Goal: Use online tool/utility: Utilize a website feature to perform a specific function

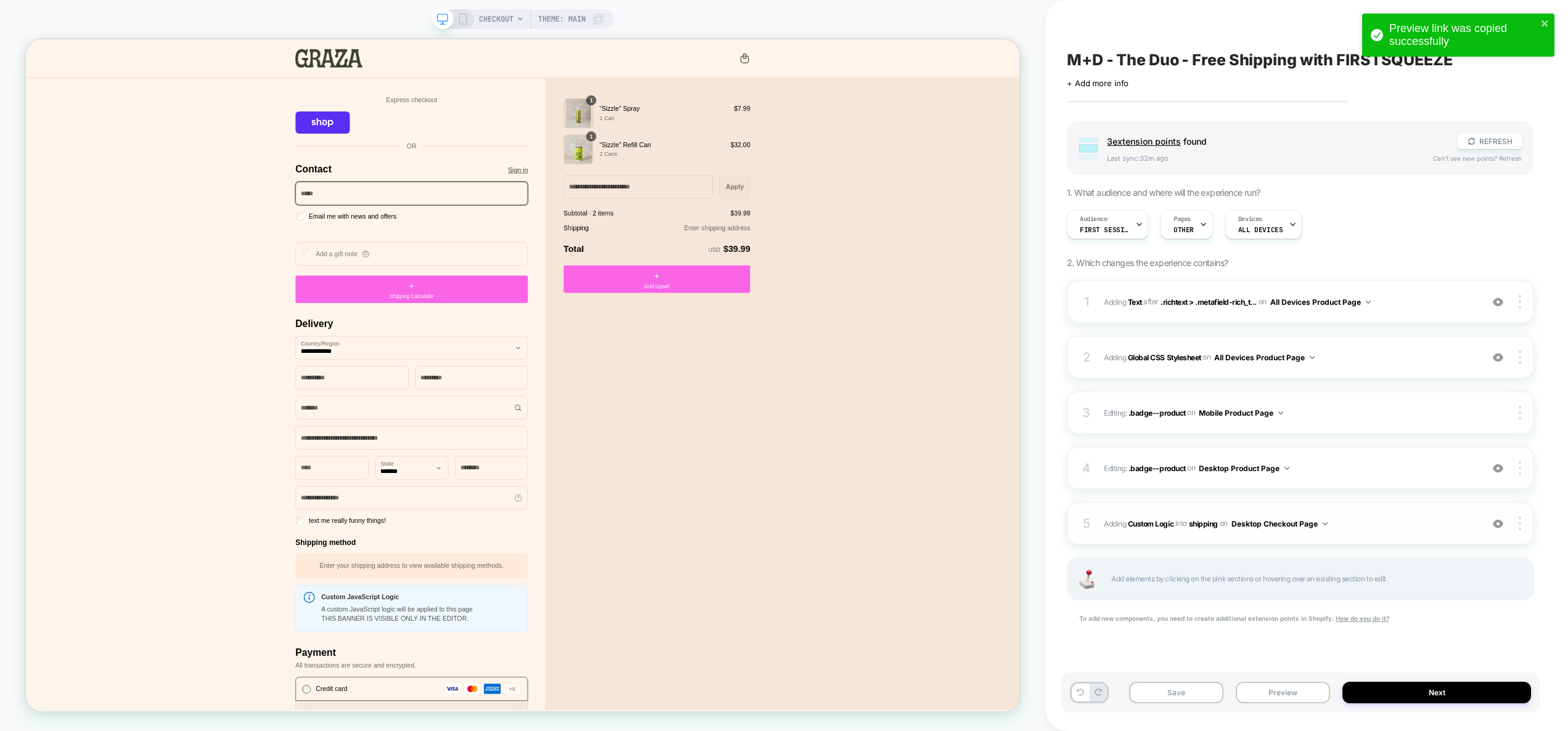
click at [1355, 533] on div "5 #_loomi_addon_1757411793013 Adding Custom Logic INTO shipping shipping on Des…" at bounding box center [1301, 523] width 467 height 43
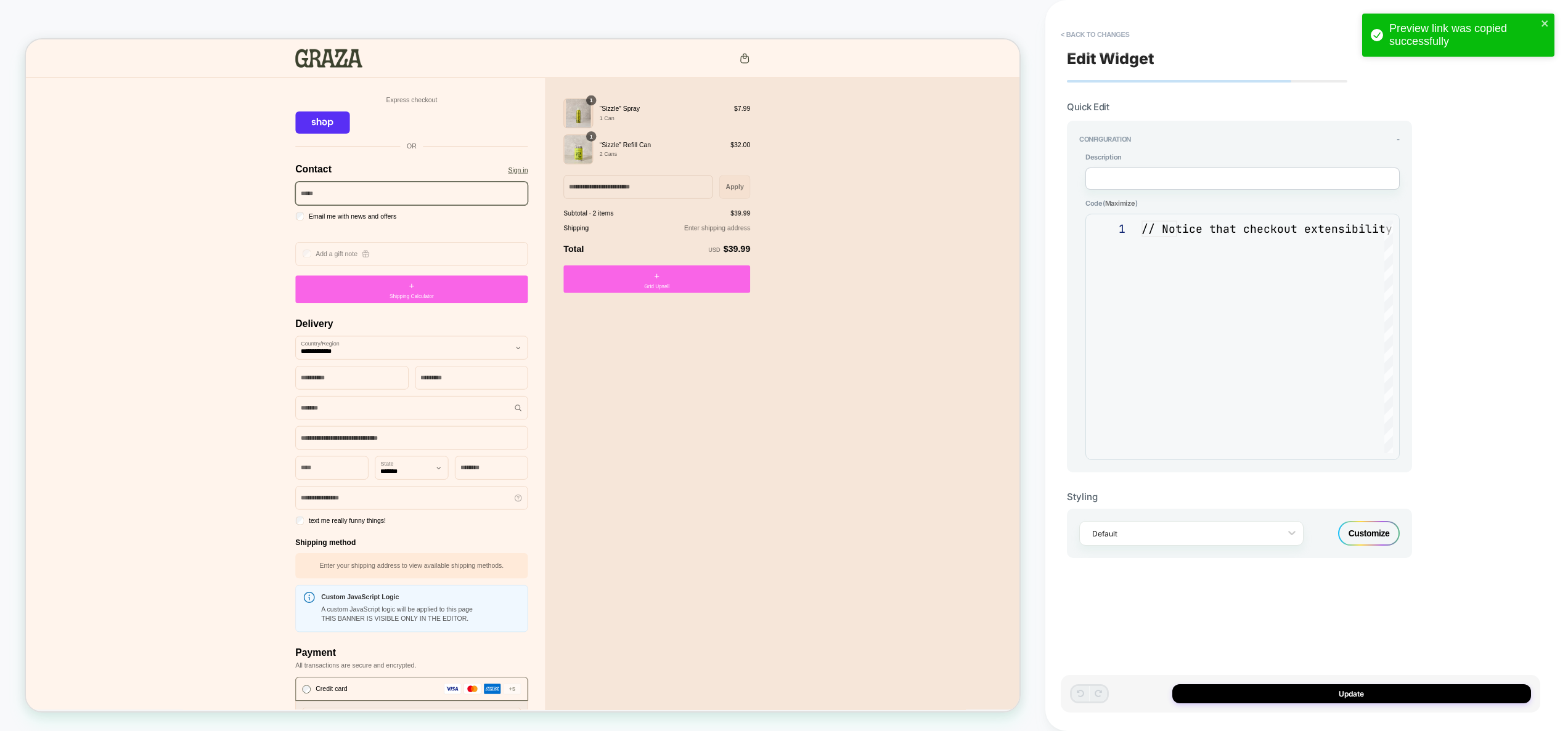
scroll to position [166, 0]
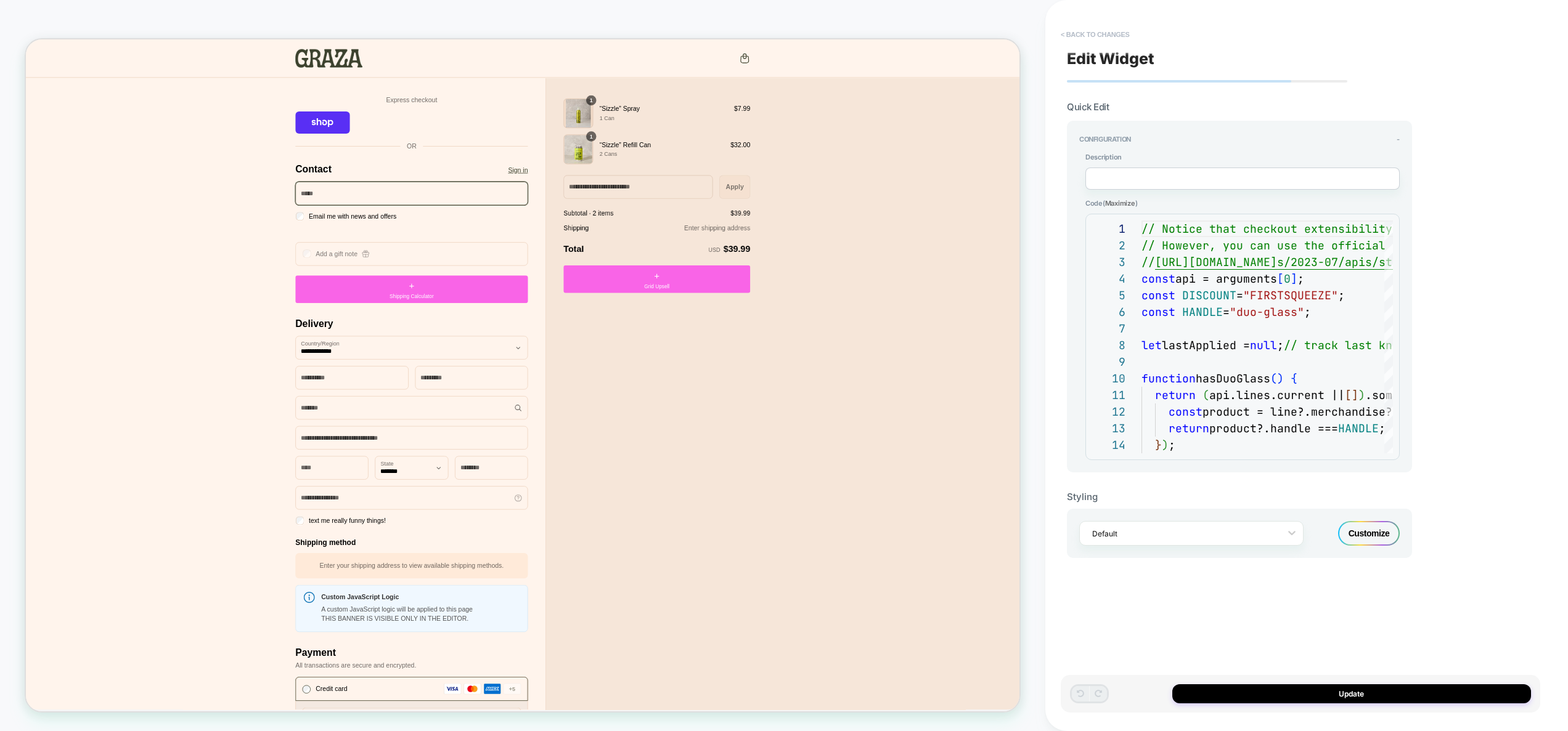
click at [1110, 36] on button "< Back to changes" at bounding box center [1095, 34] width 81 height 19
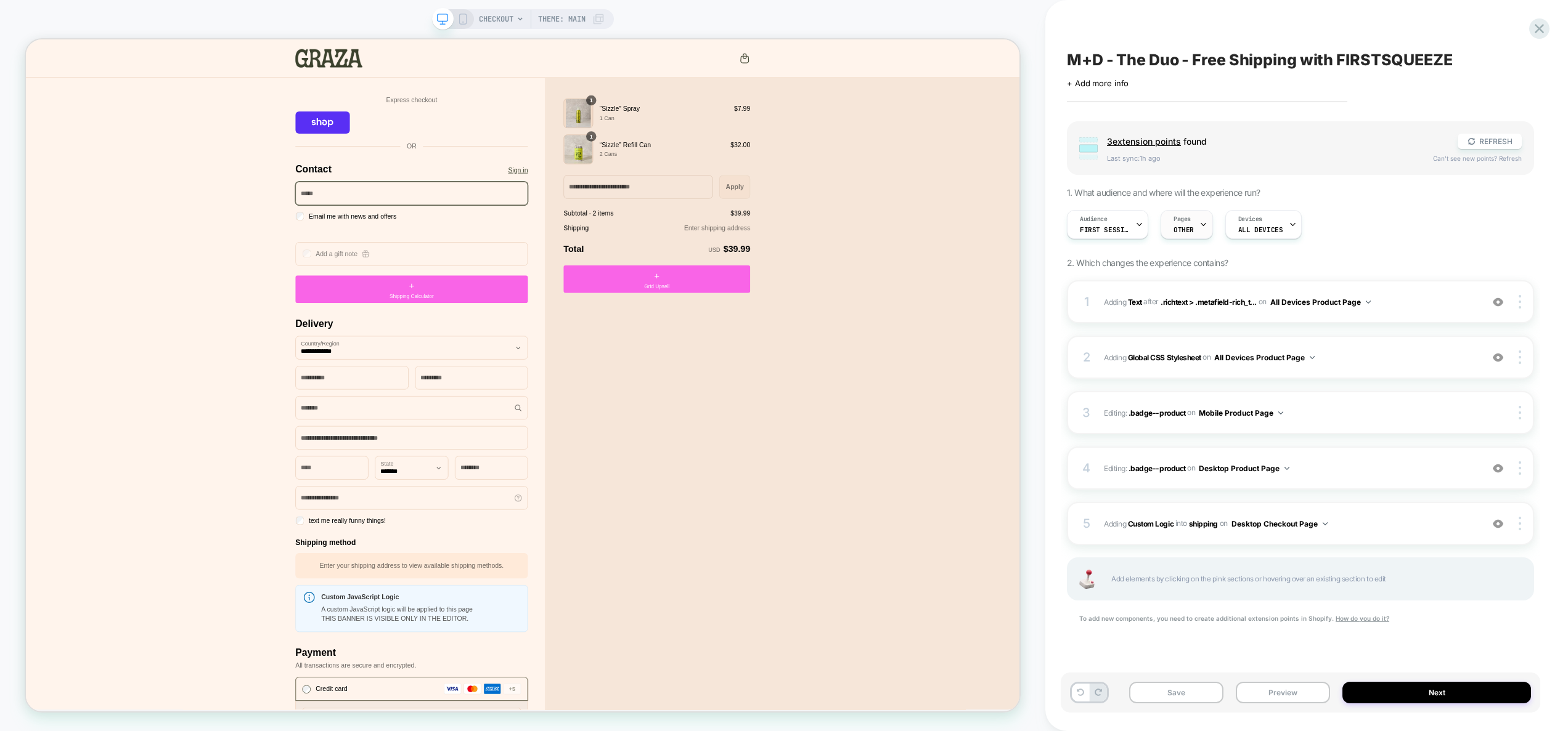
click at [1185, 226] on span "OTHER" at bounding box center [1184, 230] width 20 height 9
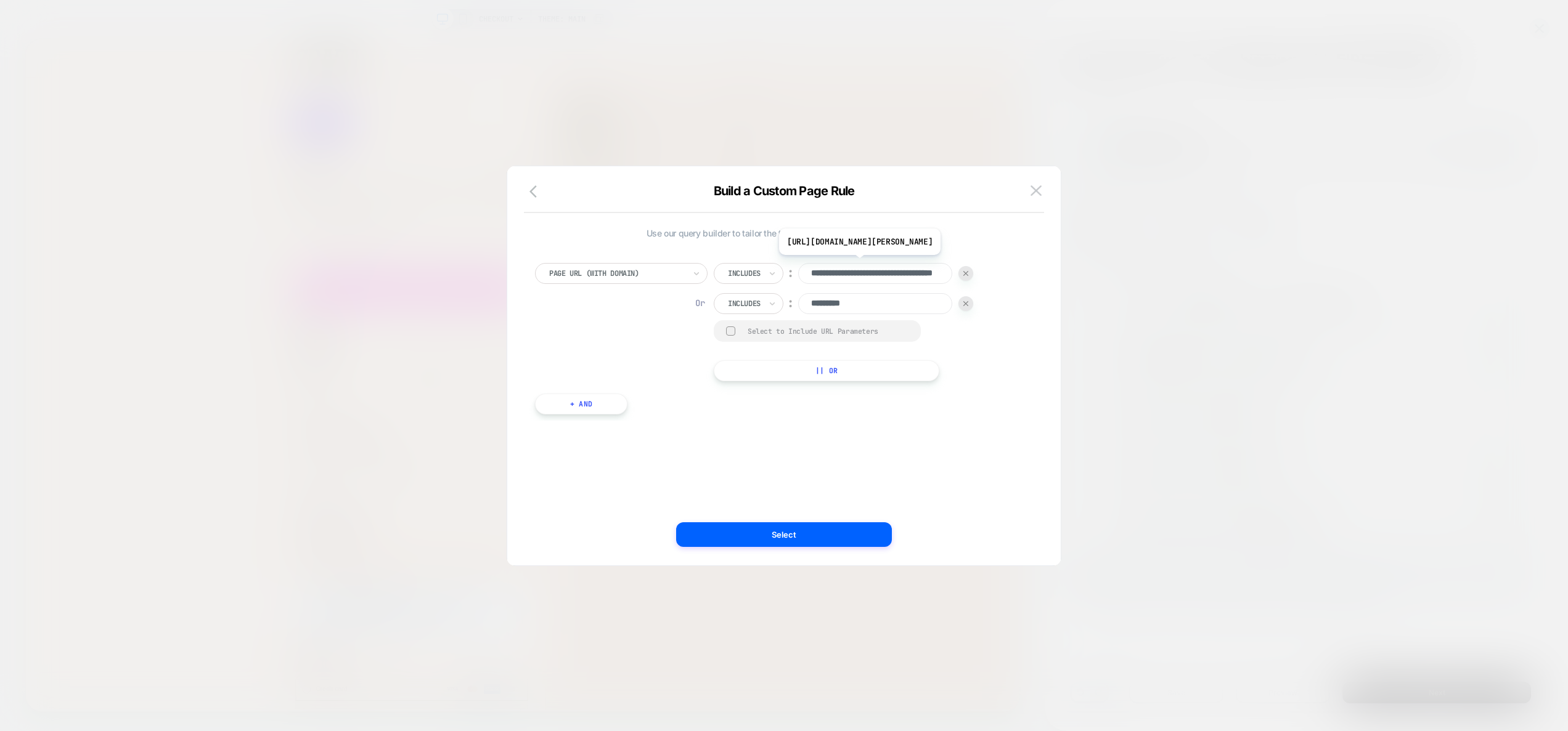
scroll to position [0, 74]
drag, startPoint x: 906, startPoint y: 274, endPoint x: 984, endPoint y: 275, distance: 78.0
click at [984, 275] on div "**********" at bounding box center [778, 322] width 486 height 119
click at [893, 275] on input "**********" at bounding box center [876, 273] width 154 height 21
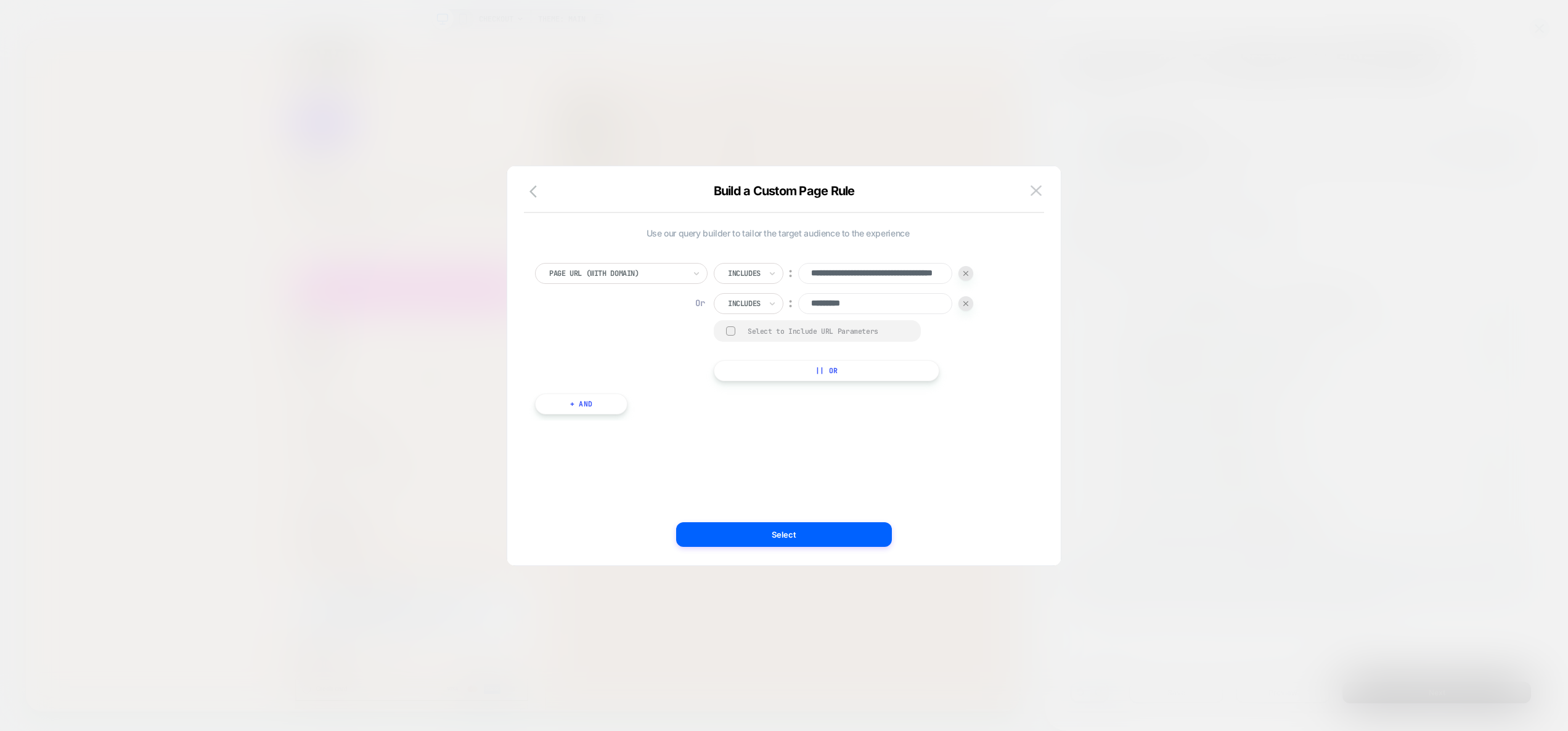
click at [555, 409] on button "+ And" at bounding box center [581, 404] width 93 height 21
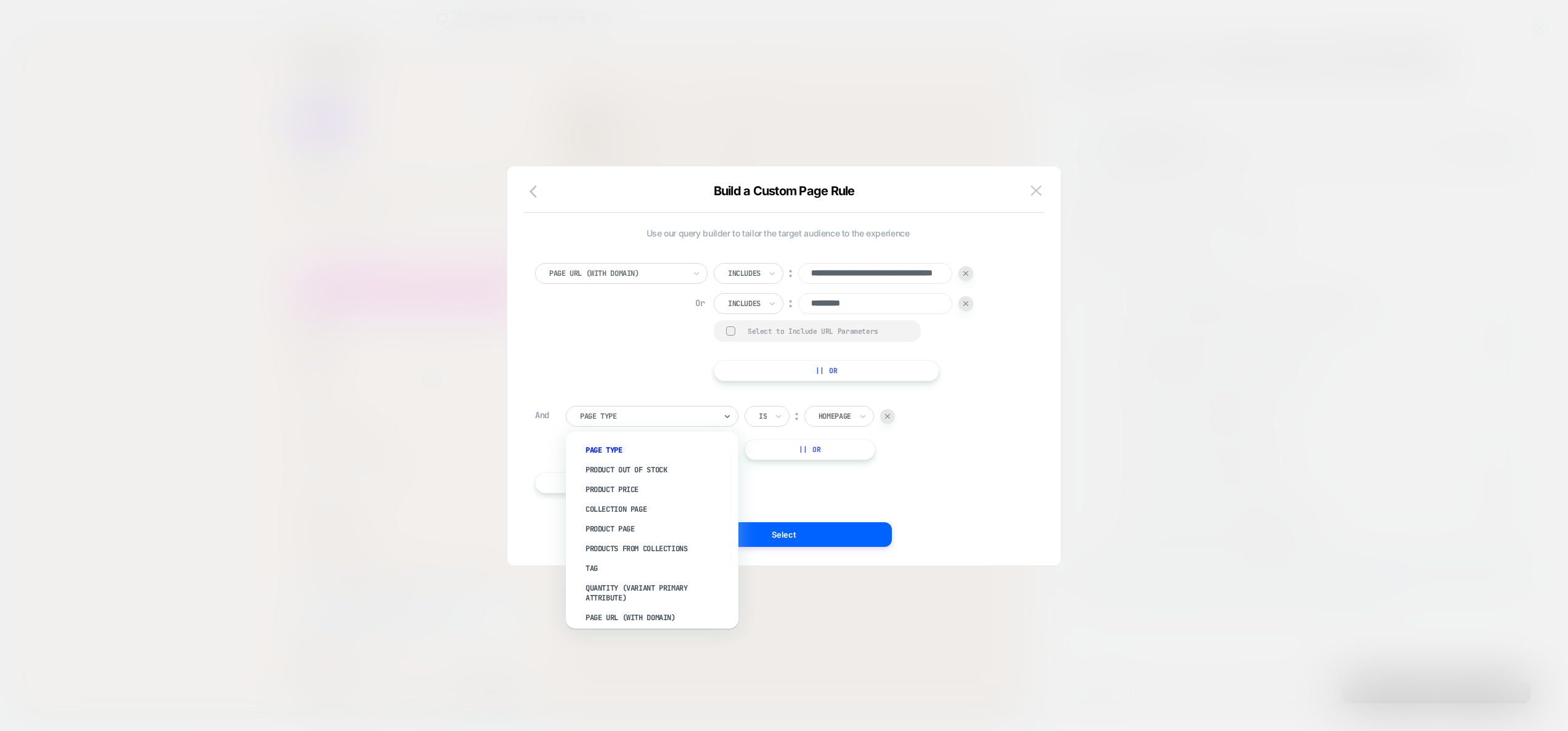
click at [593, 409] on div "Page Type" at bounding box center [648, 416] width 138 height 13
type input "*"
drag, startPoint x: 572, startPoint y: 338, endPoint x: 560, endPoint y: 295, distance: 44.6
click at [573, 336] on div "**********" at bounding box center [778, 322] width 486 height 119
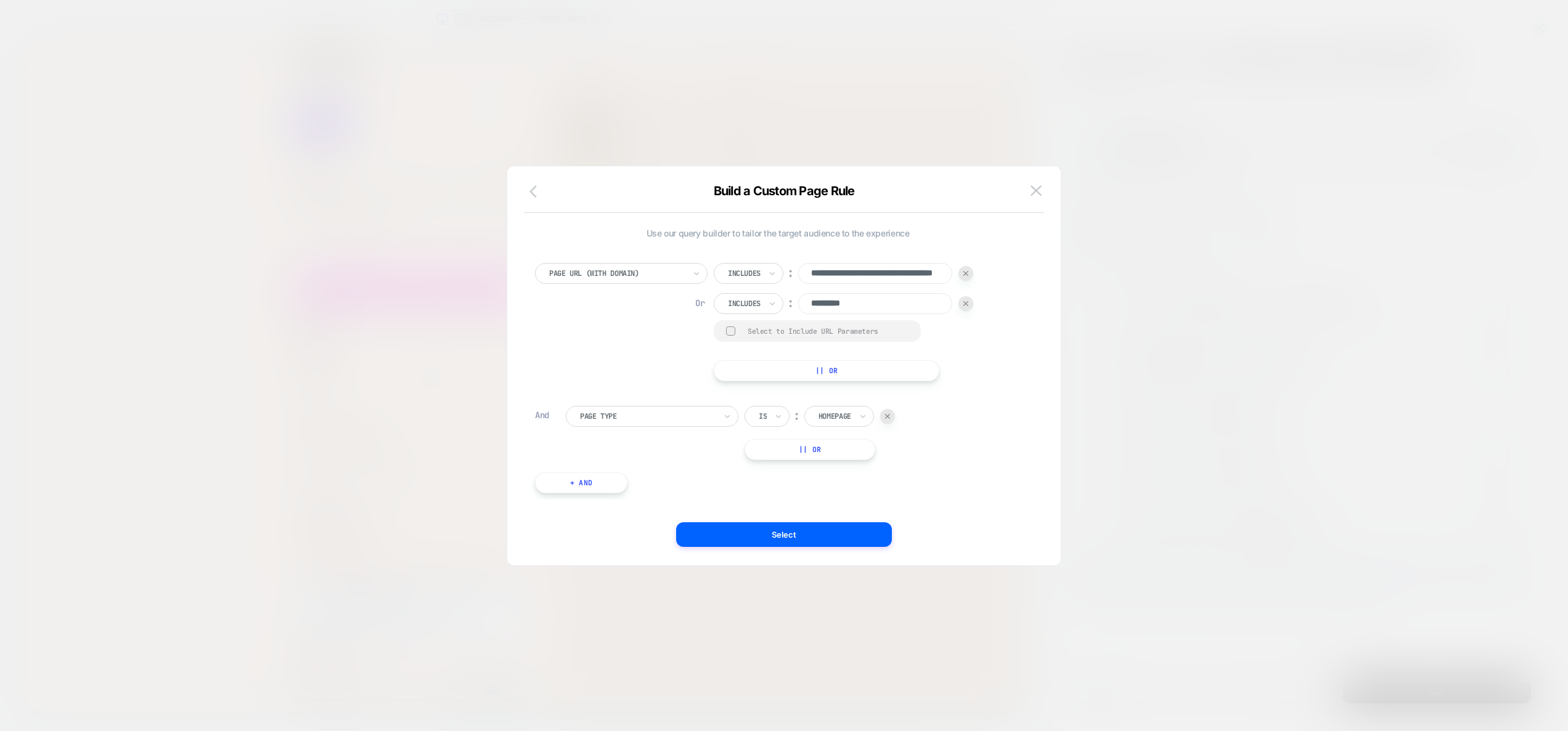
click at [534, 192] on icon "button" at bounding box center [537, 192] width 15 height 15
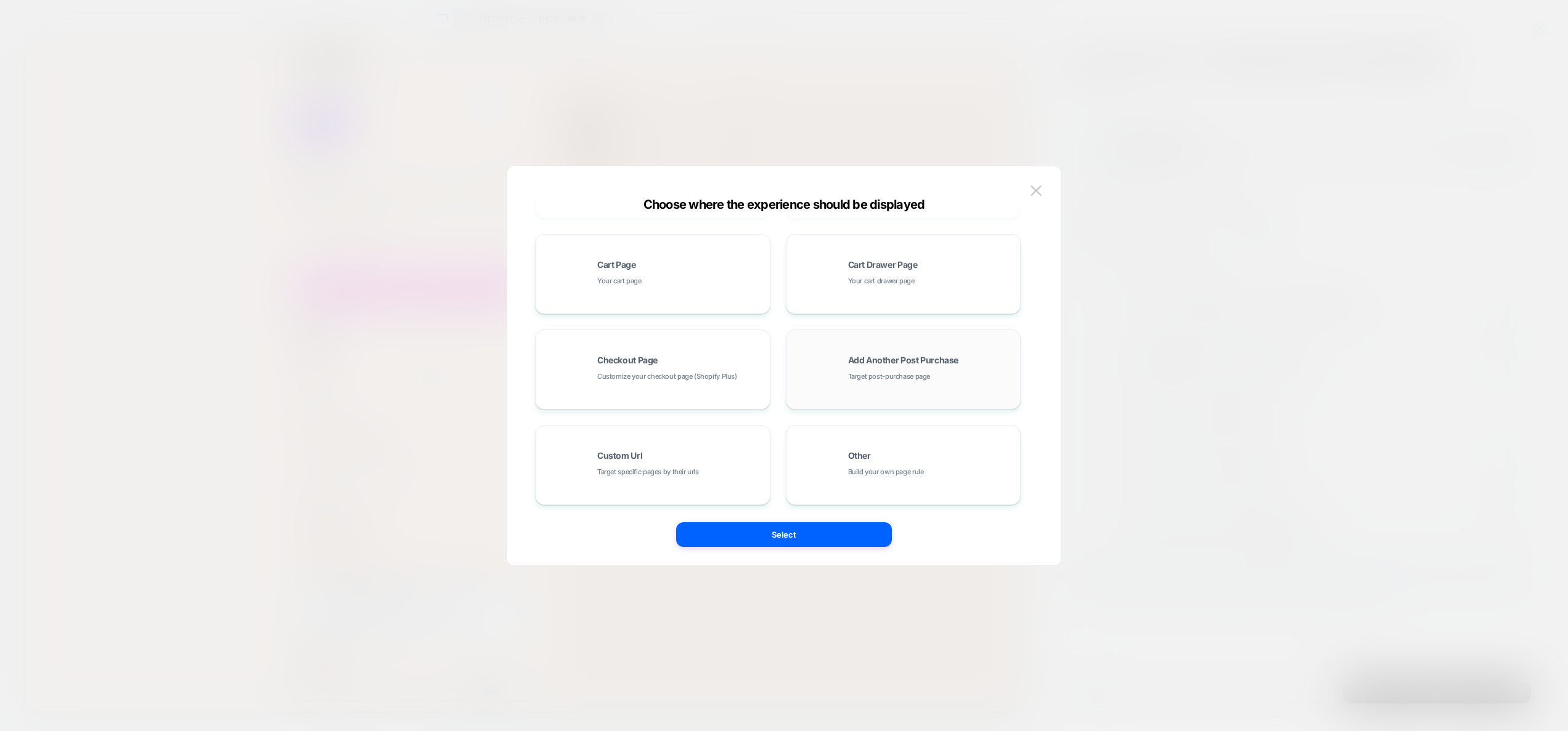
scroll to position [186, 0]
click at [664, 465] on span "Target specific pages by their urls" at bounding box center [648, 470] width 102 height 11
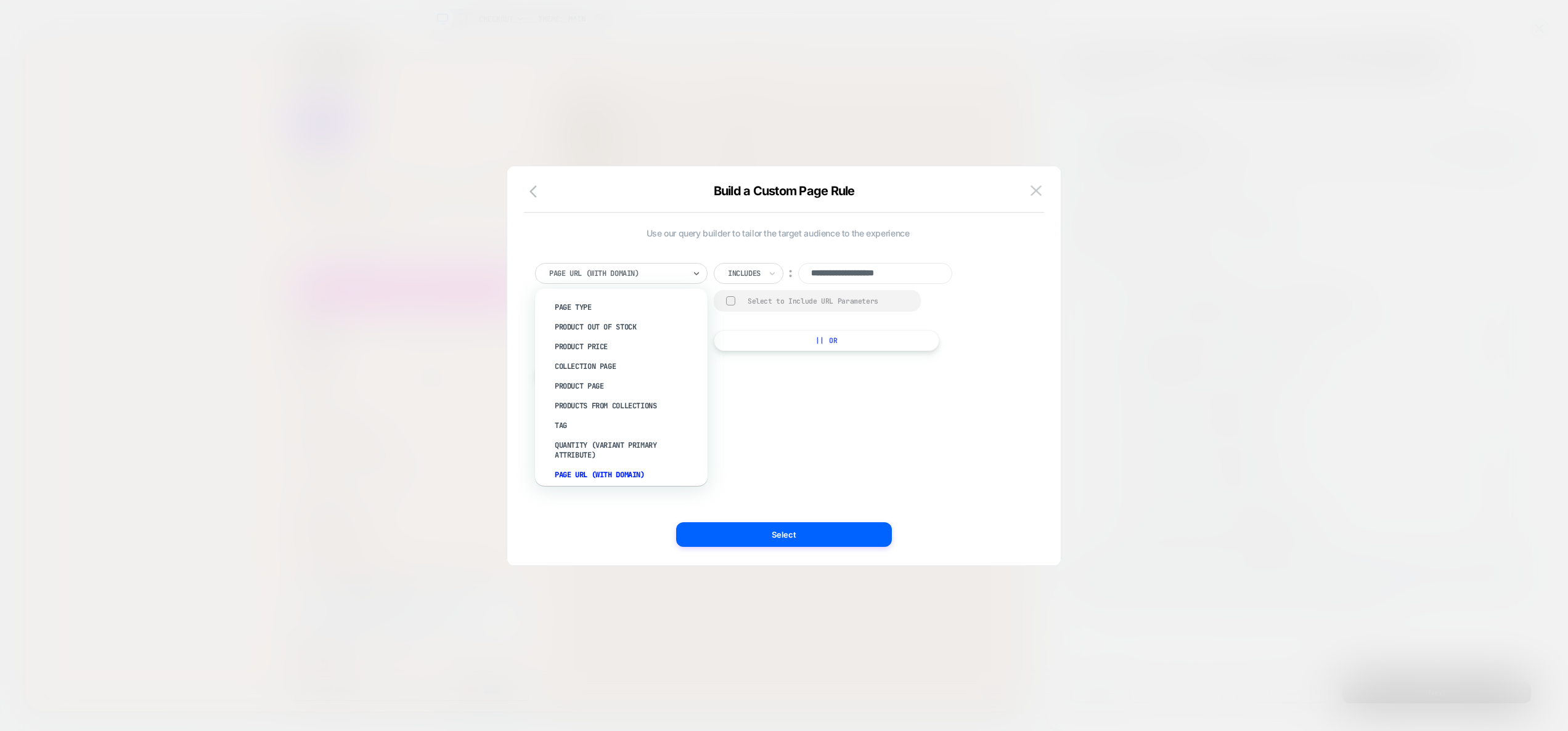
click at [644, 275] on div at bounding box center [617, 273] width 135 height 11
type input "*"
click at [818, 425] on div "**********" at bounding box center [778, 366] width 517 height 350
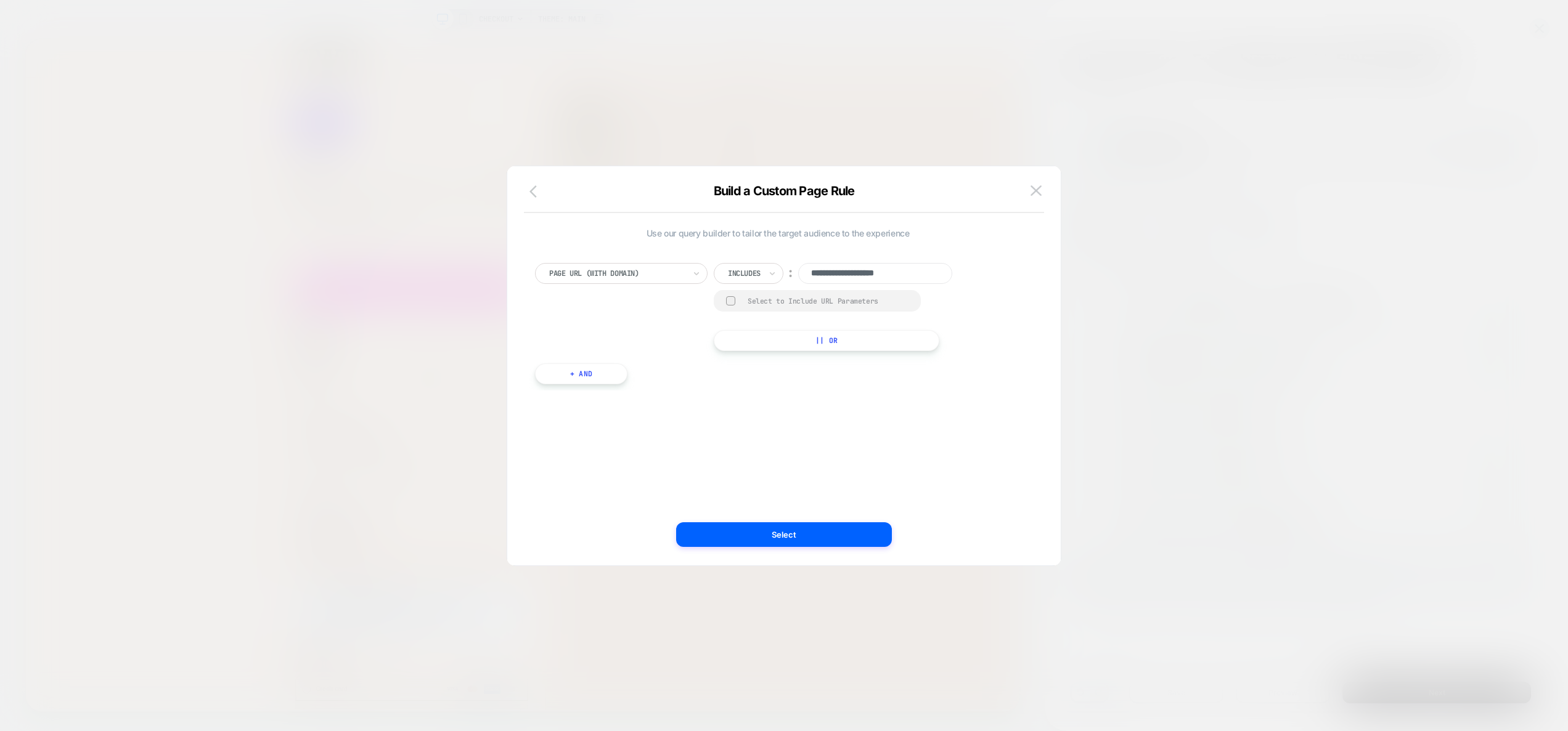
click at [536, 200] on button "button" at bounding box center [536, 192] width 22 height 18
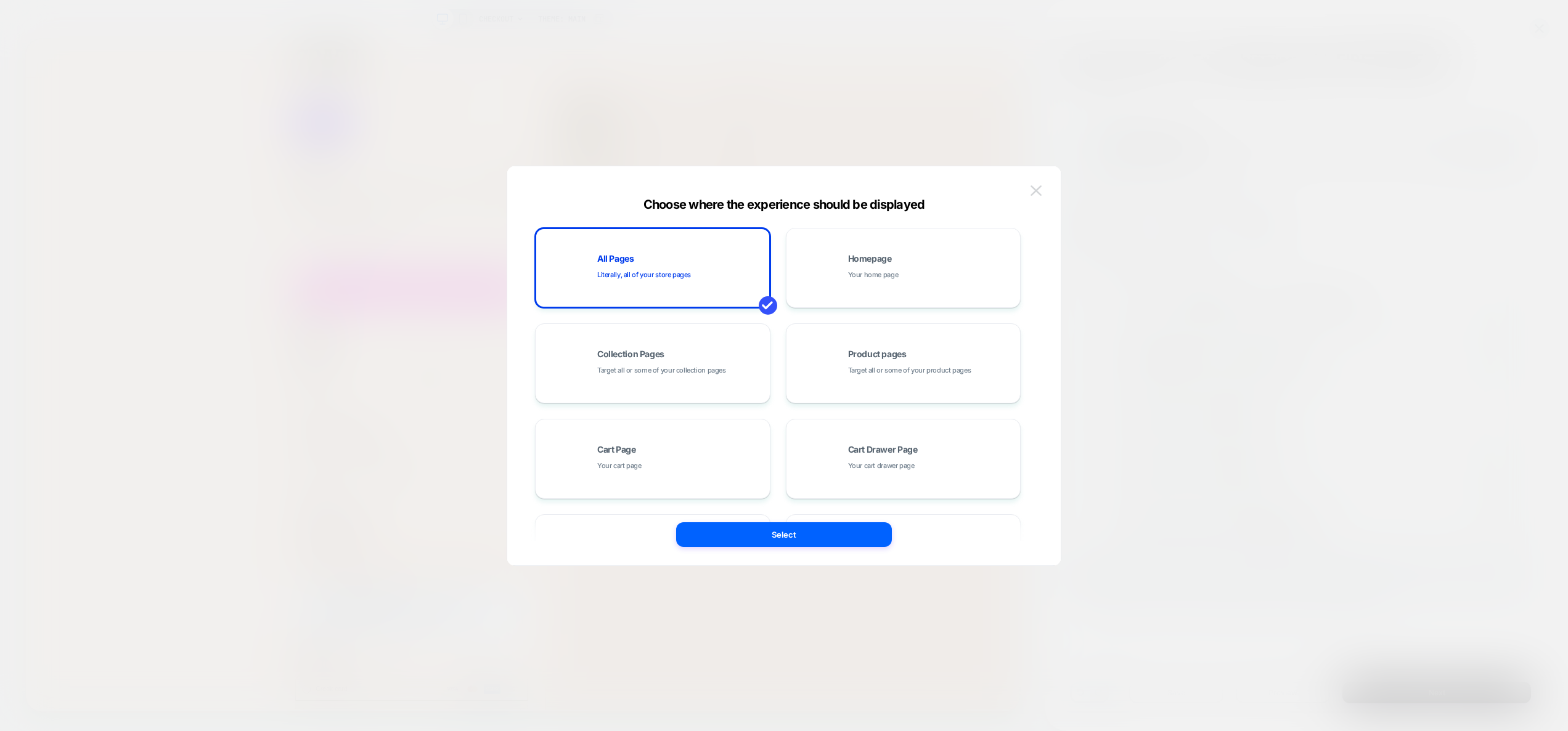
click at [1040, 190] on img at bounding box center [1036, 191] width 11 height 11
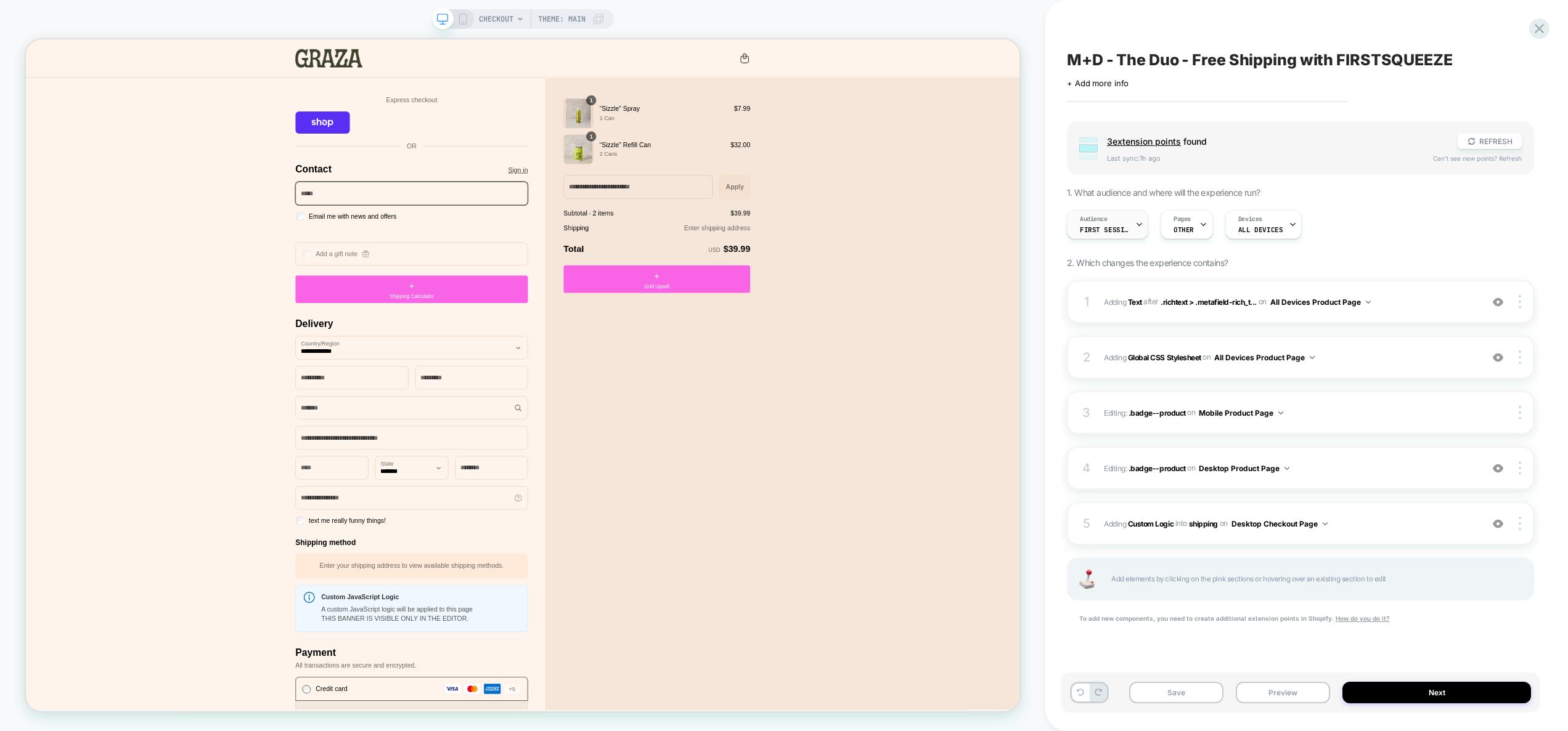
click at [1109, 221] on div "Audience First Session" at bounding box center [1105, 224] width 74 height 27
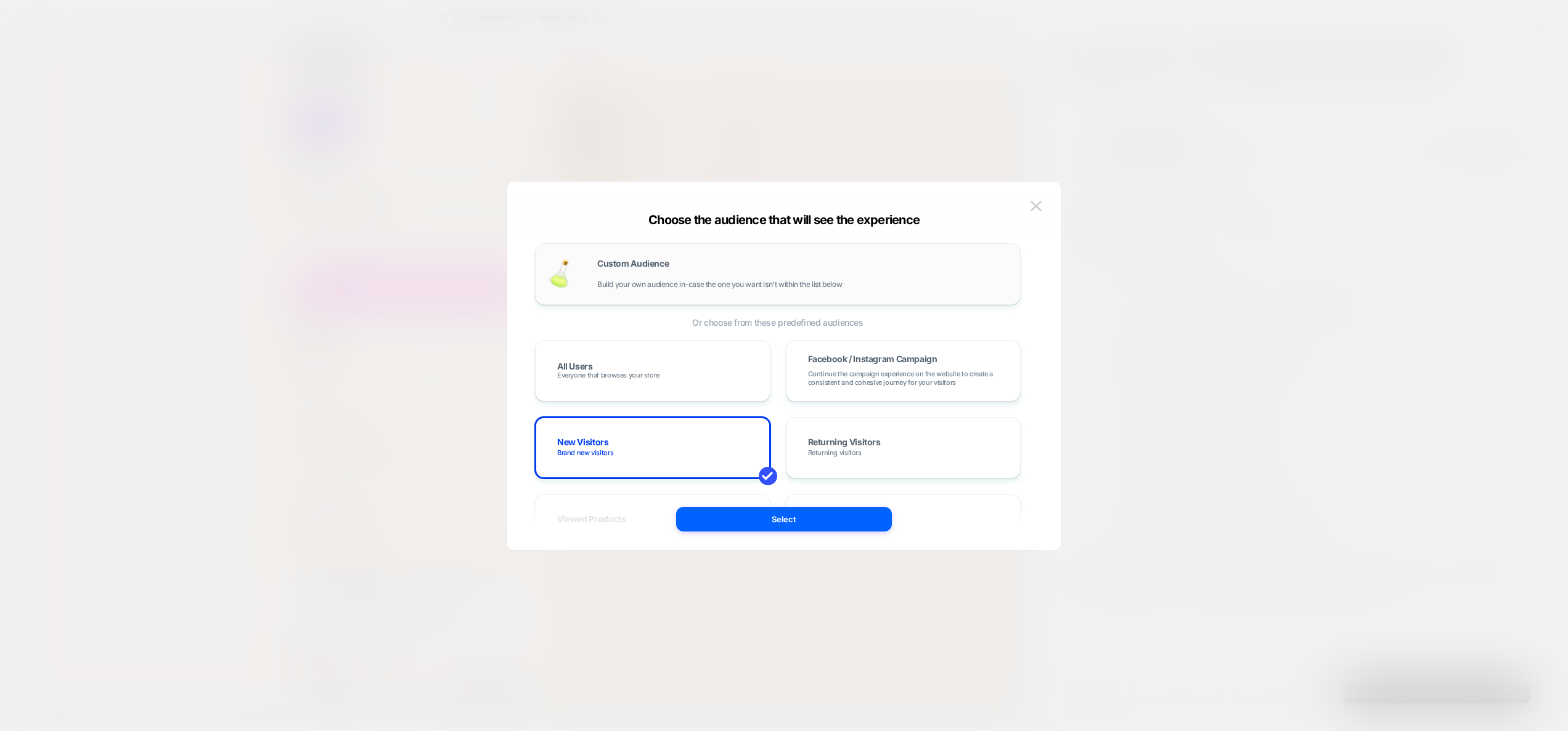
click at [643, 268] on span "Custom Audience" at bounding box center [633, 263] width 72 height 9
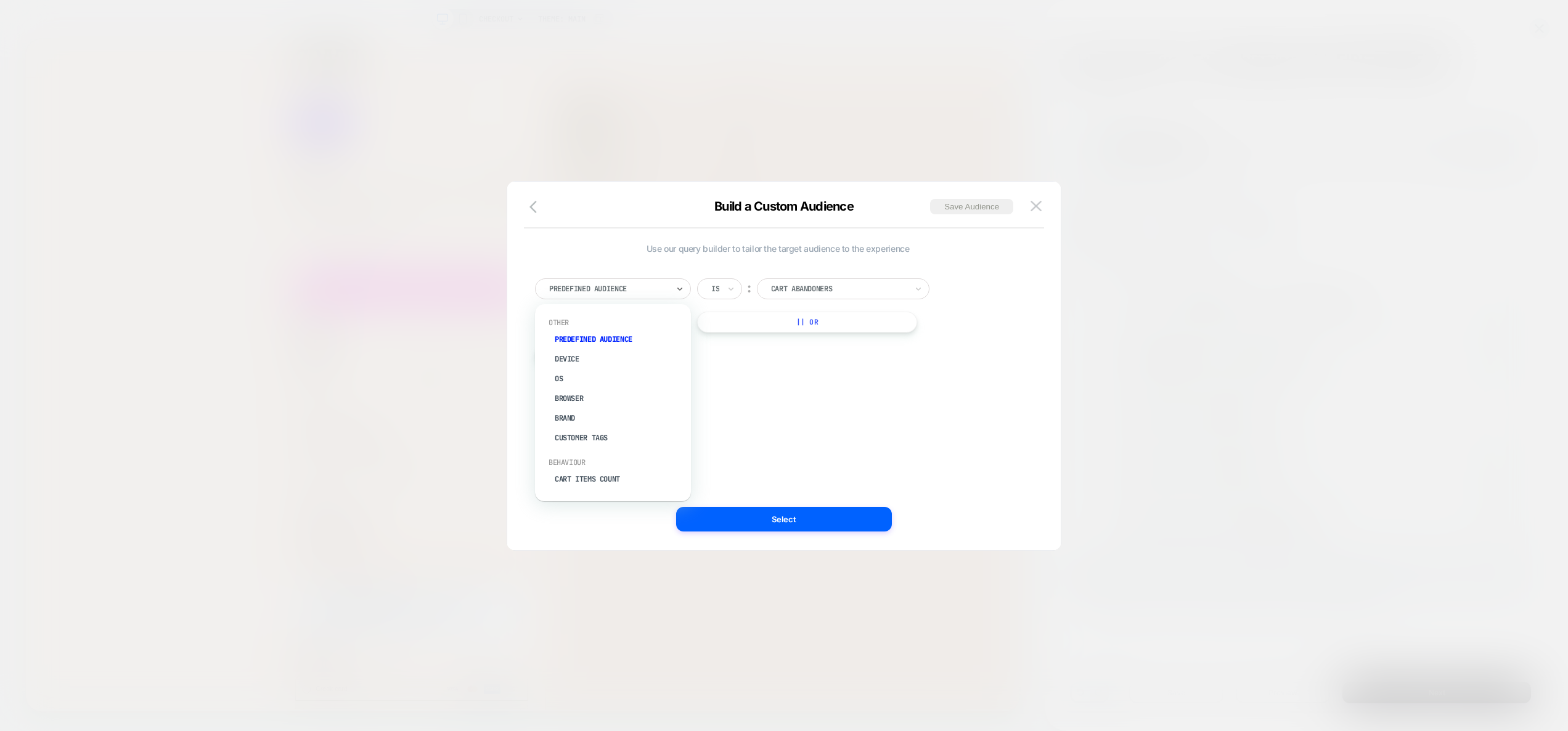
click at [622, 287] on div at bounding box center [608, 289] width 119 height 11
type input "***"
click at [594, 356] on div "Products Seen" at bounding box center [619, 358] width 143 height 19
click at [591, 385] on button "+ And" at bounding box center [581, 385] width 93 height 21
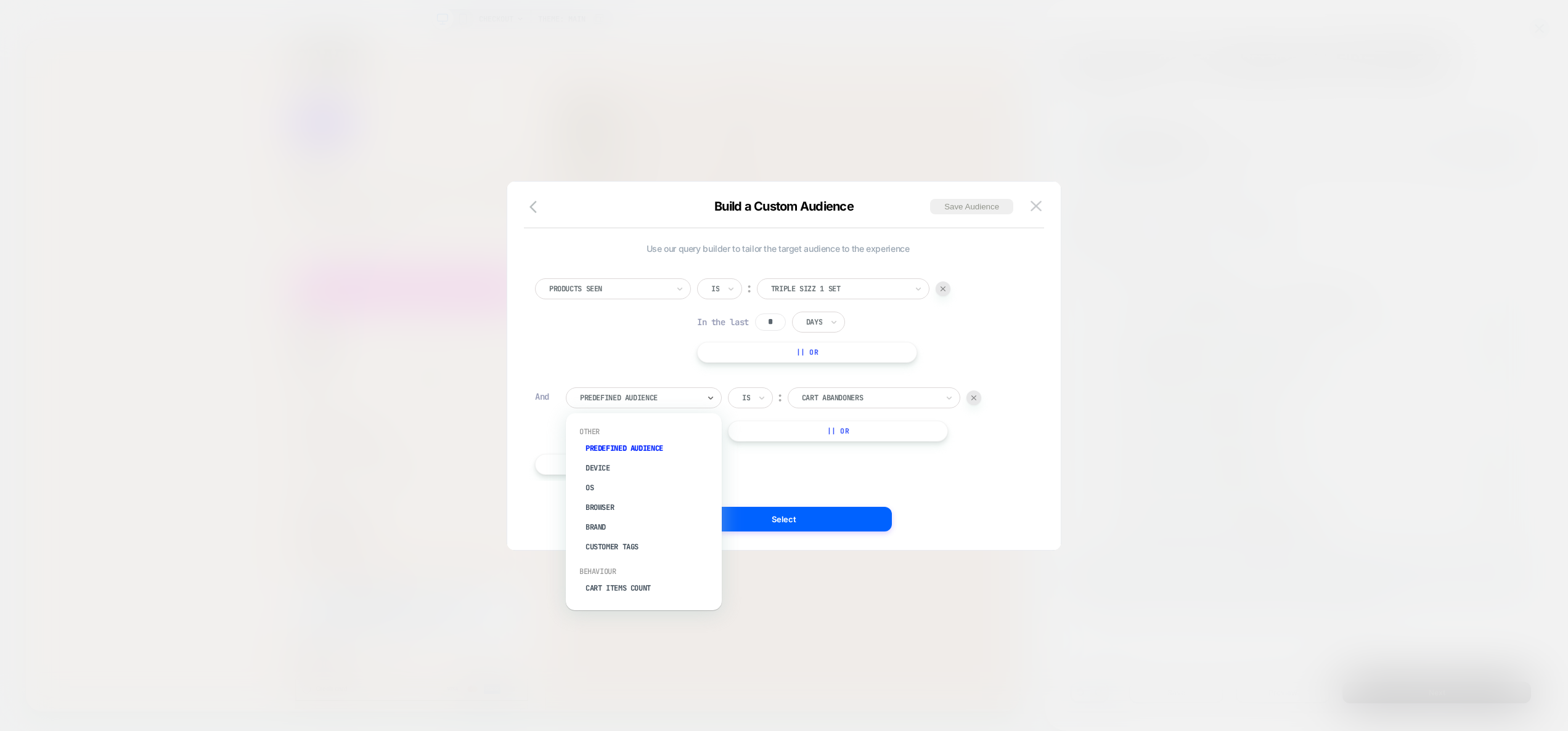
click at [655, 401] on div at bounding box center [639, 398] width 119 height 11
type input "*"
click at [1038, 209] on img at bounding box center [1036, 206] width 11 height 11
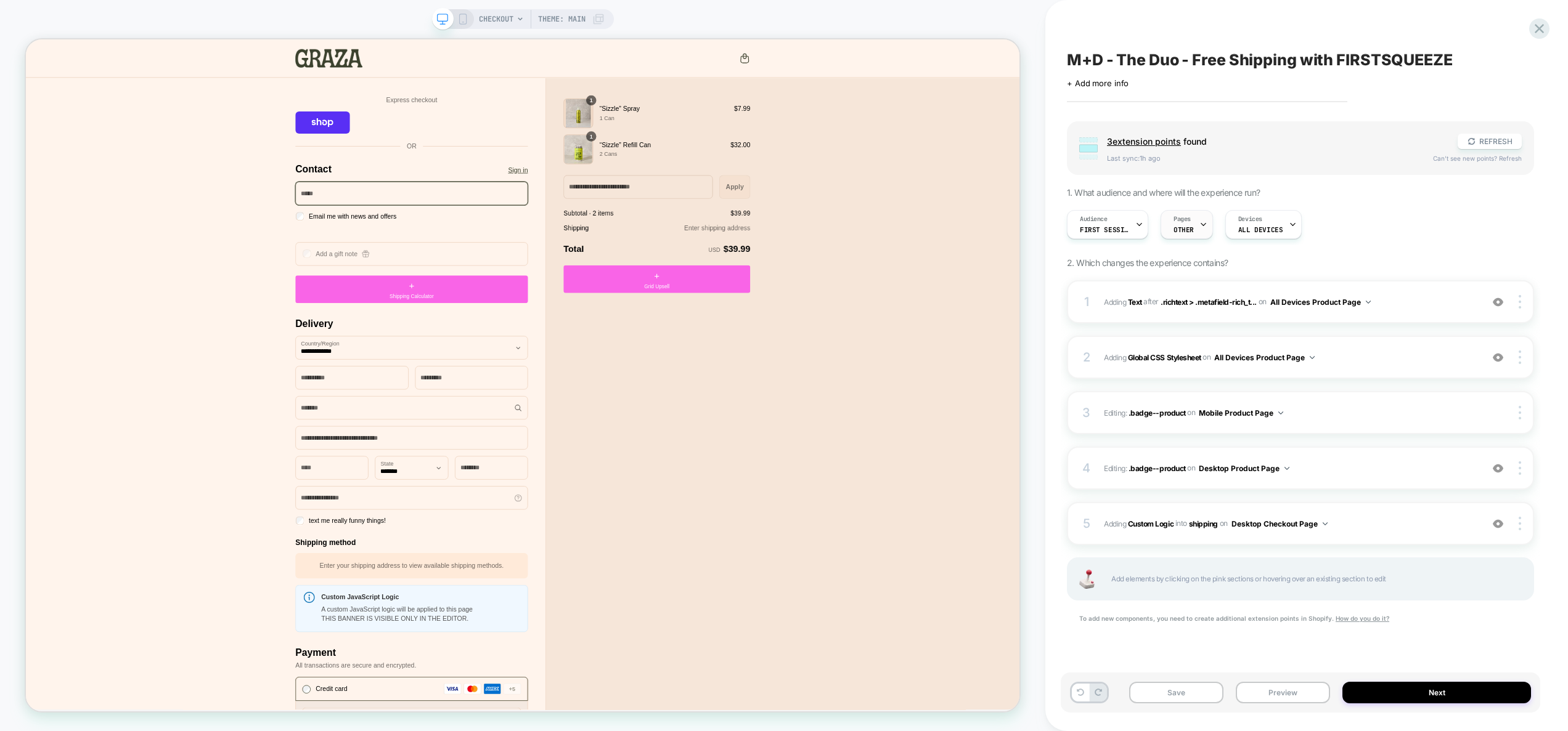
click at [1191, 226] on span "OTHER" at bounding box center [1184, 230] width 20 height 9
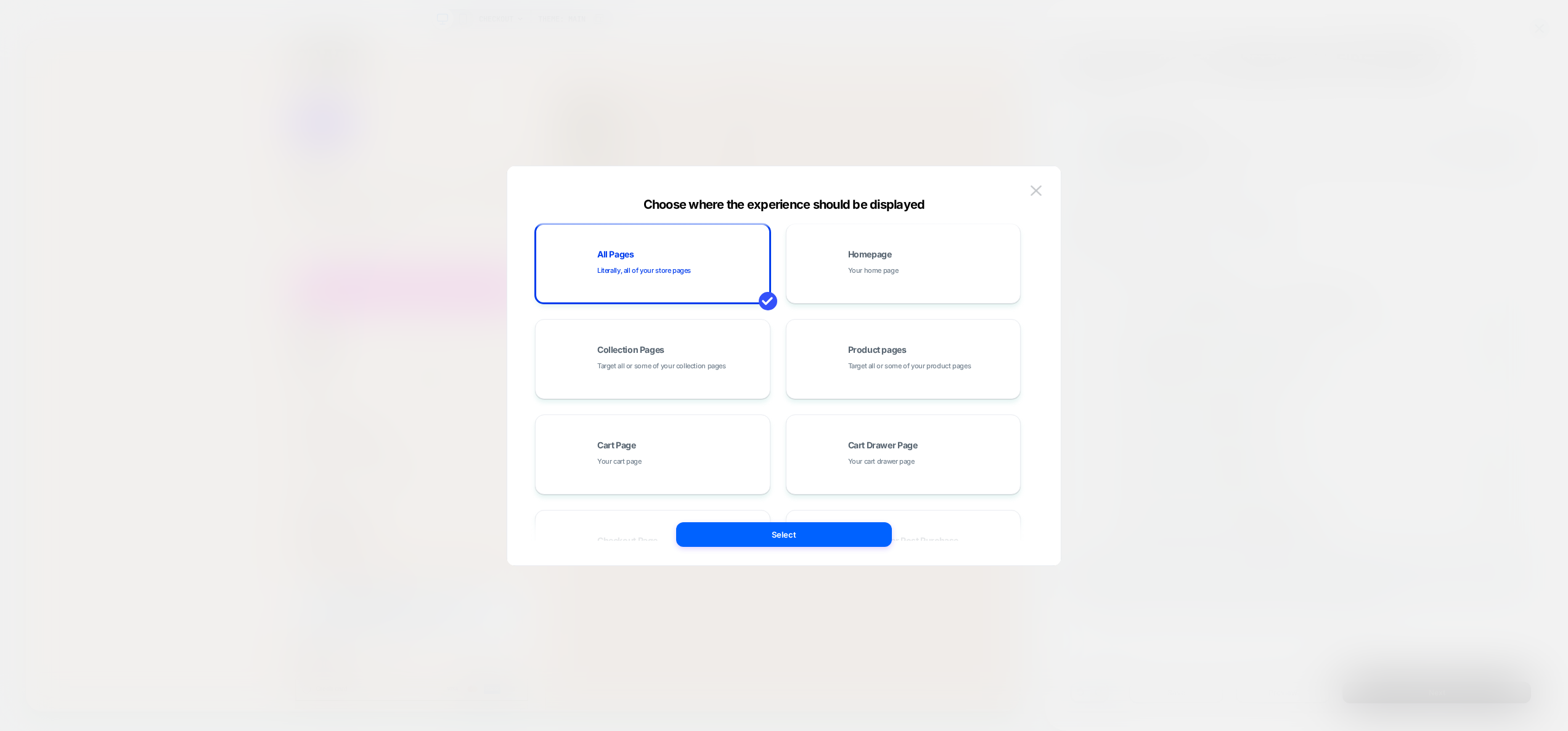
scroll to position [0, 0]
click at [1035, 191] on img at bounding box center [1036, 191] width 11 height 11
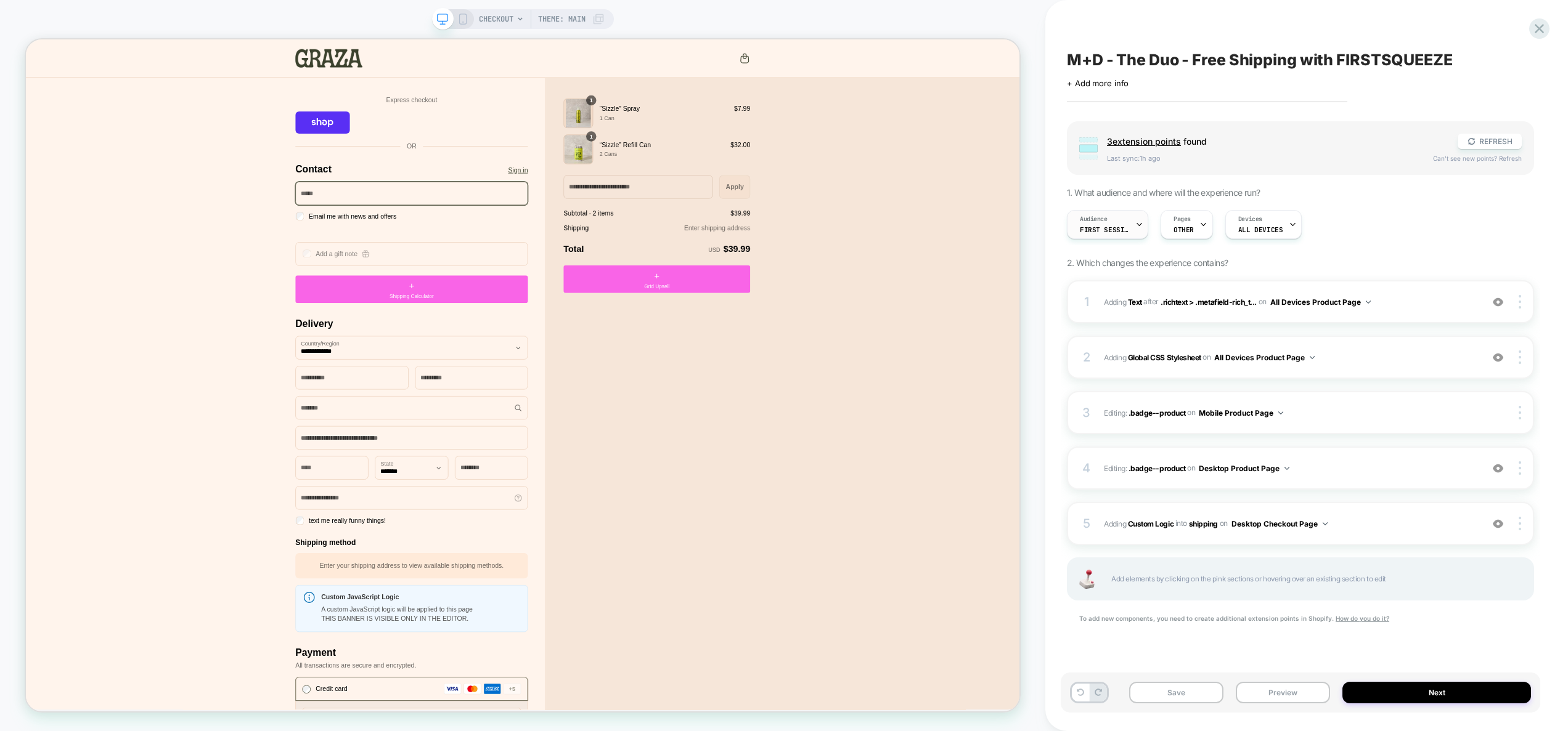
click at [1120, 232] on span "First Session" at bounding box center [1105, 230] width 50 height 9
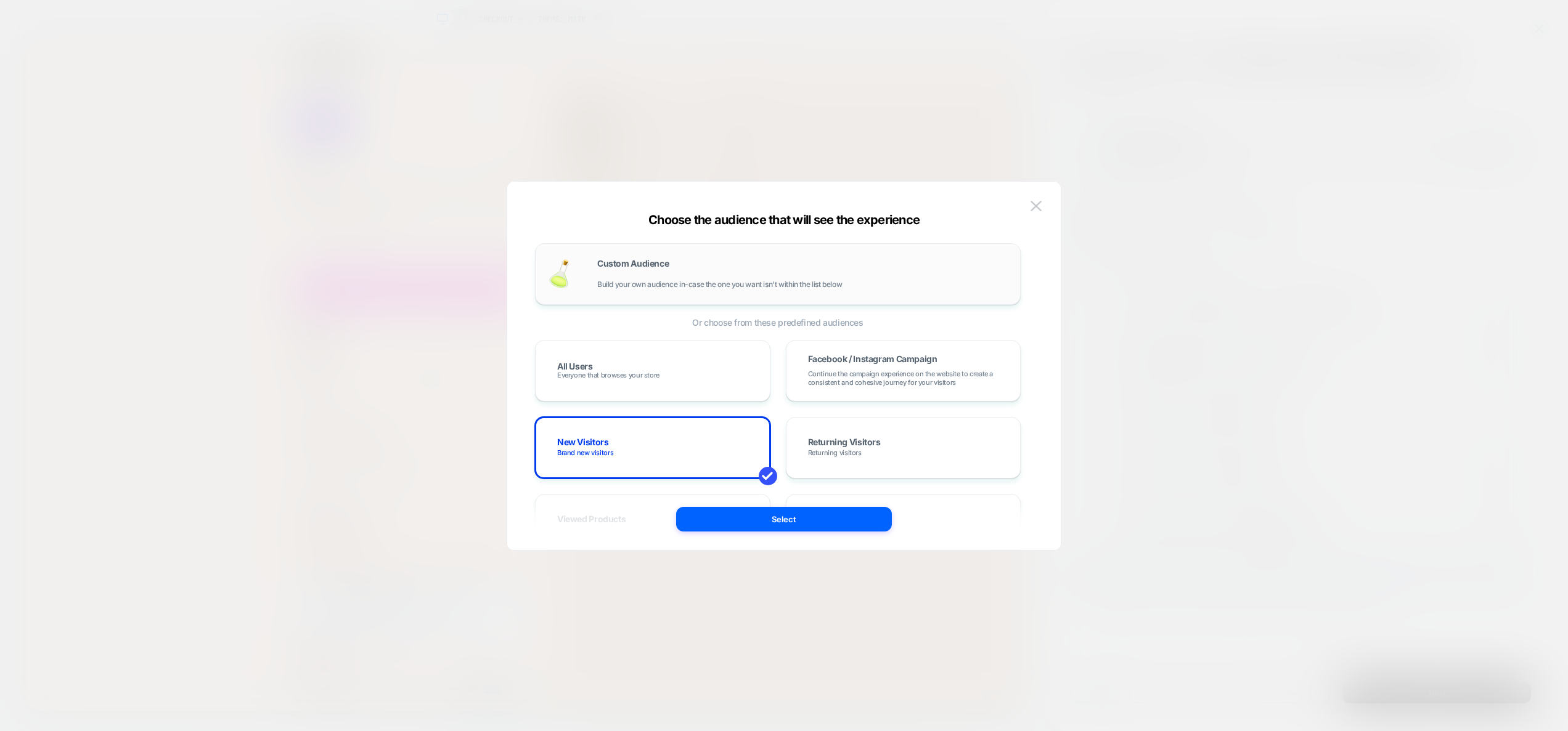
click at [660, 274] on div "Custom Audience Build your own audience in-case the one you want isn't within t…" at bounding box center [802, 274] width 410 height 29
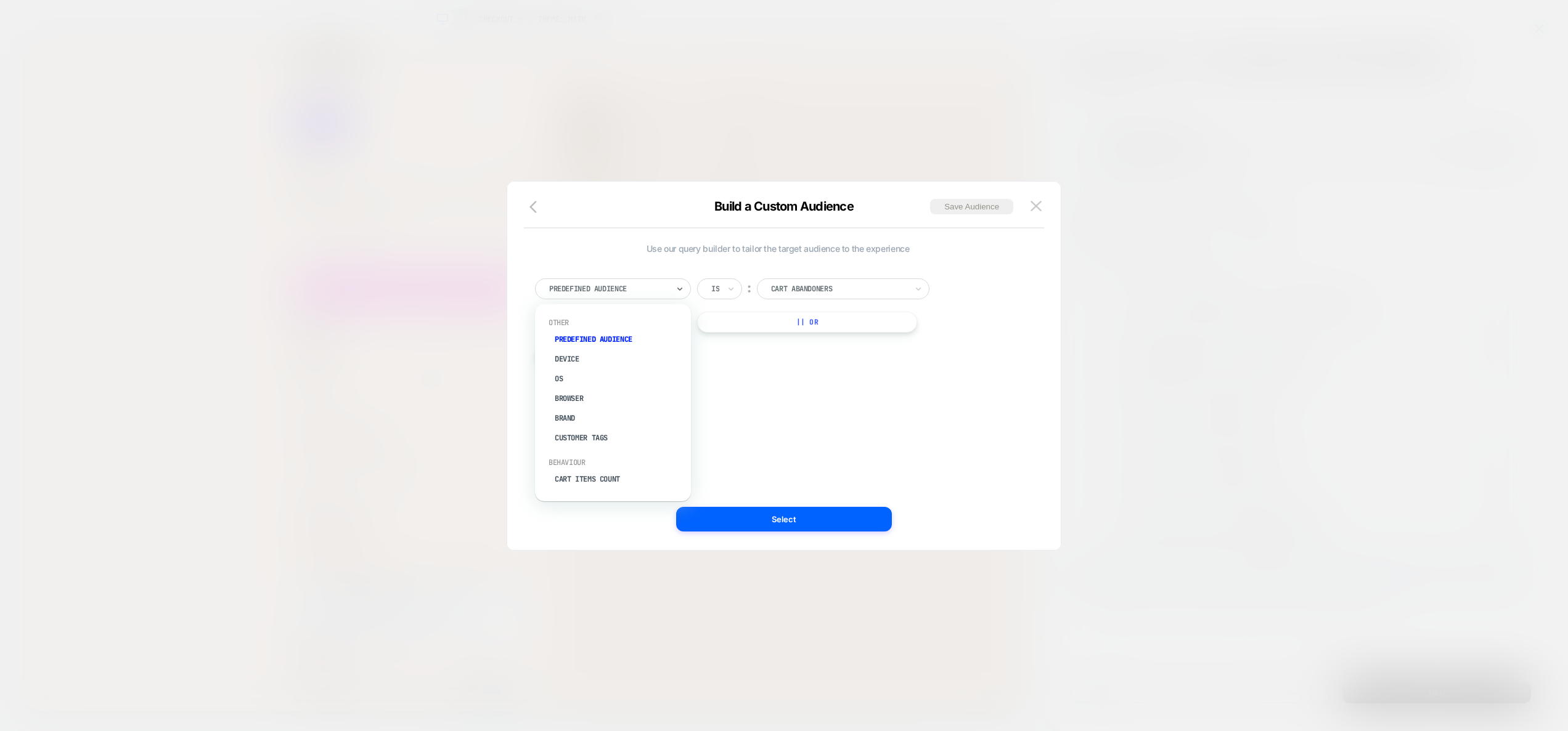
click at [636, 296] on div "Predefined Audience" at bounding box center [613, 289] width 156 height 21
click at [831, 293] on div at bounding box center [839, 289] width 135 height 11
type input "*"
type input "***"
click at [808, 324] on div "New Visitors" at bounding box center [849, 322] width 160 height 19
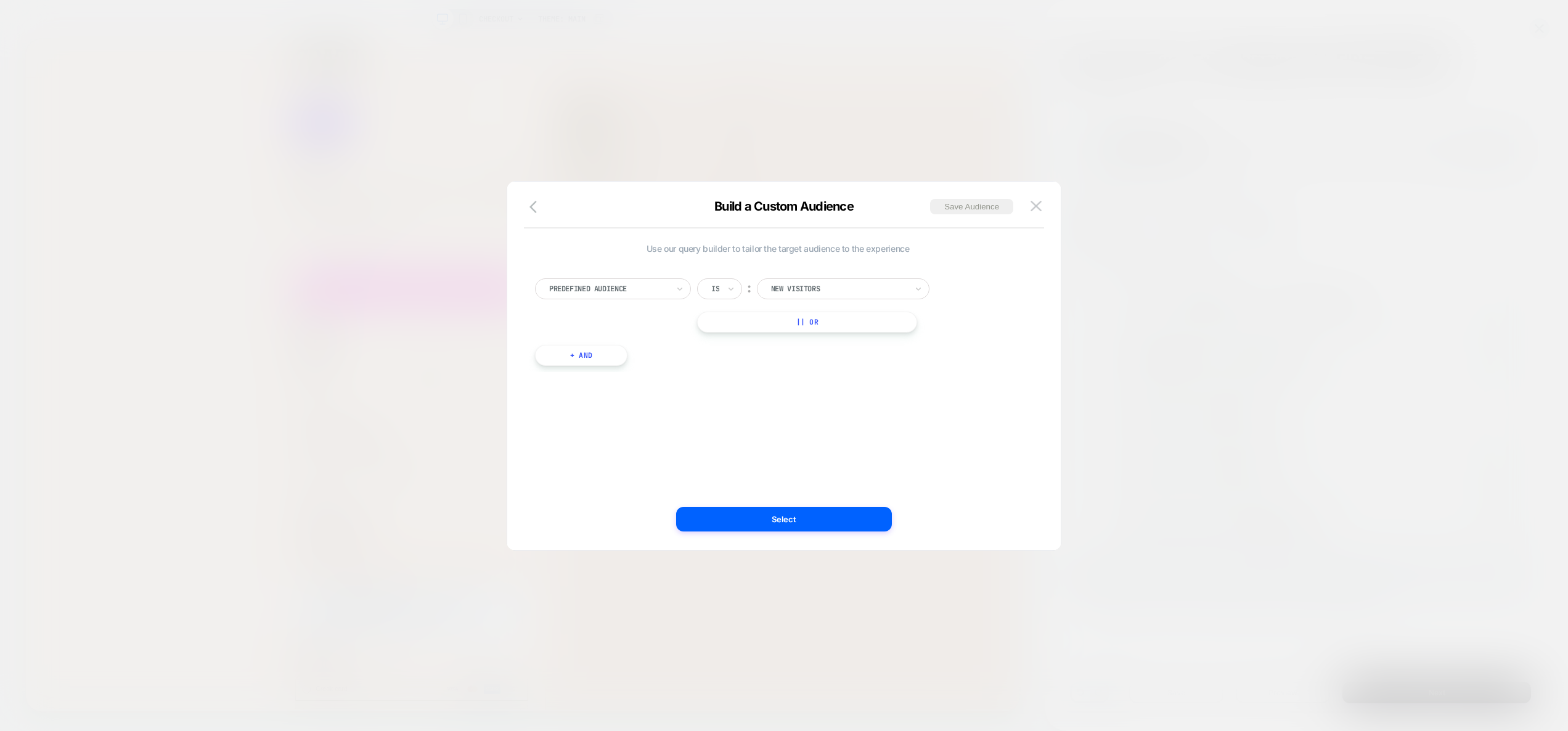
click at [593, 352] on button "+ And" at bounding box center [581, 355] width 93 height 21
click at [609, 372] on div at bounding box center [639, 368] width 119 height 11
type input "***"
click at [810, 288] on div at bounding box center [839, 289] width 135 height 11
click at [1006, 315] on div "Predefined Audience Is ︰ New Visitors || Or" at bounding box center [778, 306] width 486 height 54
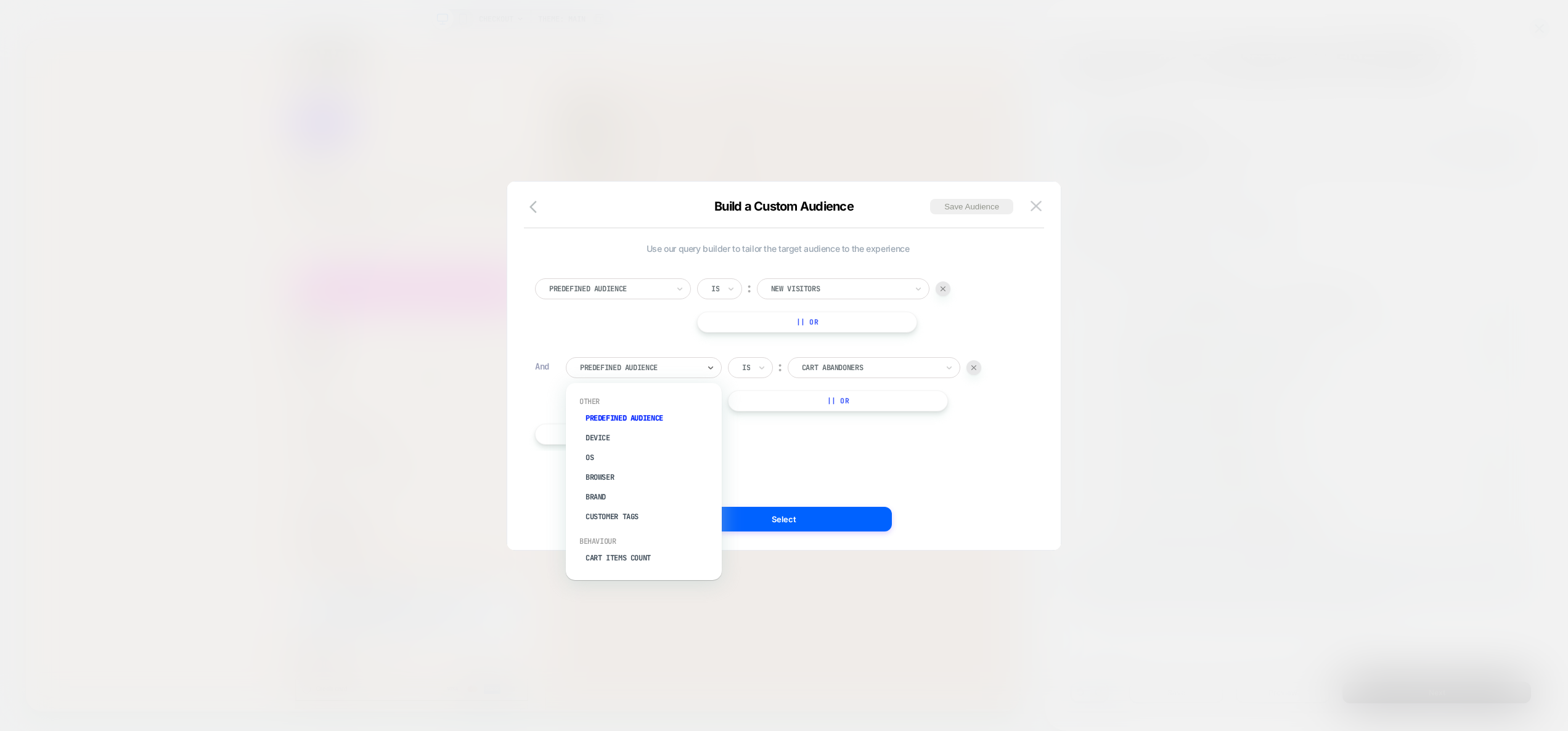
click at [621, 375] on div "Predefined Audience" at bounding box center [644, 367] width 156 height 21
click at [1040, 206] on button at bounding box center [1036, 206] width 19 height 19
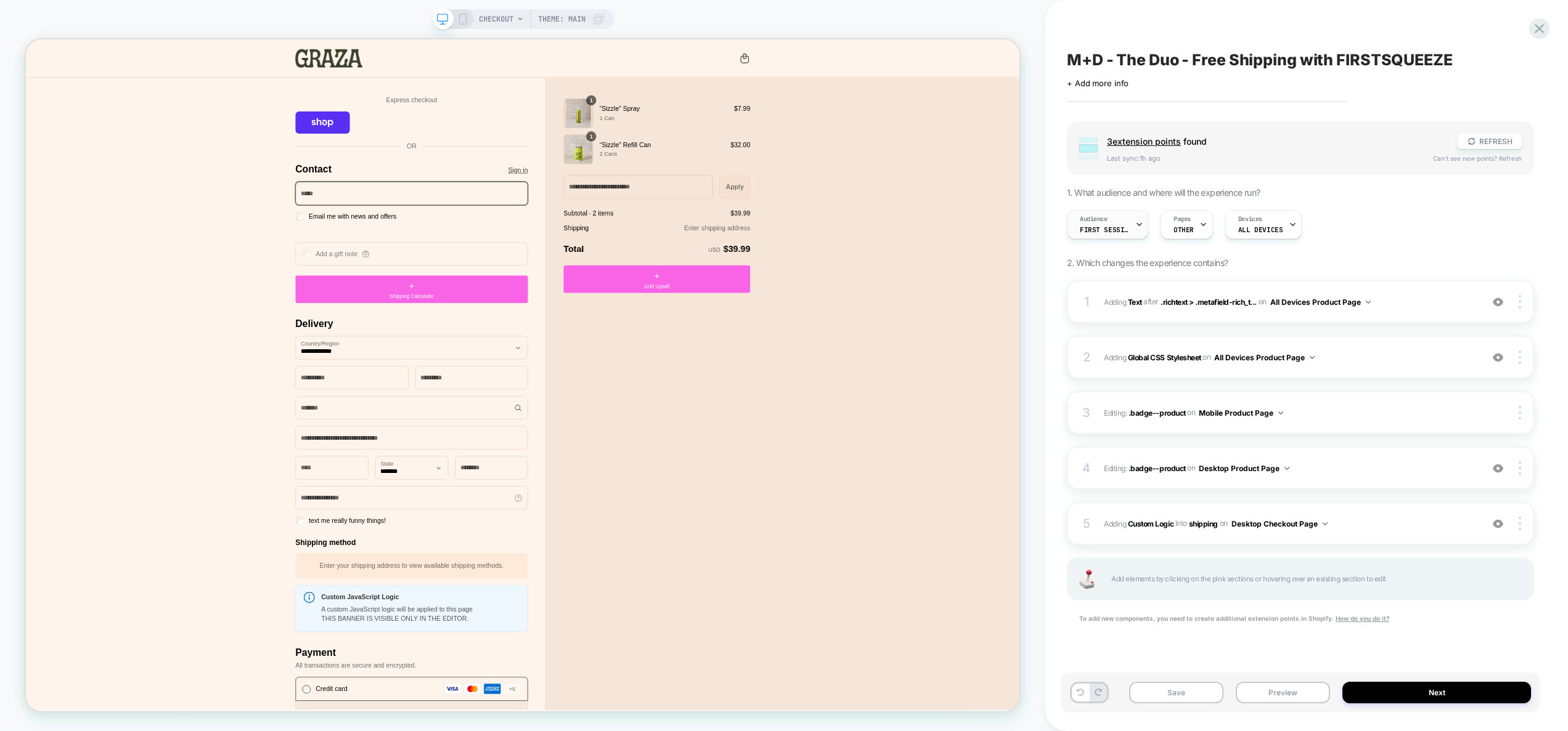
click at [1121, 232] on span "First Session" at bounding box center [1105, 230] width 50 height 9
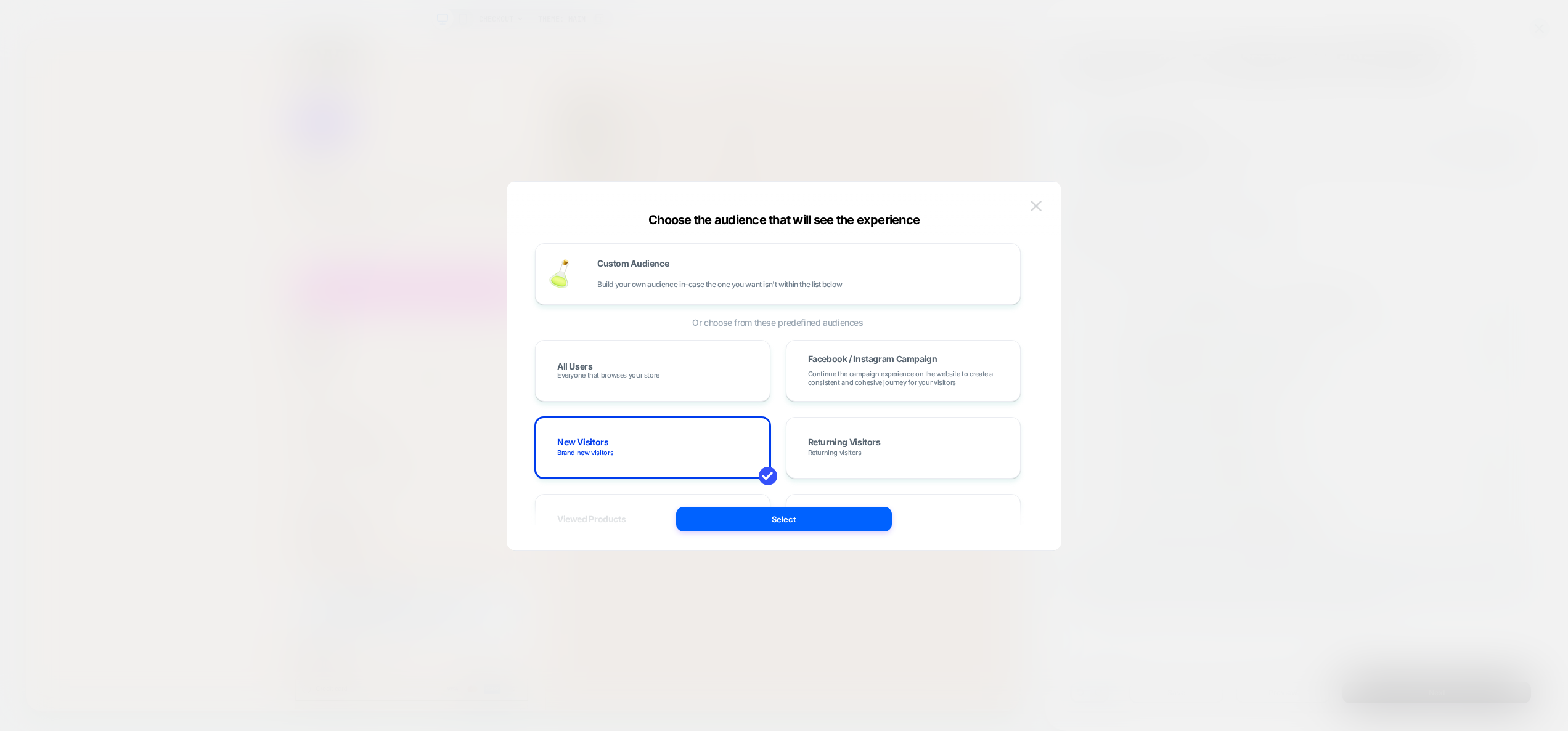
click at [1032, 204] on img at bounding box center [1036, 206] width 11 height 11
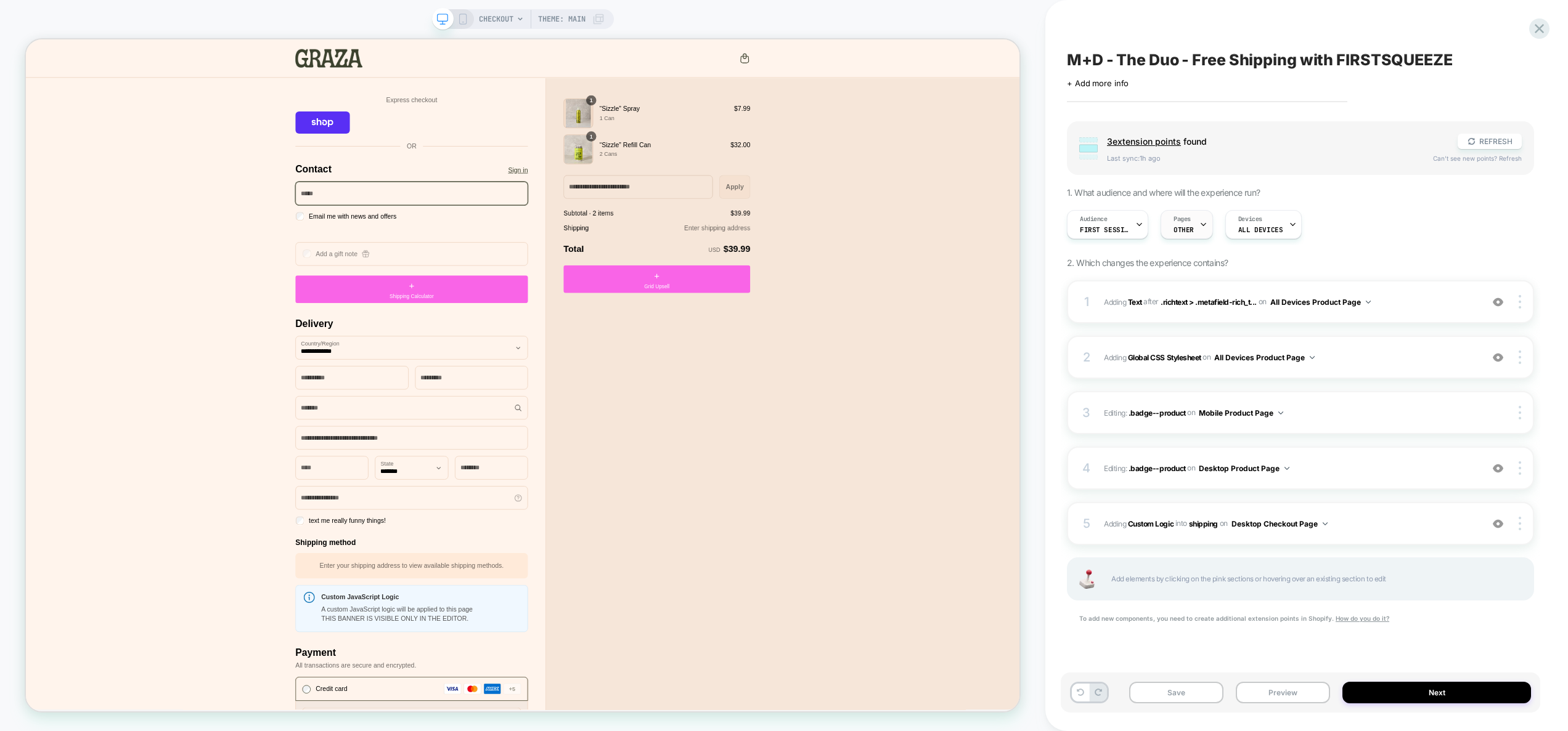
click at [1183, 239] on div "Audience First Session Pages OTHER Devices ALL DEVICES" at bounding box center [1294, 224] width 467 height 42
click at [1185, 229] on span "OTHER" at bounding box center [1184, 230] width 20 height 9
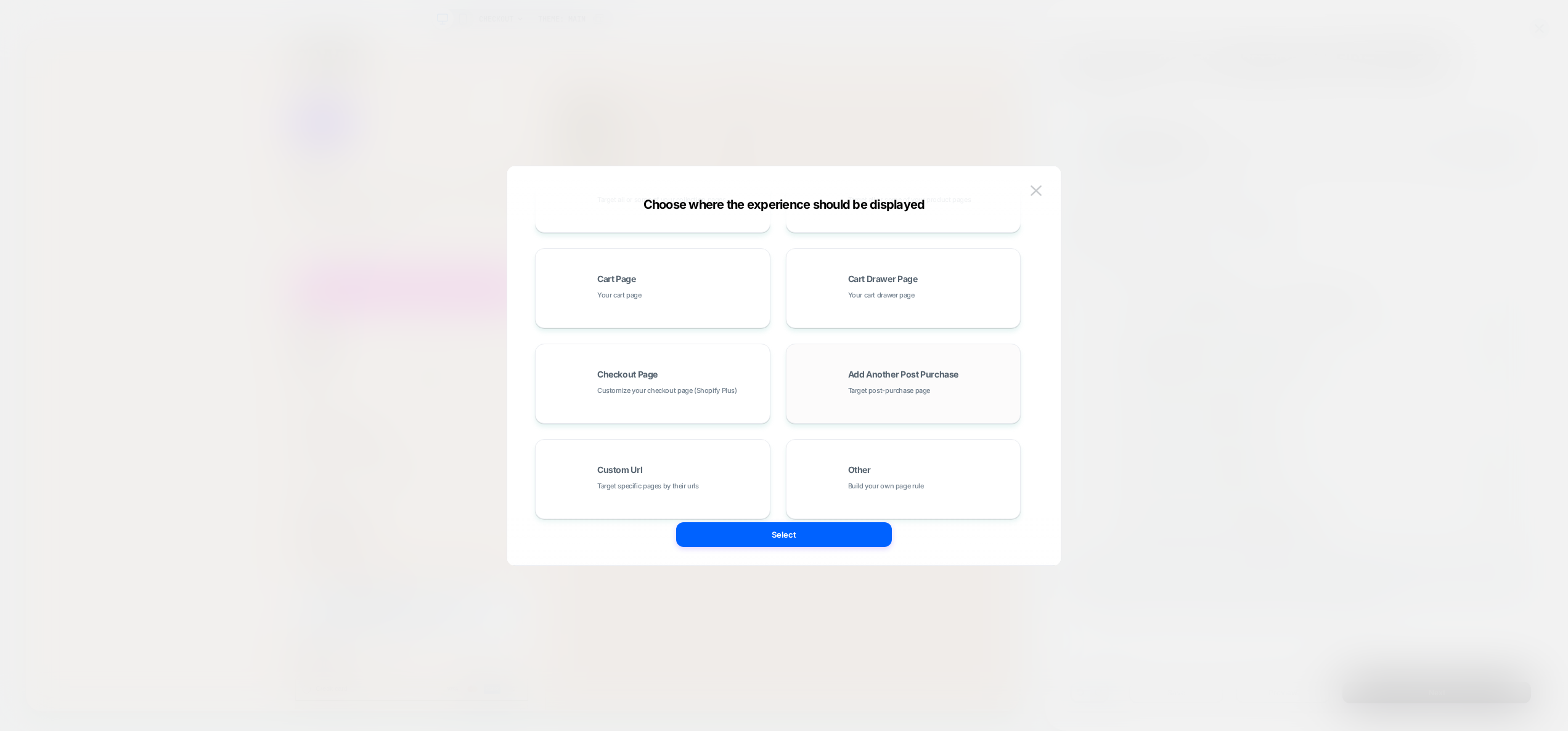
scroll to position [186, 0]
click at [923, 485] on div "Other Build your own page rule" at bounding box center [903, 464] width 222 height 68
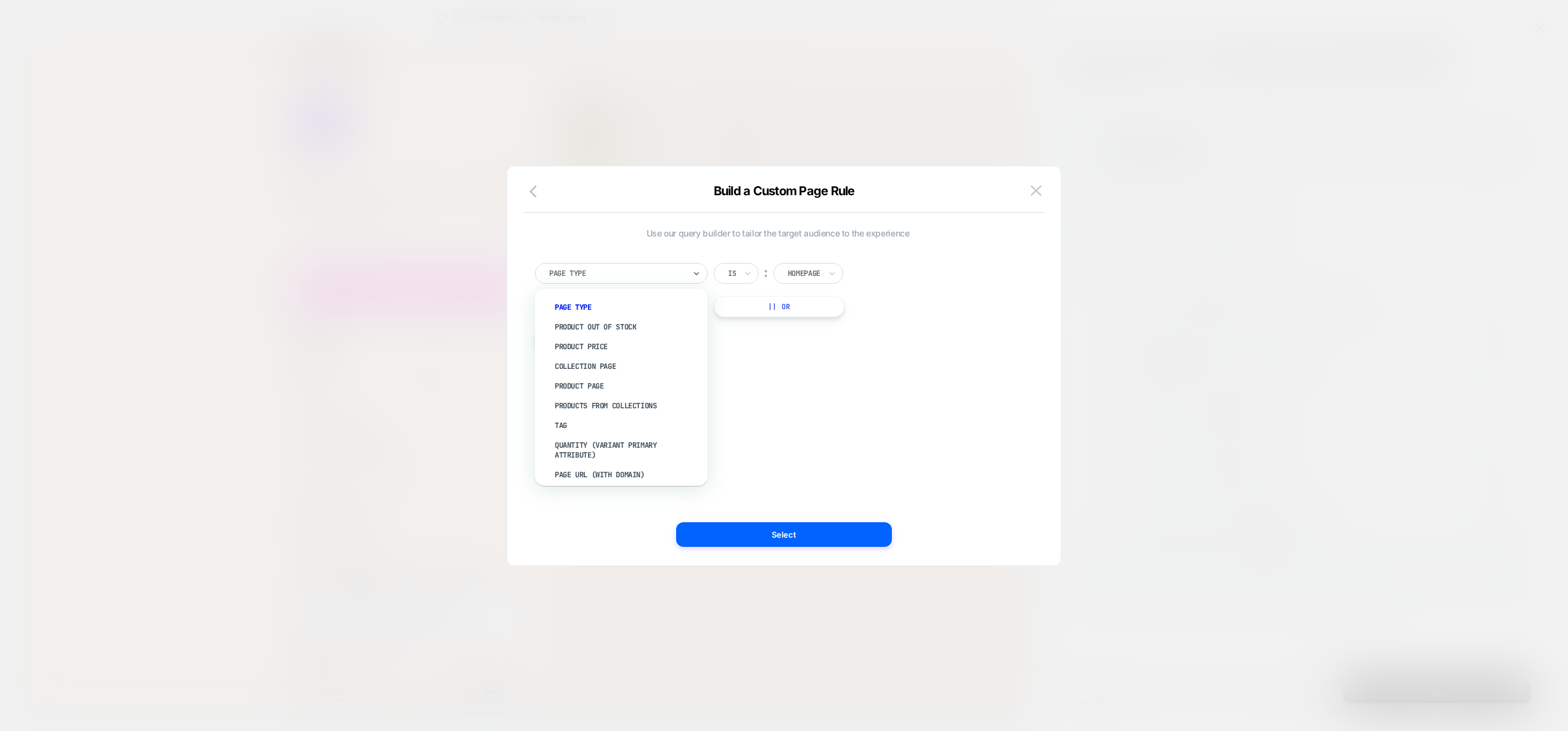
click at [600, 264] on div "Page Type" at bounding box center [621, 273] width 172 height 21
click at [624, 472] on div "Page Url (WITH DOMAIN)" at bounding box center [627, 474] width 160 height 19
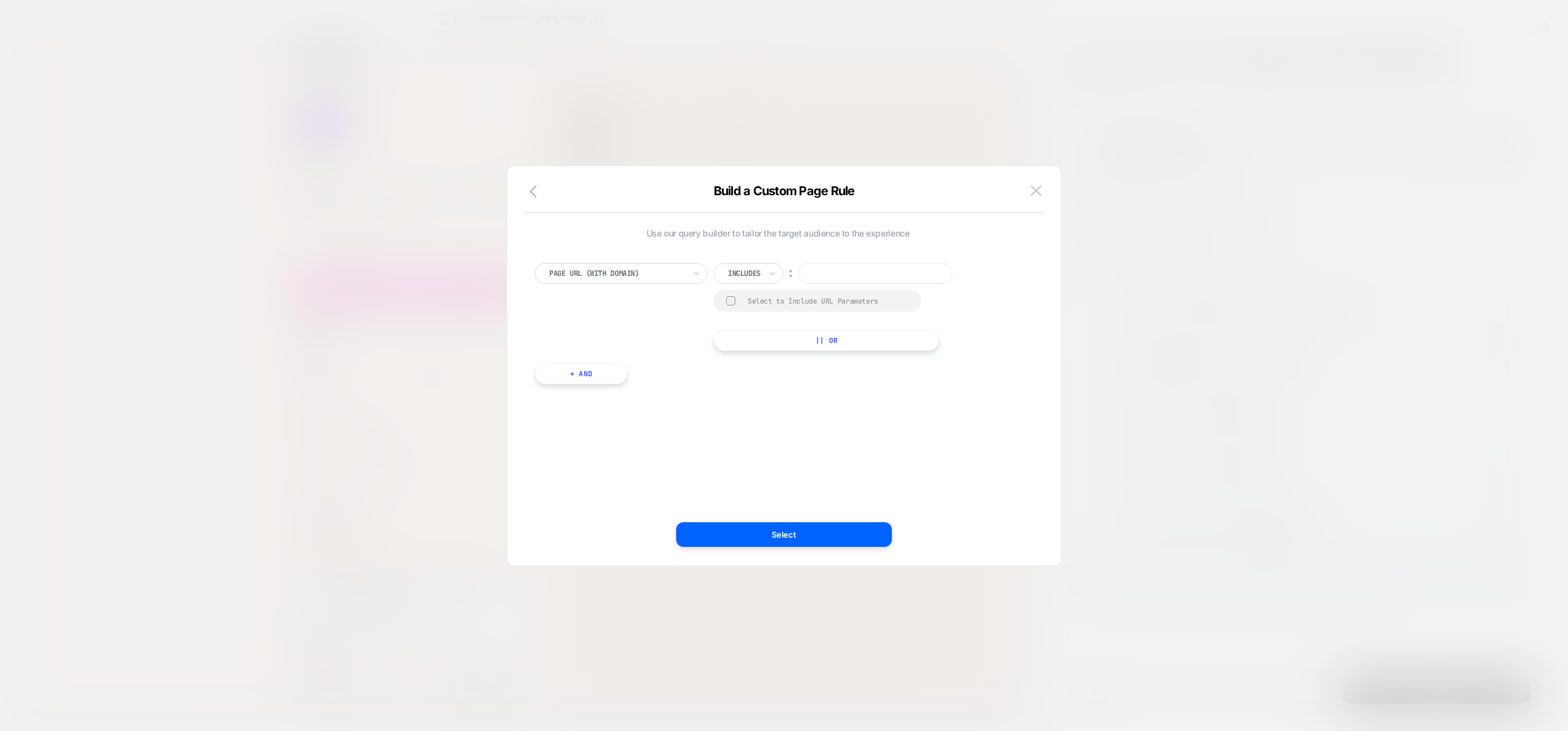
paste input "**********"
type input "**********"
click at [811, 338] on button "|| Or" at bounding box center [827, 340] width 226 height 21
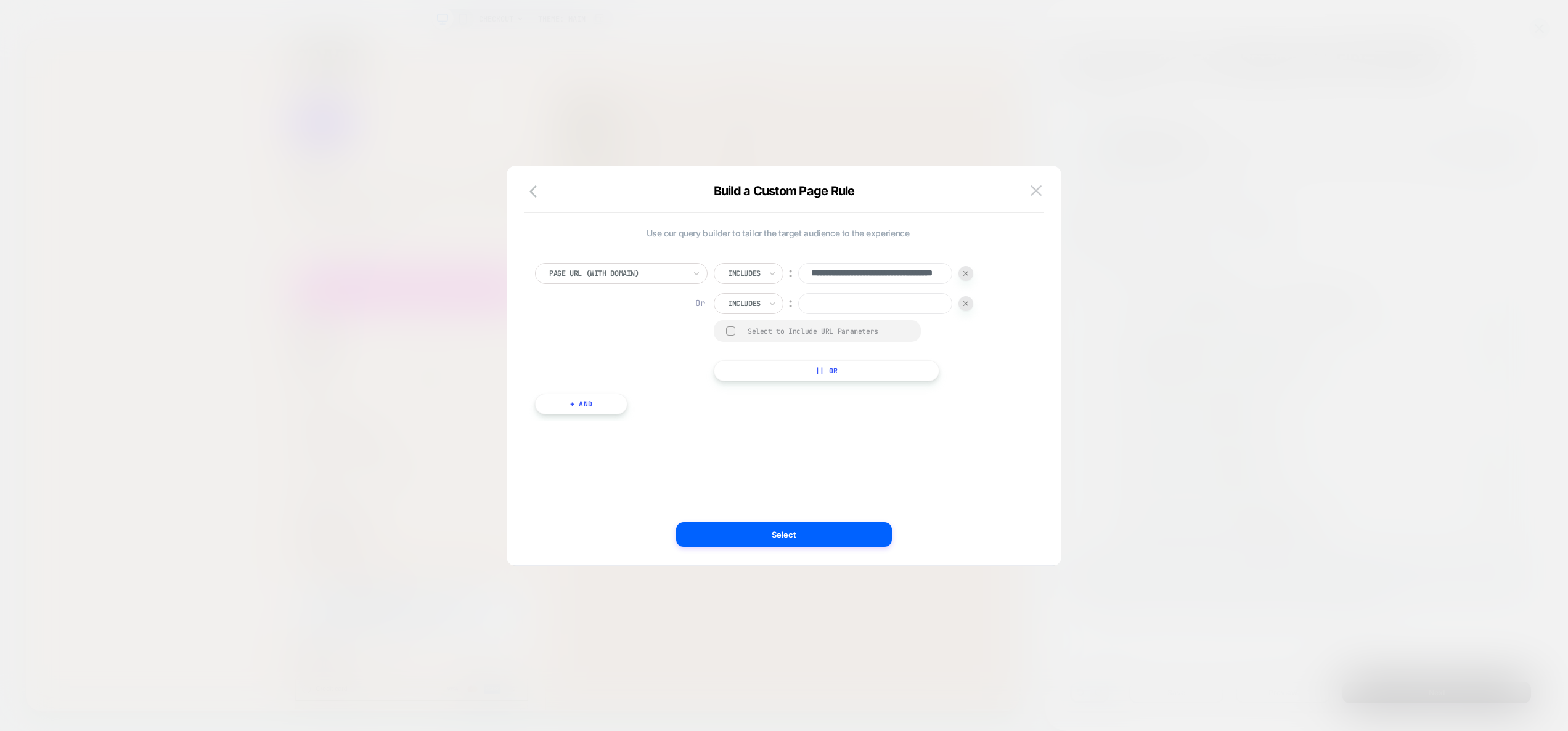
click at [864, 302] on input at bounding box center [876, 304] width 154 height 21
type input "*"
type input "*********"
click at [807, 523] on button "Select" at bounding box center [784, 535] width 216 height 25
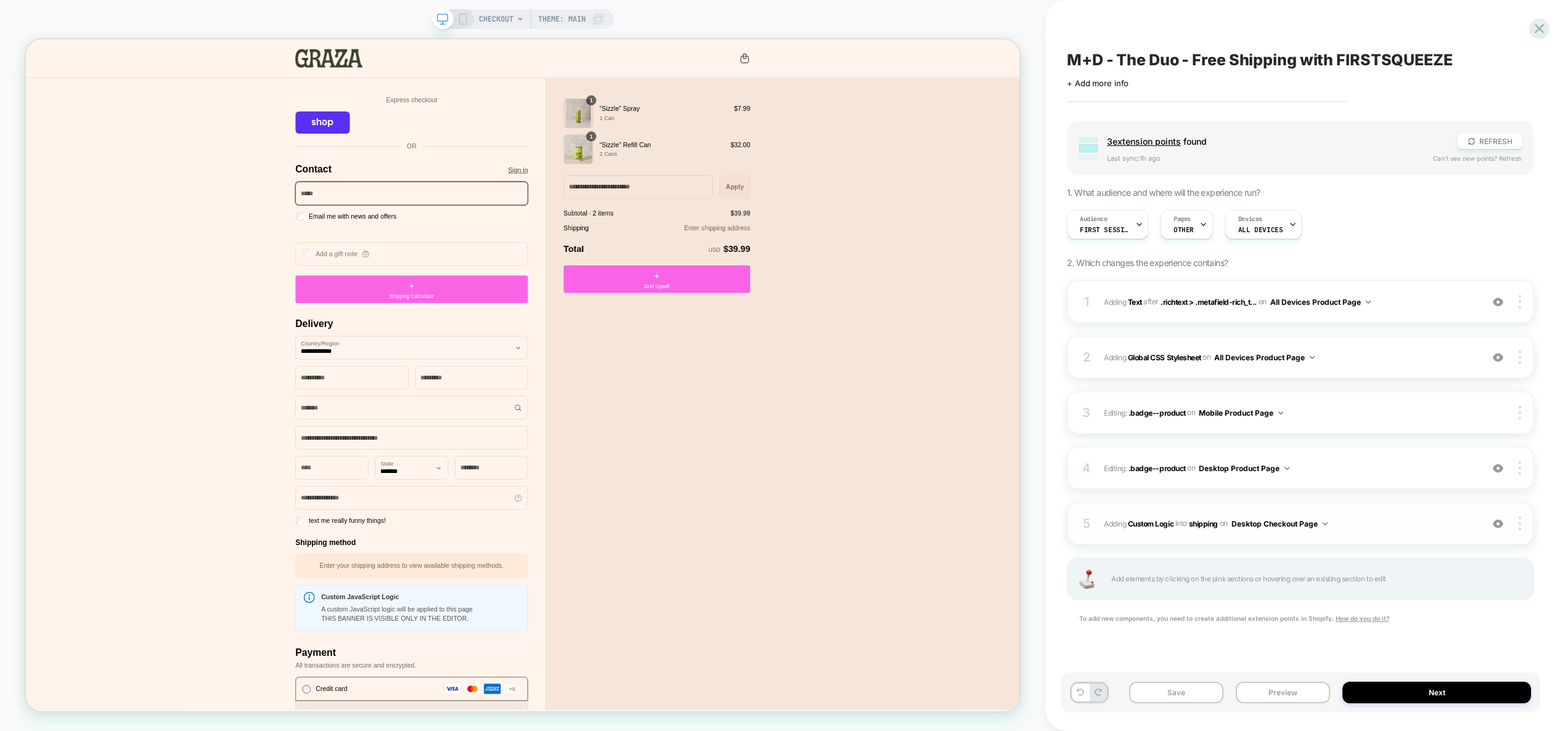
click at [1358, 517] on span "#_loomi_addon_1757411793013 Adding Custom Logic INTO shipping shipping on Deskt…" at bounding box center [1290, 524] width 371 height 15
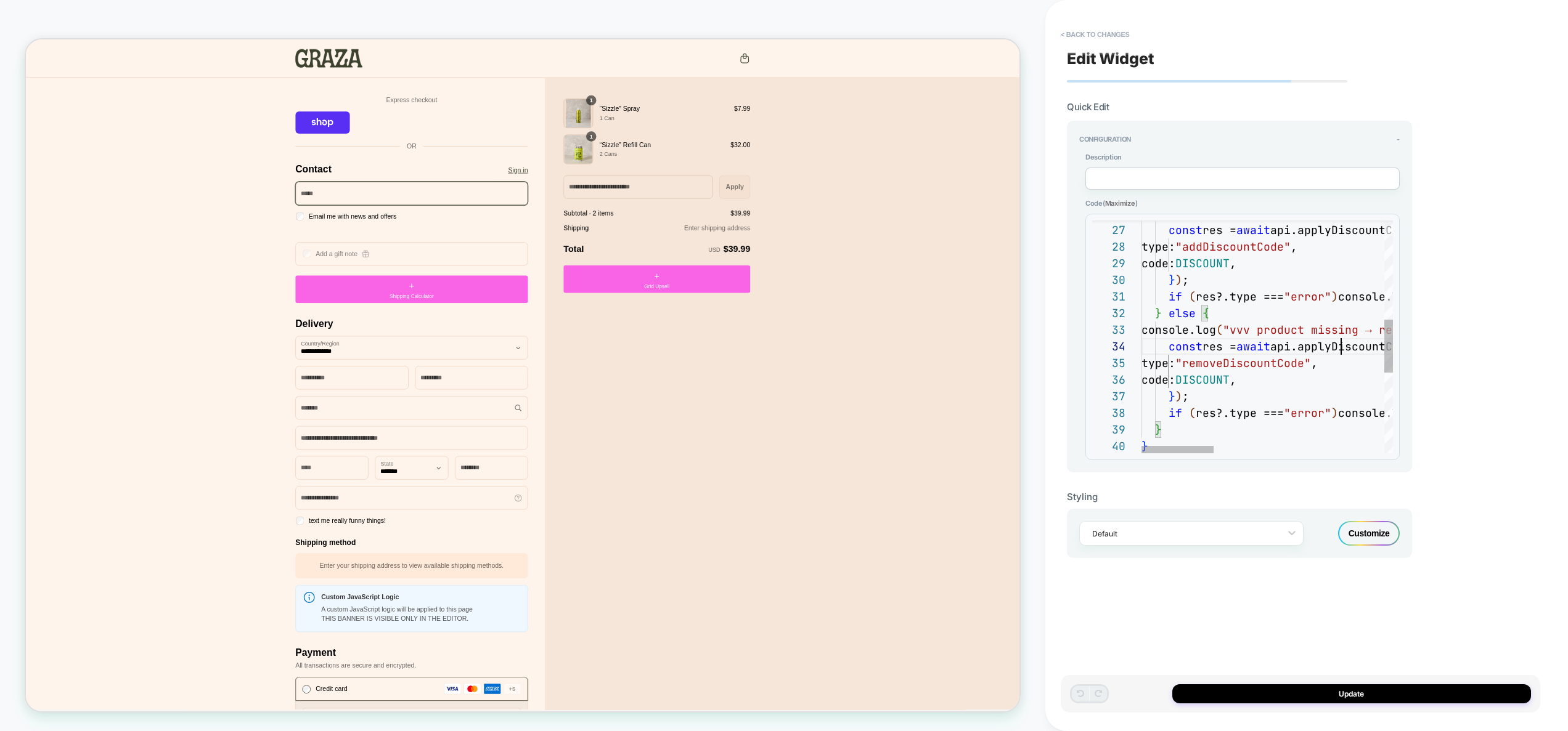
scroll to position [50, 340]
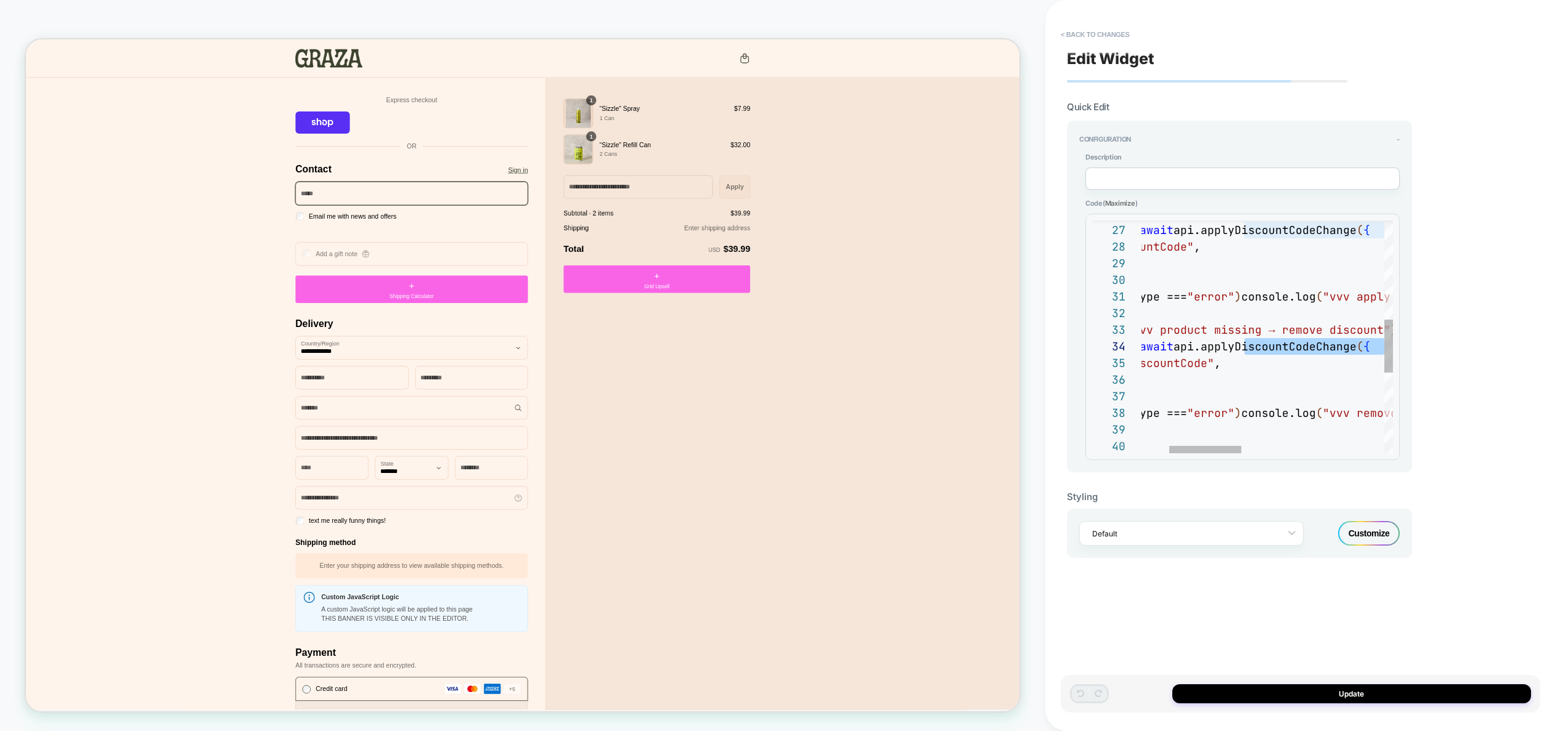
drag, startPoint x: 1339, startPoint y: 346, endPoint x: 1435, endPoint y: 344, distance: 96.0
click at [1435, 344] on div "} else { console.log ( "vvv product missing → remove discount" ) ; const res = …" at bounding box center [1465, 297] width 841 height 1014
click at [1306, 362] on div "} else { console.log ( "vvv product missing → remove discount" ) ; const res = …" at bounding box center [1465, 297] width 841 height 1014
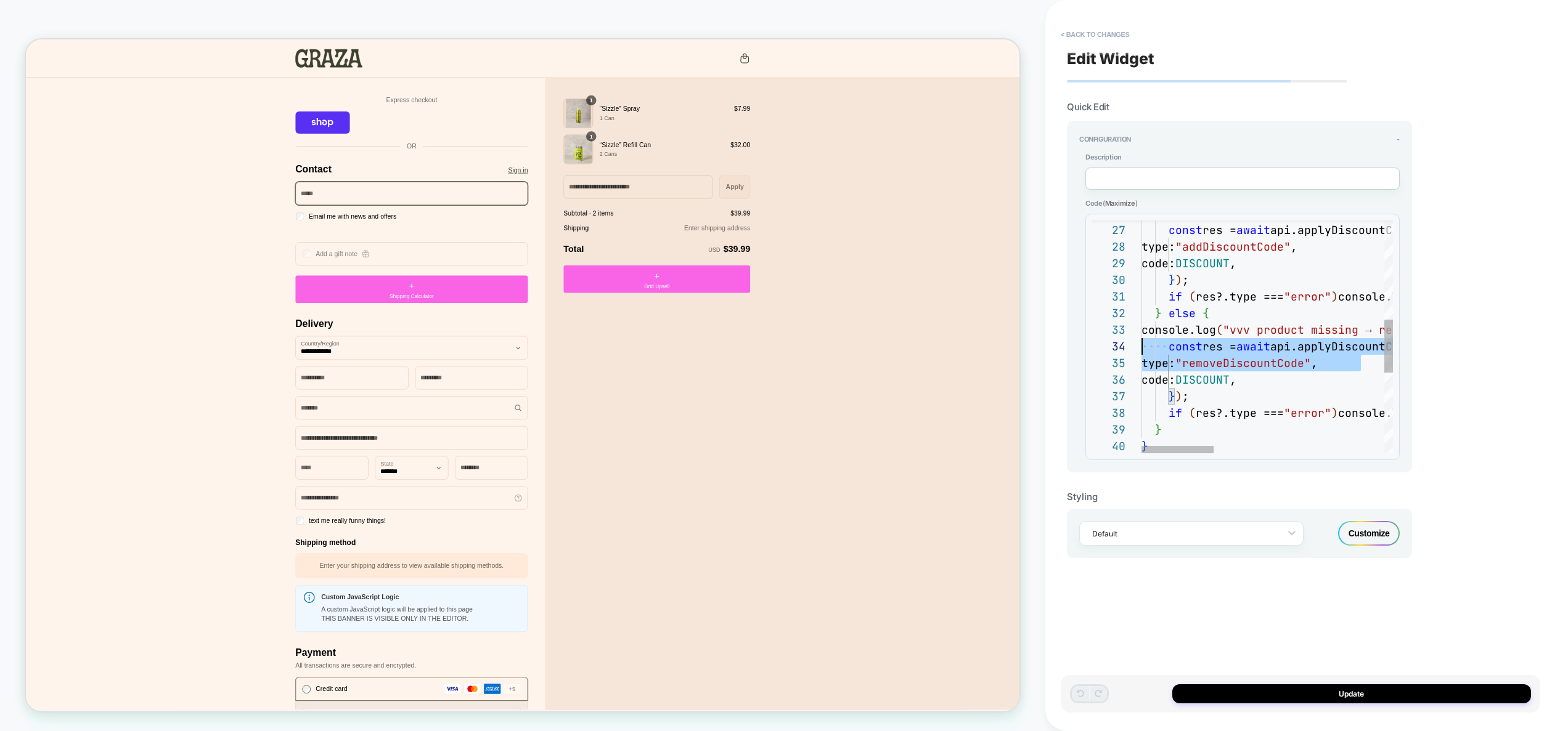
scroll to position [50, 0]
drag, startPoint x: 1306, startPoint y: 362, endPoint x: 1097, endPoint y: 350, distance: 209.3
click at [1142, 350] on div "} else { console.log ( "vvv product missing → remove discount" ) ; const res = …" at bounding box center [1562, 297] width 841 height 1014
click at [1338, 355] on div "} else { console.log ( "vvv product missing → remove discount" ) ; const res = …" at bounding box center [1562, 297] width 841 height 1014
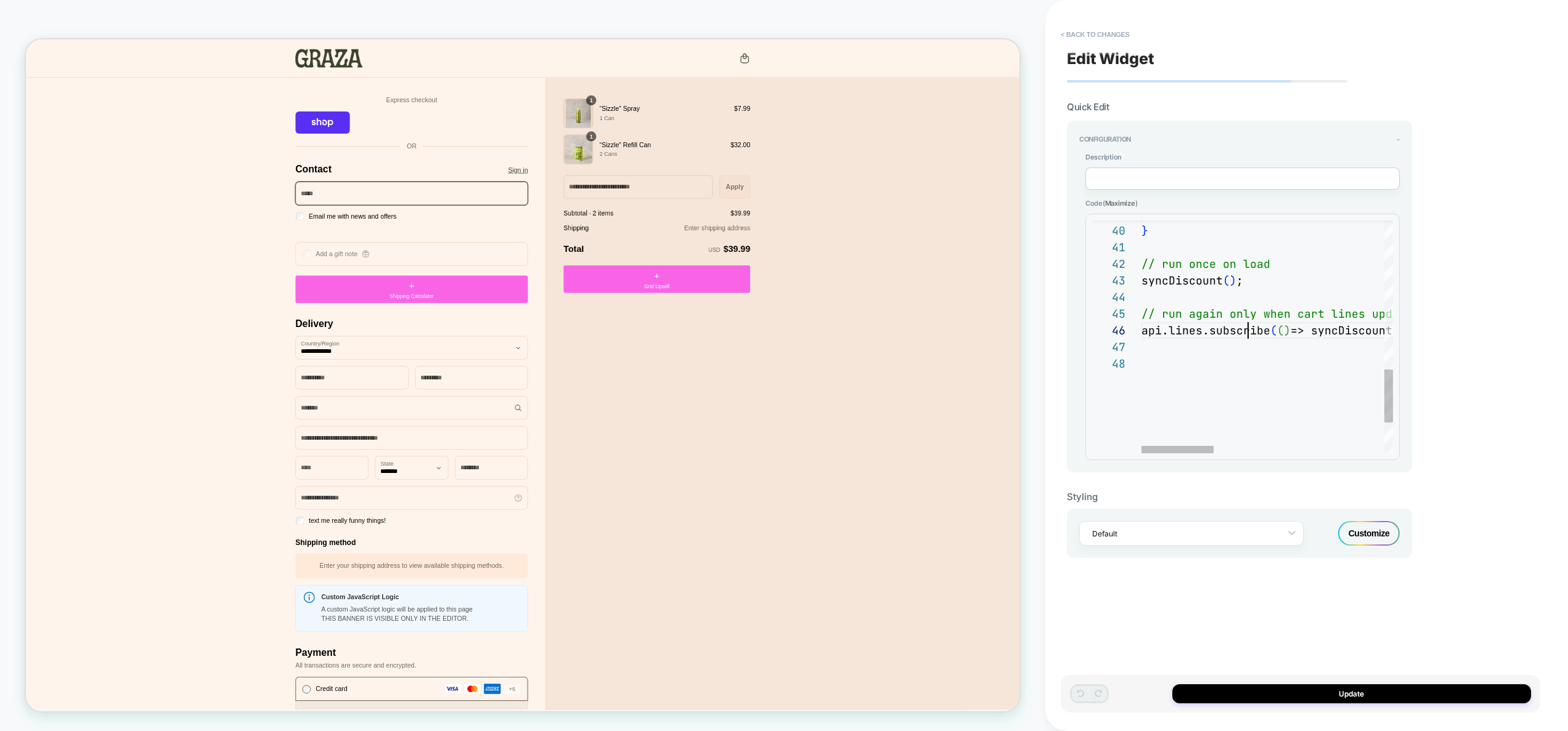
click at [1250, 338] on div "} } // run once on load syncDiscount ( ) ; // run again only when cart lines up…" at bounding box center [1562, 81] width 841 height 1014
type textarea "**********"
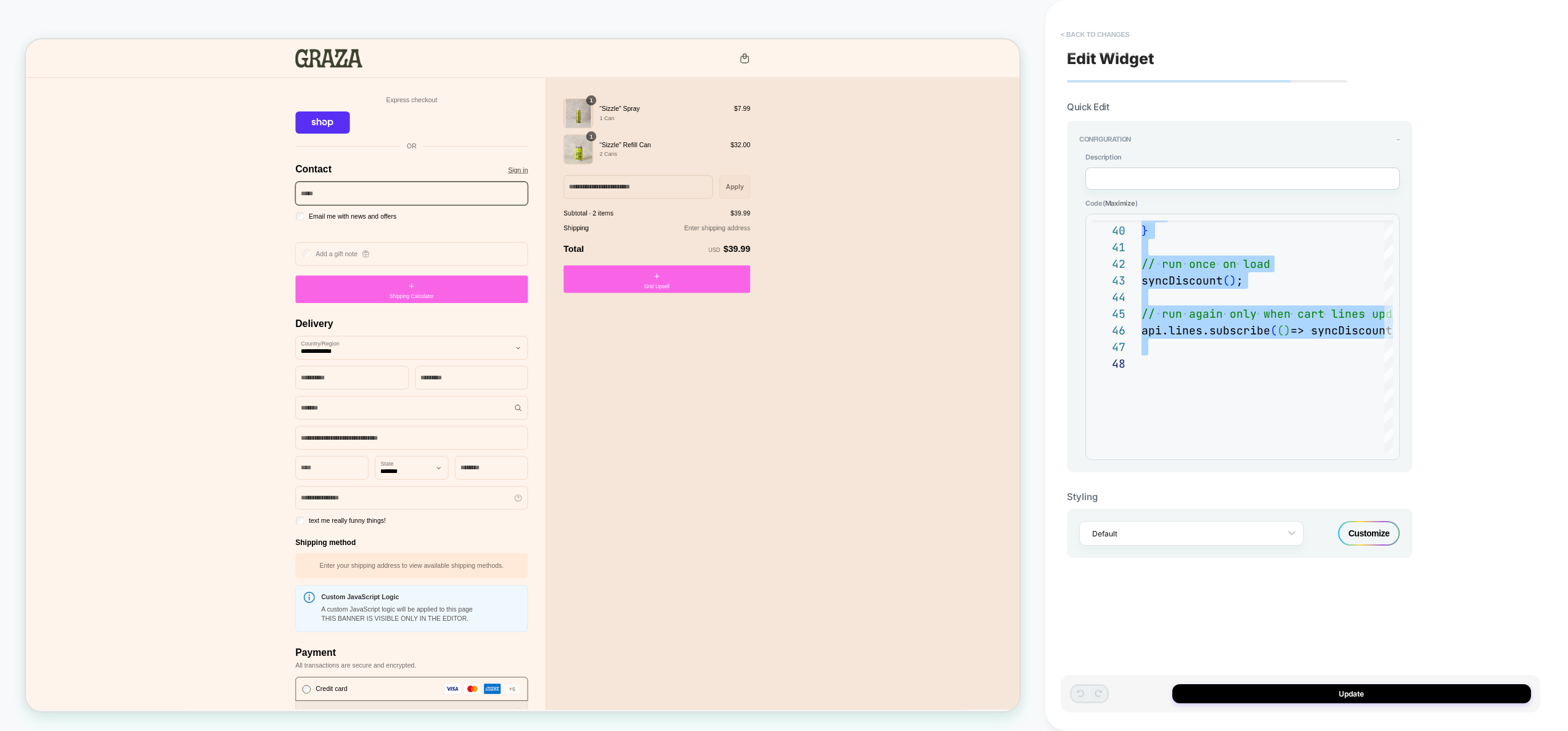
click at [1111, 27] on button "< Back to changes" at bounding box center [1095, 34] width 81 height 19
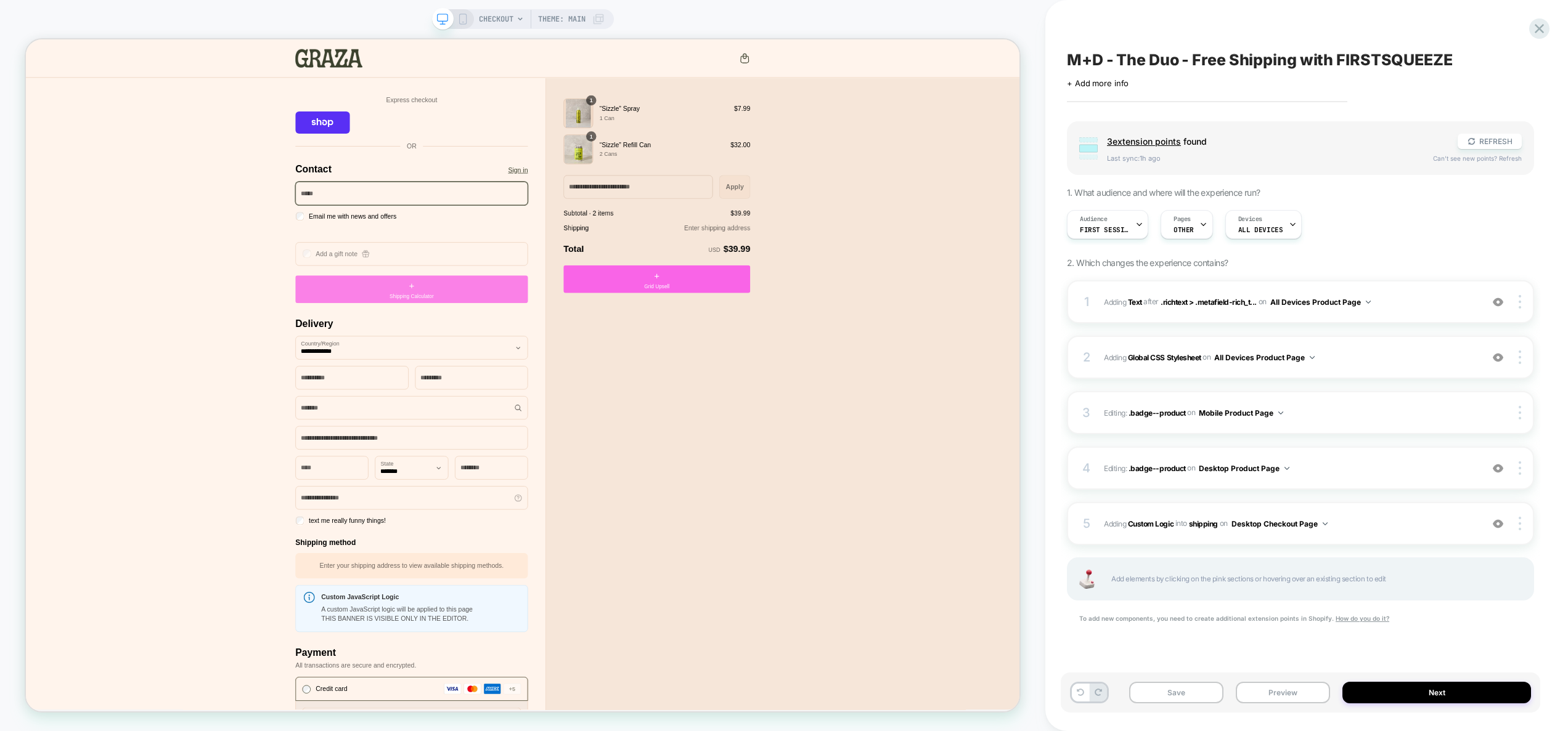
click at [544, 379] on span "Shipping Calculator" at bounding box center [540, 383] width 58 height 11
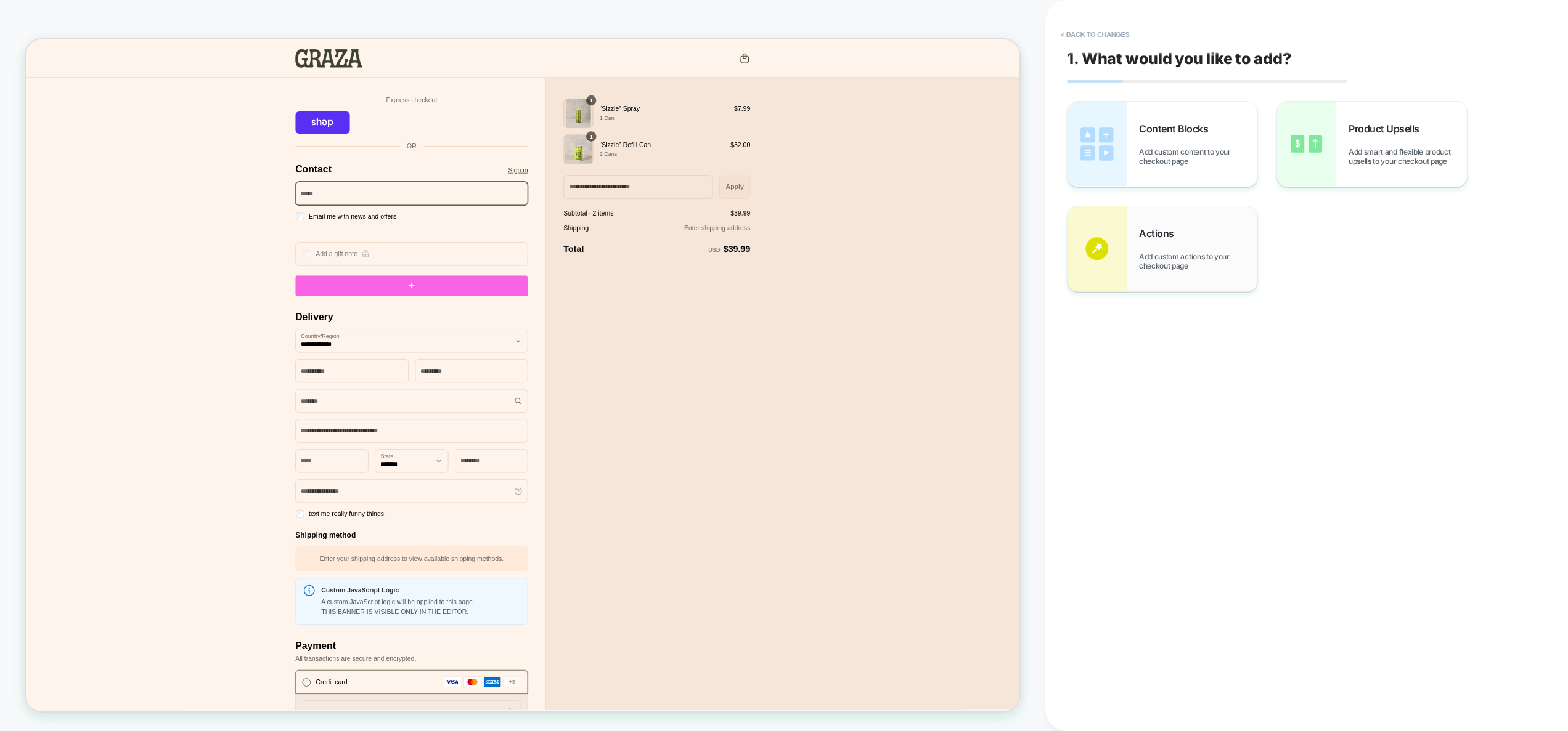
click at [1208, 257] on span "Add custom actions to your checkout page" at bounding box center [1198, 261] width 119 height 19
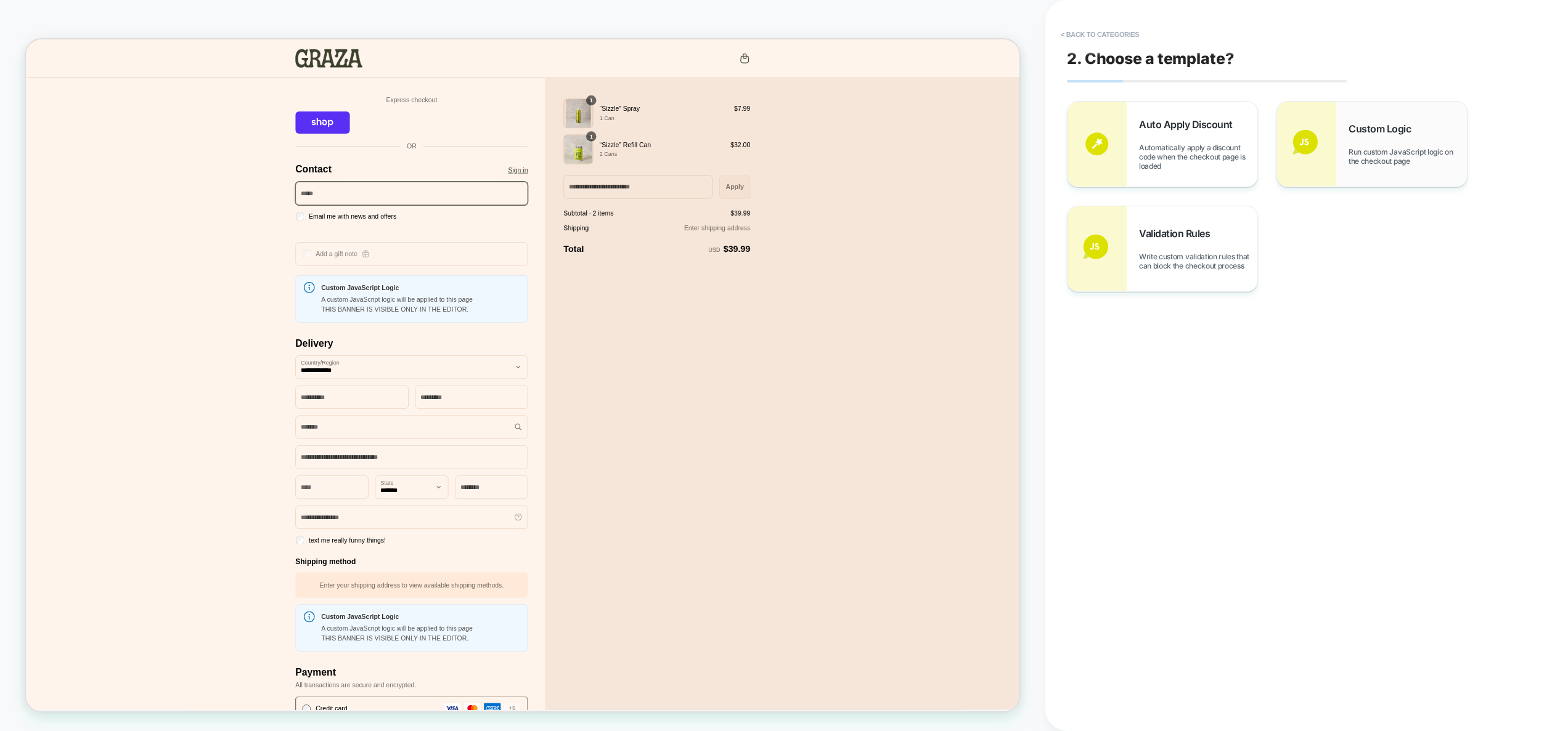
click at [1351, 132] on span "Custom Logic" at bounding box center [1383, 129] width 68 height 12
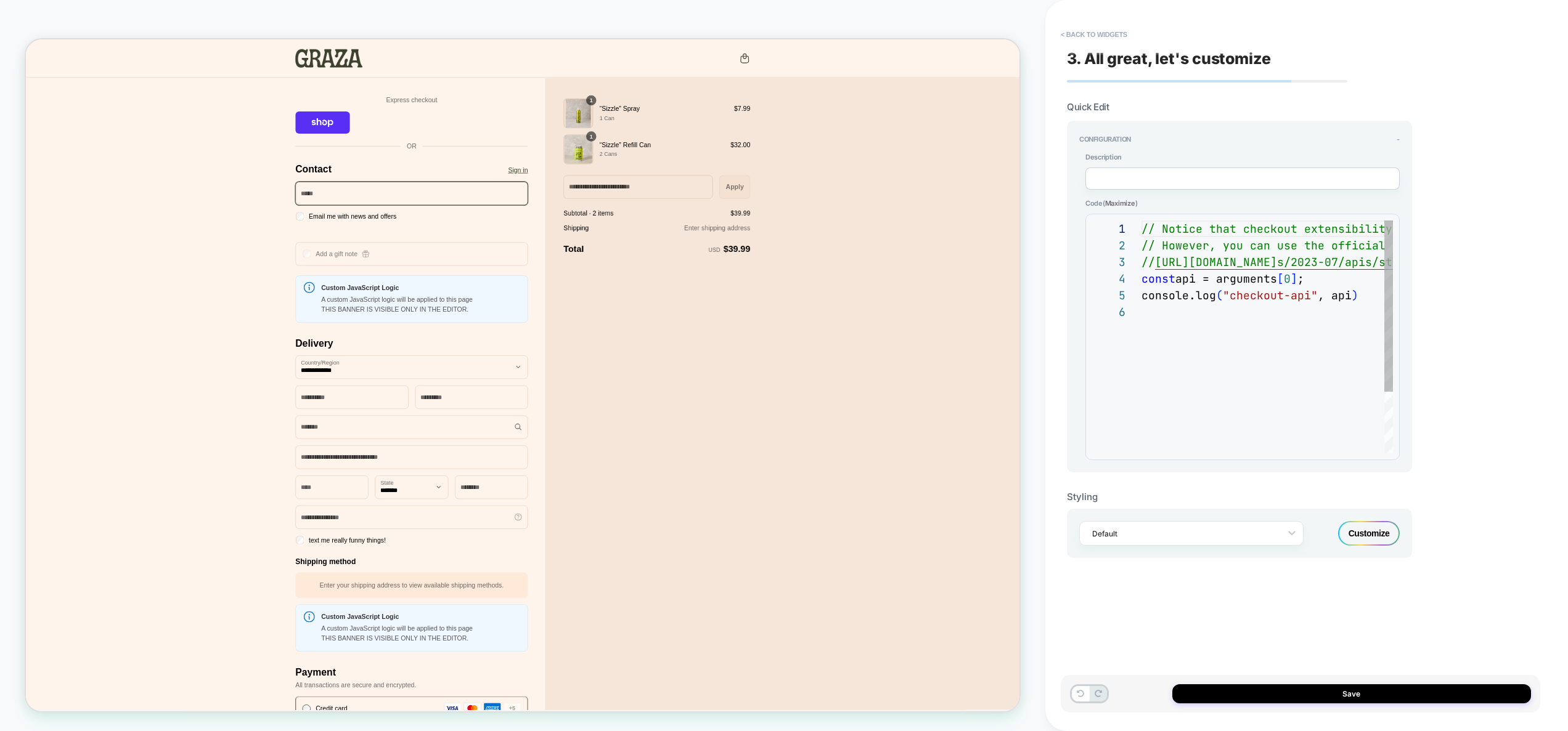
scroll to position [83, 0]
click at [1210, 380] on div "// Notice that checkout extensibility doesn't have access to the DOM, so you ca…" at bounding box center [1562, 379] width 841 height 316
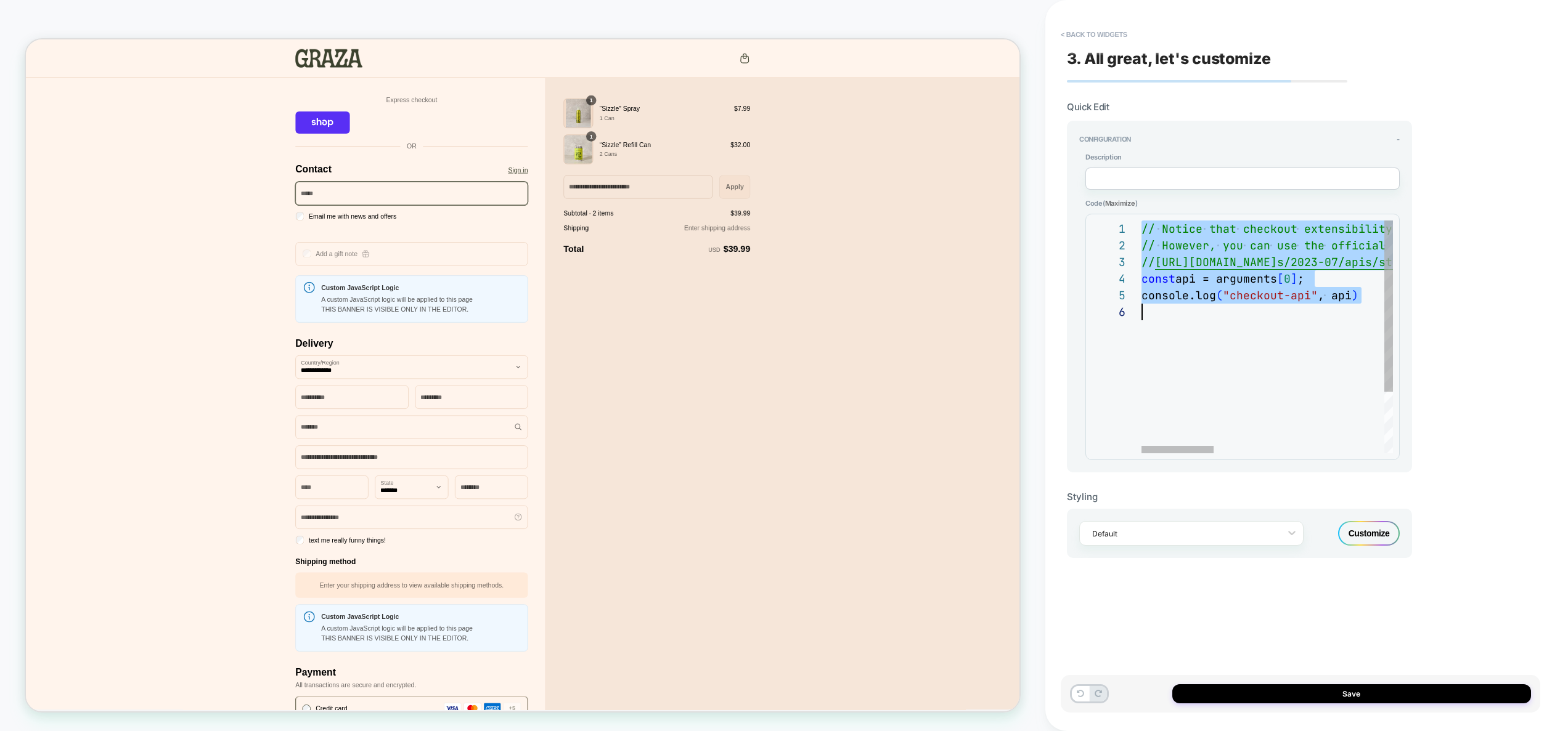
scroll to position [0, 0]
type textarea "**********"
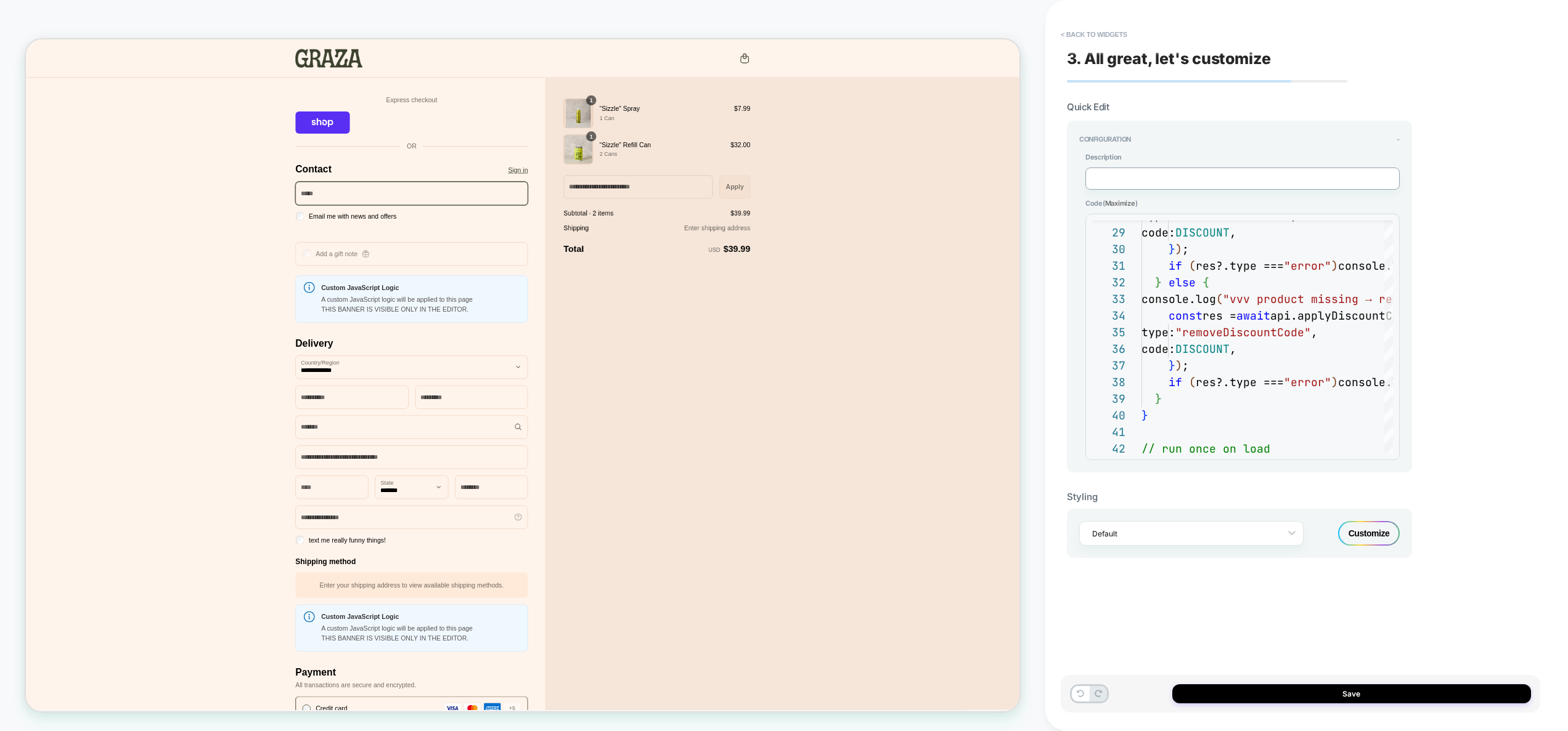
click at [1156, 176] on textarea at bounding box center [1242, 178] width 314 height 22
click at [1376, 688] on button "Save" at bounding box center [1351, 694] width 359 height 19
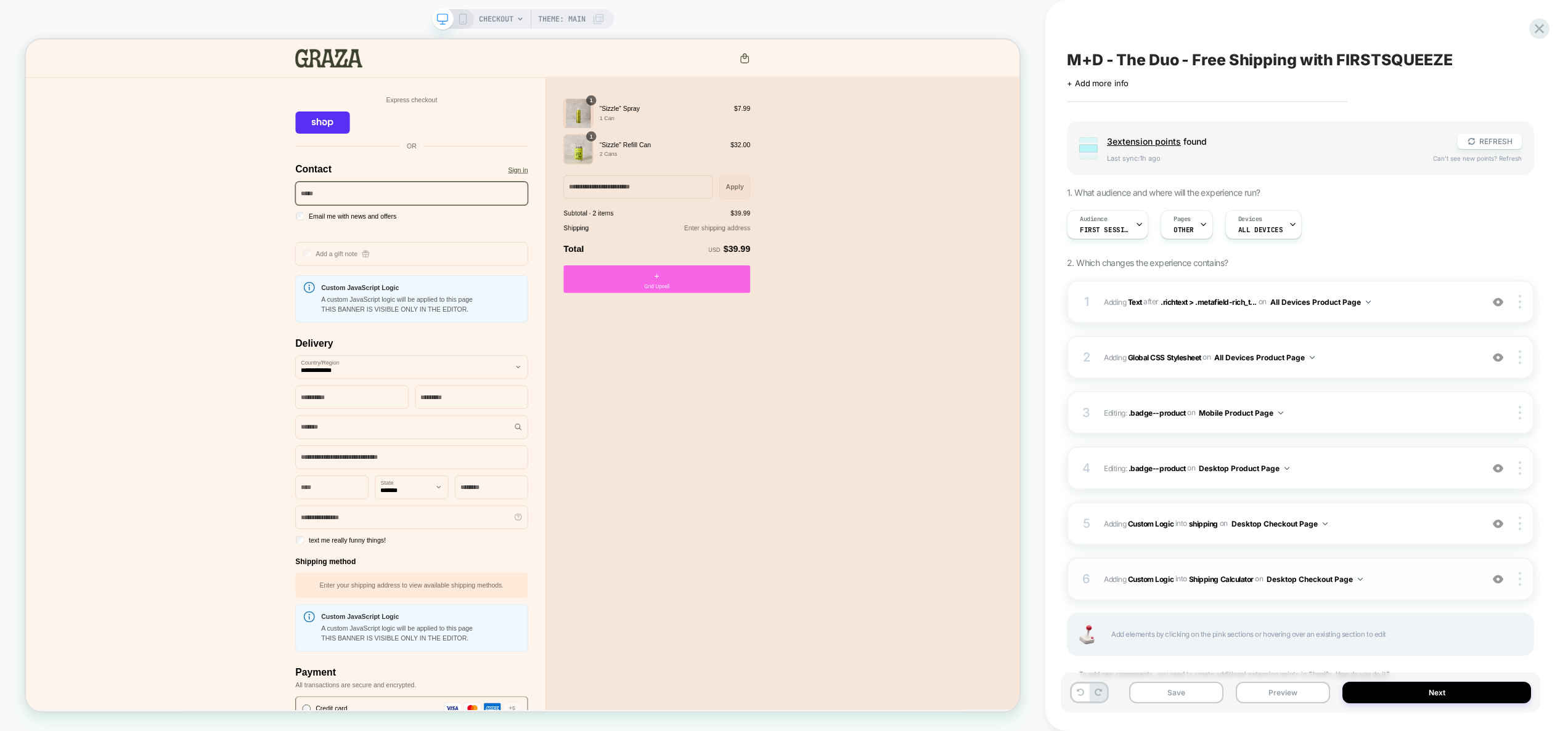
click at [1404, 587] on div "6 #_loomi_addon_1757415133190 Adding Custom Logic INTO Shipping Calculator Ship…" at bounding box center [1301, 579] width 467 height 43
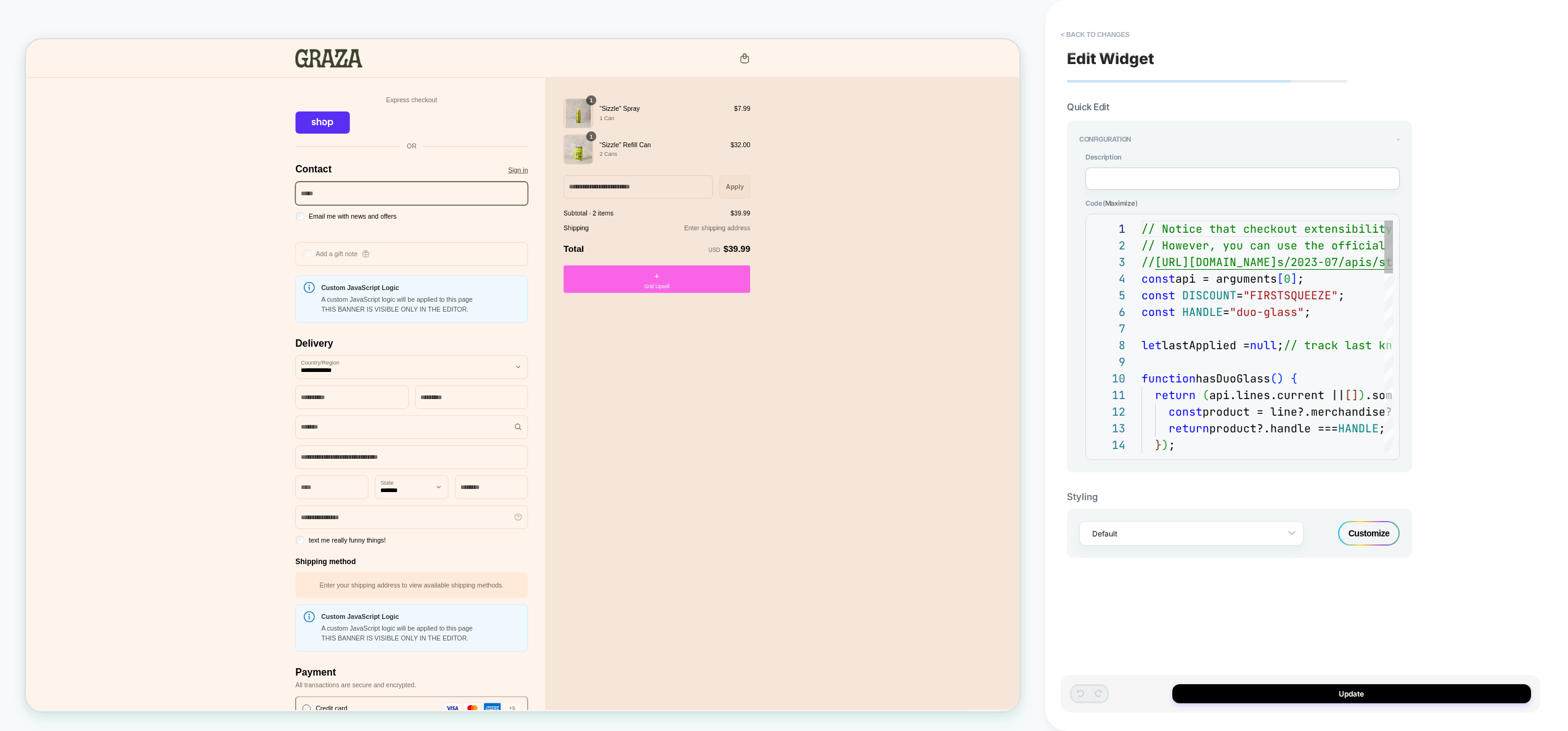
scroll to position [166, 0]
click at [1109, 32] on button "< Back to changes" at bounding box center [1095, 34] width 81 height 19
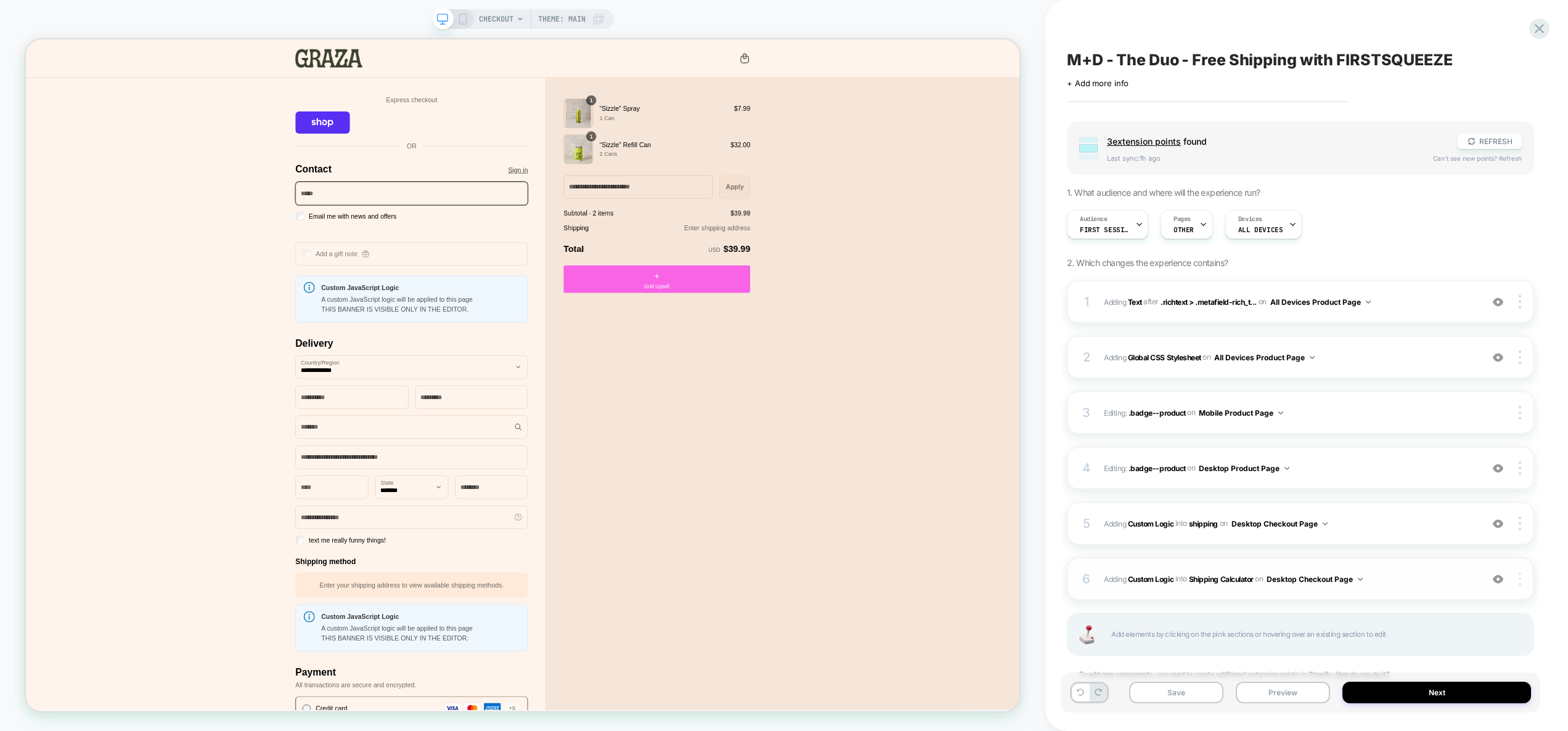
click at [1520, 580] on div at bounding box center [1522, 579] width 23 height 13
click at [1430, 629] on div "Delete" at bounding box center [1447, 630] width 110 height 34
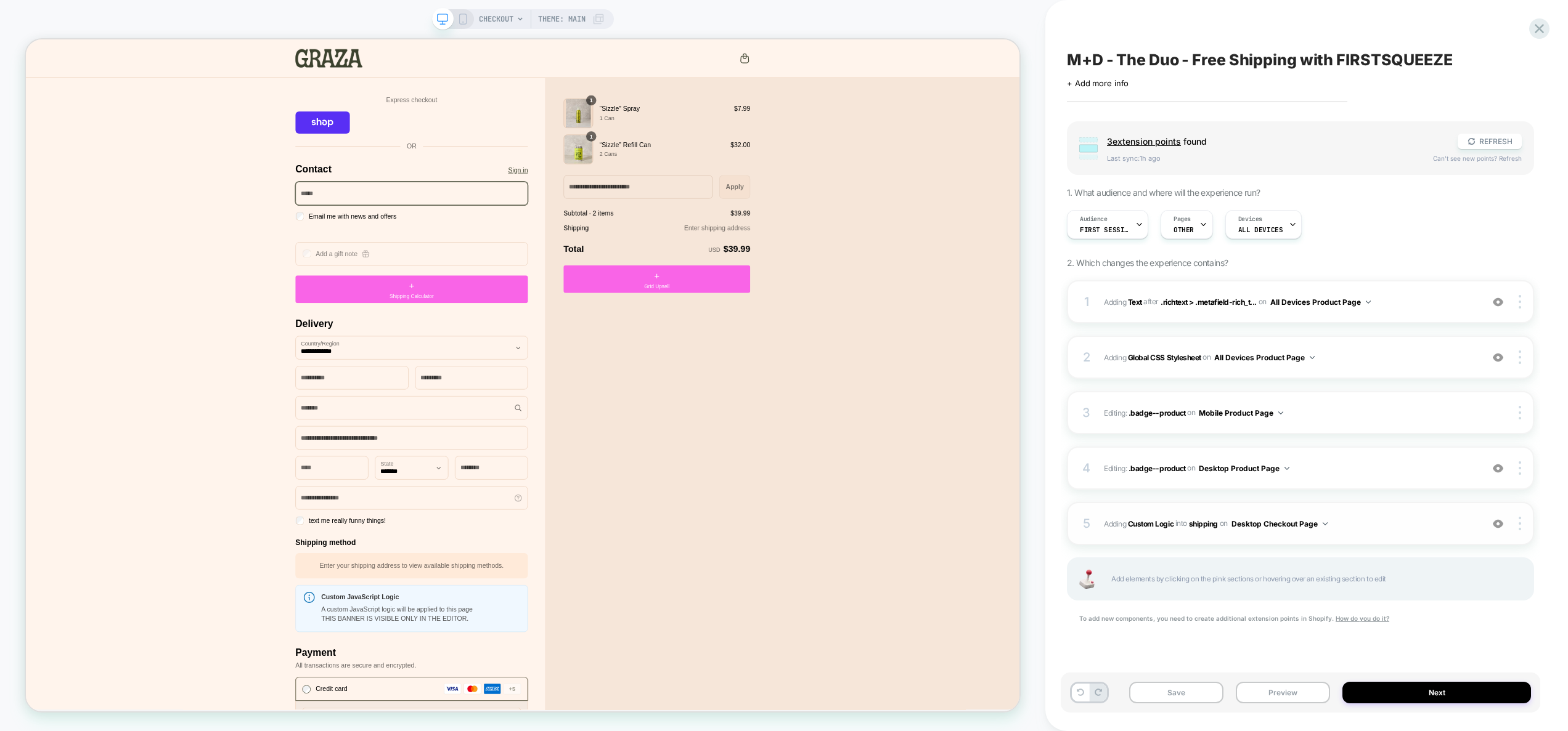
click at [1383, 532] on div "5 #_loomi_addon_1757411793013 Adding Custom Logic INTO shipping shipping on Des…" at bounding box center [1301, 523] width 467 height 43
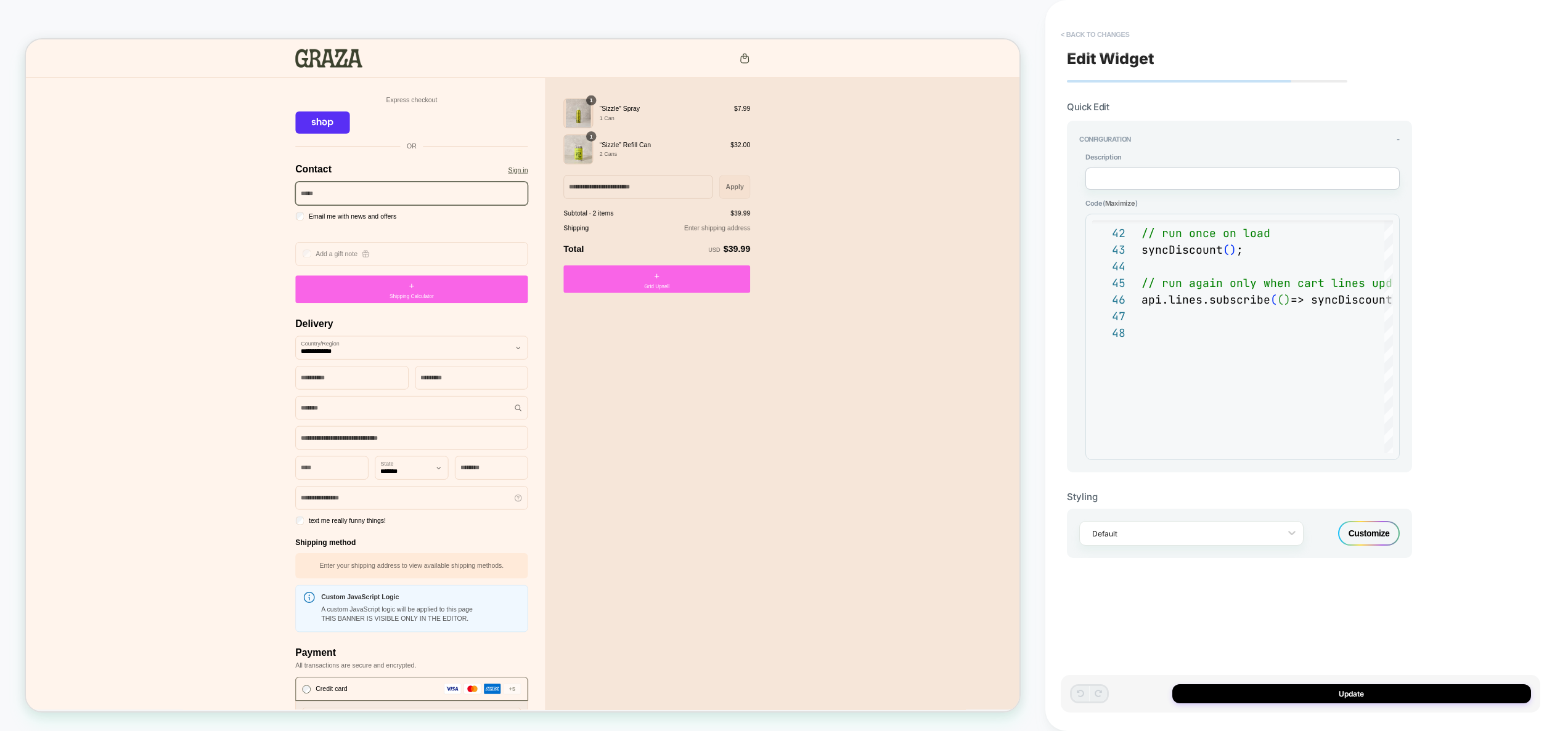
click at [1109, 40] on button "< Back to changes" at bounding box center [1095, 34] width 81 height 19
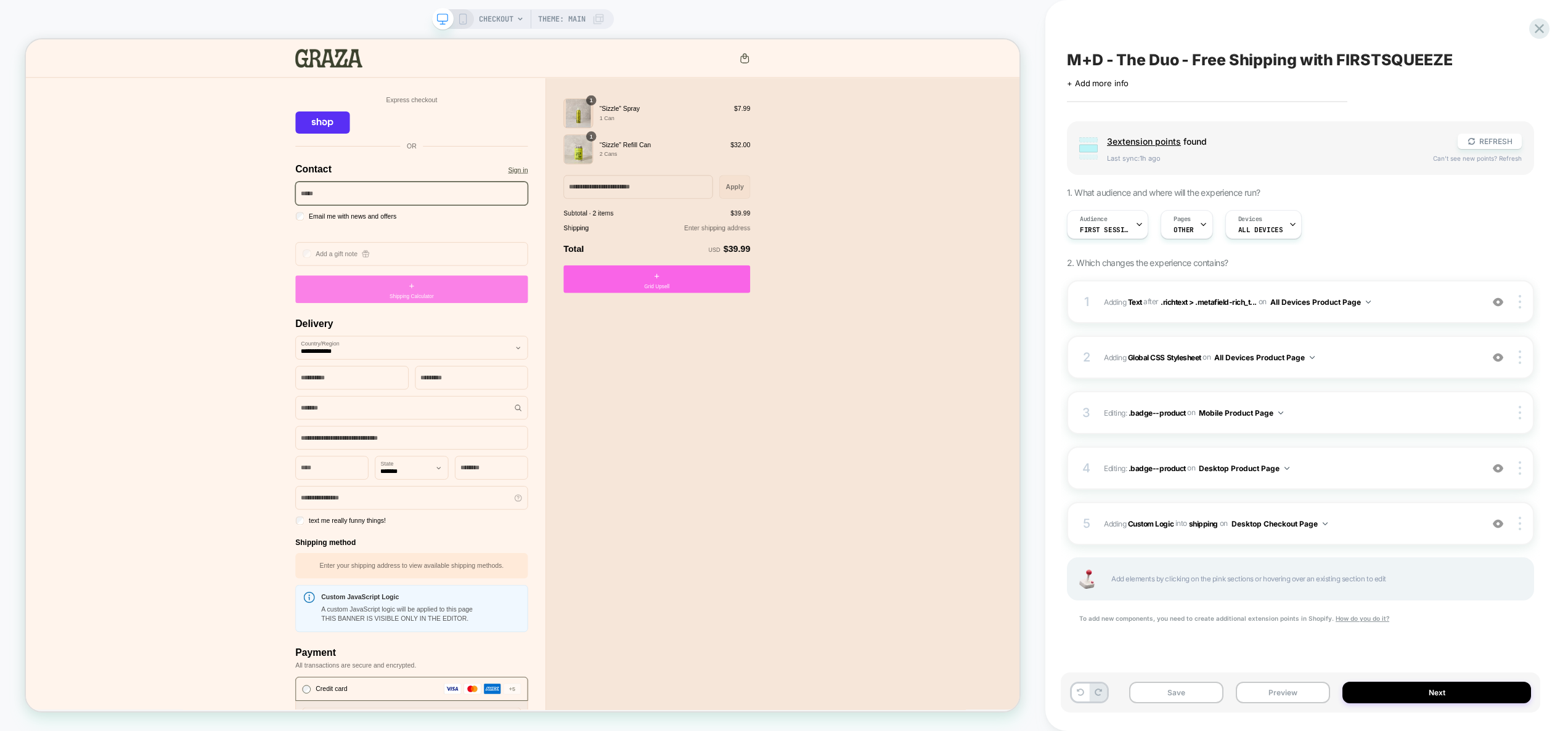
click at [532, 379] on span "Shipping Calculator" at bounding box center [540, 383] width 58 height 11
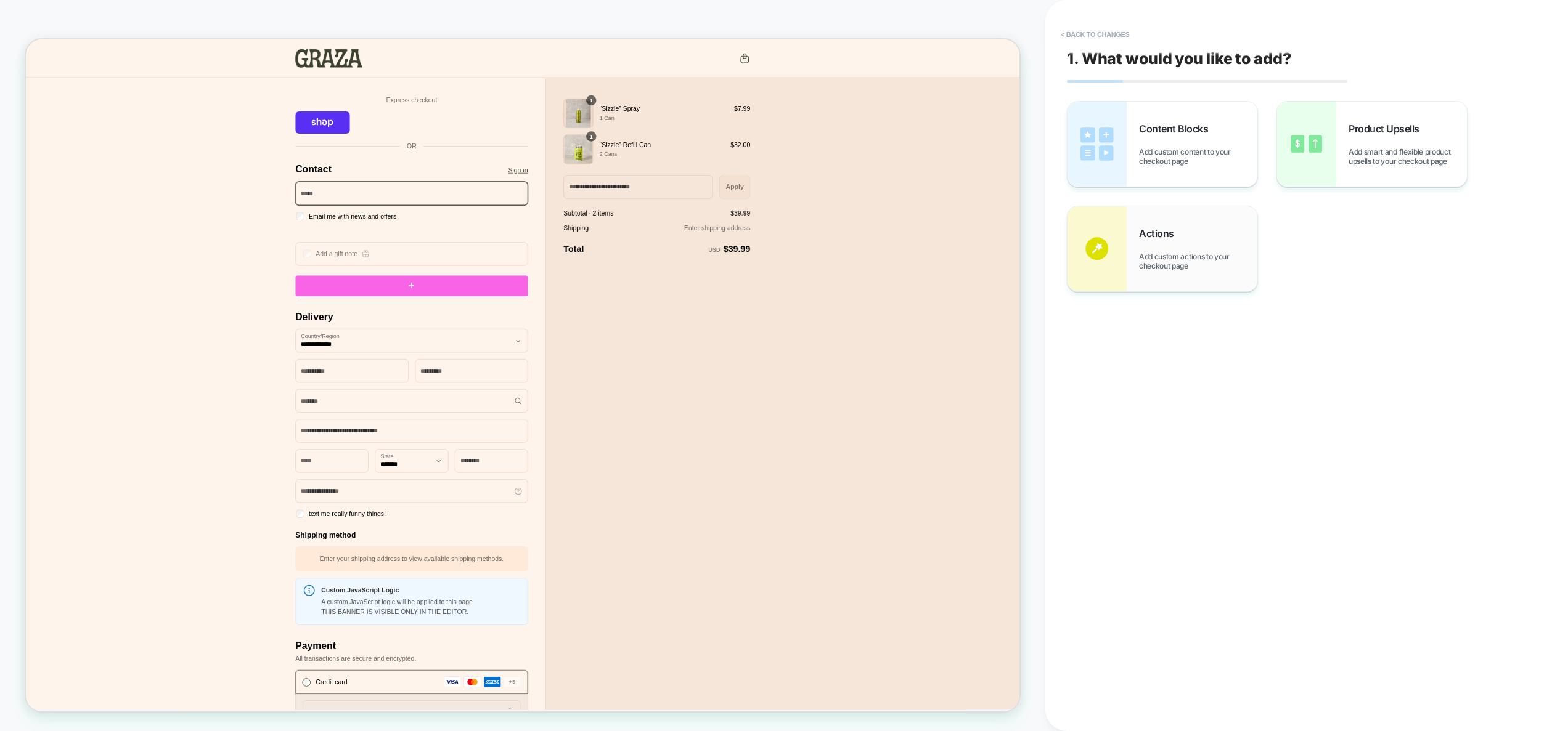
click at [1182, 240] on div "Actions Add custom actions to your checkout page" at bounding box center [1198, 249] width 119 height 43
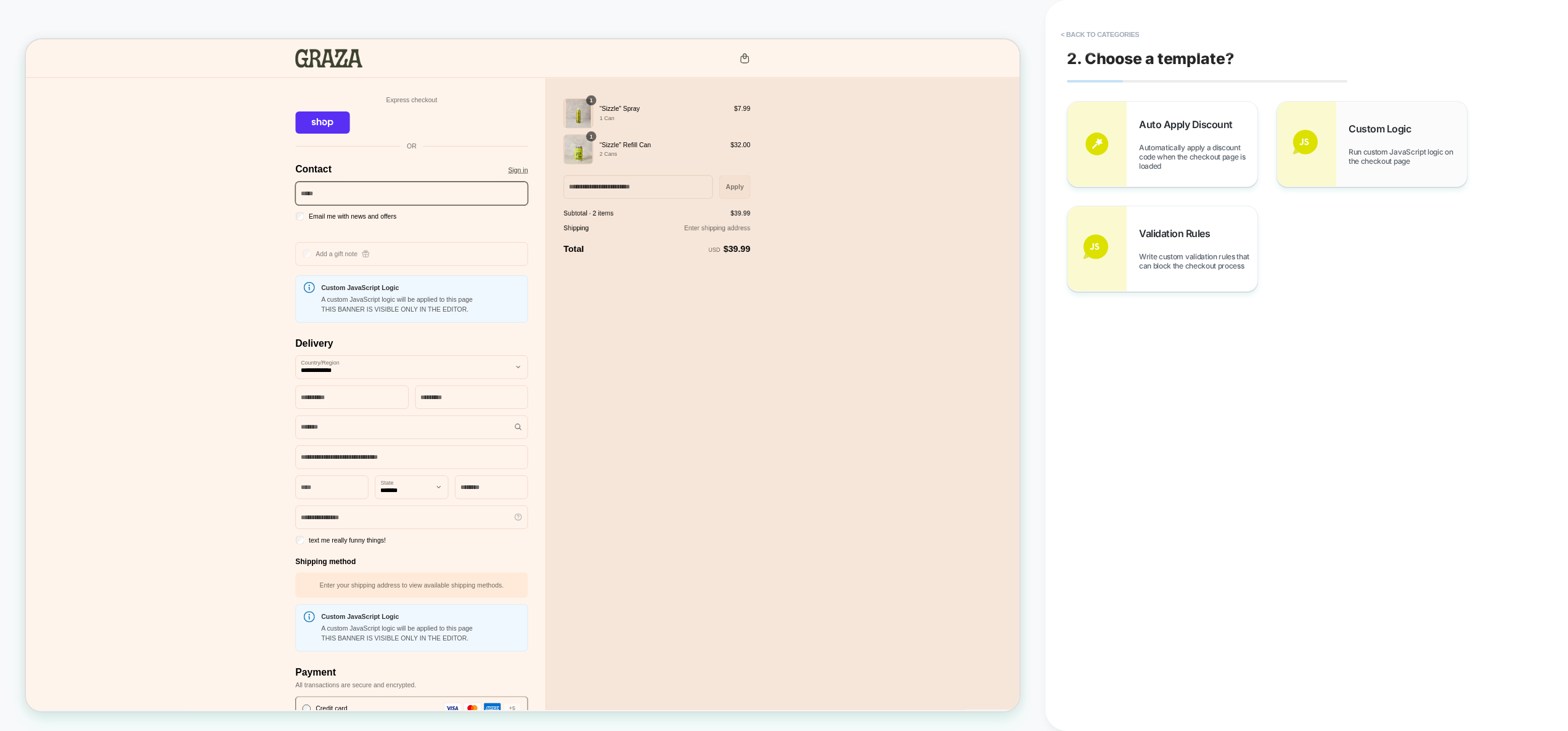
click at [1363, 160] on span "Run custom JavaScript logic on the checkout page" at bounding box center [1408, 157] width 119 height 19
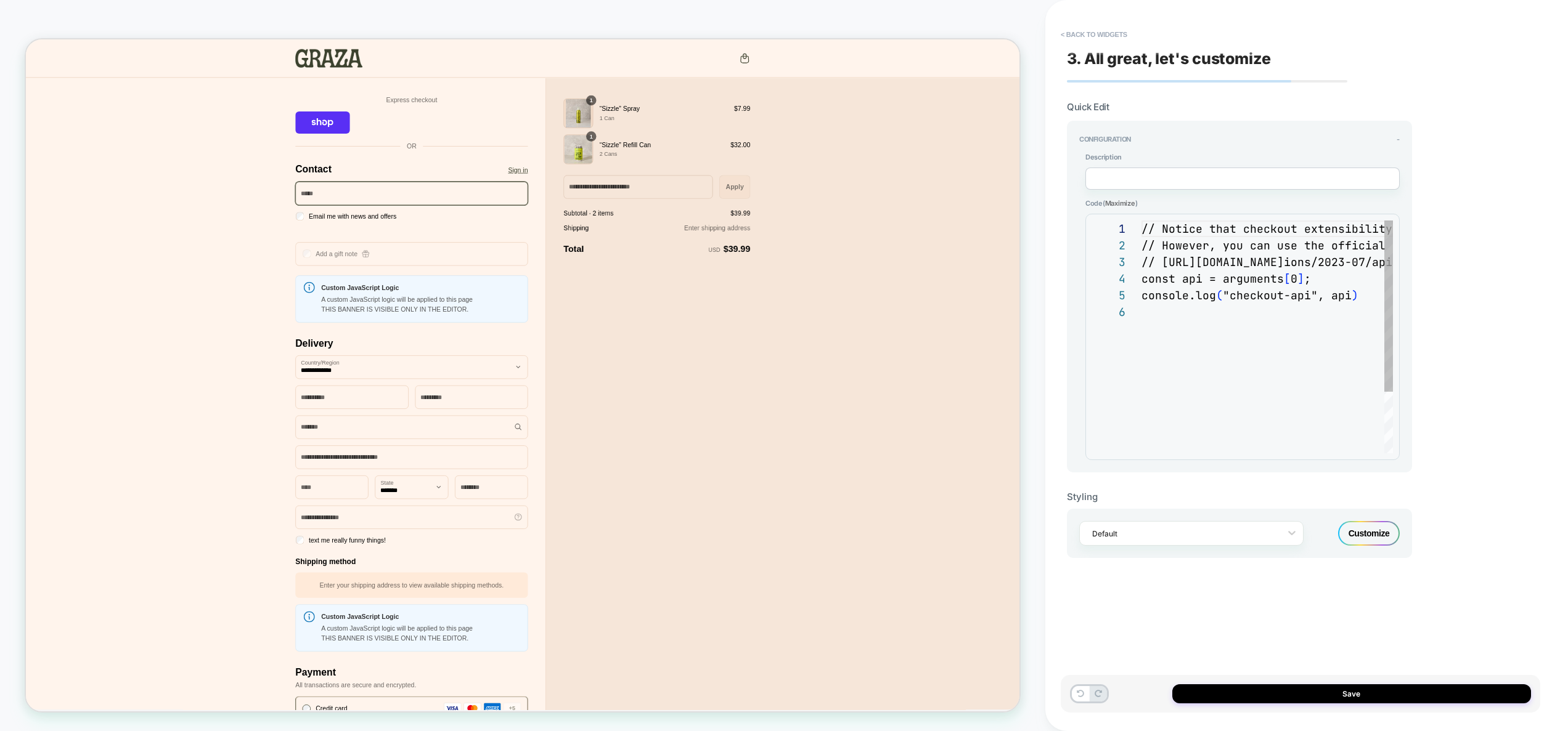
scroll to position [83, 0]
click at [1344, 460] on div "**********" at bounding box center [1242, 337] width 314 height 247
drag, startPoint x: 1268, startPoint y: 389, endPoint x: 1258, endPoint y: 379, distance: 14.1
click at [1268, 388] on div "// Notice that checkout extensibility doesn't have access to the DOM, so you ca…" at bounding box center [1562, 379] width 841 height 316
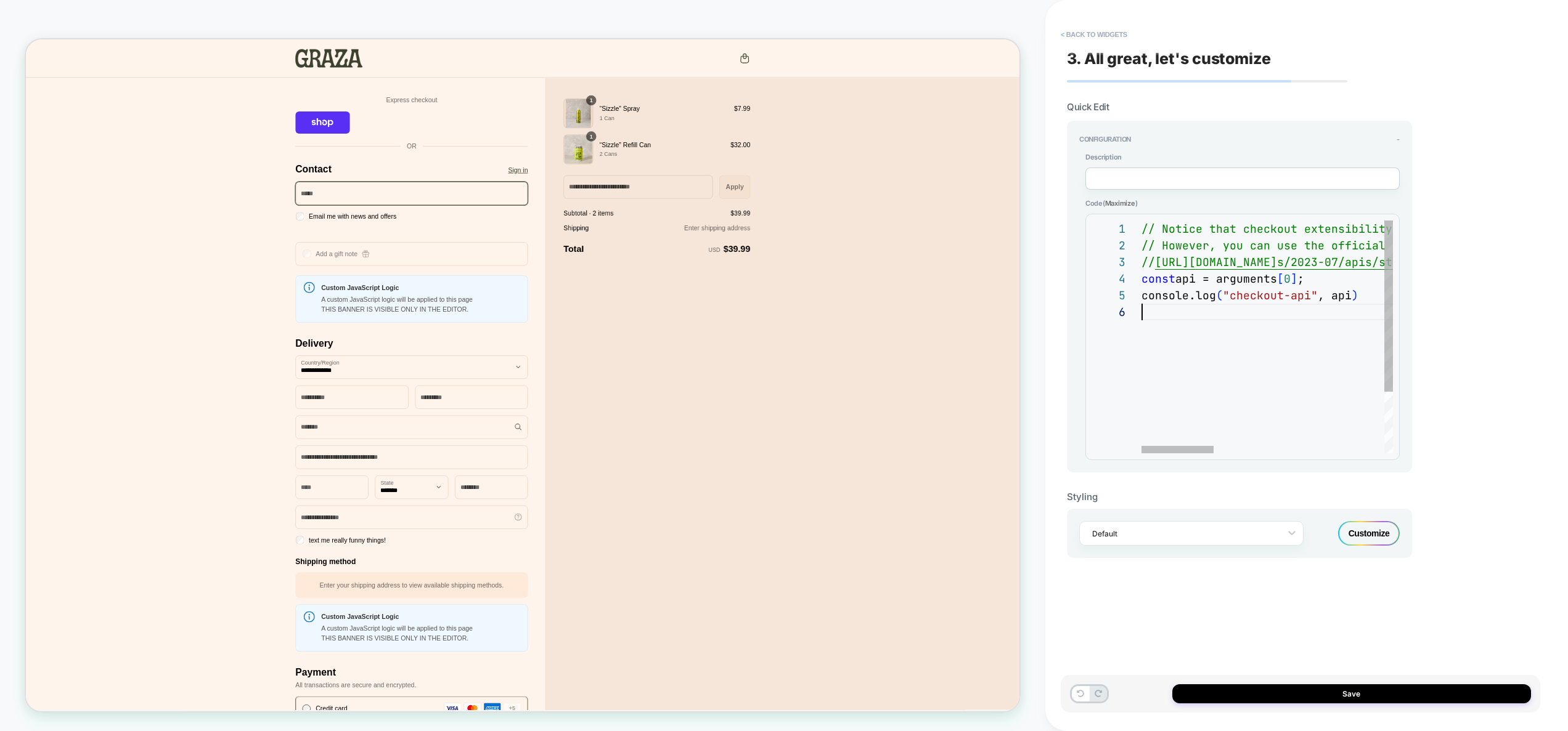
type textarea "**********"
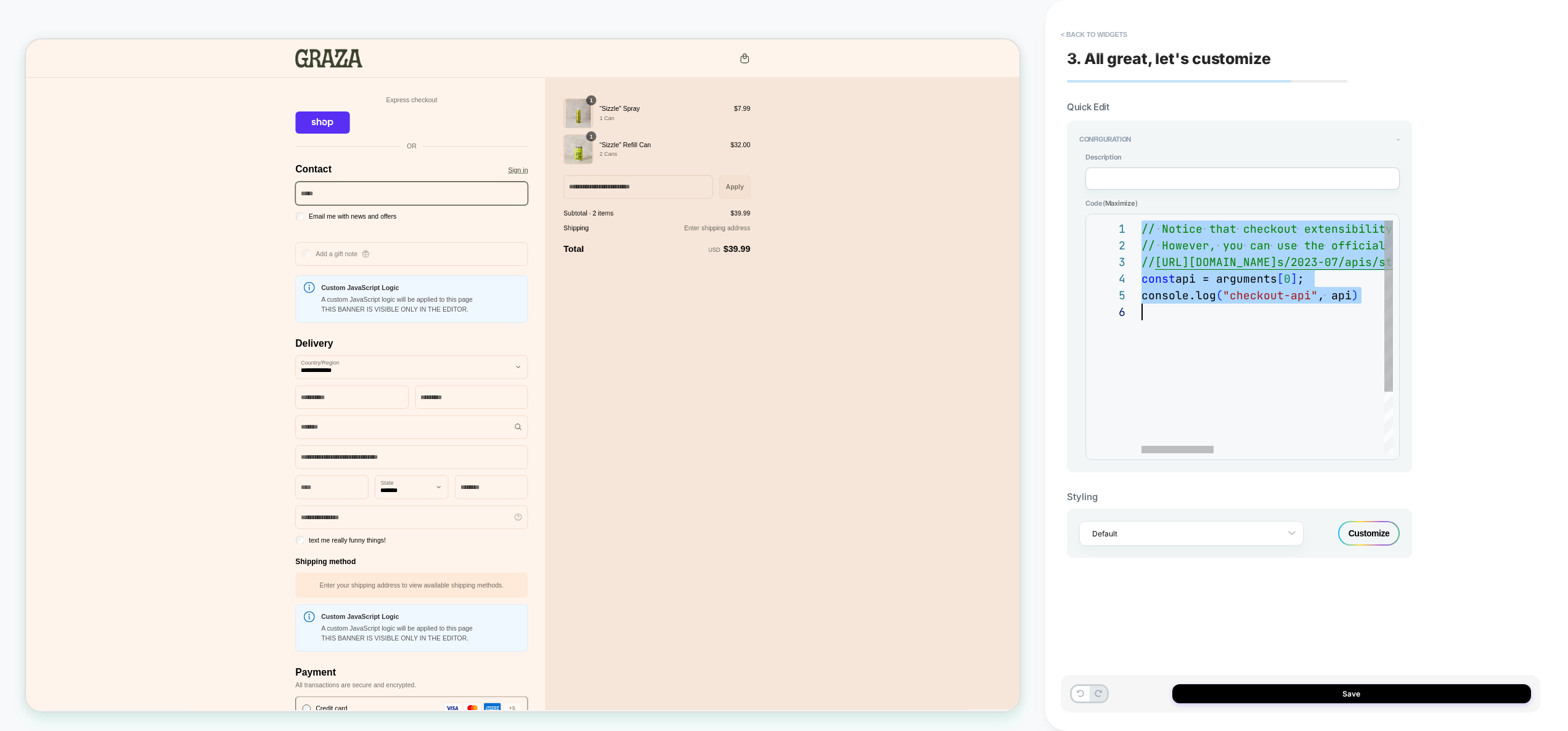
scroll to position [117, 0]
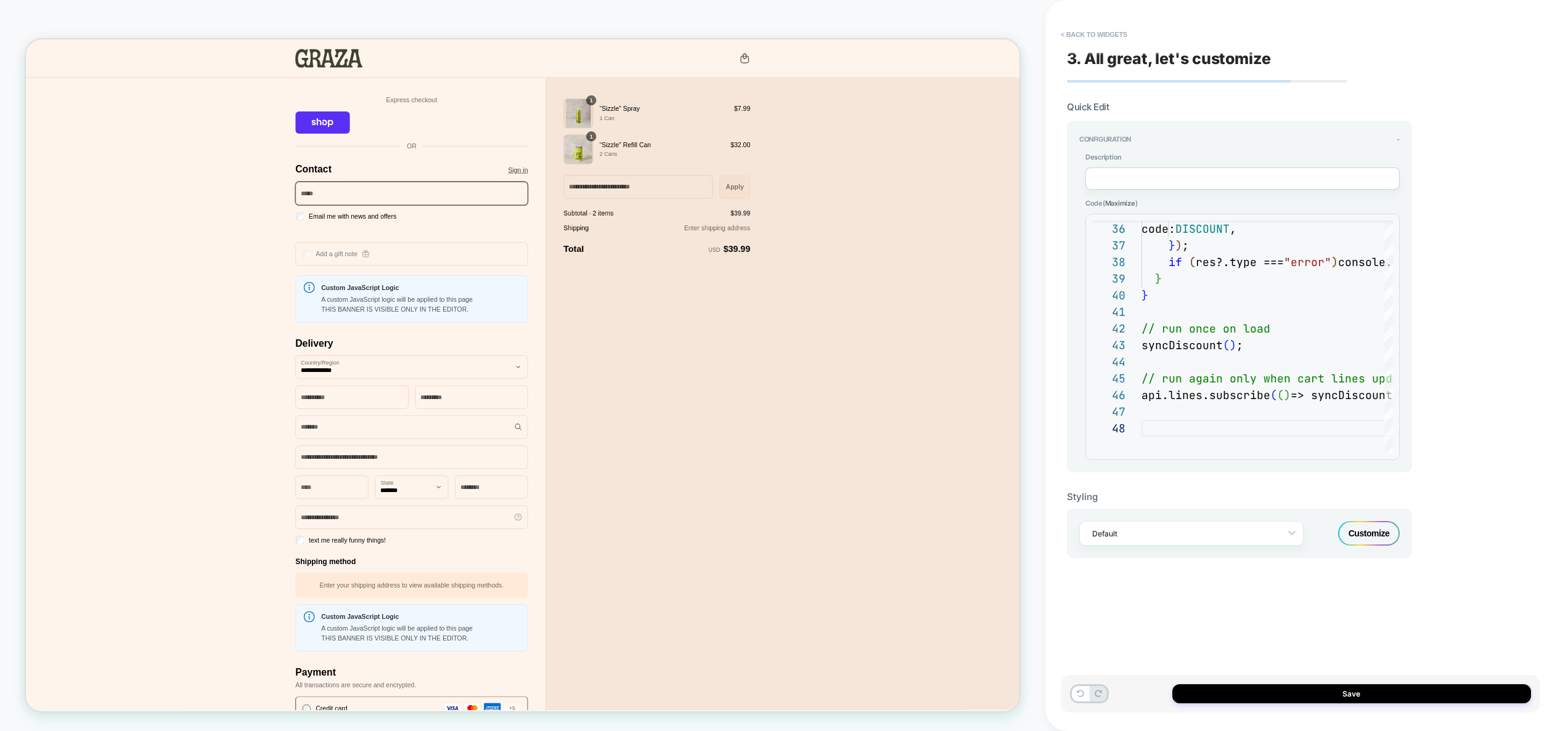
click at [1370, 679] on div "Save" at bounding box center [1300, 694] width 479 height 38
click at [1368, 691] on button "Save" at bounding box center [1351, 694] width 359 height 19
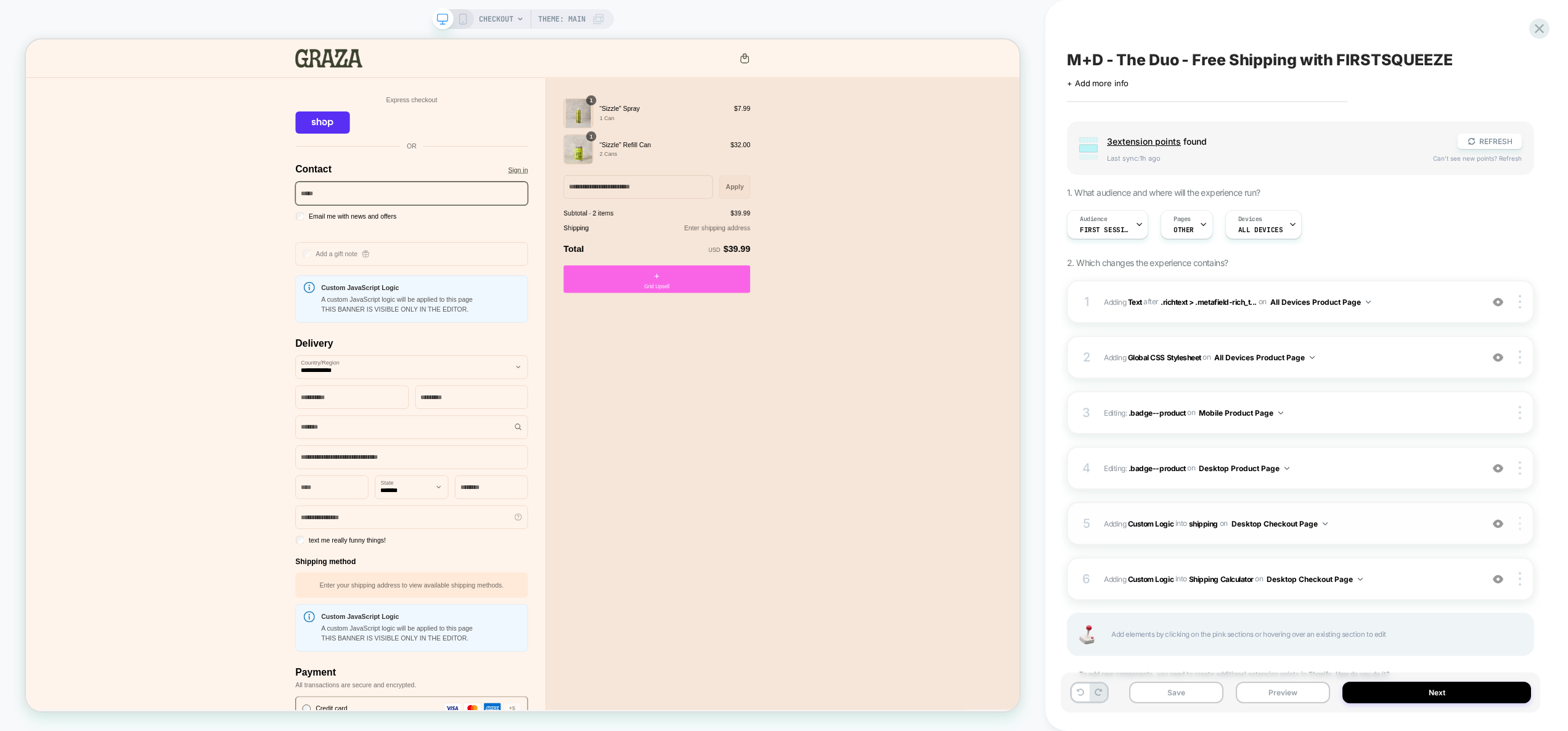
click at [1520, 523] on img at bounding box center [1520, 523] width 3 height 13
click at [1436, 574] on div "Delete" at bounding box center [1447, 575] width 110 height 34
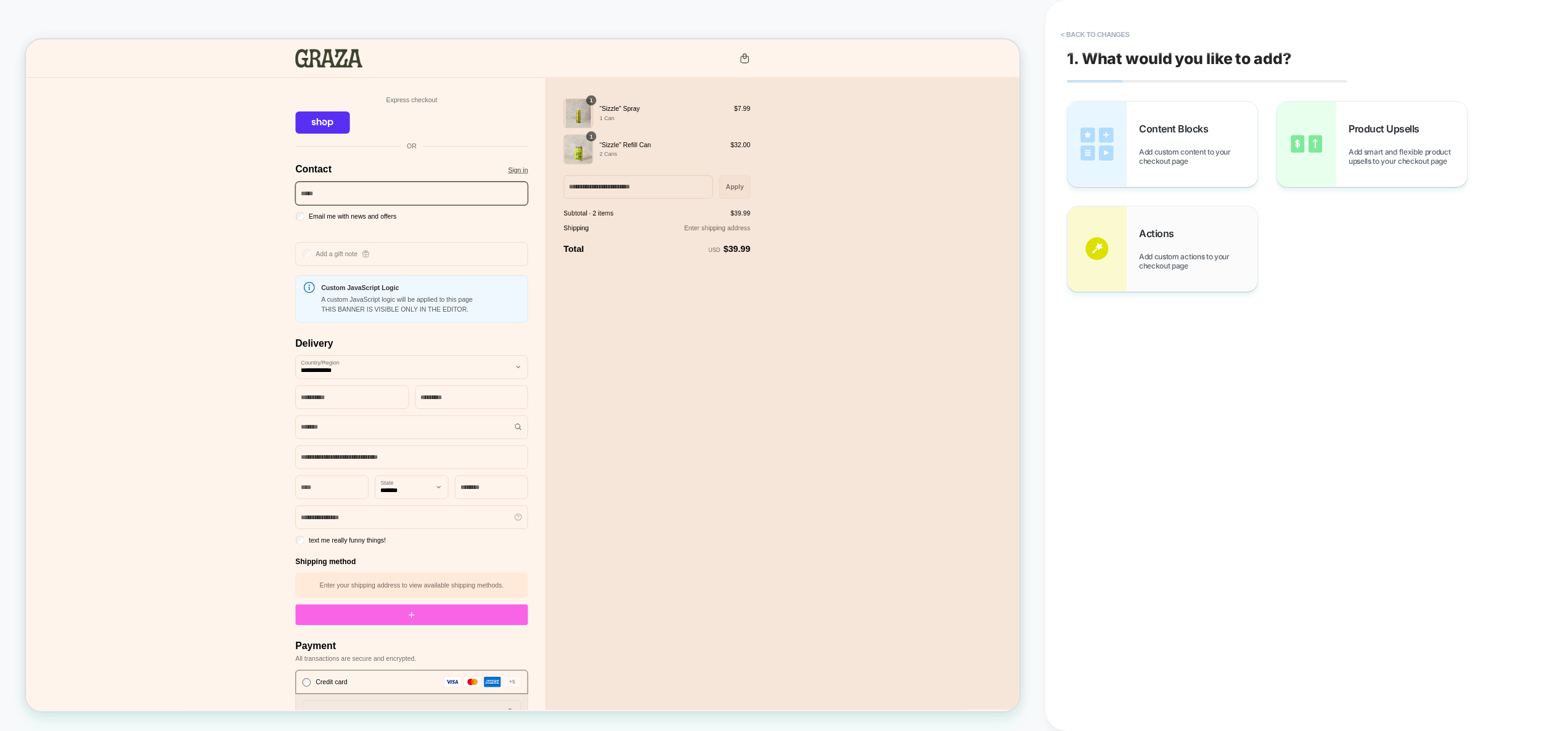
click at [1162, 257] on span "Add custom actions to your checkout page" at bounding box center [1198, 261] width 119 height 19
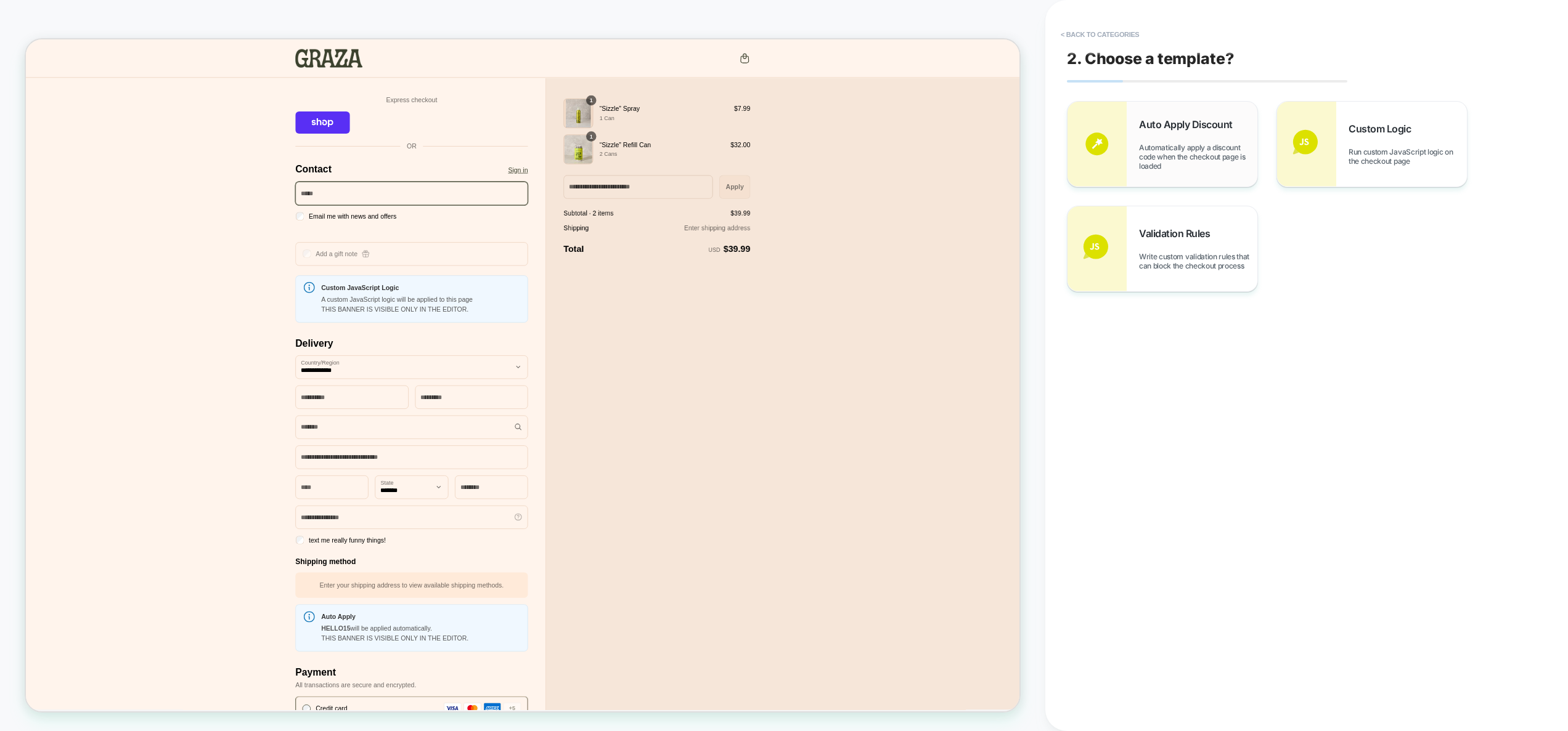
click at [1126, 149] on img at bounding box center [1097, 144] width 59 height 85
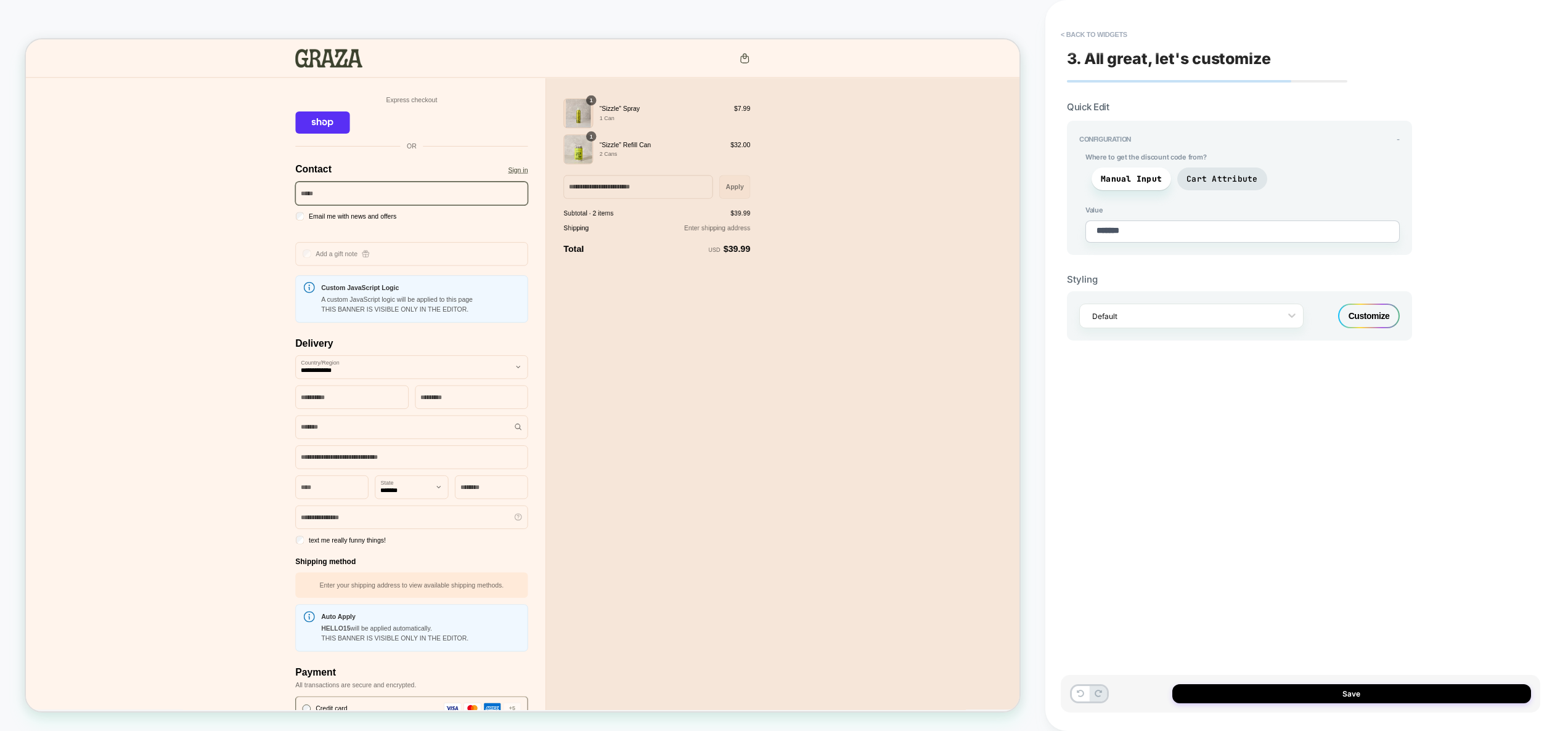
click at [1179, 233] on textarea "*******" at bounding box center [1242, 231] width 314 height 22
drag, startPoint x: 1177, startPoint y: 233, endPoint x: 1035, endPoint y: 226, distance: 142.2
click at [1035, 226] on div "CHECKOUT Theme: MAIN < Back to widgets 3. All great, let's customize Quick Edit…" at bounding box center [784, 365] width 1568 height 731
paste textarea "*****"
type textarea "*"
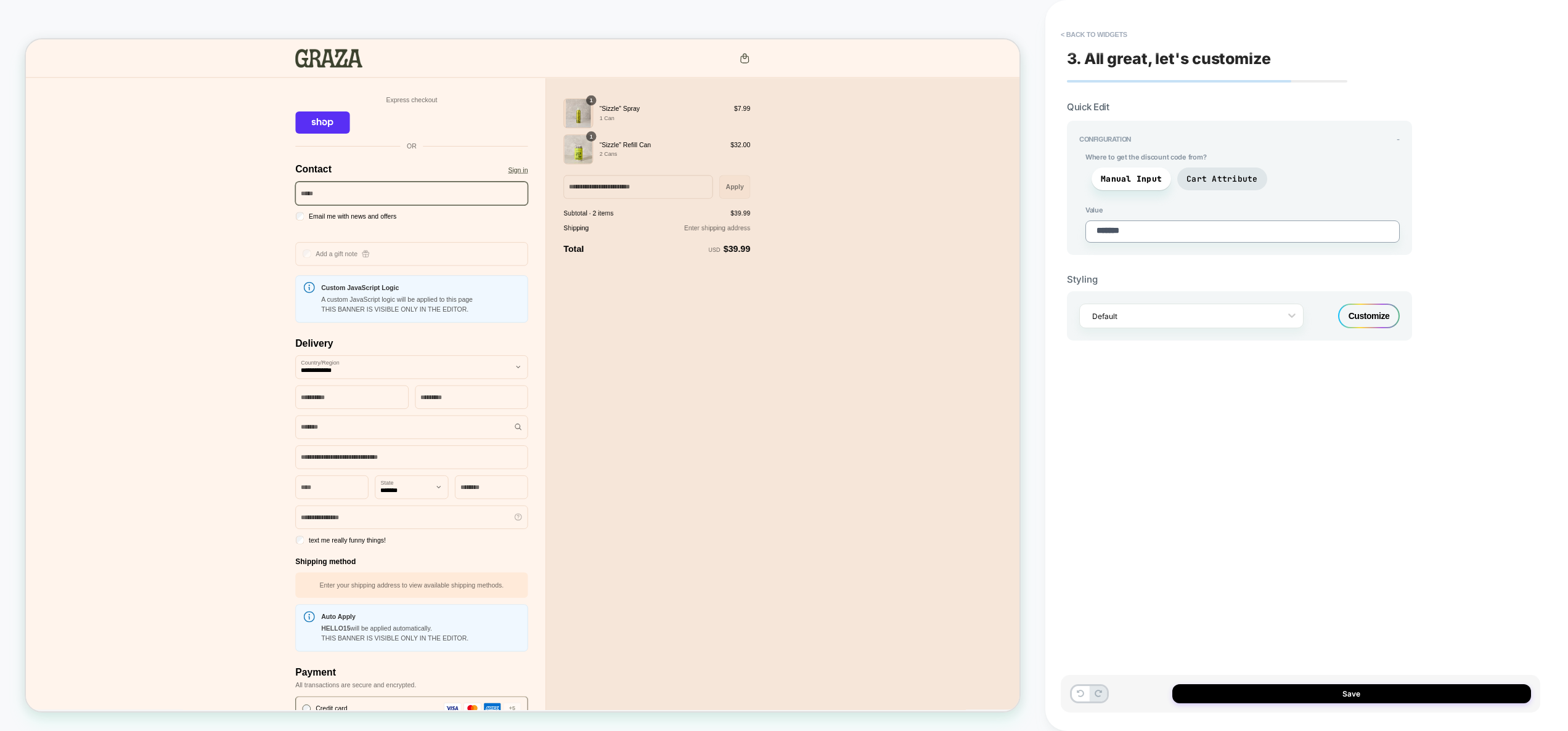
type textarea "**********"
type textarea "*"
type textarea "**********"
click at [1343, 700] on button "Save" at bounding box center [1351, 694] width 359 height 19
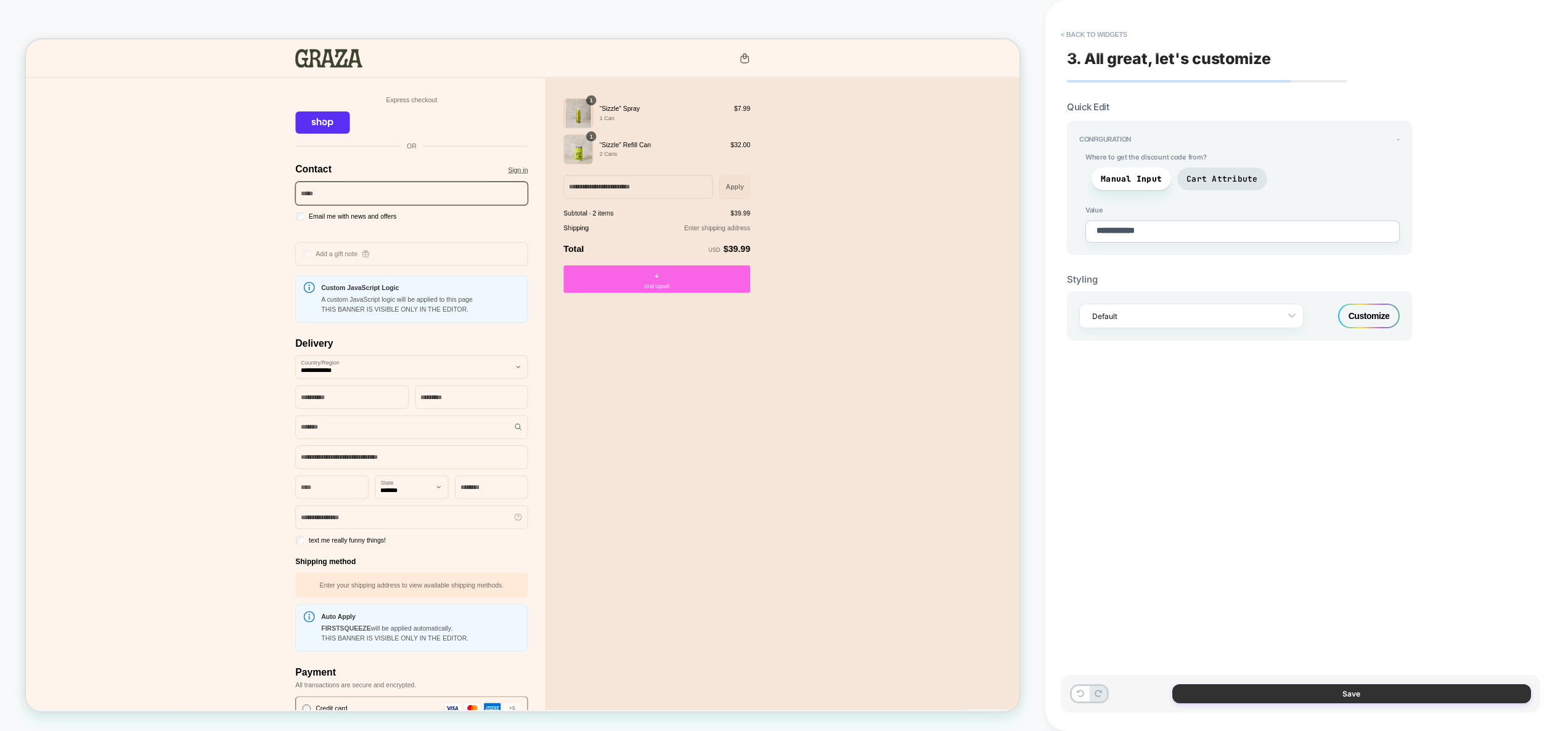
type textarea "*"
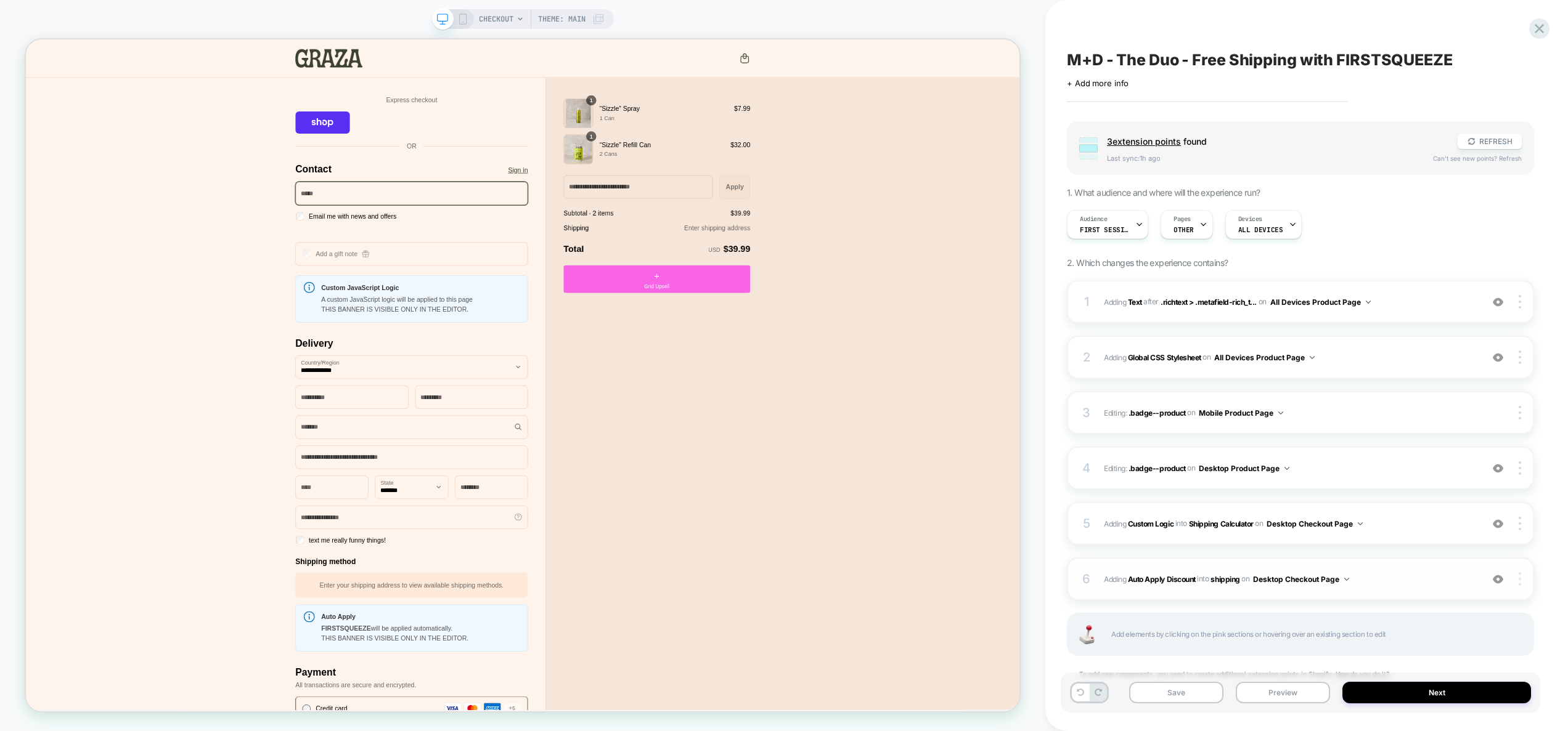
click at [1519, 581] on img at bounding box center [1520, 579] width 3 height 13
click at [1460, 597] on div "Target All Devices" at bounding box center [1447, 596] width 110 height 34
click at [1336, 525] on button "Desktop Checkout Page" at bounding box center [1315, 524] width 96 height 15
click at [1521, 525] on div at bounding box center [1522, 523] width 23 height 13
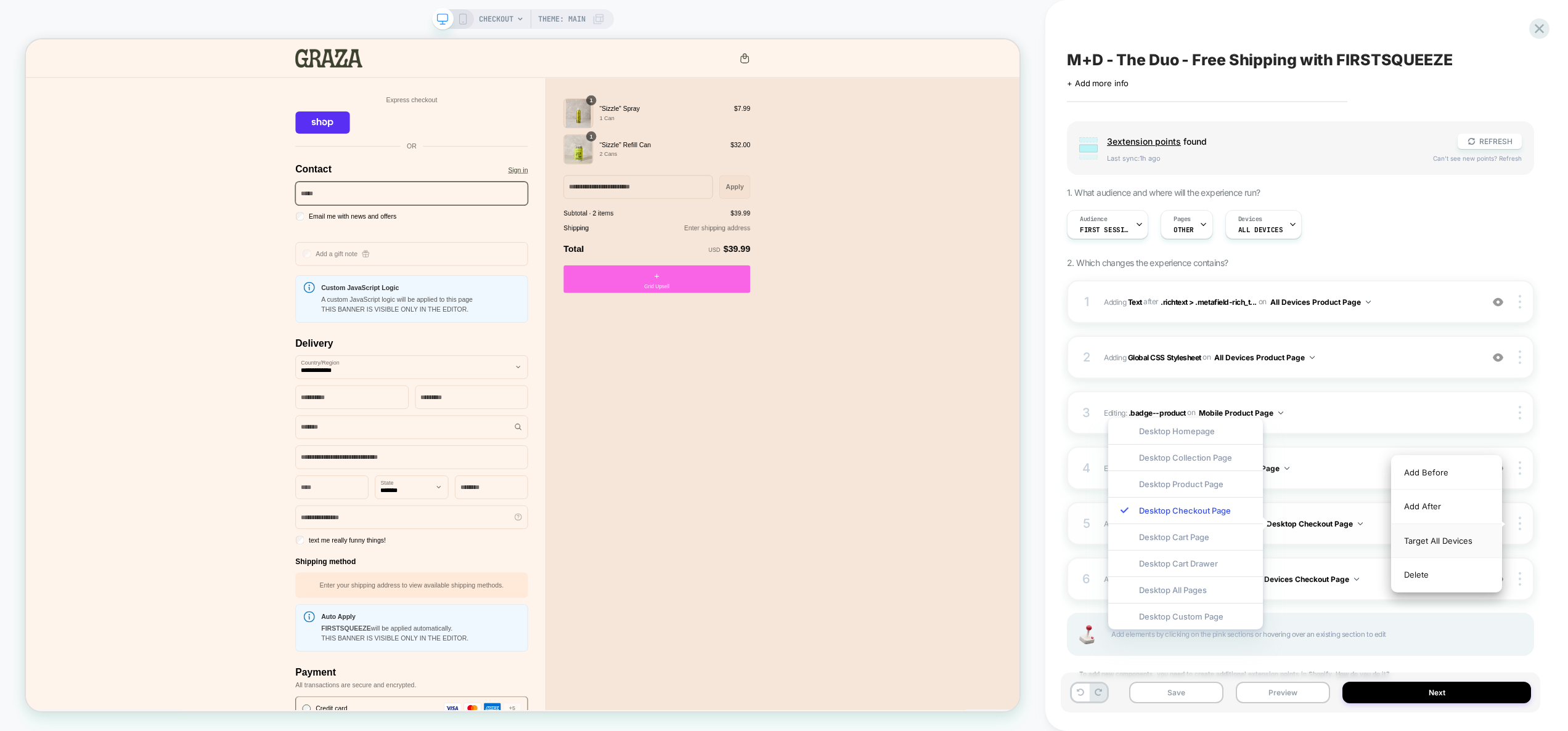
click at [1467, 539] on div "Target All Devices" at bounding box center [1447, 541] width 110 height 34
click at [1534, 568] on div "M+D - The Duo - Free Shipping with FIRSTSQUEEZE Click to edit experience detail…" at bounding box center [1300, 365] width 479 height 707
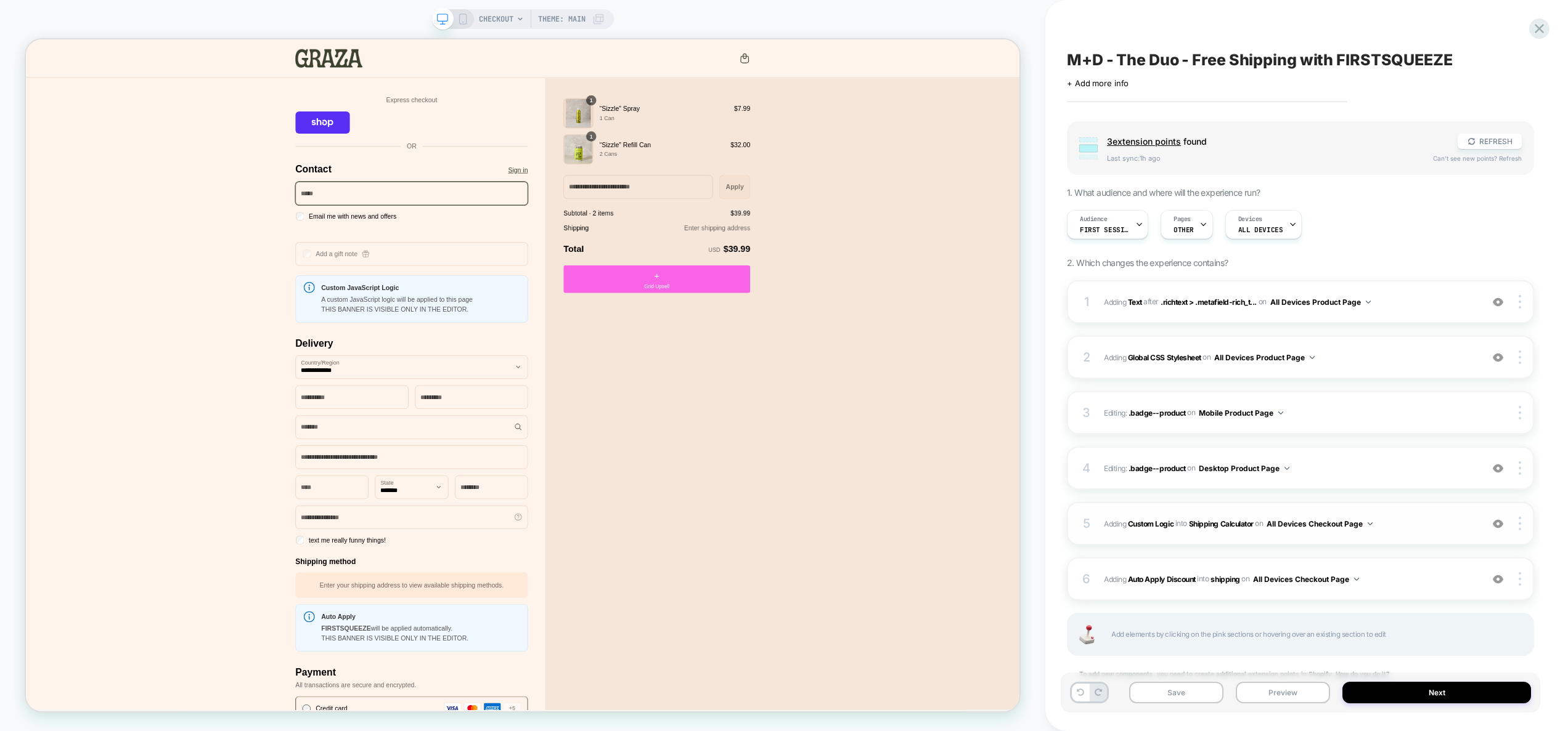
click at [1411, 523] on span "#_loomi_addon_1757415173517 Adding Custom Logic INTO Shipping Calculator Shippi…" at bounding box center [1290, 524] width 371 height 15
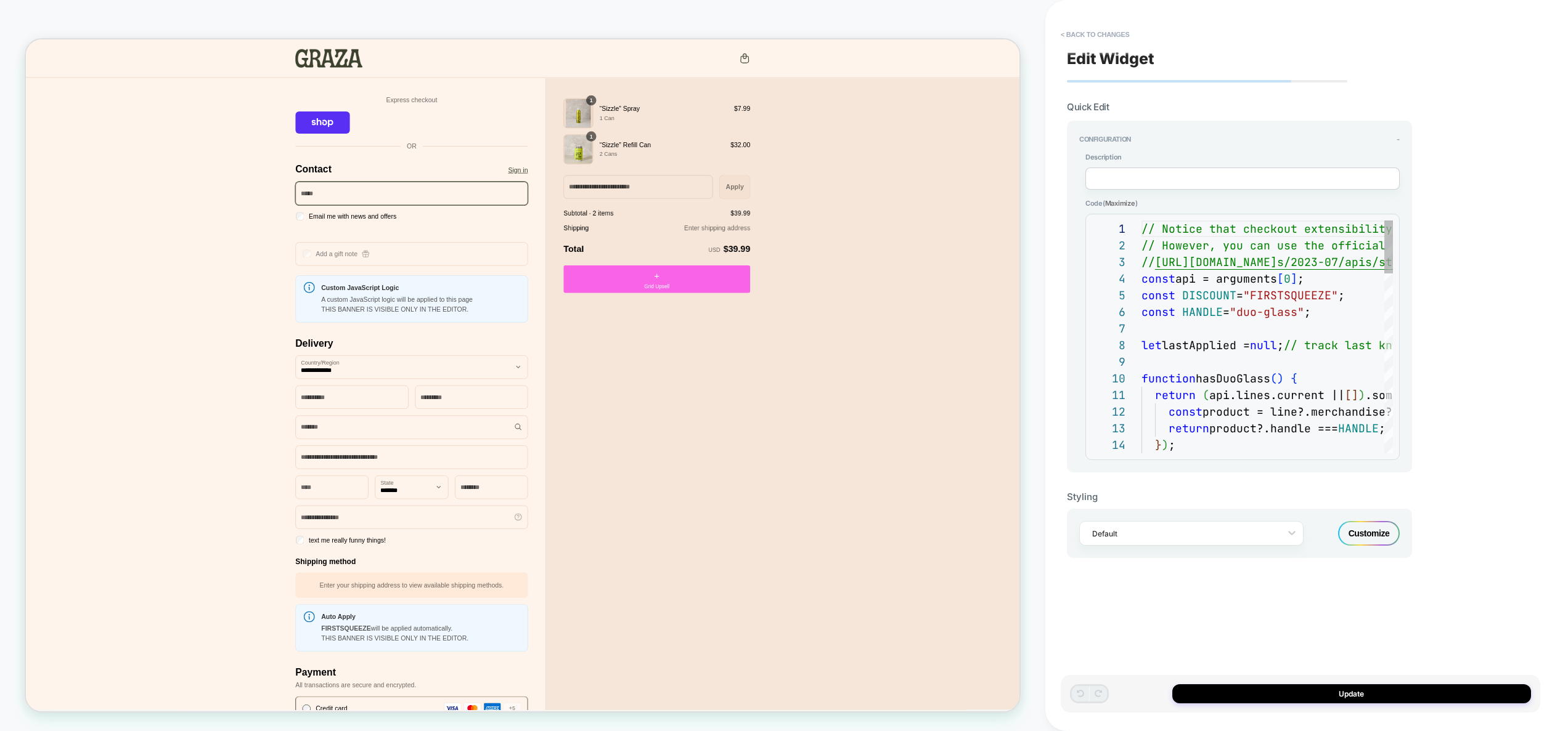
scroll to position [83, 100]
click at [1244, 316] on div "// Notice that checkout extensibility doesn't have access to the DOM, so you ca…" at bounding box center [1267, 728] width 251 height 1014
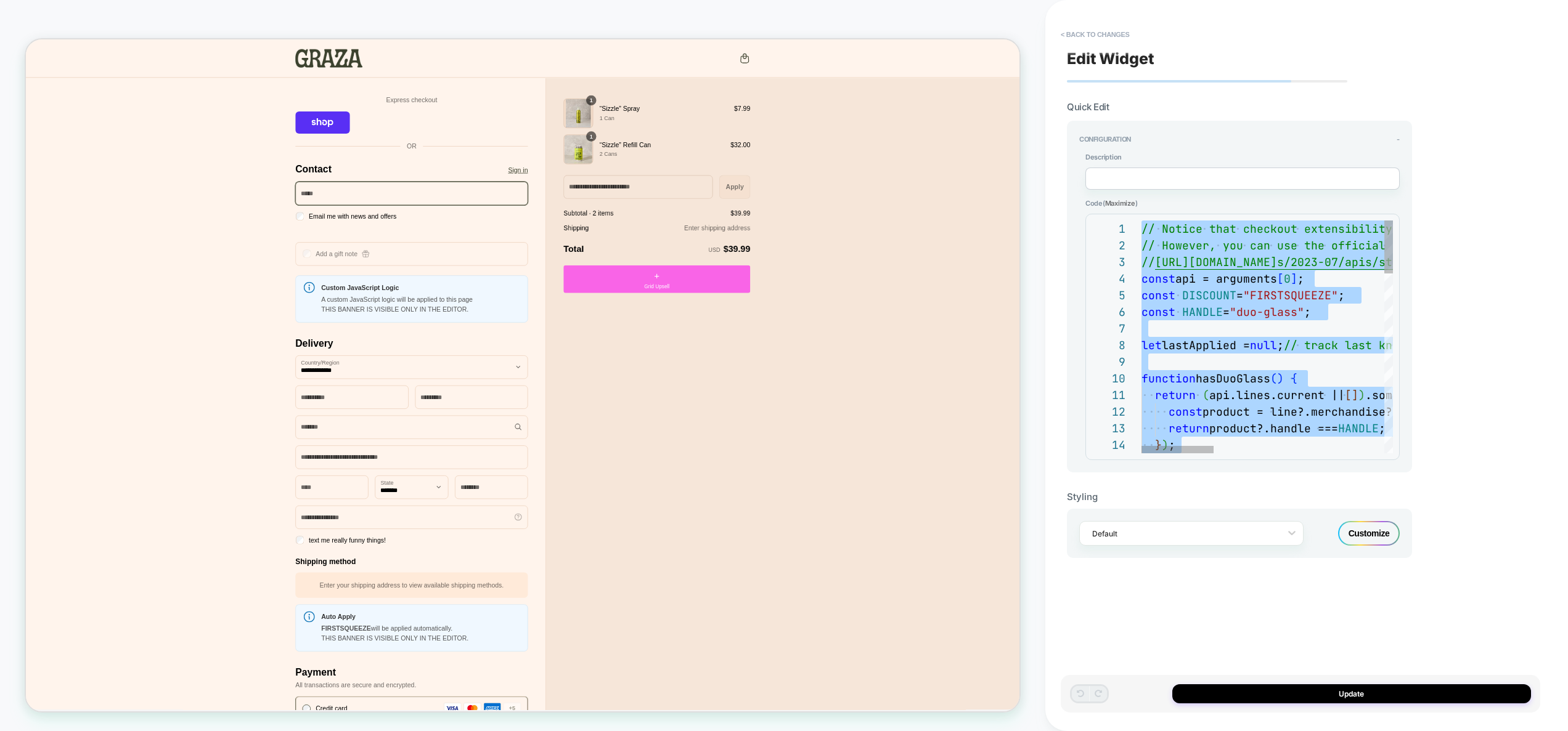
scroll to position [34, 0]
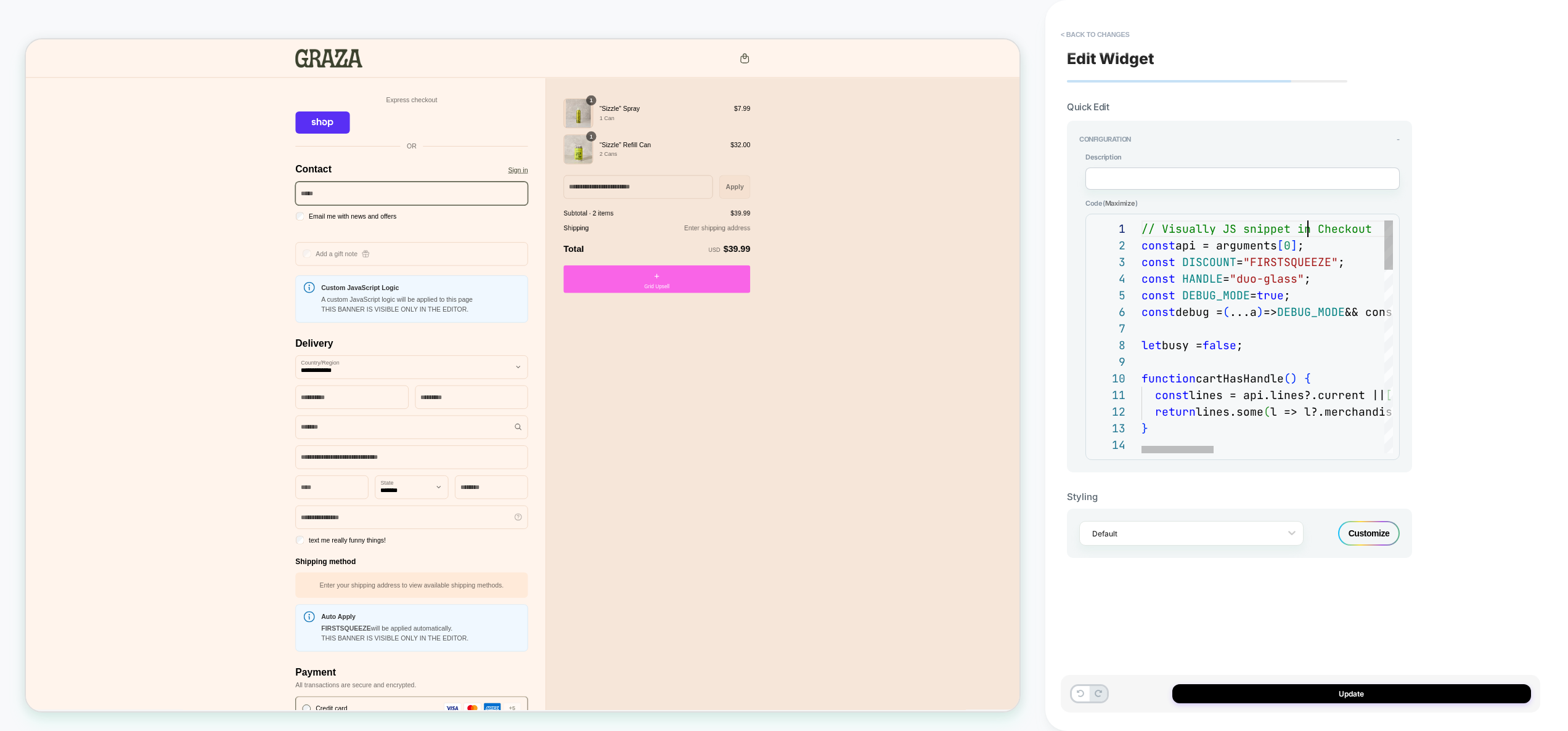
type textarea "**********"
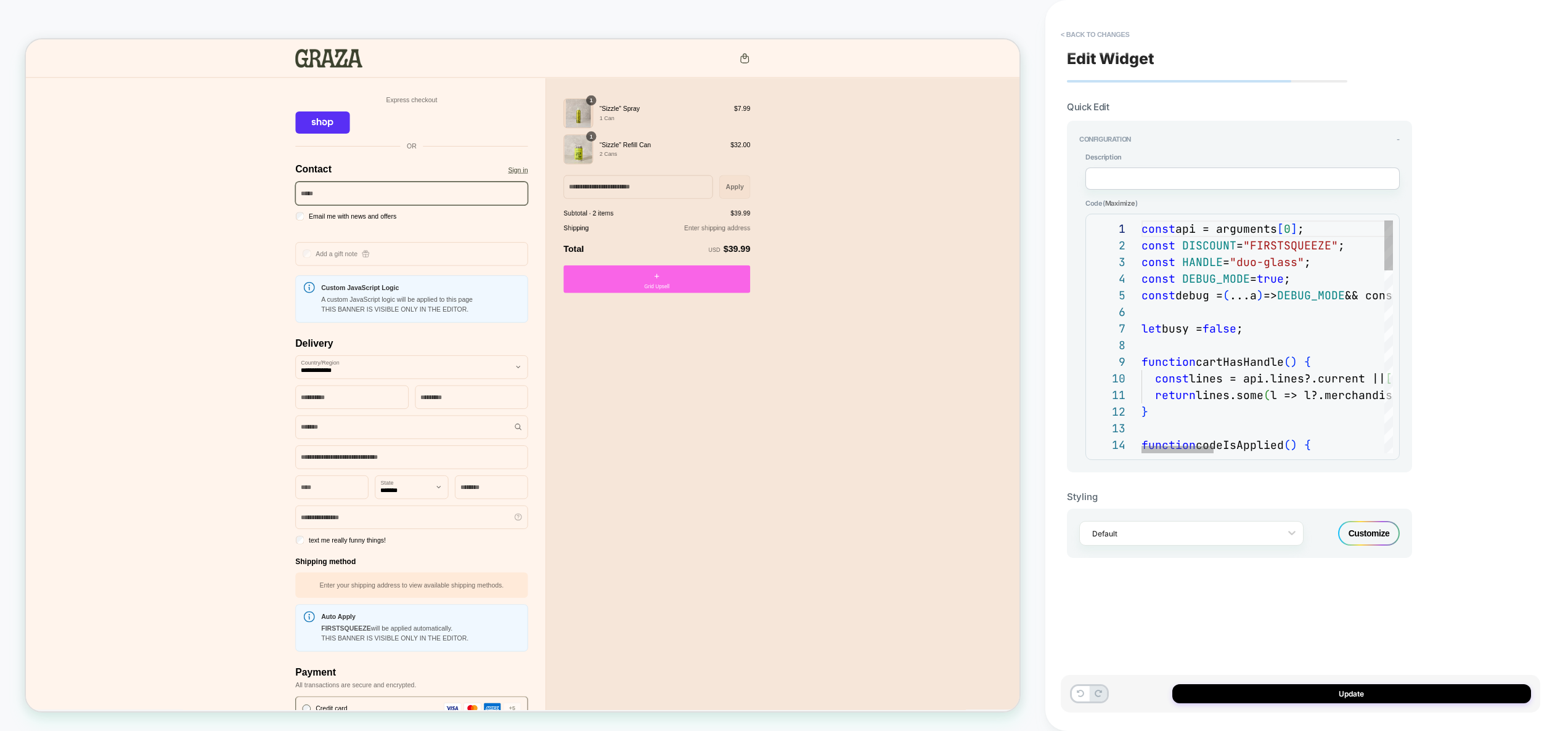
scroll to position [66, 418]
drag, startPoint x: 1313, startPoint y: 291, endPoint x: 1093, endPoint y: 287, distance: 220.0
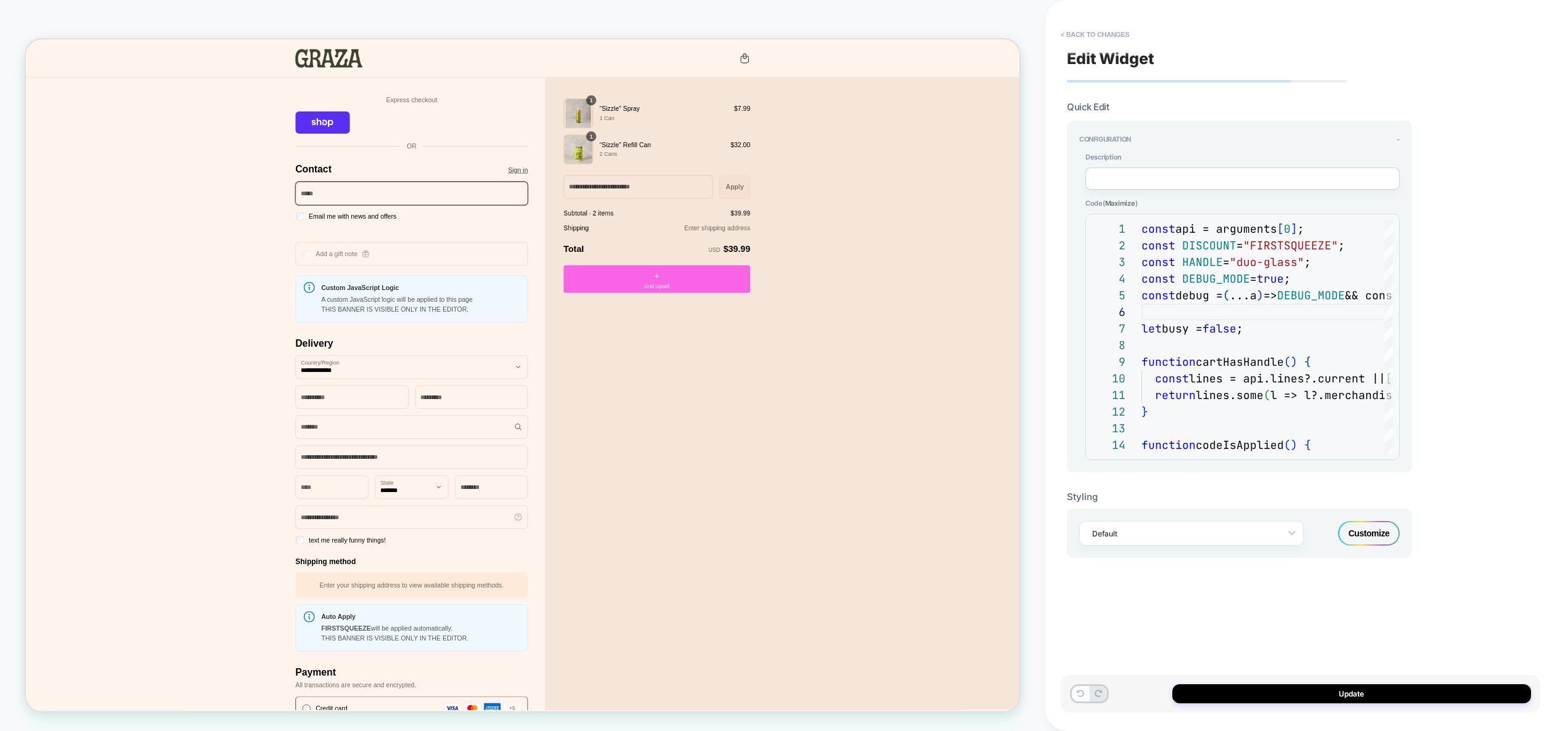
click at [1359, 705] on div "Update" at bounding box center [1300, 694] width 479 height 38
click at [1360, 699] on button "Update" at bounding box center [1351, 694] width 359 height 19
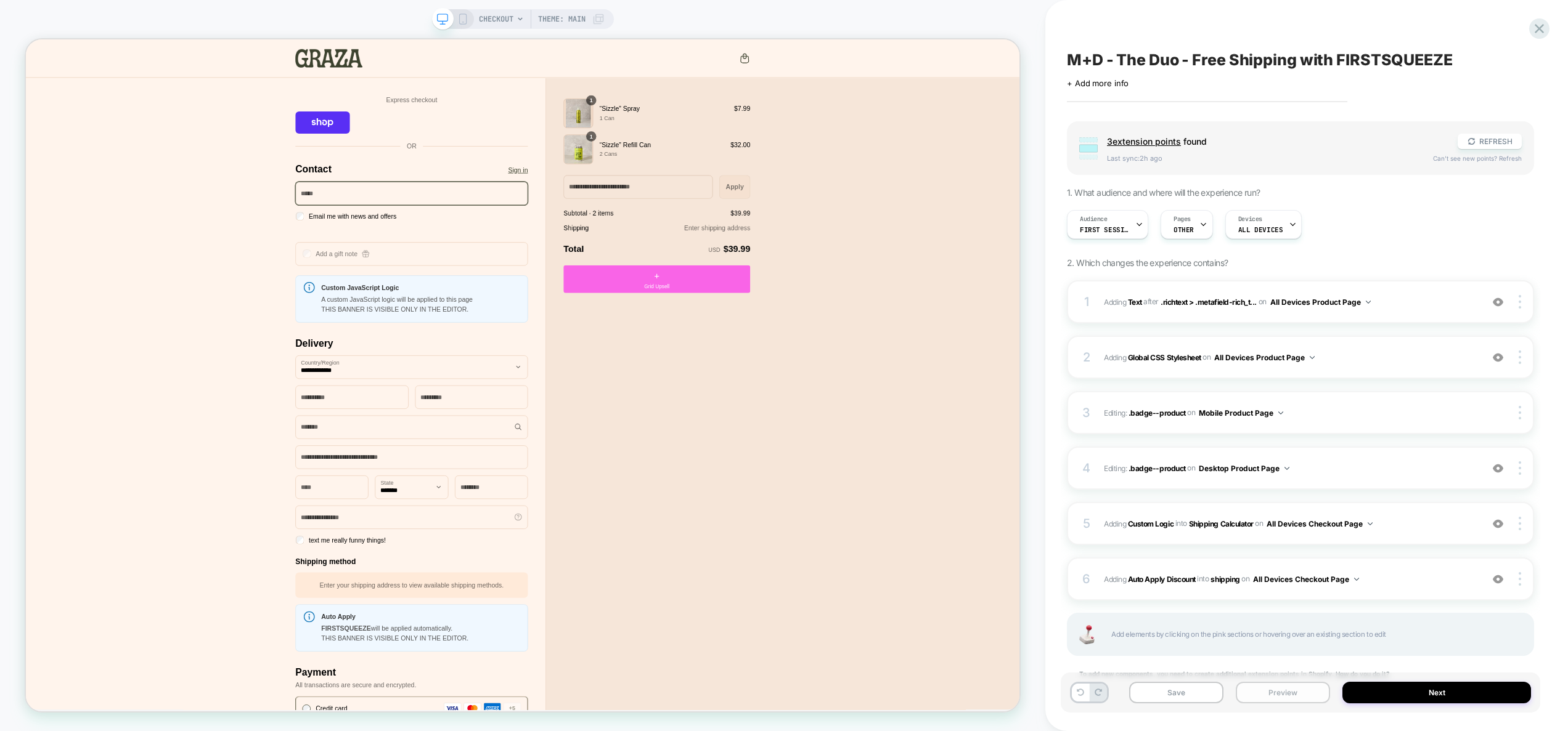
click at [1273, 694] on button "Preview" at bounding box center [1283, 693] width 95 height 21
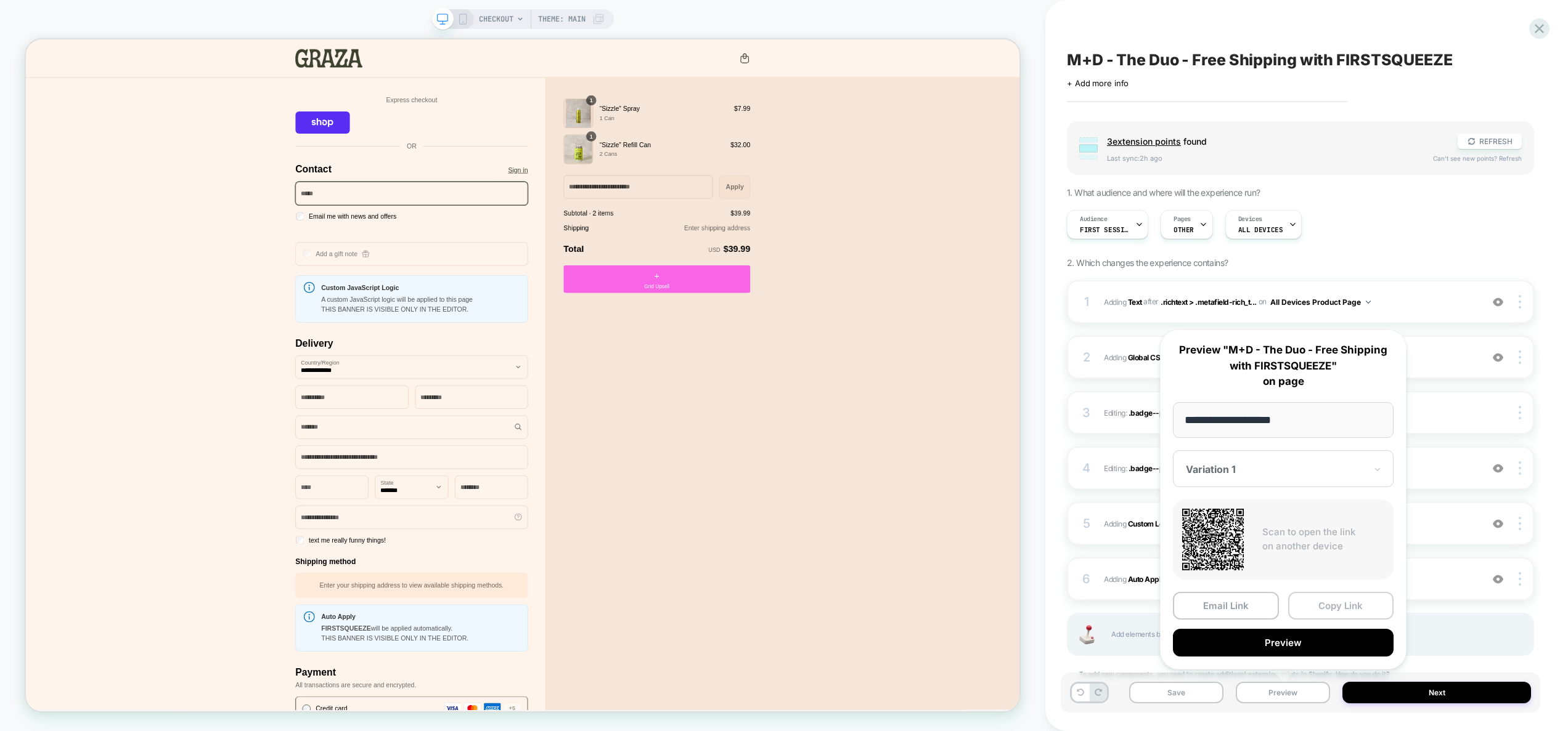
click at [1337, 612] on button "Copy Link" at bounding box center [1341, 606] width 106 height 27
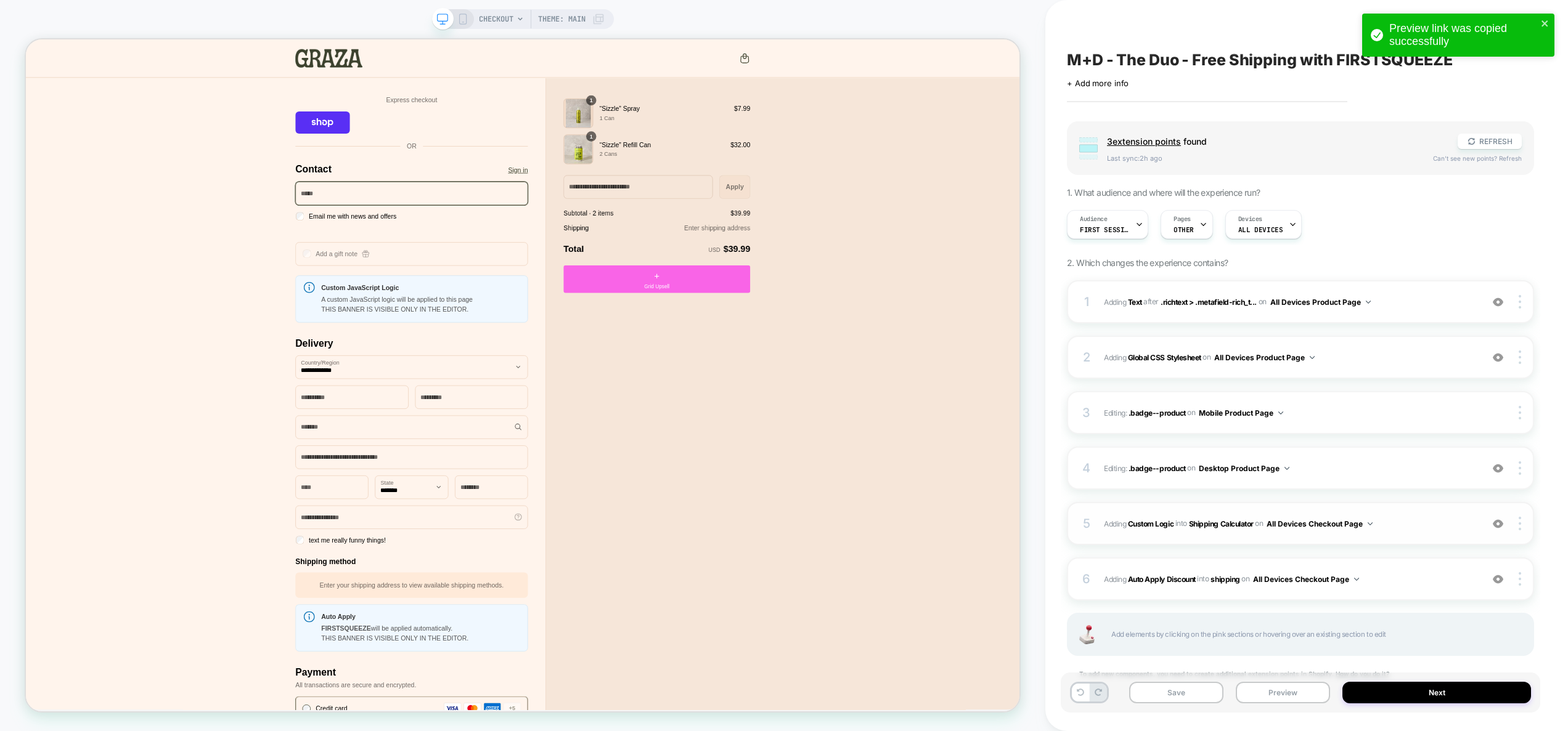
click at [1498, 526] on img at bounding box center [1498, 524] width 11 height 11
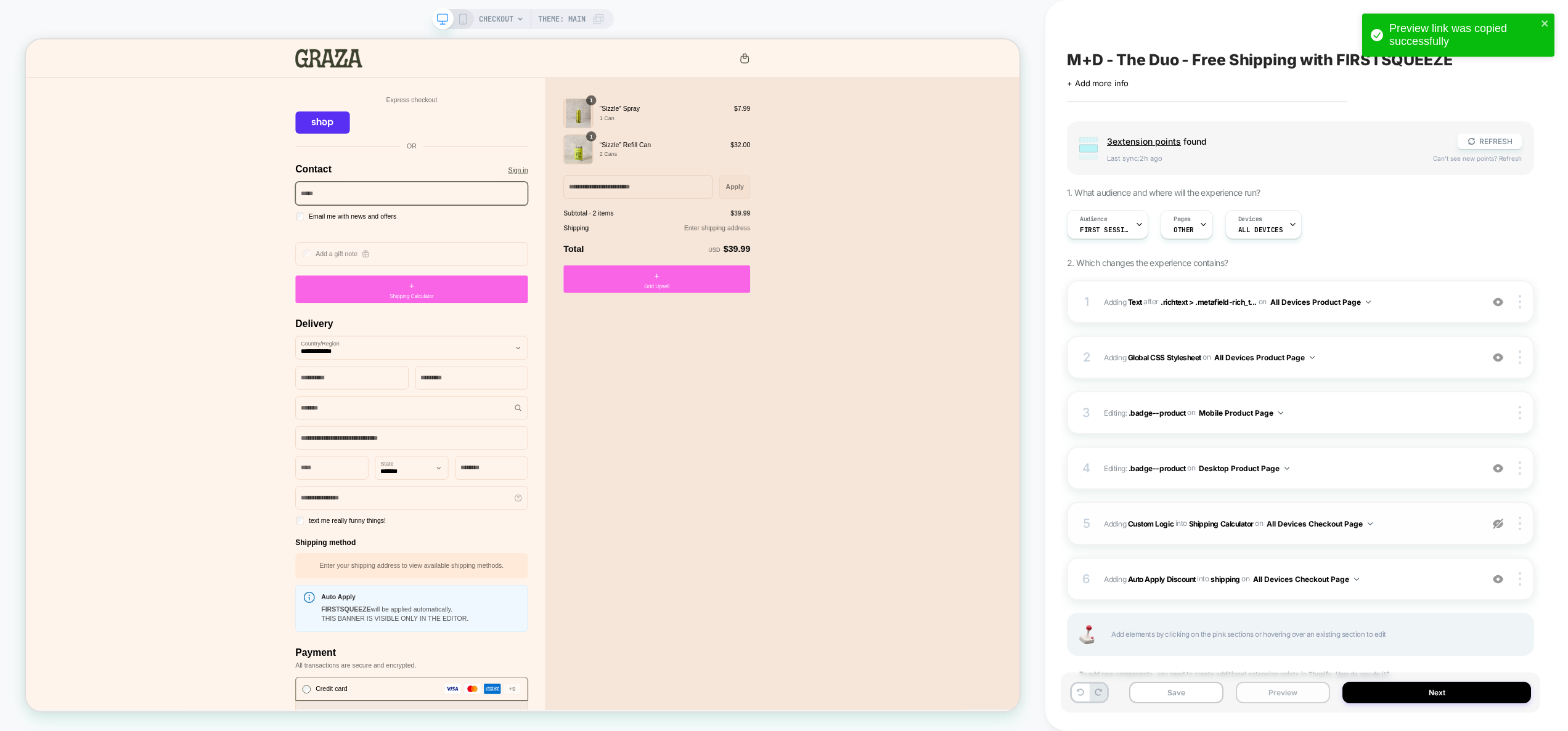
click at [1294, 699] on button "Preview" at bounding box center [1283, 693] width 95 height 21
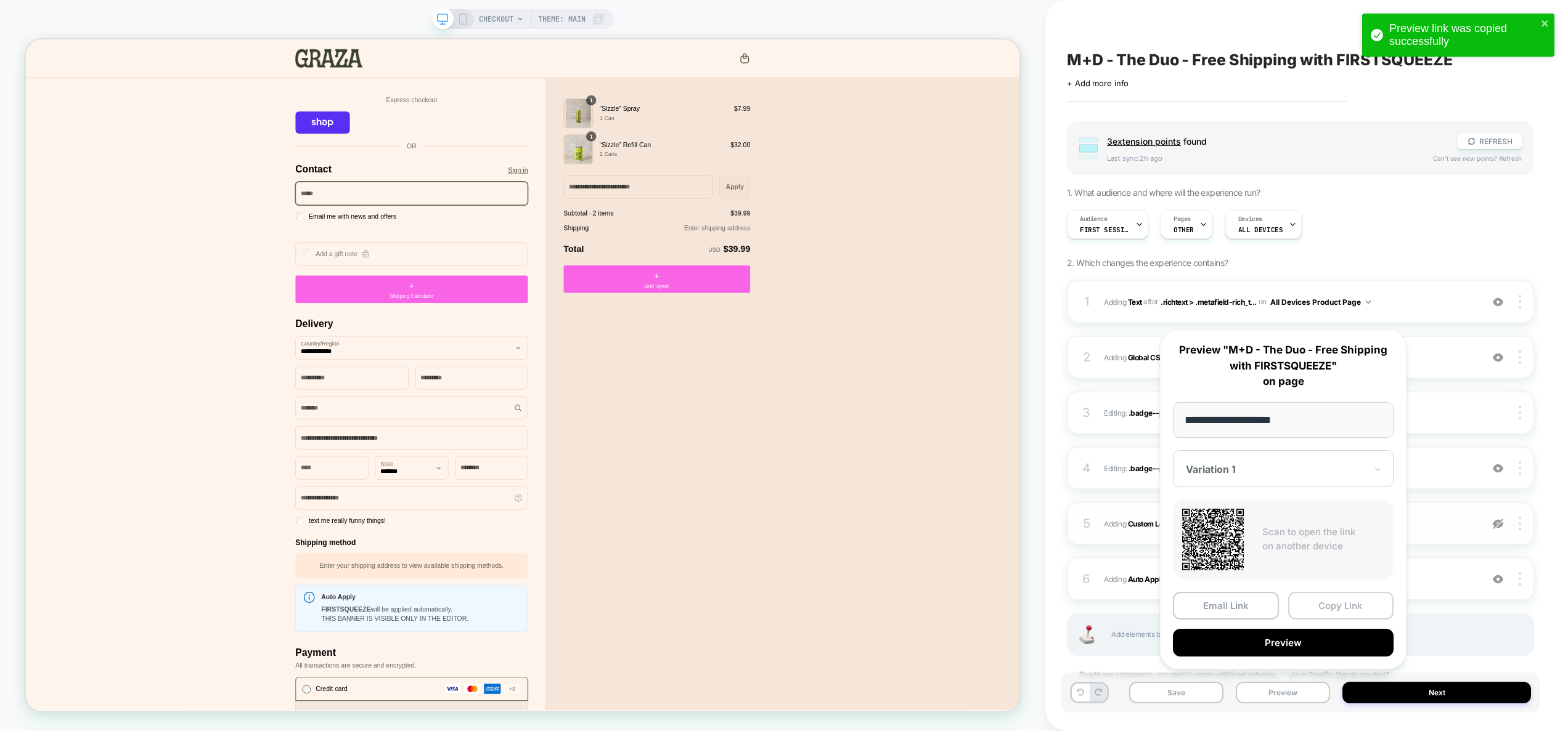
click at [1362, 603] on button "Copy Link" at bounding box center [1341, 606] width 106 height 27
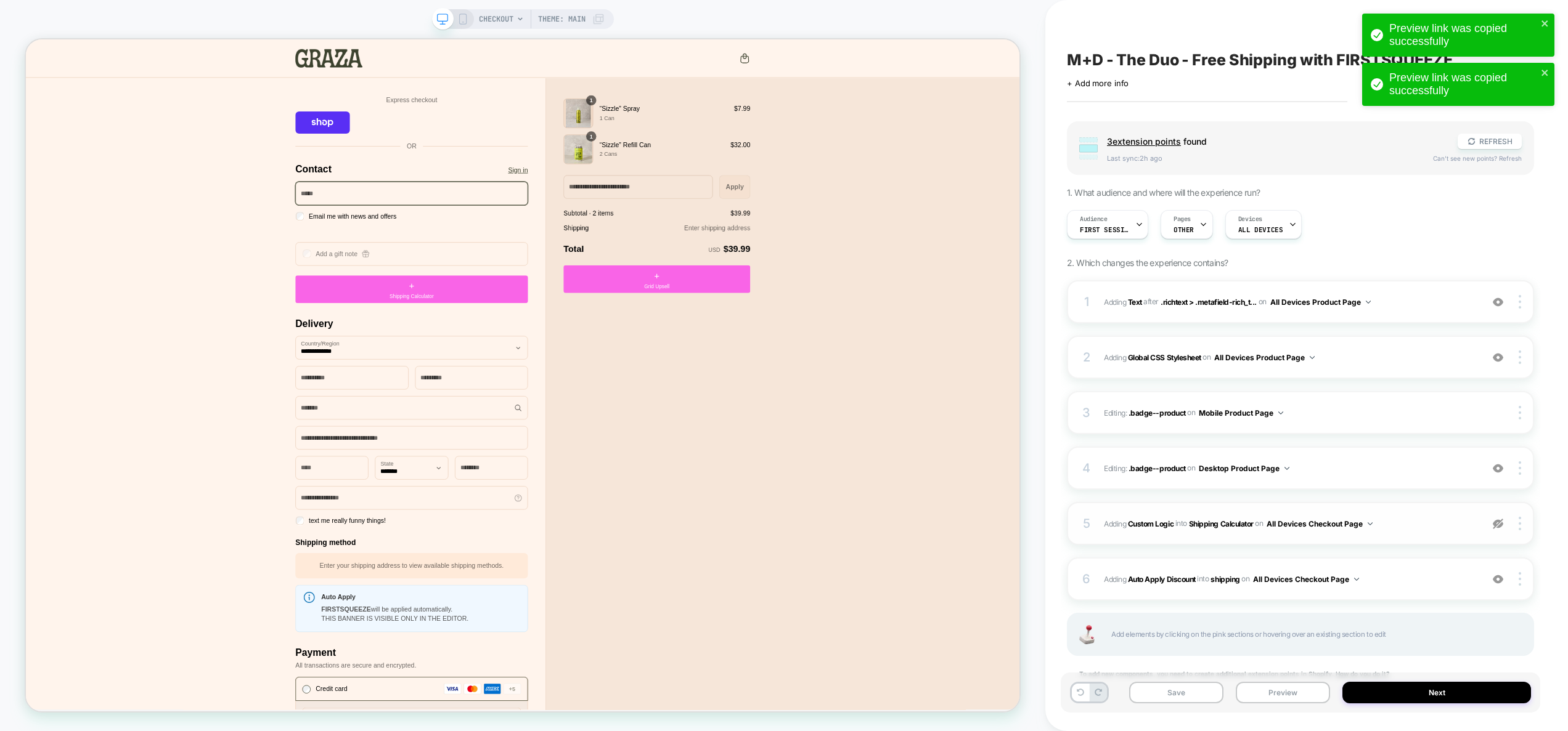
click at [1496, 522] on img at bounding box center [1498, 524] width 11 height 11
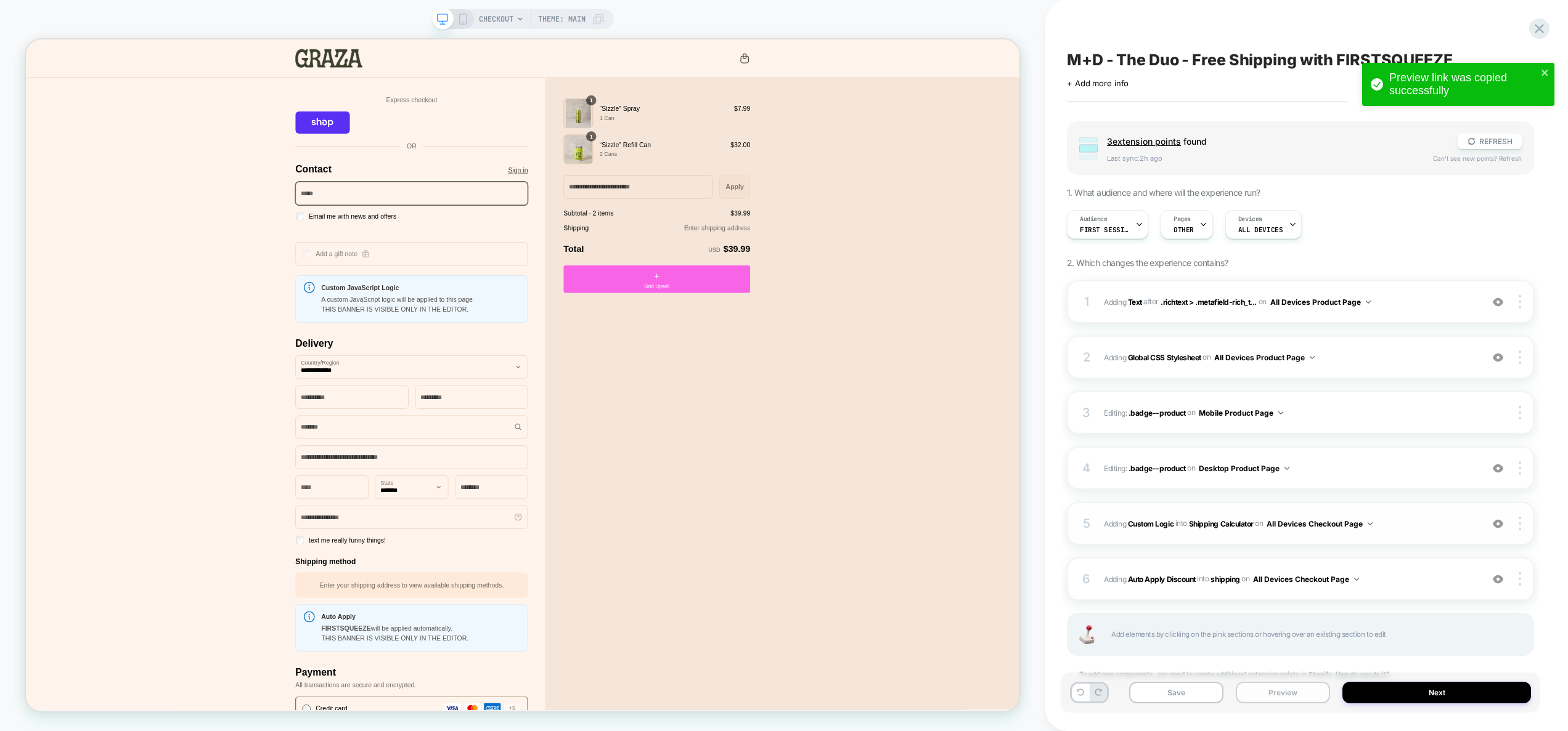
click at [1255, 691] on button "Preview" at bounding box center [1283, 693] width 95 height 21
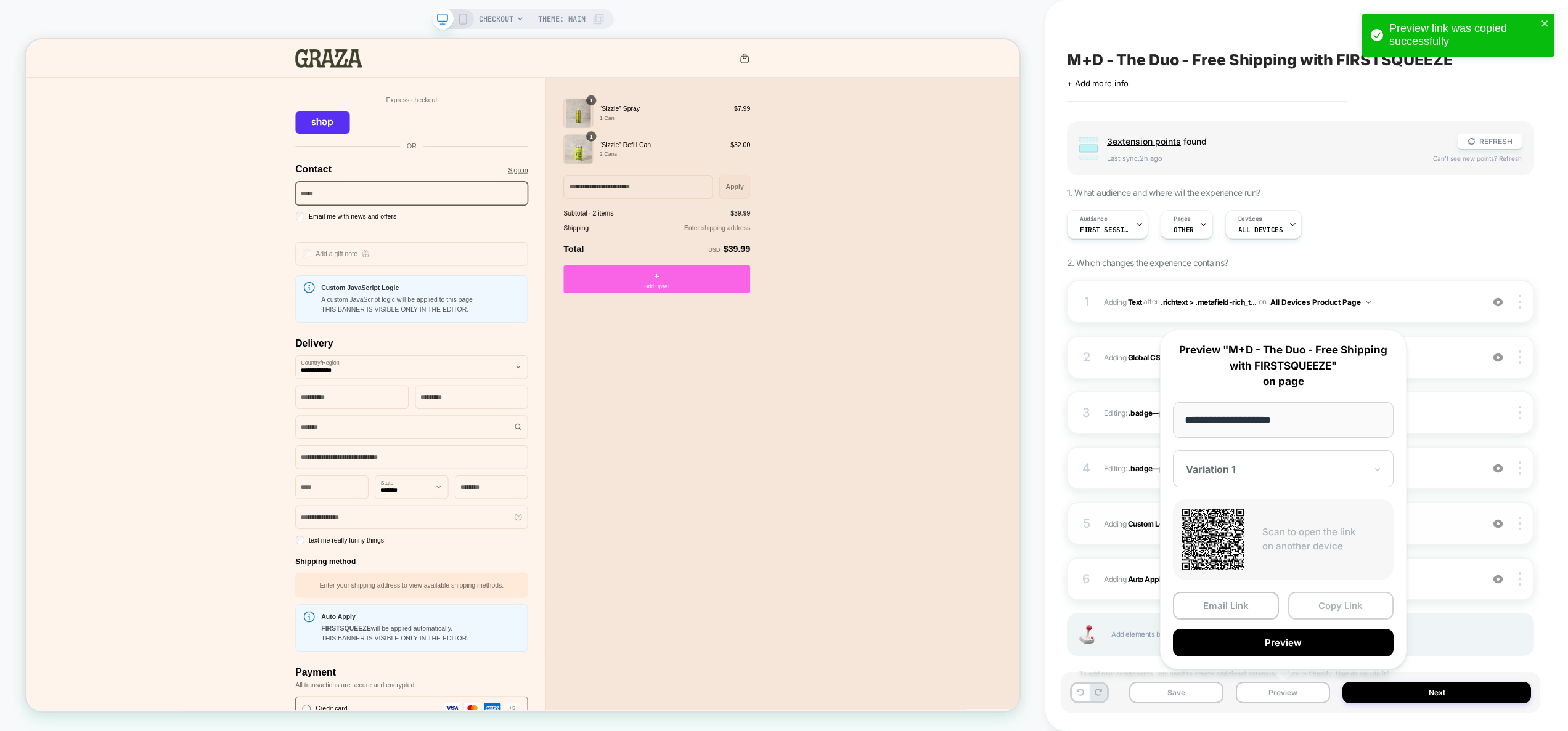
click at [1342, 608] on button "Copy Link" at bounding box center [1341, 606] width 106 height 27
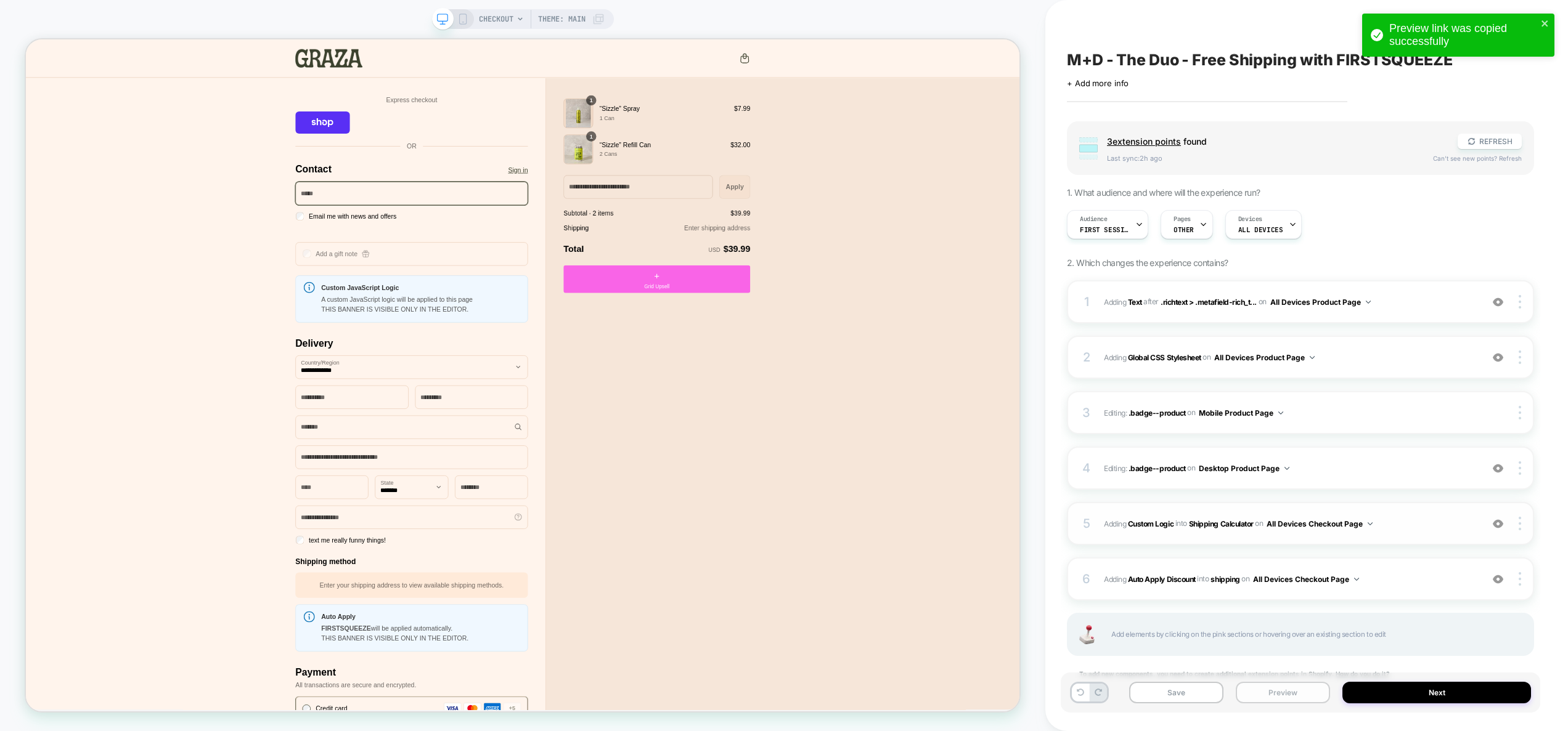
click at [1295, 688] on button "Preview" at bounding box center [1283, 693] width 95 height 21
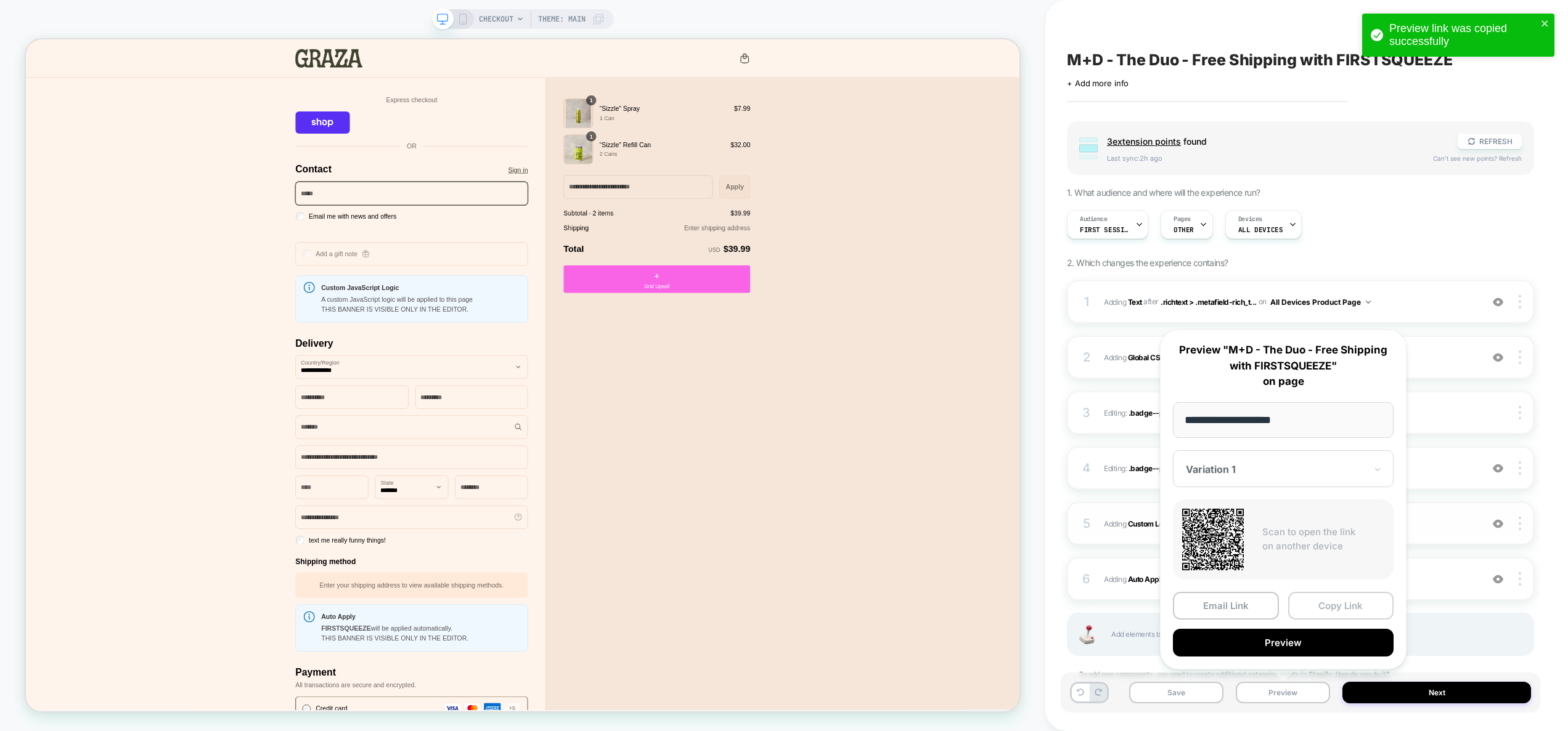
click at [1343, 608] on button "Copy Link" at bounding box center [1341, 606] width 106 height 27
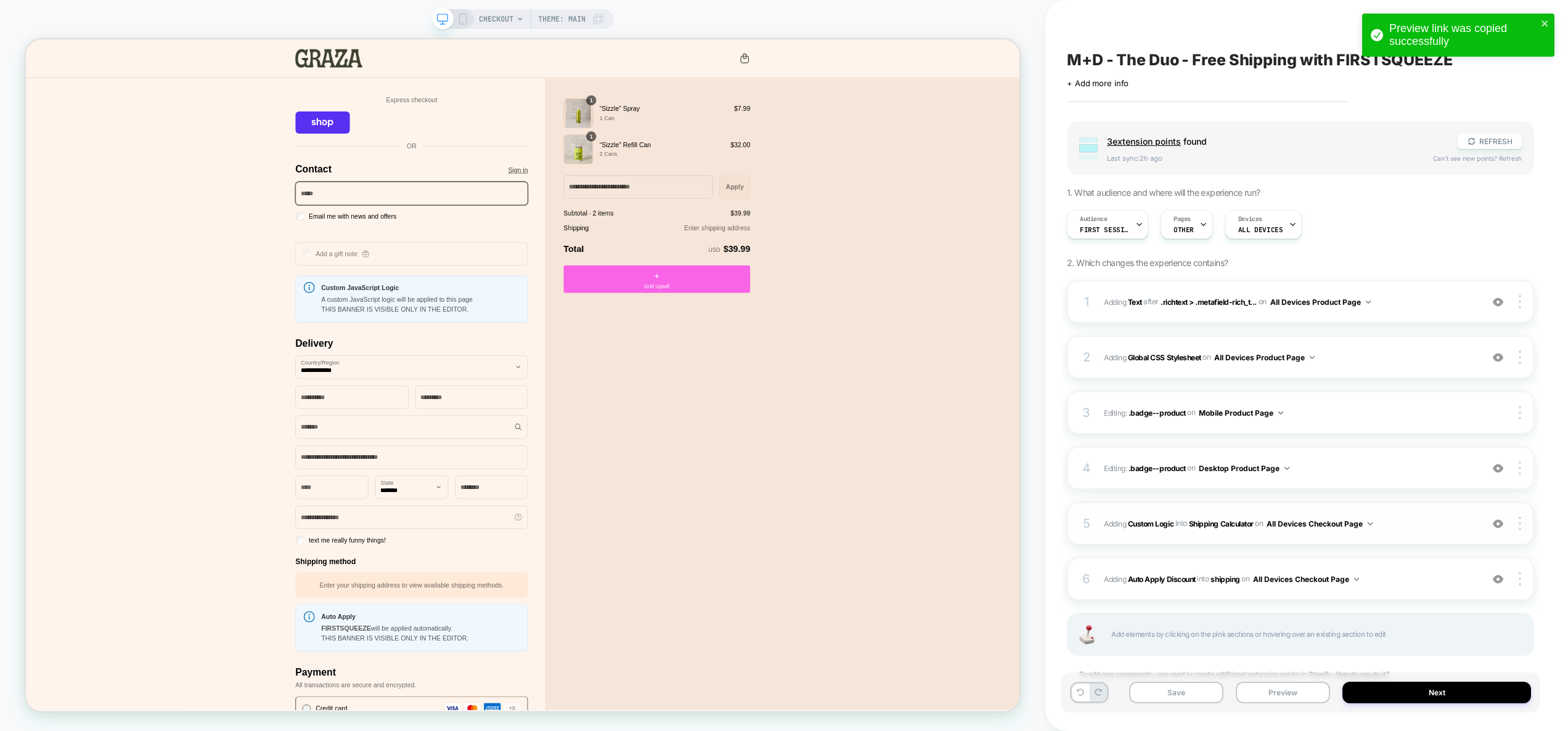
click at [1406, 532] on div "5 #_loomi_addon_1757415173517 Adding Custom Logic INTO Shipping Calculator Ship…" at bounding box center [1301, 523] width 467 height 43
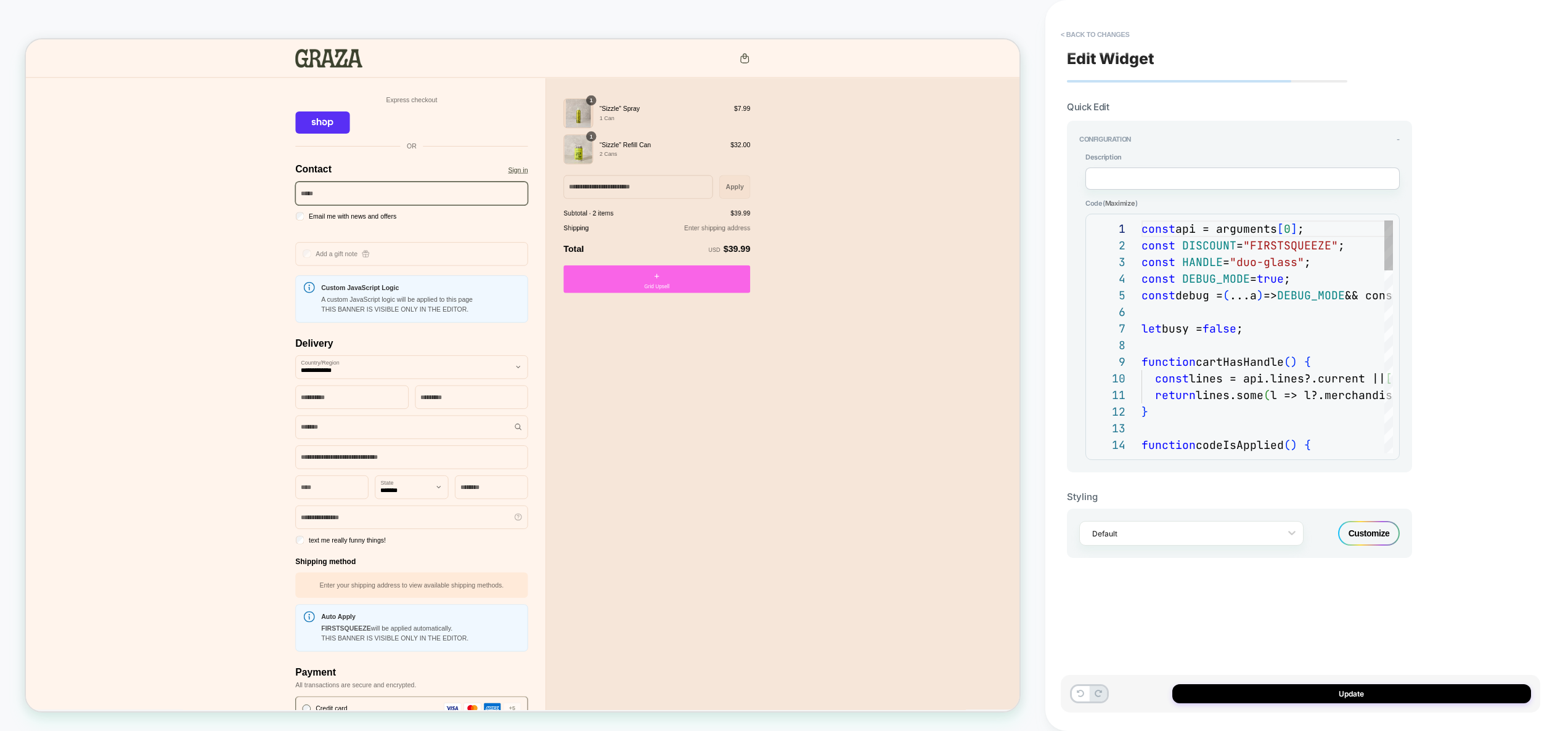
scroll to position [166, 0]
click at [1105, 33] on button "< Back to changes" at bounding box center [1095, 34] width 81 height 19
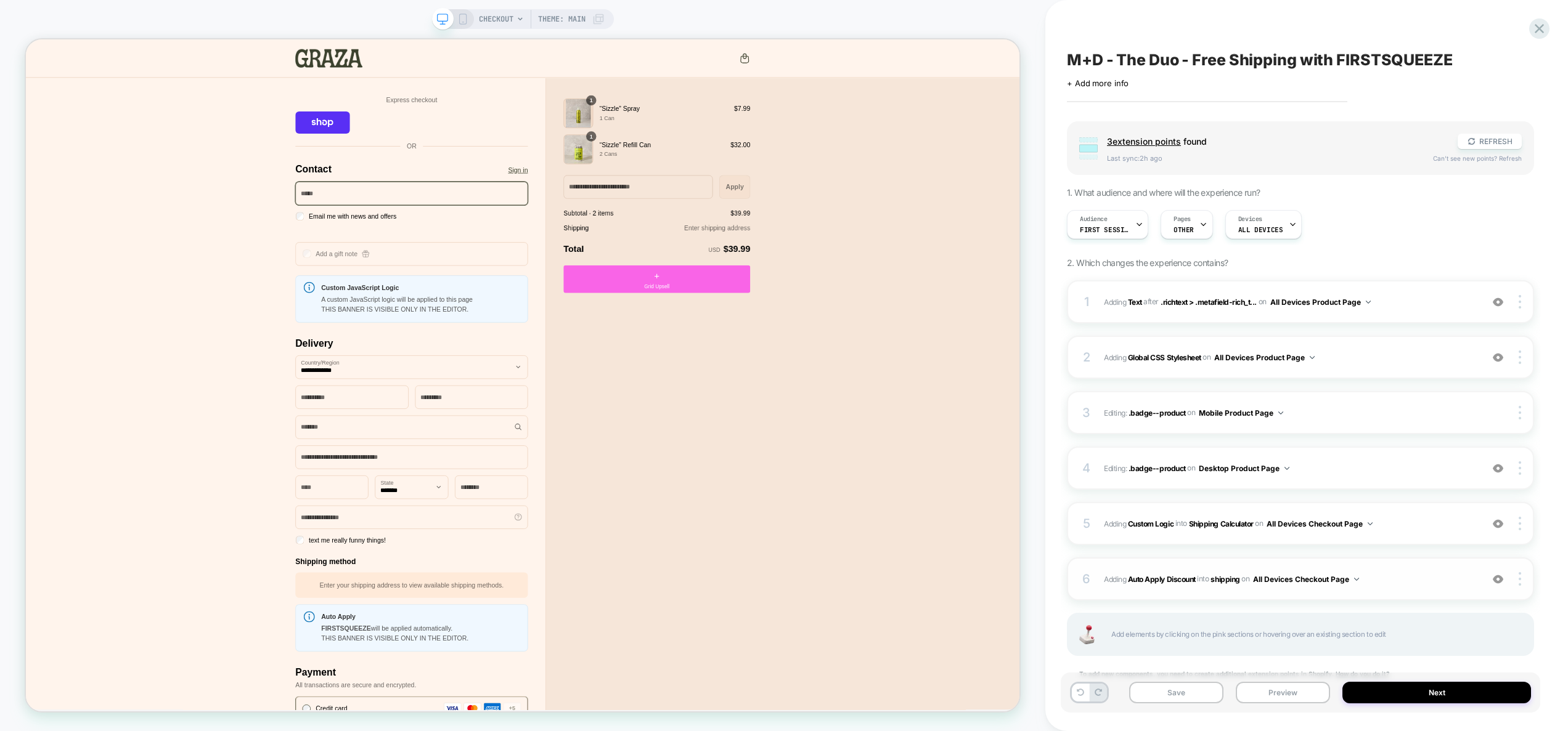
click at [1390, 586] on span "#_loomi_addon_1757415180773 Adding Auto Apply Discount INTO shipping shipping o…" at bounding box center [1290, 579] width 371 height 15
type textarea "*"
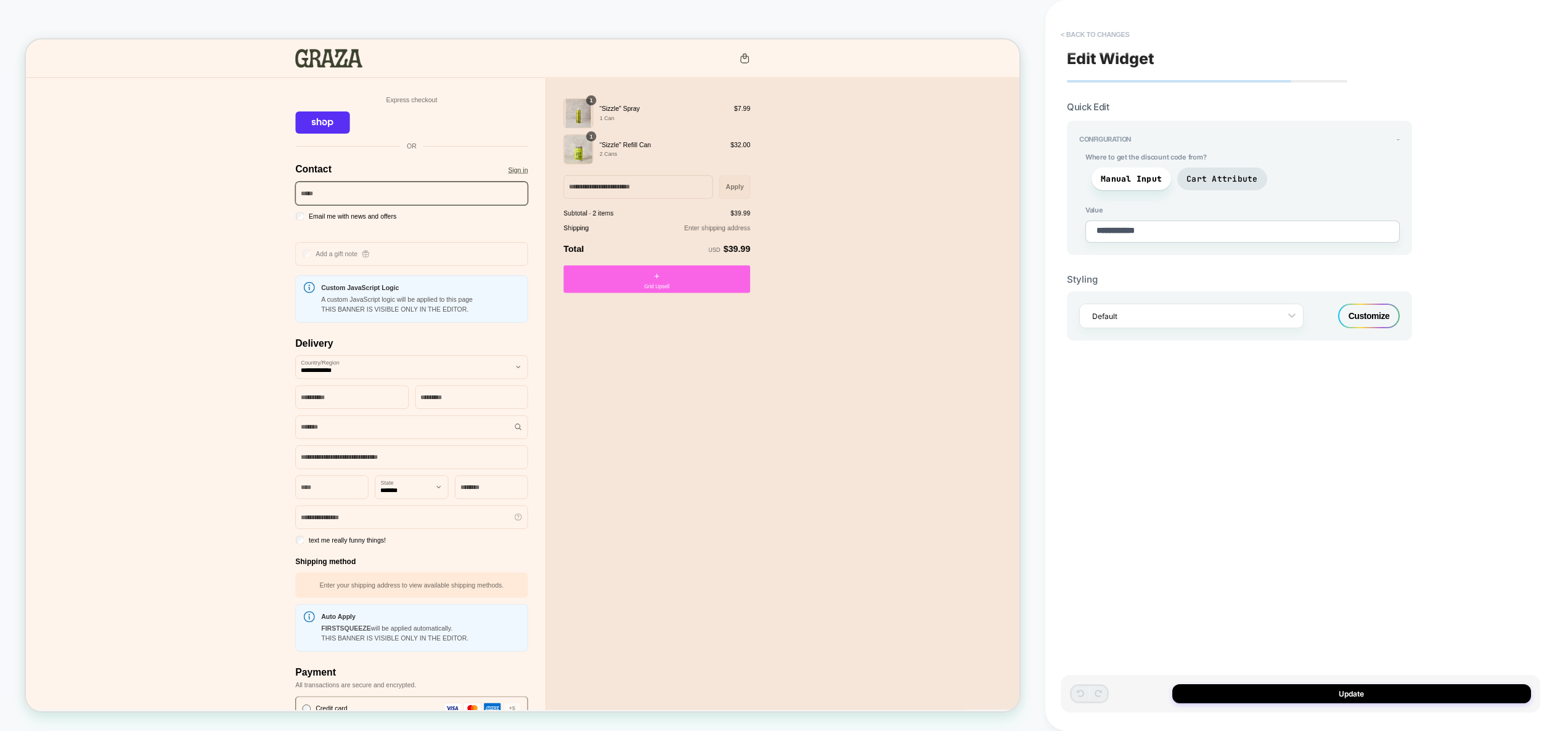
click at [1108, 35] on button "< Back to changes" at bounding box center [1095, 34] width 81 height 19
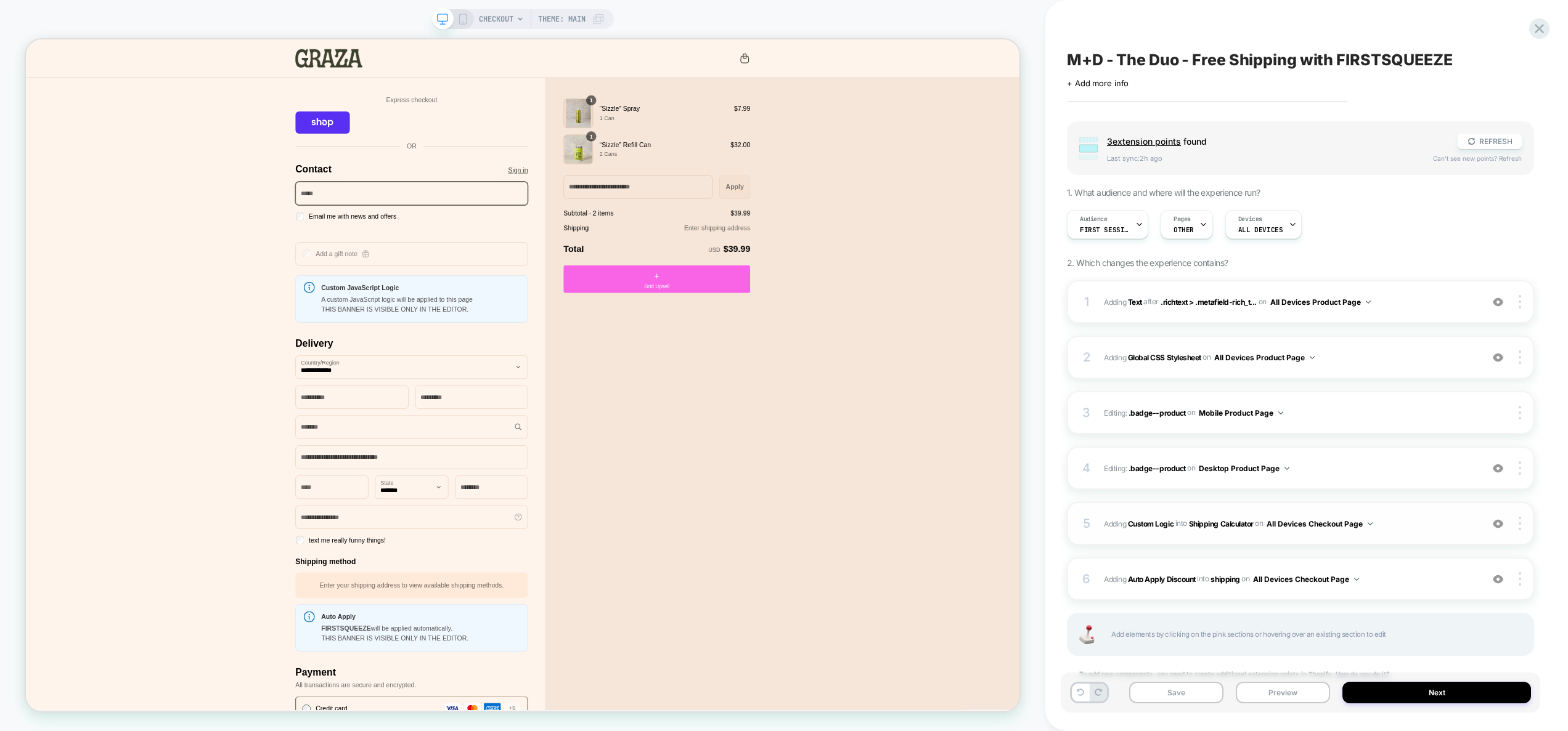
click at [1426, 519] on span "#_loomi_addon_1757415173517 Adding Custom Logic INTO Shipping Calculator Shippi…" at bounding box center [1290, 524] width 371 height 15
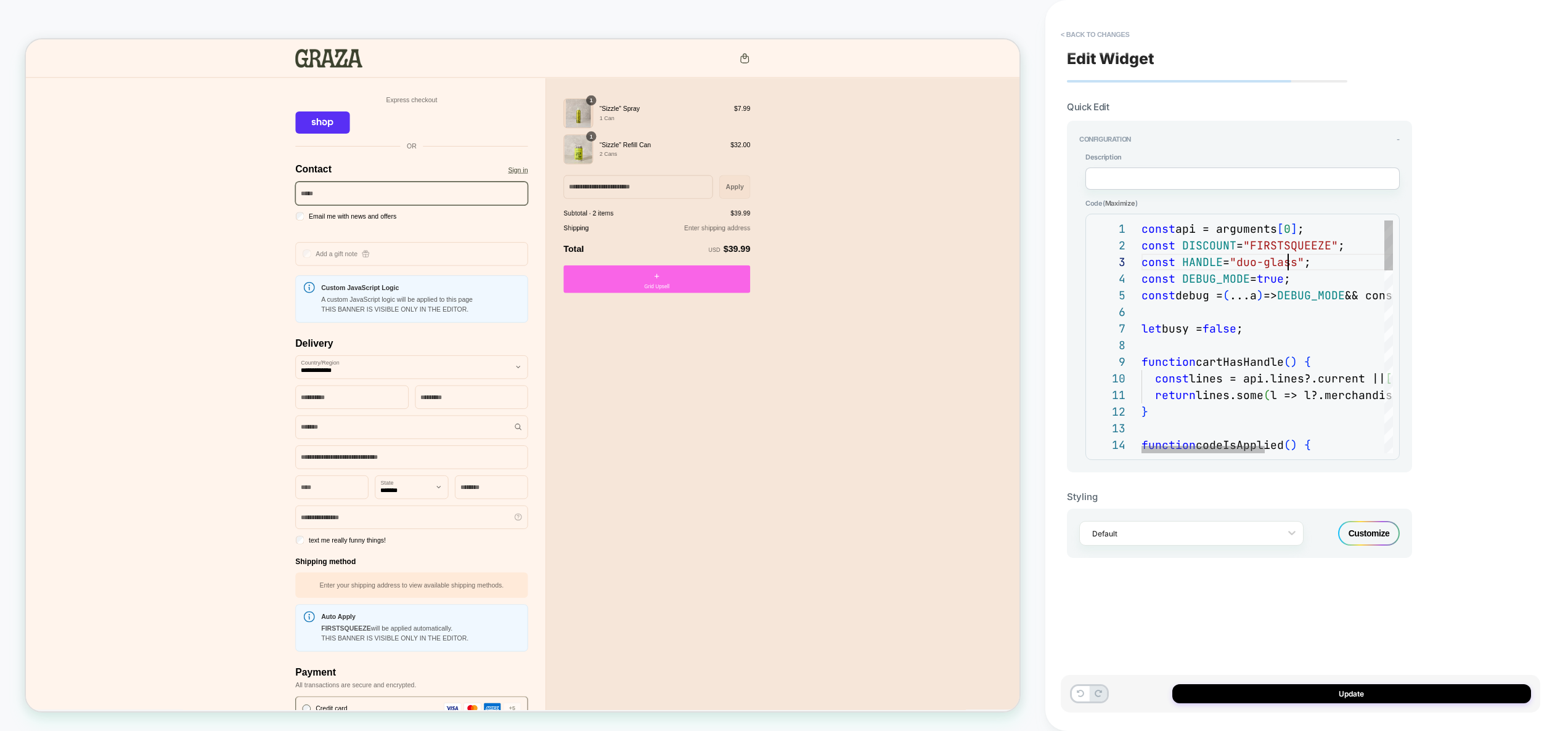
scroll to position [34, 147]
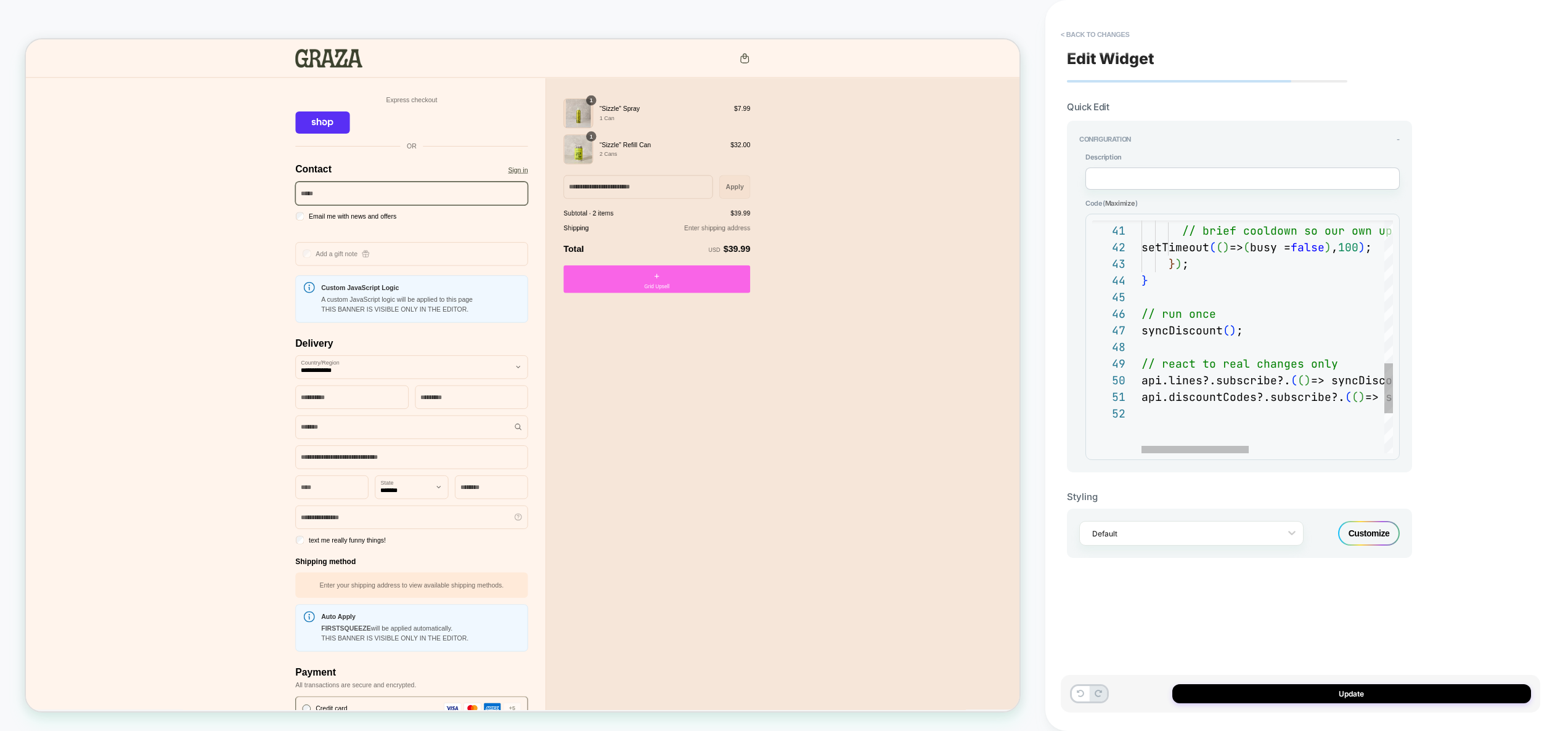
scroll to position [133, 100]
click at [1241, 367] on div "api.lines?.subscribe?. ( ( ) => syncDiscount ( ) ) ; api.discountCodes?.subscri…" at bounding box center [1425, 98] width 568 height 1081
click at [1220, 314] on div "api.discountCodes?.subscribe?. ( ( ) => syncDiscount ( ) ) ; api.lines?.subscri…" at bounding box center [1425, 89] width 568 height 1065
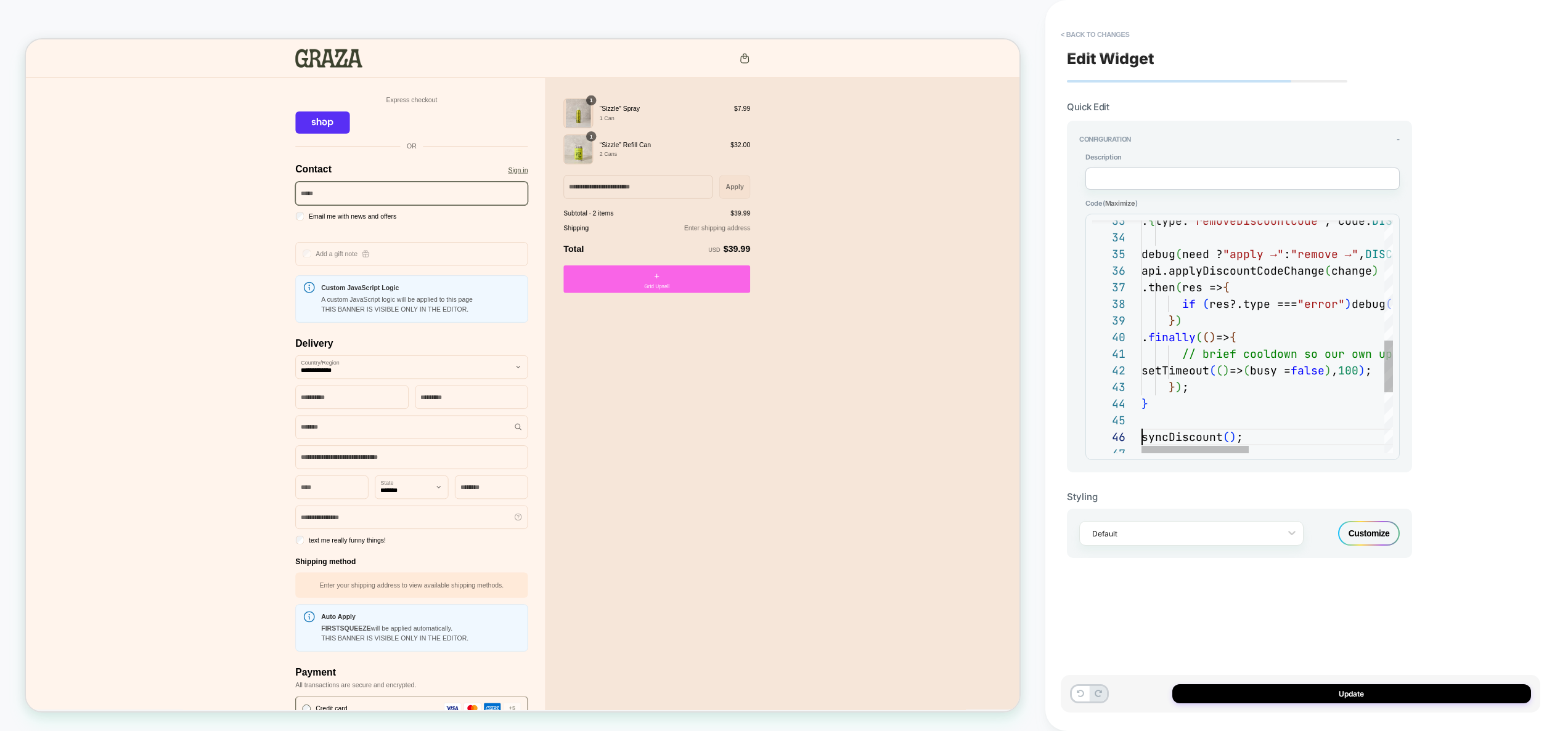
scroll to position [0, 160]
click at [1299, 352] on div "syncDiscount ( ) ; . finally ( ( ) => { // brief cooldown so our own update doe…" at bounding box center [1425, 204] width 568 height 1048
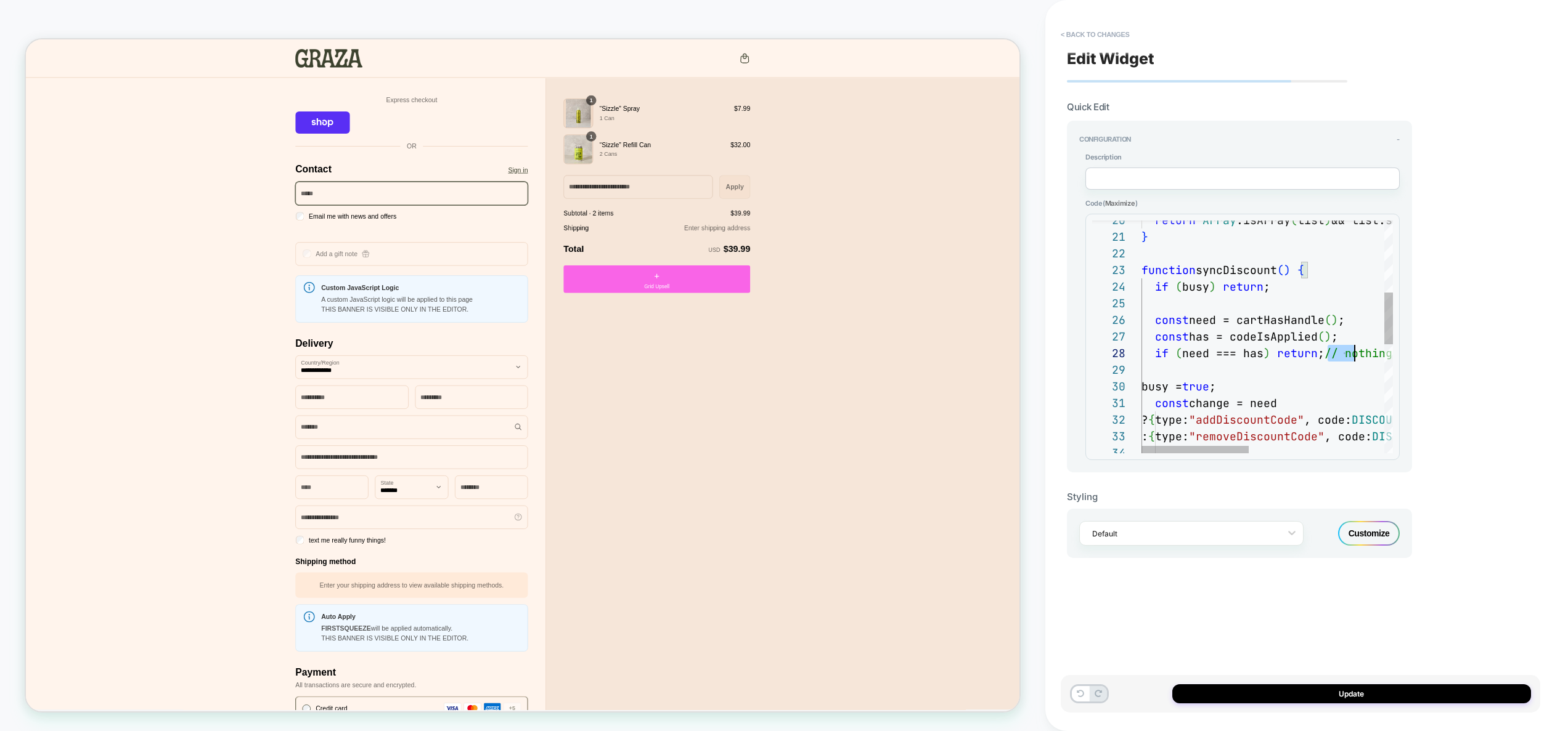
scroll to position [117, 292]
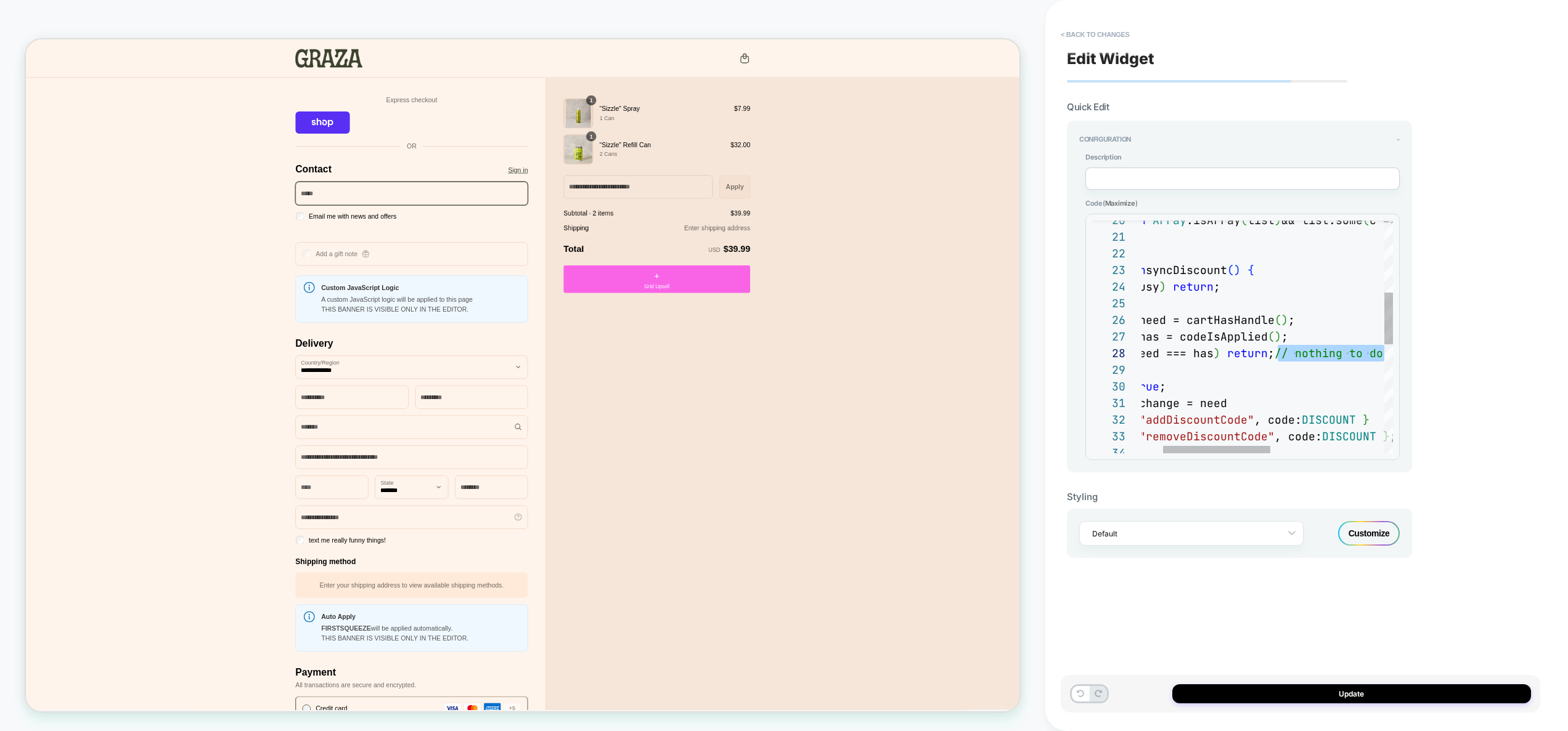
drag, startPoint x: 1328, startPoint y: 354, endPoint x: 1412, endPoint y: 349, distance: 84.1
click at [1412, 349] on div ": { type: "removeDiscountCode" , code: DISCOUNT } ; const change = need ? { typ…" at bounding box center [1375, 420] width 568 height 1048
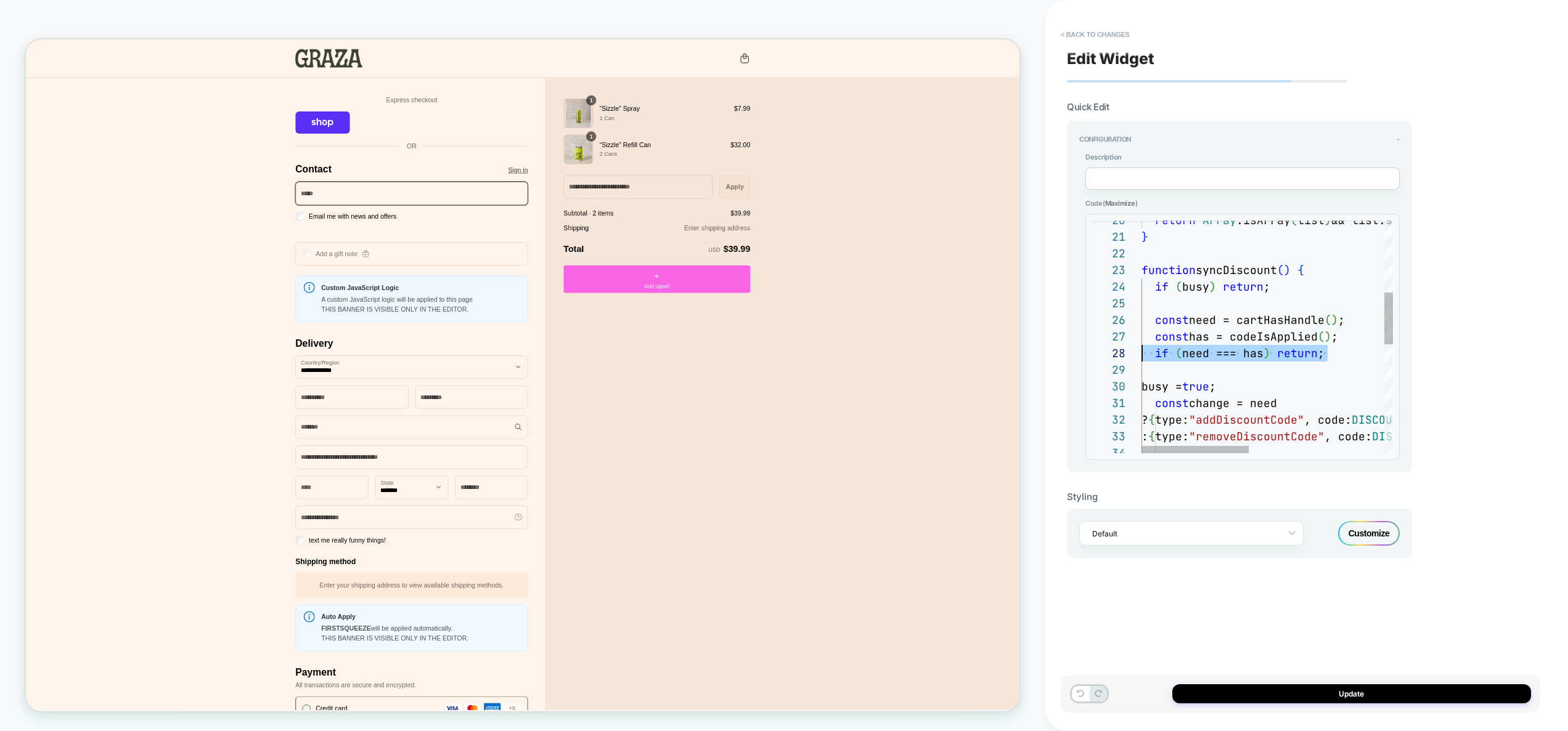
drag, startPoint x: 1341, startPoint y: 352, endPoint x: 1113, endPoint y: 346, distance: 228.1
click at [1142, 346] on div ": { type: "removeDiscountCode" , code: DISCOUNT } ; const change = need ? { typ…" at bounding box center [1425, 420] width 568 height 1048
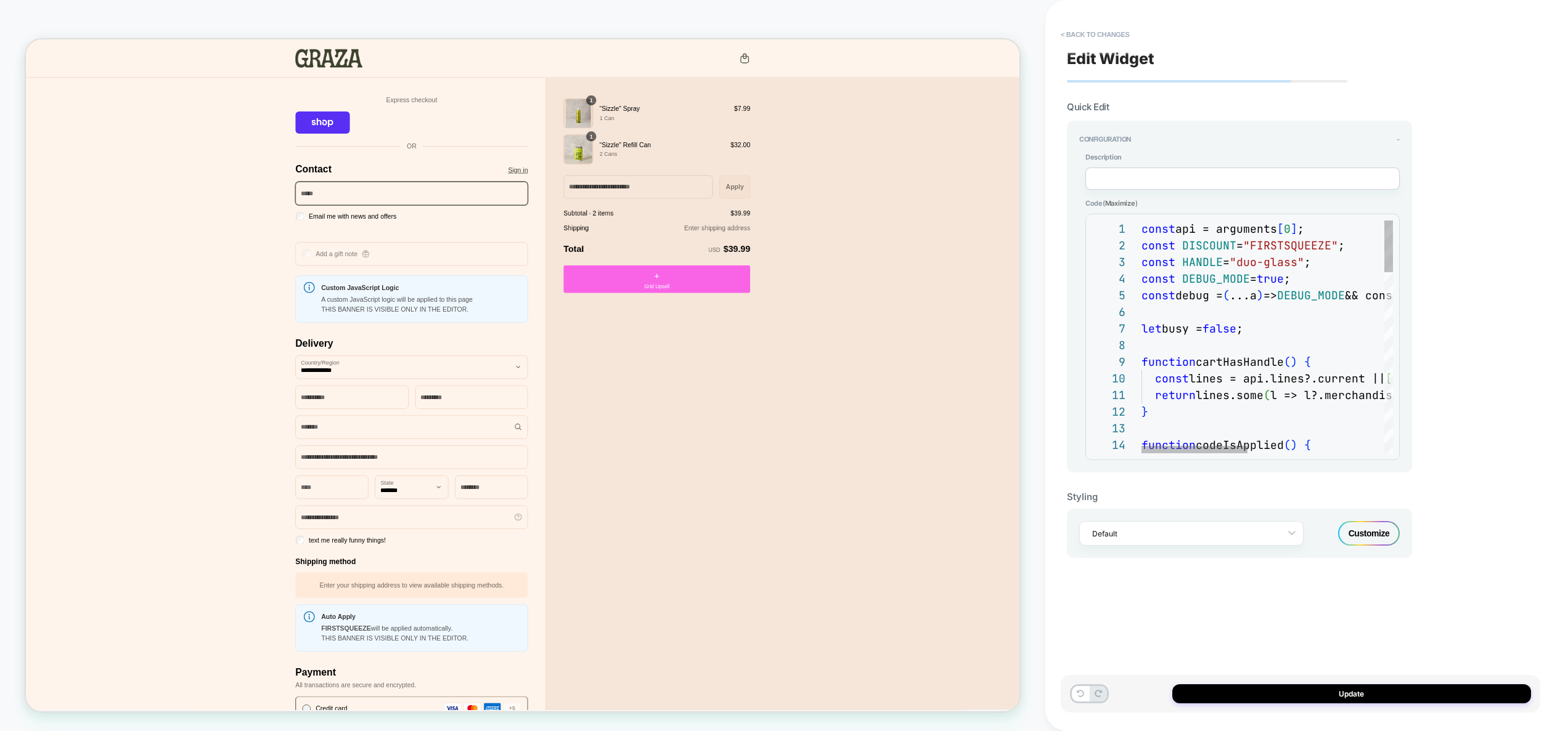
click at [1286, 281] on div "function codeIsApplied ( ) { return lines.some ( l => l?.merchandise?.product?.…" at bounding box center [1429, 744] width 575 height 1048
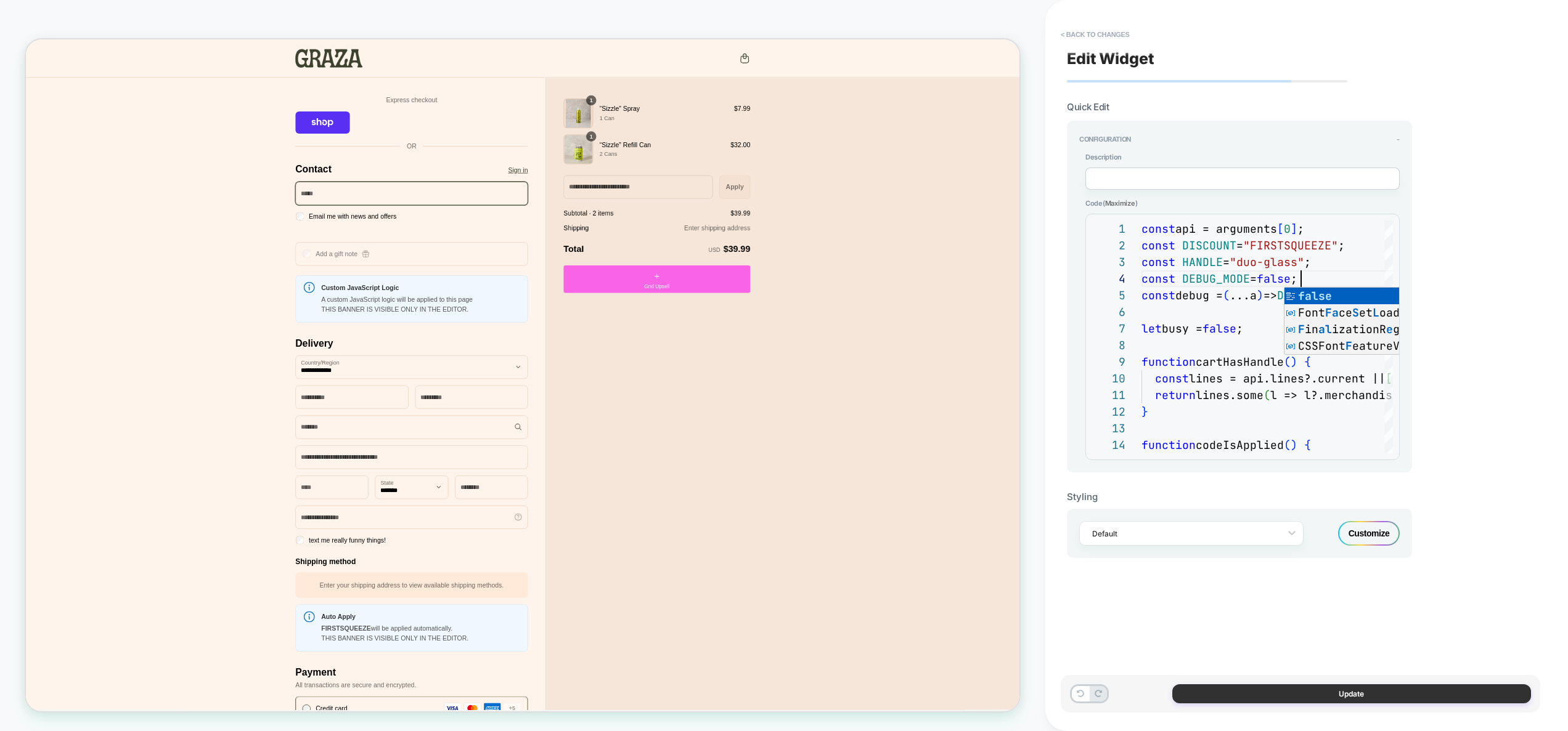
type textarea "**********"
click at [1372, 693] on button "Update" at bounding box center [1351, 694] width 359 height 19
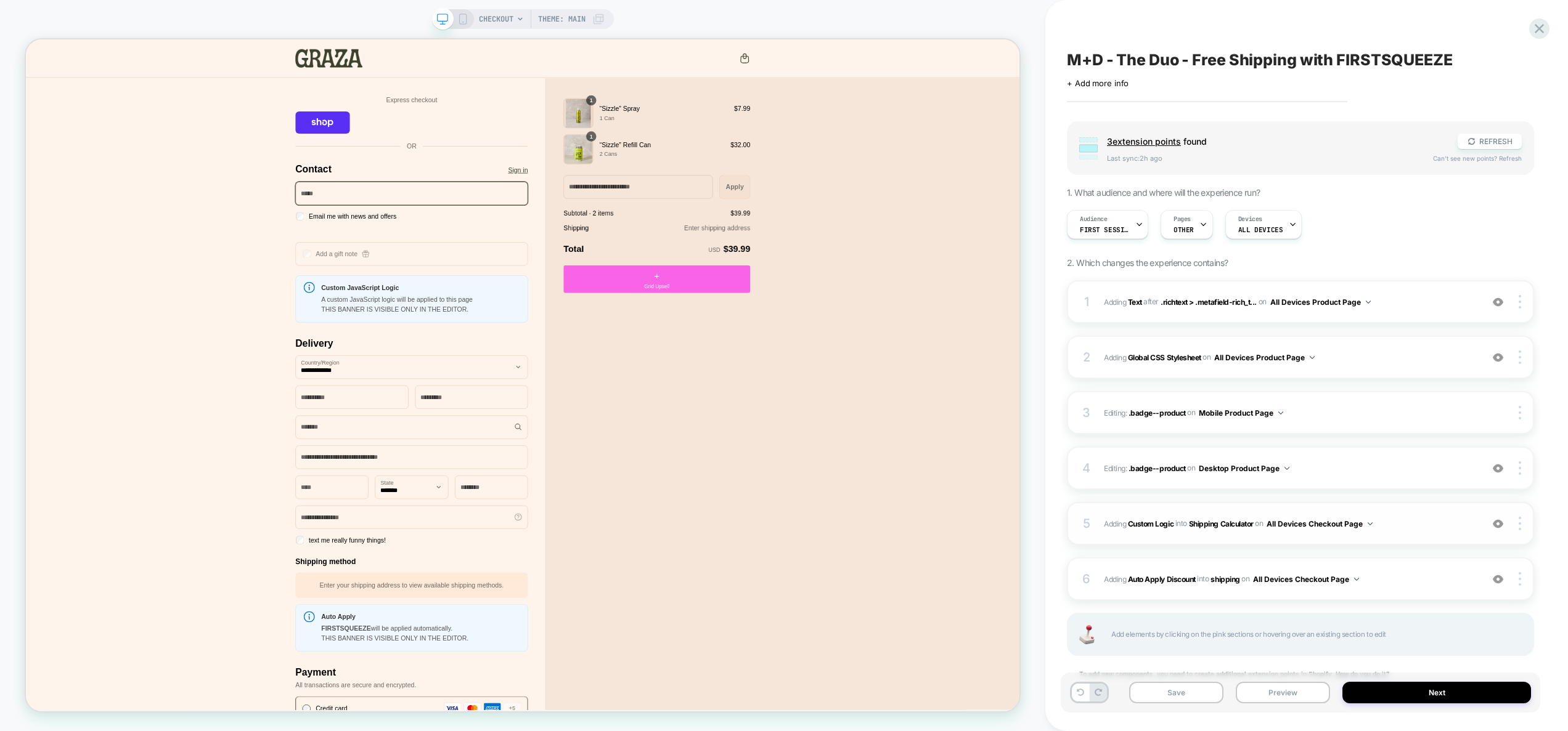
click at [1419, 527] on span "#_loomi_addon_1757415173517 Adding Custom Logic INTO Shipping Calculator Shippi…" at bounding box center [1290, 524] width 371 height 15
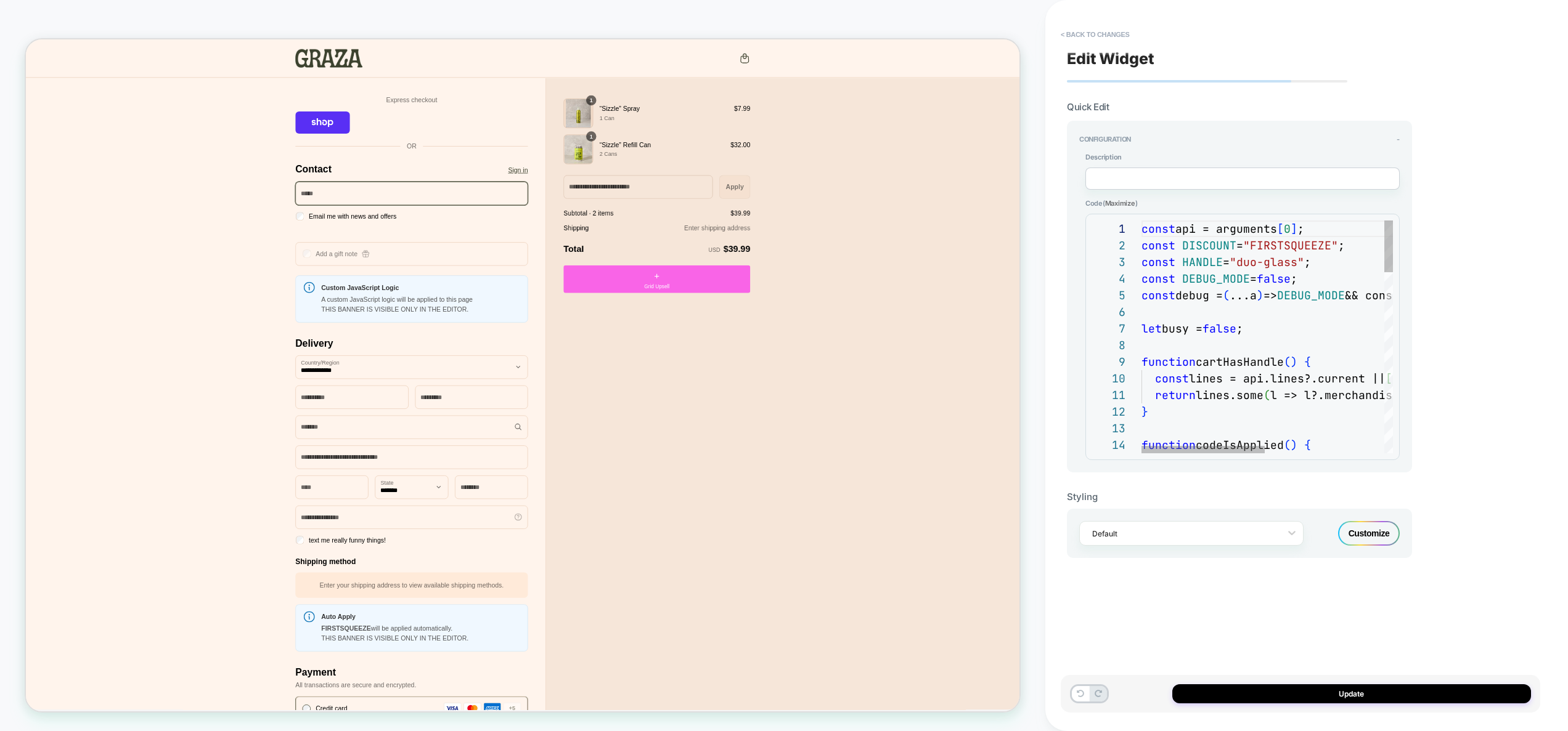
click at [1230, 315] on div "const api = arguments [ 0 ] ; const DISCOUNT = "FIRSTSQUEEZE" ; const HANDLE = …" at bounding box center [1388, 744] width 494 height 1048
click at [1198, 310] on div "const api = arguments [ 0 ] ; const DISCOUNT = "FIRSTSQUEEZE" ; const HANDLE = …" at bounding box center [1388, 744] width 494 height 1048
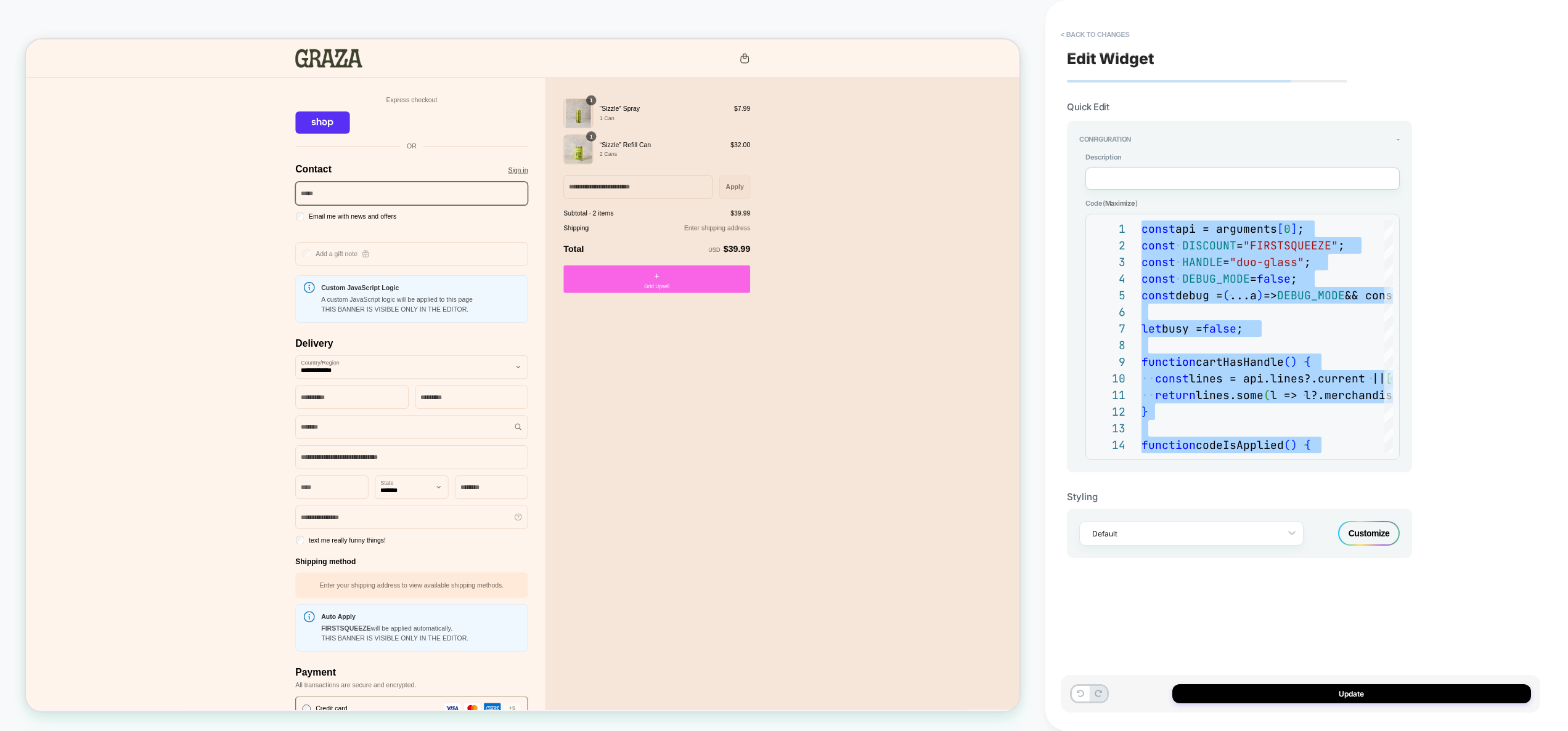
type textarea "**********"
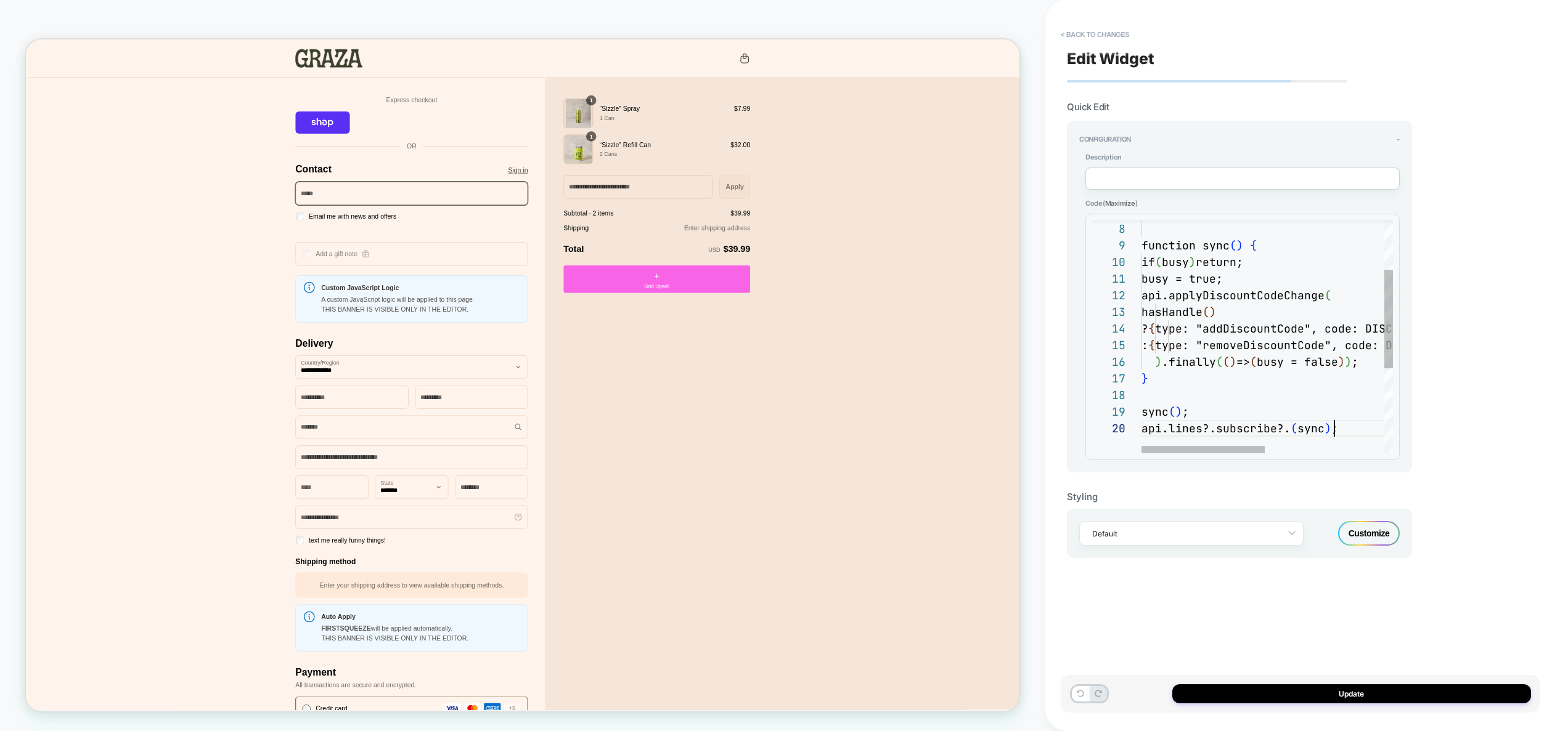
scroll to position [149, 193]
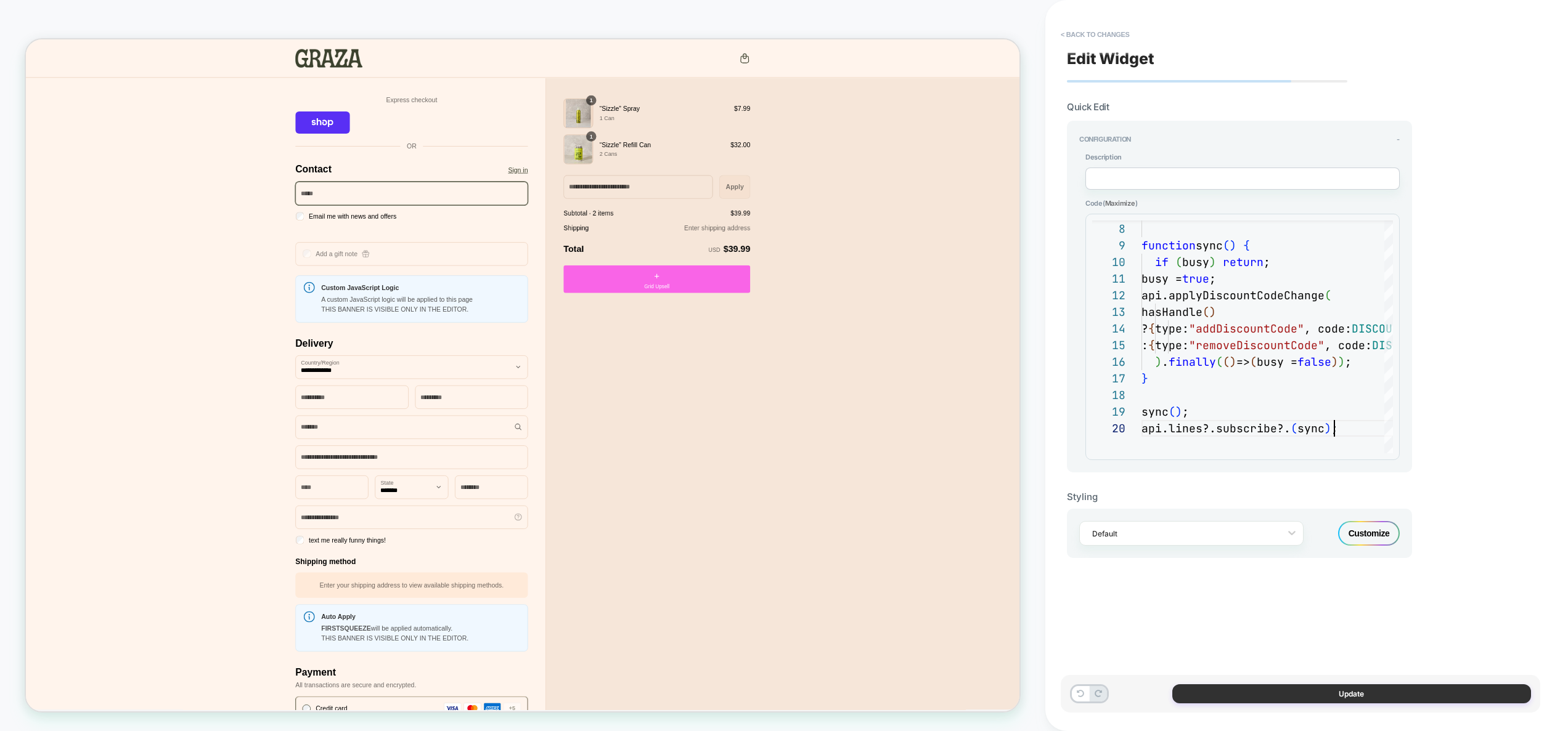
click at [1337, 693] on button "Update" at bounding box center [1351, 694] width 359 height 19
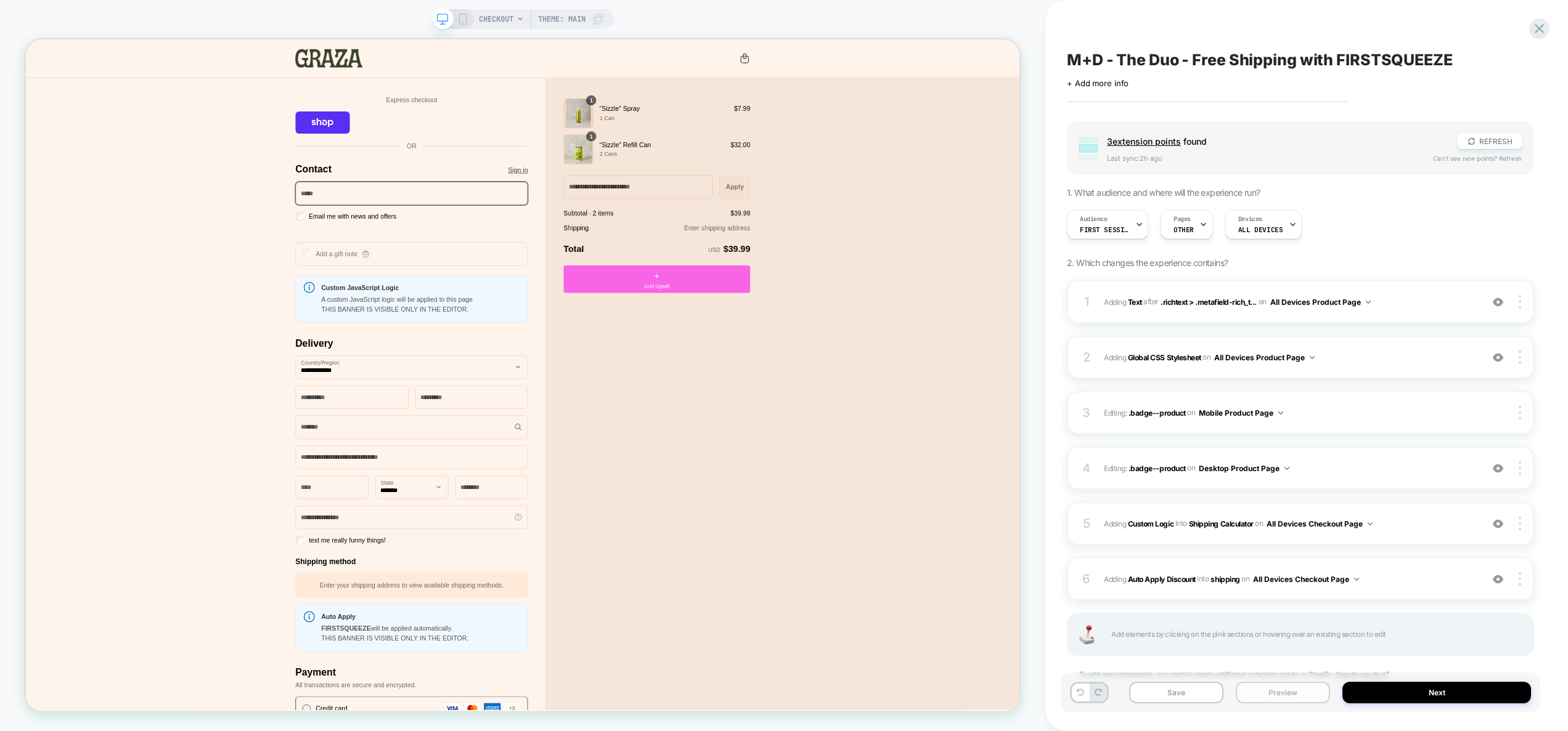
click at [1258, 692] on button "Preview" at bounding box center [1283, 693] width 95 height 21
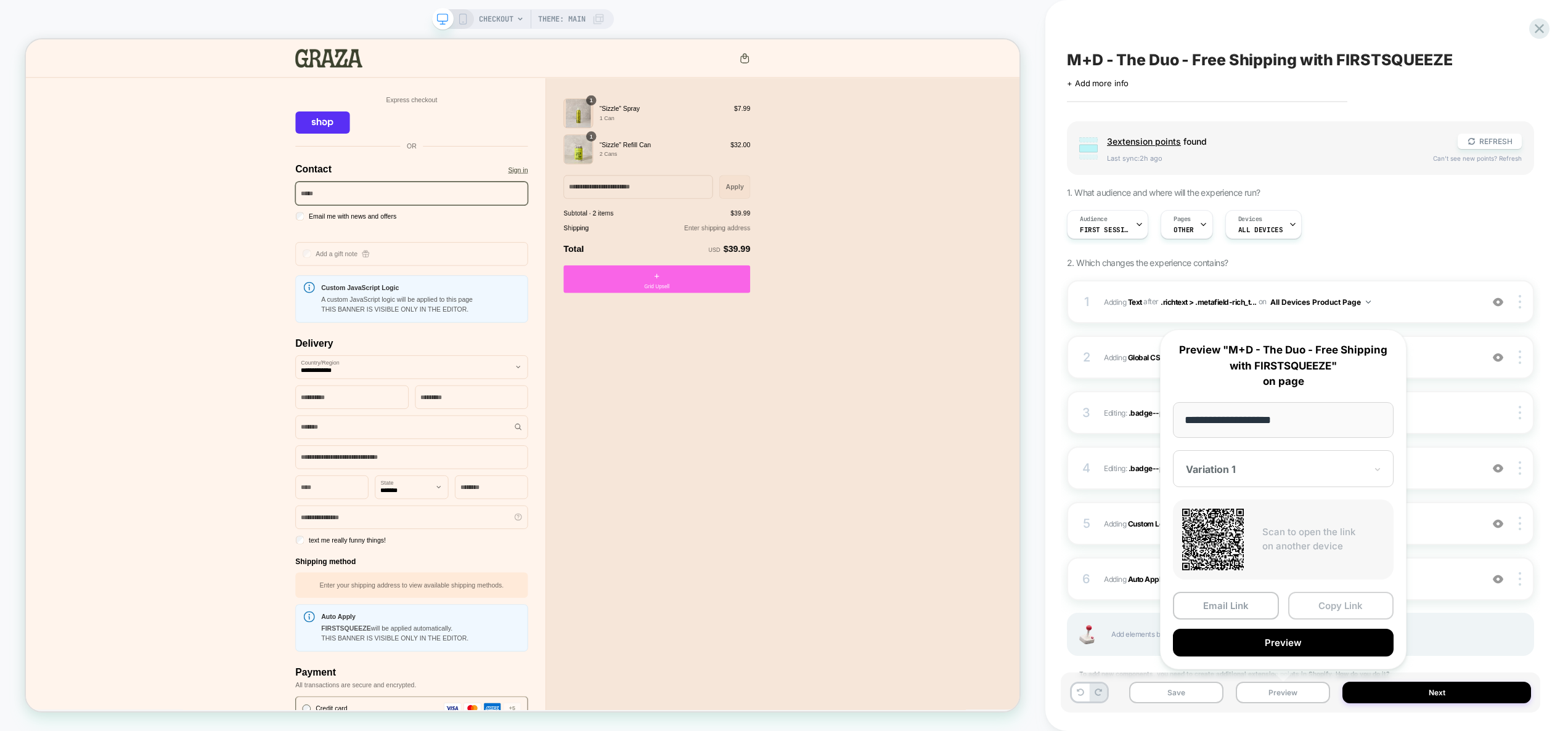
click at [1319, 603] on button "Copy Link" at bounding box center [1341, 606] width 106 height 27
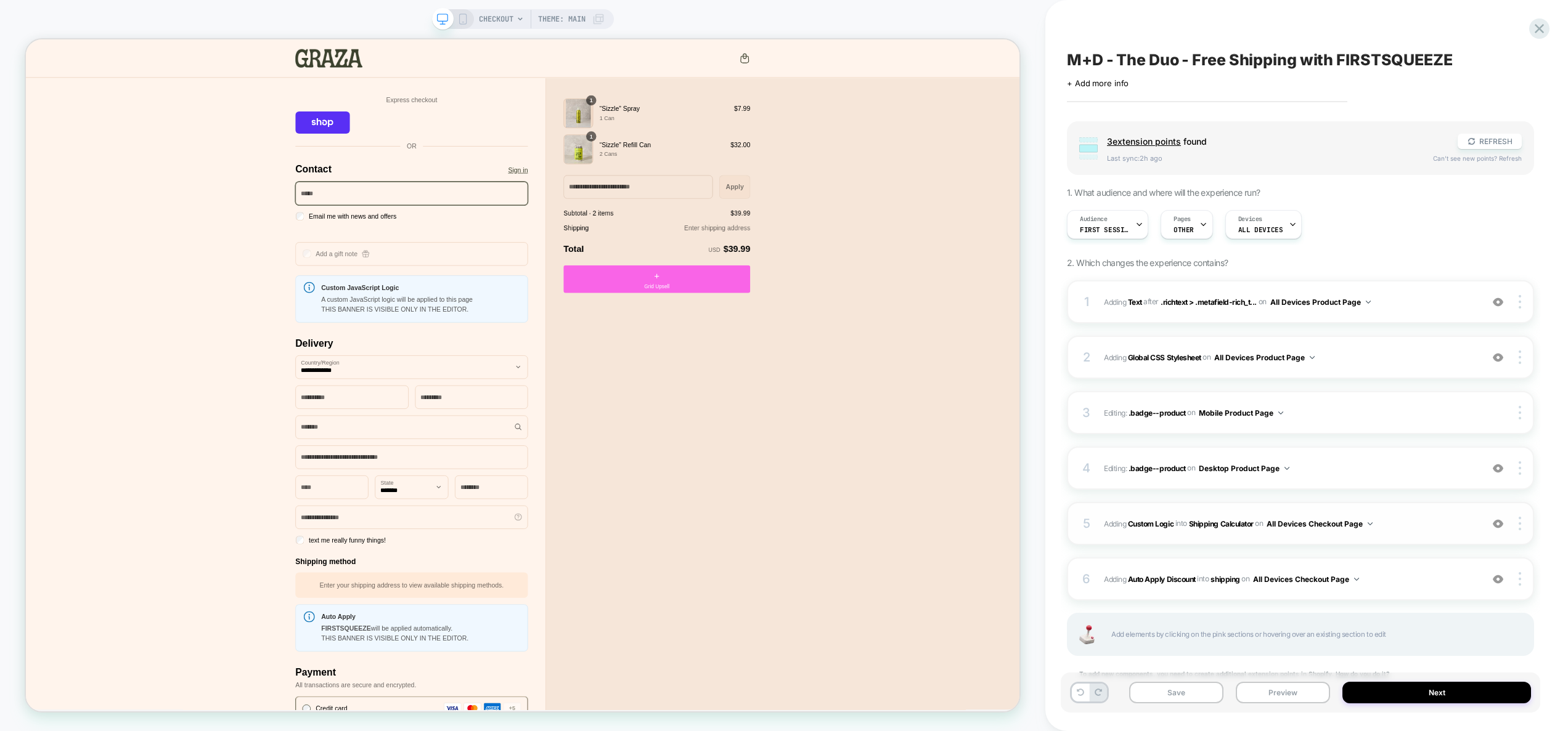
click at [1439, 527] on span "#_loomi_addon_1757415173517 Adding Custom Logic INTO Shipping Calculator Shippi…" at bounding box center [1290, 524] width 371 height 15
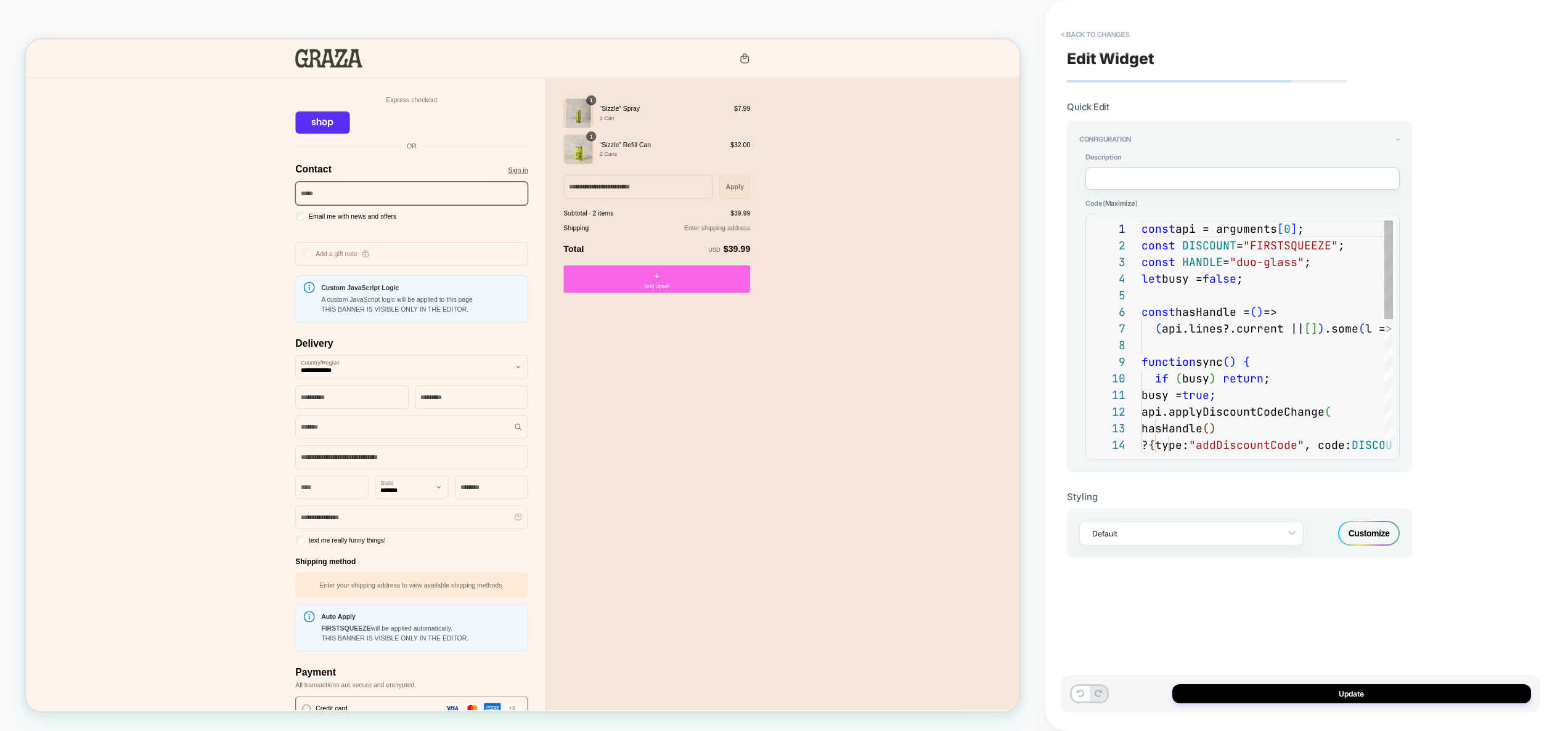
scroll to position [0, 93]
click at [1339, 393] on div "const api = arguments [ 0 ] ; const DISCOUNT = "FIRSTSQUEEZE" ; const HANDLE = …" at bounding box center [1267, 494] width 251 height 549
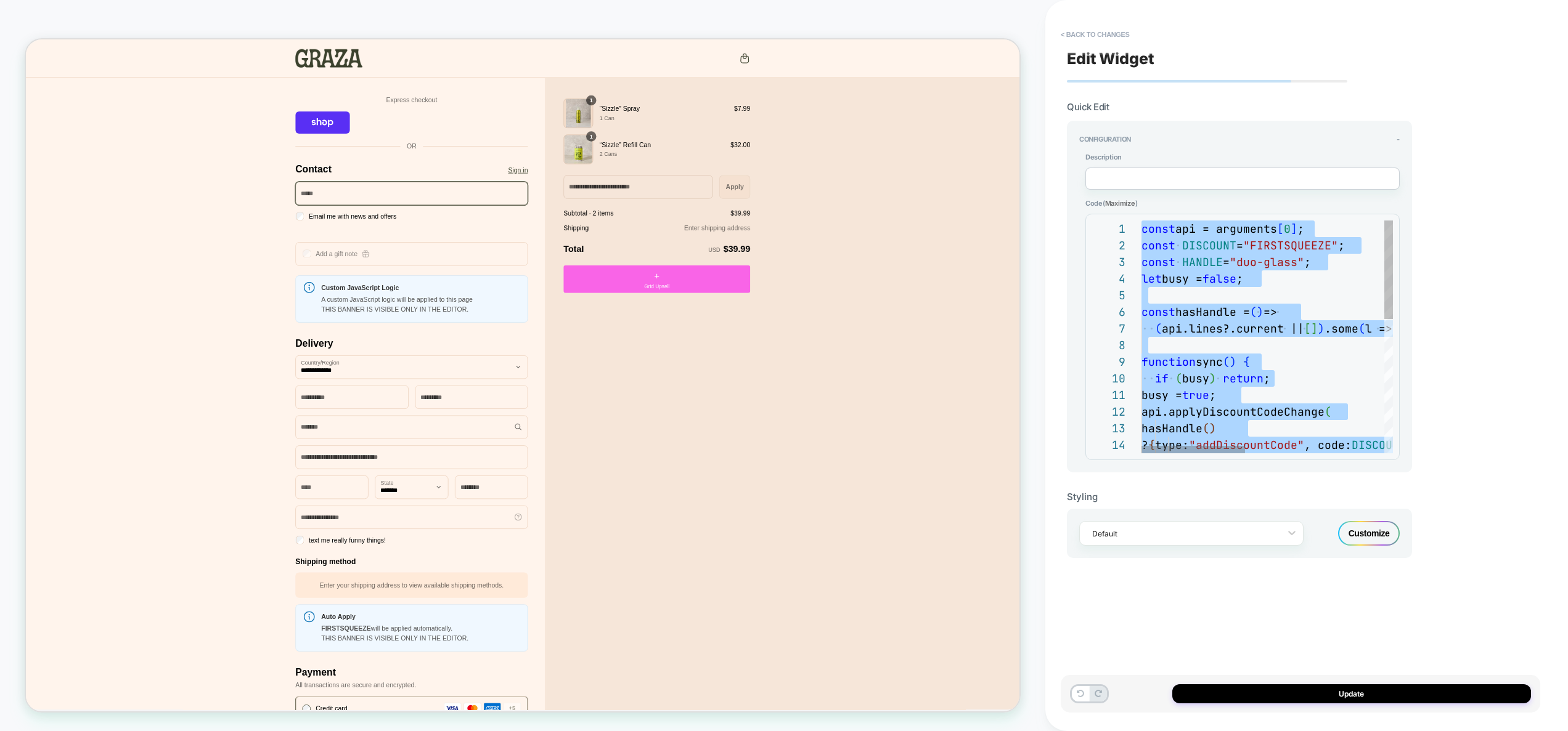
type textarea "**********"
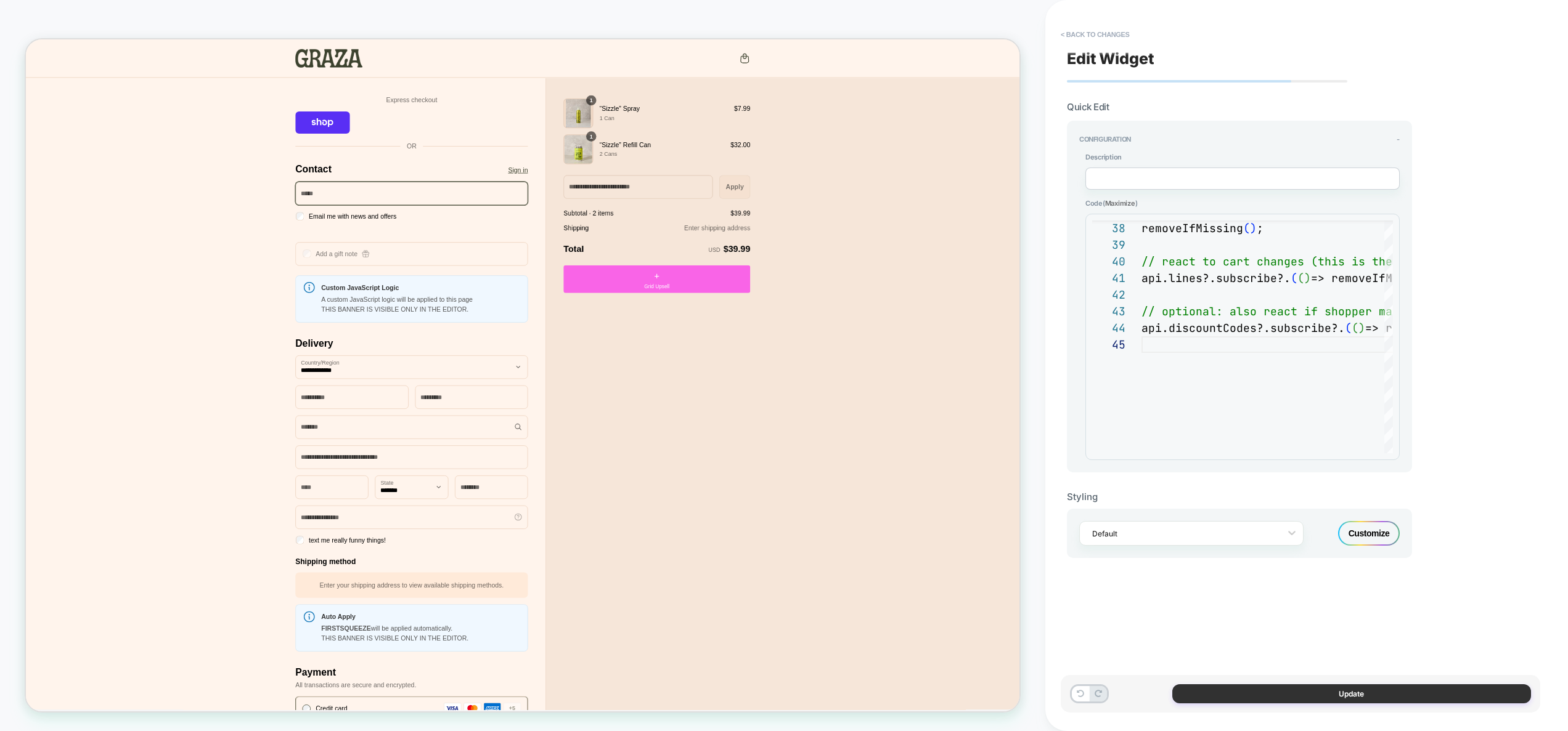
click at [1363, 696] on button "Update" at bounding box center [1351, 694] width 359 height 19
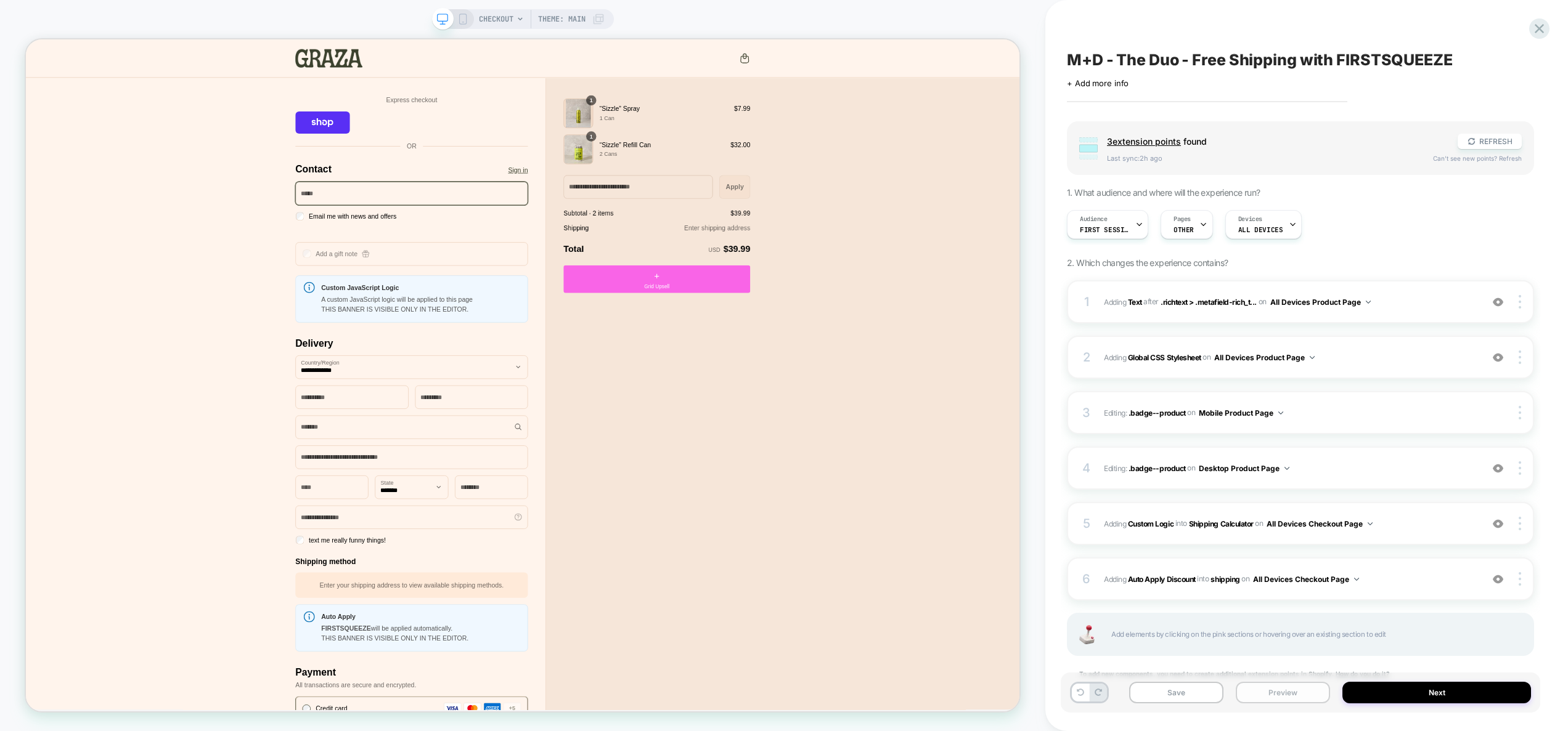
drag, startPoint x: 1303, startPoint y: 693, endPoint x: 1306, endPoint y: 686, distance: 7.6
click at [1303, 693] on button "Preview" at bounding box center [1283, 693] width 95 height 21
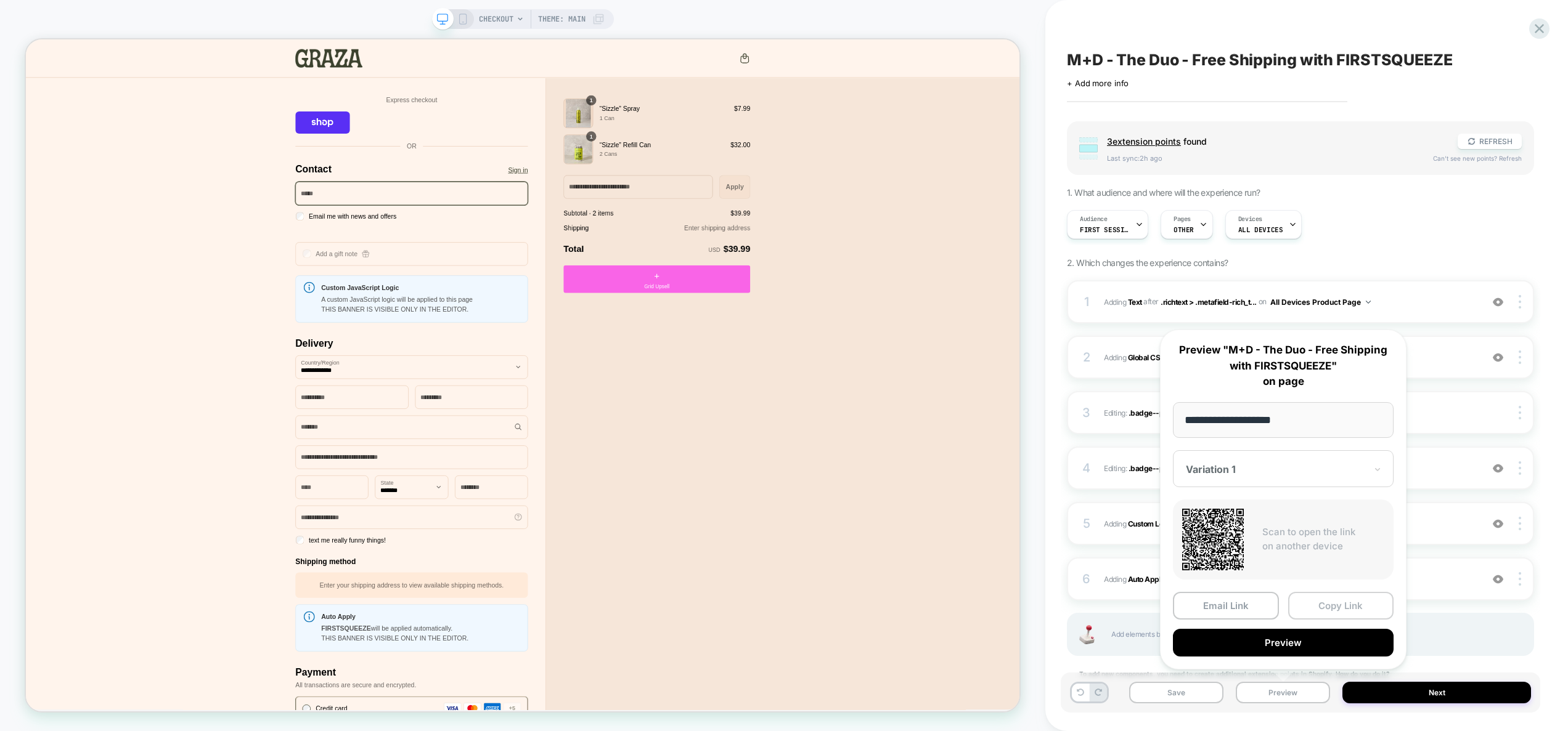
click at [1346, 614] on button "Copy Link" at bounding box center [1341, 606] width 106 height 27
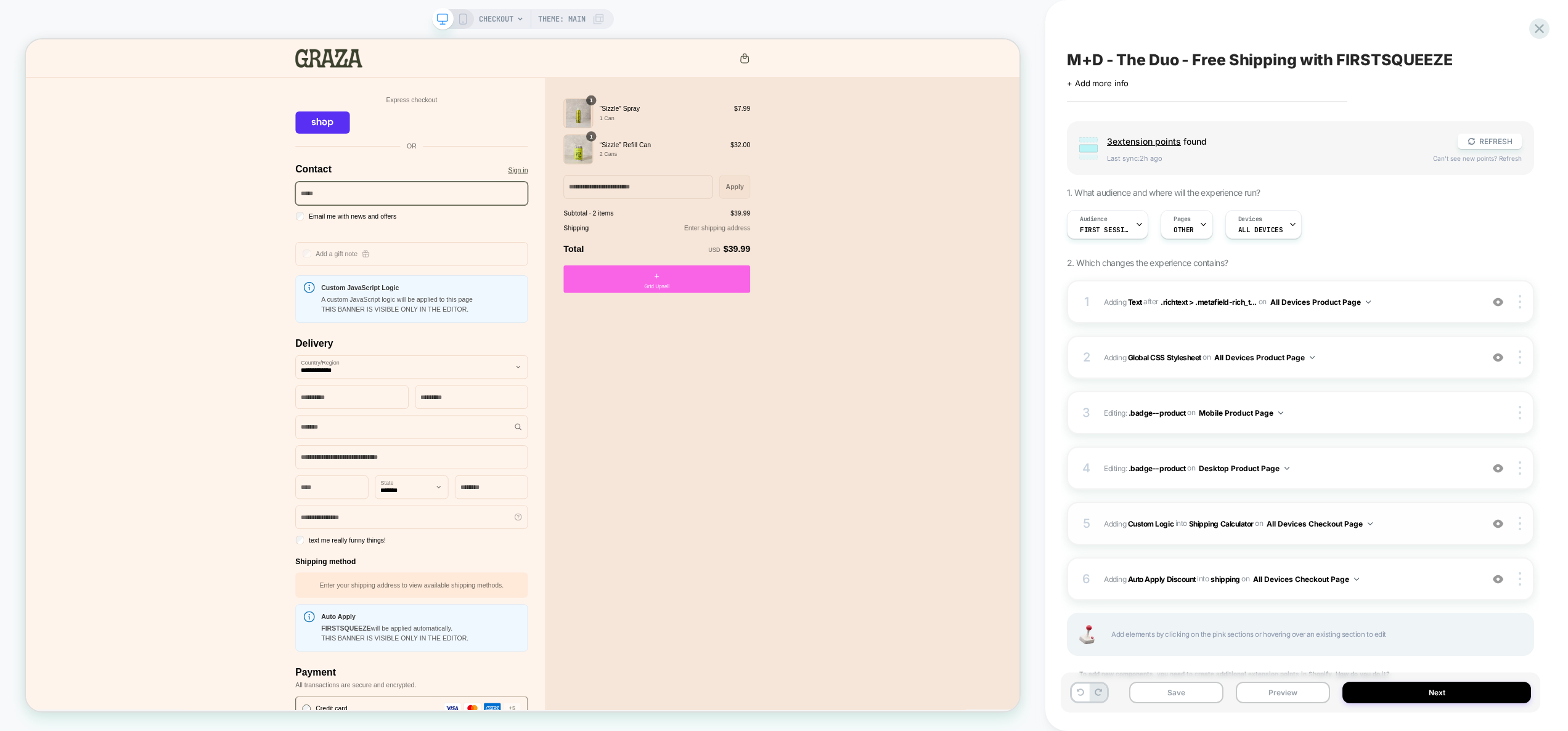
click at [1409, 525] on span "#_loomi_addon_1757415173517 Adding Custom Logic INTO Shipping Calculator Shippi…" at bounding box center [1290, 524] width 371 height 15
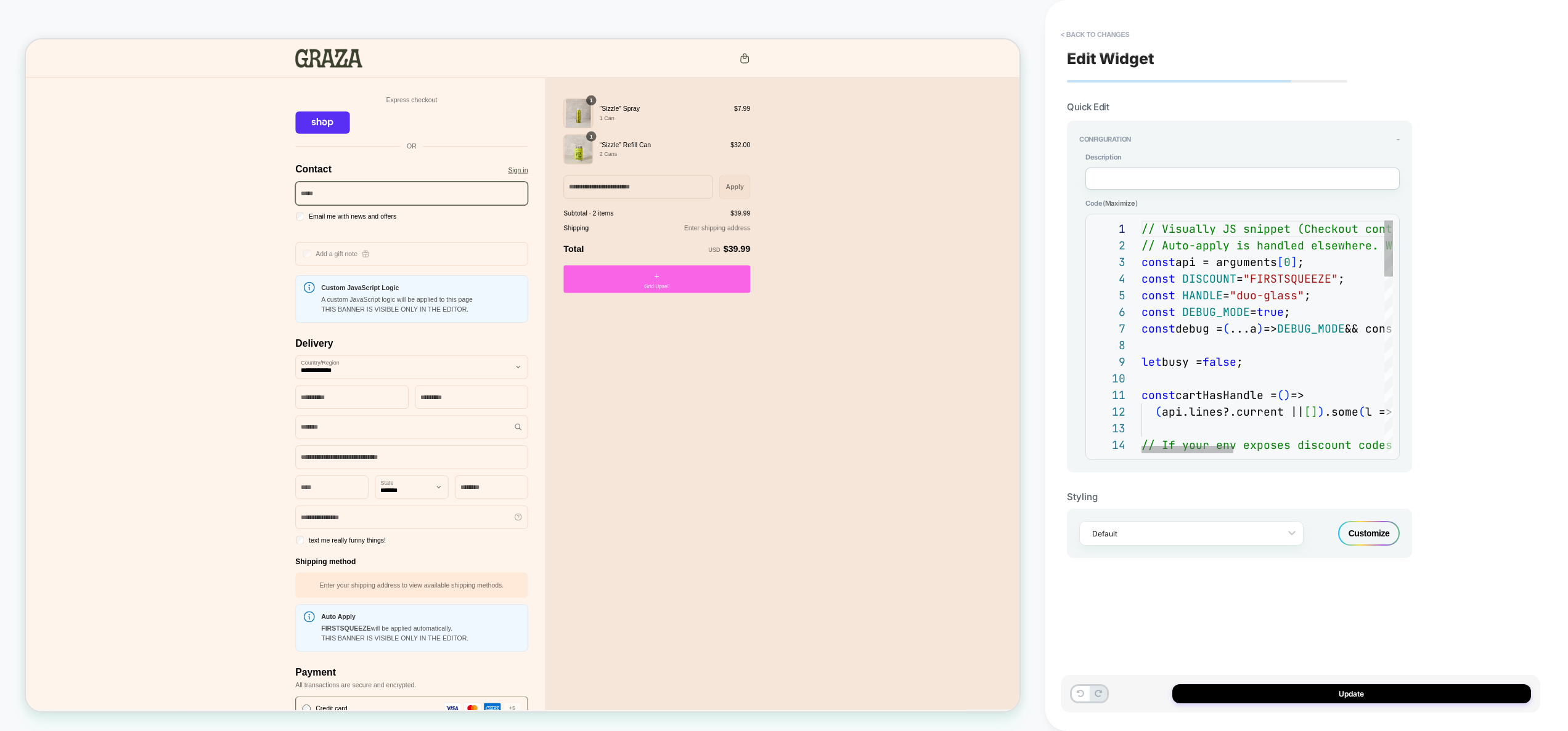
scroll to position [34, 166]
click at [1311, 264] on div "// If your env exposes discount codes as strings o r objects: const DISCOUNT = …" at bounding box center [1472, 703] width 661 height 965
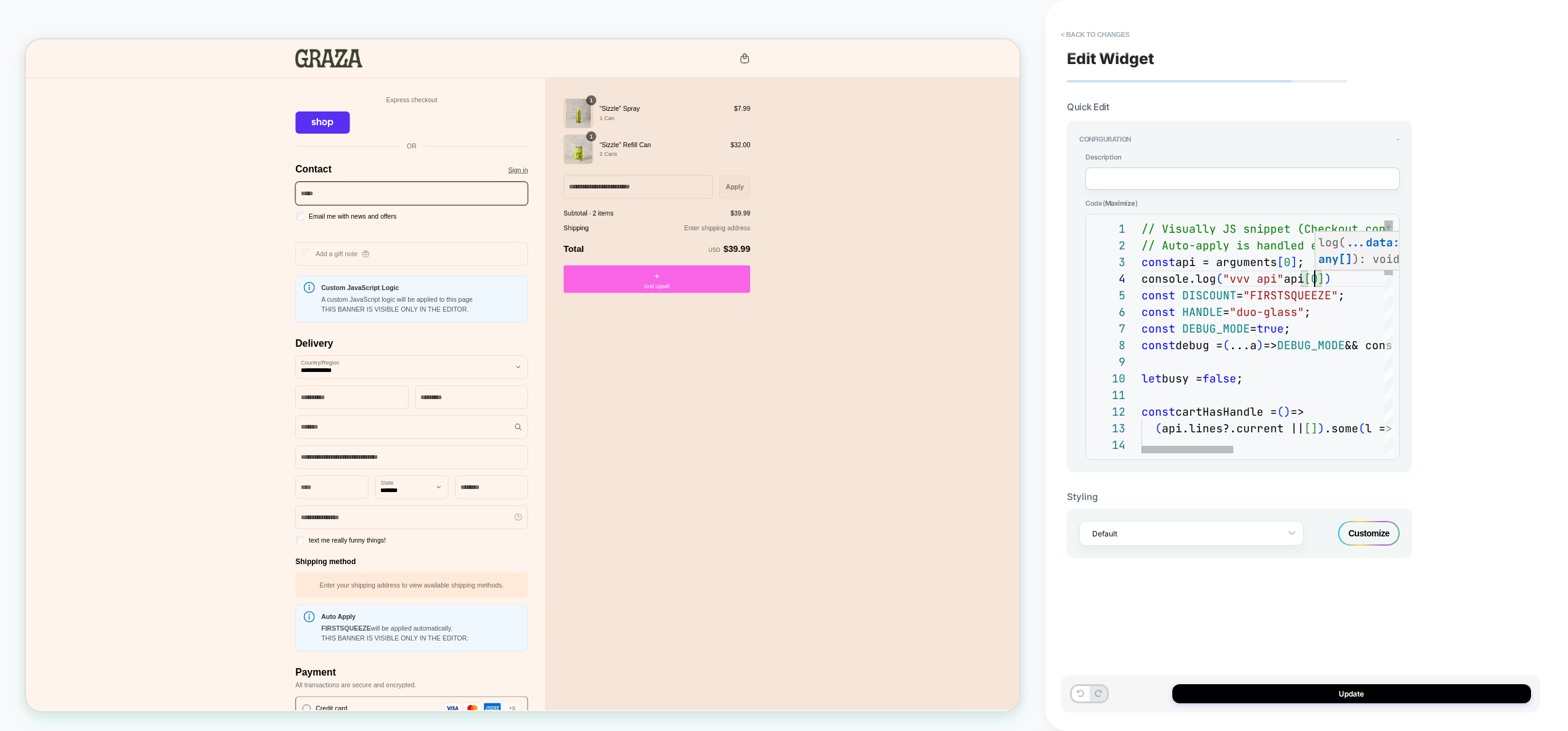
scroll to position [50, 180]
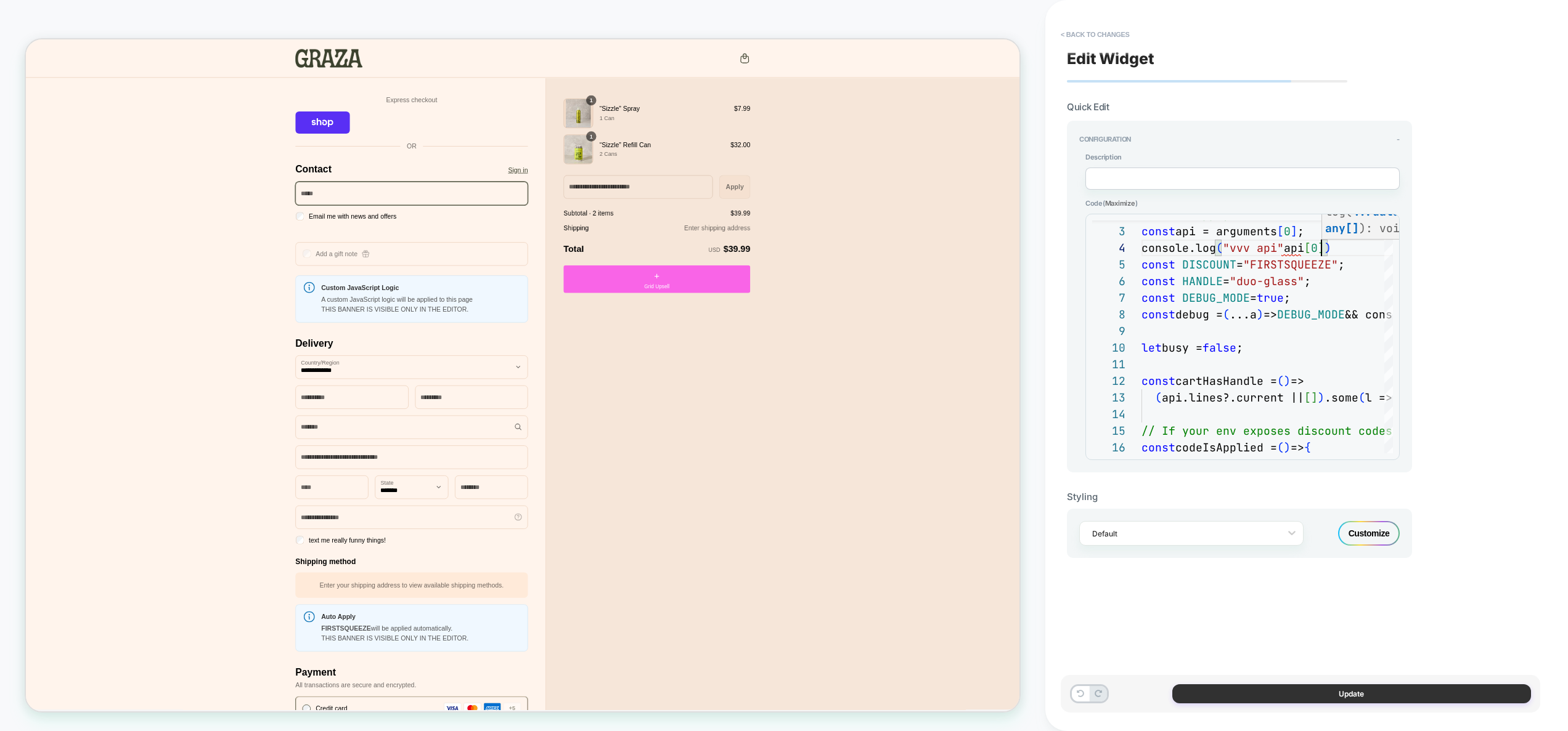
type textarea "**********"
click at [1366, 697] on button "Update" at bounding box center [1351, 694] width 359 height 19
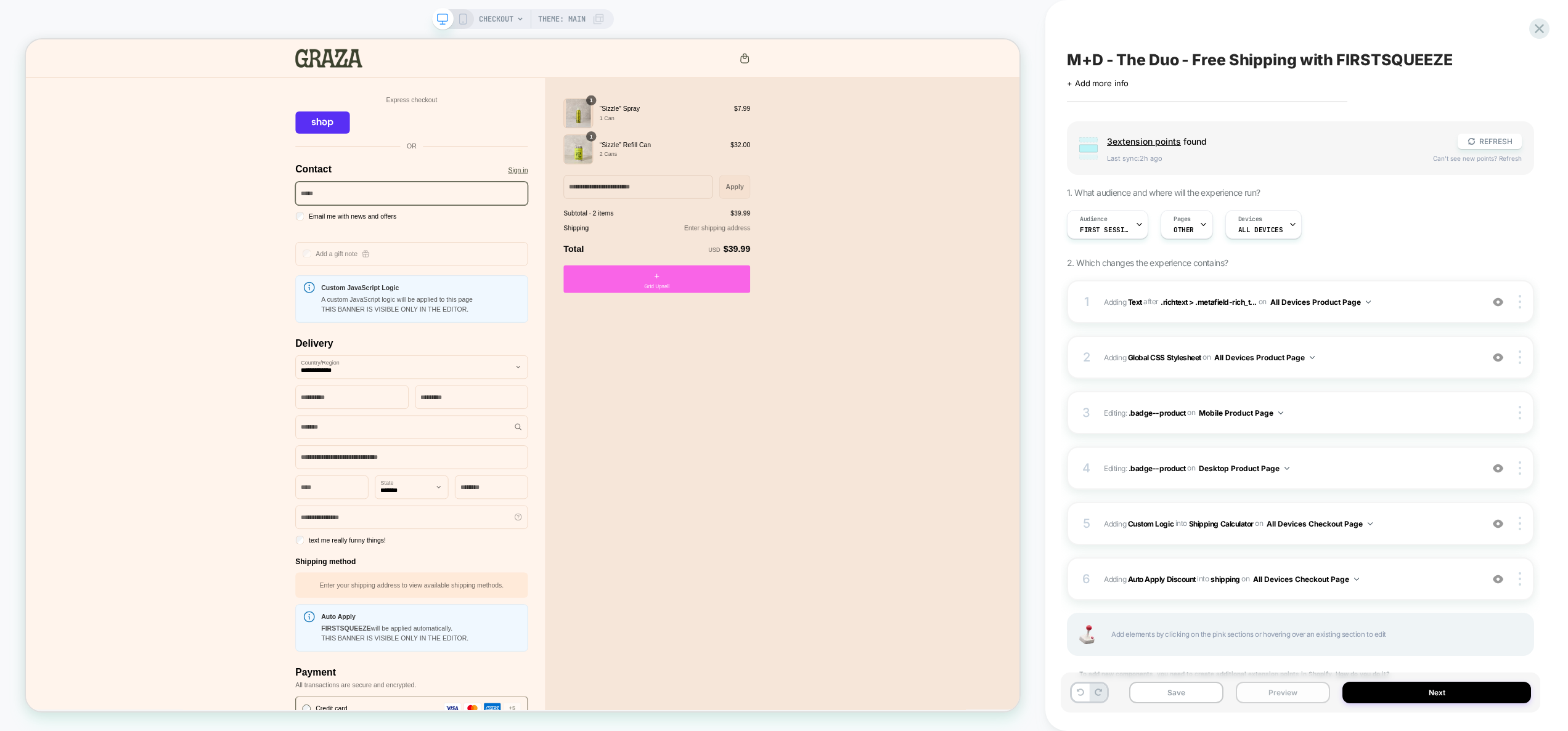
click at [1293, 696] on button "Preview" at bounding box center [1283, 693] width 95 height 21
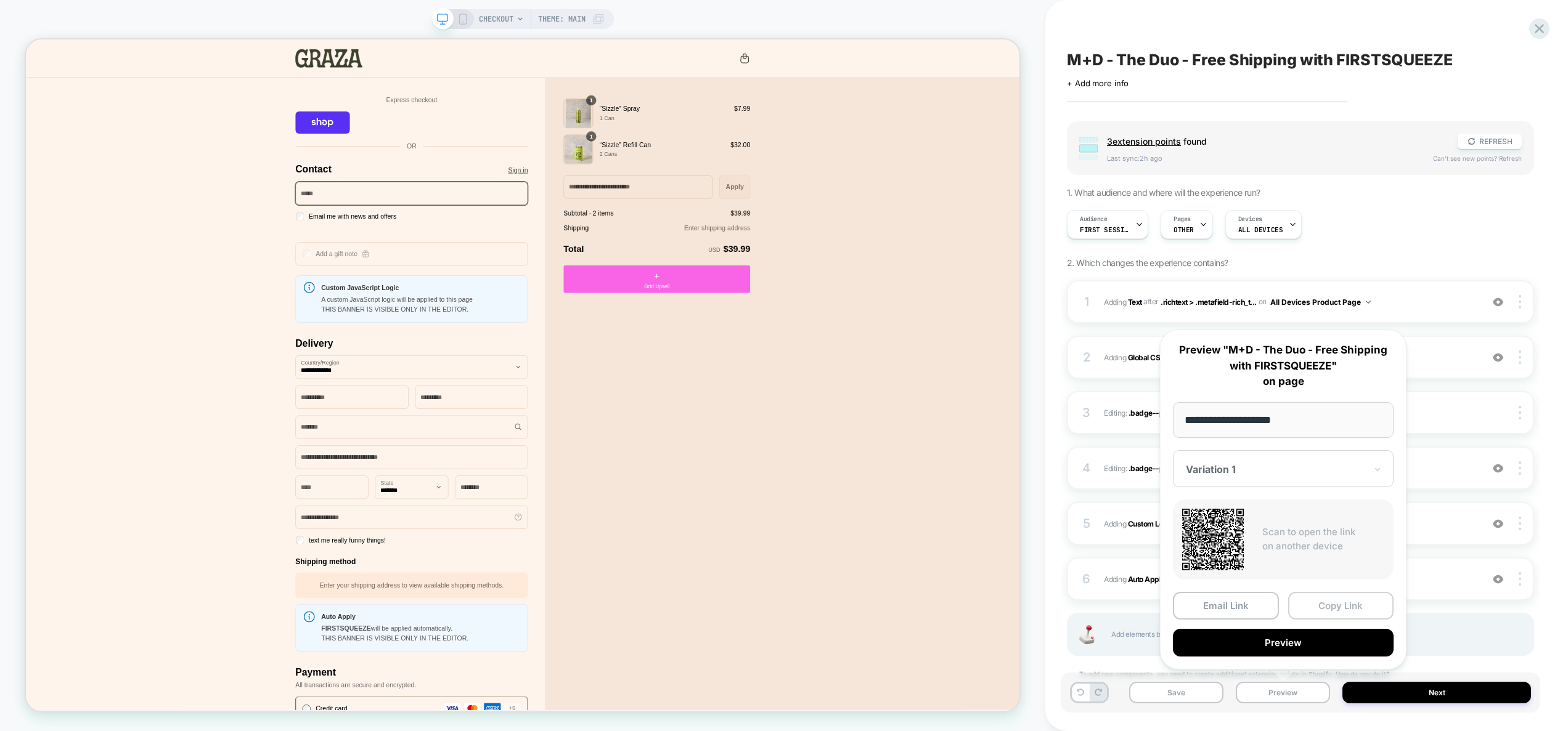
click at [1345, 602] on button "Copy Link" at bounding box center [1341, 606] width 106 height 27
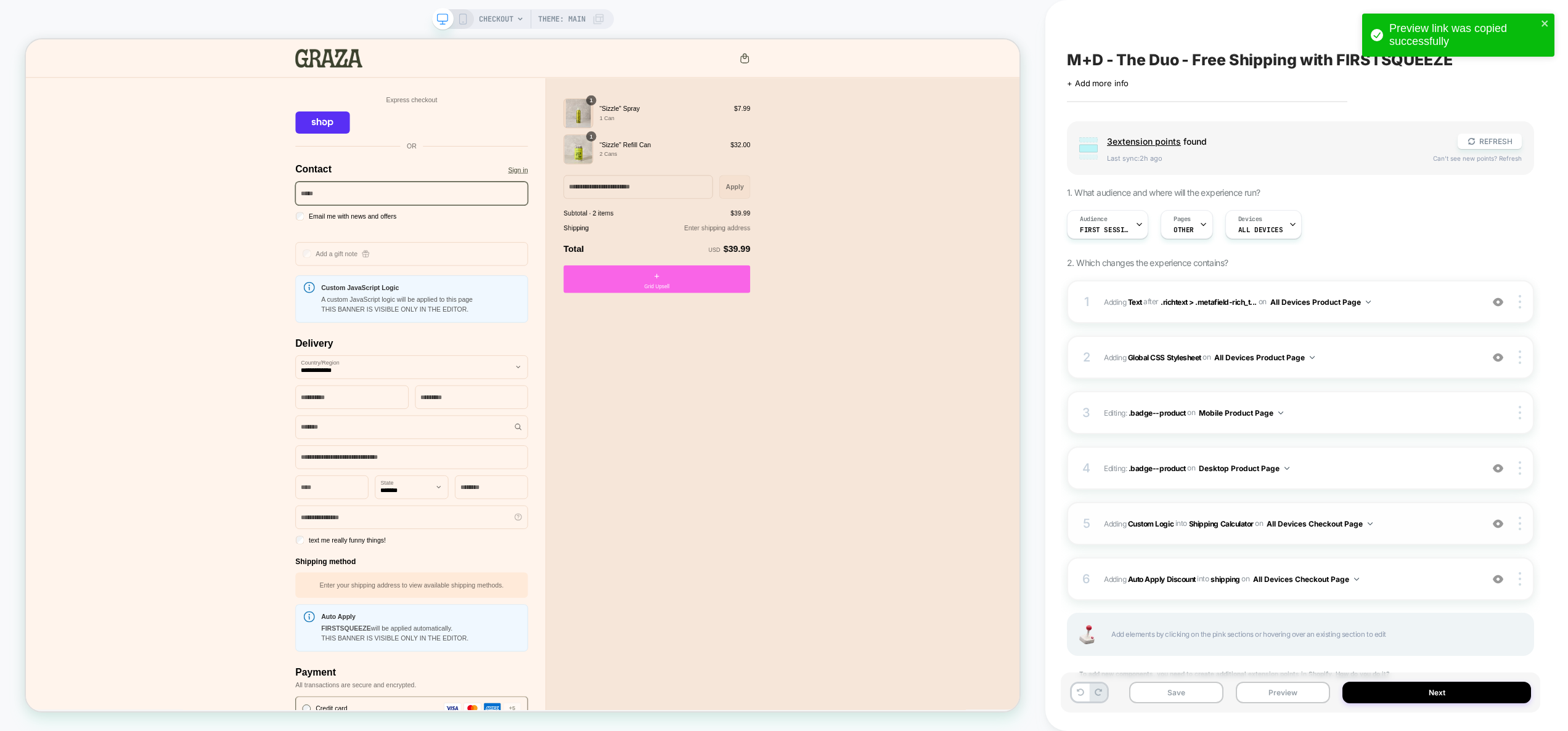
click at [1422, 517] on span "#_loomi_addon_1757415173517 Adding Custom Logic INTO Shipping Calculator Shippi…" at bounding box center [1290, 524] width 371 height 15
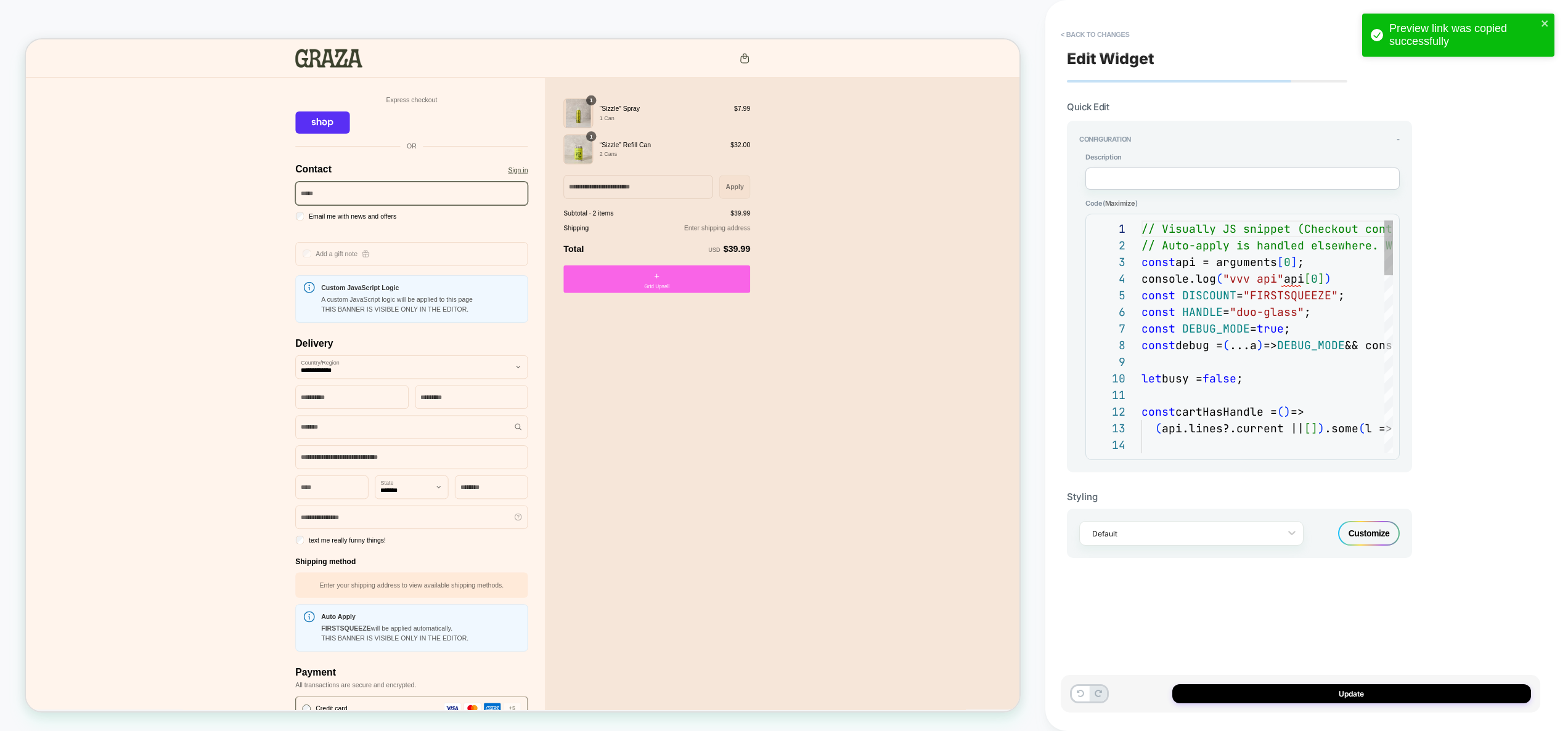
scroll to position [166, 0]
click at [1282, 279] on div "// Visually JS snippet (Checkout context) // Auto-apply is handled elsewhere. W…" at bounding box center [1435, 711] width 588 height 982
type textarea "**********"
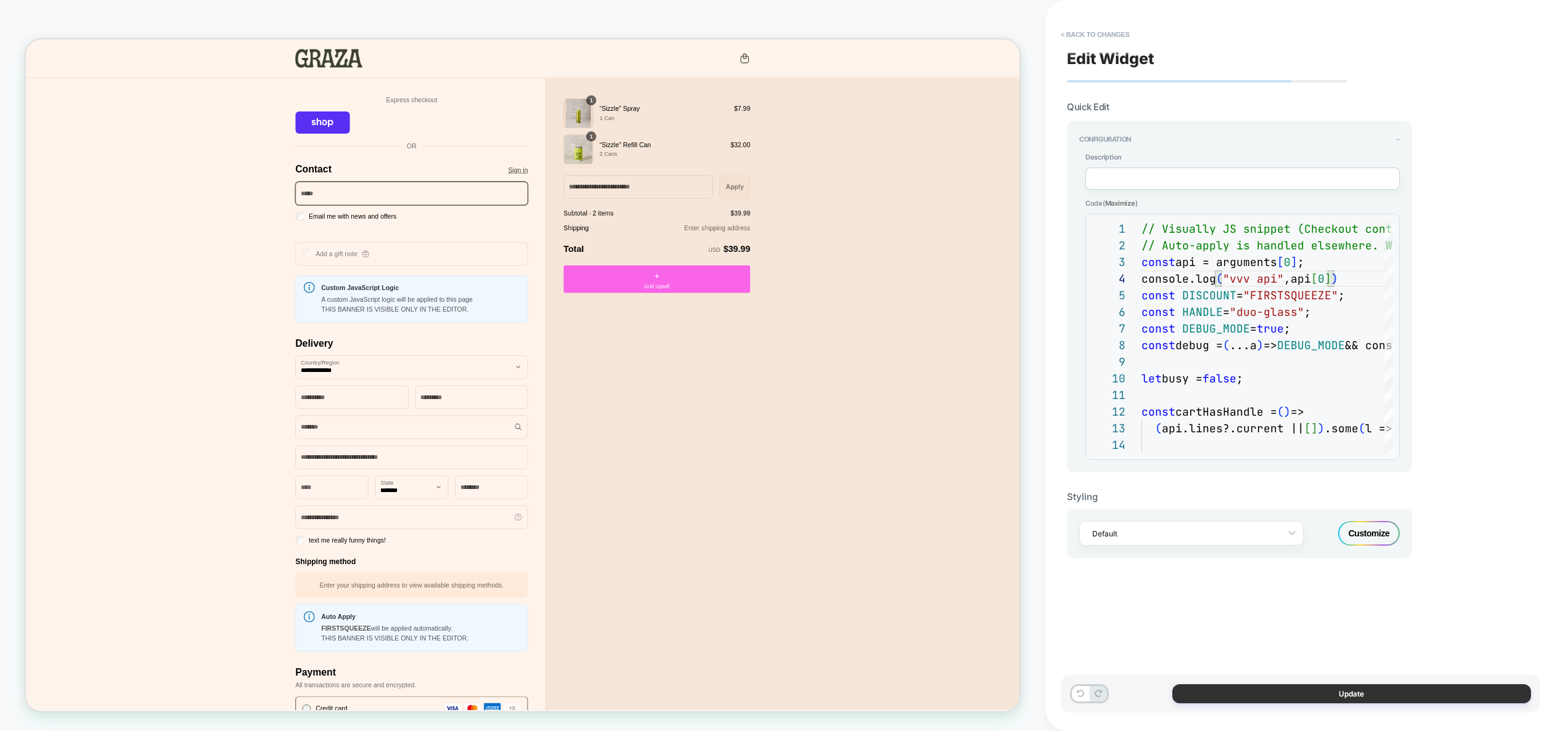
click at [1364, 693] on button "Update" at bounding box center [1351, 694] width 359 height 19
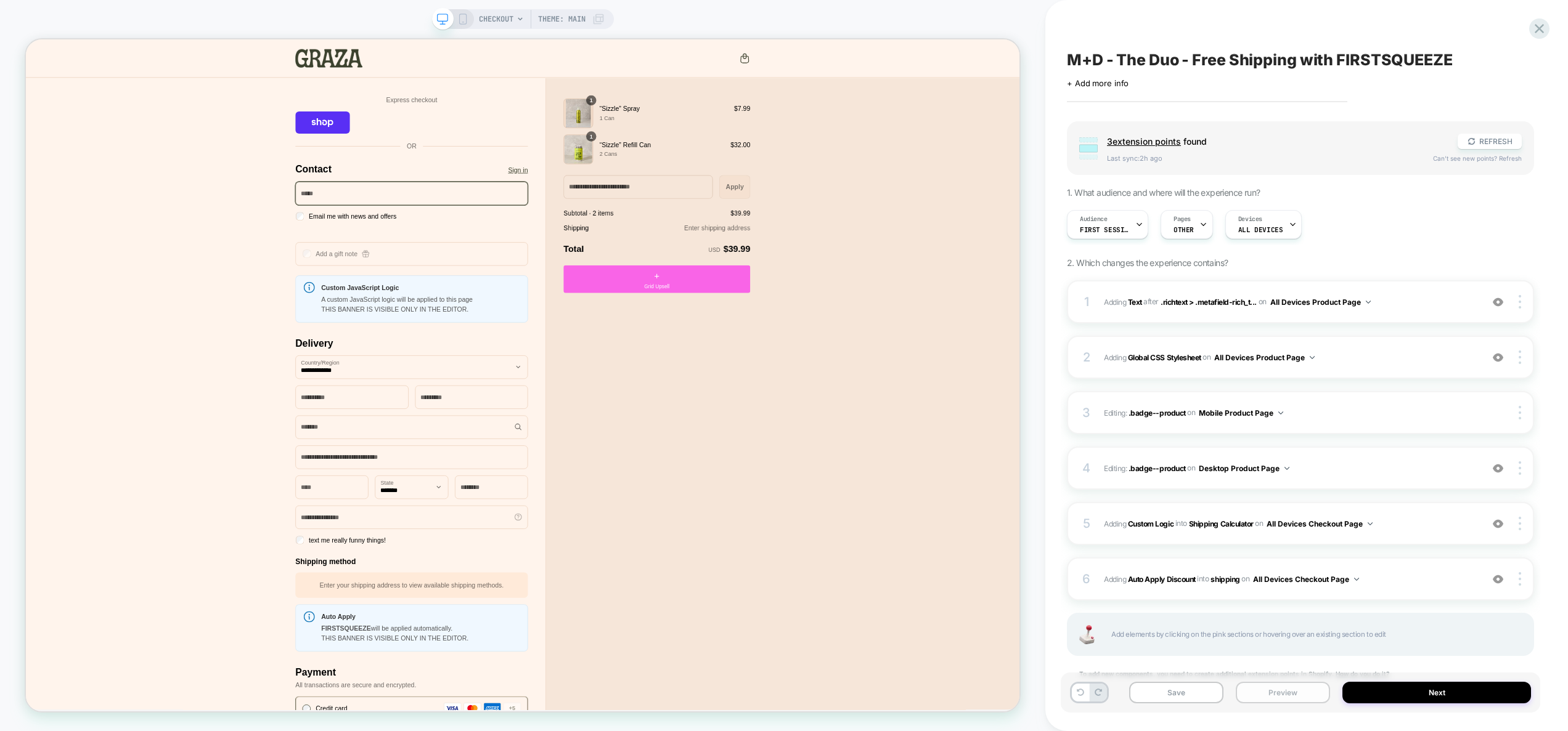
click at [1277, 700] on button "Preview" at bounding box center [1283, 693] width 95 height 21
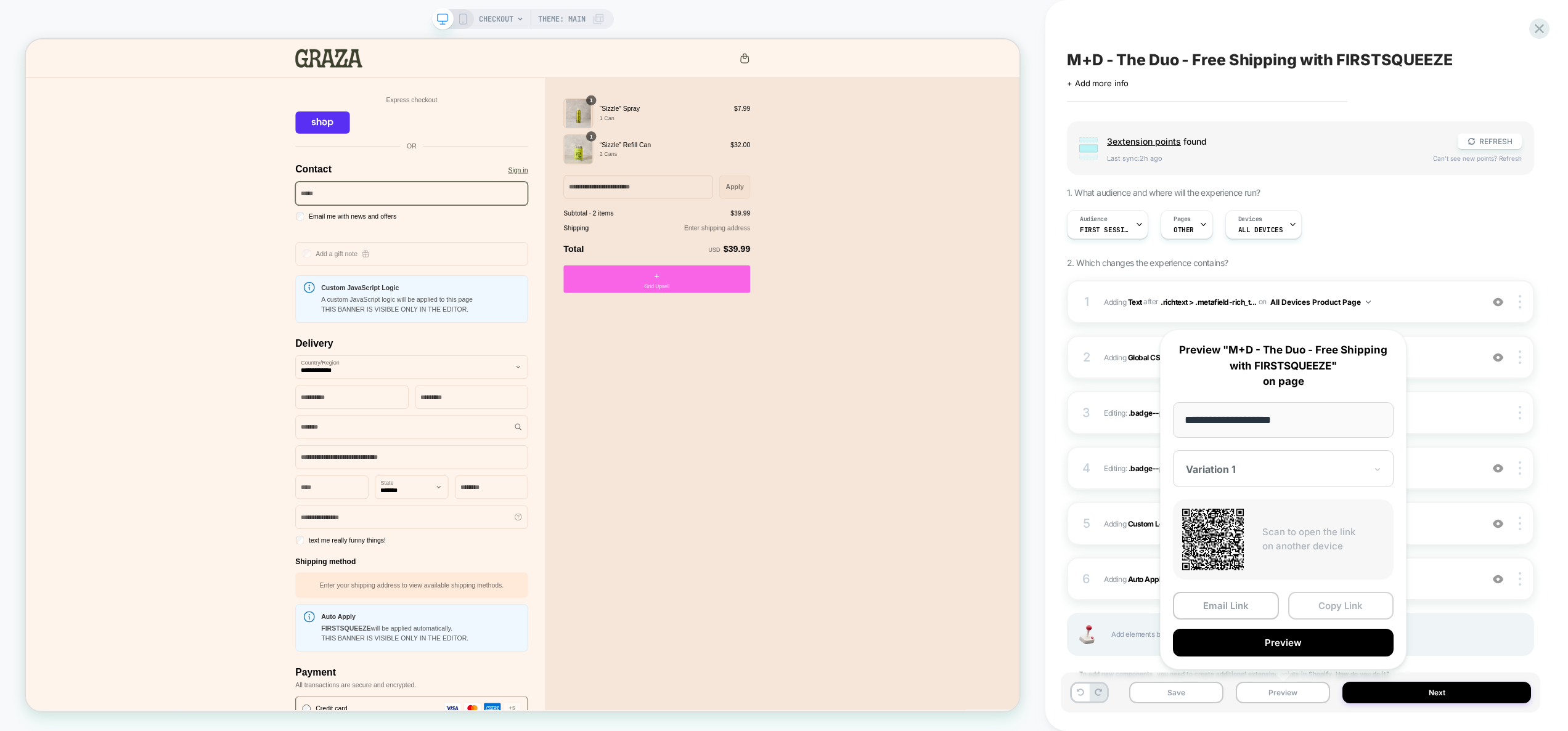
click at [1338, 607] on button "Copy Link" at bounding box center [1341, 606] width 106 height 27
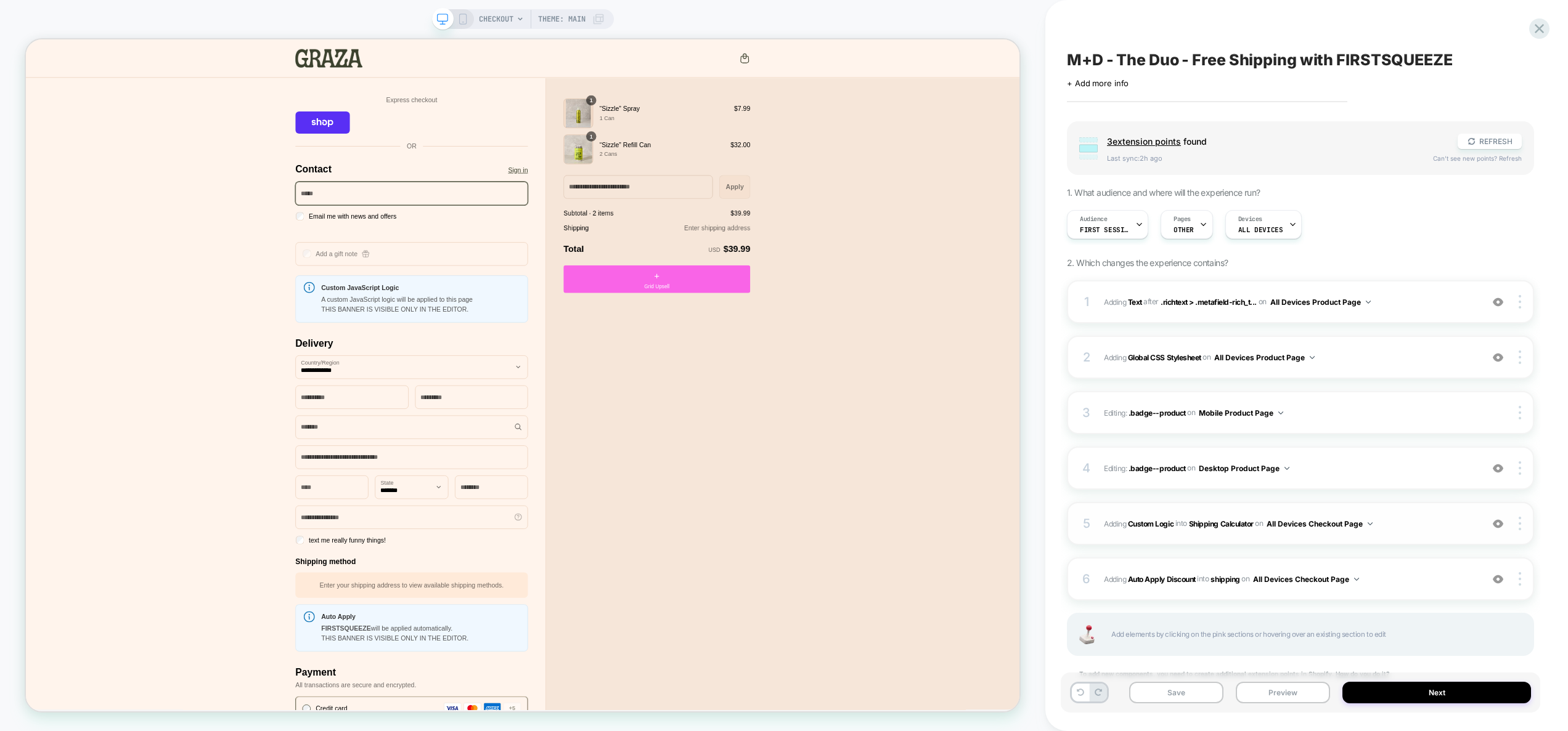
click at [1412, 528] on span "#_loomi_addon_1757415173517 Adding Custom Logic INTO Shipping Calculator Shippi…" at bounding box center [1290, 524] width 371 height 15
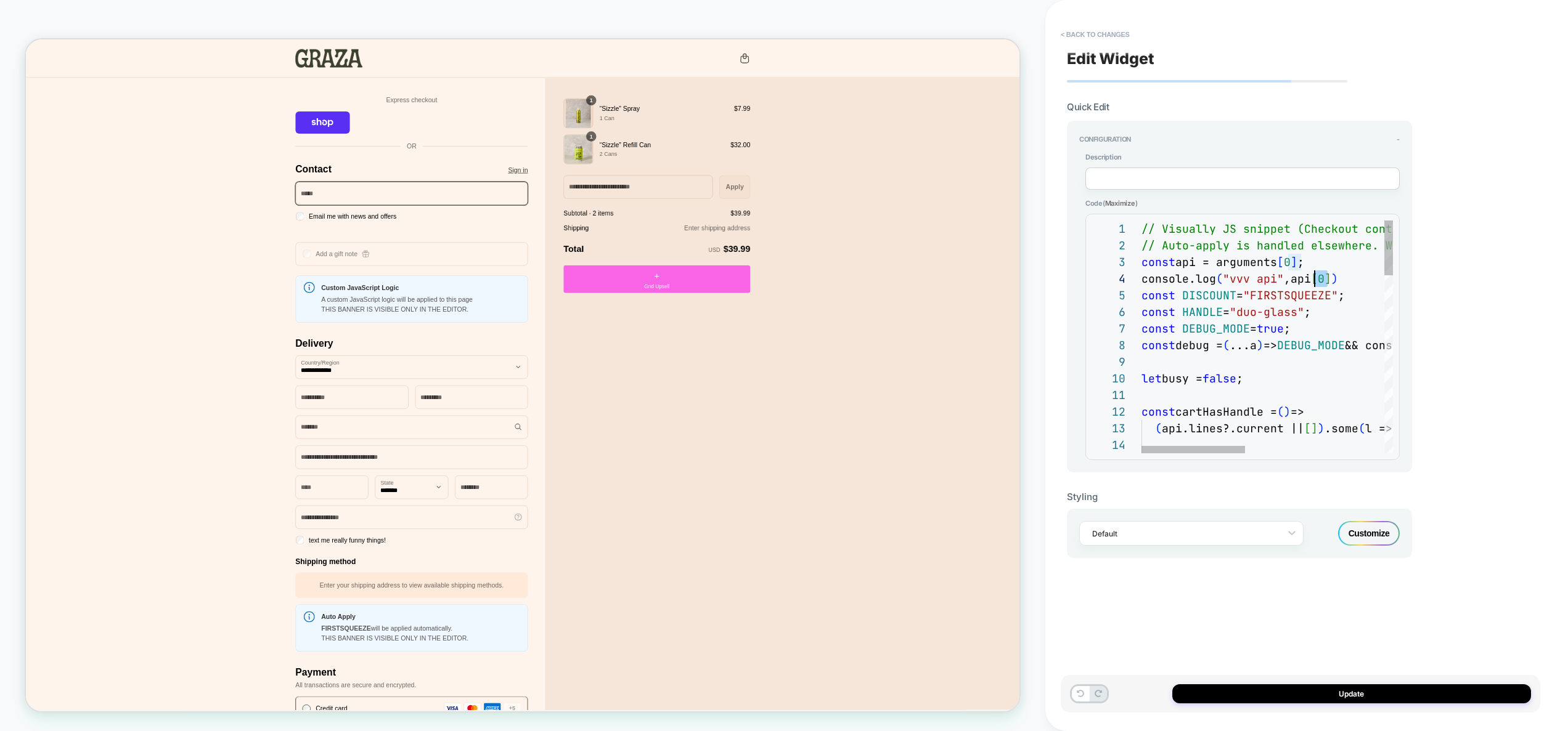
scroll to position [50, 166]
drag, startPoint x: 1324, startPoint y: 280, endPoint x: 1310, endPoint y: 279, distance: 14.0
click at [1310, 279] on div "// Visually JS snippet (Checkout context) // Auto-apply is handled elsewhere. W…" at bounding box center [1435, 711] width 588 height 982
type textarea "**********"
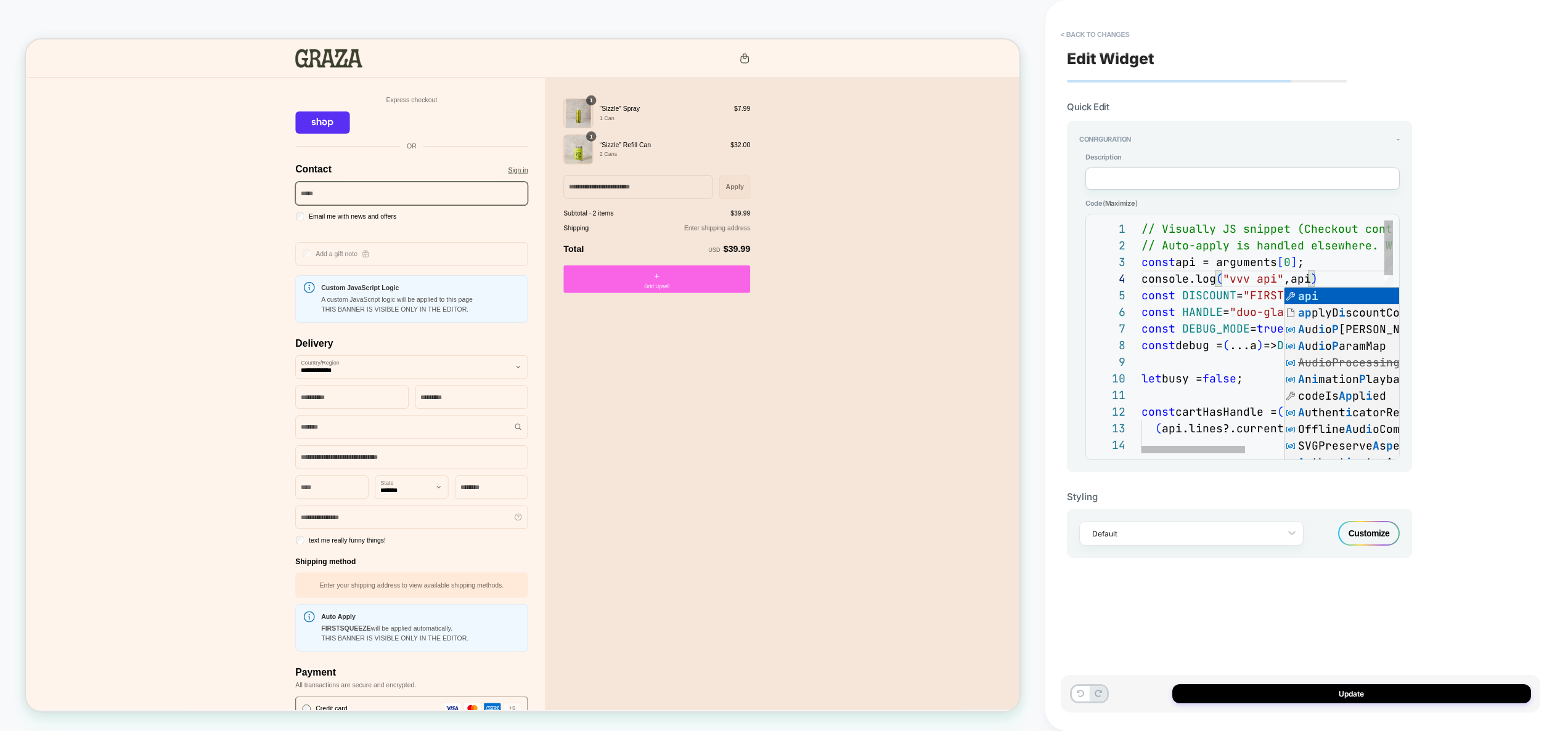
click at [1209, 350] on div "// Visually JS snippet (Checkout context) // Auto-apply is handled elsewhere. W…" at bounding box center [1435, 711] width 588 height 982
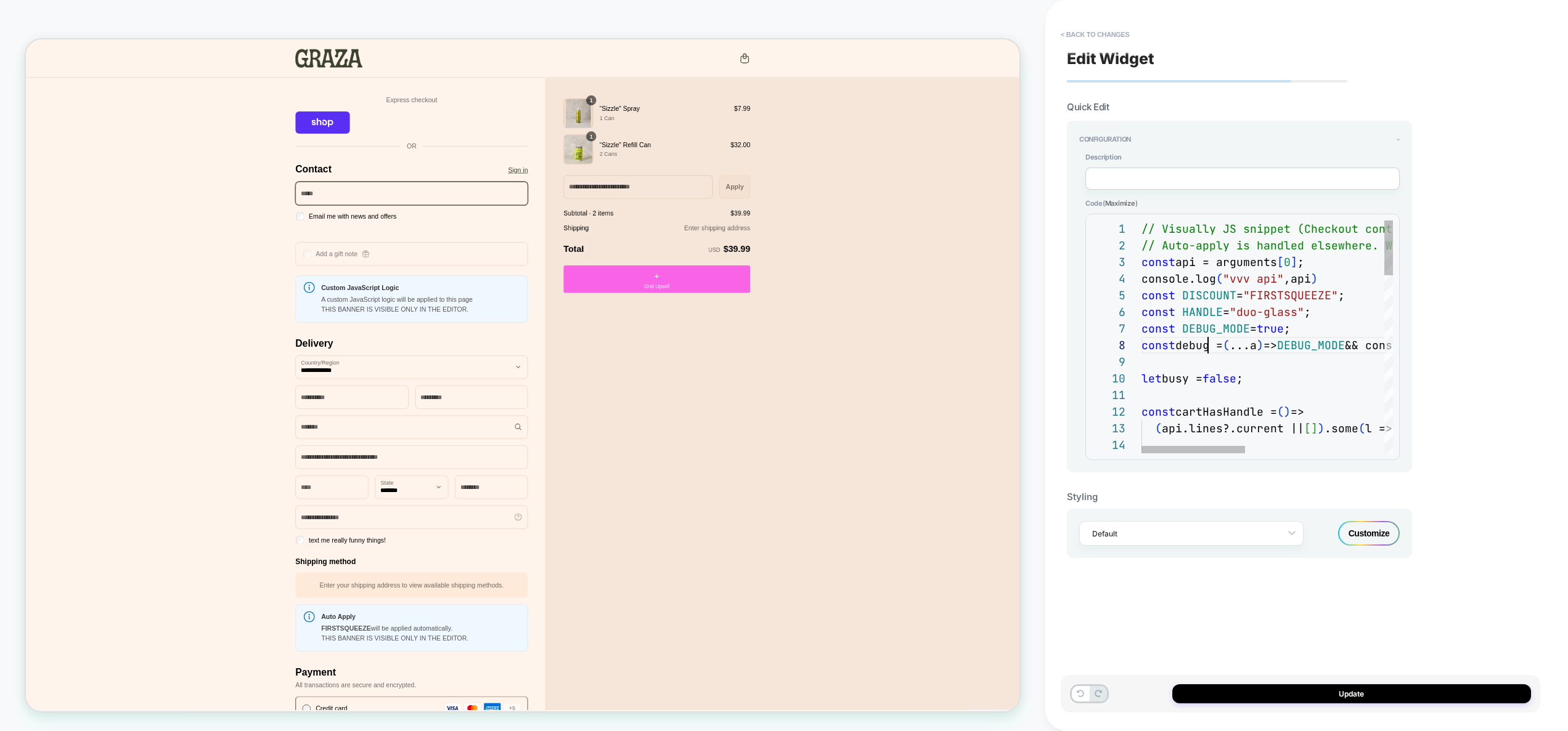
scroll to position [117, 66]
click at [1340, 688] on button "Update" at bounding box center [1351, 694] width 359 height 19
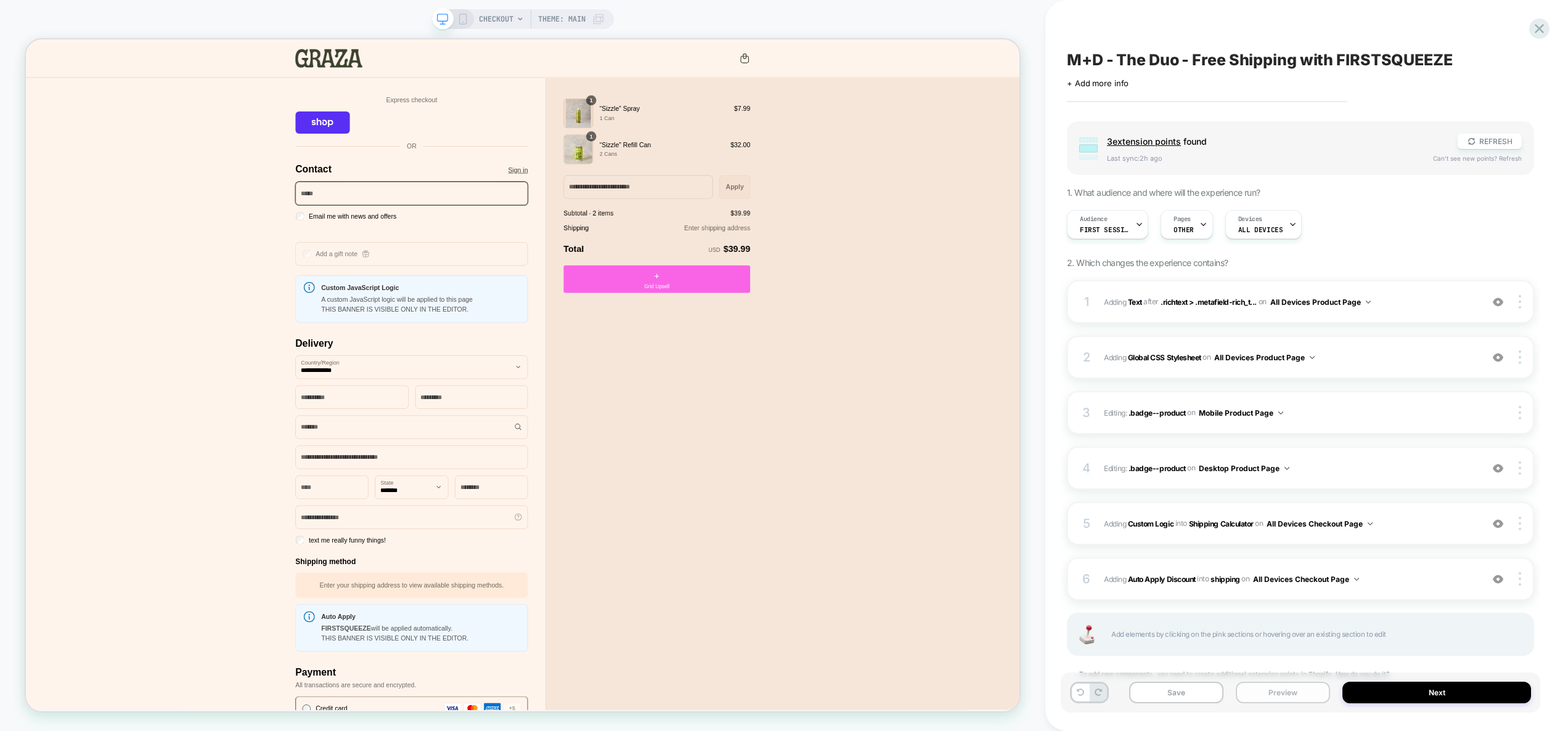
click at [1290, 696] on button "Preview" at bounding box center [1283, 693] width 95 height 21
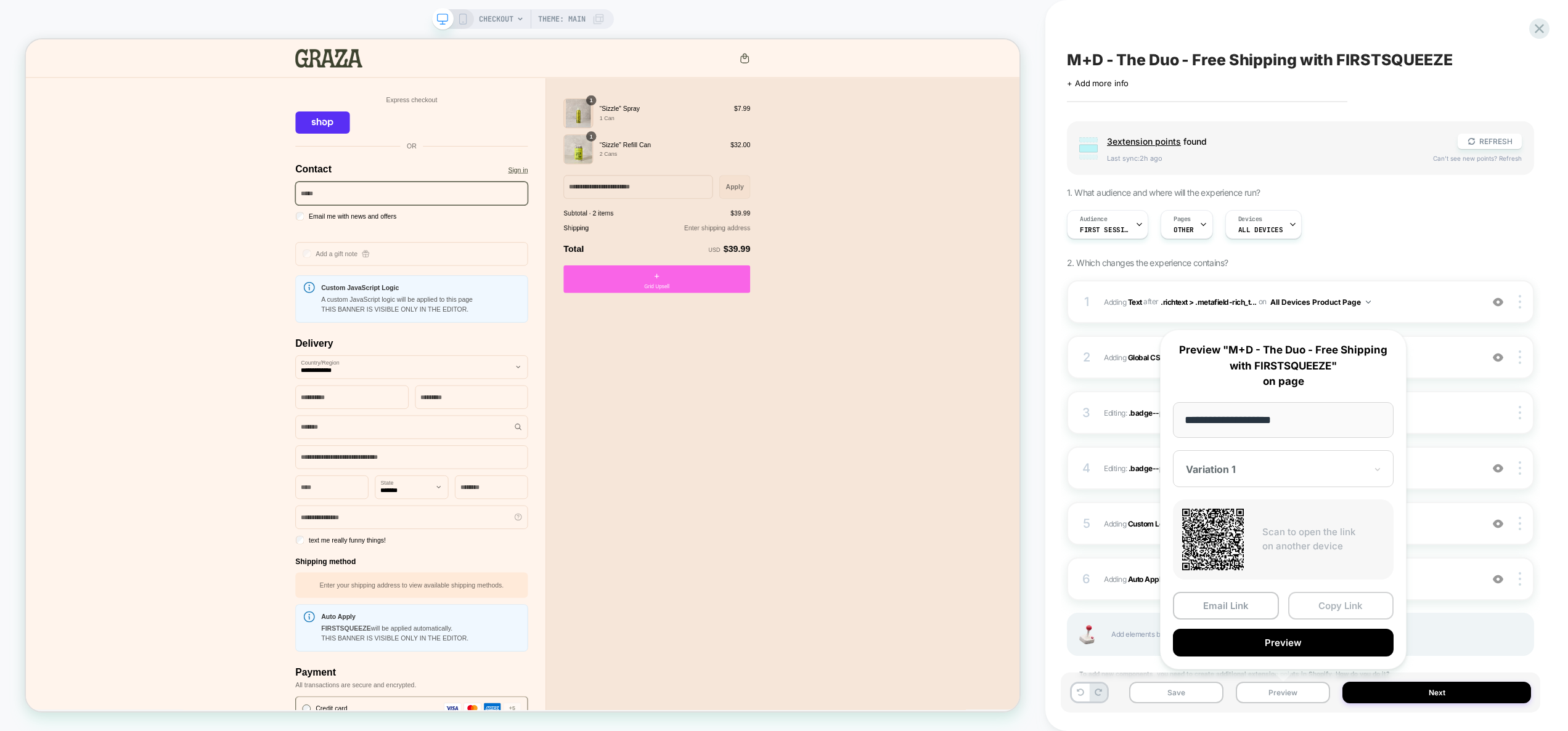
click at [1345, 606] on button "Copy Link" at bounding box center [1341, 606] width 106 height 27
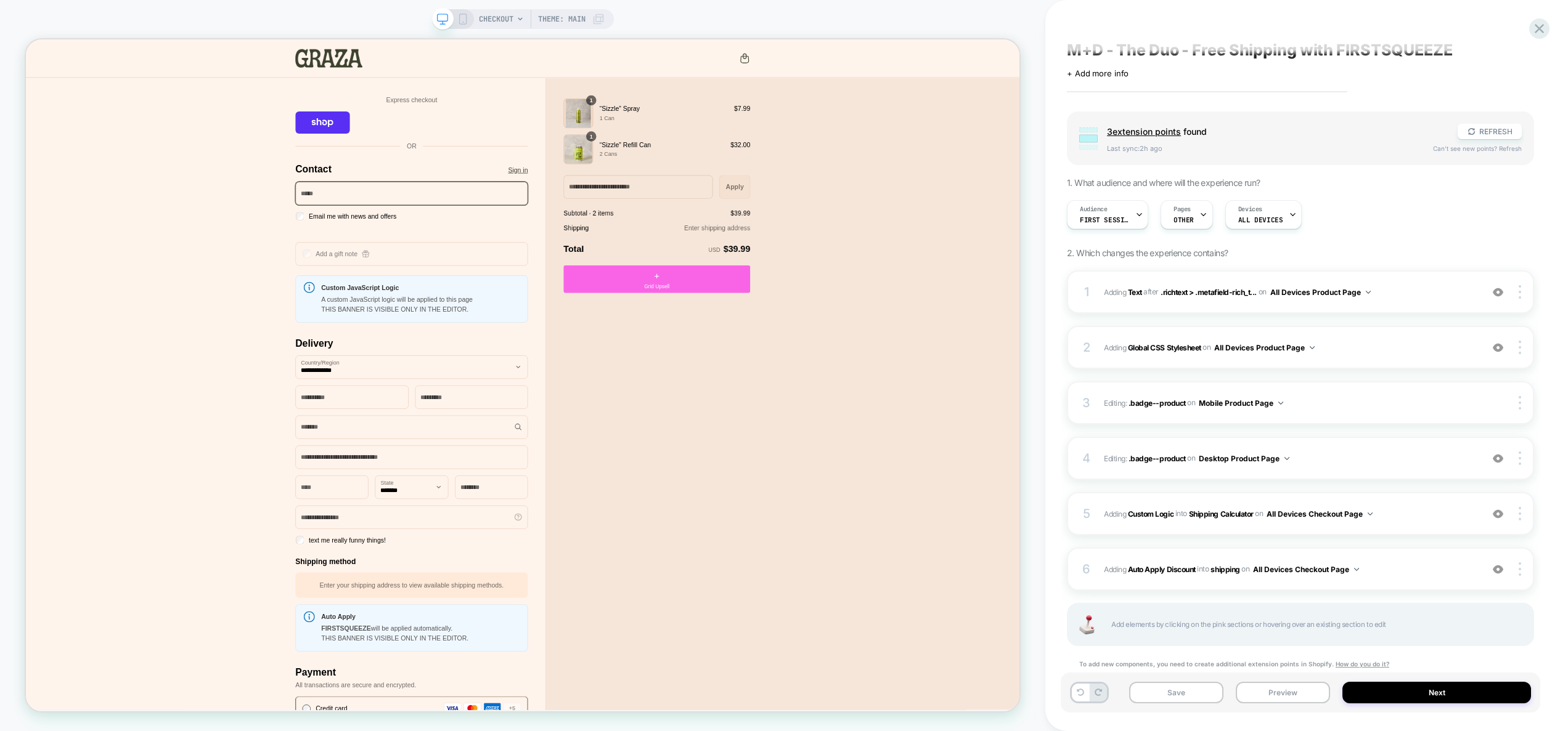
scroll to position [0, 0]
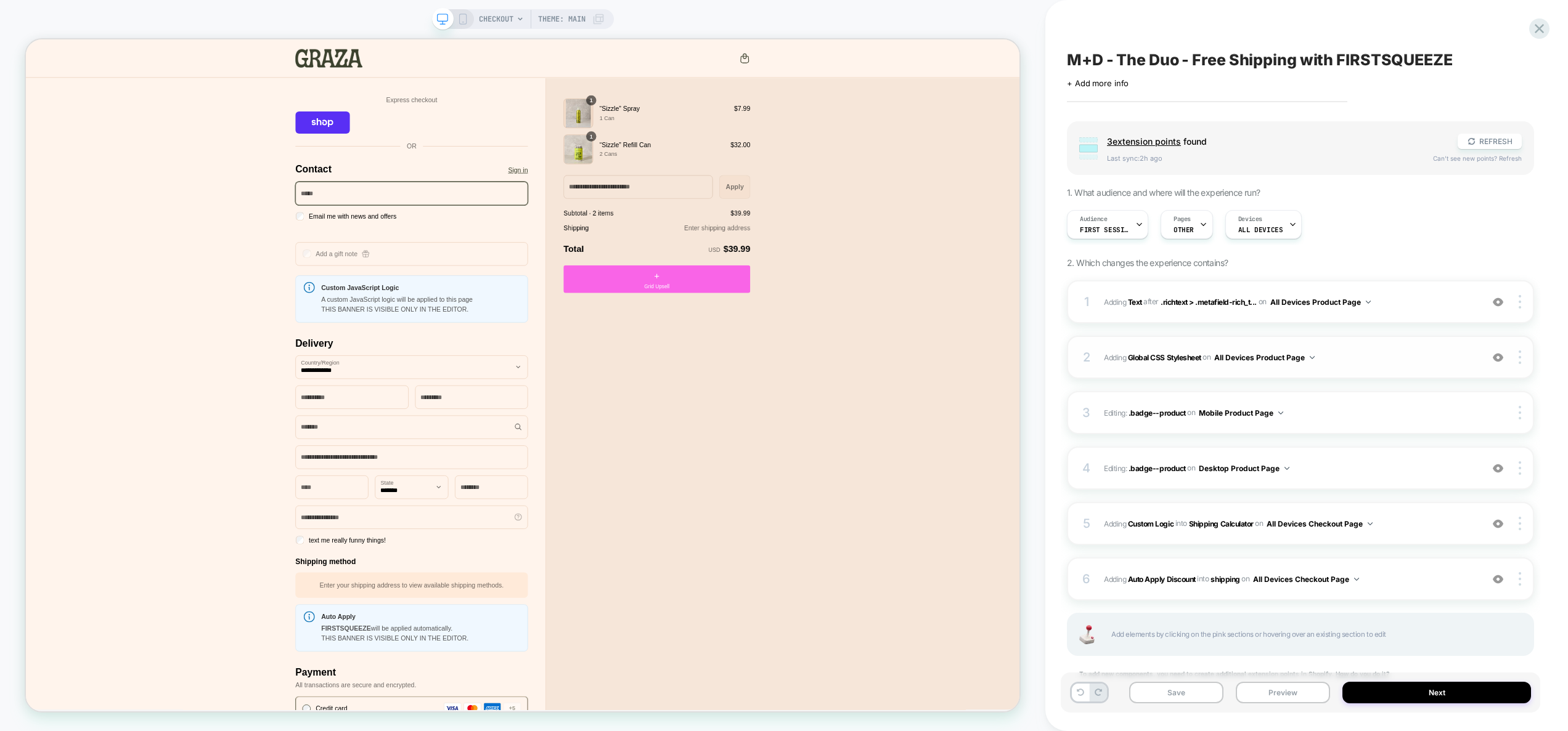
click at [1349, 356] on span "Adding Global CSS Stylesheet on All Devices Product Page" at bounding box center [1290, 357] width 371 height 15
click at [497, 19] on span "CHECKOUT" at bounding box center [495, 19] width 34 height 19
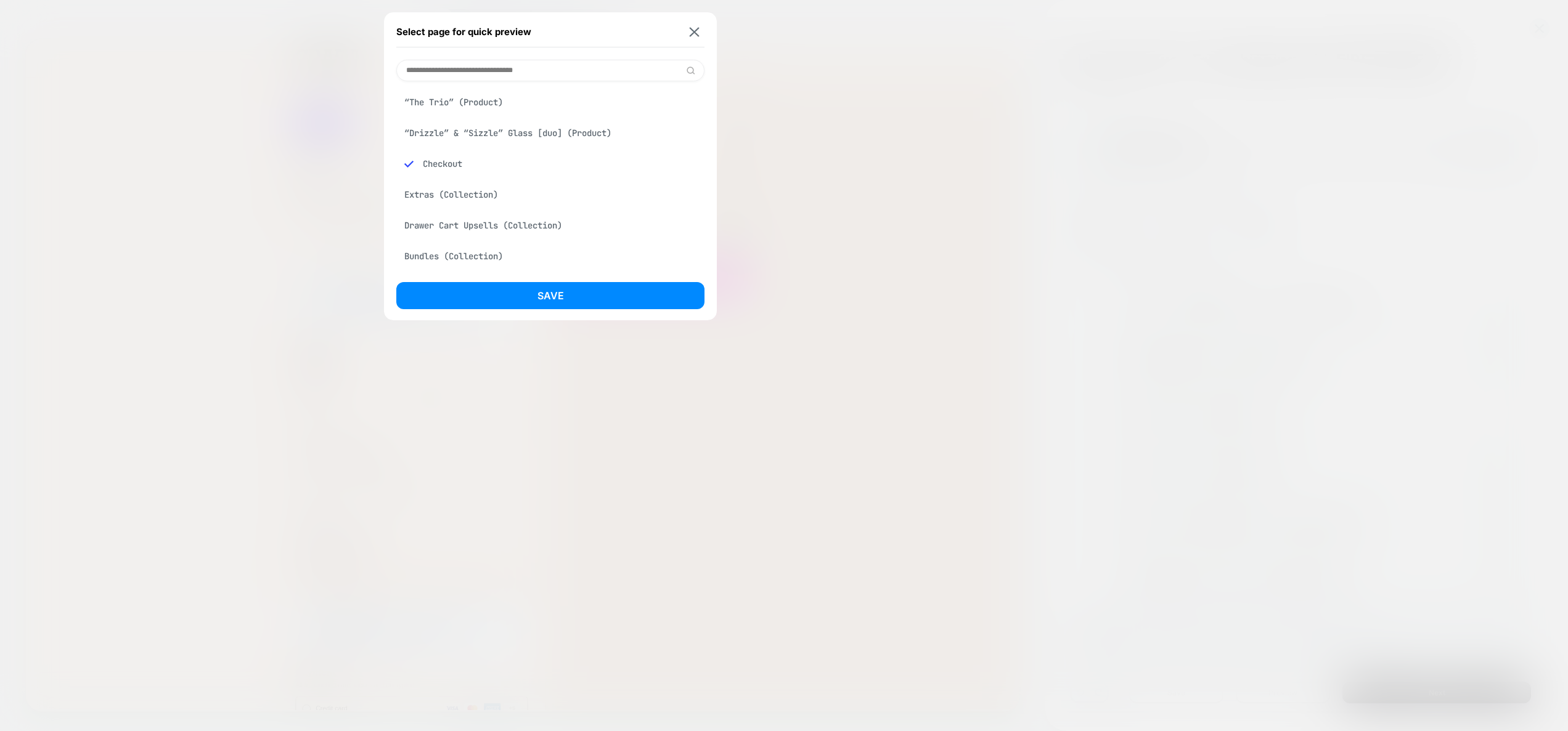
click at [508, 68] on input at bounding box center [550, 70] width 308 height 21
click at [513, 135] on div "“Drizzle” & “Sizzle” Glass [duo] (Product)" at bounding box center [550, 133] width 308 height 23
click at [600, 302] on button "Save" at bounding box center [550, 295] width 308 height 27
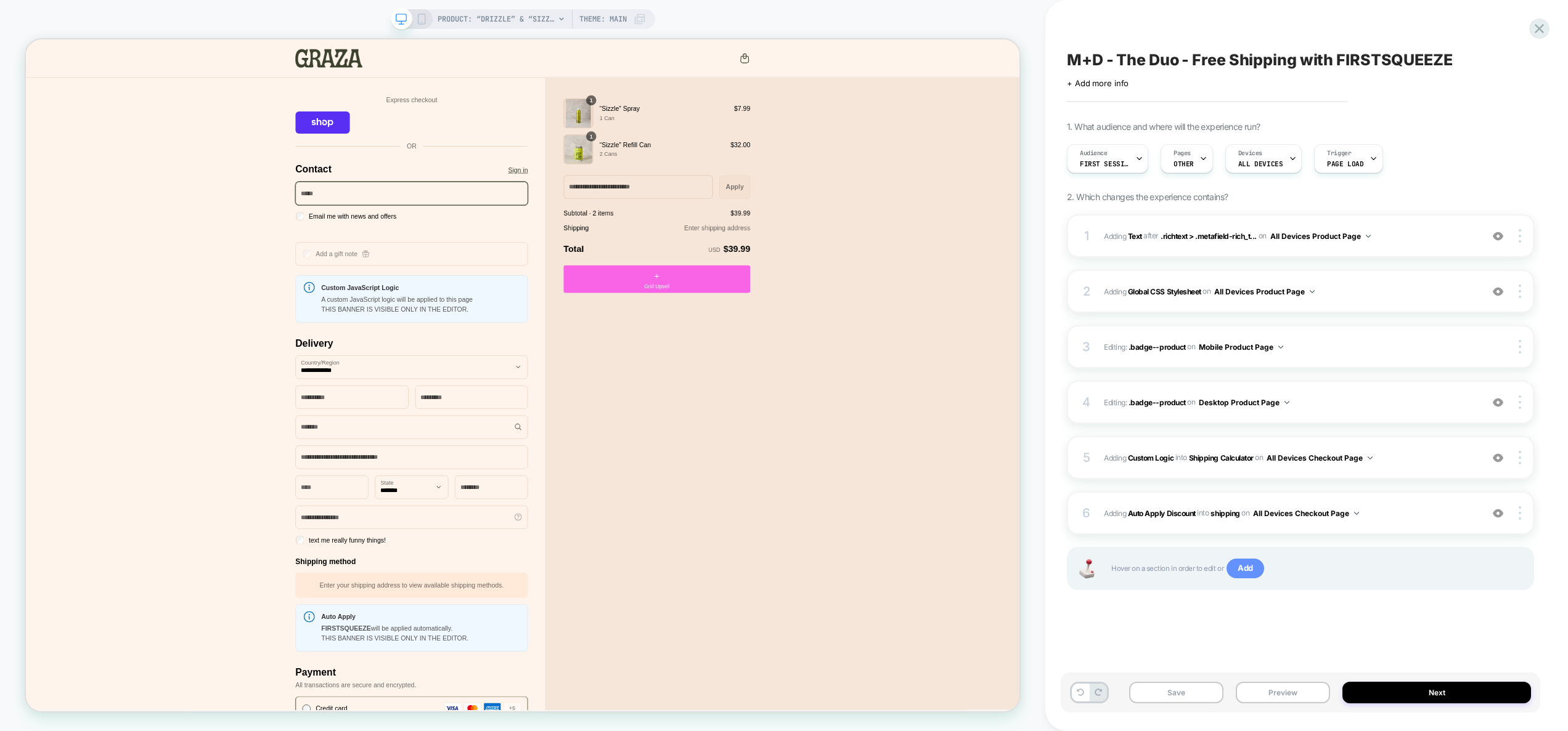
click at [1245, 570] on span "Add" at bounding box center [1246, 568] width 38 height 19
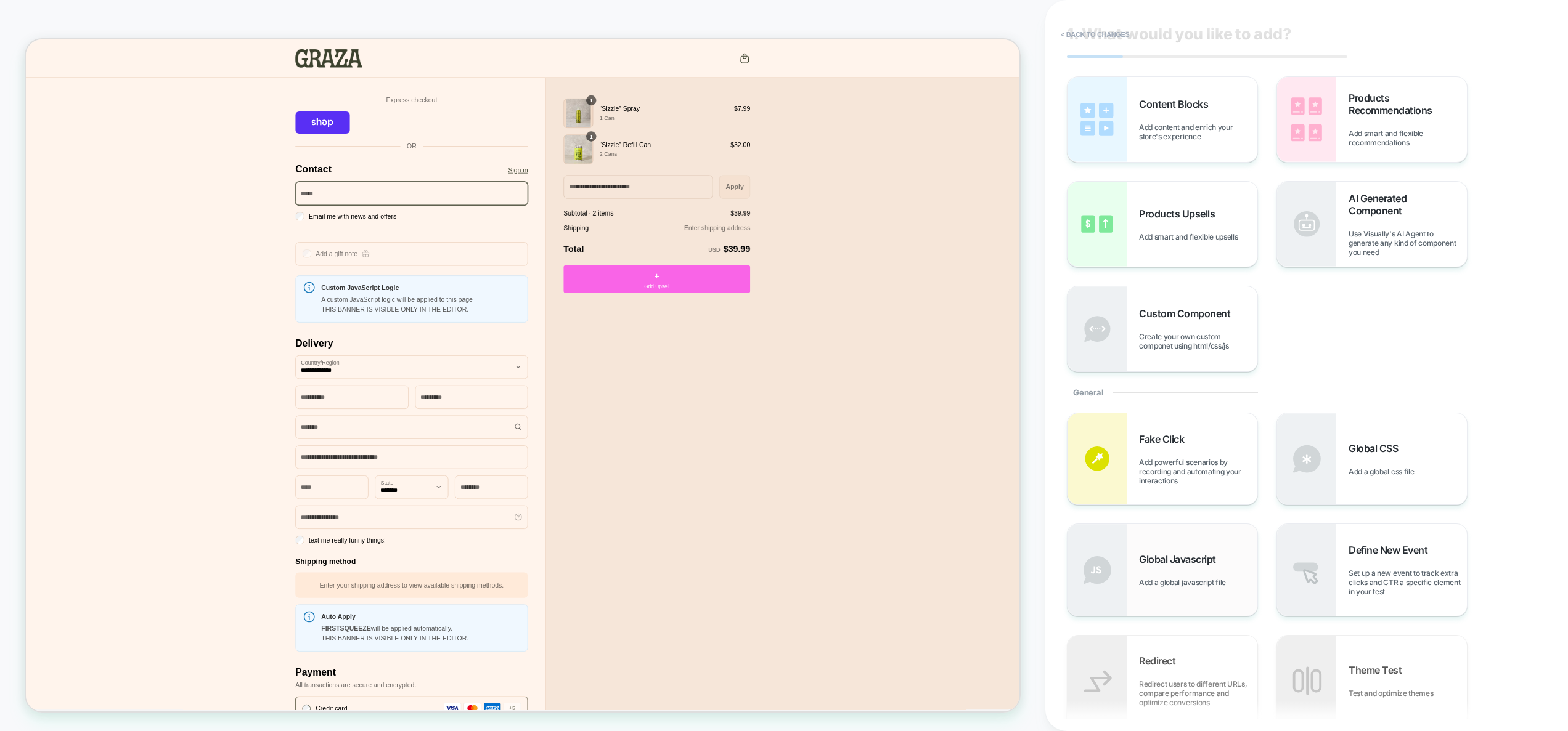
scroll to position [25, 0]
click at [1185, 567] on div "Global Javascript Add a global javascript file" at bounding box center [1198, 570] width 119 height 34
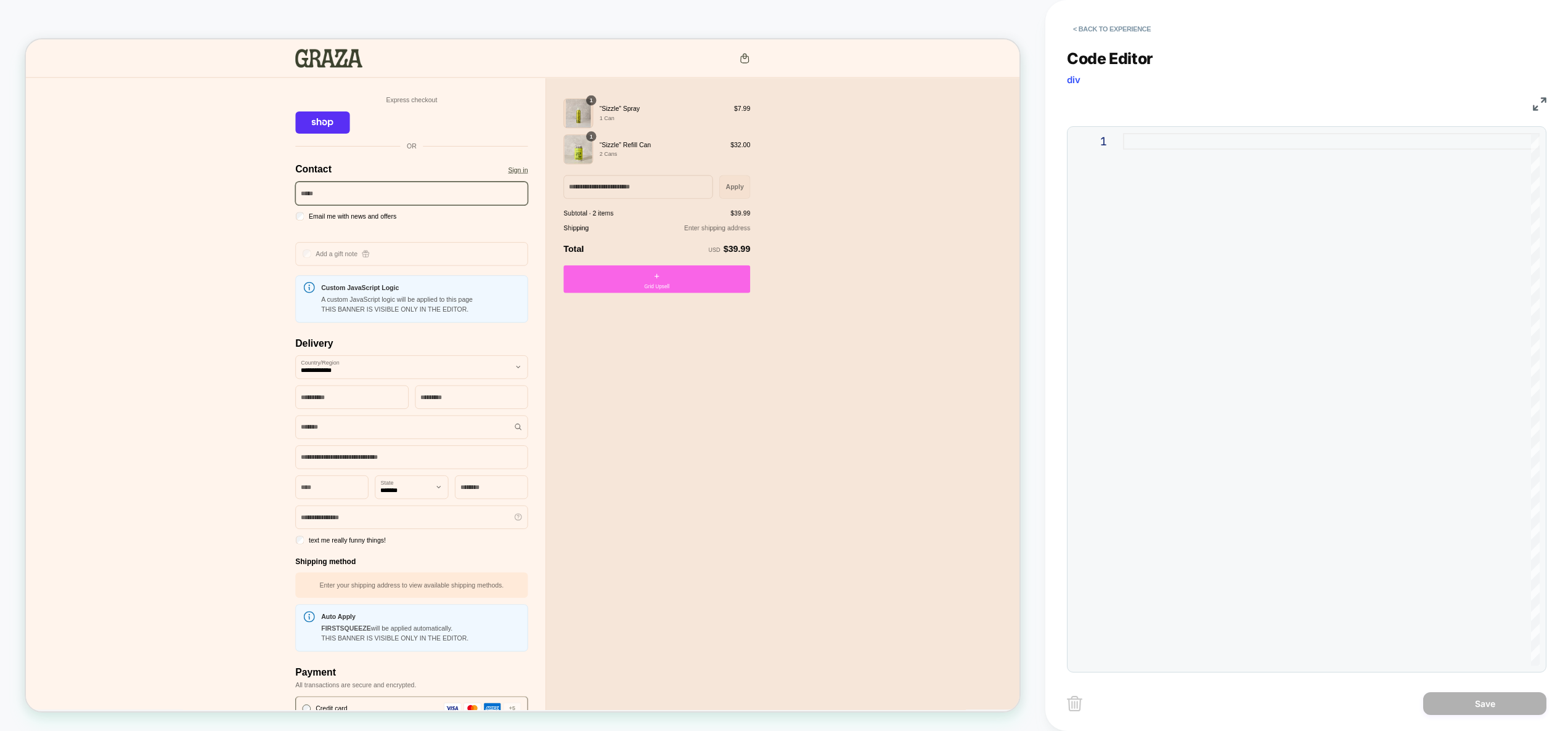
click at [1203, 218] on div at bounding box center [1331, 399] width 417 height 533
type textarea "**********"
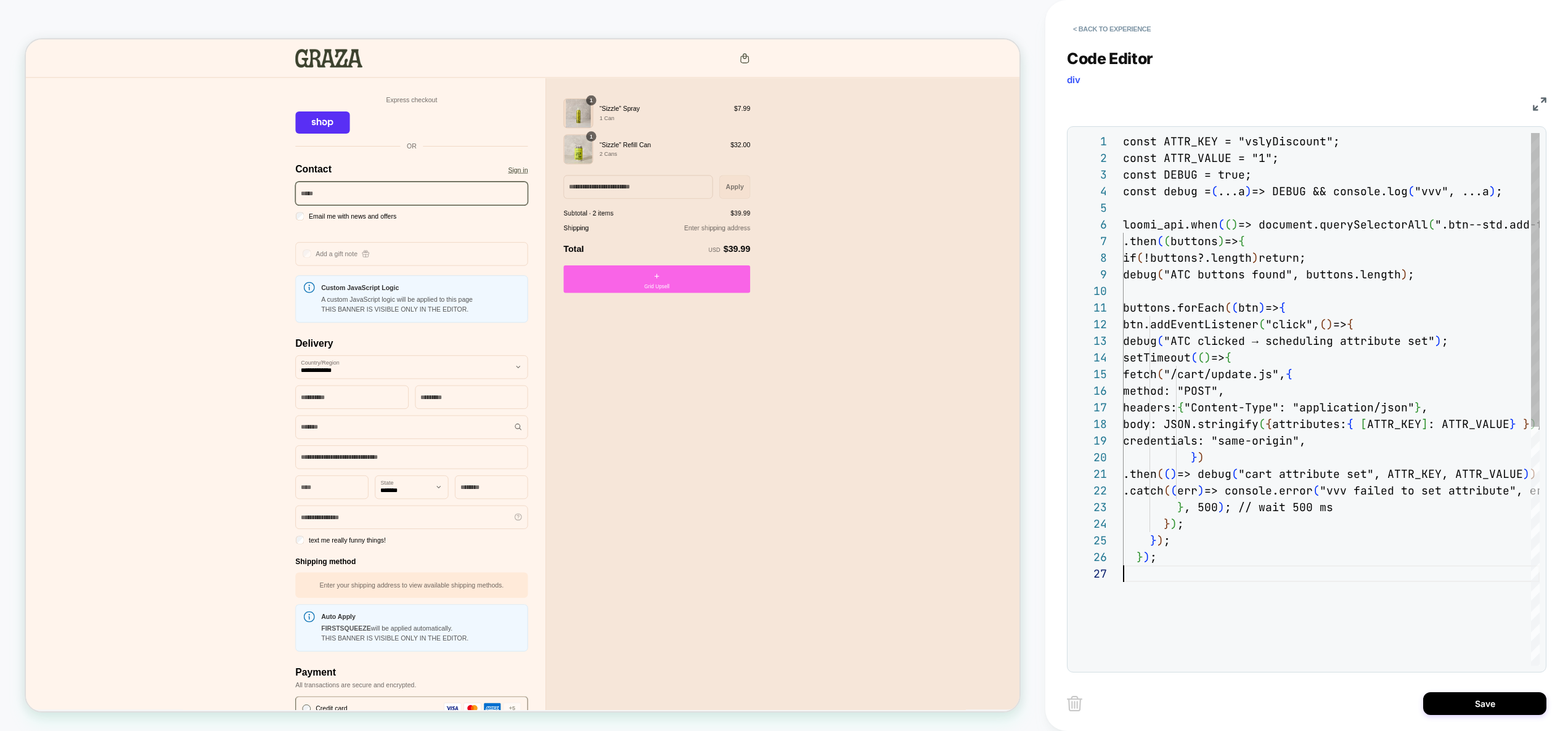
scroll to position [100, 0]
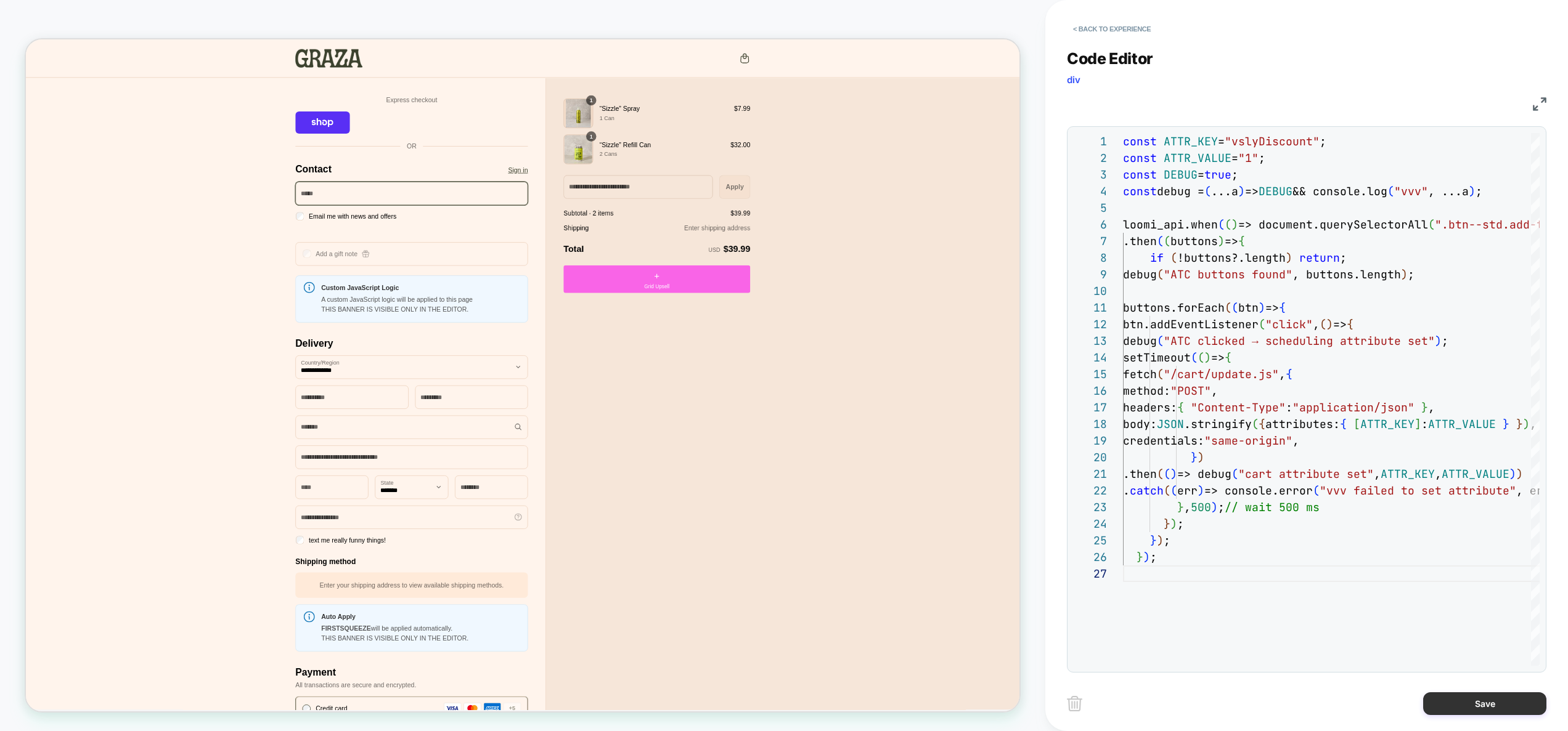
click at [1473, 706] on button "Save" at bounding box center [1485, 704] width 123 height 23
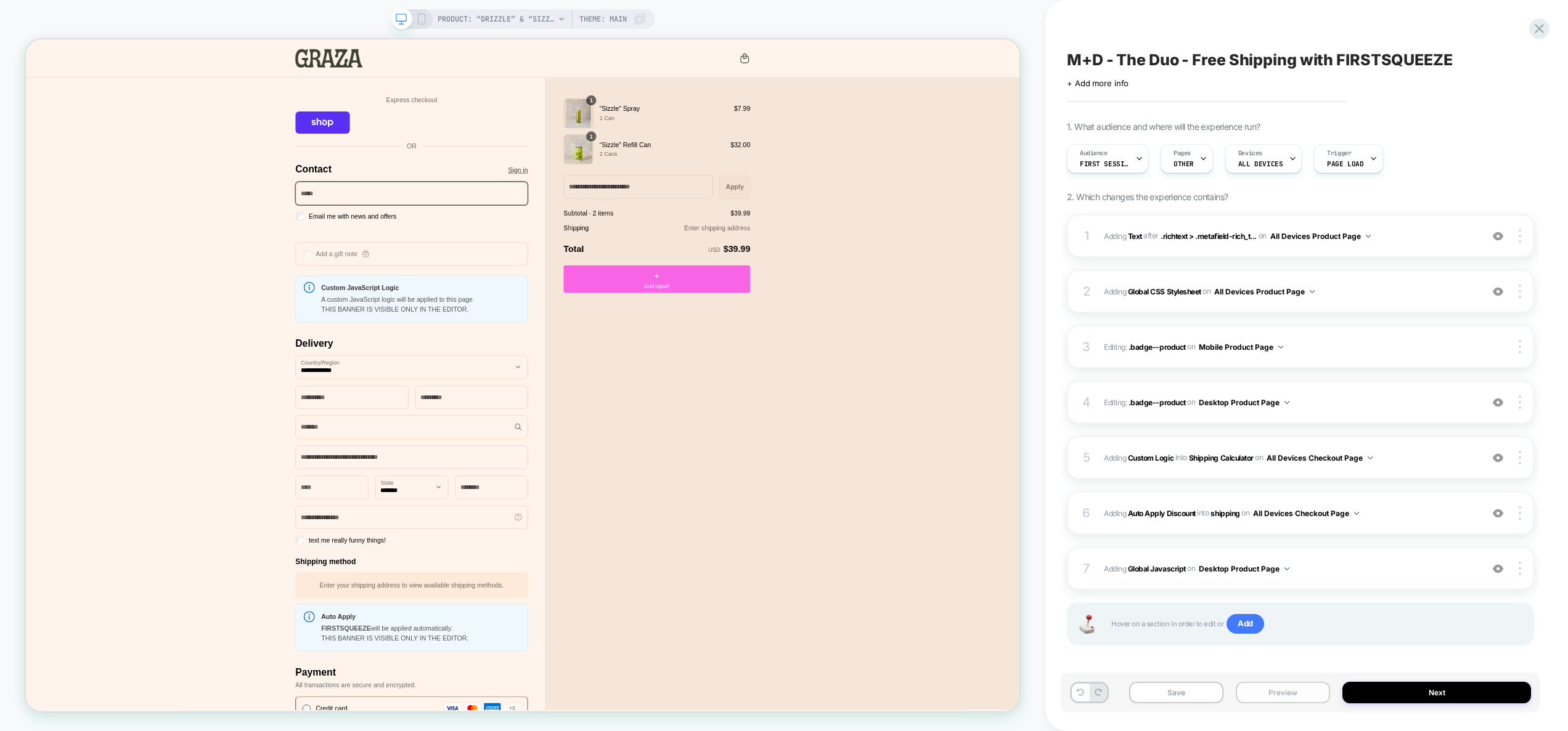
click at [1284, 694] on button "Preview" at bounding box center [1283, 693] width 95 height 21
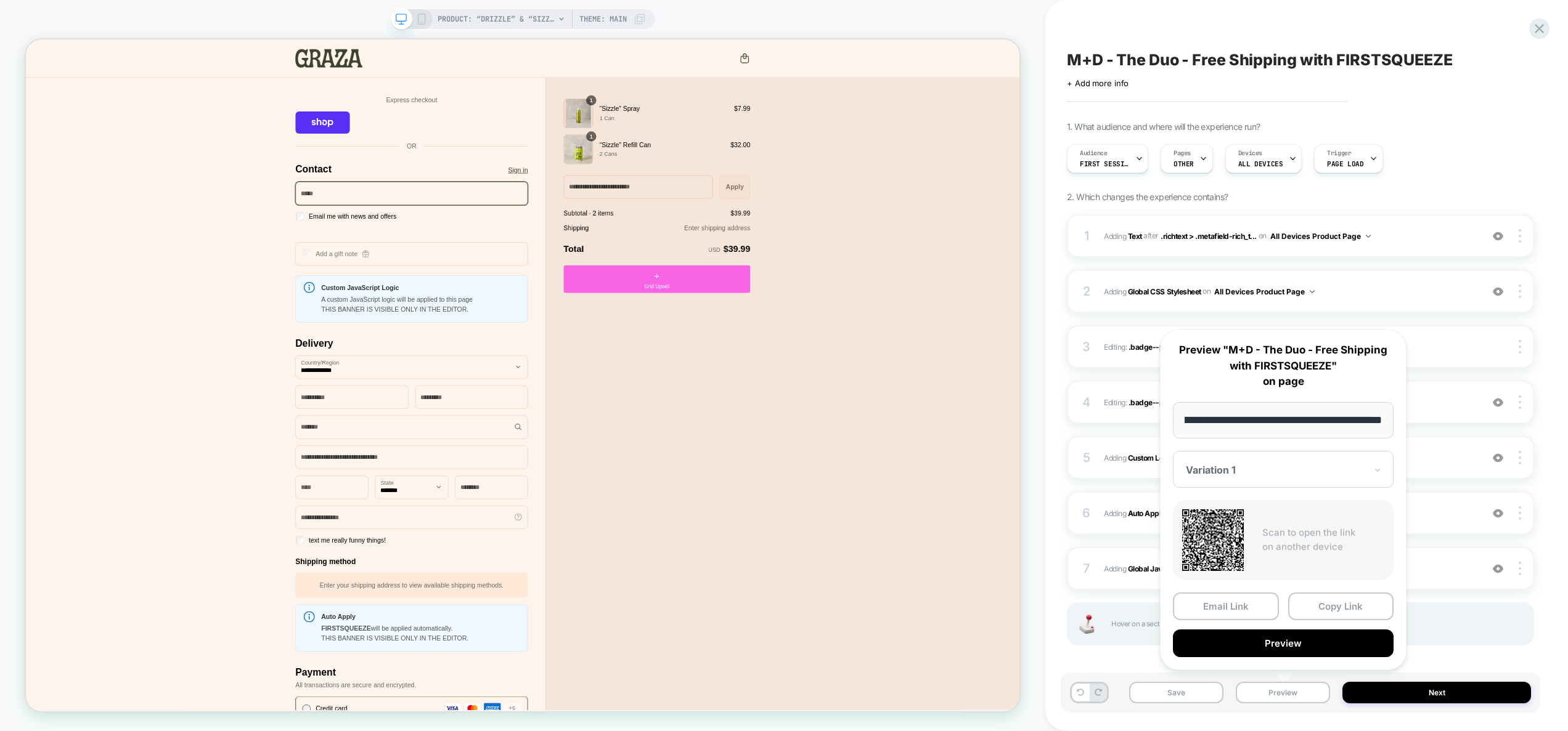
scroll to position [0, 0]
drag, startPoint x: 1522, startPoint y: 621, endPoint x: 1522, endPoint y: 601, distance: 20.0
click at [1524, 620] on div "Hover on a section in order to edit or Add" at bounding box center [1301, 624] width 467 height 43
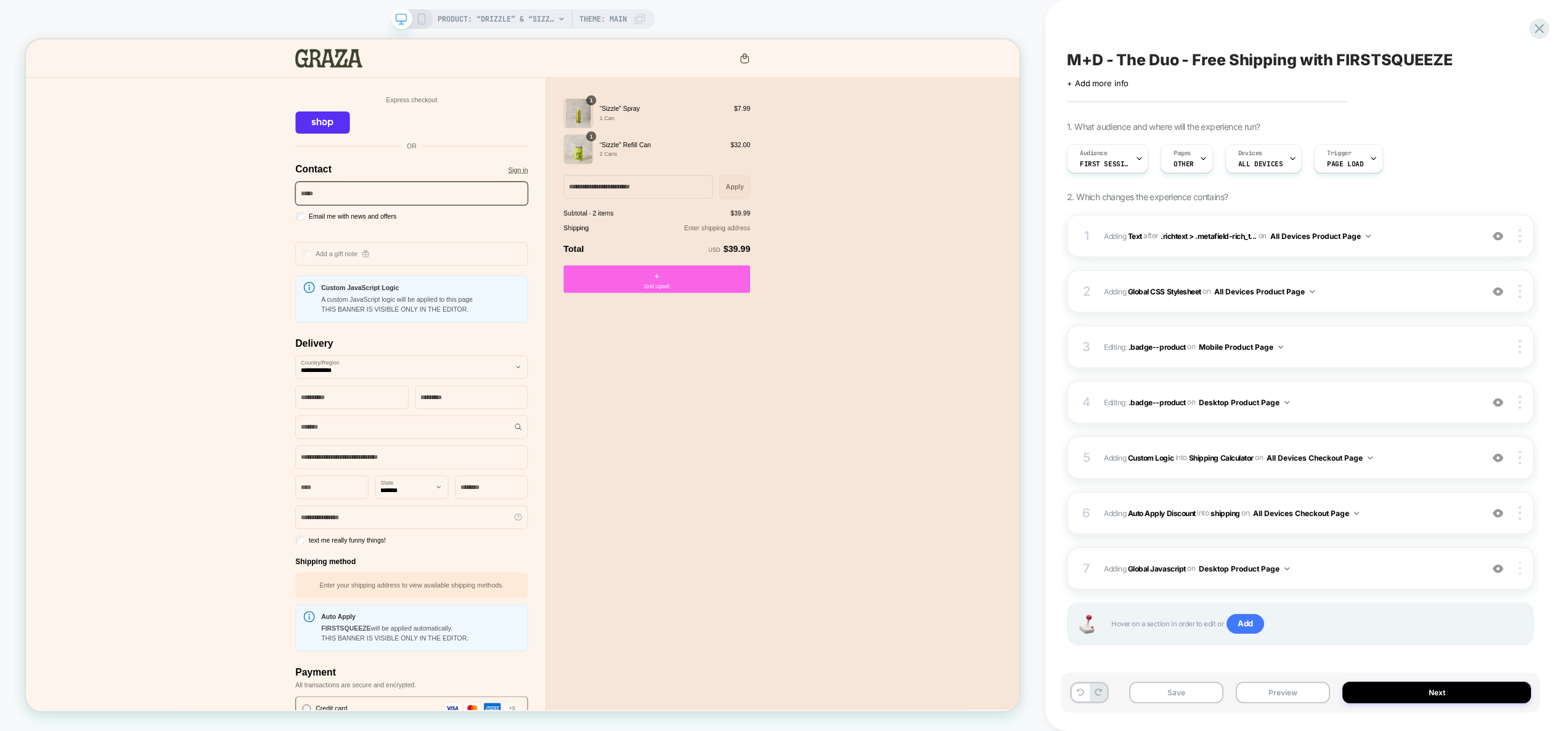
click at [1520, 573] on img at bounding box center [1520, 569] width 3 height 13
click at [1463, 602] on div "Target All Devices" at bounding box center [1447, 602] width 110 height 34
drag, startPoint x: 1283, startPoint y: 702, endPoint x: 1295, endPoint y: 685, distance: 20.8
click at [1283, 702] on button "Preview" at bounding box center [1283, 693] width 95 height 21
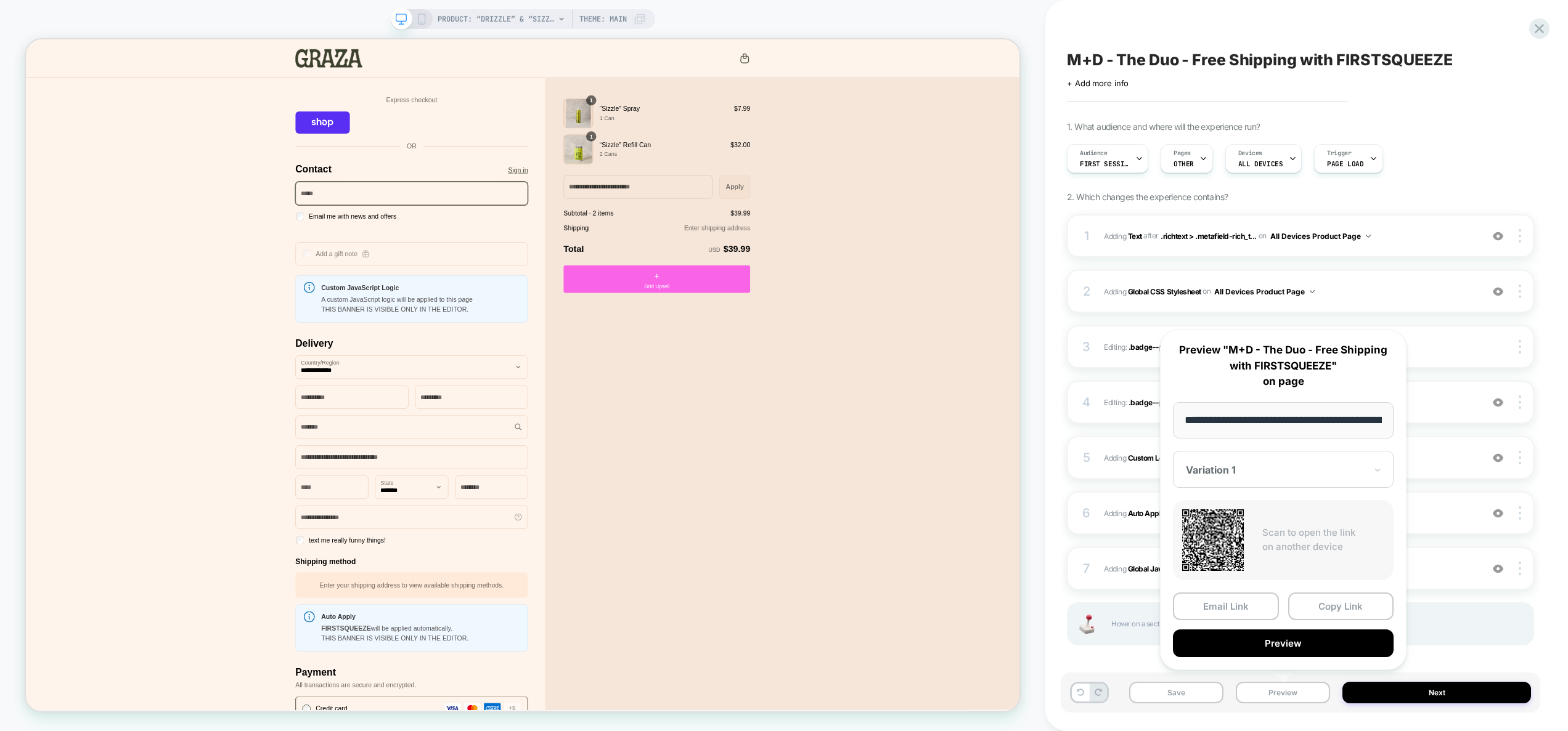
drag, startPoint x: 1341, startPoint y: 612, endPoint x: 1563, endPoint y: 311, distance: 374.0
click at [1345, 608] on button "Copy Link" at bounding box center [1341, 606] width 106 height 27
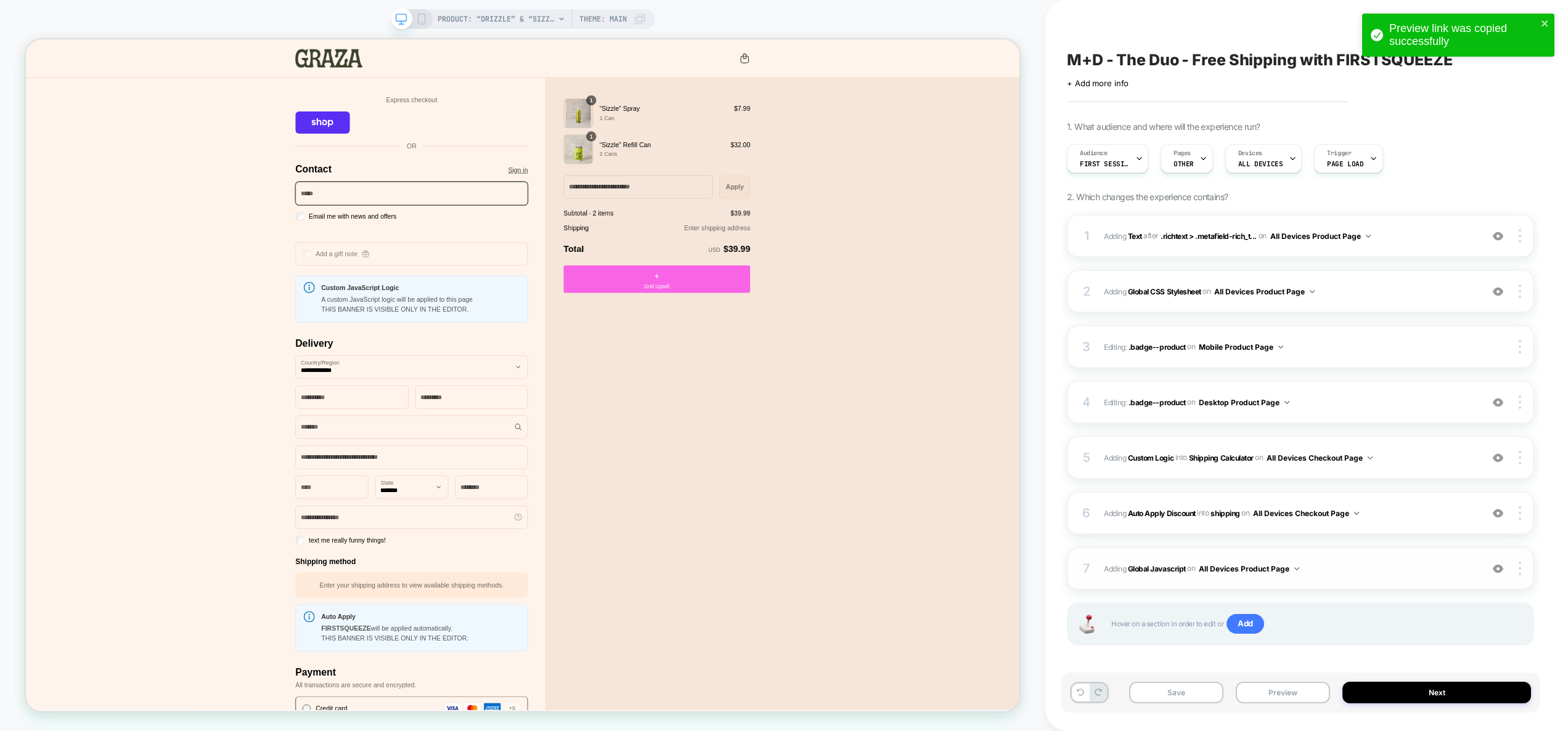
click at [1349, 567] on span "Adding Global Javascript on All Devices Product Page" at bounding box center [1290, 569] width 371 height 15
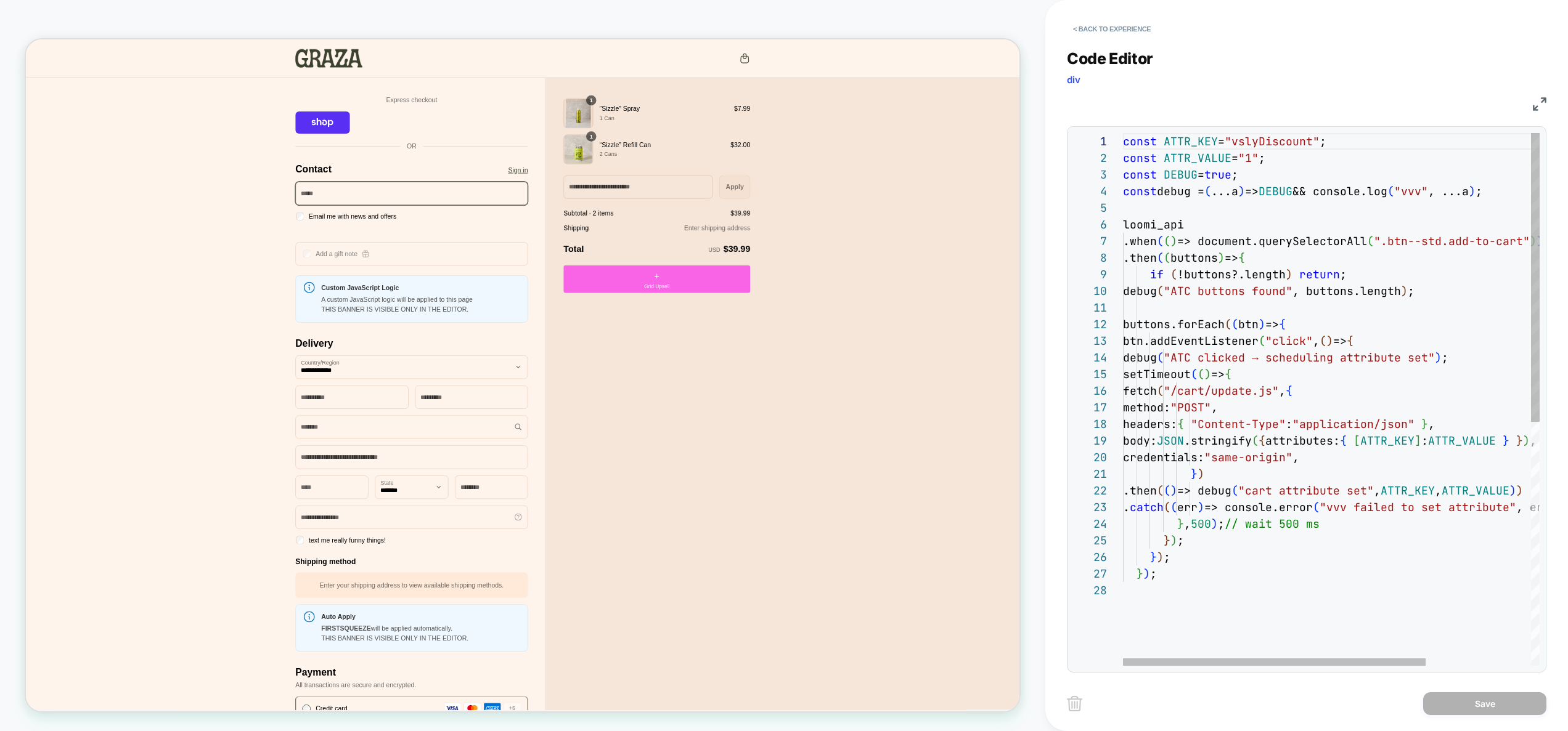
scroll to position [66, 0]
click at [1177, 206] on div "const ATTR_KEY = "vslyDiscount" ; const ATTR_VALUE = "1" ; const DEBUG = true ;…" at bounding box center [1403, 624] width 561 height 982
click at [1423, 243] on div "const ATTR_KEY = "vslyDiscount" ; const ATTR_VALUE = "1" ; const DEBUG = true ;…" at bounding box center [1403, 624] width 561 height 982
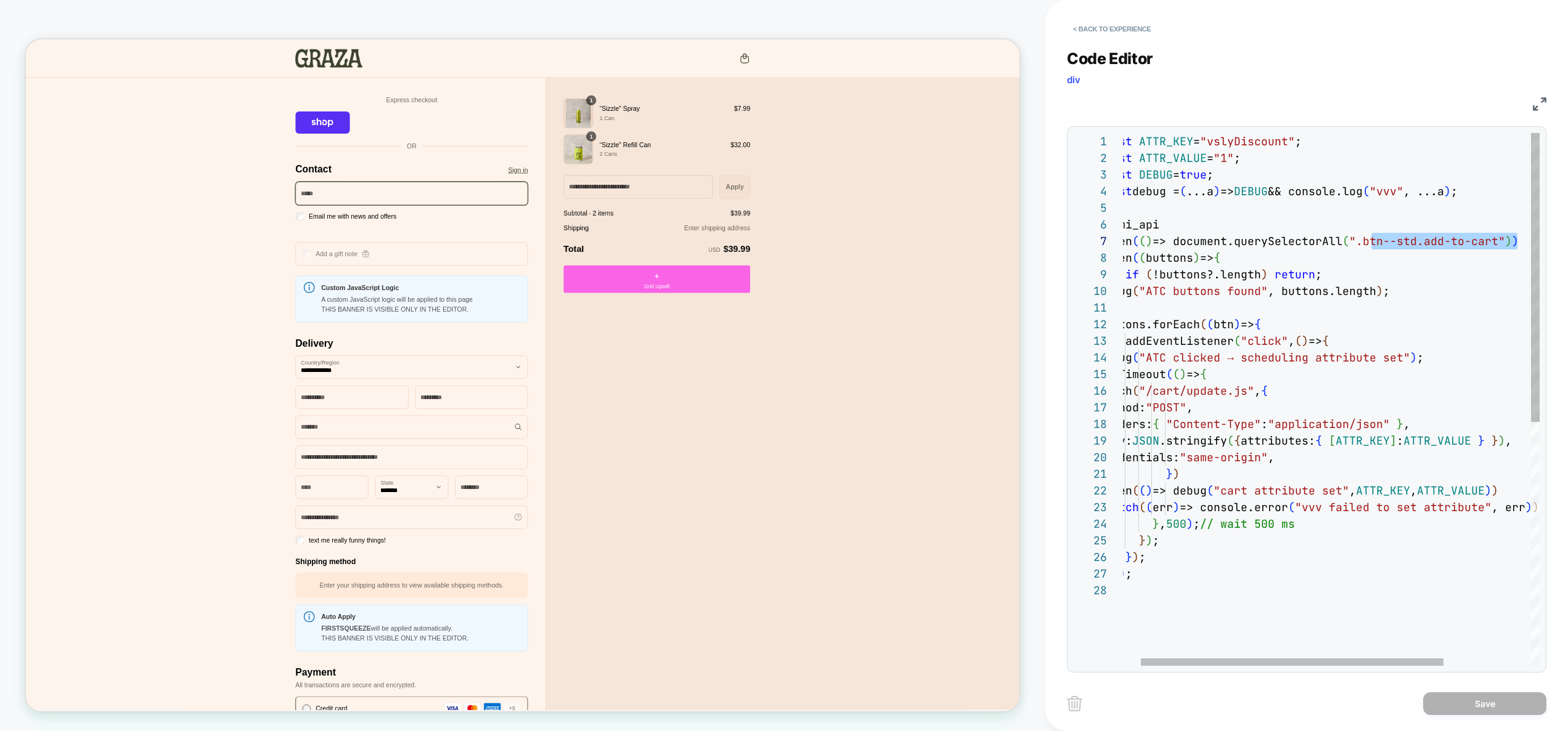
scroll to position [100, 413]
drag, startPoint x: 1407, startPoint y: 246, endPoint x: 1512, endPoint y: 248, distance: 105.0
click at [1512, 248] on div "const ATTR_KEY = "vslyDiscount" ; const ATTR_VALUE = "1" ; const DEBUG = true ;…" at bounding box center [1379, 624] width 561 height 982
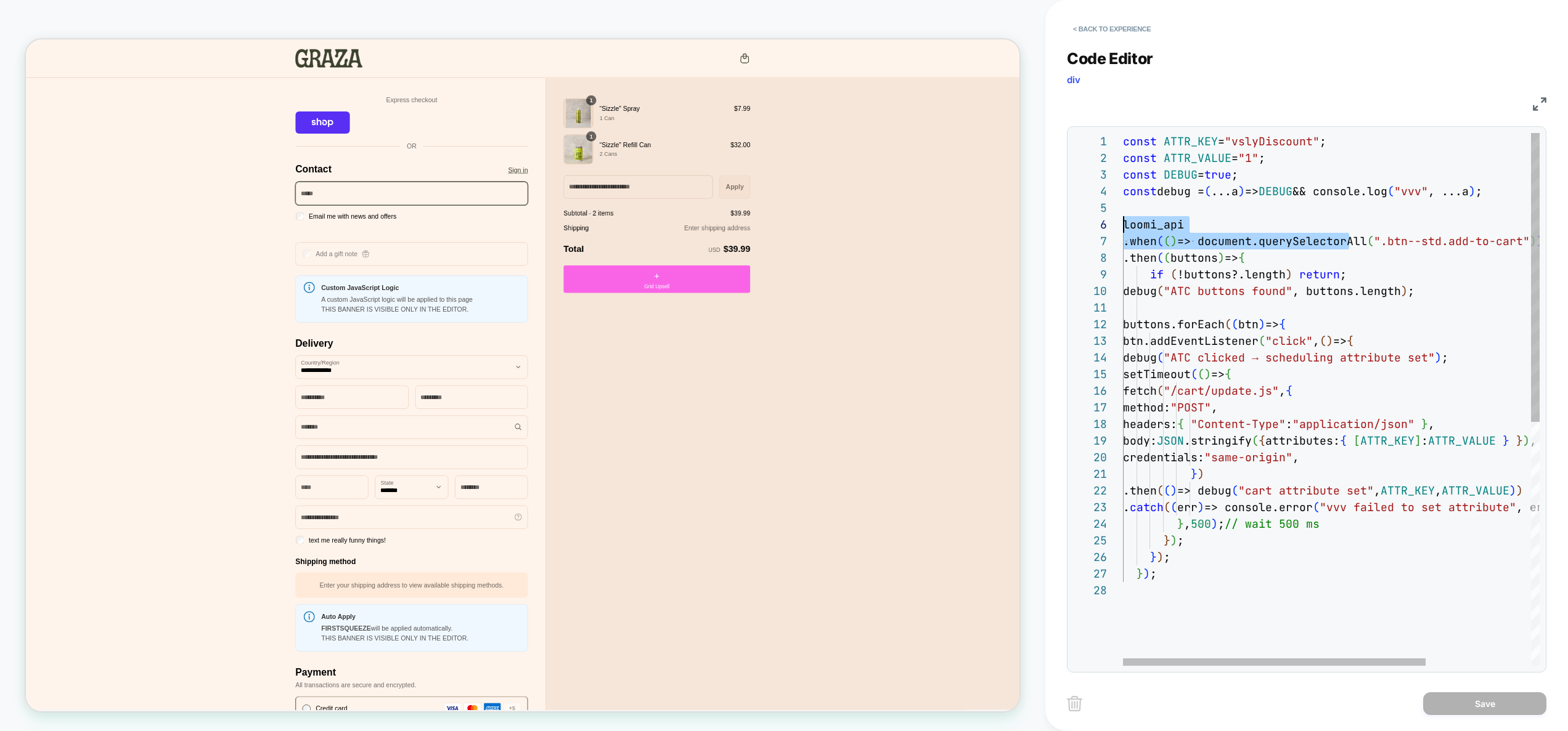
drag, startPoint x: 1298, startPoint y: 233, endPoint x: 1053, endPoint y: 224, distance: 245.2
click at [1123, 224] on div "const ATTR_KEY = "vslyDiscount" ; const ATTR_VALUE = "1" ; const DEBUG = true ;…" at bounding box center [1403, 624] width 561 height 982
click at [1375, 274] on div "const ATTR_KEY = "vslyDiscount" ; const ATTR_VALUE = "1" ; const DEBUG = true ;…" at bounding box center [1403, 624] width 561 height 982
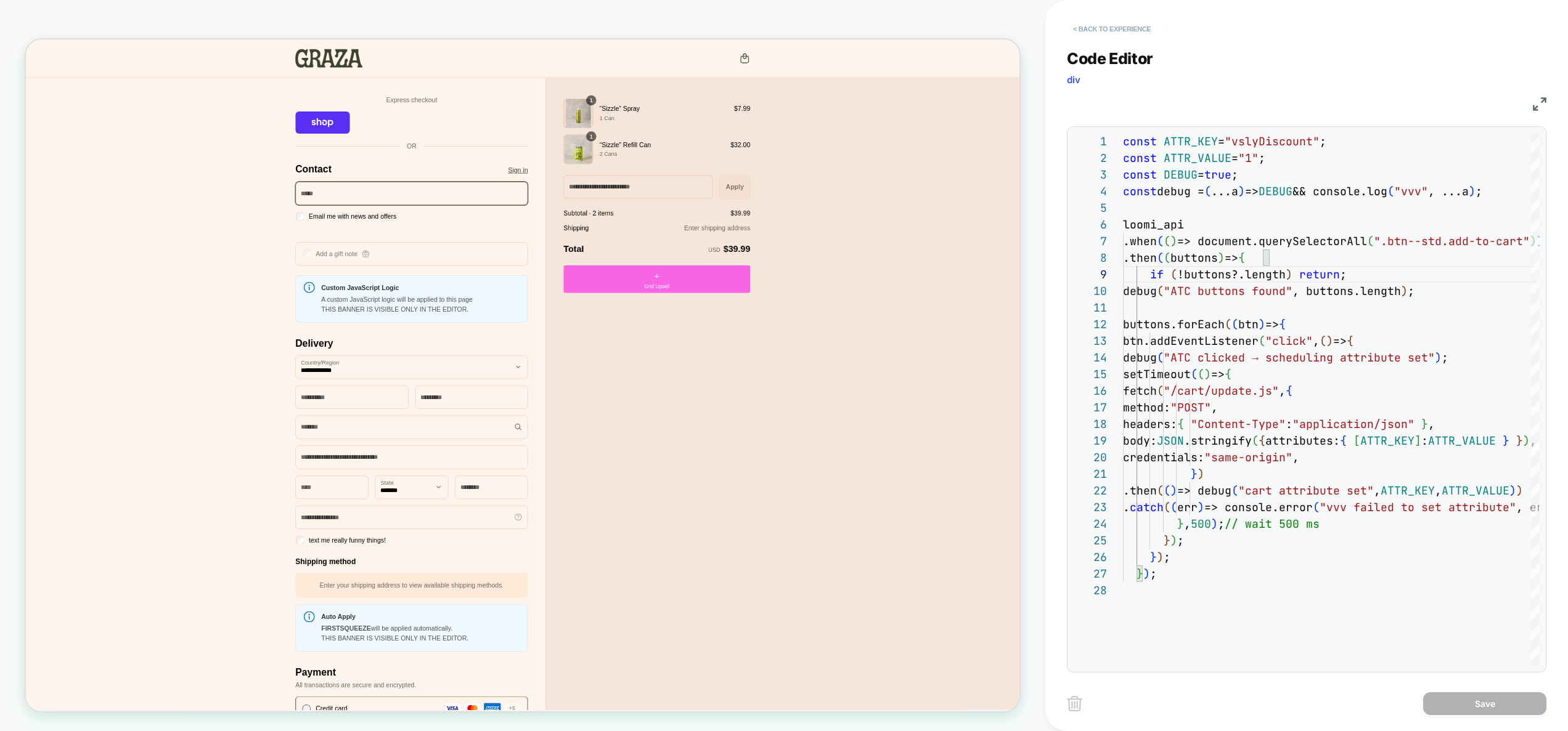
click at [1128, 27] on button "< Back to experience" at bounding box center [1112, 29] width 90 height 19
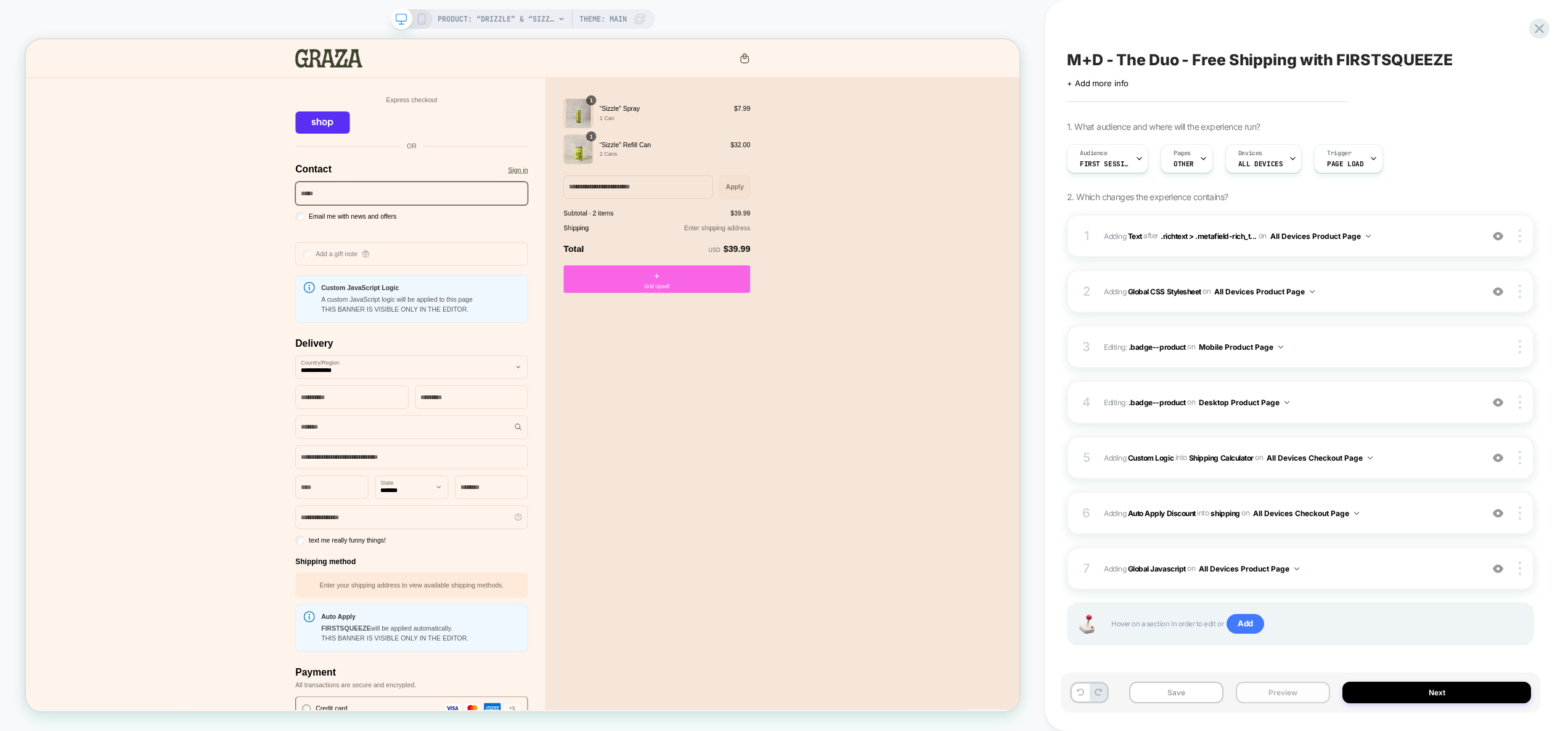
drag, startPoint x: 1306, startPoint y: 689, endPoint x: 1310, endPoint y: 682, distance: 8.1
click at [1306, 688] on button "Preview" at bounding box center [1283, 693] width 95 height 21
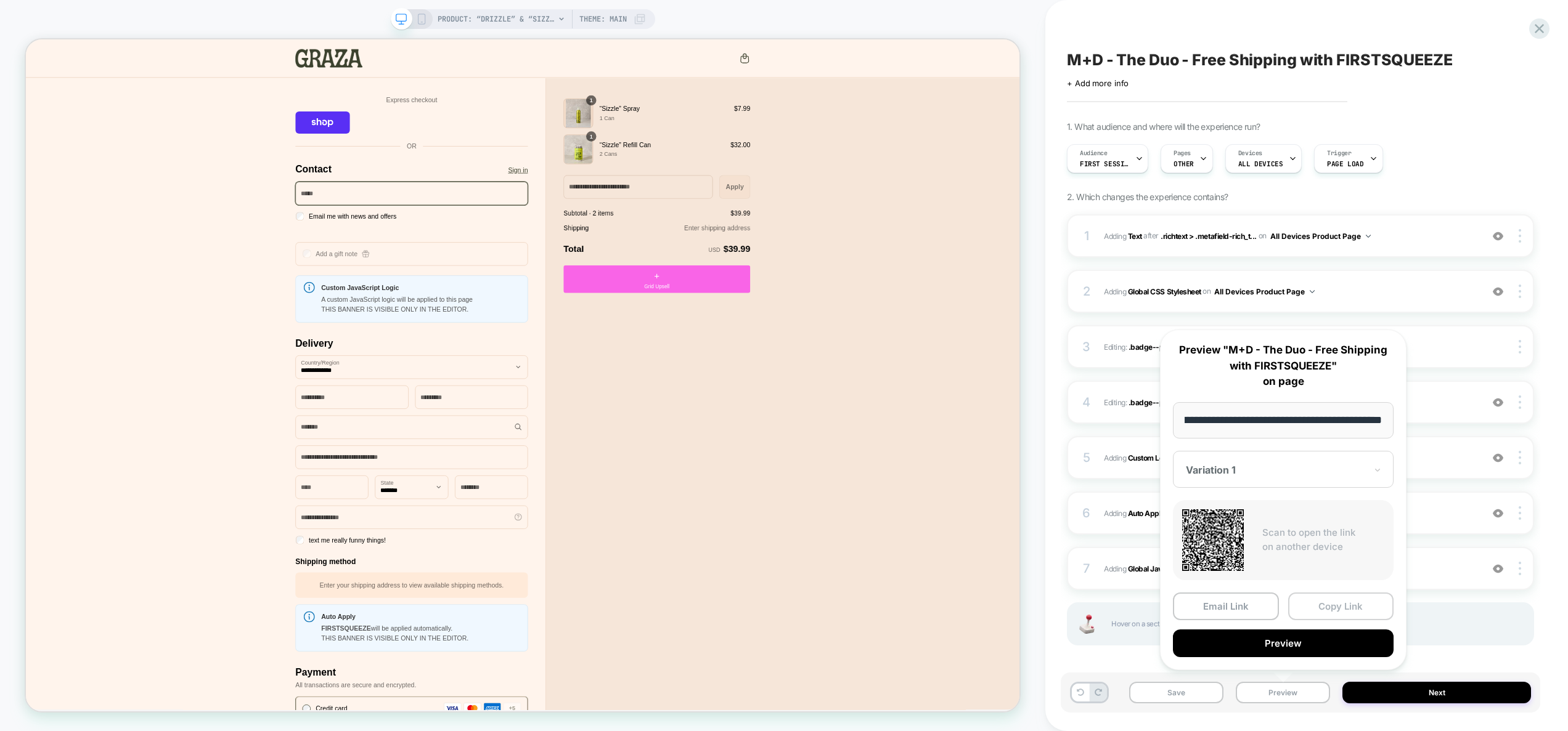
scroll to position [0, 0]
click at [1336, 608] on button "Copy Link" at bounding box center [1341, 606] width 106 height 27
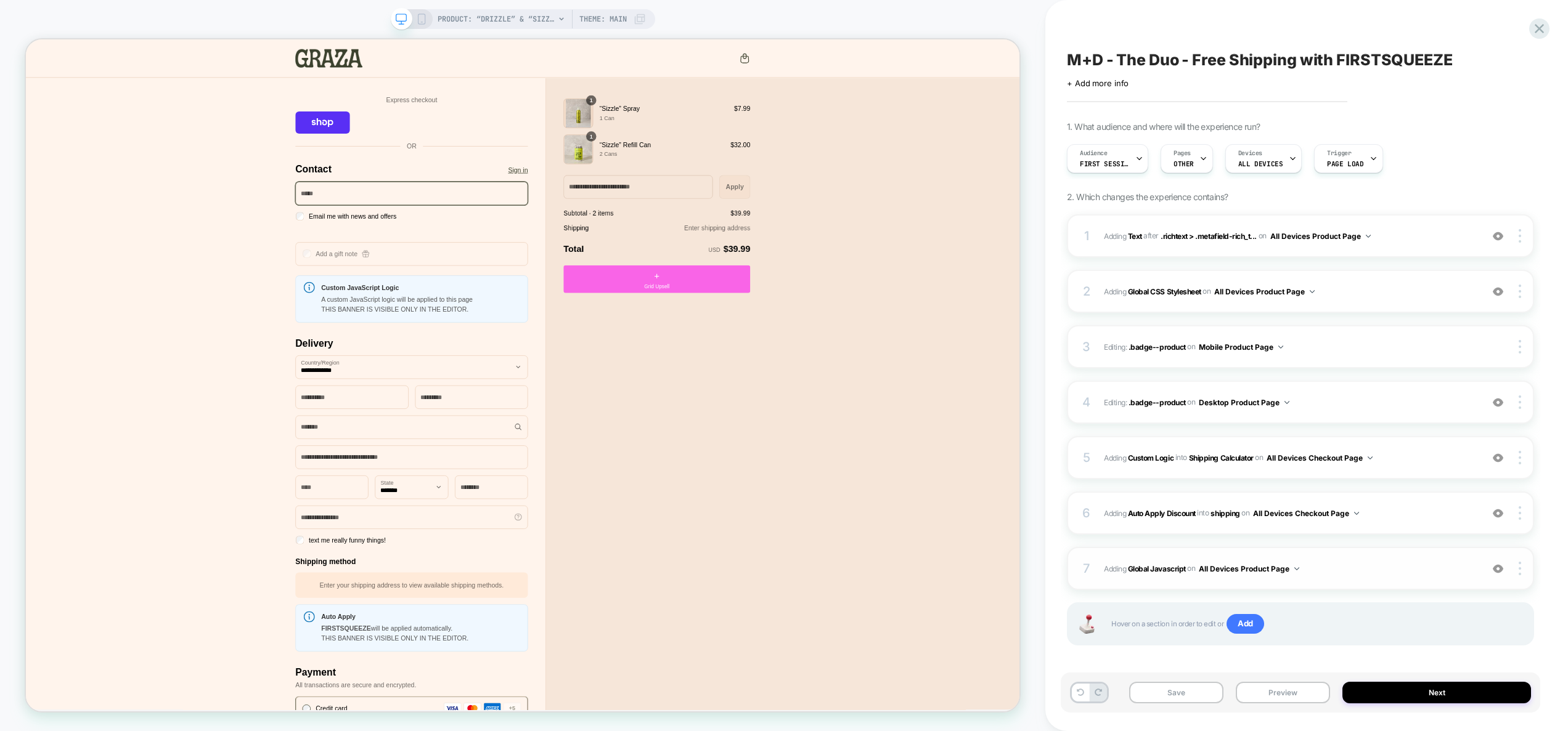
click at [1383, 574] on span "Adding Global Javascript on All Devices Product Page" at bounding box center [1290, 569] width 371 height 15
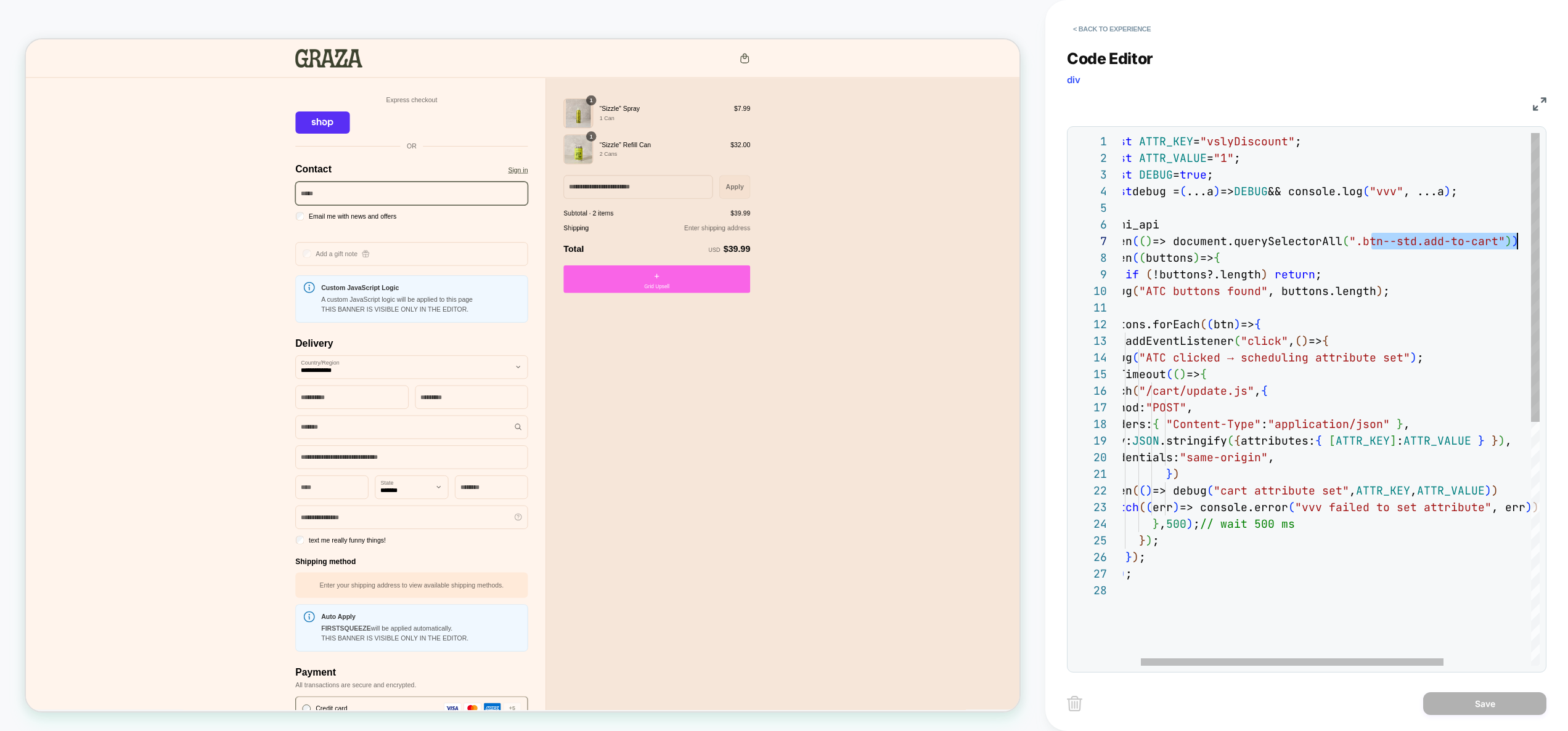
scroll to position [100, 413]
drag, startPoint x: 1401, startPoint y: 245, endPoint x: 1513, endPoint y: 241, distance: 112.1
click at [1513, 241] on div "const ATTR_KEY = "vslyDiscount" ; const ATTR_VALUE = "1" ; const DEBUG = true ;…" at bounding box center [1379, 624] width 561 height 982
click at [1378, 322] on div "const ATTR_KEY = "vslyDiscount" ; const ATTR_VALUE = "1" ; const DEBUG = true ;…" at bounding box center [1379, 624] width 561 height 982
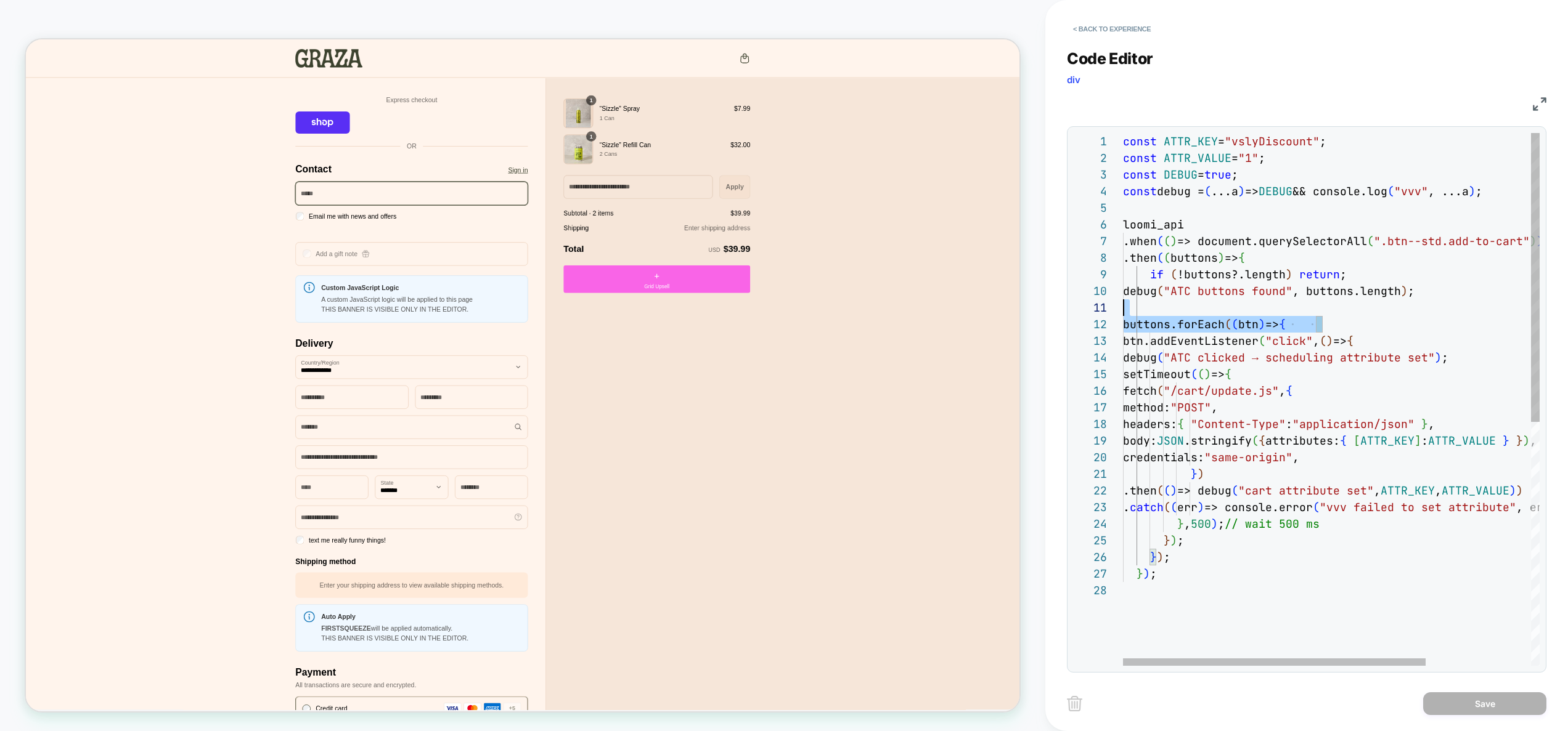
scroll to position [0, 0]
drag, startPoint x: 1378, startPoint y: 322, endPoint x: 1071, endPoint y: 297, distance: 308.0
click at [1123, 297] on div "const ATTR_KEY = "vslyDiscount" ; const ATTR_VALUE = "1" ; const DEBUG = true ;…" at bounding box center [1403, 624] width 561 height 982
click at [1157, 210] on div "const ATTR_KEY = "vslyDiscount" ; const ATTR_VALUE = "1" ; const DEBUG = true ;…" at bounding box center [1403, 624] width 561 height 982
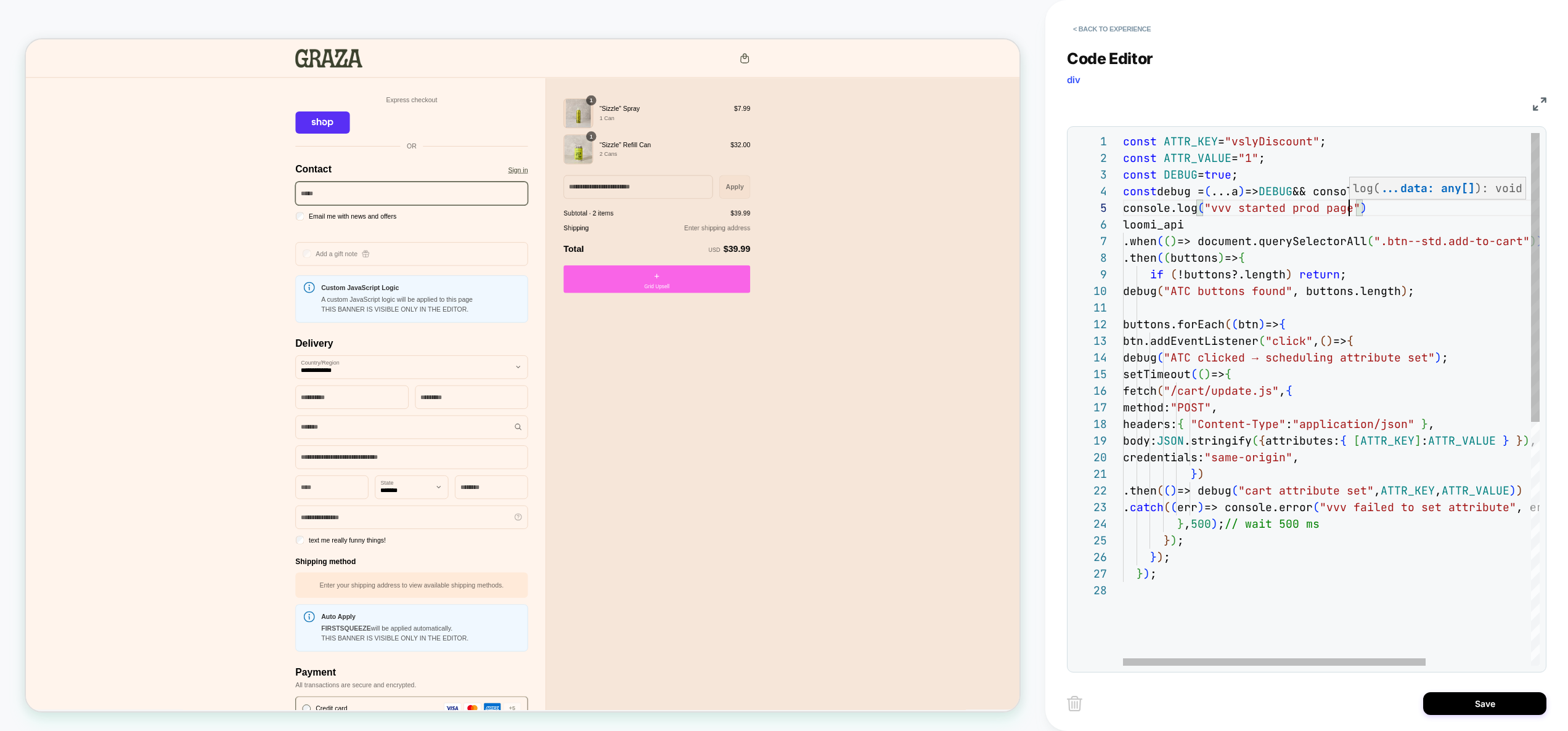
scroll to position [66, 226]
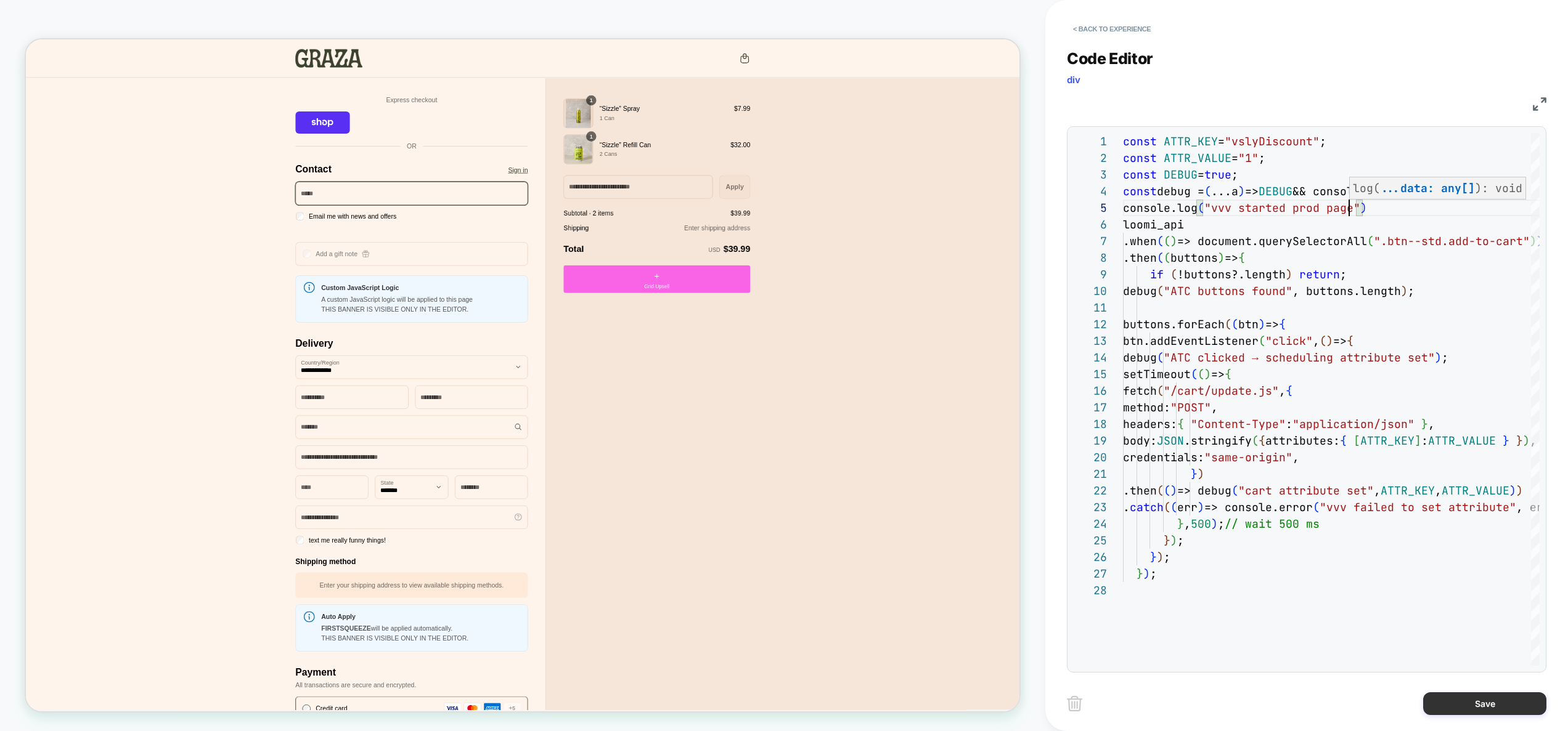
type textarea "**********"
click at [1486, 703] on button "Save" at bounding box center [1485, 704] width 123 height 23
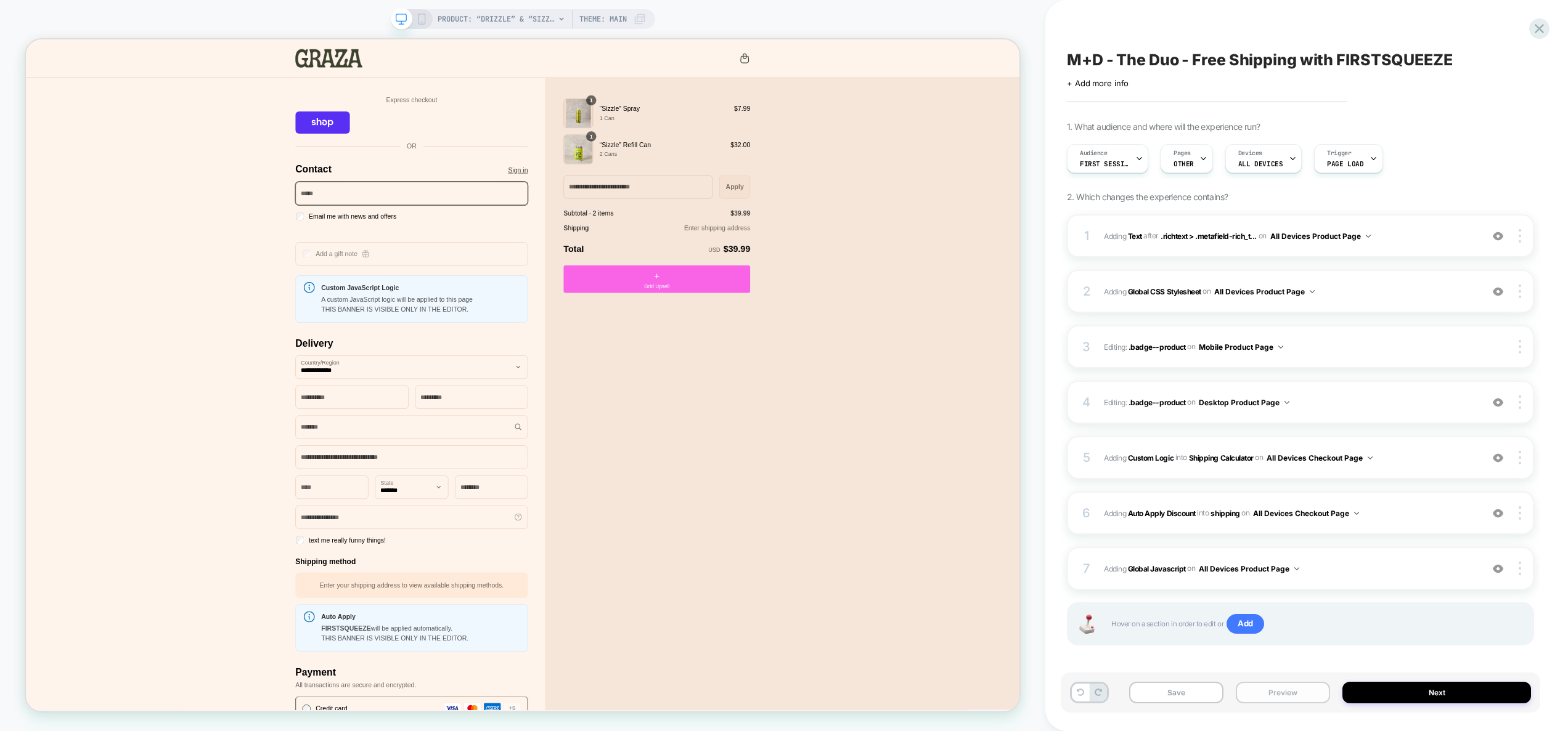
click at [1279, 690] on button "Preview" at bounding box center [1283, 693] width 95 height 21
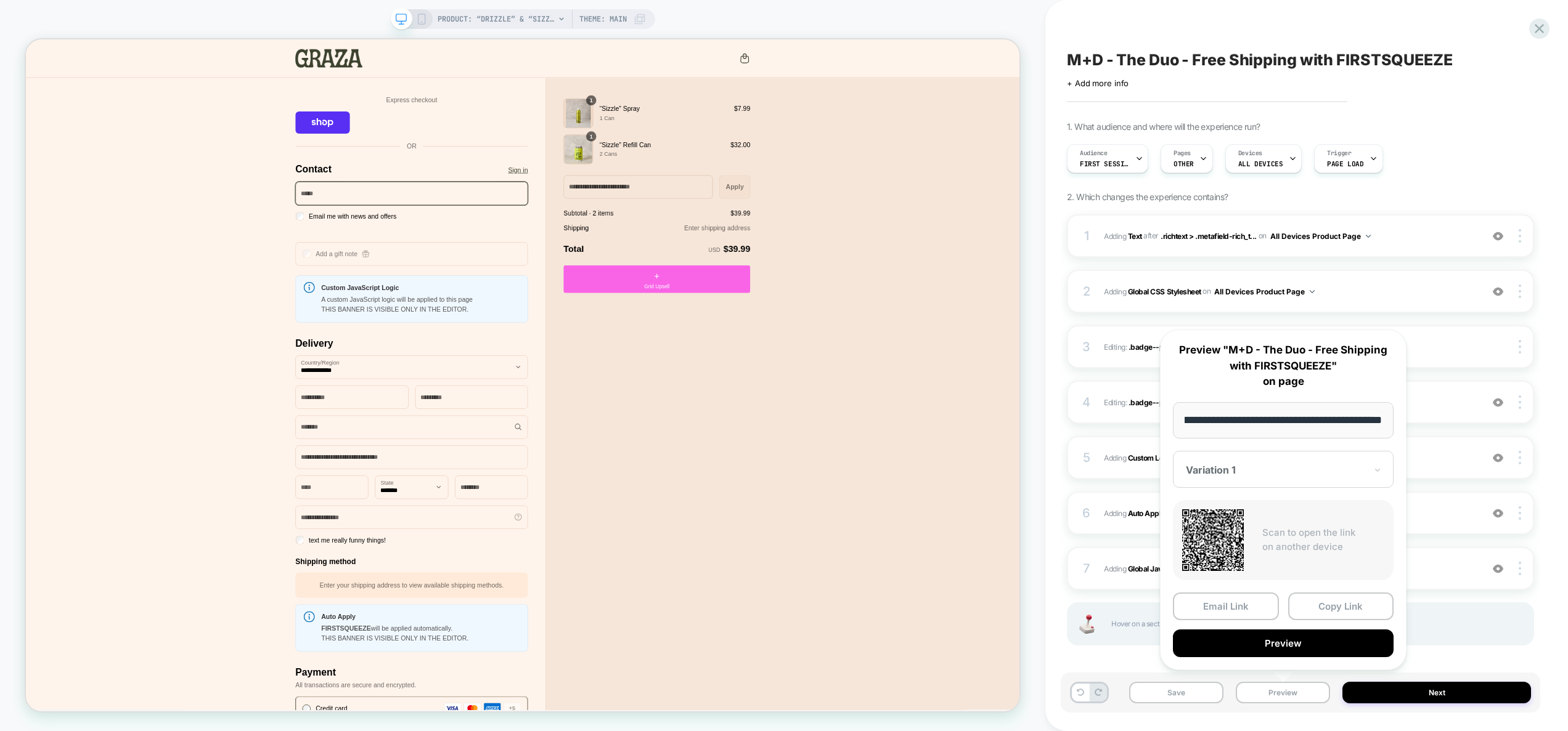
scroll to position [0, 0]
drag, startPoint x: 1358, startPoint y: 608, endPoint x: 1448, endPoint y: 538, distance: 114.0
click at [1360, 606] on button "Copy Link" at bounding box center [1341, 606] width 106 height 27
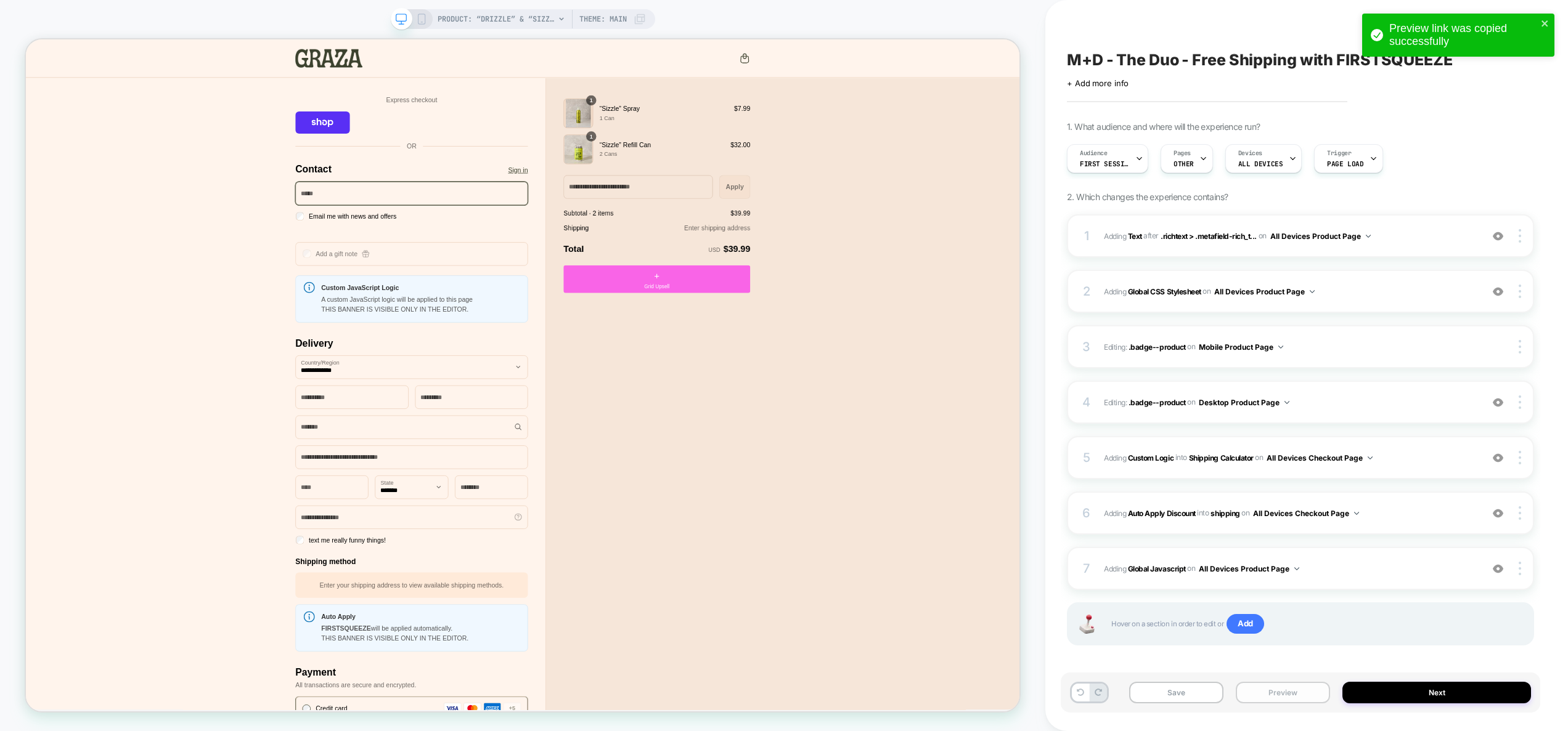
drag, startPoint x: 1306, startPoint y: 694, endPoint x: 1315, endPoint y: 685, distance: 12.7
click at [1306, 693] on button "Preview" at bounding box center [1283, 693] width 95 height 21
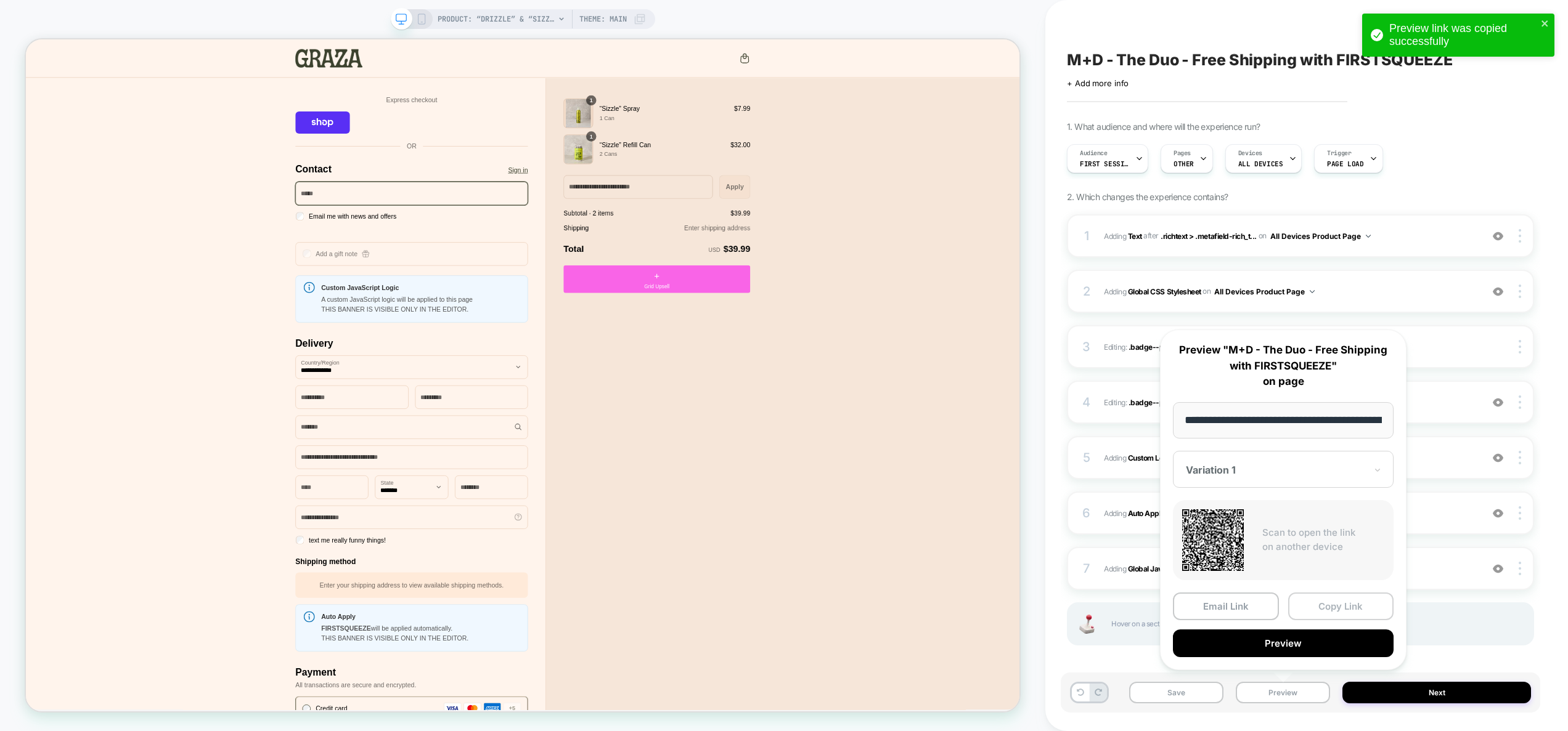
click at [1364, 610] on button "Copy Link" at bounding box center [1341, 606] width 106 height 27
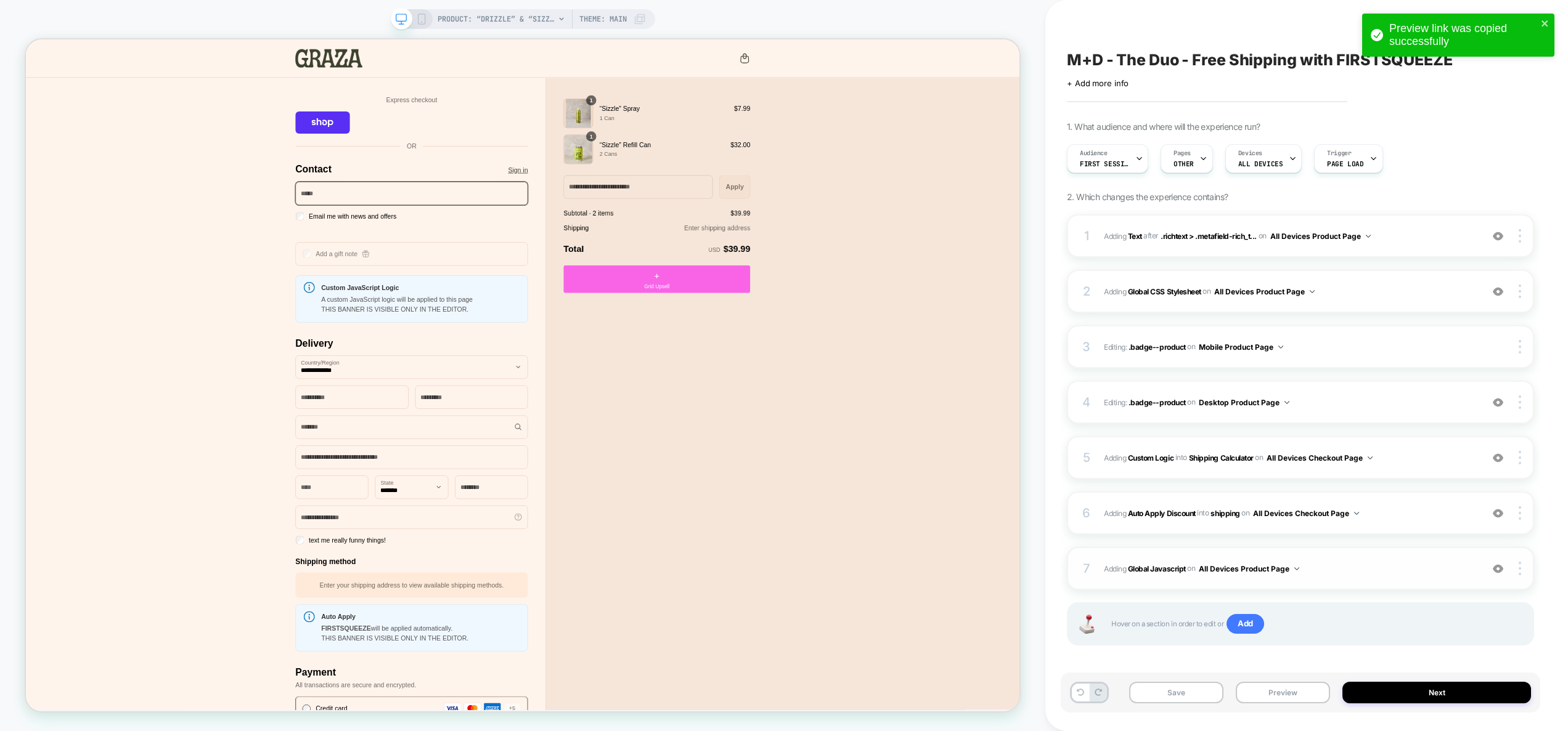
click at [1351, 569] on span "Adding Global Javascript on All Devices Product Page" at bounding box center [1290, 569] width 371 height 15
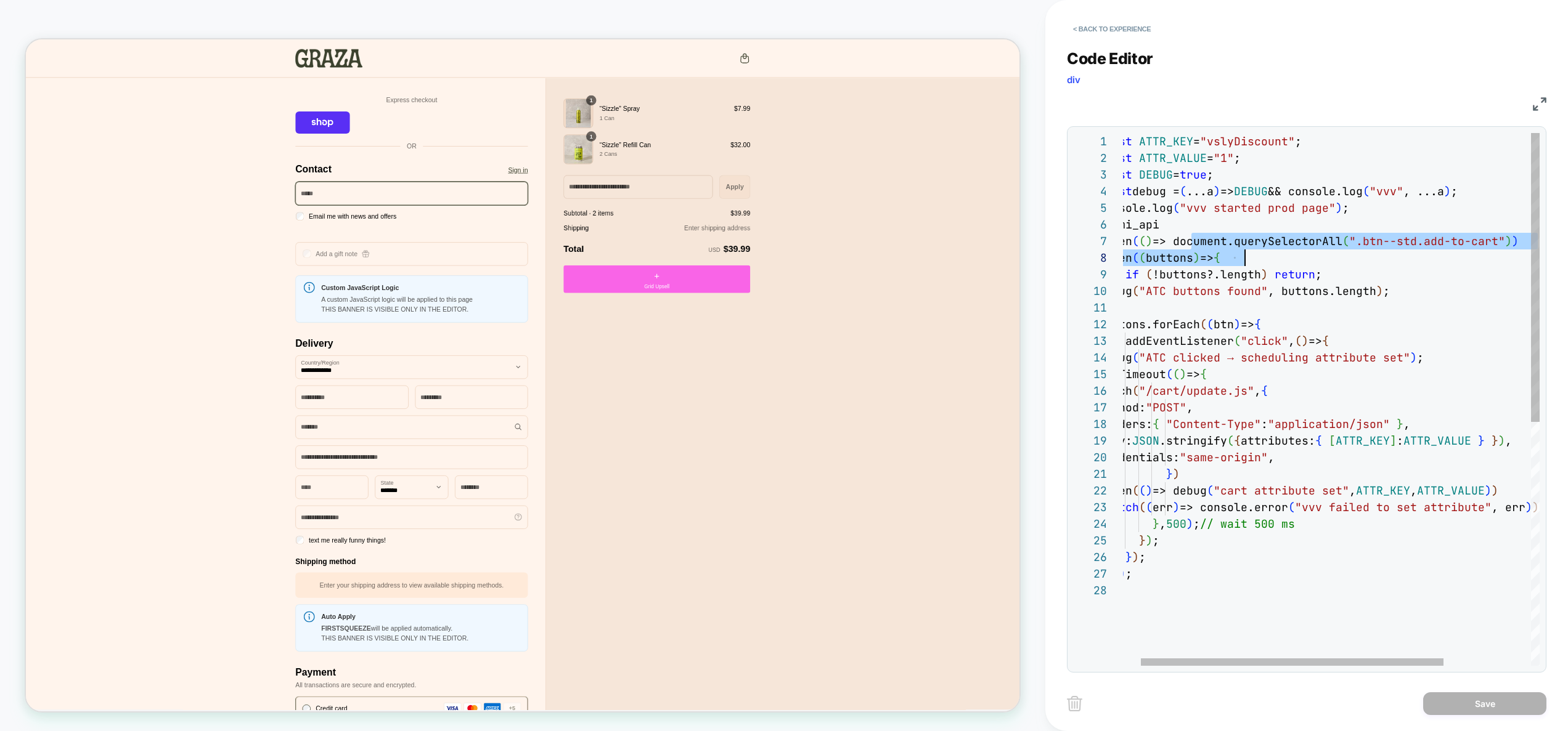
scroll to position [100, 426]
drag, startPoint x: 1218, startPoint y: 241, endPoint x: 1526, endPoint y: 242, distance: 308.0
click at [1526, 242] on div "const ATTR_KEY = "vslyDiscount" ; const ATTR_VALUE = "1" ; const DEBUG = true ;…" at bounding box center [1379, 624] width 561 height 982
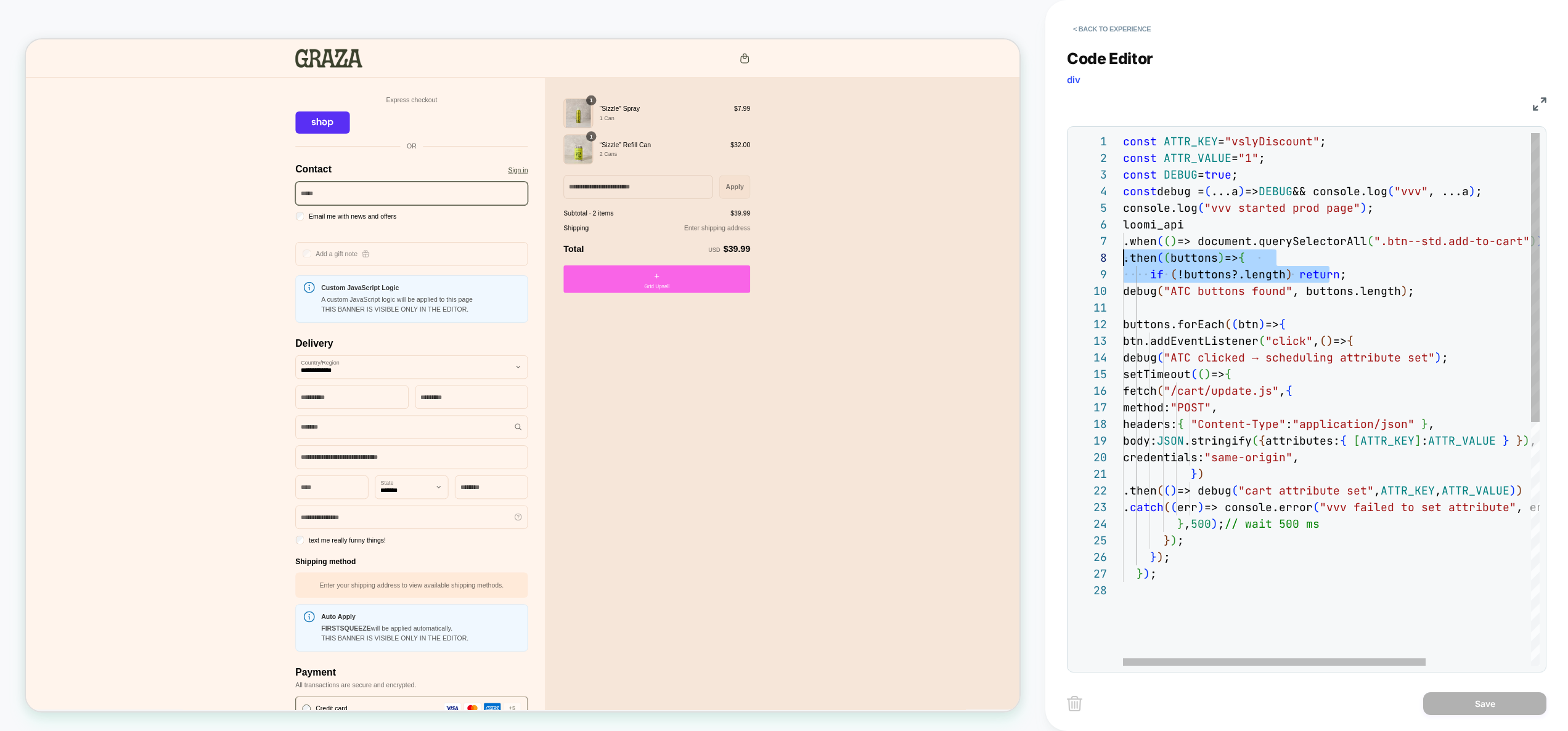
drag, startPoint x: 1303, startPoint y: 266, endPoint x: 1010, endPoint y: 250, distance: 293.4
click at [1123, 250] on div "const ATTR_KEY = "vslyDiscount" ; const ATTR_VALUE = "1" ; const DEBUG = true ;…" at bounding box center [1403, 624] width 561 height 982
click at [1393, 257] on div "const ATTR_KEY = "vslyDiscount" ; const ATTR_VALUE = "1" ; const DEBUG = true ;…" at bounding box center [1403, 624] width 561 height 982
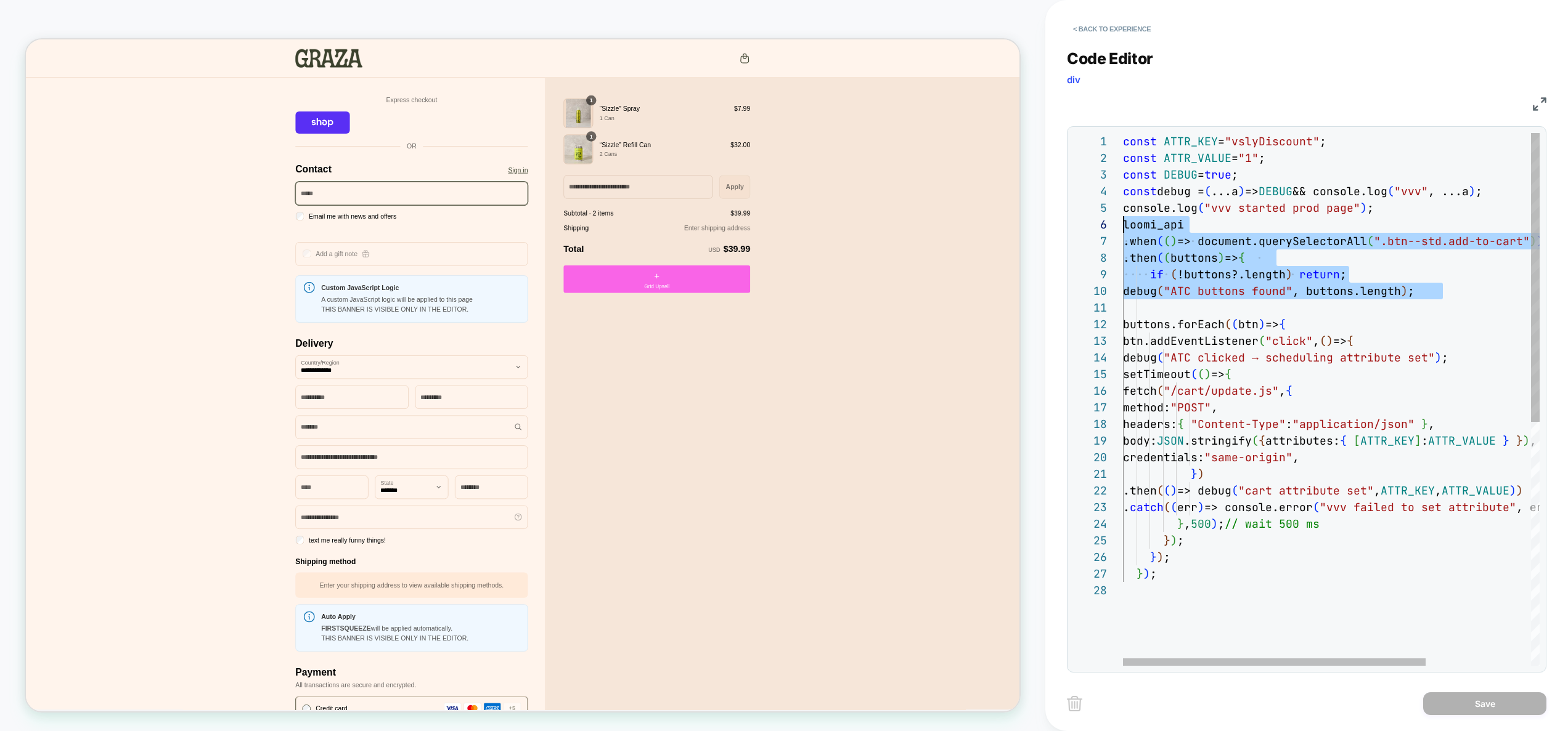
scroll to position [100, 0]
drag, startPoint x: 1440, startPoint y: 306, endPoint x: 1082, endPoint y: 248, distance: 362.7
click at [1123, 248] on div "const ATTR_KEY = "vslyDiscount" ; const ATTR_VALUE = "1" ; const DEBUG = true ;…" at bounding box center [1403, 624] width 561 height 982
click at [1267, 290] on div "const ATTR_KEY = "vslyDiscount" ; const ATTR_VALUE = "1" ; const DEBUG = true ;…" at bounding box center [1403, 624] width 561 height 982
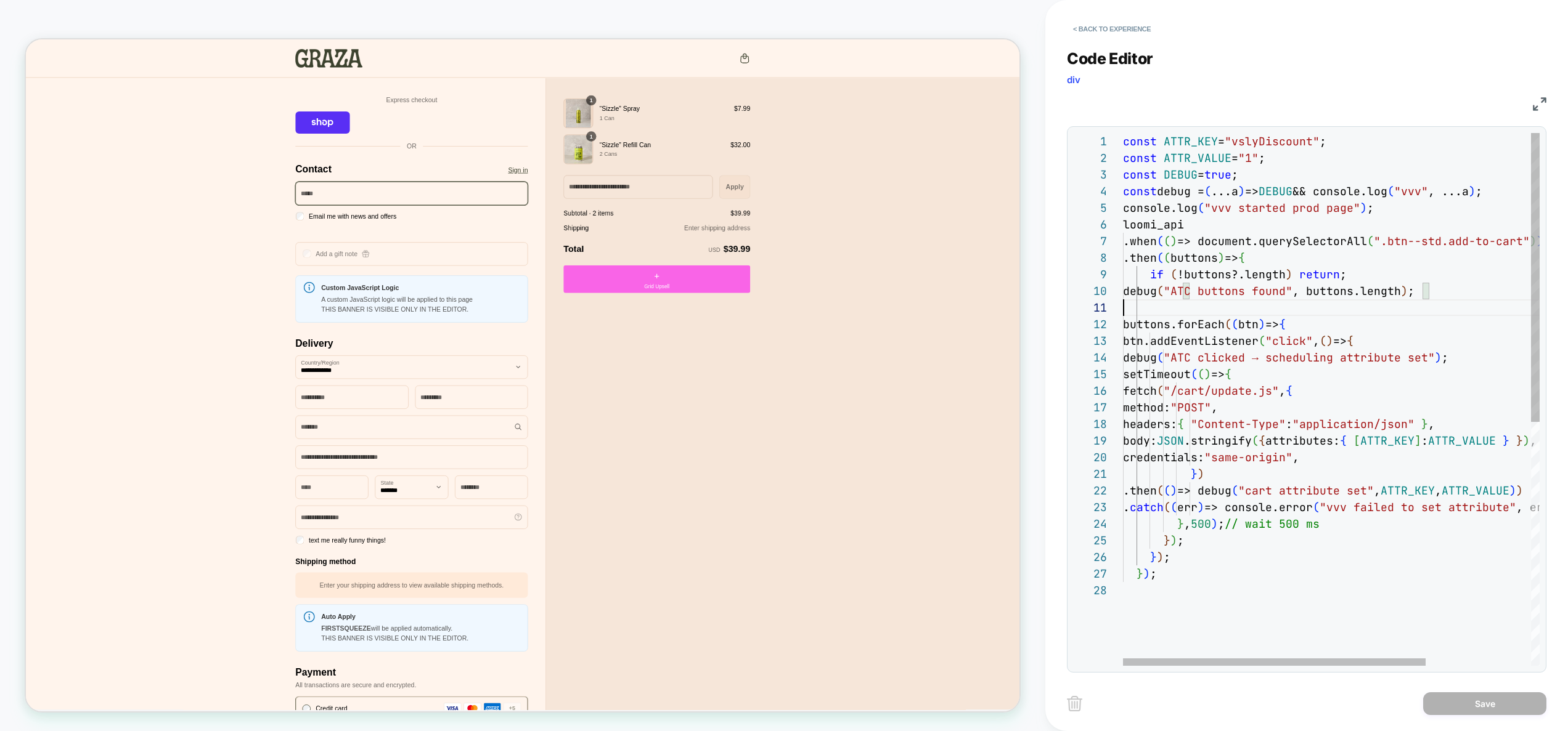
scroll to position [0, 0]
click at [1175, 312] on div "const ATTR_KEY = "vslyDiscount" ; const ATTR_VALUE = "1" ; const DEBUG = true ;…" at bounding box center [1403, 624] width 561 height 982
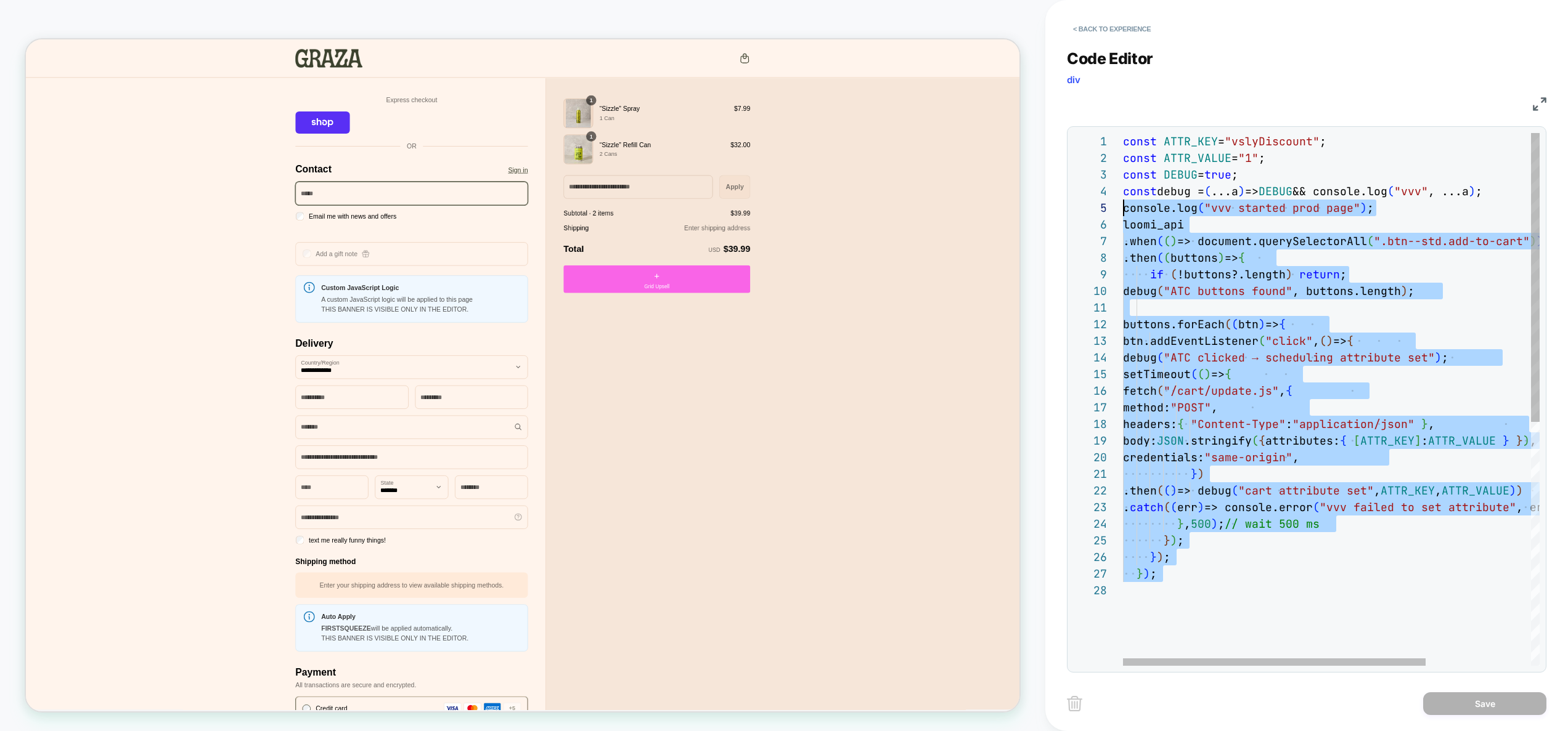
scroll to position [83, 0]
drag, startPoint x: 1181, startPoint y: 608, endPoint x: 1014, endPoint y: 226, distance: 416.9
click at [1123, 226] on div "const ATTR_KEY = "vslyDiscount" ; const ATTR_VALUE = "1" ; const DEBUG = true ;…" at bounding box center [1403, 624] width 561 height 982
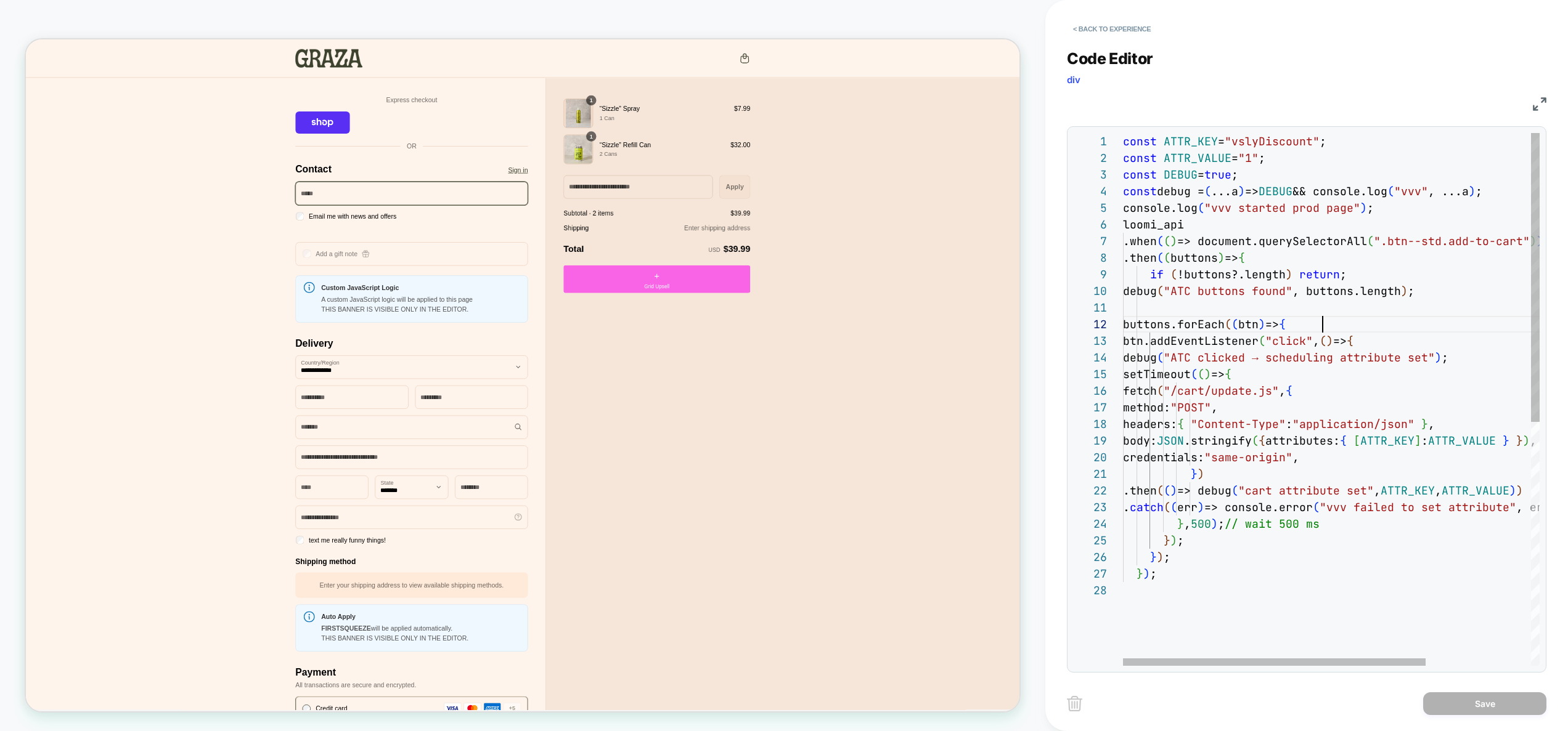
click at [1339, 324] on div "const ATTR_KEY = "vslyDiscount" ; const ATTR_VALUE = "1" ; const DEBUG = true ;…" at bounding box center [1403, 624] width 561 height 982
drag, startPoint x: 1512, startPoint y: 191, endPoint x: 1065, endPoint y: 181, distance: 447.1
click at [1123, 181] on div "const ATTR_KEY = "vslyDiscount" ; const ATTR_VALUE = "1" ; const DEBUG = true ;…" at bounding box center [1403, 624] width 561 height 982
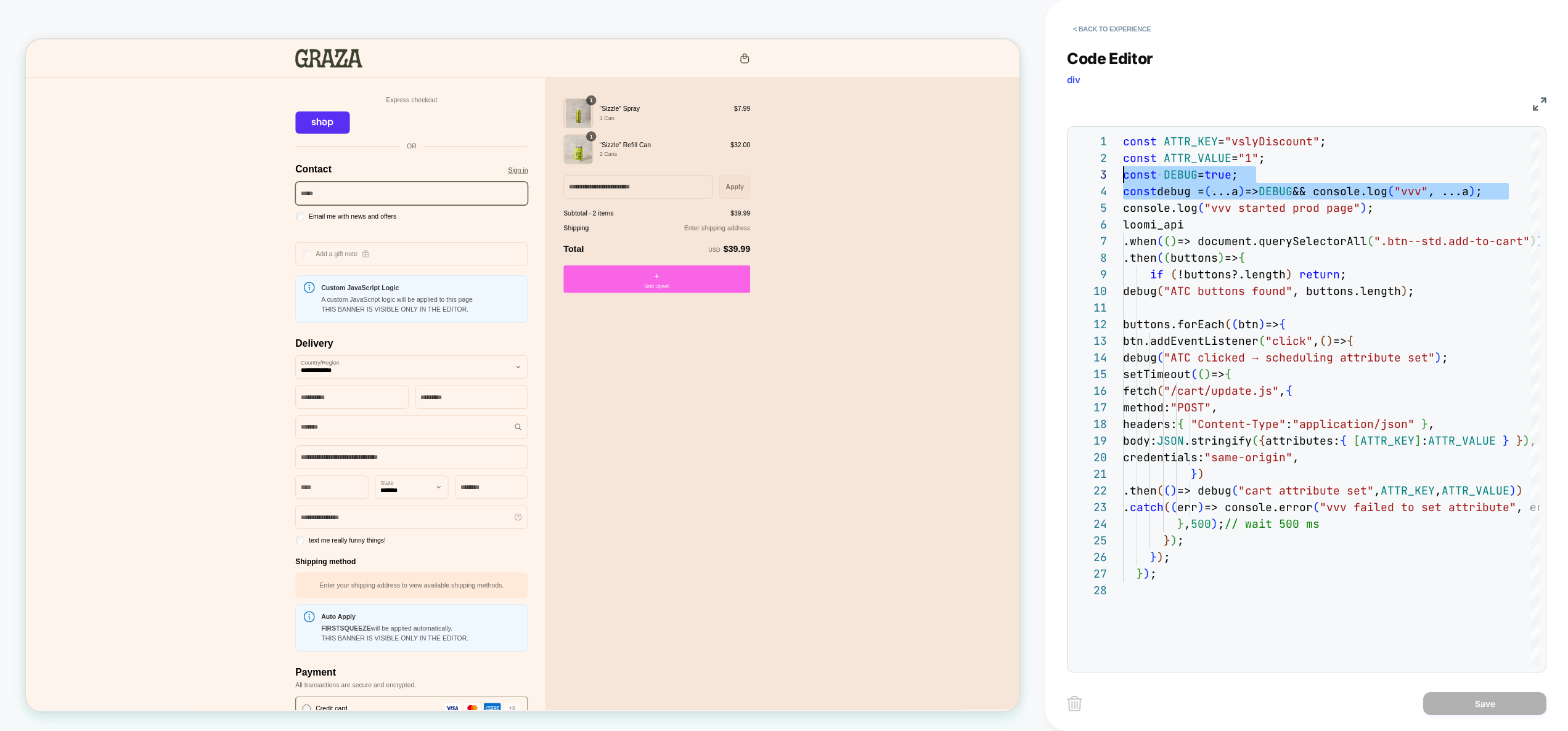
click at [1297, 257] on div "const ATTR_KEY = "vslyDiscount" ; const ATTR_VALUE = "1" ; const DEBUG = true ;…" at bounding box center [1403, 624] width 561 height 982
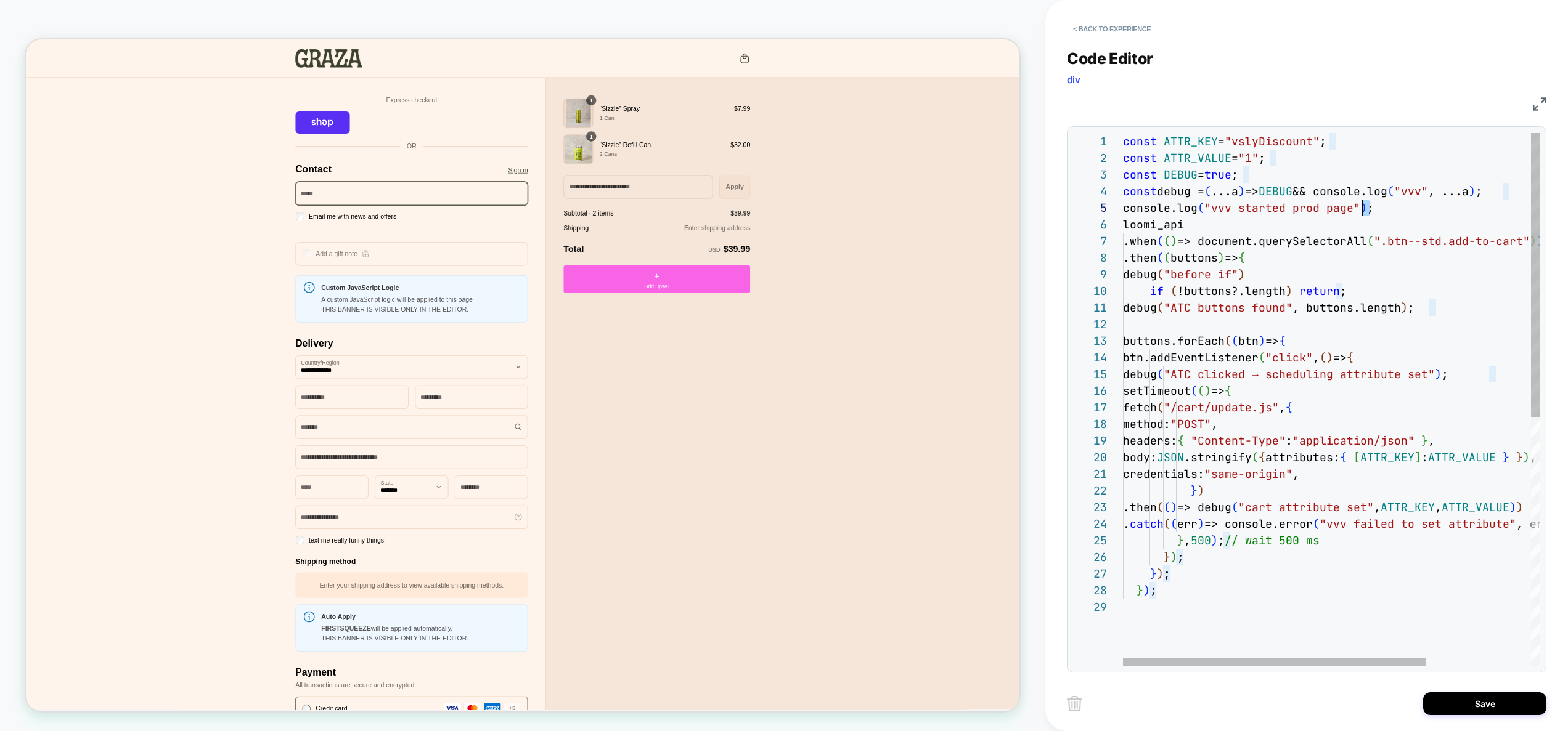
scroll to position [66, 0]
drag, startPoint x: 1367, startPoint y: 210, endPoint x: 1054, endPoint y: 211, distance: 313.0
click at [1123, 211] on div "const ATTR_KEY = "vslyDiscount" ; const ATTR_VALUE = "1" ; const DEBUG = true ;…" at bounding box center [1403, 633] width 561 height 999
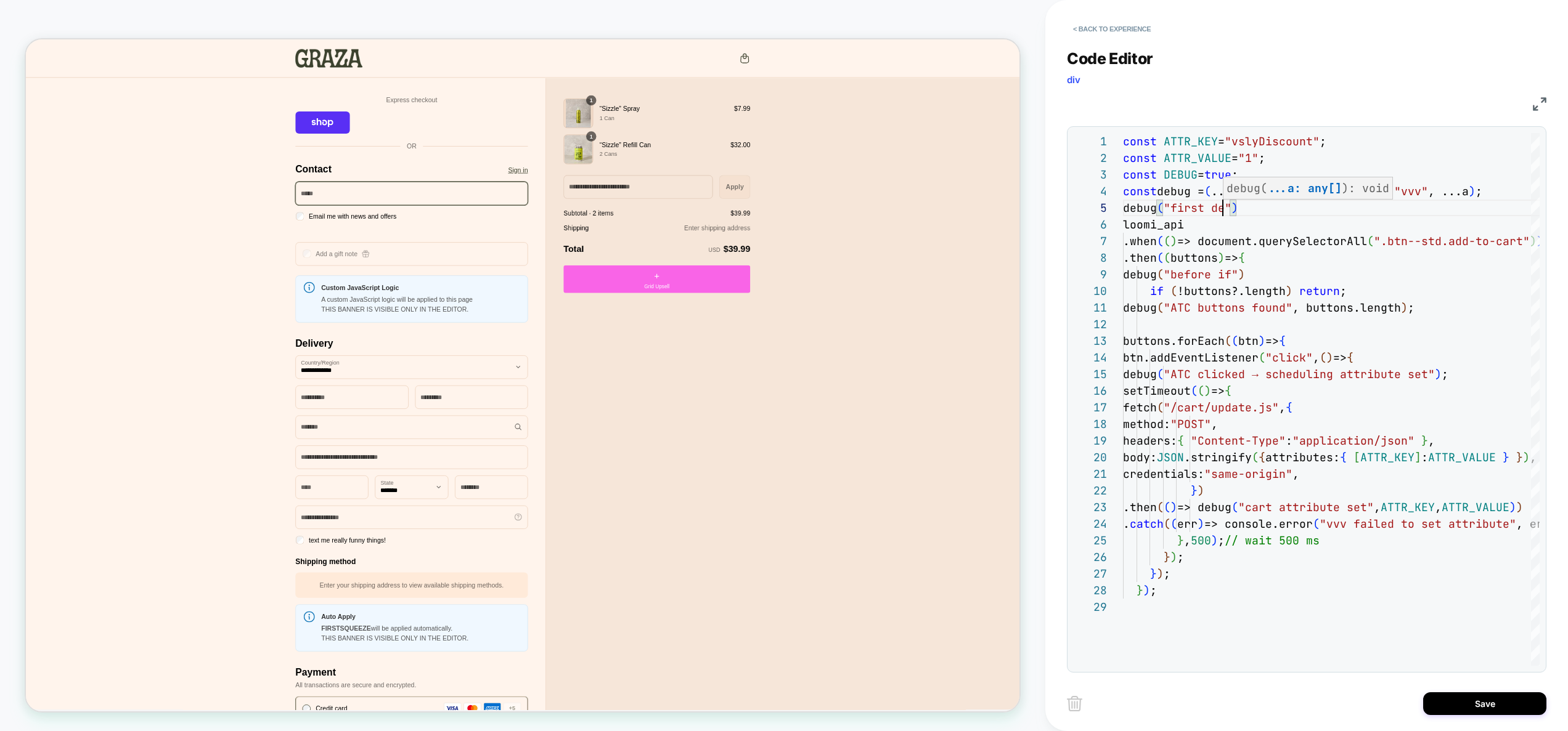
scroll to position [66, 119]
type textarea "**********"
click at [1476, 697] on button "Save" at bounding box center [1485, 704] width 123 height 23
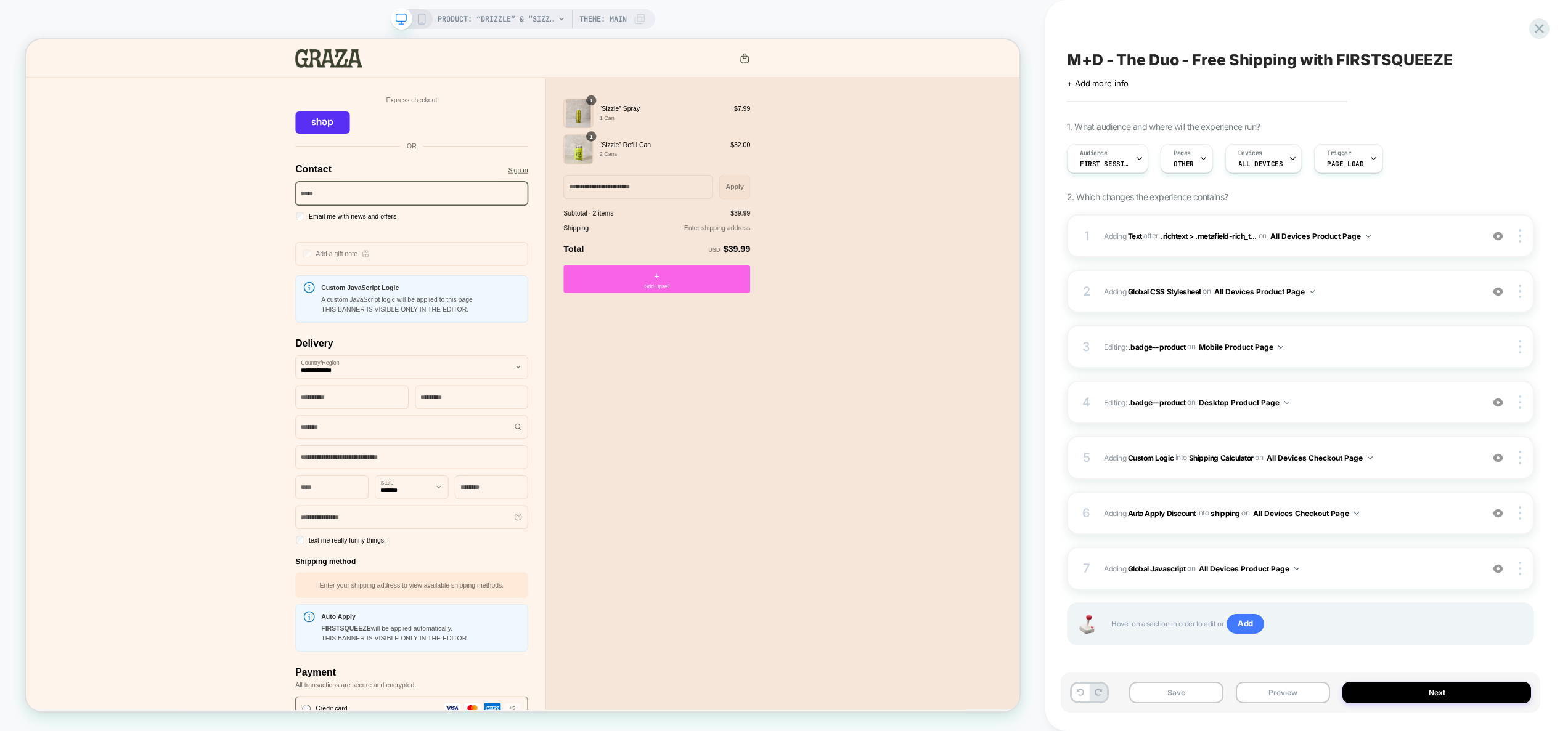
drag, startPoint x: 1321, startPoint y: 697, endPoint x: 1333, endPoint y: 683, distance: 18.4
click at [1321, 697] on button "Preview" at bounding box center [1283, 693] width 95 height 21
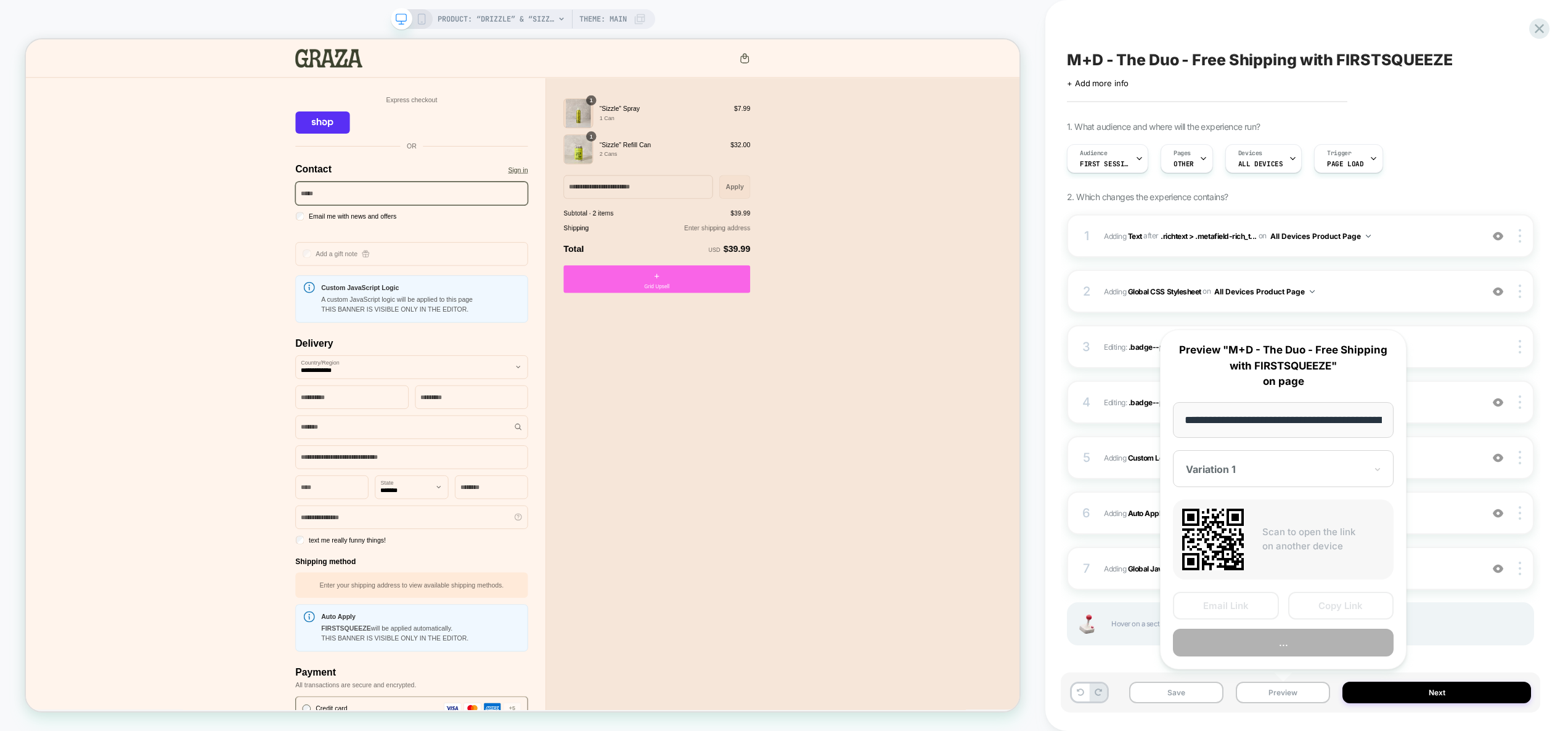
scroll to position [0, 105]
click at [1366, 608] on button "Copy Link" at bounding box center [1341, 606] width 106 height 27
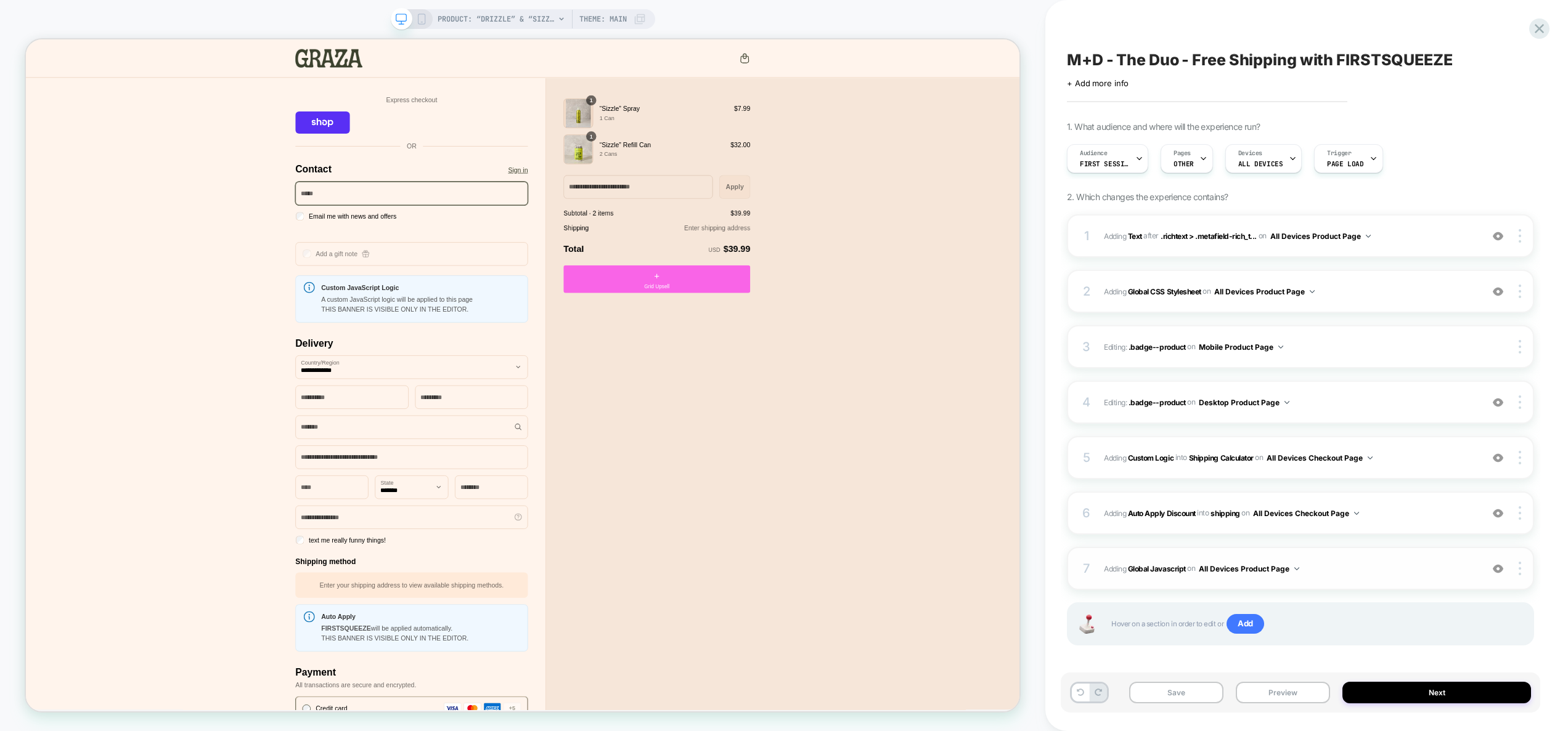
click at [1364, 565] on span "Adding Global Javascript on All Devices Product Page" at bounding box center [1290, 569] width 371 height 15
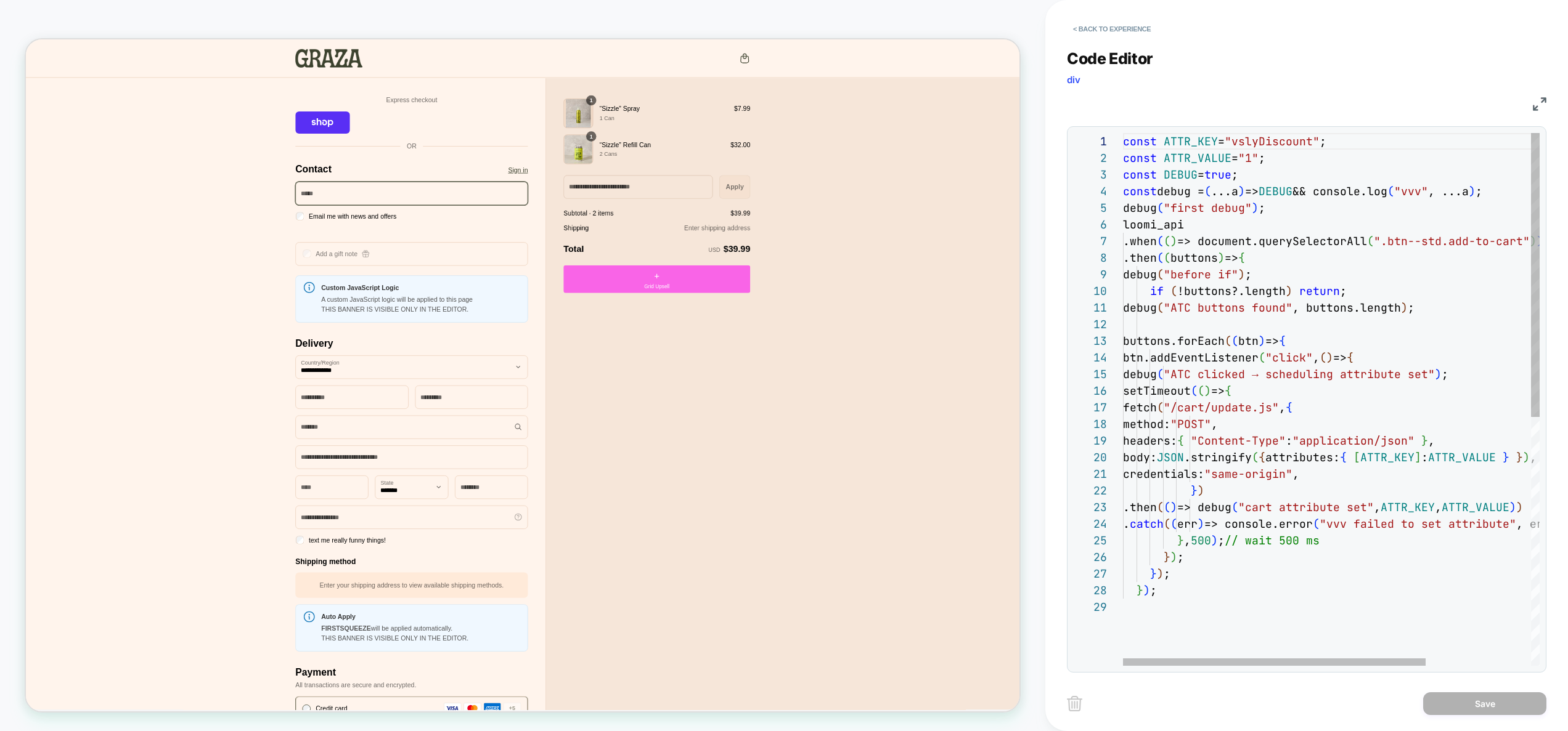
scroll to position [149, 173]
click at [1296, 287] on div "const ATTR_KEY = "vslyDiscount" ; const ATTR_VALUE = "1" ; const DEBUG = true ;…" at bounding box center [1403, 633] width 561 height 999
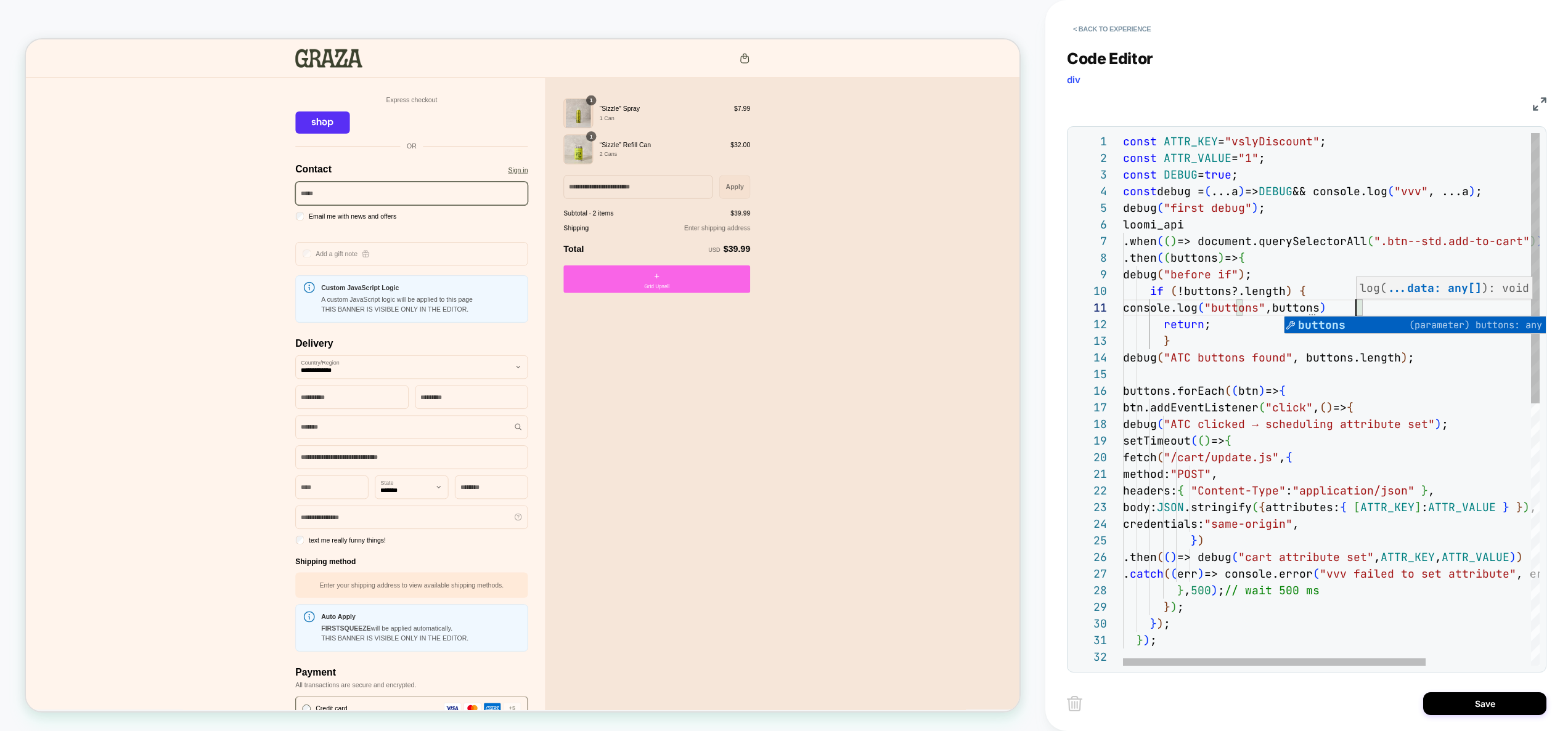
scroll to position [0, 233]
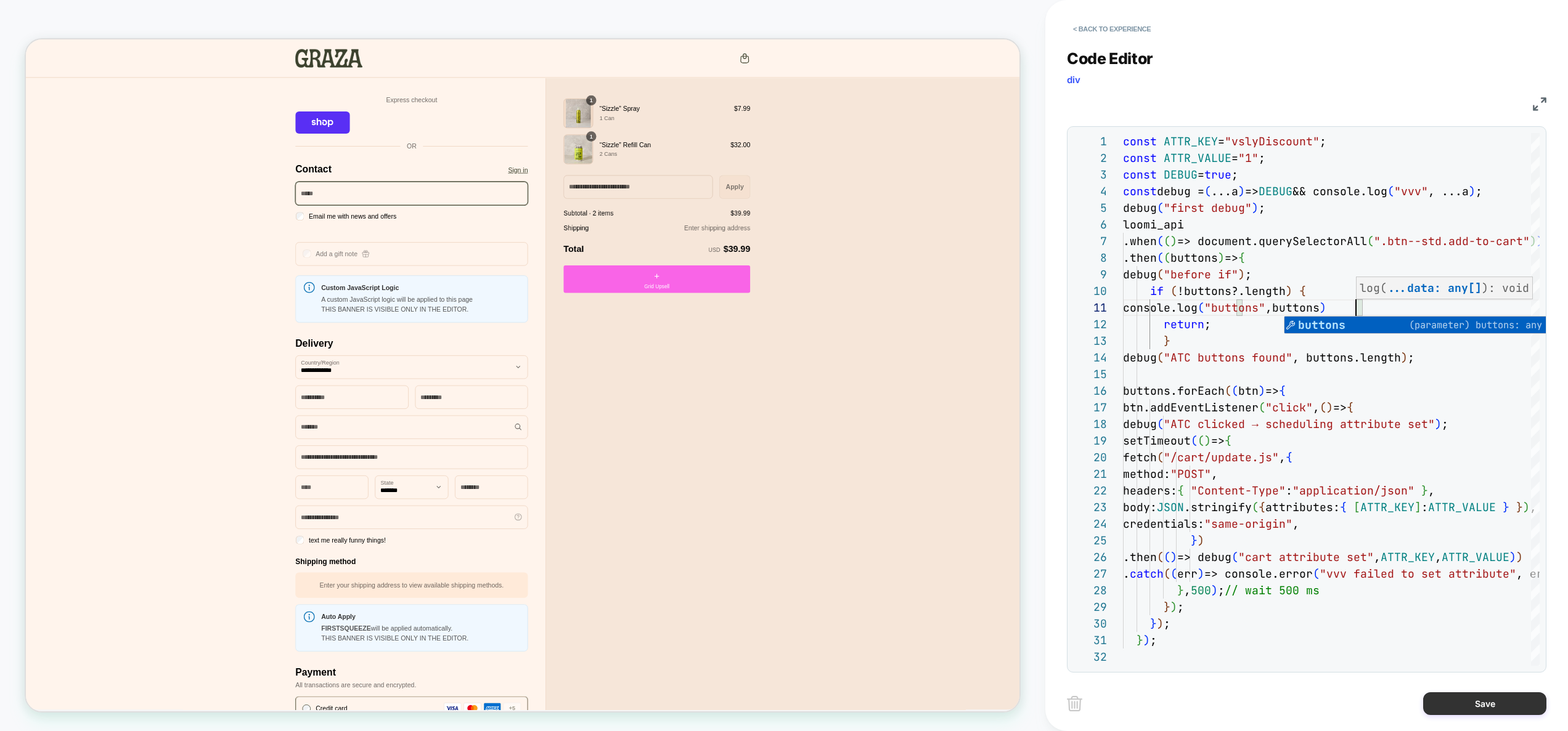
type textarea "**********"
click at [1467, 703] on button "Save" at bounding box center [1485, 704] width 123 height 23
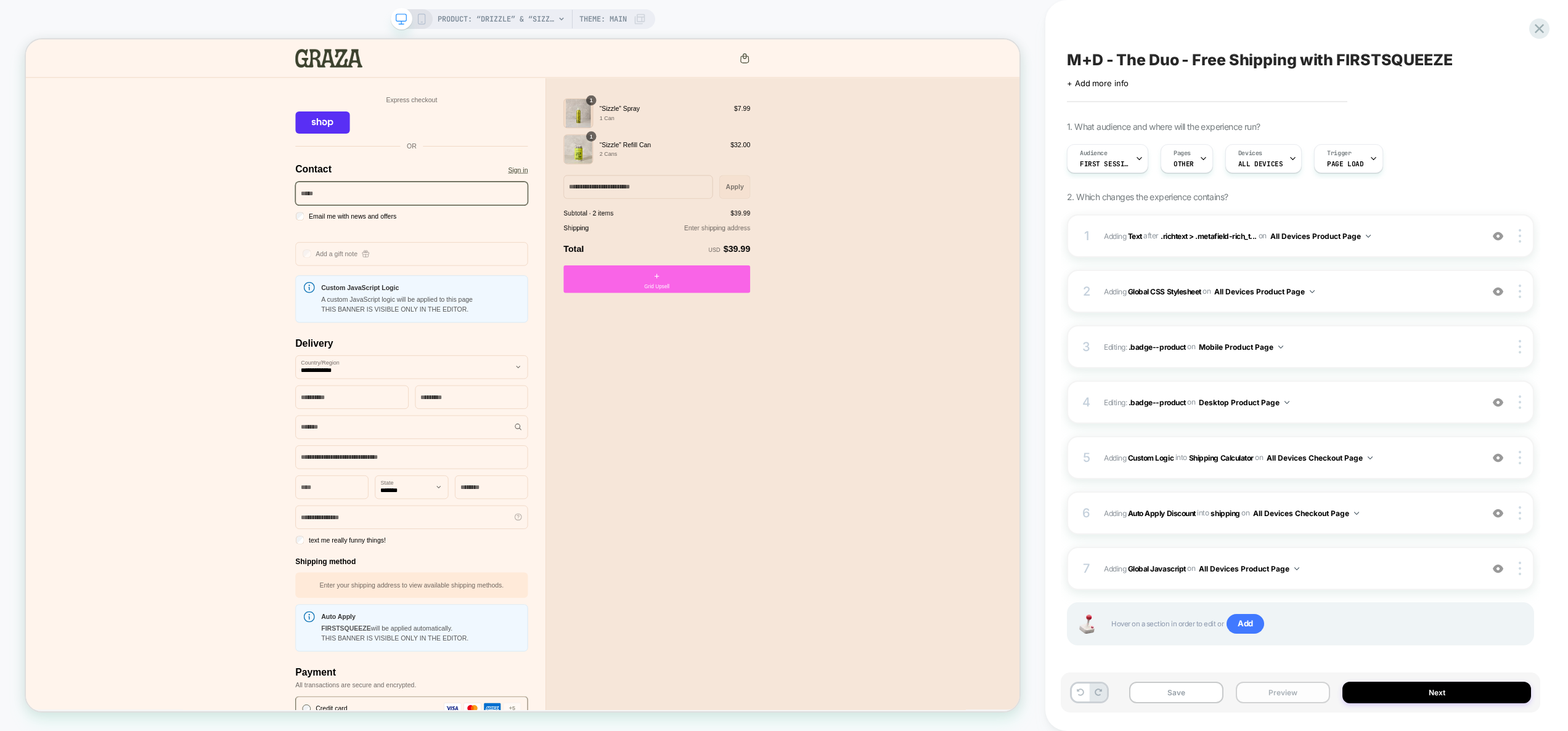
click at [1326, 688] on button "Preview" at bounding box center [1283, 693] width 95 height 21
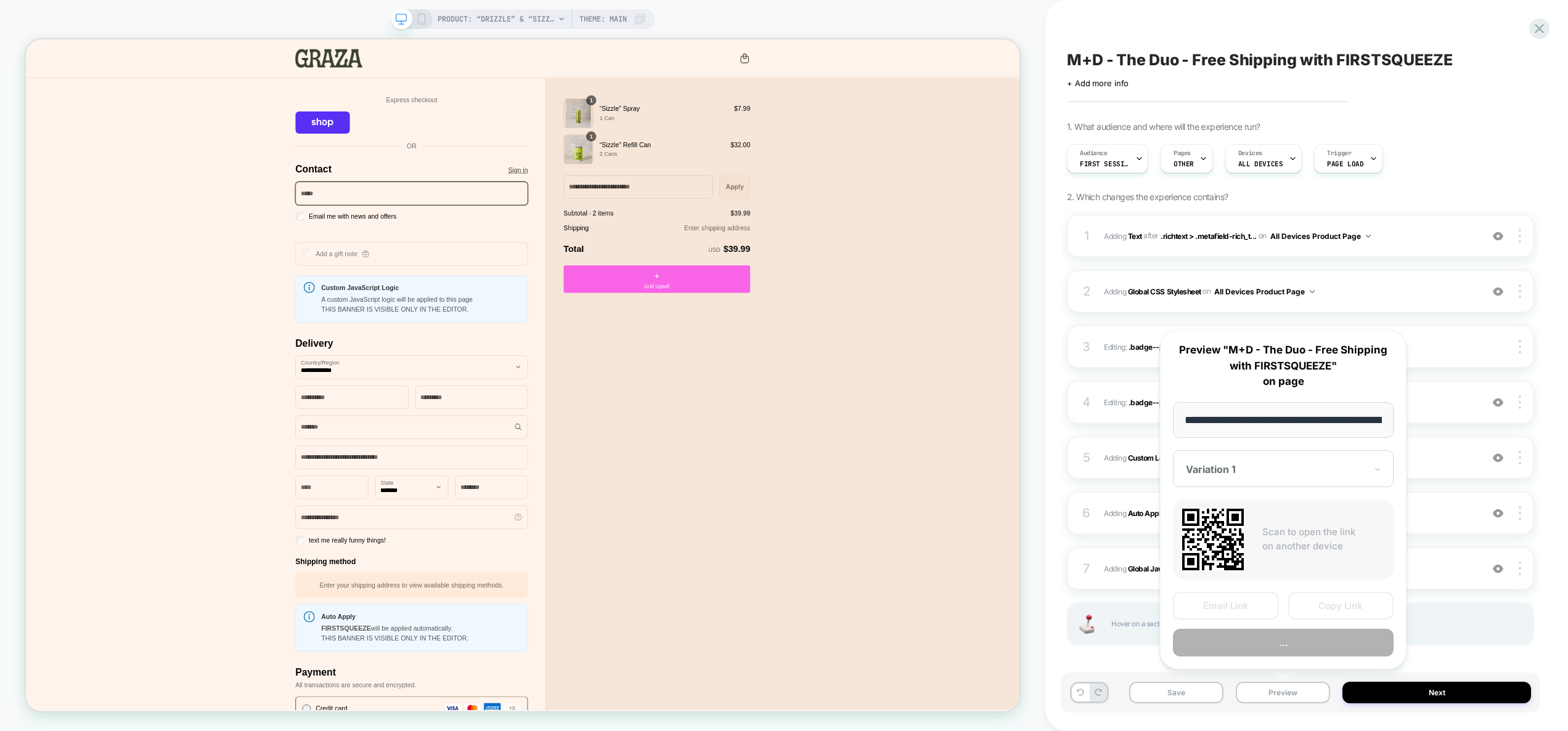
scroll to position [0, 105]
drag, startPoint x: 1354, startPoint y: 612, endPoint x: 1561, endPoint y: 264, distance: 404.9
click at [1355, 608] on button "Copy Link" at bounding box center [1341, 606] width 106 height 27
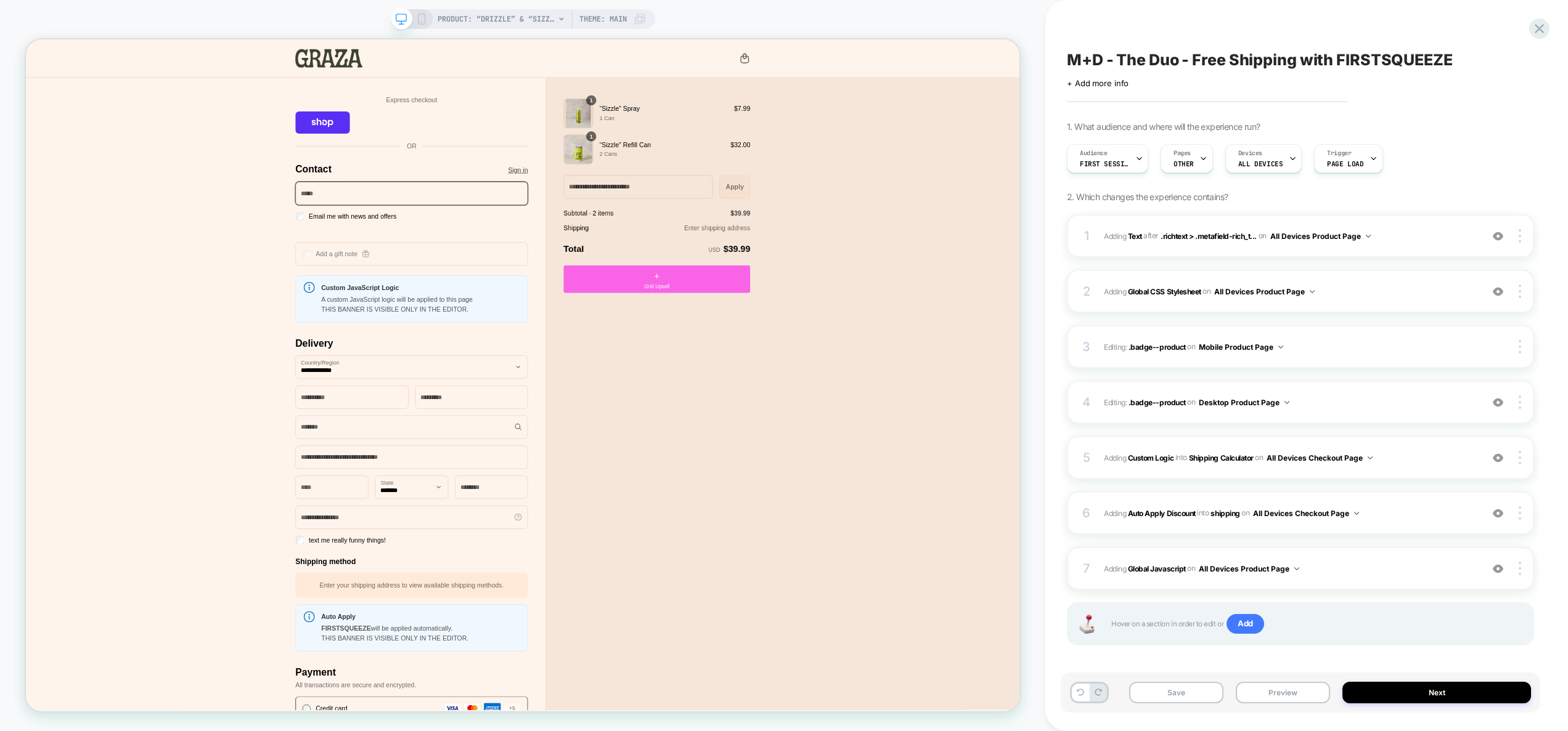
click at [1377, 566] on span "Adding Global Javascript on All Devices Product Page" at bounding box center [1290, 569] width 371 height 15
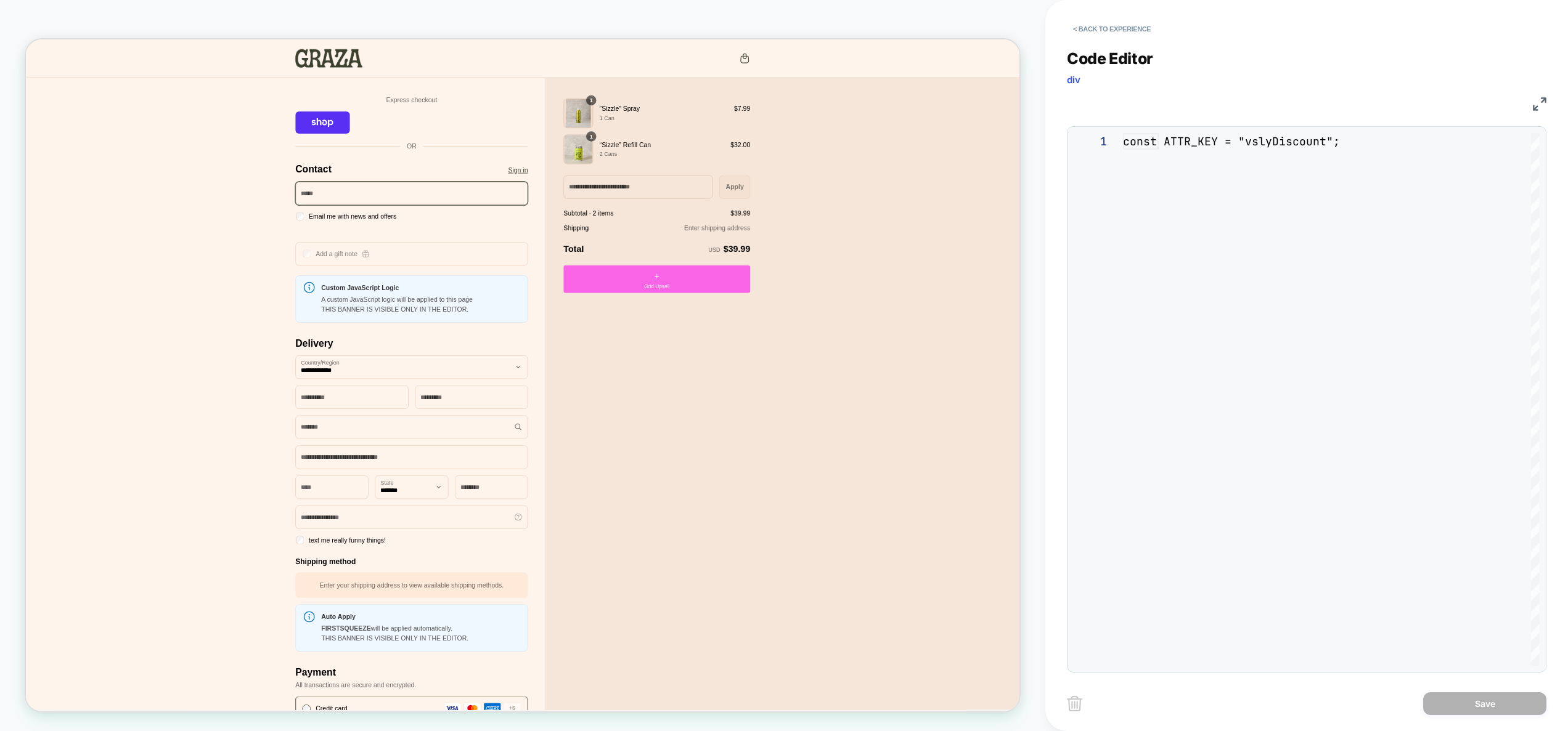
scroll to position [166, 0]
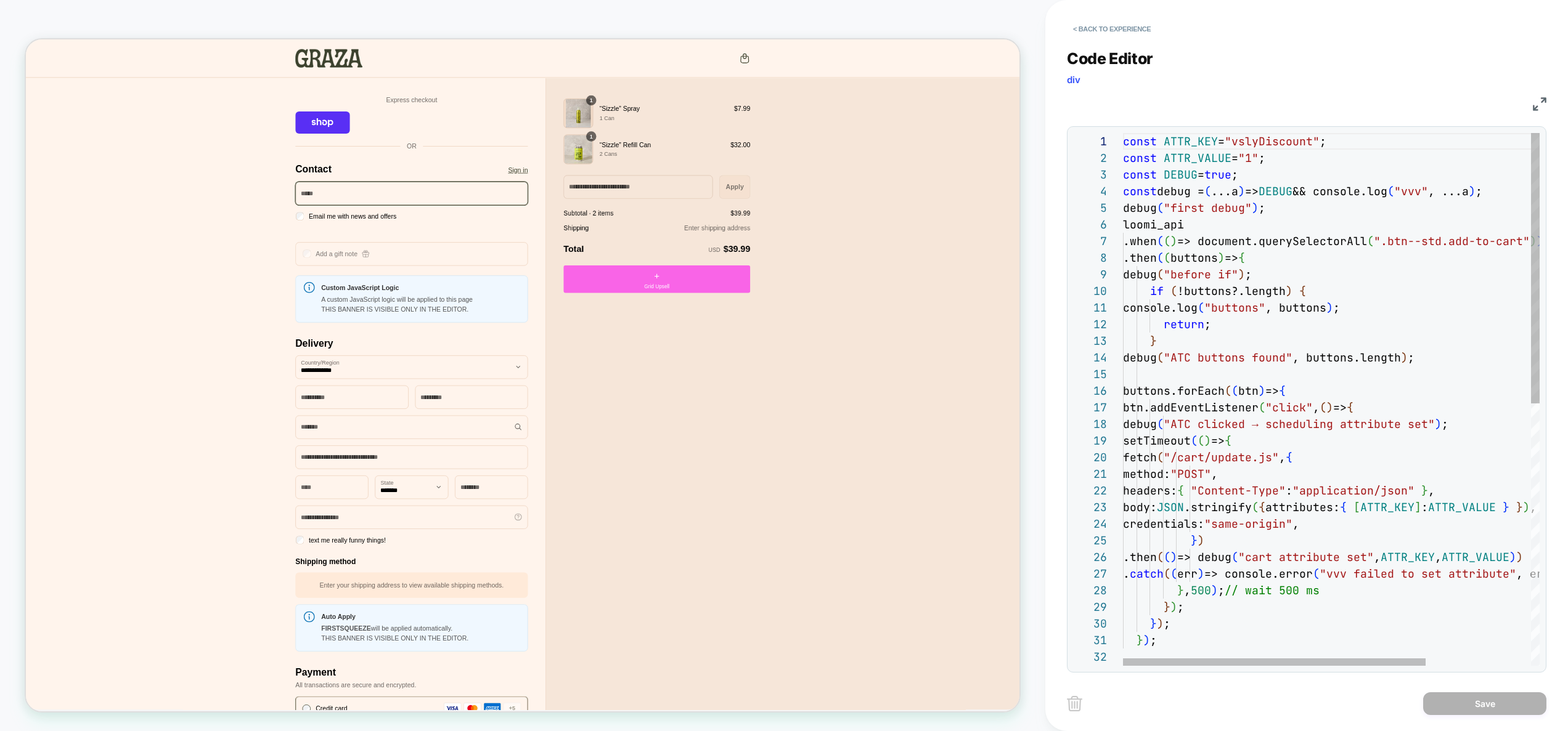
click at [1252, 309] on div "const ATTR_KEY = "vslyDiscount" ; const ATTR_VALUE = "1" ; const DEBUG = true ;…" at bounding box center [1403, 657] width 561 height 1049
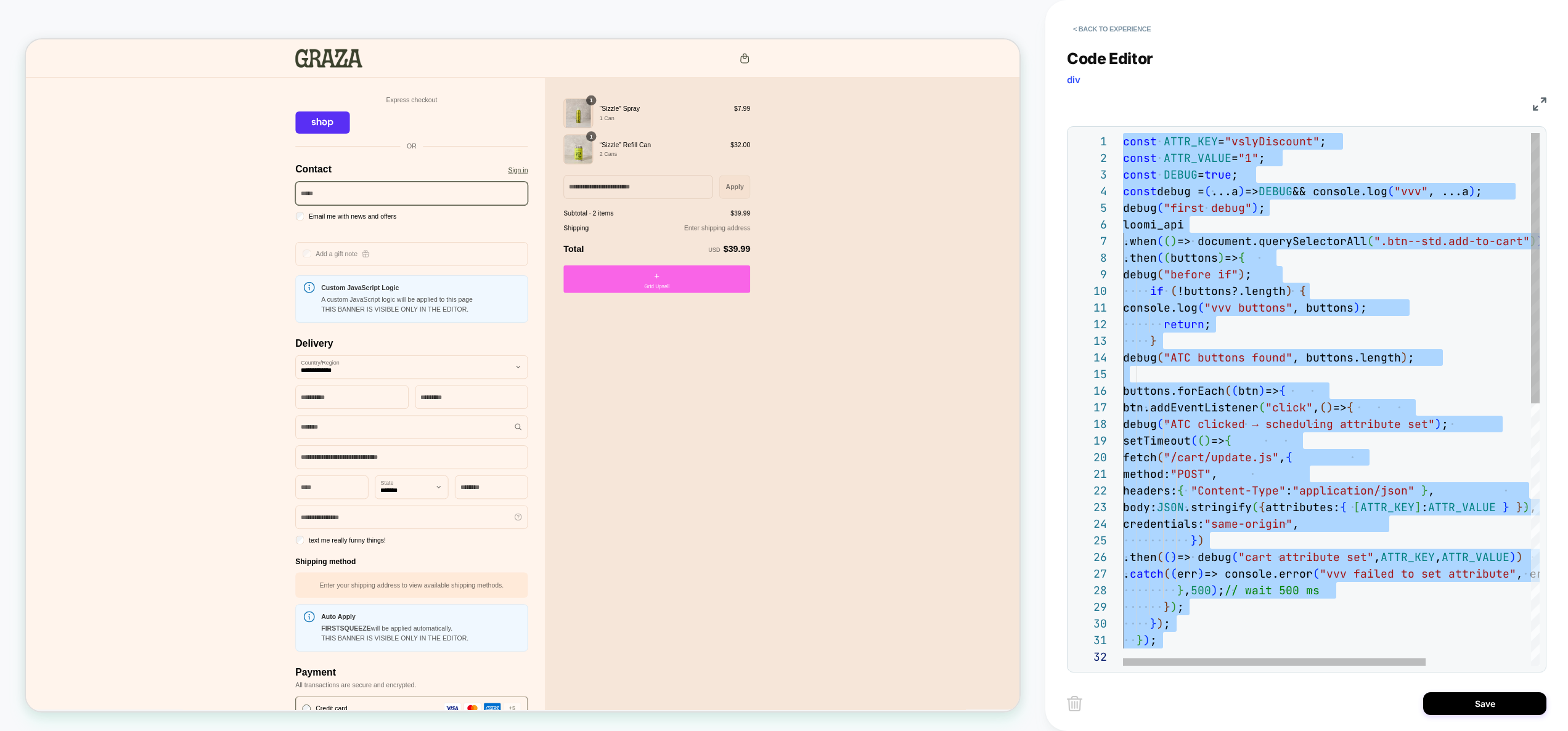
scroll to position [66, 0]
click at [1355, 379] on div "const ATTR_KEY = "vslyDiscount" ; const ATTR_VALUE = "1" ; const DEBUG = true ;…" at bounding box center [1403, 657] width 561 height 1049
click at [1263, 348] on div "const ATTR_KEY = "vslyDiscount" ; const ATTR_VALUE = "1" ; const DEBUG = true ;…" at bounding box center [1403, 657] width 561 height 1049
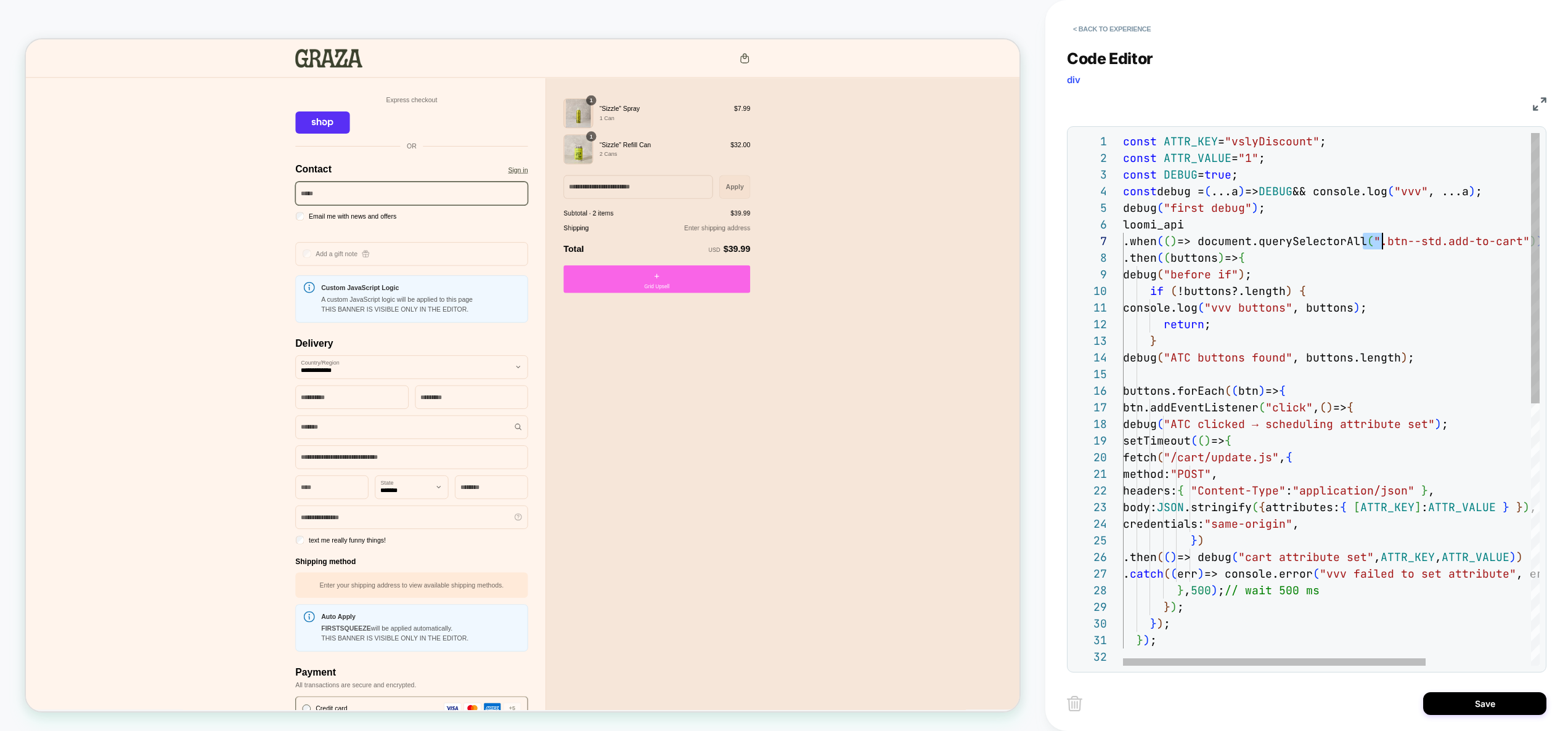
scroll to position [100, 259]
drag, startPoint x: 1364, startPoint y: 243, endPoint x: 1385, endPoint y: 243, distance: 21.0
click at [1385, 243] on div "const ATTR_KEY = "vslyDiscount" ; const ATTR_VALUE = "1" ; const DEBUG = true ;…" at bounding box center [1403, 657] width 561 height 1049
click at [1376, 263] on div "const ATTR_KEY = "vslyDiscount" ; const ATTR_VALUE = "1" ; const DEBUG = true ;…" at bounding box center [1403, 657] width 561 height 1049
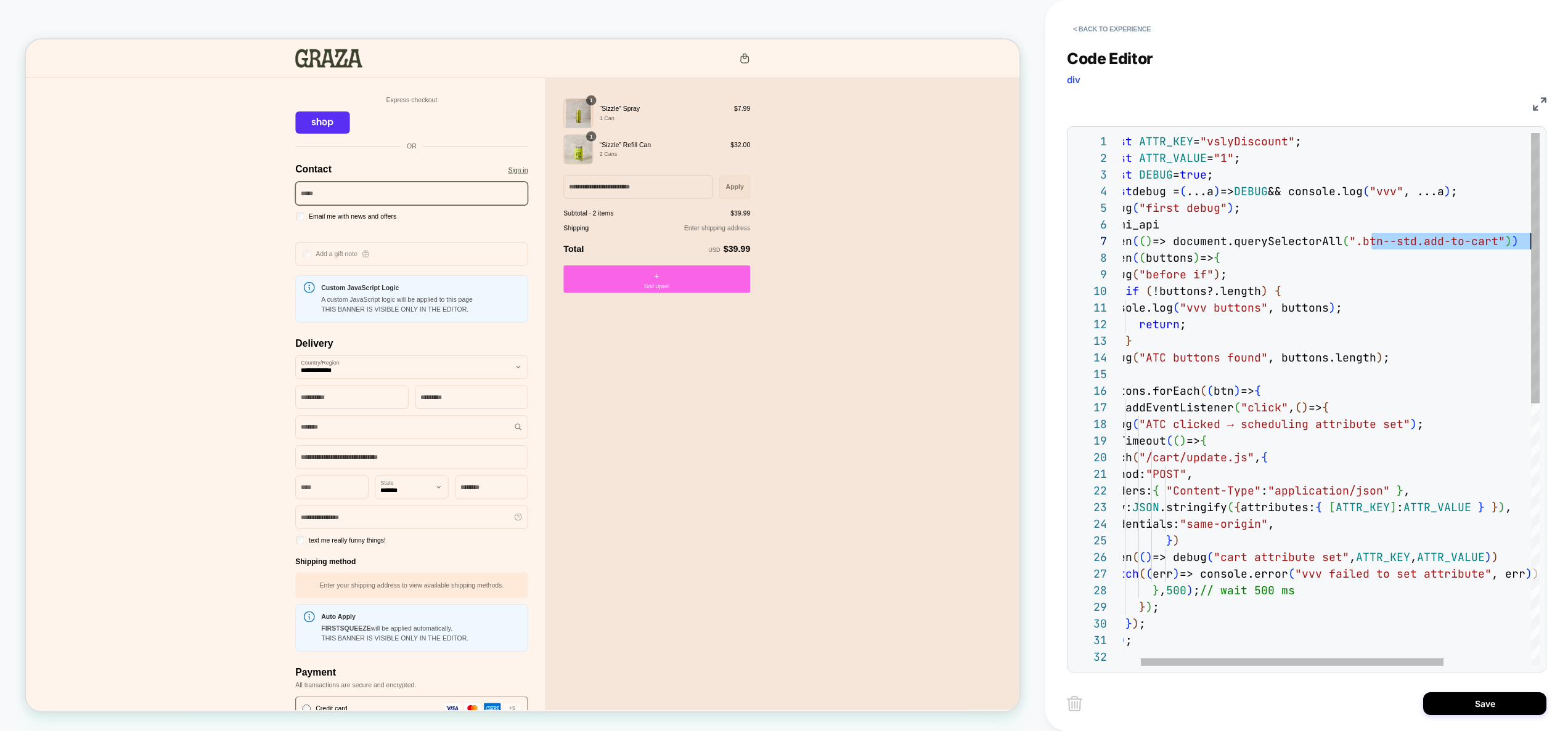
scroll to position [100, 413]
drag, startPoint x: 1397, startPoint y: 244, endPoint x: 1513, endPoint y: 241, distance: 116.0
click at [1513, 241] on div "const ATTR_KEY = "vslyDiscount" ; const ATTR_VALUE = "1" ; const DEBUG = true ;…" at bounding box center [1379, 657] width 561 height 1049
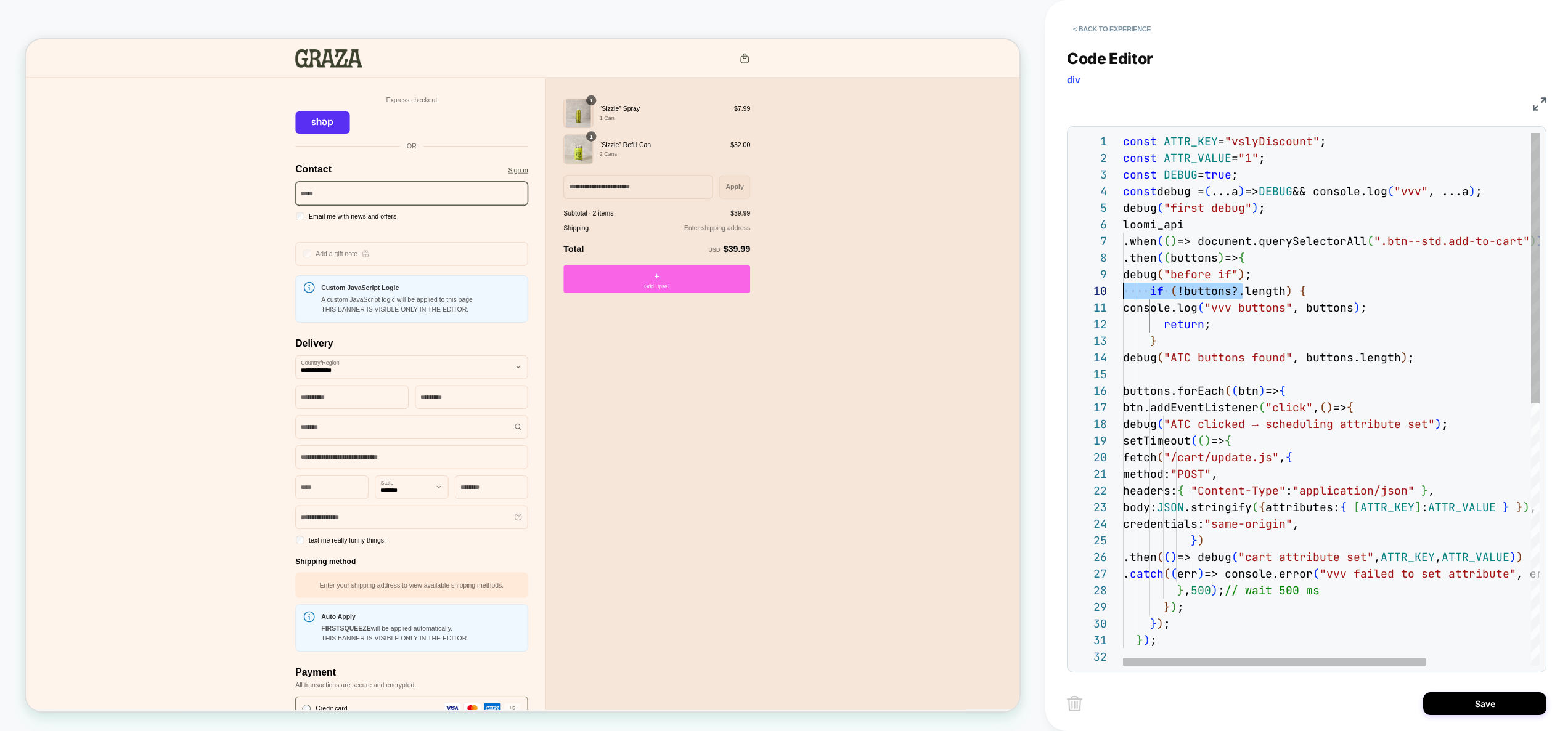
drag, startPoint x: 1215, startPoint y: 293, endPoint x: 1115, endPoint y: 288, distance: 100.1
click at [1123, 288] on div "const ATTR_KEY = "vslyDiscount" ; const ATTR_VALUE = "1" ; const DEBUG = true ;…" at bounding box center [1403, 657] width 561 height 1049
click at [1291, 257] on div "const ATTR_KEY = "vslyDiscount" ; const ATTR_VALUE = "1" ; const DEBUG = true ;…" at bounding box center [1403, 657] width 561 height 1049
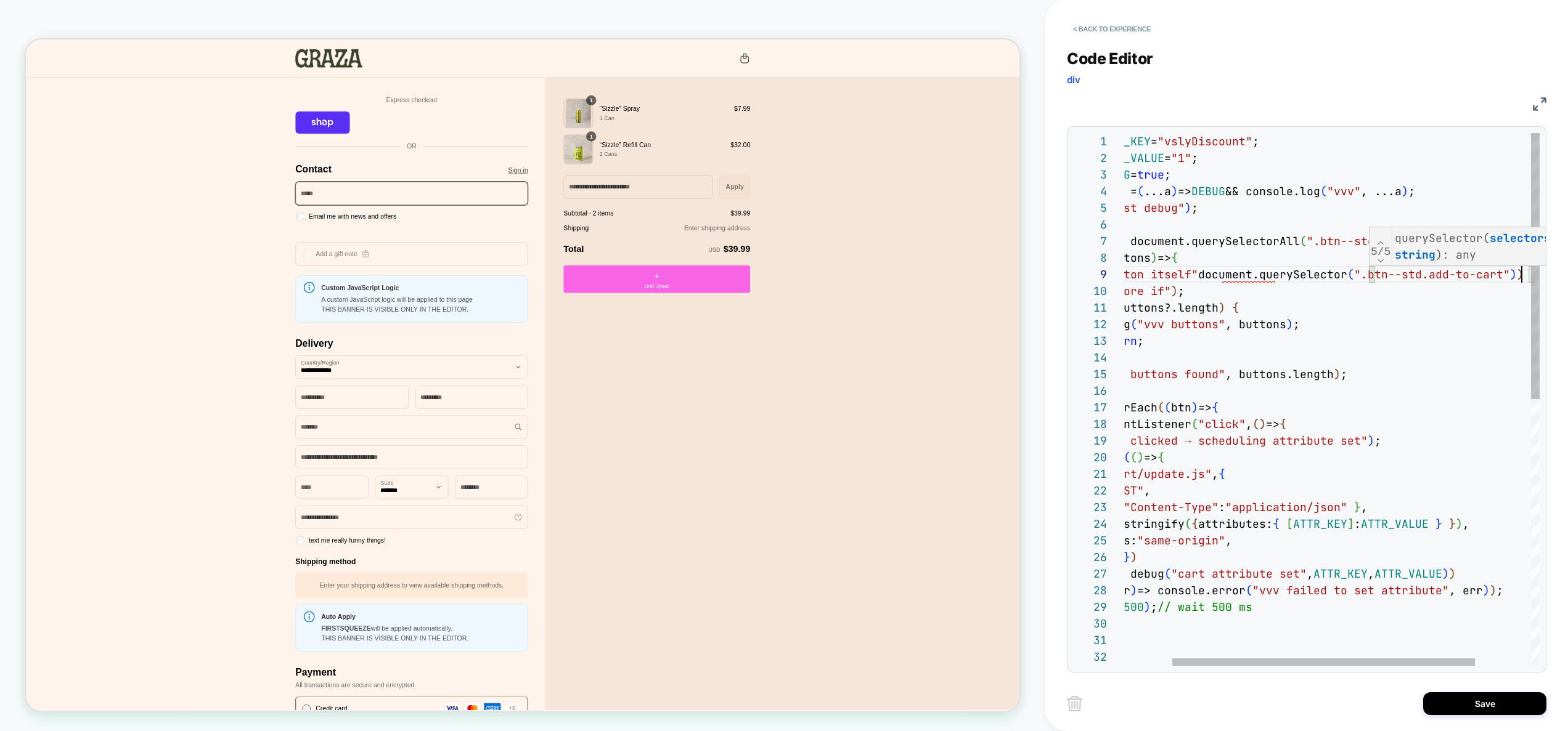
scroll to position [133, 466]
click at [1221, 277] on div "const ATTR_KEY = "vslyDiscount" ; const ATTR_VALUE = "1" ; const DEBUG = true ;…" at bounding box center [1336, 666] width 561 height 1065
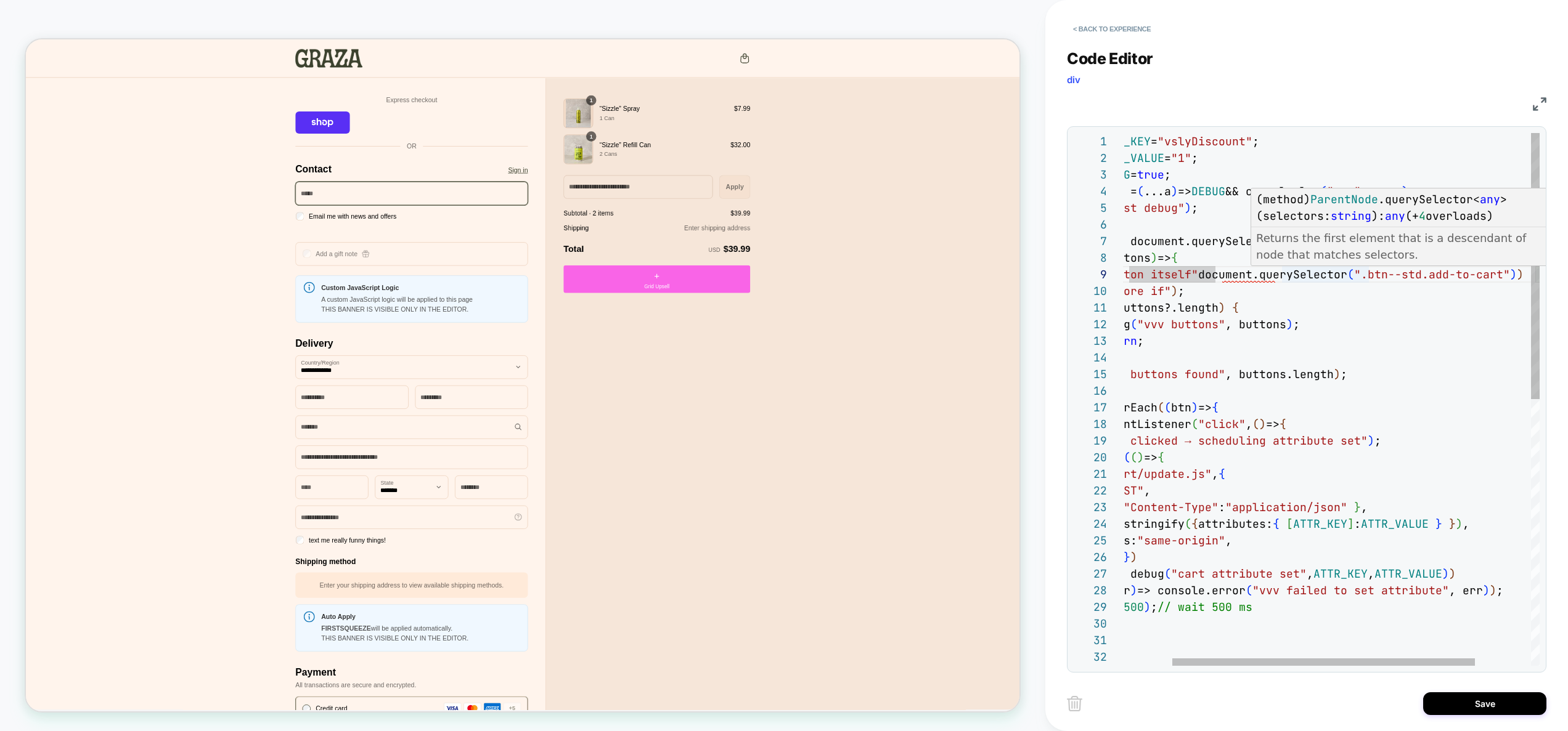
scroll to position [133, 173]
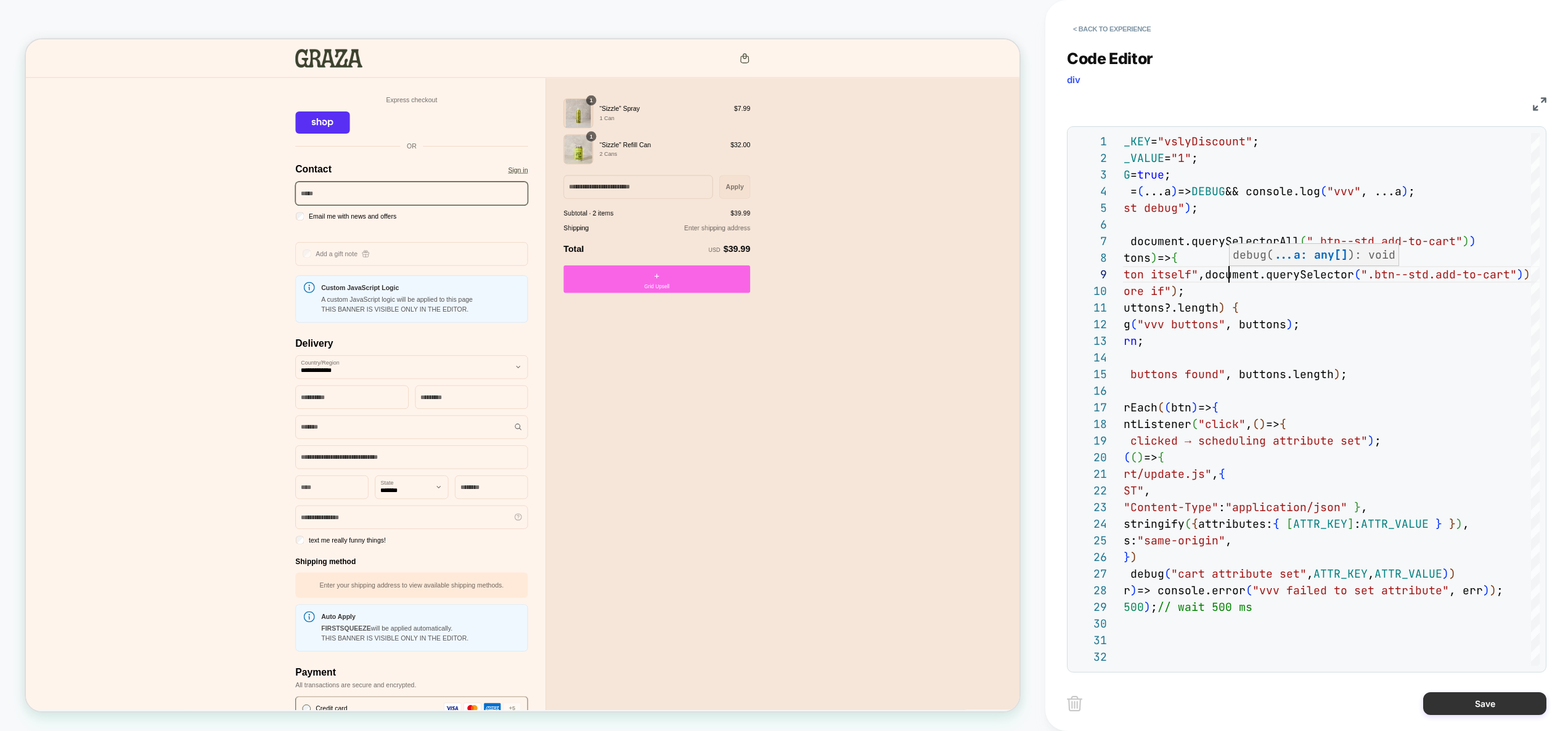
type textarea "**********"
click at [1502, 700] on button "Save" at bounding box center [1485, 704] width 123 height 23
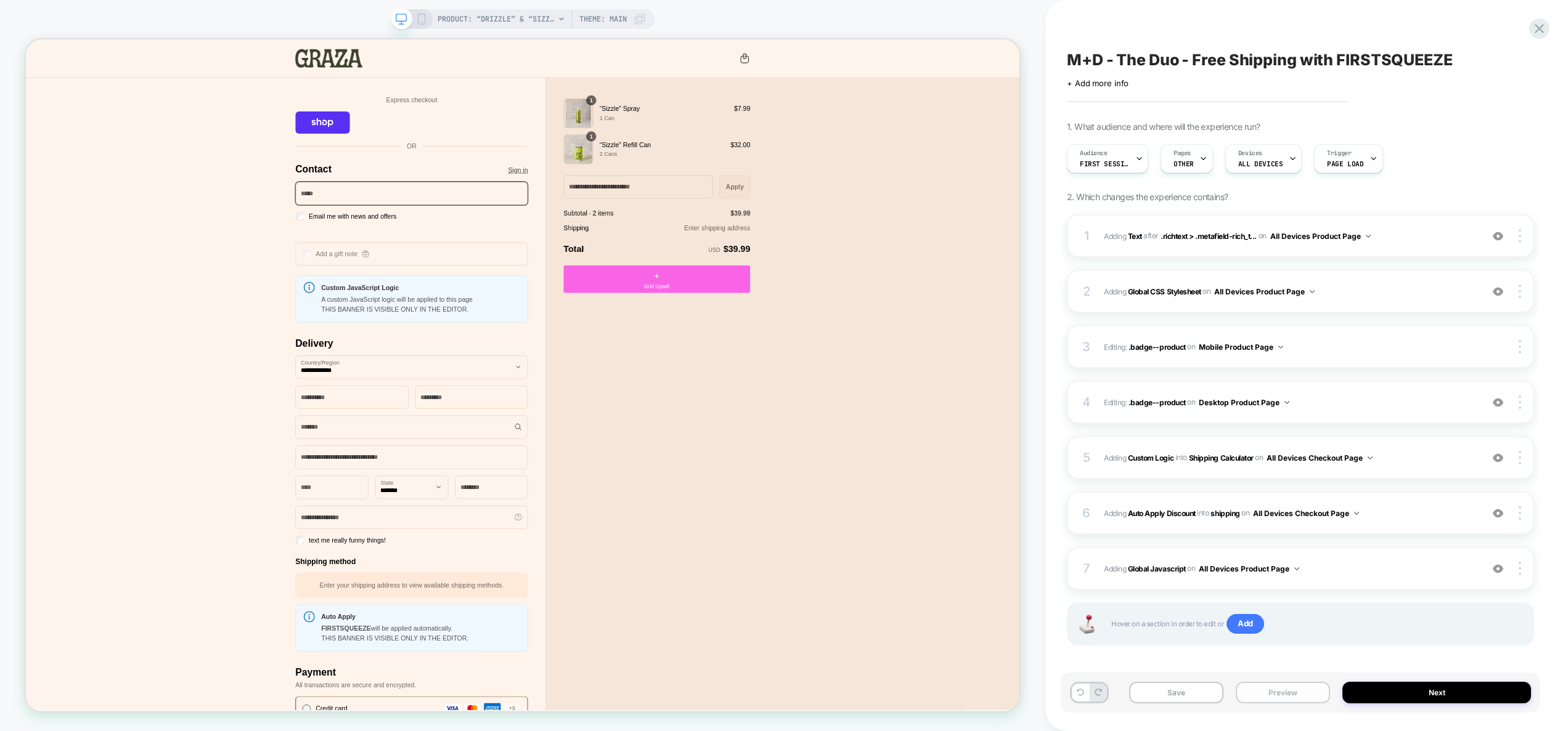
click at [1309, 693] on button "Preview" at bounding box center [1283, 693] width 95 height 21
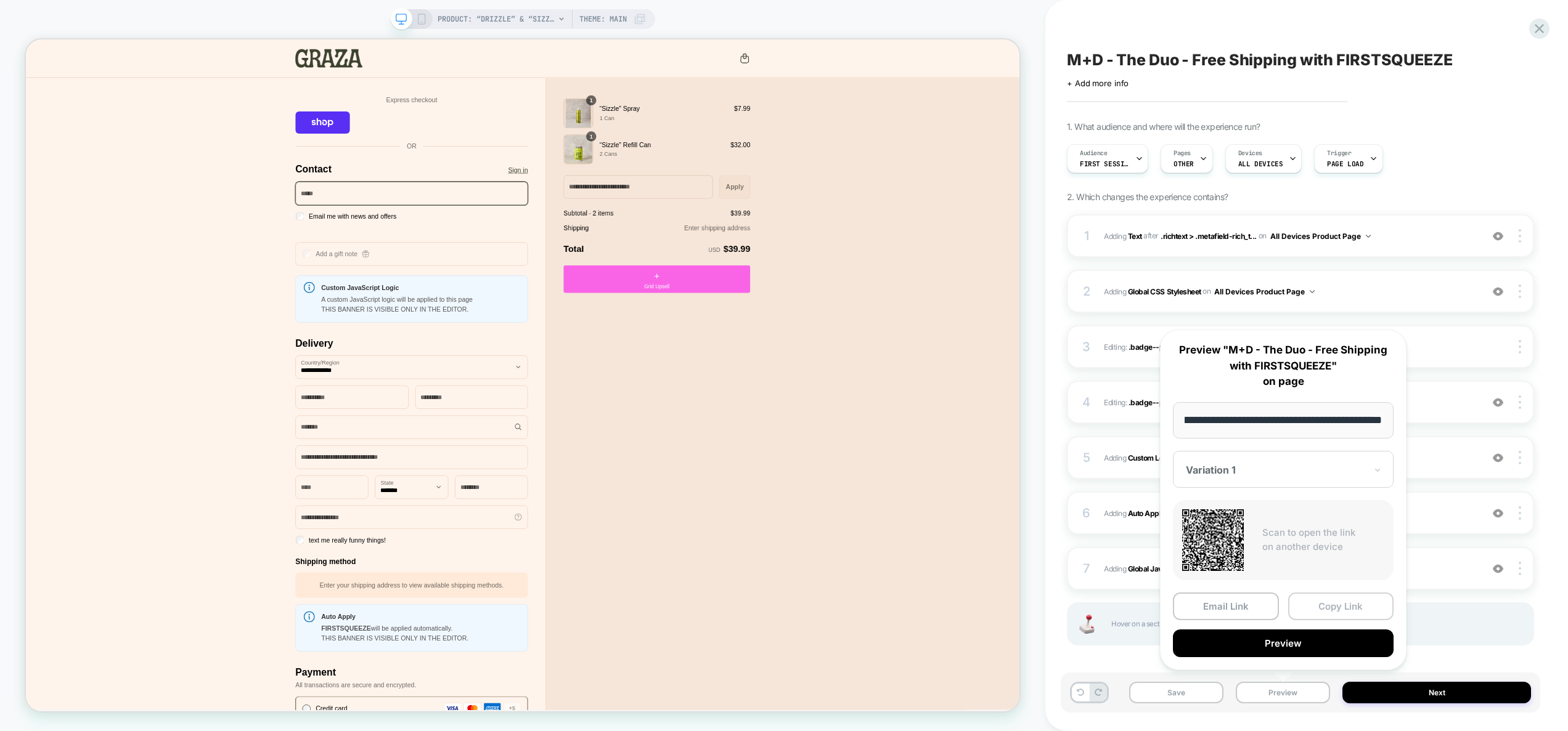
scroll to position [0, 0]
click at [1351, 606] on button "Copy Link" at bounding box center [1341, 606] width 106 height 27
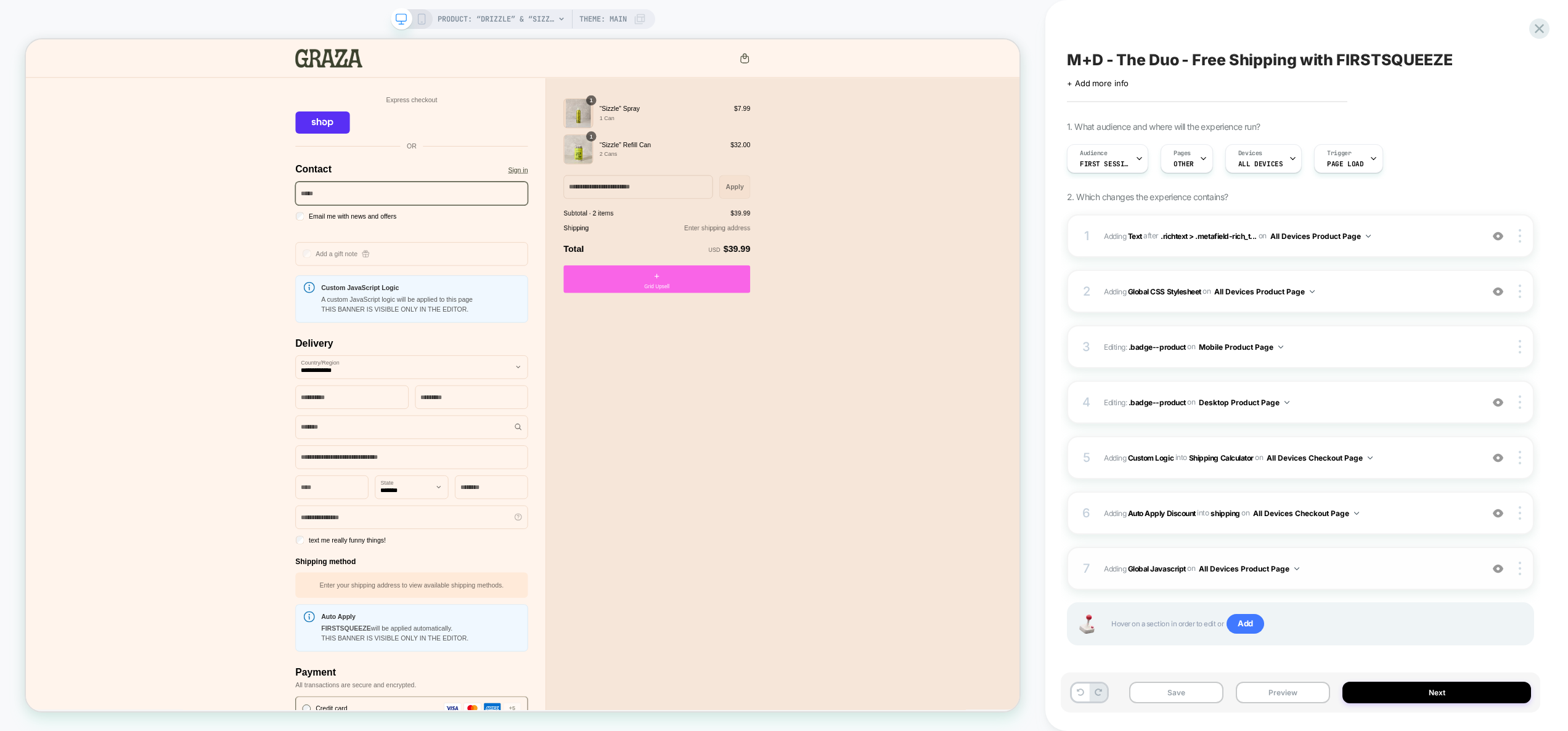
click at [1363, 568] on span "Adding Global Javascript on All Devices Product Page" at bounding box center [1290, 569] width 371 height 15
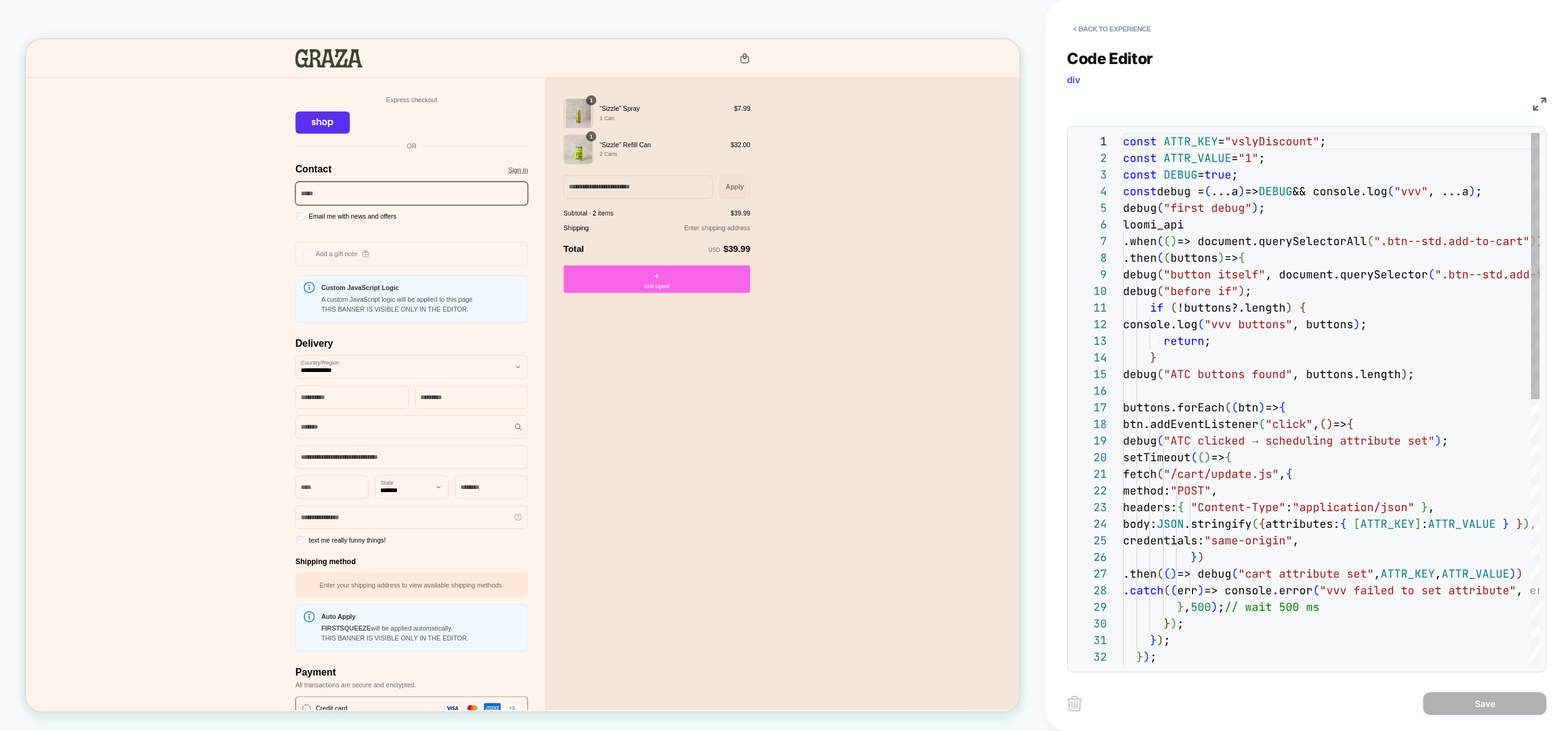
scroll to position [166, 0]
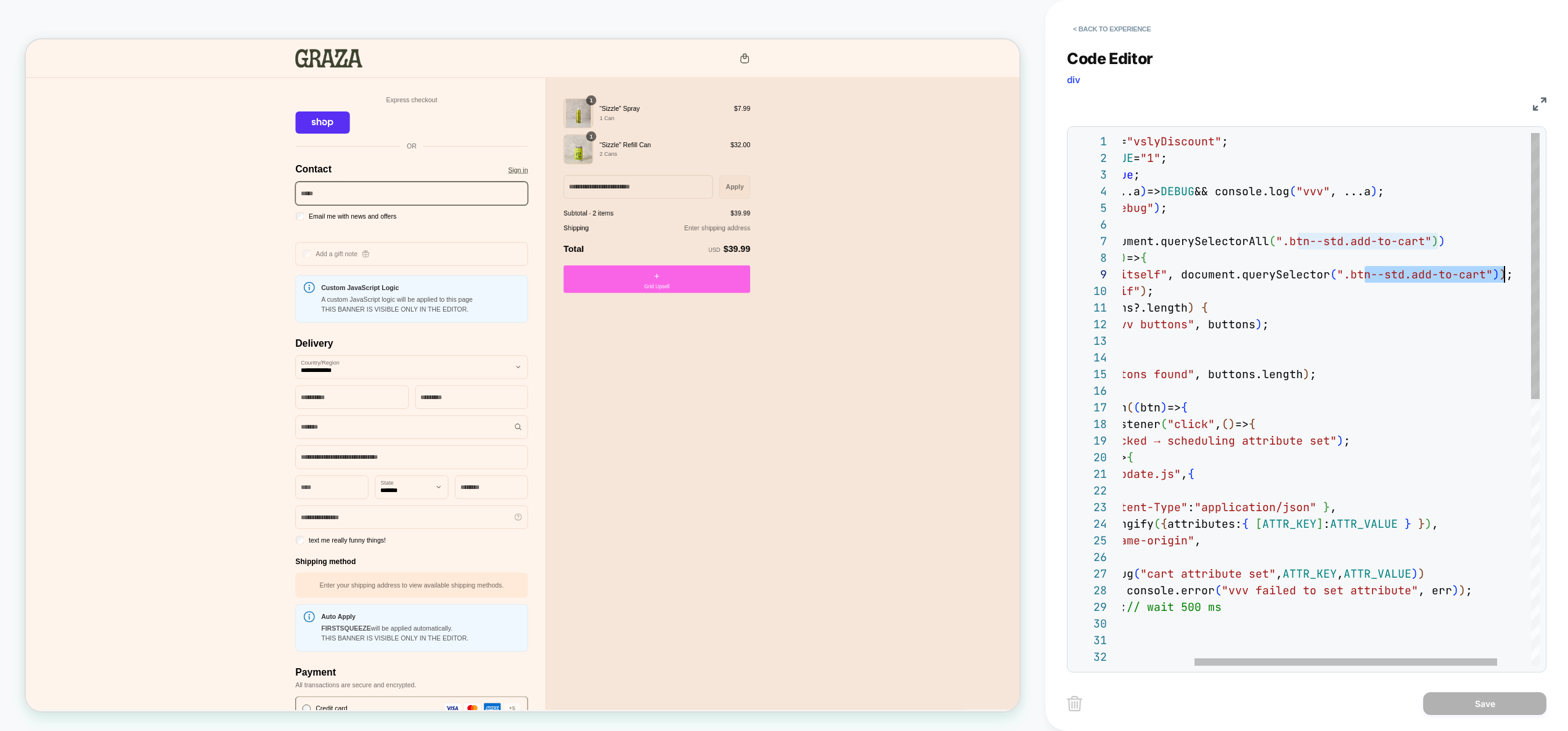
drag, startPoint x: 1461, startPoint y: 275, endPoint x: 1505, endPoint y: 276, distance: 44.0
click at [1505, 276] on div "const ATTR_KEY = "vslyDiscount" ; const ATTR_VALUE = "1" ; const DEBUG = true ;…" at bounding box center [1305, 666] width 561 height 1065
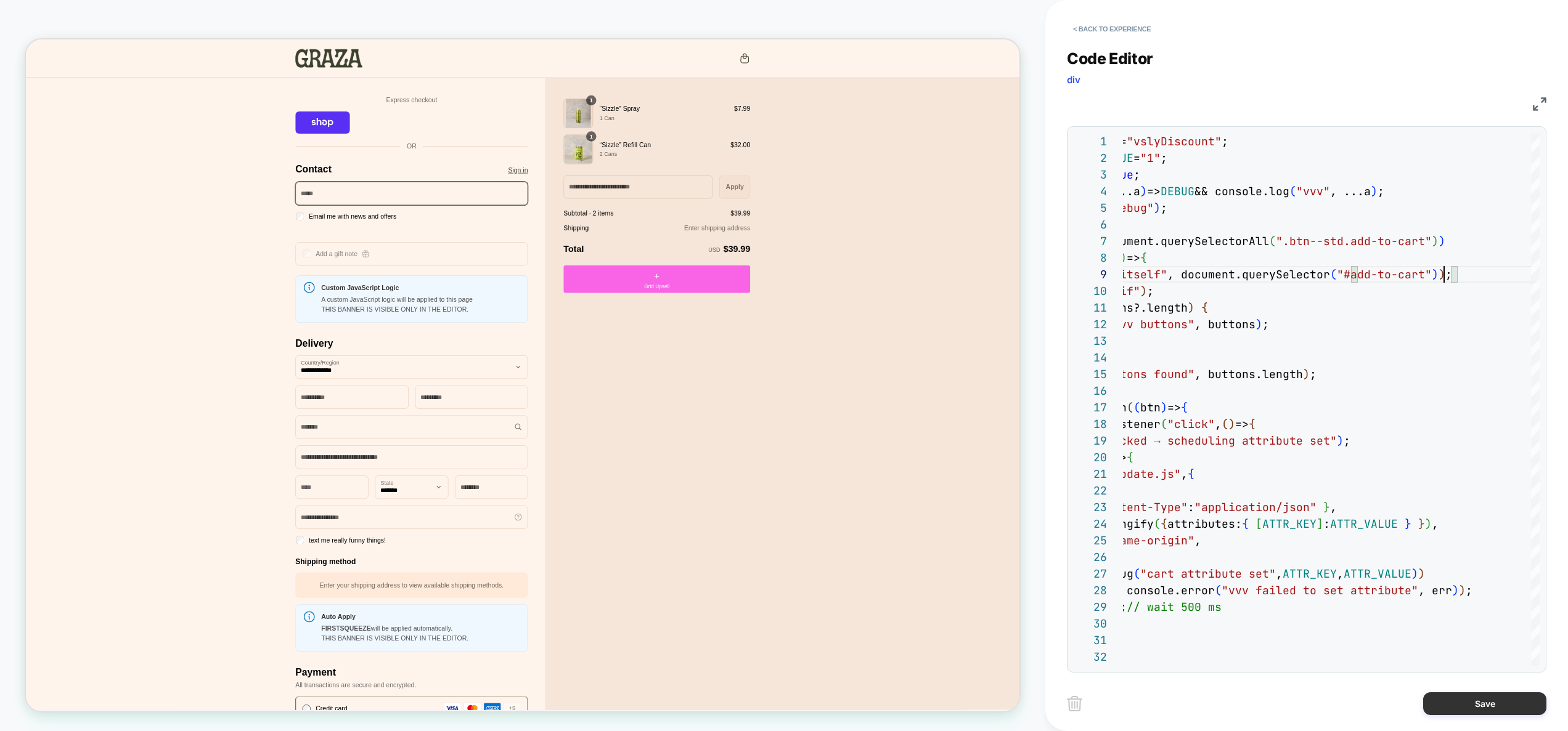
type textarea "**********"
click at [1484, 700] on button "Save" at bounding box center [1485, 704] width 123 height 23
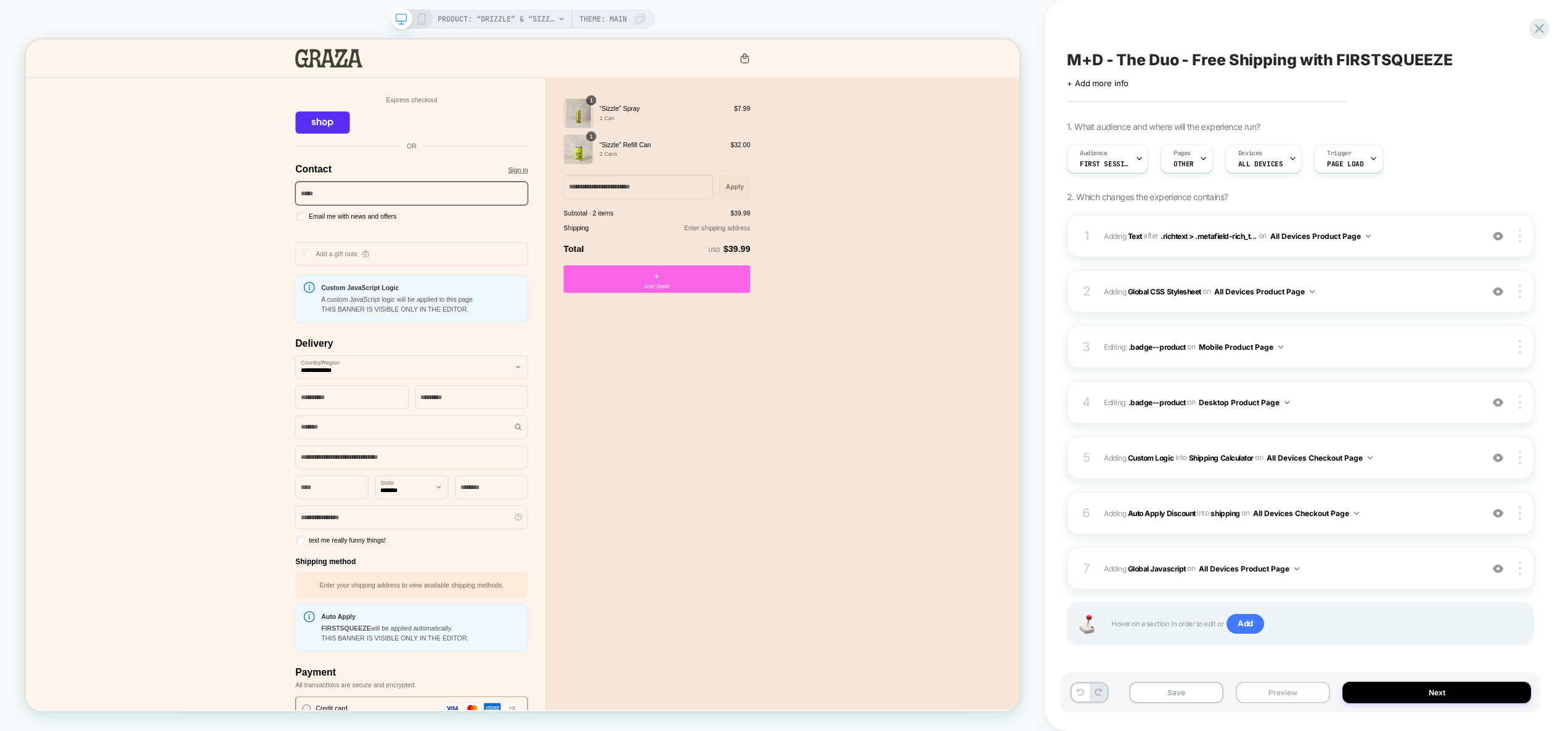
click at [1317, 695] on button "Preview" at bounding box center [1283, 693] width 95 height 21
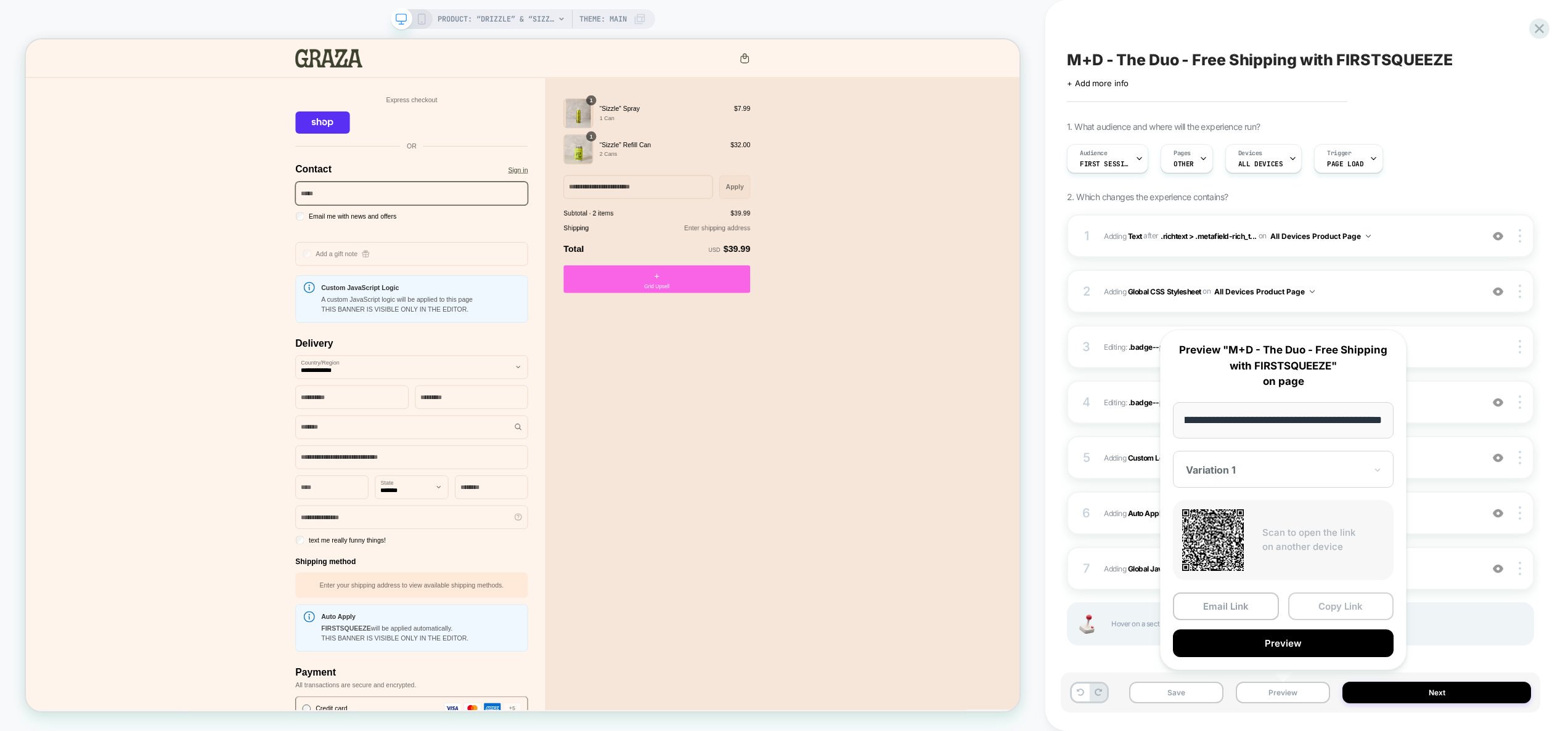
scroll to position [0, 0]
click at [1375, 594] on button "Copy Link" at bounding box center [1341, 606] width 106 height 27
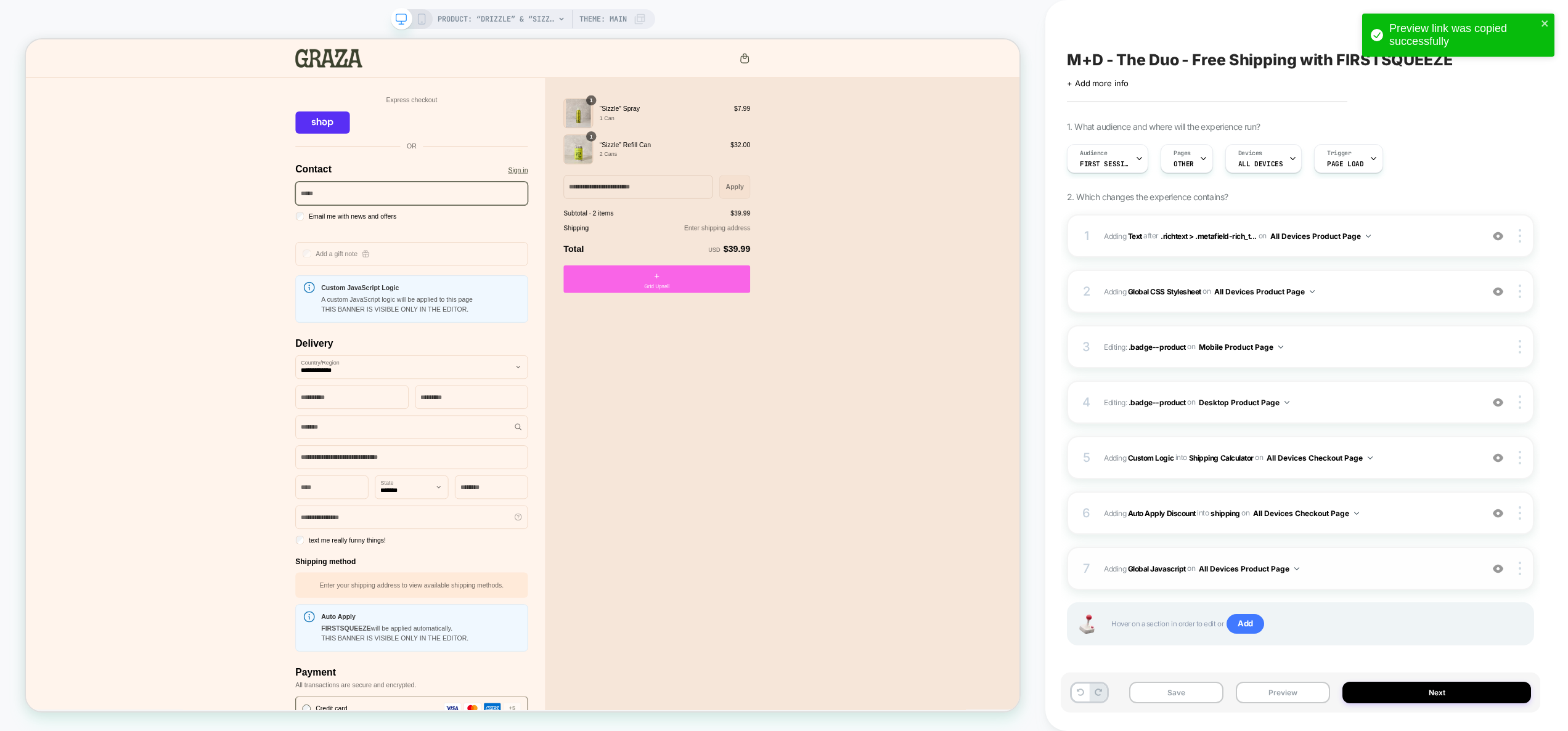
click at [1346, 567] on span "Adding Global Javascript on All Devices Product Page" at bounding box center [1290, 569] width 371 height 15
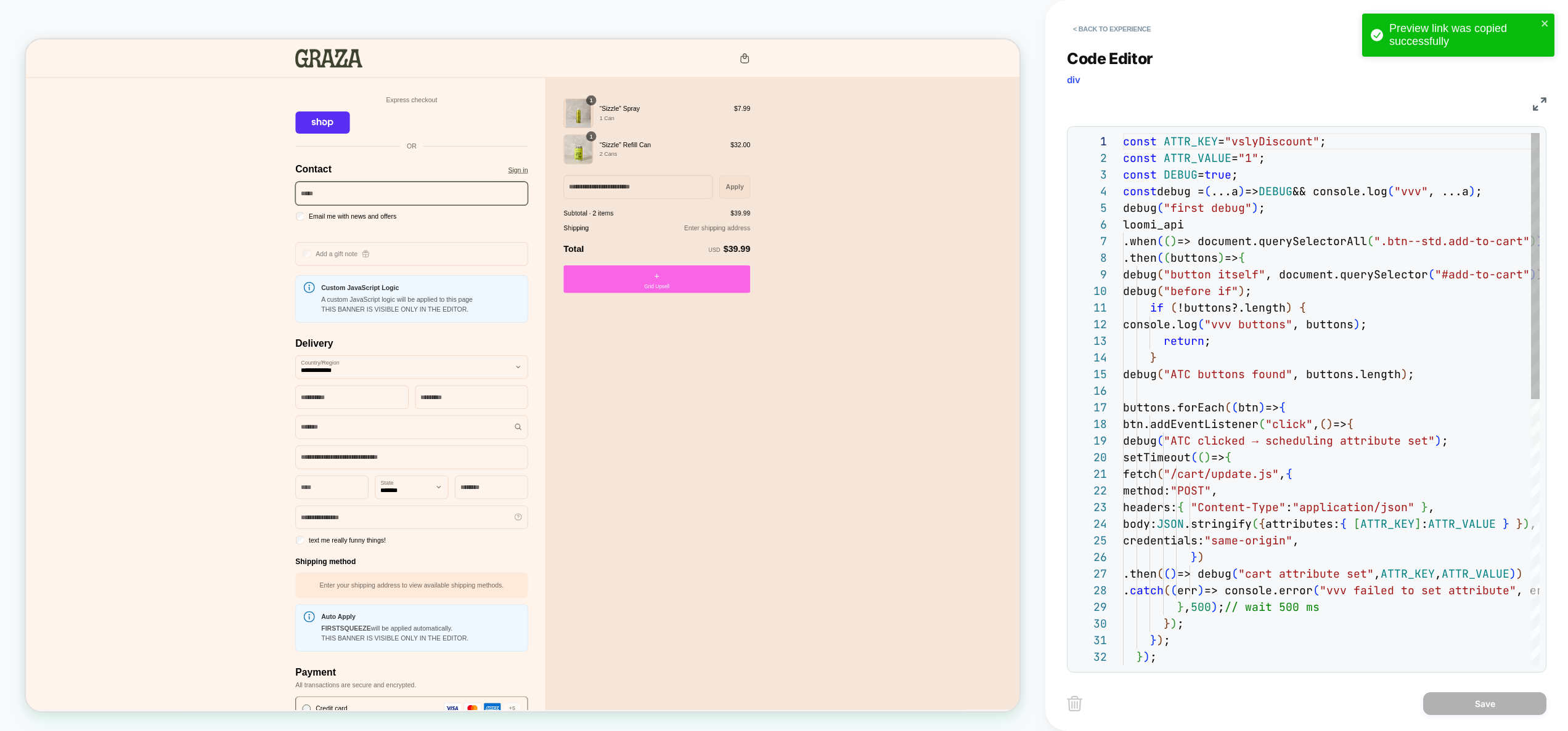
scroll to position [166, 0]
click at [1282, 277] on div "const ATTR_KEY = "vslyDiscount" ; const ATTR_VALUE = "1" ; const DEBUG = true ;…" at bounding box center [1403, 666] width 561 height 1065
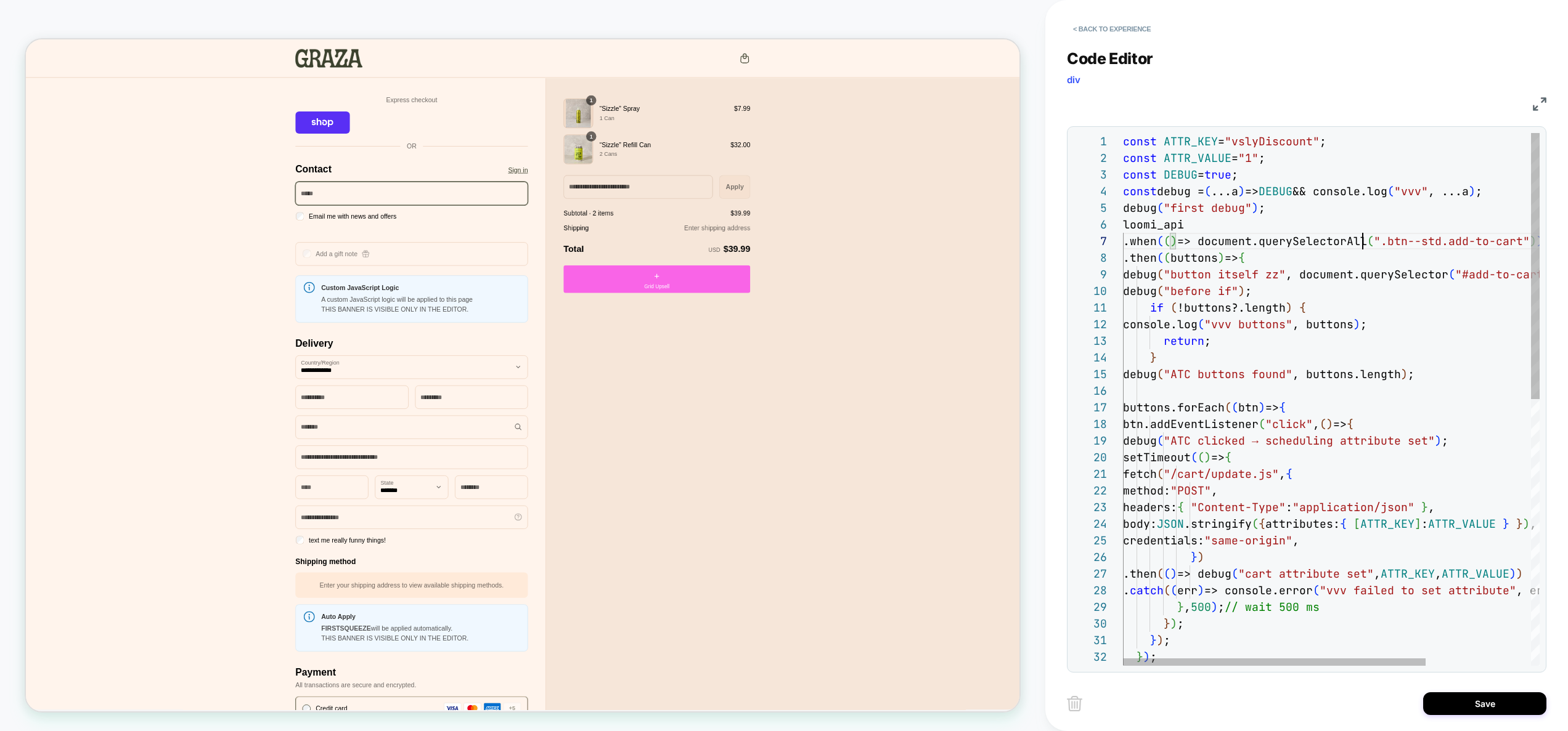
scroll to position [100, 259]
drag, startPoint x: 1364, startPoint y: 241, endPoint x: 1386, endPoint y: 243, distance: 22.1
click at [1386, 243] on div "const ATTR_KEY = "vslyDiscount" ; const ATTR_VALUE = "1" ; const DEBUG = true ;…" at bounding box center [1403, 666] width 561 height 1065
click at [1229, 235] on div "const ATTR_KEY = "vslyDiscount" ; const ATTR_VALUE = "1" ; const DEBUG = true ;…" at bounding box center [1403, 666] width 561 height 1065
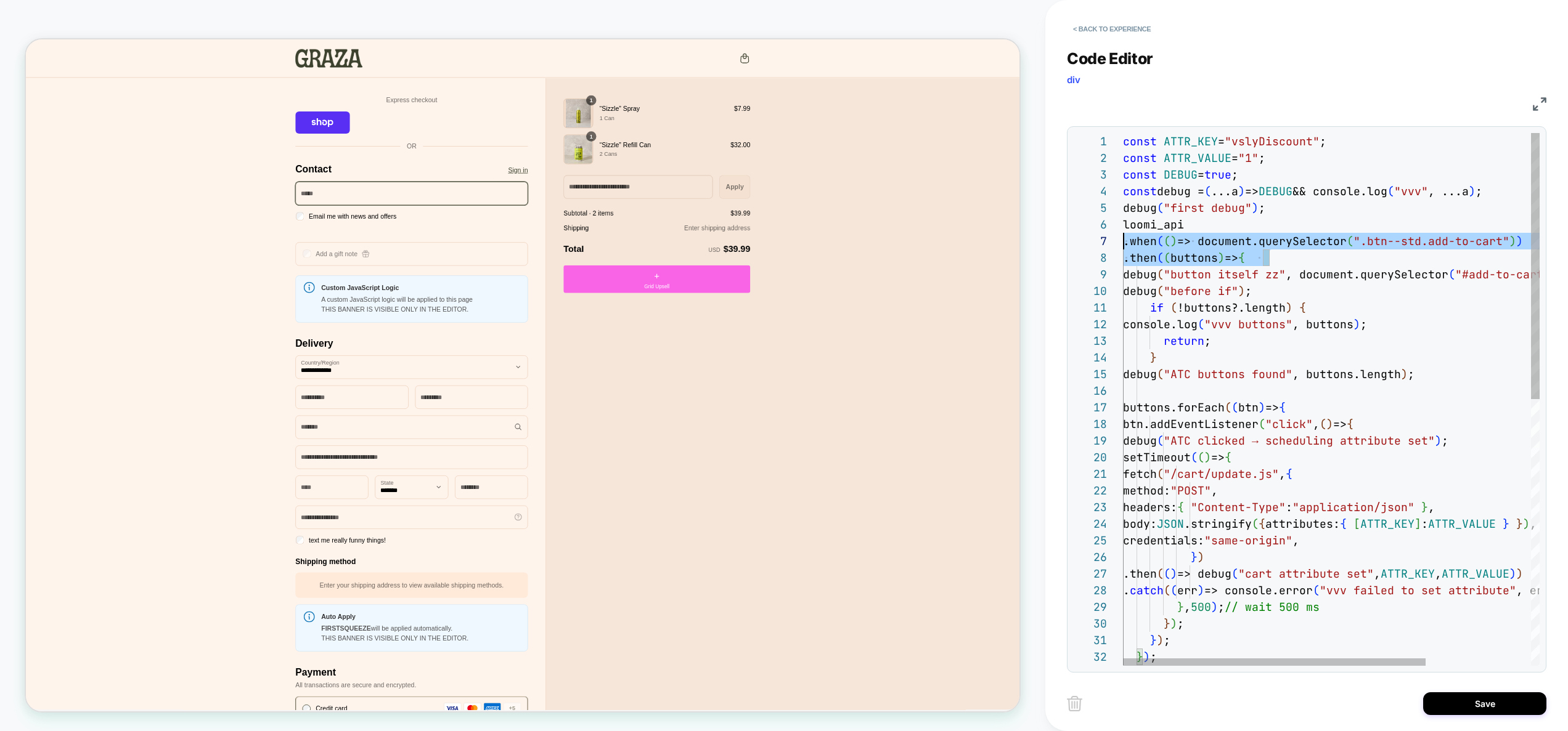
scroll to position [100, 0]
drag, startPoint x: 1296, startPoint y: 249, endPoint x: 1054, endPoint y: 249, distance: 242.0
click at [1123, 245] on div "const ATTR_KEY = "vslyDiscount" ; const ATTR_VALUE = "1" ; const DEBUG = true ;…" at bounding box center [1403, 666] width 561 height 1065
click at [1255, 243] on div "const ATTR_KEY = "vslyDiscount" ; const ATTR_VALUE = "1" ; const DEBUG = true ;…" at bounding box center [1403, 666] width 561 height 1065
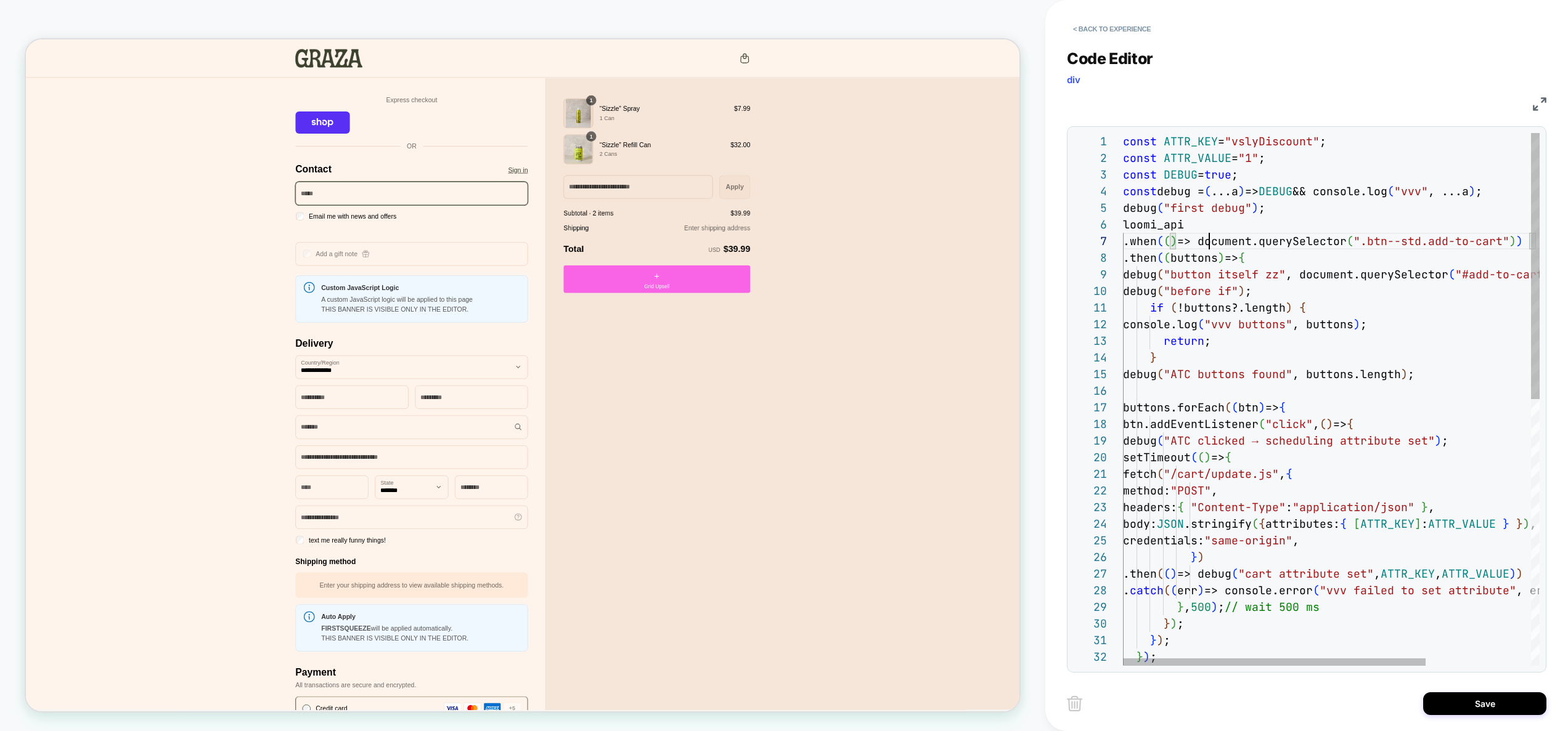
click at [1212, 241] on div "const ATTR_KEY = "vslyDiscount" ; const ATTR_VALUE = "1" ; const DEBUG = true ;…" at bounding box center [1403, 666] width 561 height 1065
click at [1213, 264] on div "const ATTR_KEY = "vslyDiscount" ; const ATTR_VALUE = "1" ; const DEBUG = true ;…" at bounding box center [1403, 666] width 561 height 1065
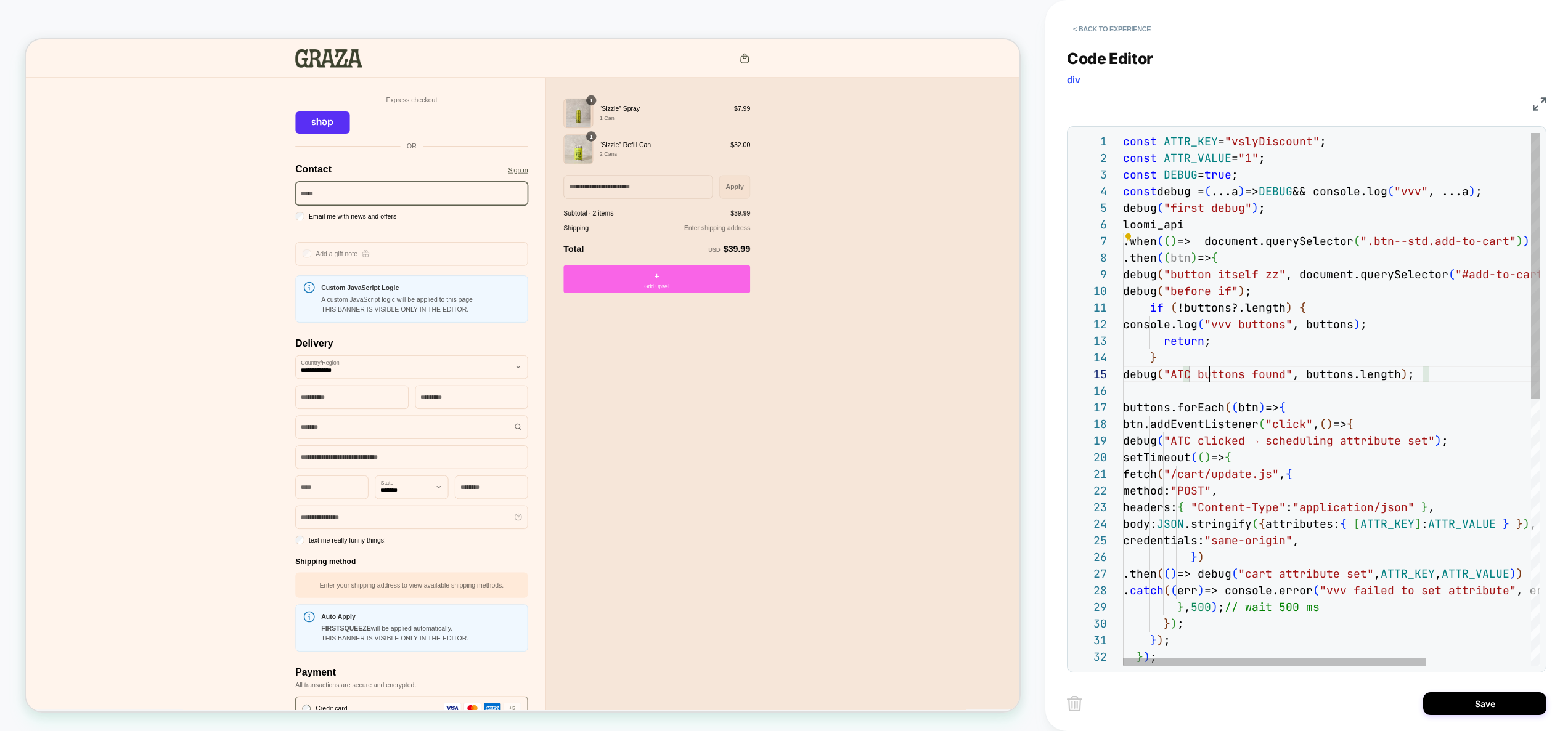
scroll to position [66, 86]
click at [1207, 380] on div "const ATTR_KEY = "vslyDiscount" ; const ATTR_VALUE = "1" ; const DEBUG = true ;…" at bounding box center [1403, 666] width 561 height 1065
drag, startPoint x: 1185, startPoint y: 307, endPoint x: 1281, endPoint y: 306, distance: 96.0
click at [1281, 306] on div "const ATTR_KEY = "vslyDiscount" ; const ATTR_VALUE = "1" ; const DEBUG = true ;…" at bounding box center [1403, 666] width 561 height 1065
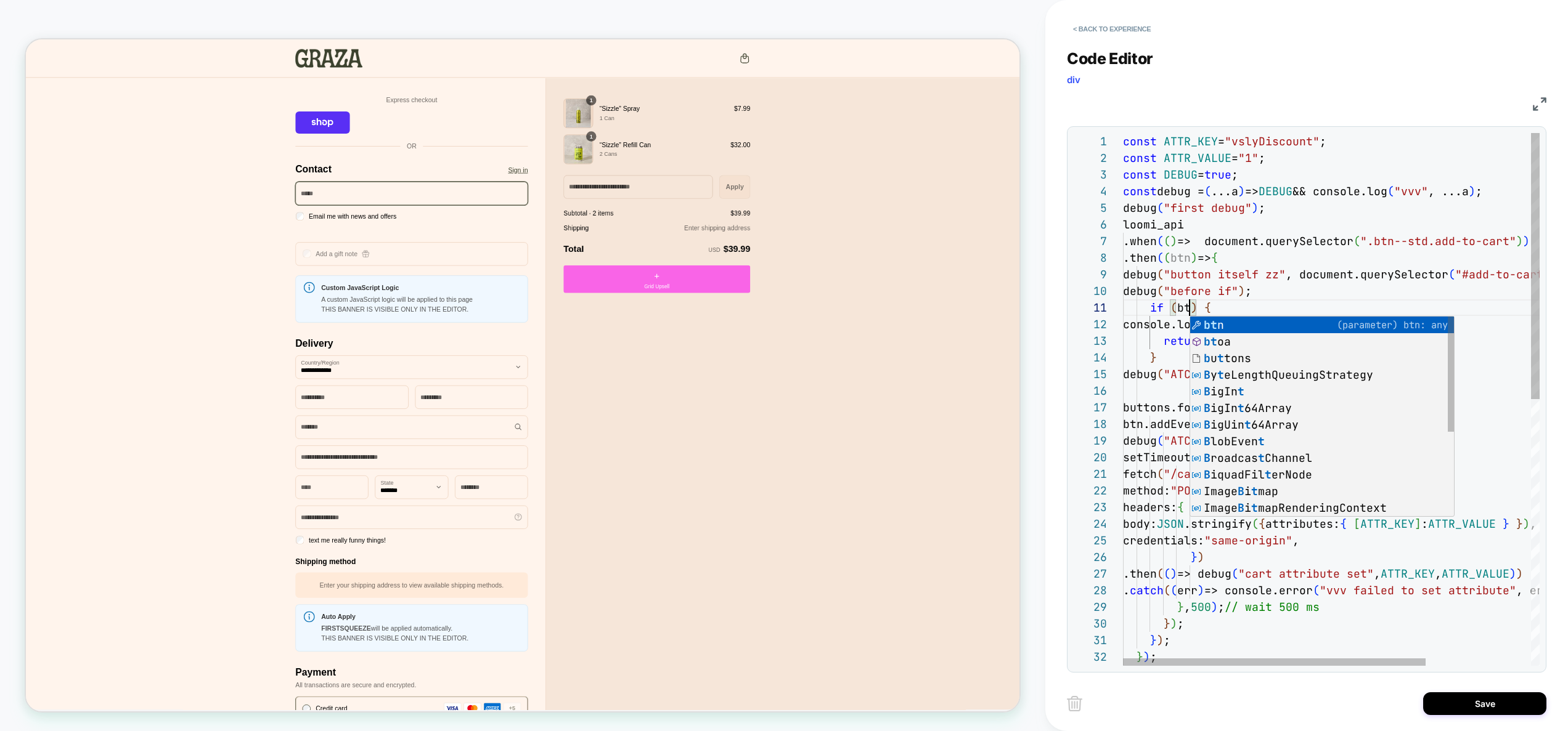
scroll to position [0, 73]
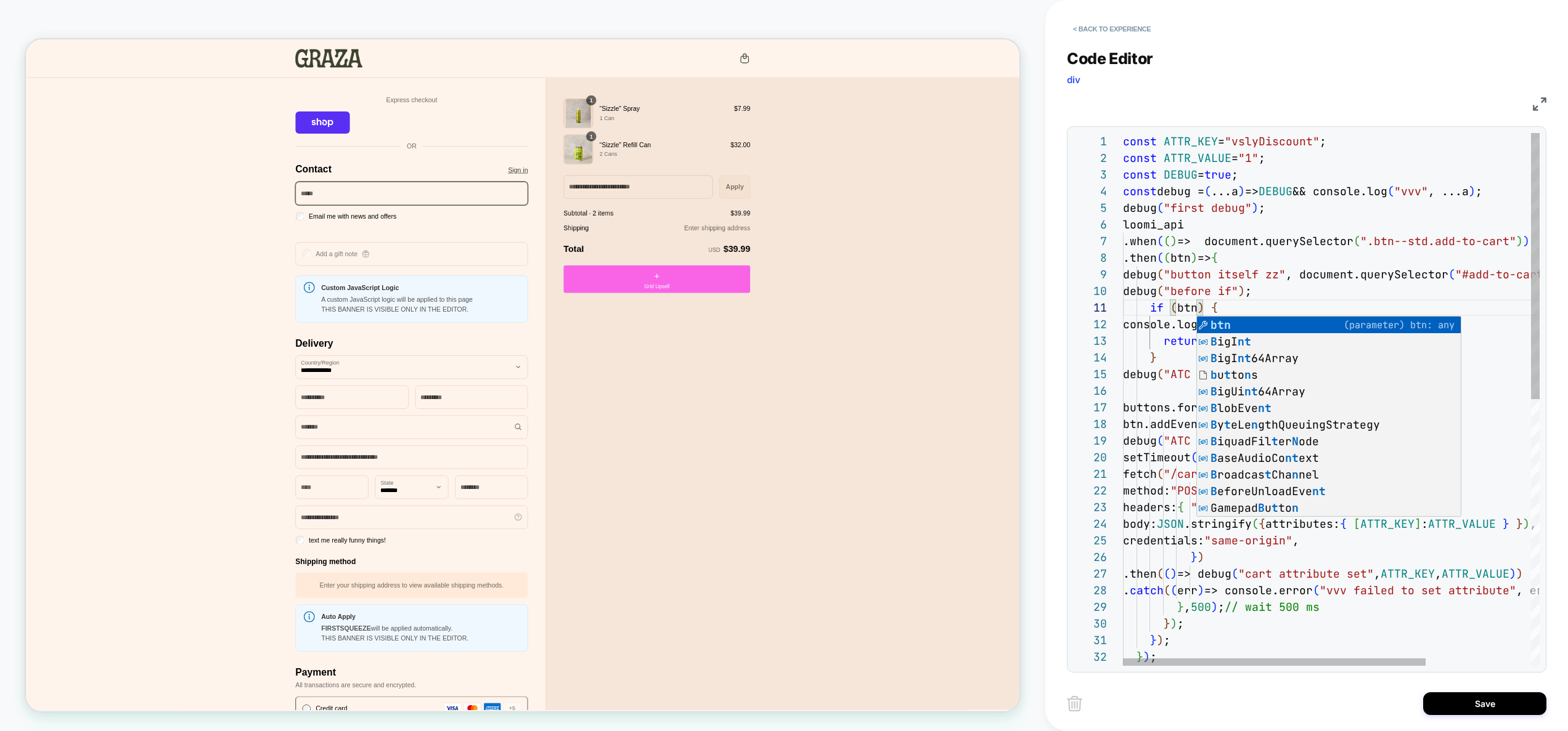
click at [1336, 234] on div "const ATTR_KEY = "vslyDiscount" ; const ATTR_VALUE = "1" ; const DEBUG = true ;…" at bounding box center [1403, 666] width 561 height 1065
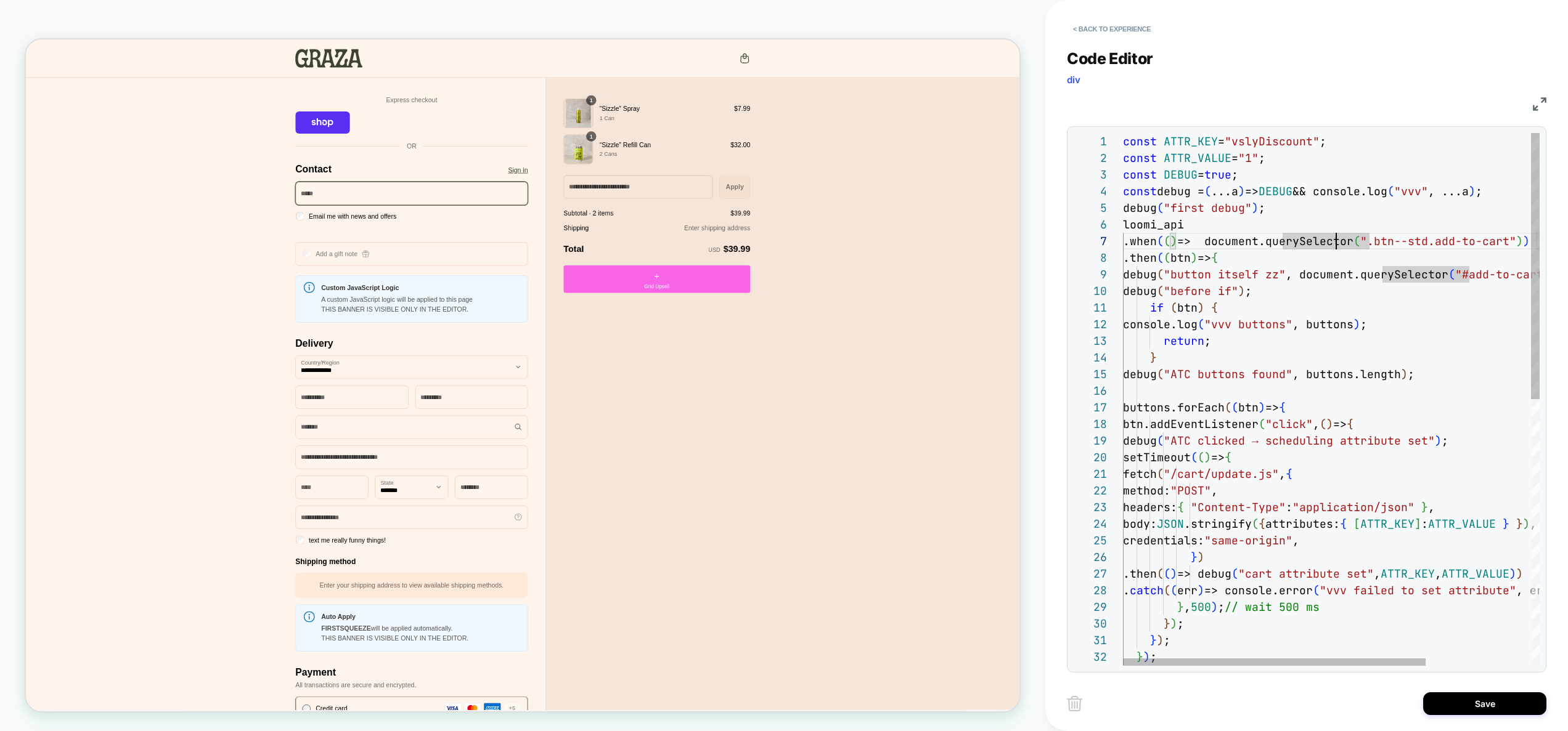
scroll to position [100, 200]
click at [1344, 409] on div "const ATTR_KEY = "vslyDiscount" ; const ATTR_VALUE = "1" ; const DEBUG = true ;…" at bounding box center [1403, 666] width 561 height 1065
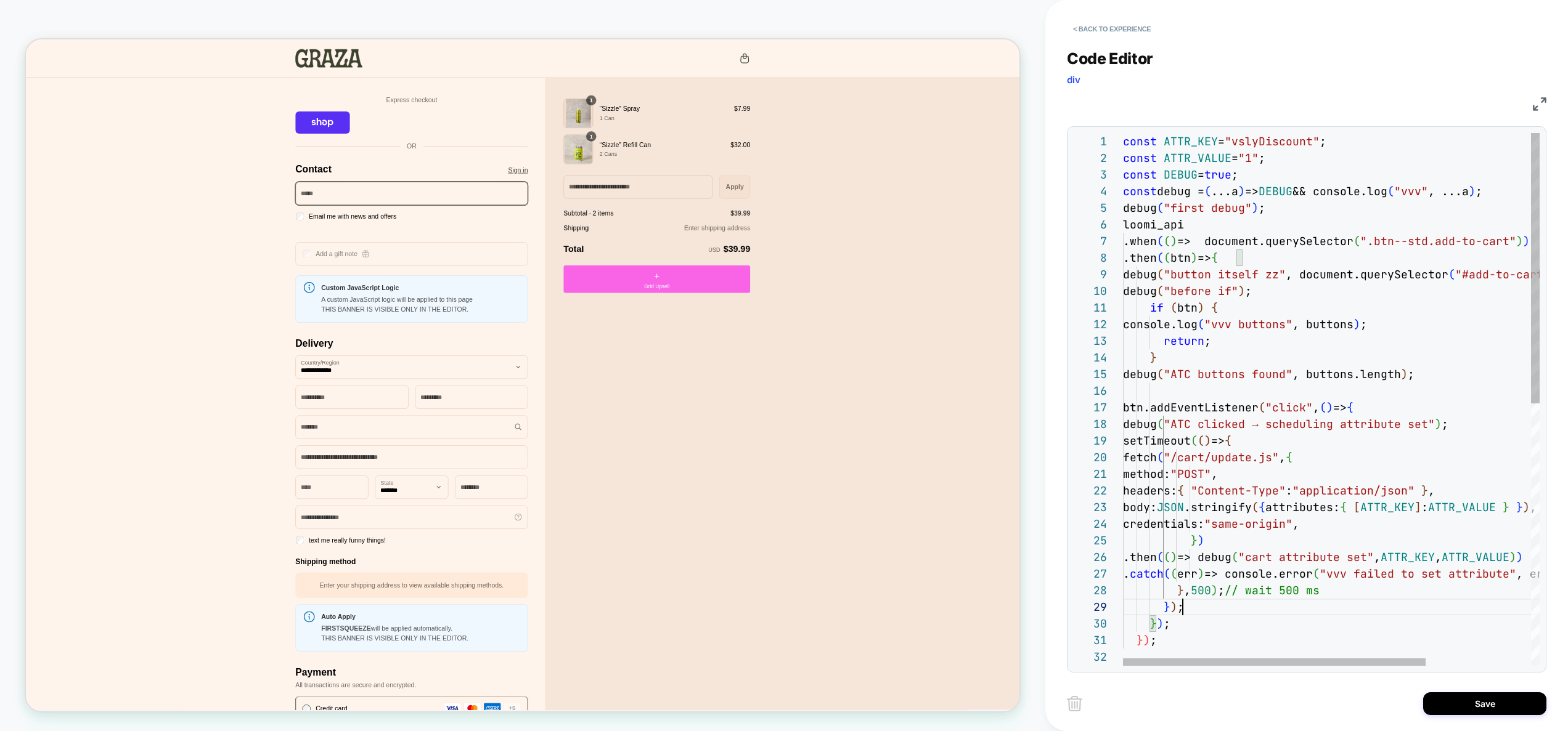
click at [1196, 610] on div "const ATTR_KEY = "vslyDiscount" ; const ATTR_VALUE = "1" ; const DEBUG = true ;…" at bounding box center [1403, 657] width 561 height 1049
click at [1184, 622] on div "const ATTR_KEY = "vslyDiscount" ; const ATTR_VALUE = "1" ; const DEBUG = true ;…" at bounding box center [1403, 657] width 561 height 1049
click at [1397, 371] on div "const ATTR_KEY = "vslyDiscount" ; const ATTR_VALUE = "1" ; const DEBUG = true ;…" at bounding box center [1403, 649] width 561 height 1032
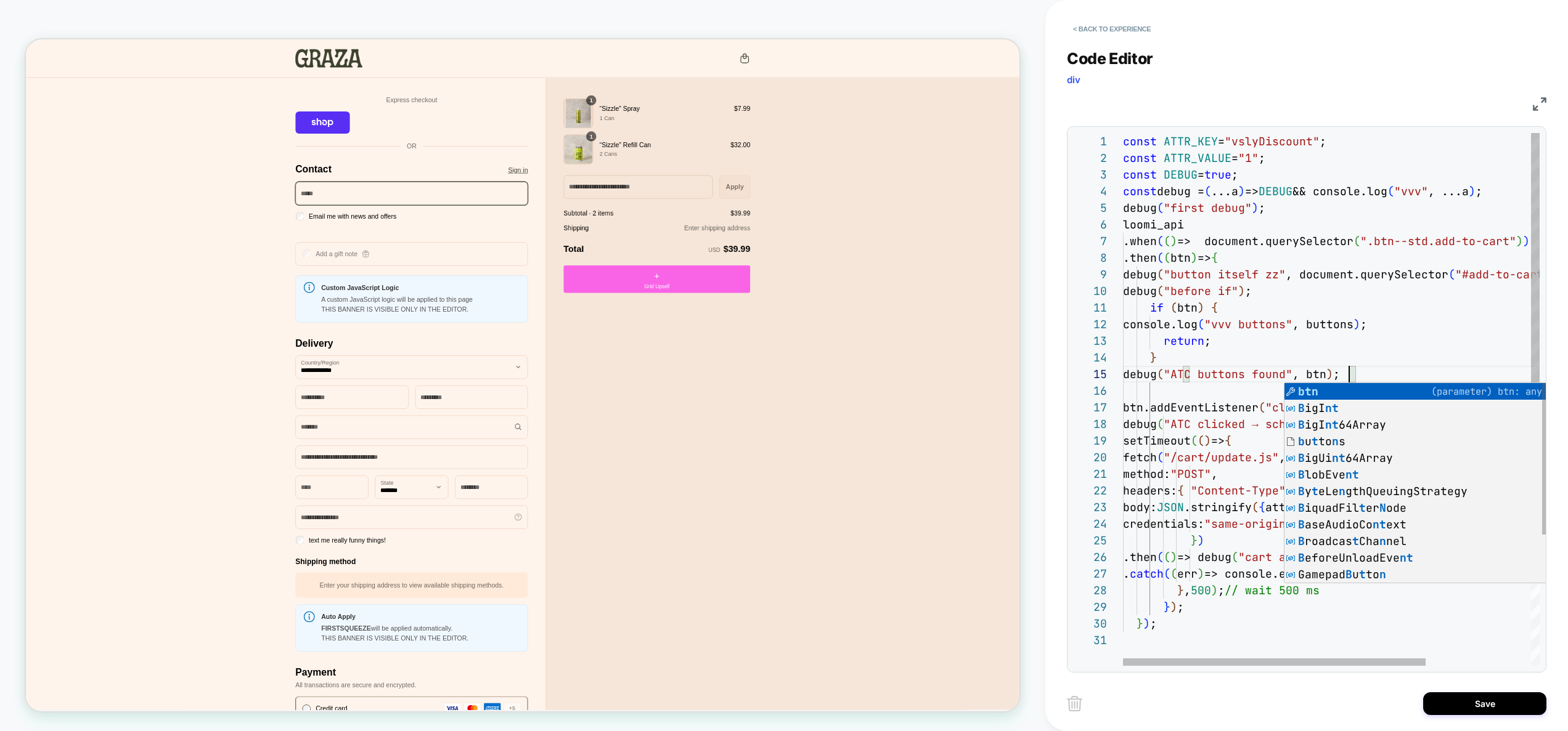
scroll to position [66, 226]
click at [1374, 328] on div "const ATTR_KEY = "vslyDiscount" ; const ATTR_VALUE = "1" ; const DEBUG = true ;…" at bounding box center [1403, 649] width 561 height 1032
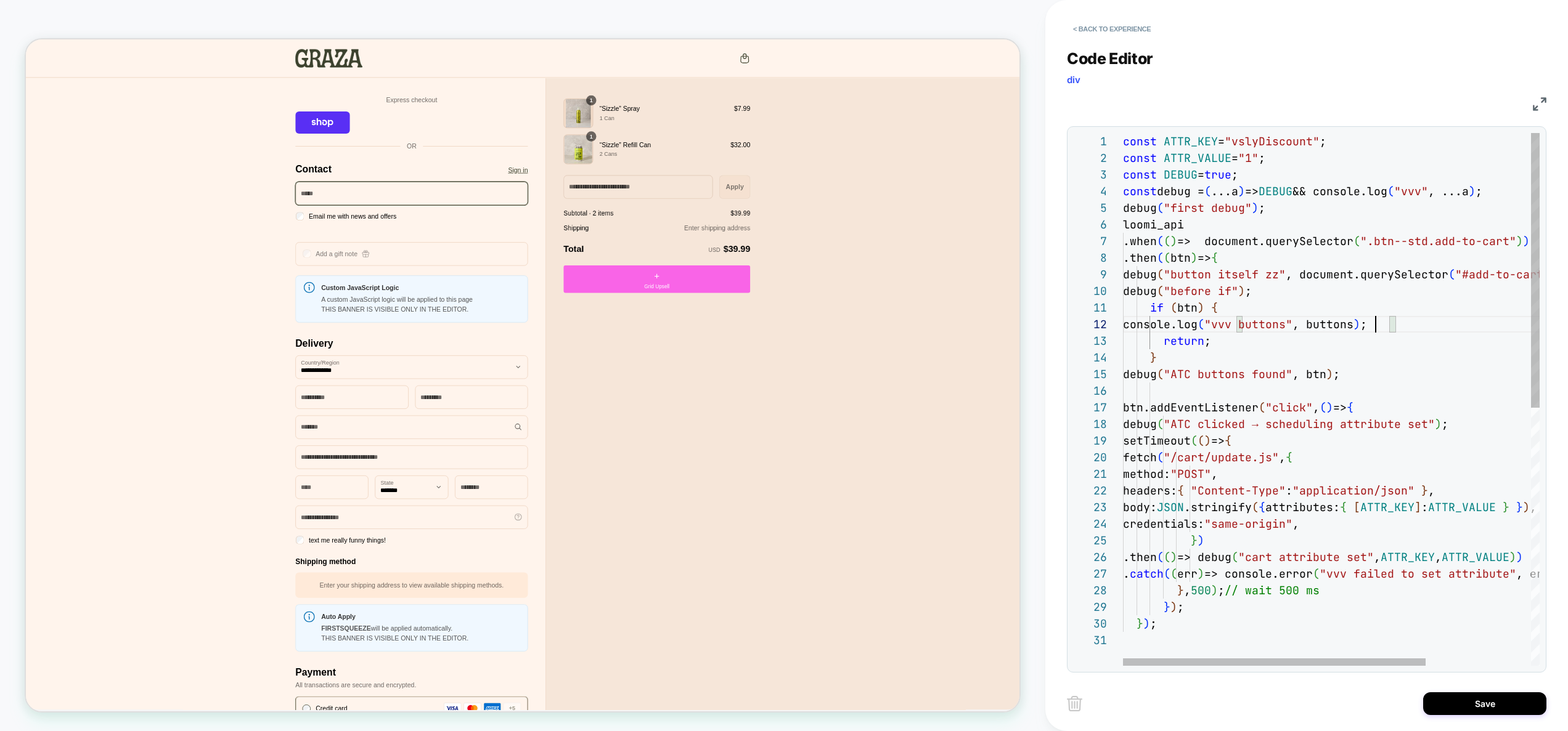
click at [1374, 328] on div "const ATTR_KEY = "vslyDiscount" ; const ATTR_VALUE = "1" ; const DEBUG = true ;…" at bounding box center [1403, 649] width 561 height 1032
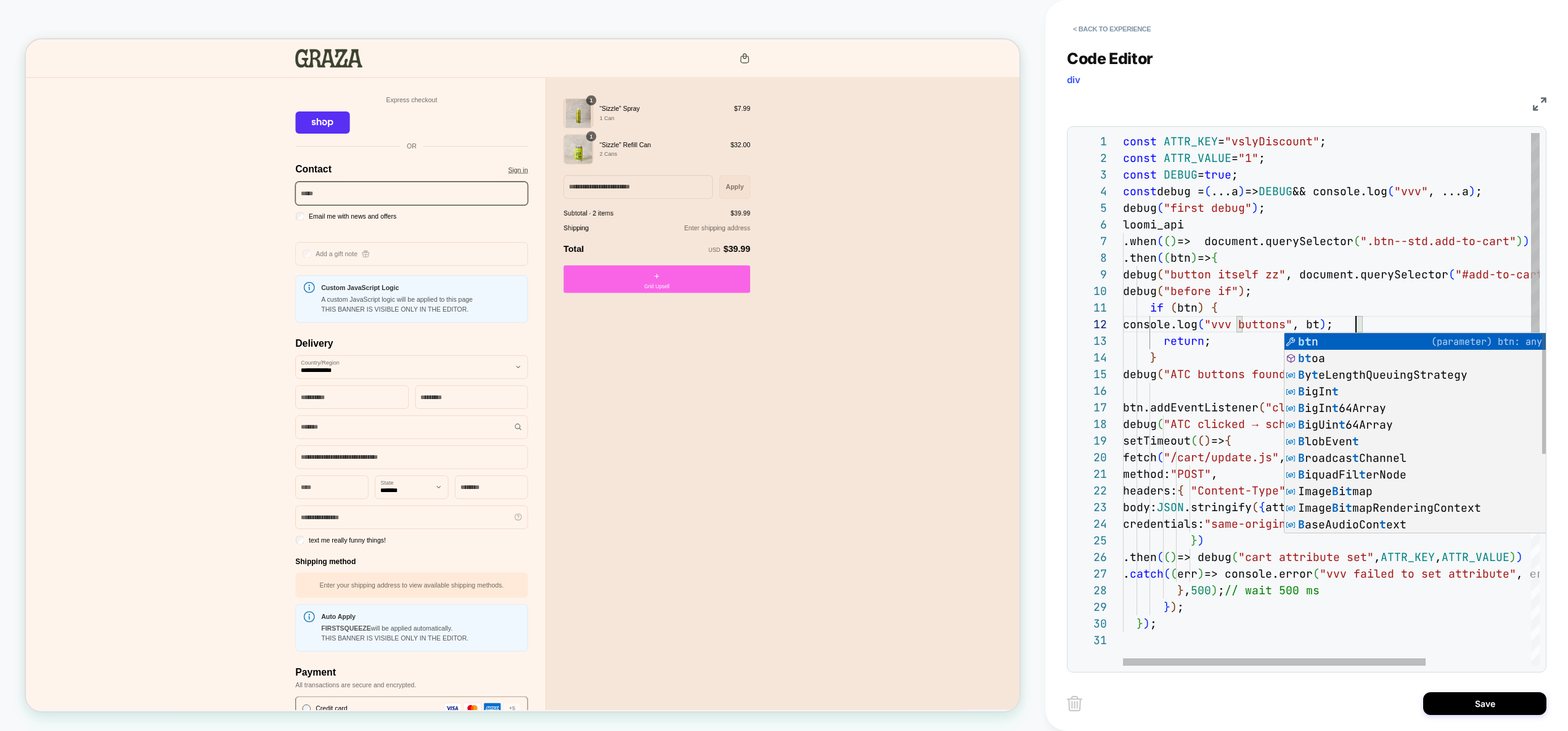
scroll to position [17, 240]
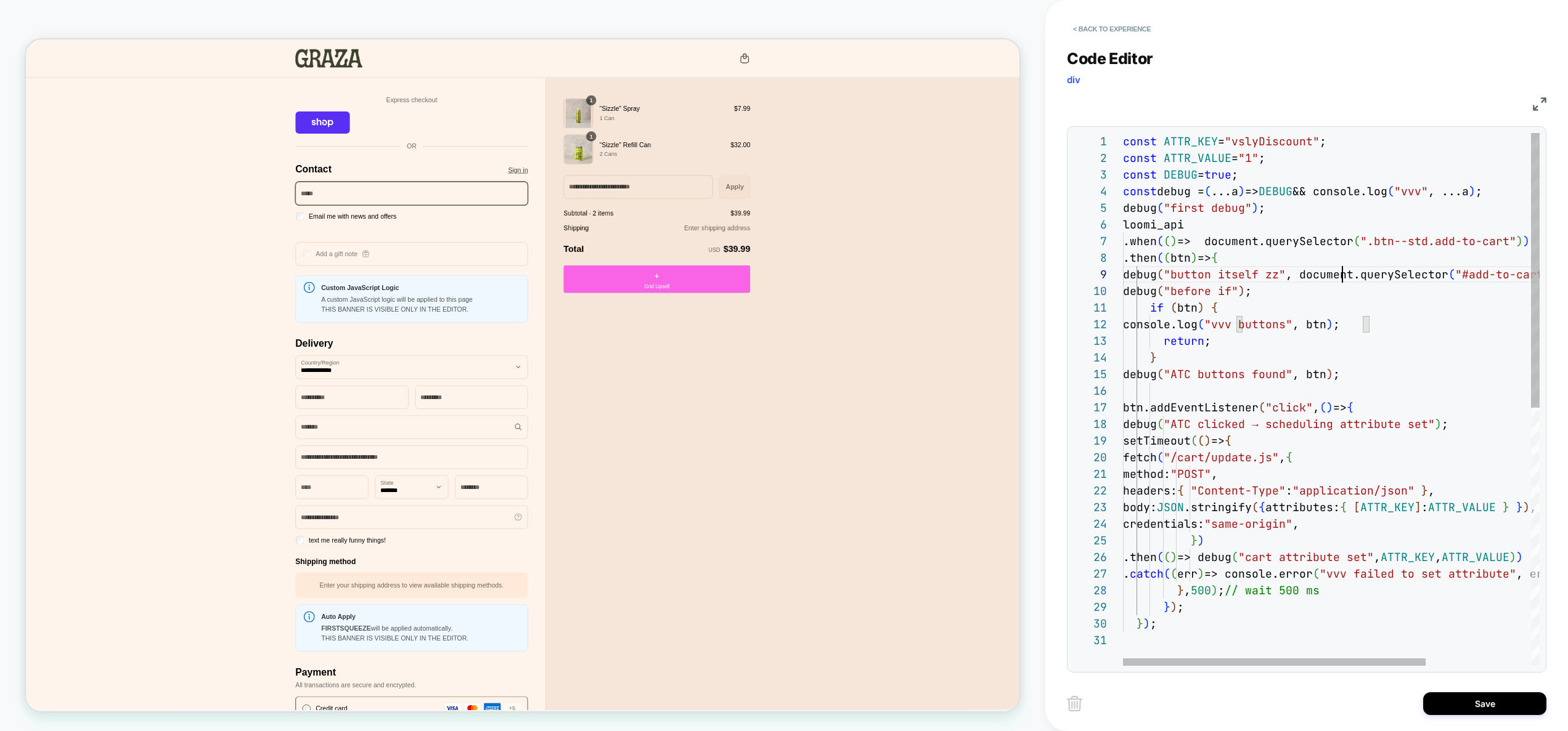
click at [1344, 275] on div "const ATTR_KEY = "vslyDiscount" ; const ATTR_VALUE = "1" ; const DEBUG = true ;…" at bounding box center [1403, 649] width 561 height 1032
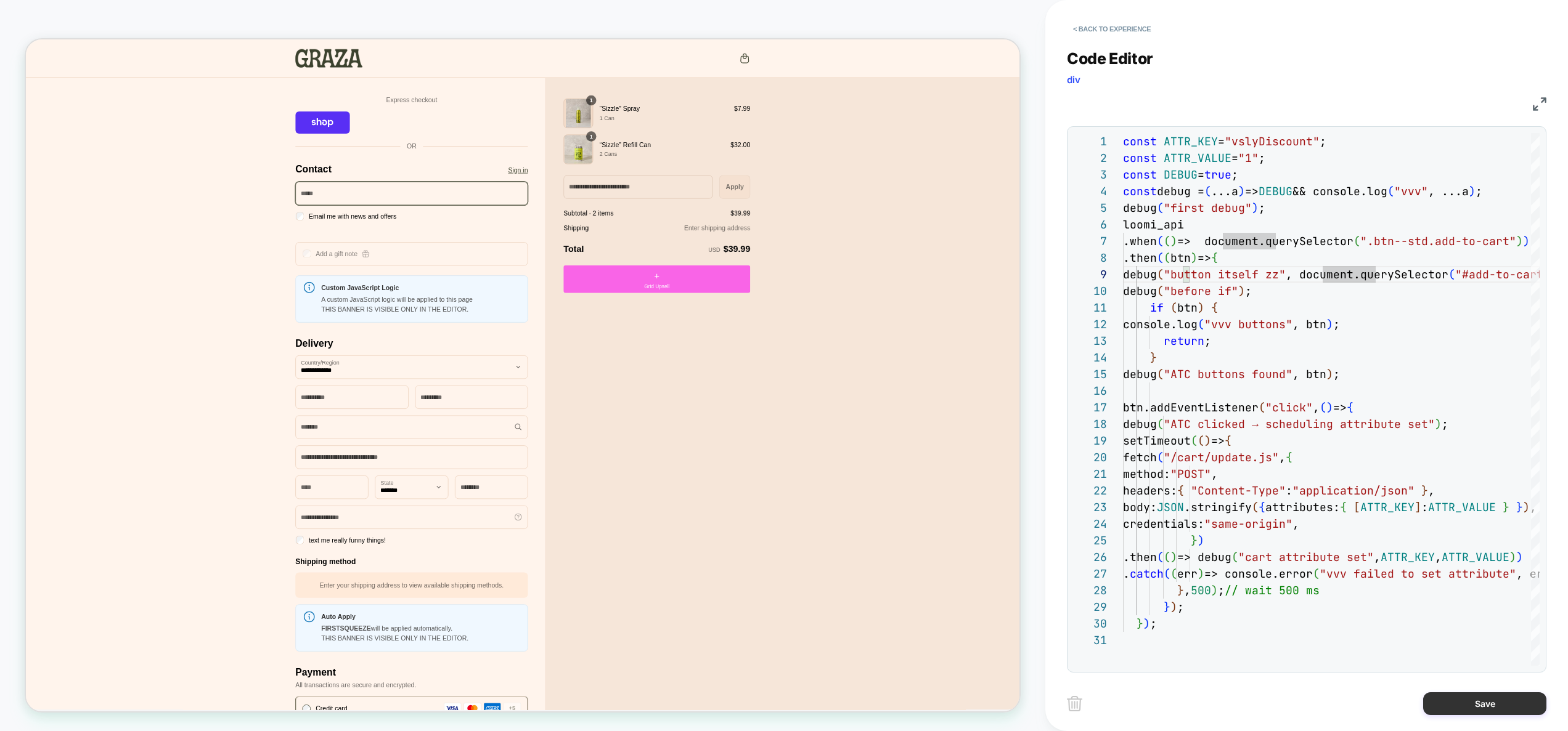
type textarea "**********"
click at [1488, 705] on button "Save" at bounding box center [1485, 704] width 123 height 23
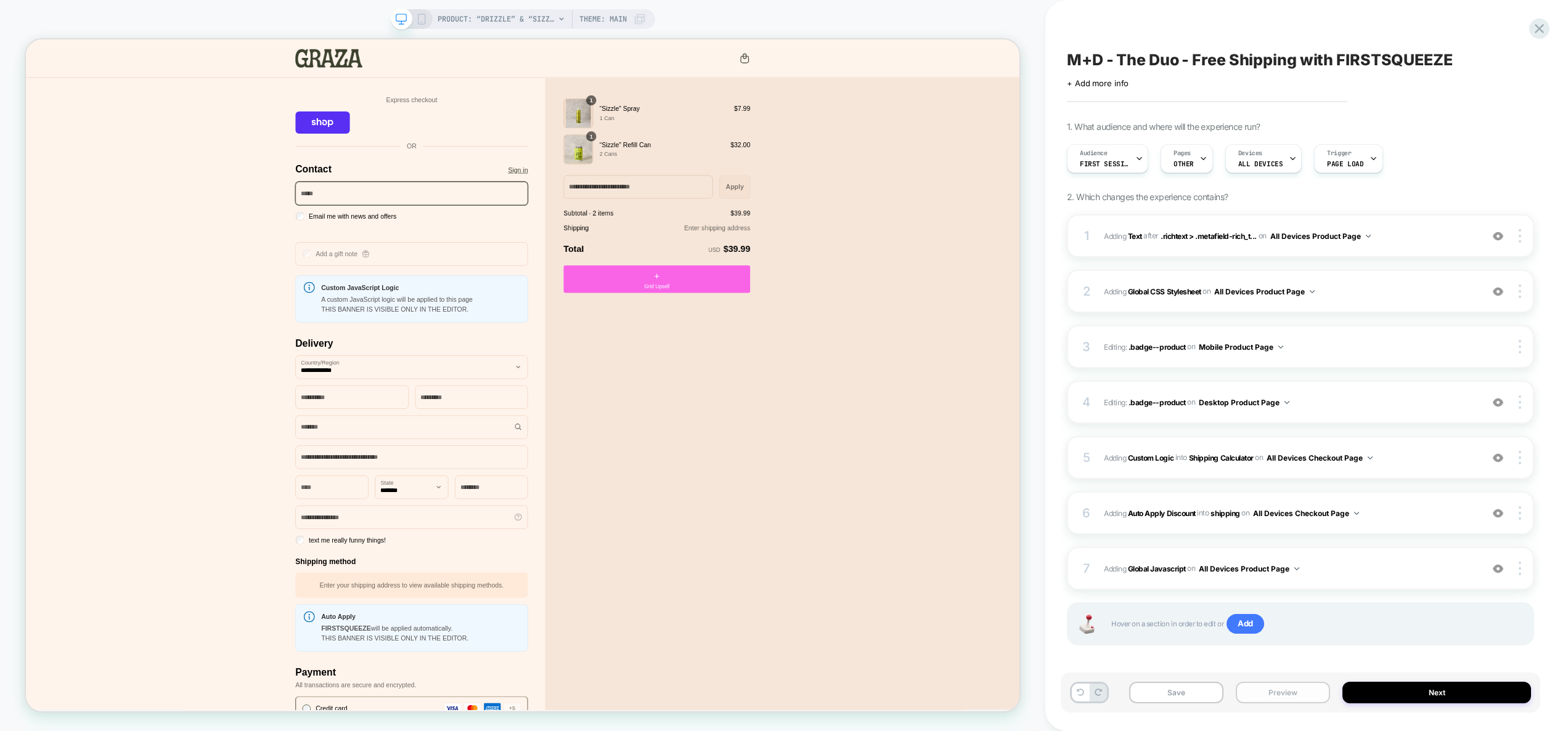
click at [1276, 699] on button "Preview" at bounding box center [1283, 693] width 95 height 21
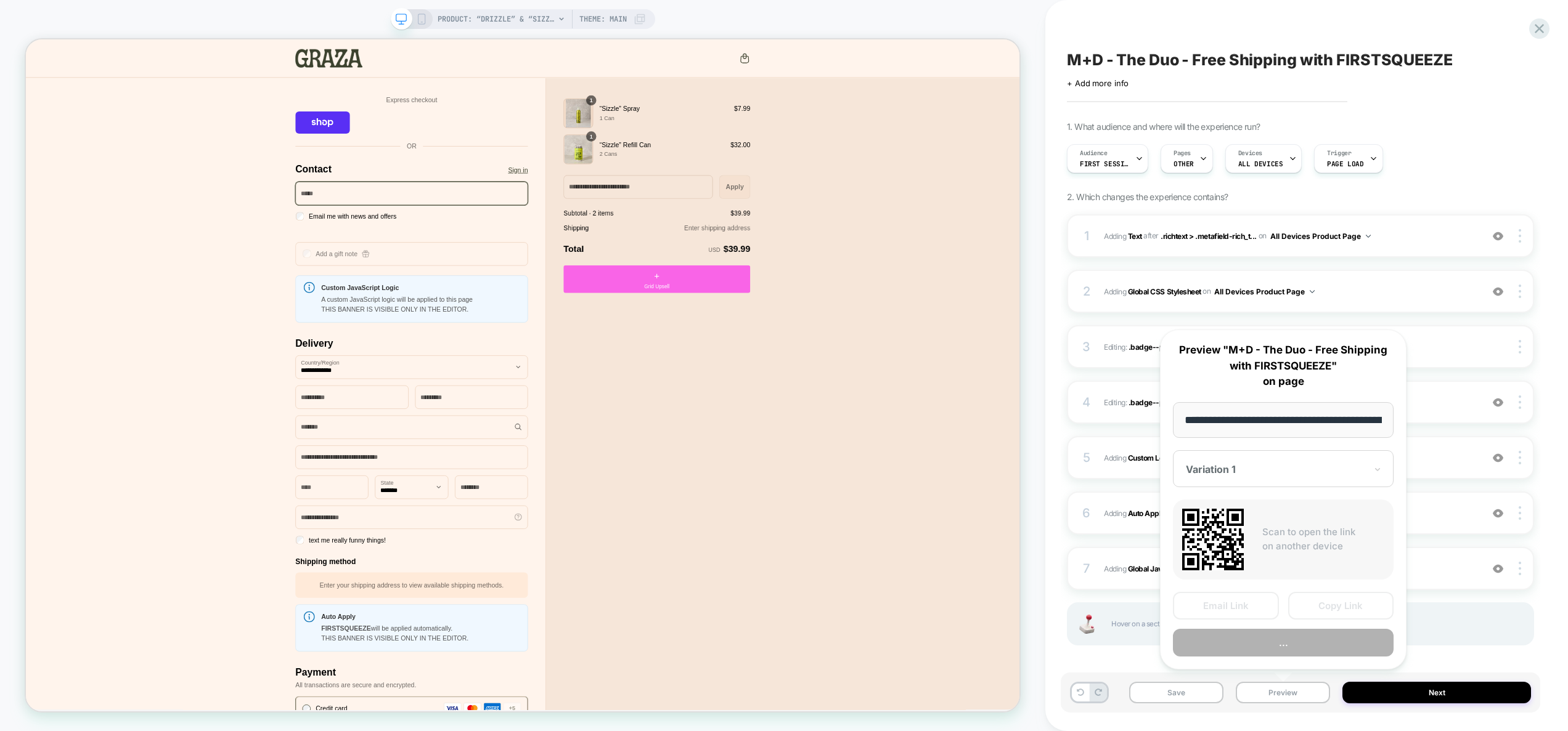
scroll to position [0, 105]
click at [1337, 611] on button "Copy Link" at bounding box center [1341, 606] width 106 height 27
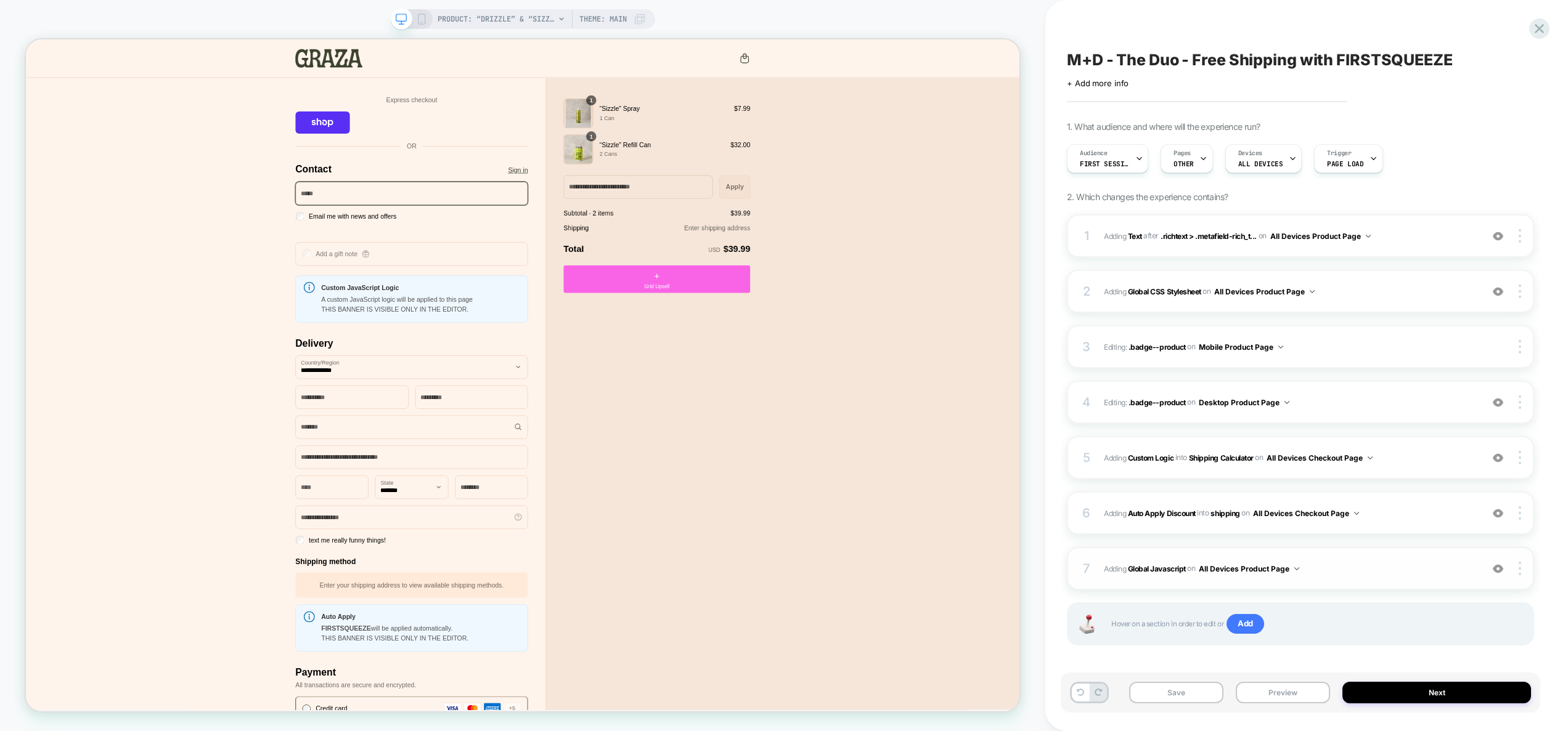
click at [1348, 571] on span "Adding Global Javascript on All Devices Product Page" at bounding box center [1290, 569] width 371 height 15
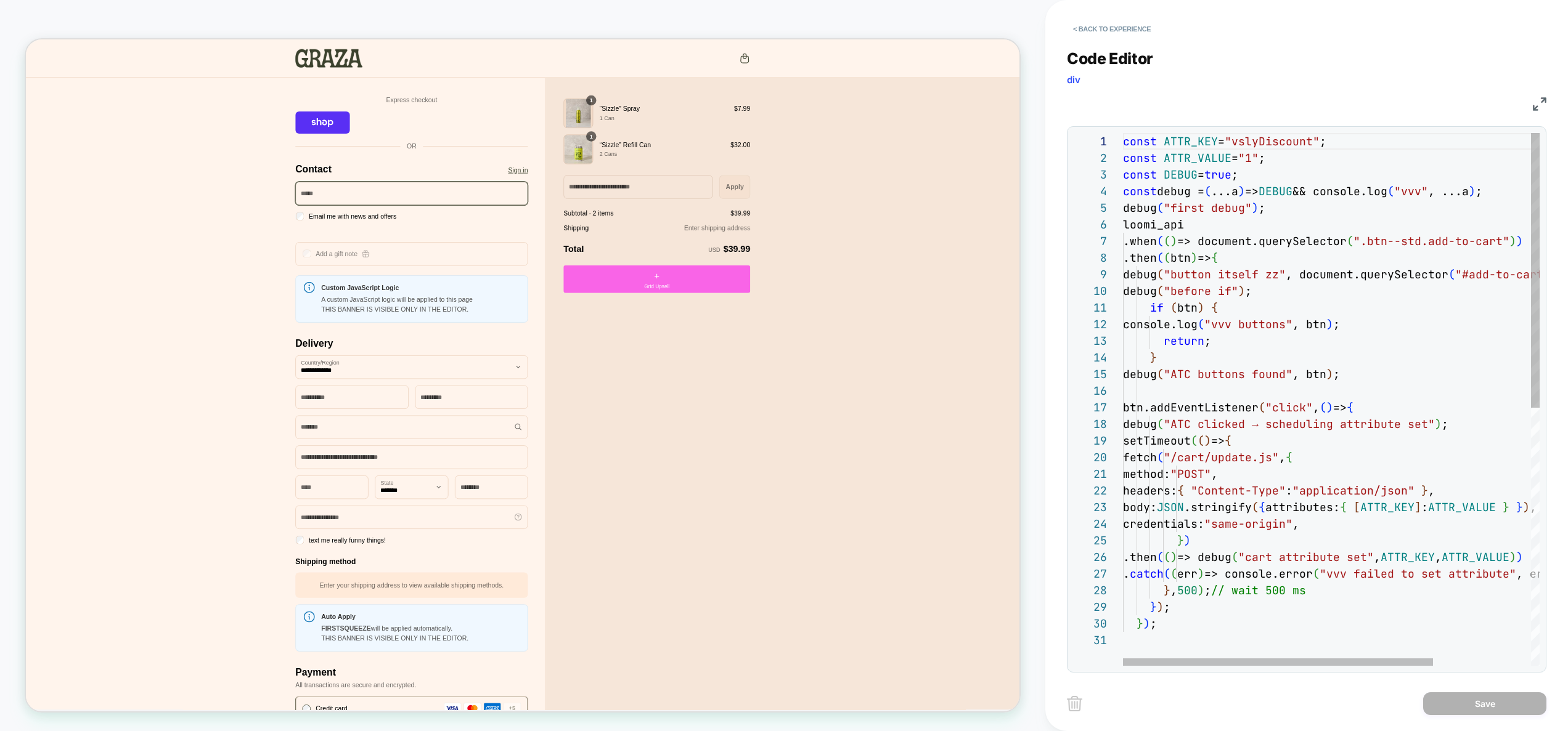
scroll to position [117, 193]
click at [1341, 594] on div "loomi_api .when ( ( ) => document.querySelector ( ".btn--std.add-to-cart" ) ) .…" at bounding box center [1396, 649] width 548 height 1032
drag, startPoint x: 1332, startPoint y: 589, endPoint x: 1163, endPoint y: 589, distance: 169.0
click at [1163, 589] on div "loomi_api .when ( ( ) => document.querySelector ( ".btn--std.add-to-cart" ) ) .…" at bounding box center [1396, 649] width 548 height 1032
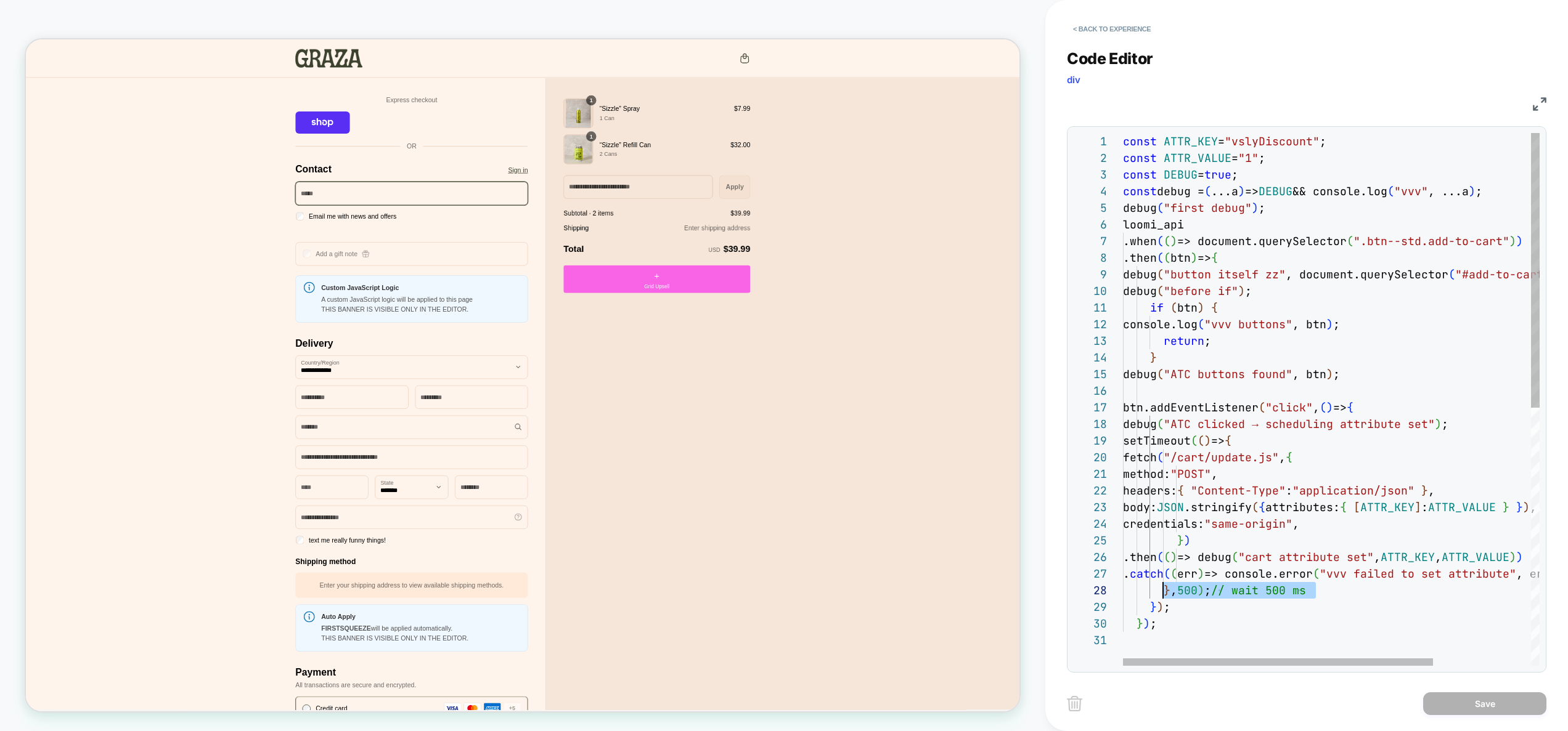
click at [1172, 609] on div "loomi_api .when ( ( ) => document.querySelector ( ".btn--std.add-to-cart" ) ) .…" at bounding box center [1396, 649] width 548 height 1032
click at [1263, 257] on div "loomi_api .when ( ( ) => document.querySelector ( ".btn--std.add-to-cart" ) ) .…" at bounding box center [1396, 649] width 548 height 1032
click at [1177, 606] on div "loomi_api .when ( ( ) => document.querySelector ( ".btn--std.add-to-cart" ) ) .…" at bounding box center [1396, 649] width 548 height 1032
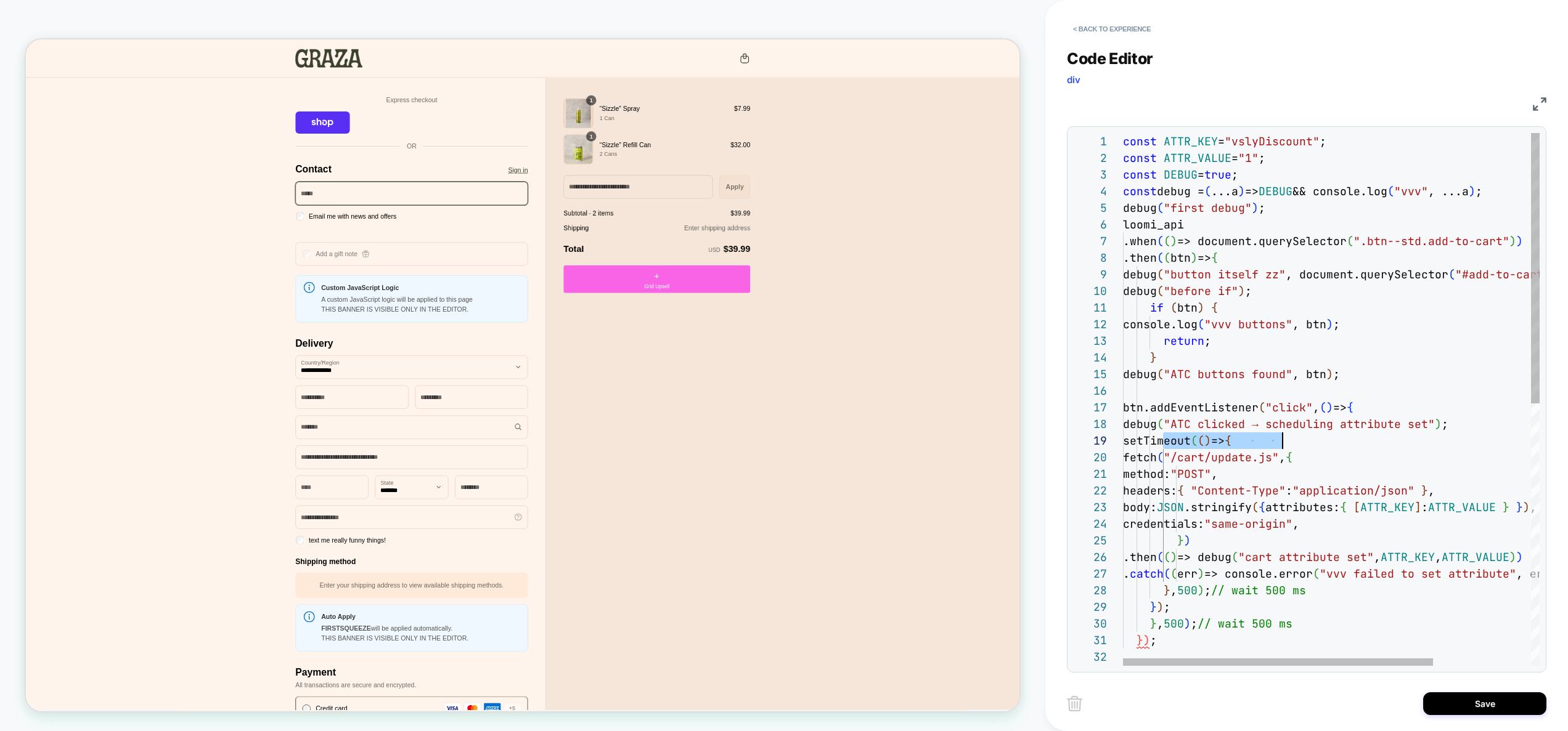
drag, startPoint x: 1160, startPoint y: 442, endPoint x: 1337, endPoint y: 445, distance: 177.0
click at [1337, 445] on div "loomi_api .when ( ( ) => document.querySelector ( ".btn--std.add-to-cart" ) ) .…" at bounding box center [1396, 657] width 548 height 1049
click at [1260, 260] on div "loomi_api .when ( ( ) => document.querySelector ( ".btn--std.add-to-cart" ) ) .…" at bounding box center [1396, 657] width 548 height 1049
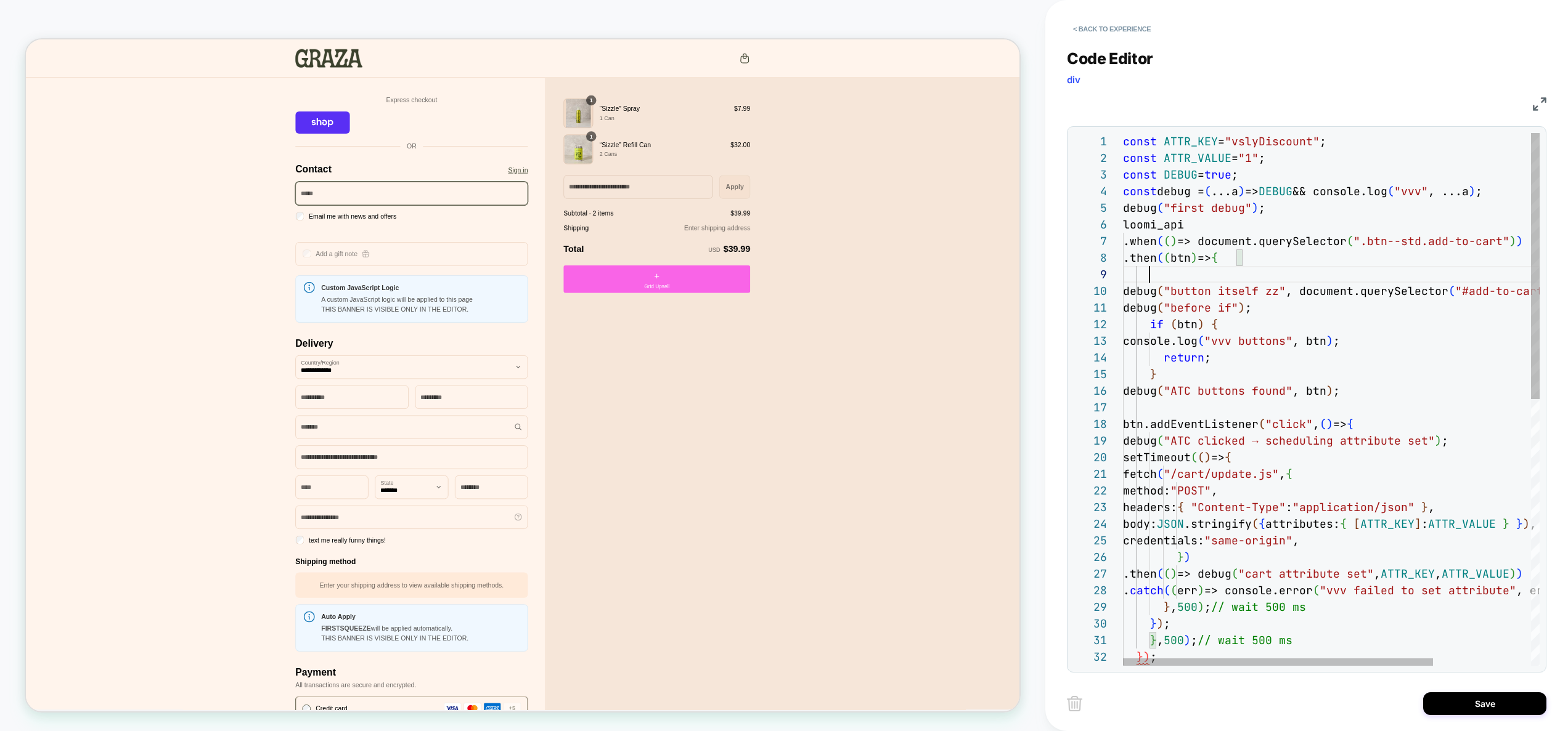
scroll to position [133, 147]
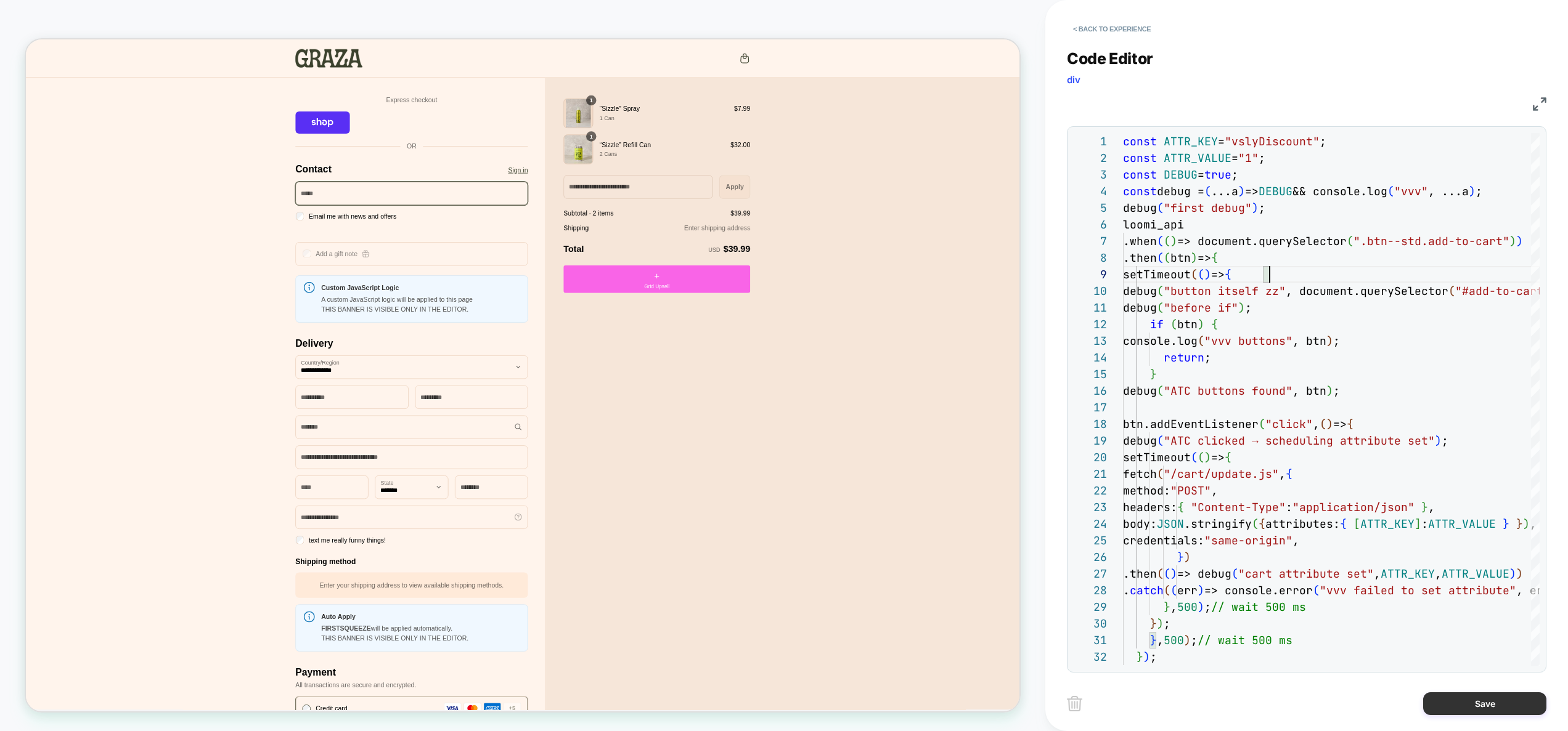
type textarea "**********"
click at [1459, 700] on button "Save" at bounding box center [1485, 704] width 123 height 23
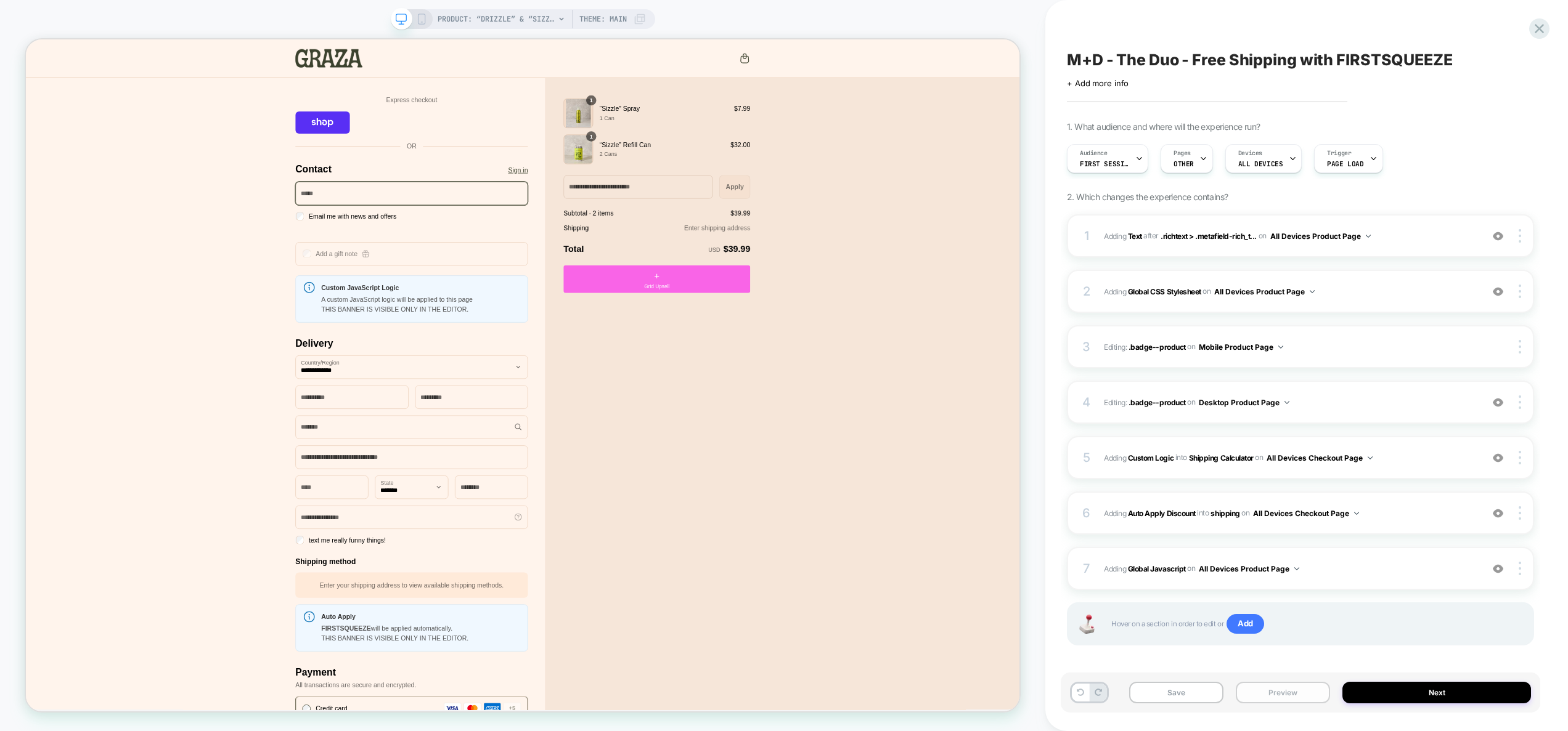
drag, startPoint x: 1296, startPoint y: 696, endPoint x: 1312, endPoint y: 684, distance: 20.0
click at [1299, 693] on button "Preview" at bounding box center [1283, 693] width 95 height 21
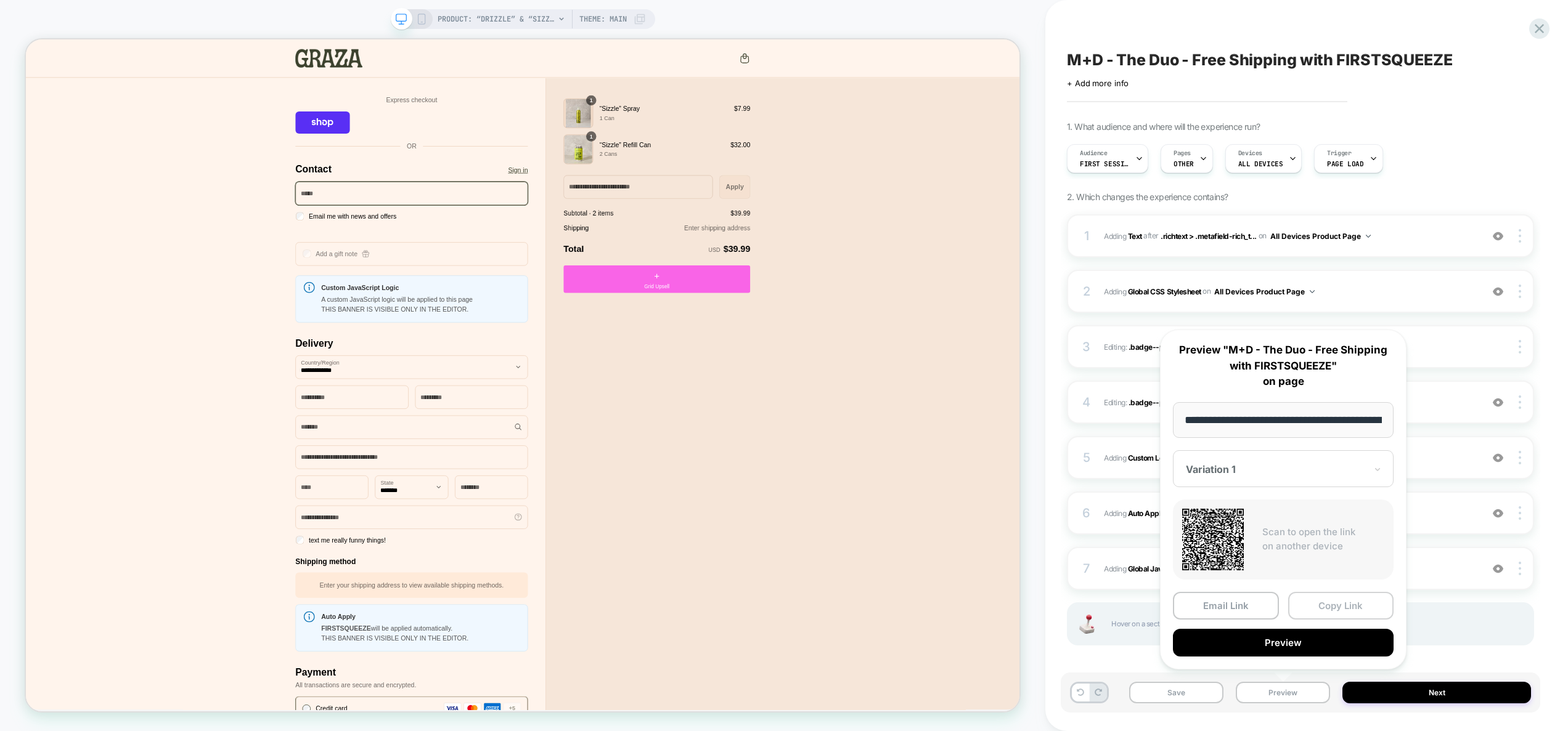
scroll to position [0, 105]
click at [1369, 609] on button "Copy Link" at bounding box center [1341, 606] width 106 height 27
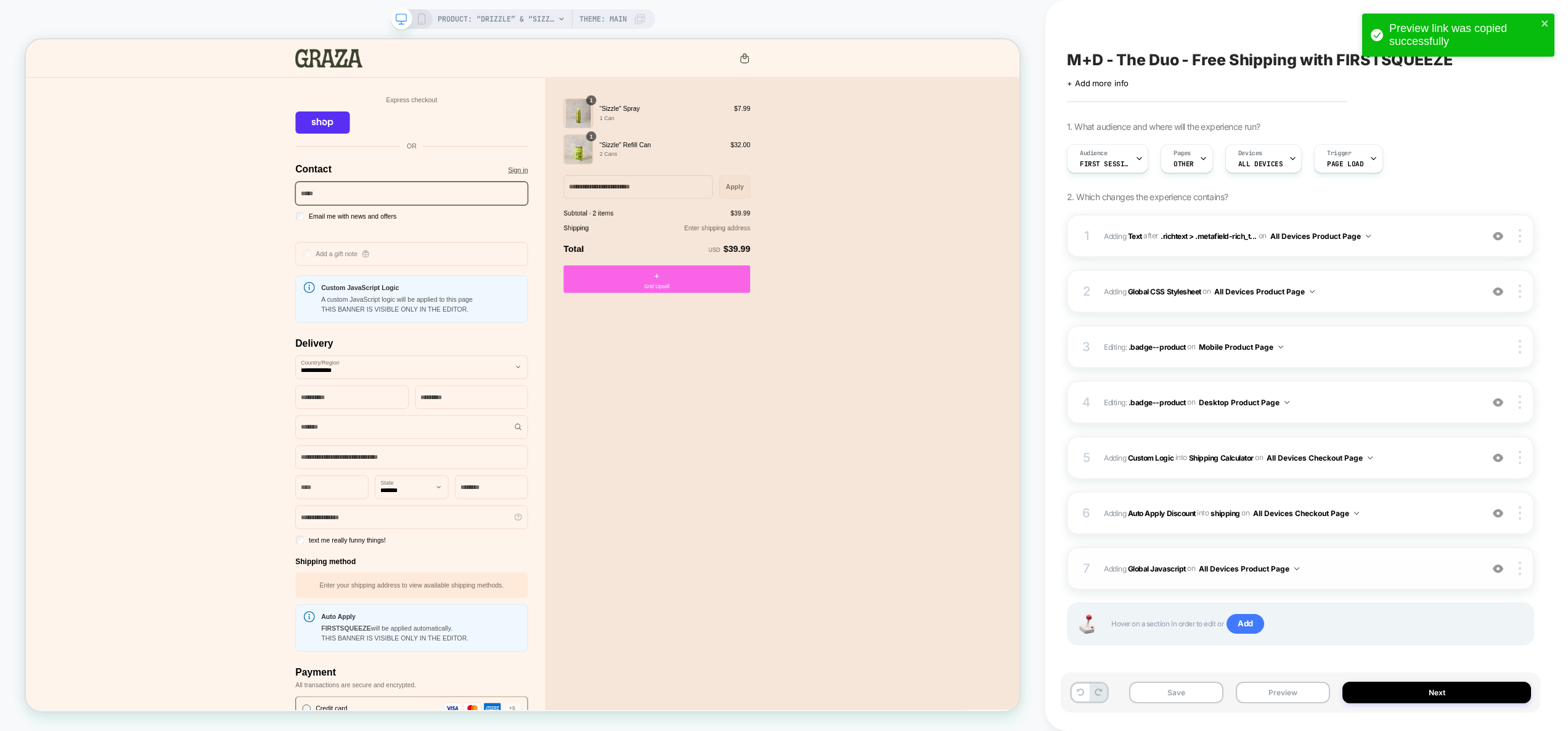
click at [1347, 568] on span "Adding Global Javascript on All Devices Product Page" at bounding box center [1290, 569] width 371 height 15
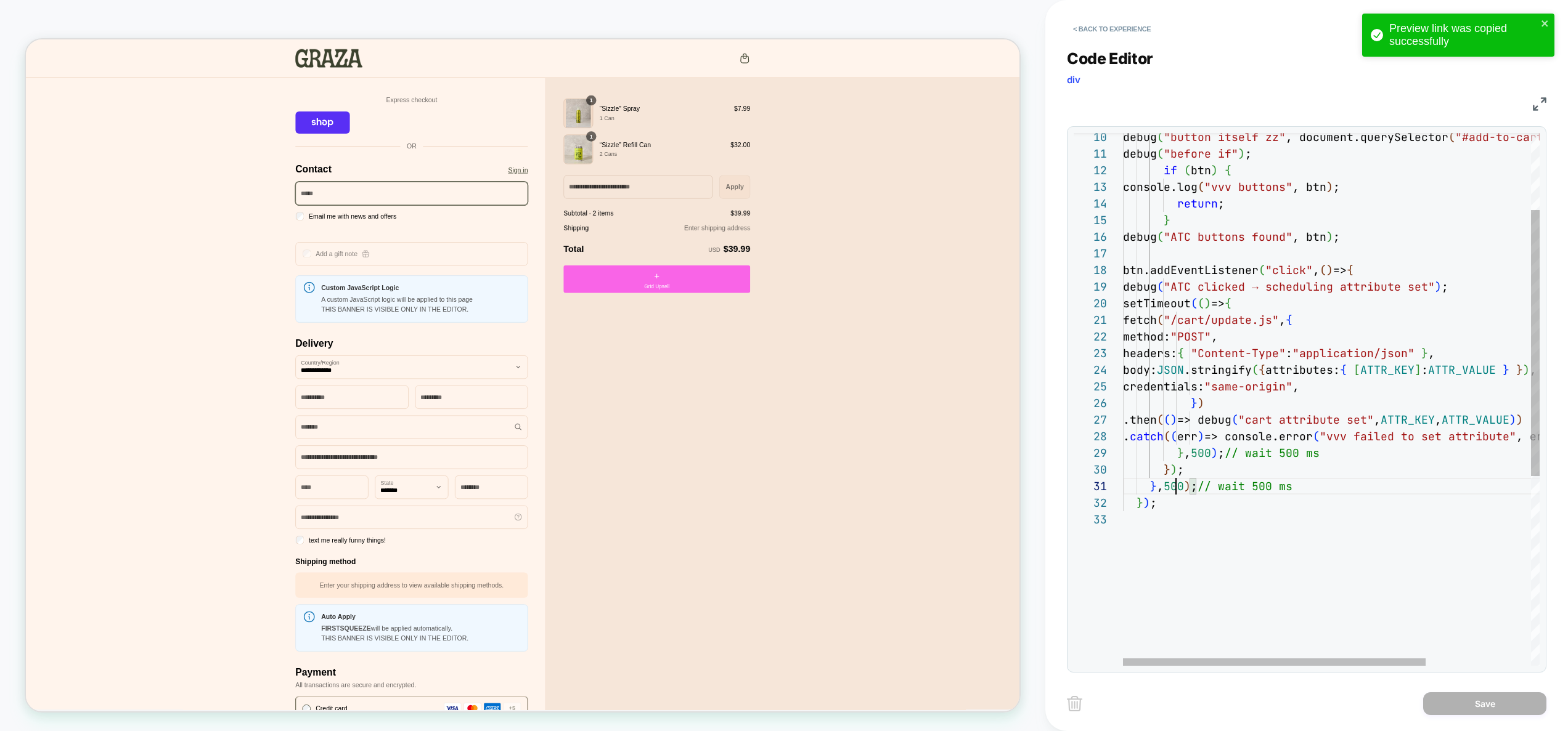
scroll to position [0, 47]
click at [1168, 489] on div "debug ( "button itself zz" , document.querySelector ( "#add-to-cart" ) ) ; debu…" at bounding box center [1403, 512] width 561 height 1065
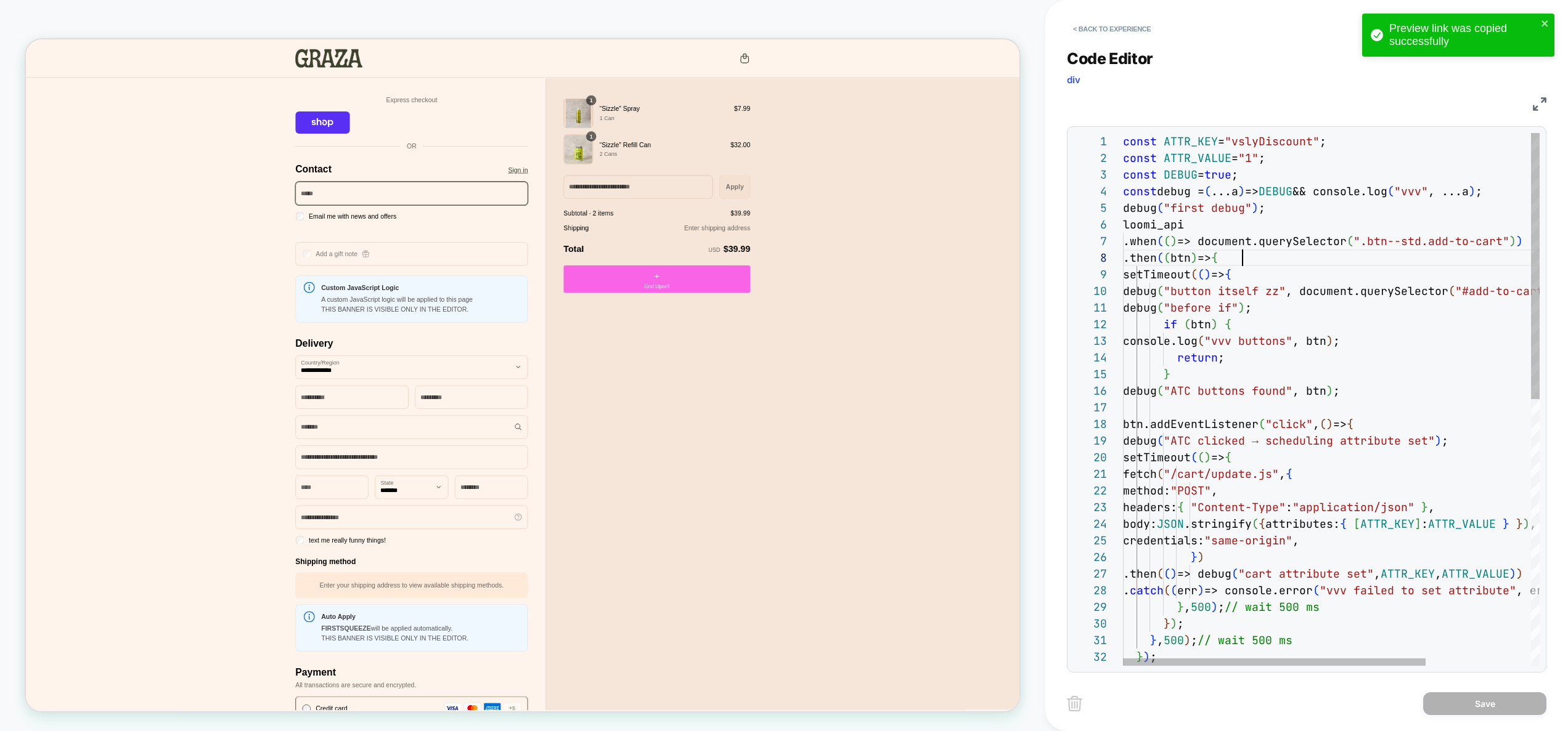
scroll to position [117, 119]
click at [1272, 264] on div "debug ( "button itself zz" , document.querySelector ( "#add-to-cart" ) ) ; debu…" at bounding box center [1403, 666] width 561 height 1065
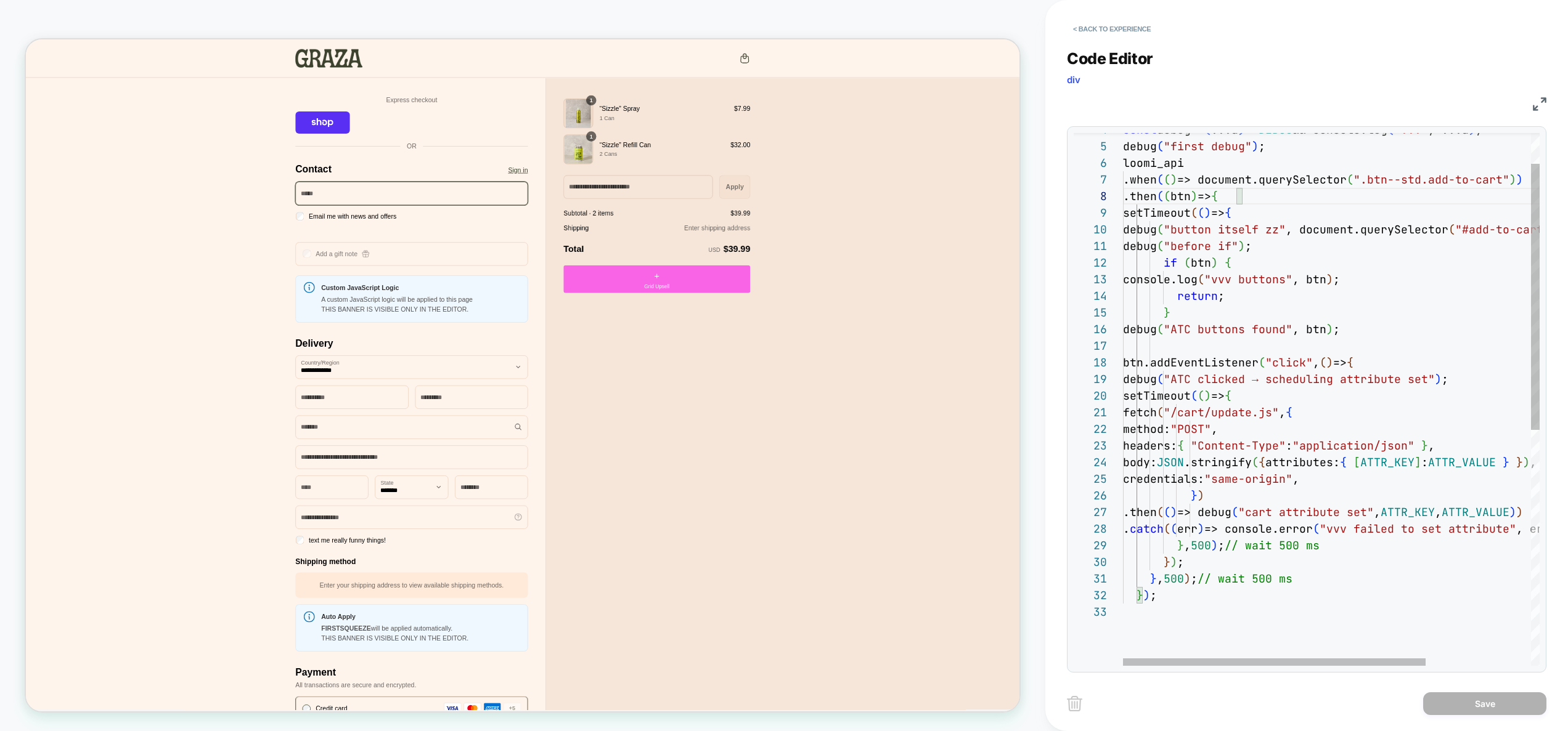
scroll to position [149, 173]
click at [1296, 391] on div "debug ( "button itself zz" , document.querySelector ( "#add-to-cart" ) ) ; debu…" at bounding box center [1403, 604] width 561 height 1065
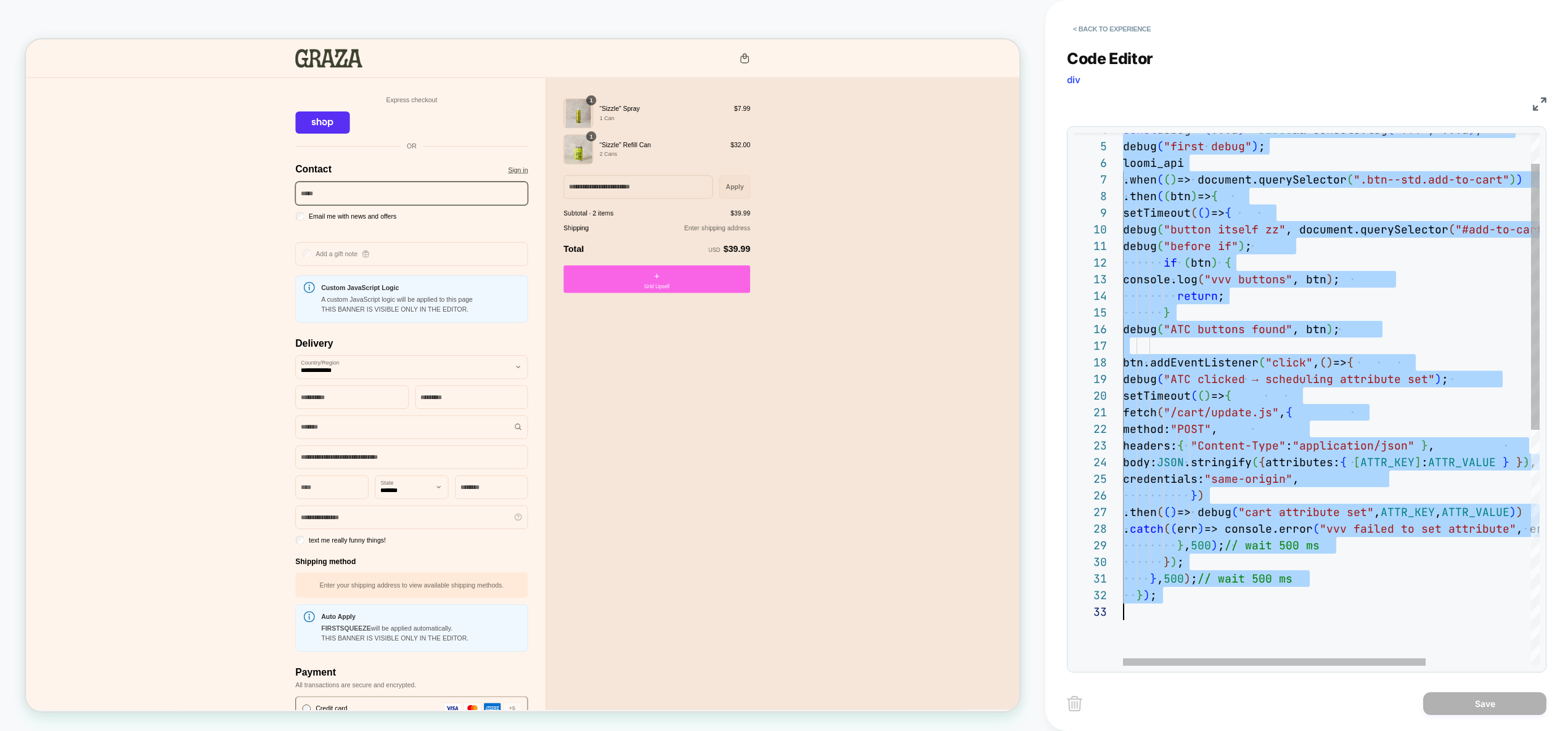
click at [1252, 542] on div "debug ( "button itself zz" , document.querySelector ( "#add-to-cart" ) ) ; debu…" at bounding box center [1403, 604] width 561 height 1065
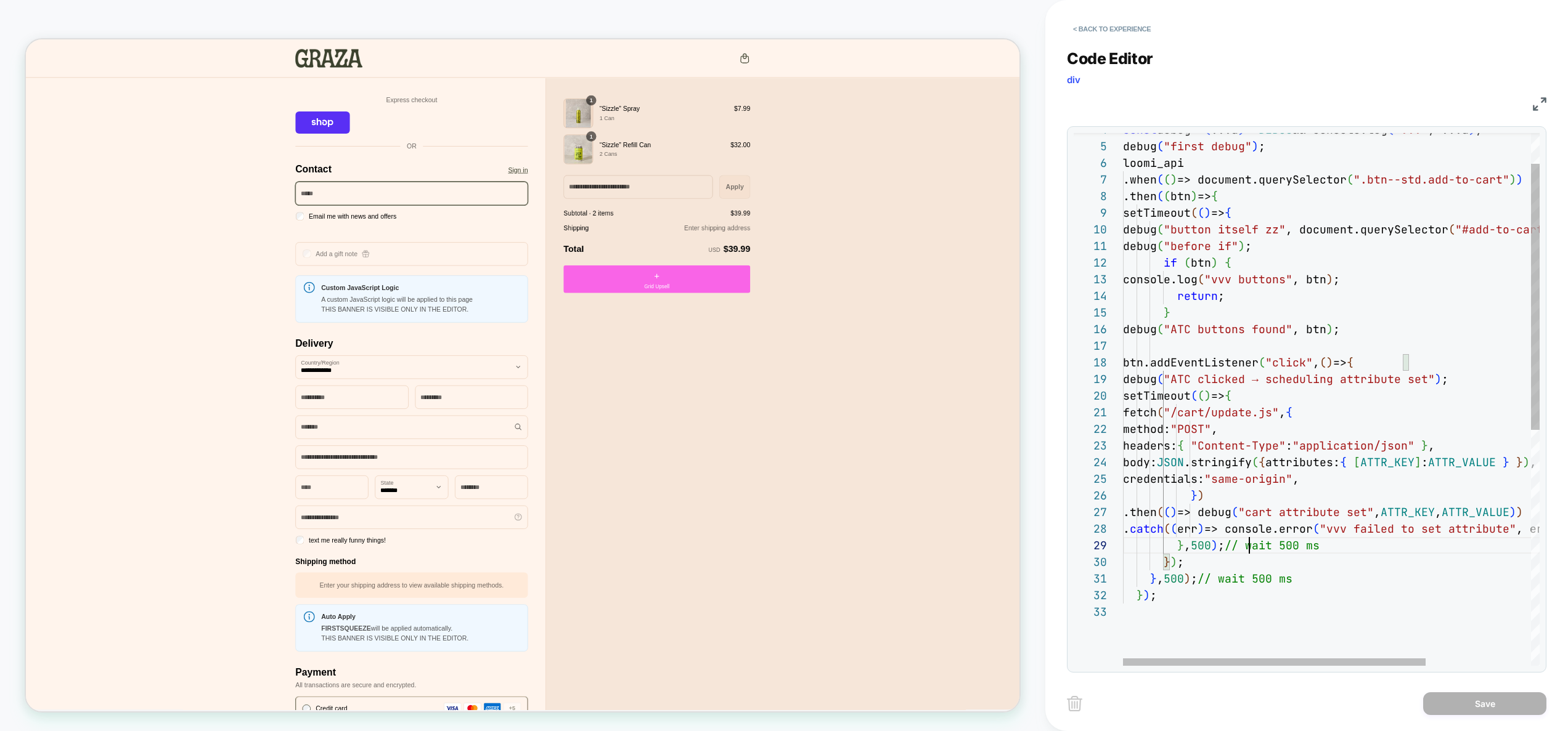
type textarea "**********"
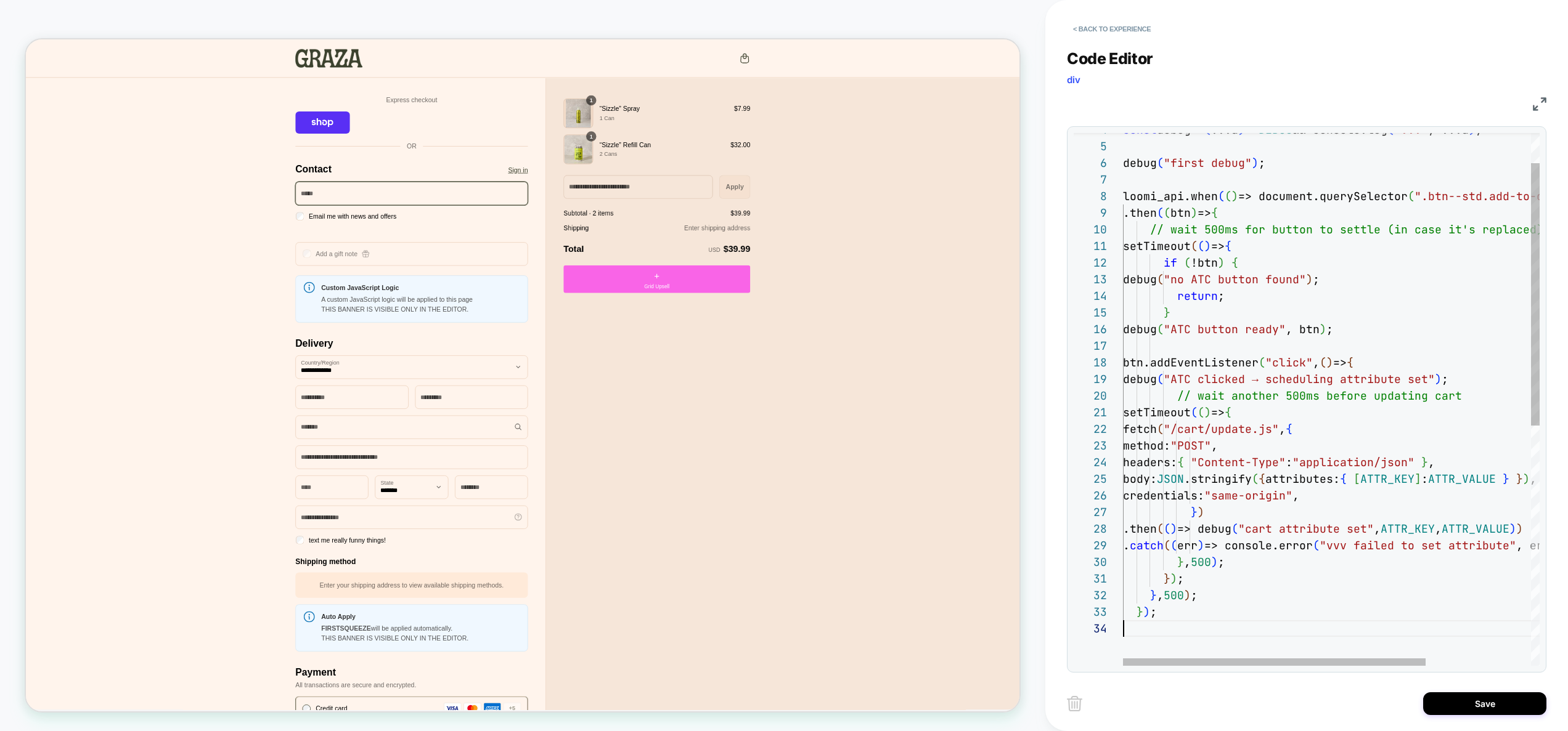
scroll to position [50, 0]
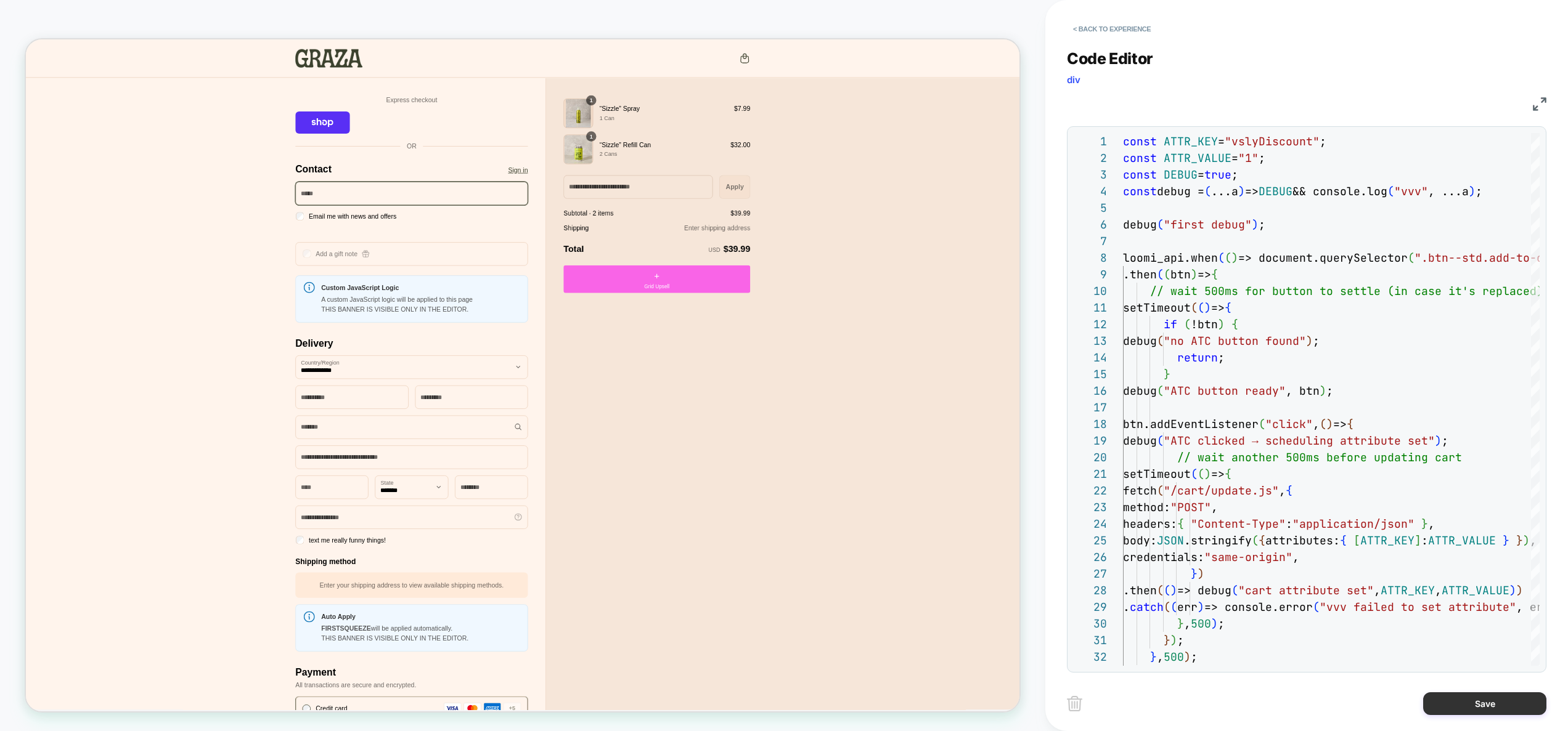
click at [1493, 703] on button "Save" at bounding box center [1485, 704] width 123 height 23
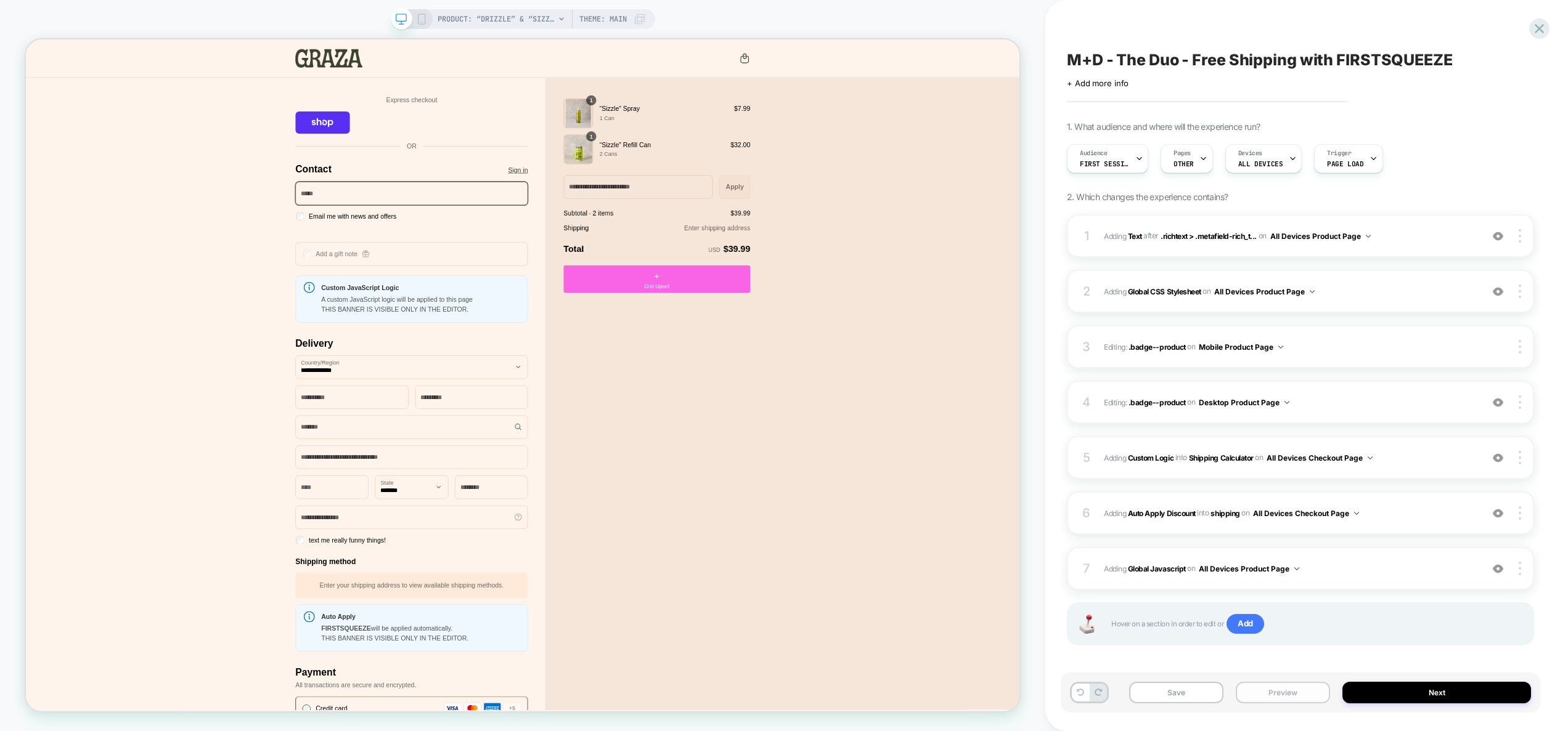
click at [1287, 695] on button "Preview" at bounding box center [1283, 693] width 95 height 21
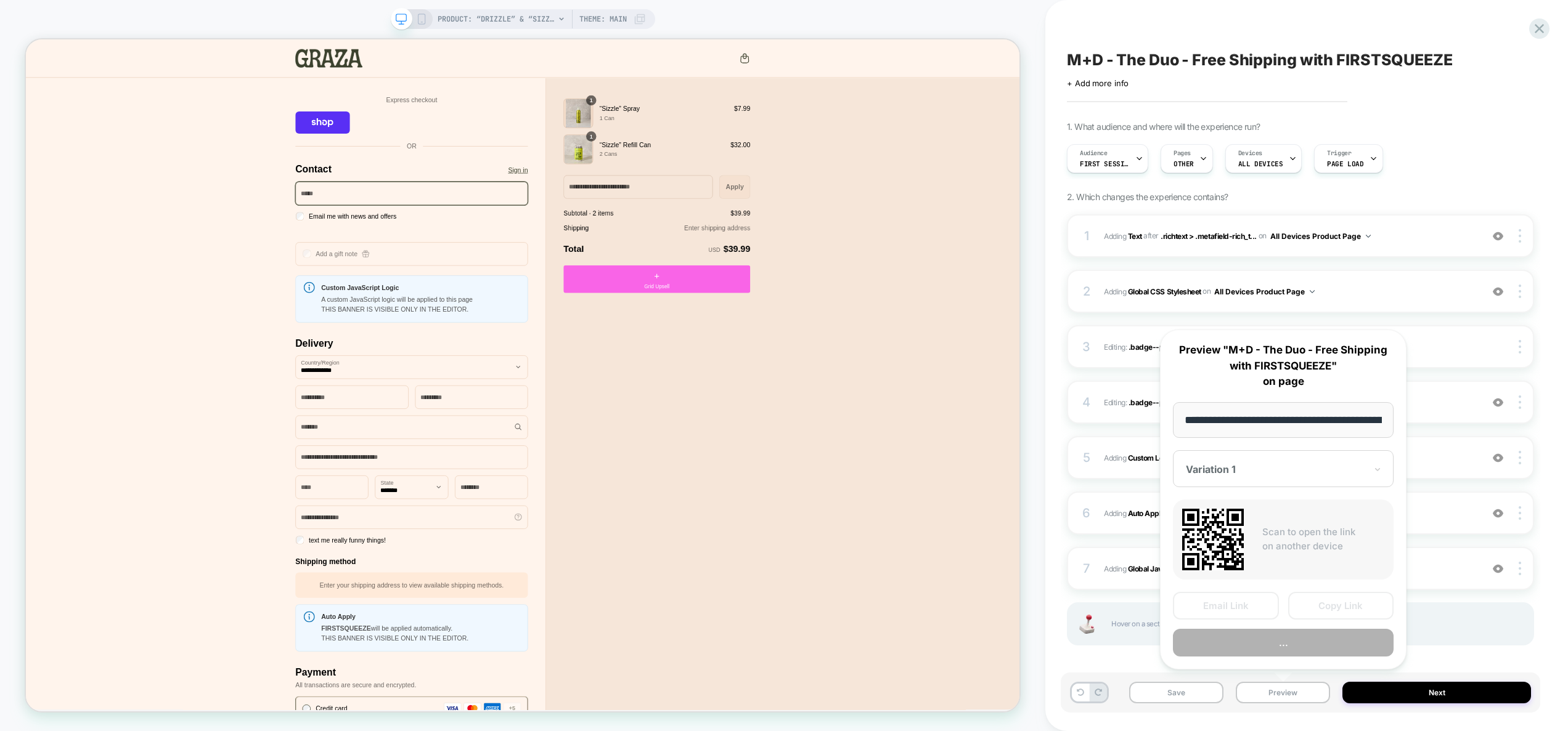
scroll to position [0, 105]
drag, startPoint x: 1334, startPoint y: 610, endPoint x: 1562, endPoint y: 410, distance: 303.3
click at [1334, 610] on button "Copy Link" at bounding box center [1341, 606] width 106 height 27
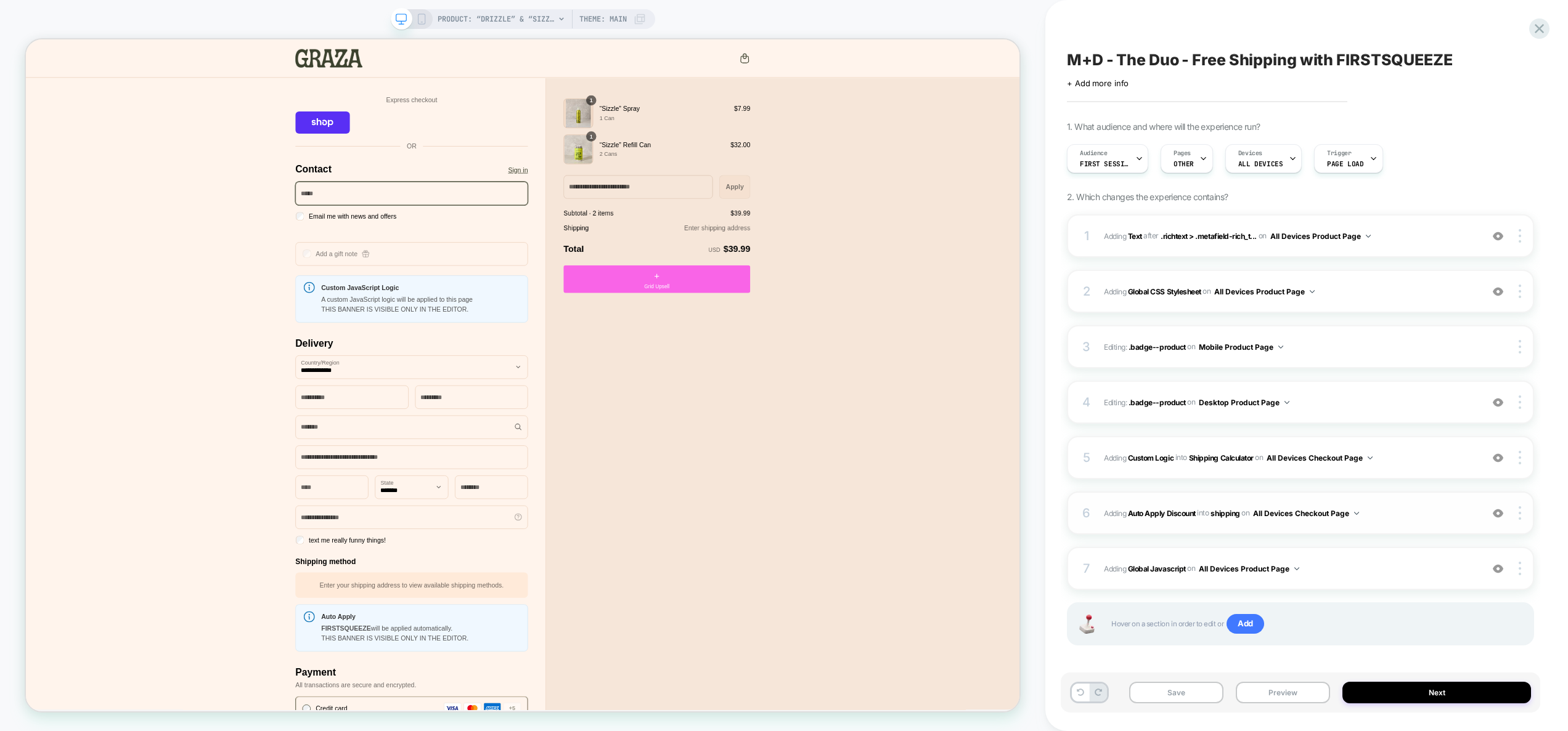
click at [1382, 511] on span "#_loomi_addon_1757415180773 Adding Auto Apply Discount INTO shipping shipping o…" at bounding box center [1290, 513] width 371 height 15
click at [1402, 450] on span "#_loomi_addon_1757415173517 Adding Custom Logic INTO Shipping Calculator Shippi…" at bounding box center [1290, 458] width 371 height 15
click at [1422, 502] on div "6 #_loomi_addon_1757415180773 Adding Auto Apply Discount INTO shipping shipping…" at bounding box center [1301, 513] width 467 height 43
click at [1423, 519] on span "#_loomi_addon_1757415180773 Adding Auto Apply Discount INTO shipping shipping o…" at bounding box center [1290, 513] width 371 height 15
click at [1323, 574] on span "Adding Global Javascript on All Devices Product Page" at bounding box center [1290, 569] width 371 height 15
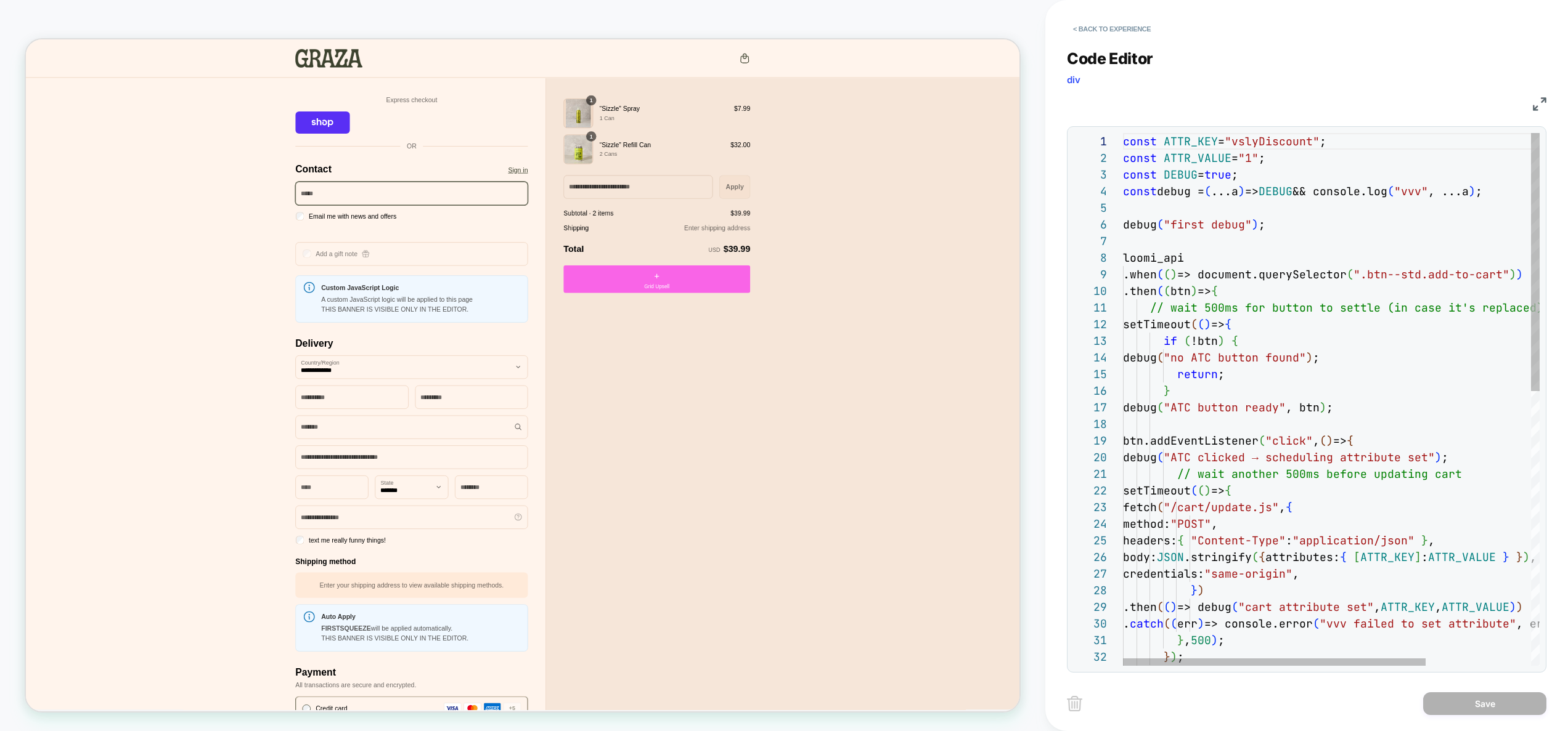
scroll to position [0, 180]
click at [1302, 310] on div "const ATTR_KEY = "vslyDiscount" ; const ATTR_VALUE = "1" ; const DEBUG = true ;…" at bounding box center [1403, 682] width 561 height 1098
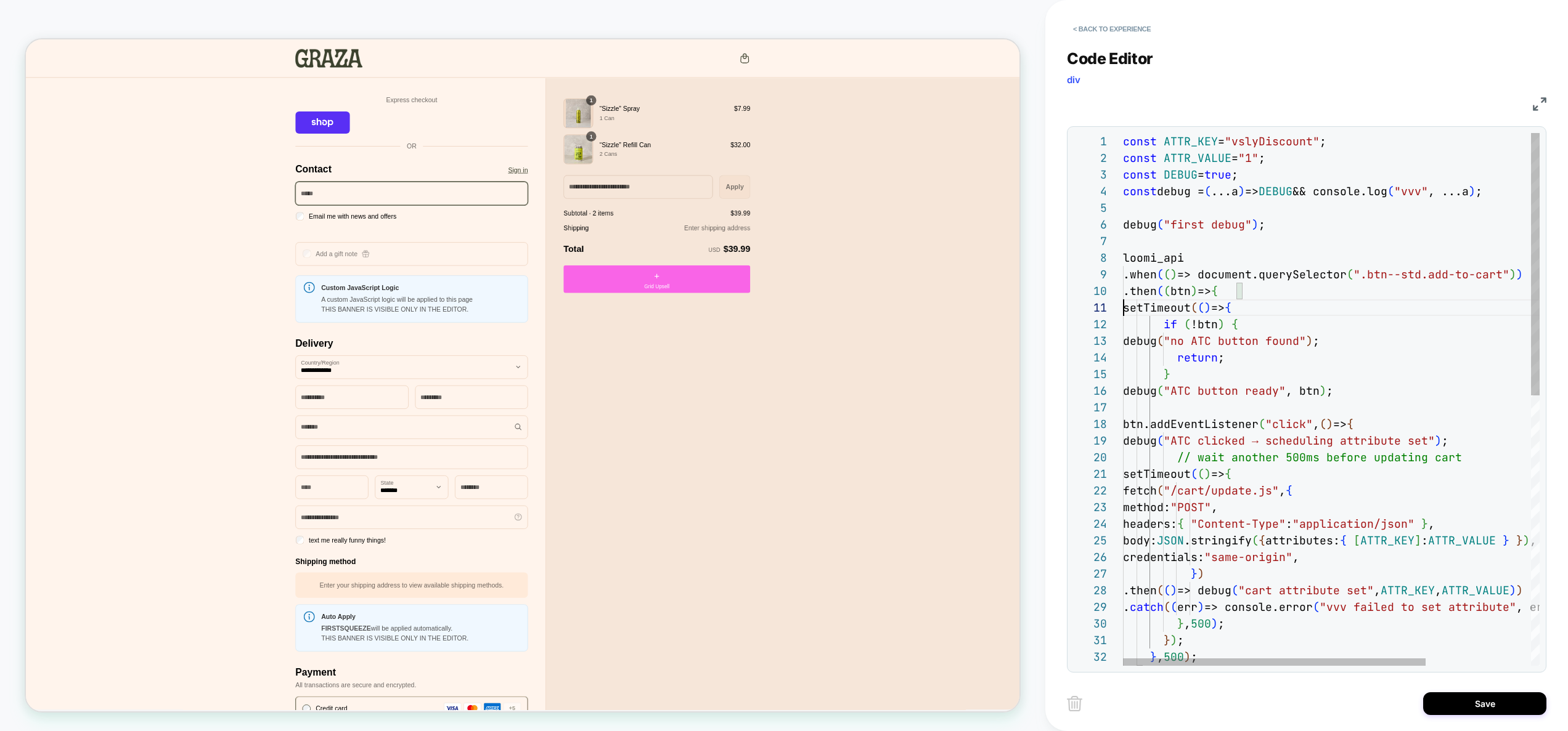
click at [1383, 461] on div "const ATTR_KEY = "vslyDiscount" ; const ATTR_VALUE = "1" ; const DEBUG = true ;…" at bounding box center [1403, 674] width 561 height 1082
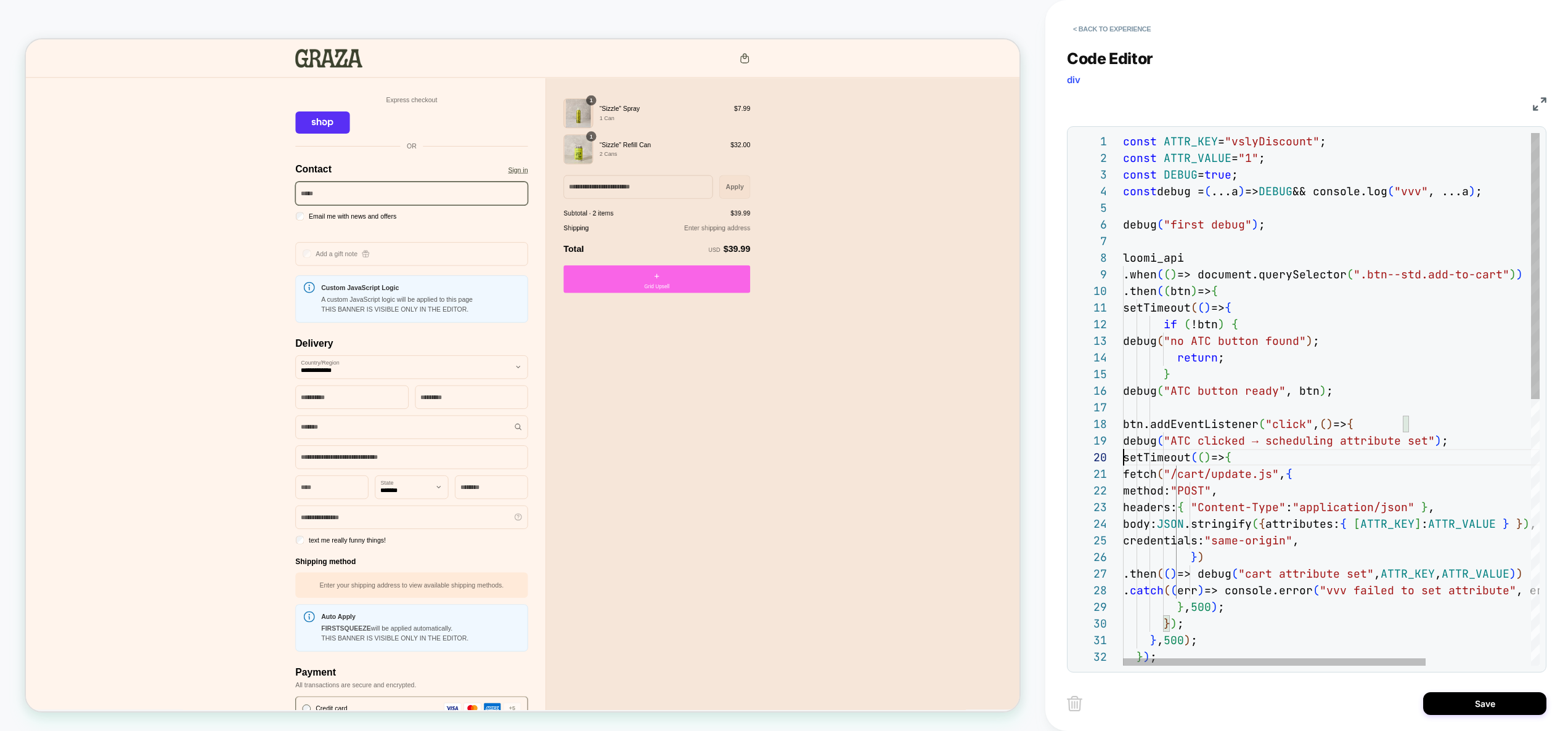
scroll to position [149, 0]
click at [1201, 612] on div "const ATTR_KEY = "vslyDiscount" ; const ATTR_VALUE = "1" ; const DEBUG = true ;…" at bounding box center [1403, 666] width 561 height 1065
click at [1268, 608] on div "const ATTR_KEY = "vslyDiscount" ; const ATTR_VALUE = "1" ; const DEBUG = true ;…" at bounding box center [1403, 666] width 561 height 1065
click at [1175, 643] on div "const ATTR_KEY = "vslyDiscount" ; const ATTR_VALUE = "1" ; const DEBUG = true ;…" at bounding box center [1403, 666] width 561 height 1065
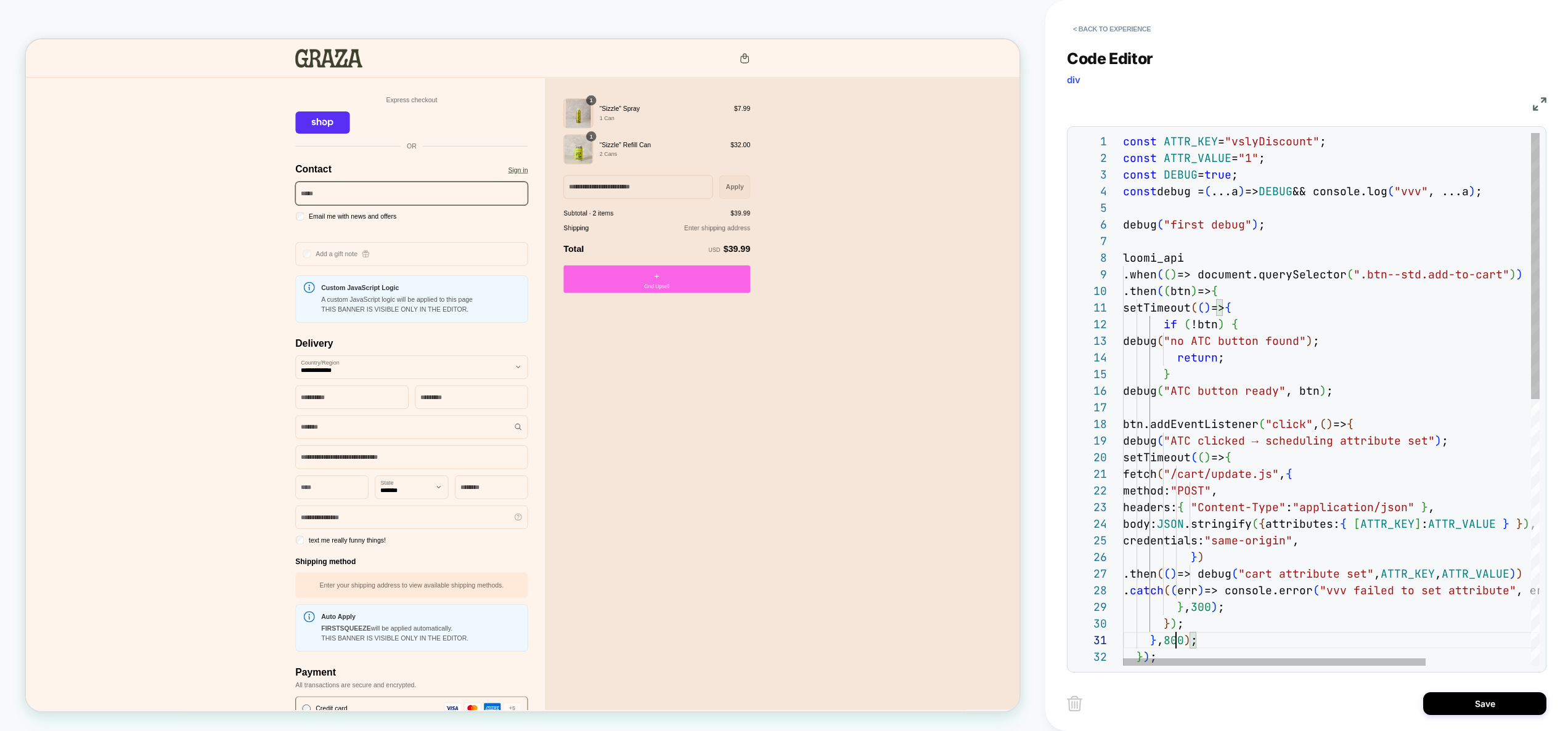
scroll to position [133, 107]
click at [1258, 603] on div "const ATTR_KEY = "vslyDiscount" ; const ATTR_VALUE = "1" ; const DEBUG = true ;…" at bounding box center [1403, 666] width 561 height 1065
click at [1225, 176] on div "const ATTR_KEY = "vslyDiscount" ; const ATTR_VALUE = "1" ; const DEBUG = true ;…" at bounding box center [1403, 666] width 561 height 1065
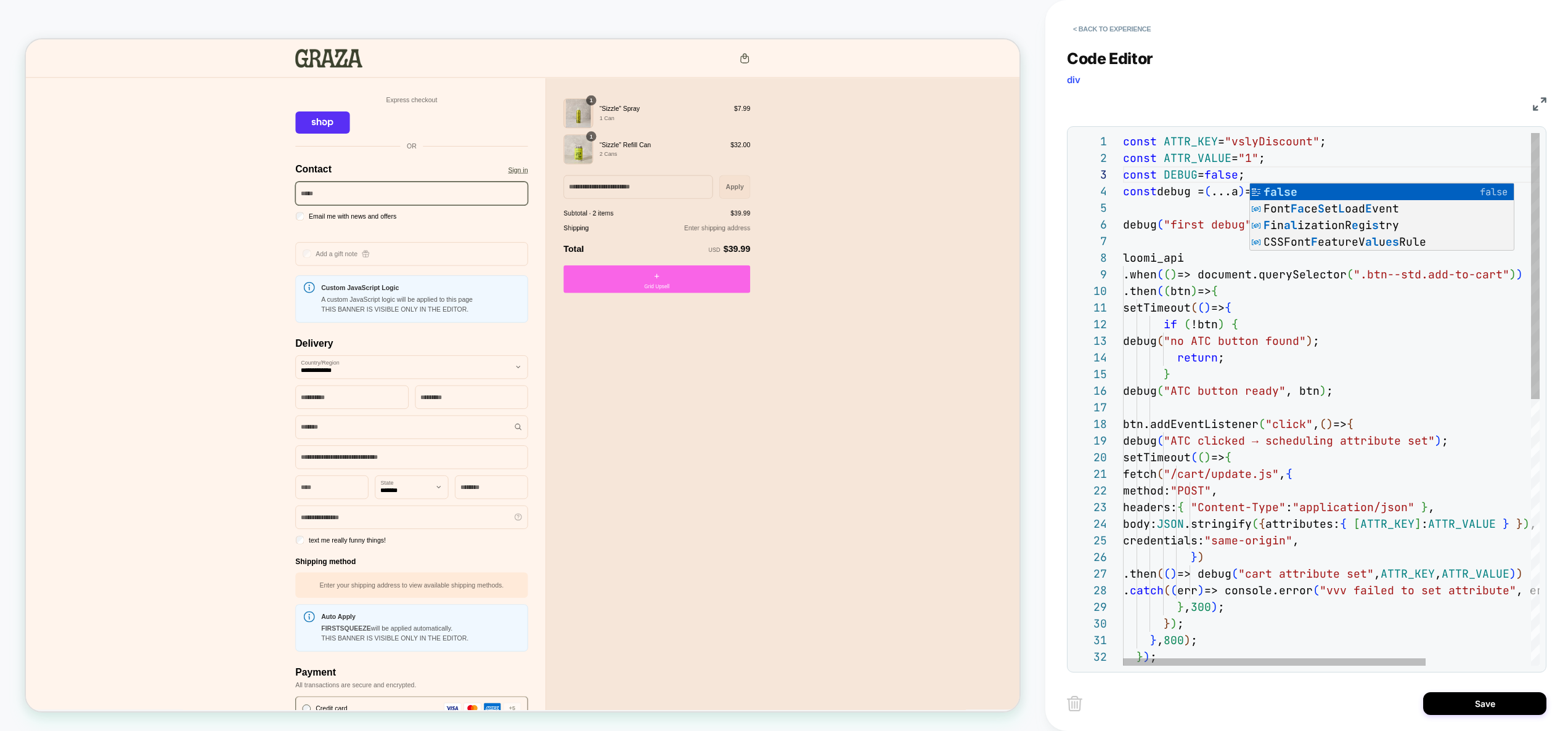
click at [1223, 264] on div "const ATTR_KEY = "vslyDiscount" ; const ATTR_VALUE = "1" ; const DEBUG = false …" at bounding box center [1403, 666] width 561 height 1065
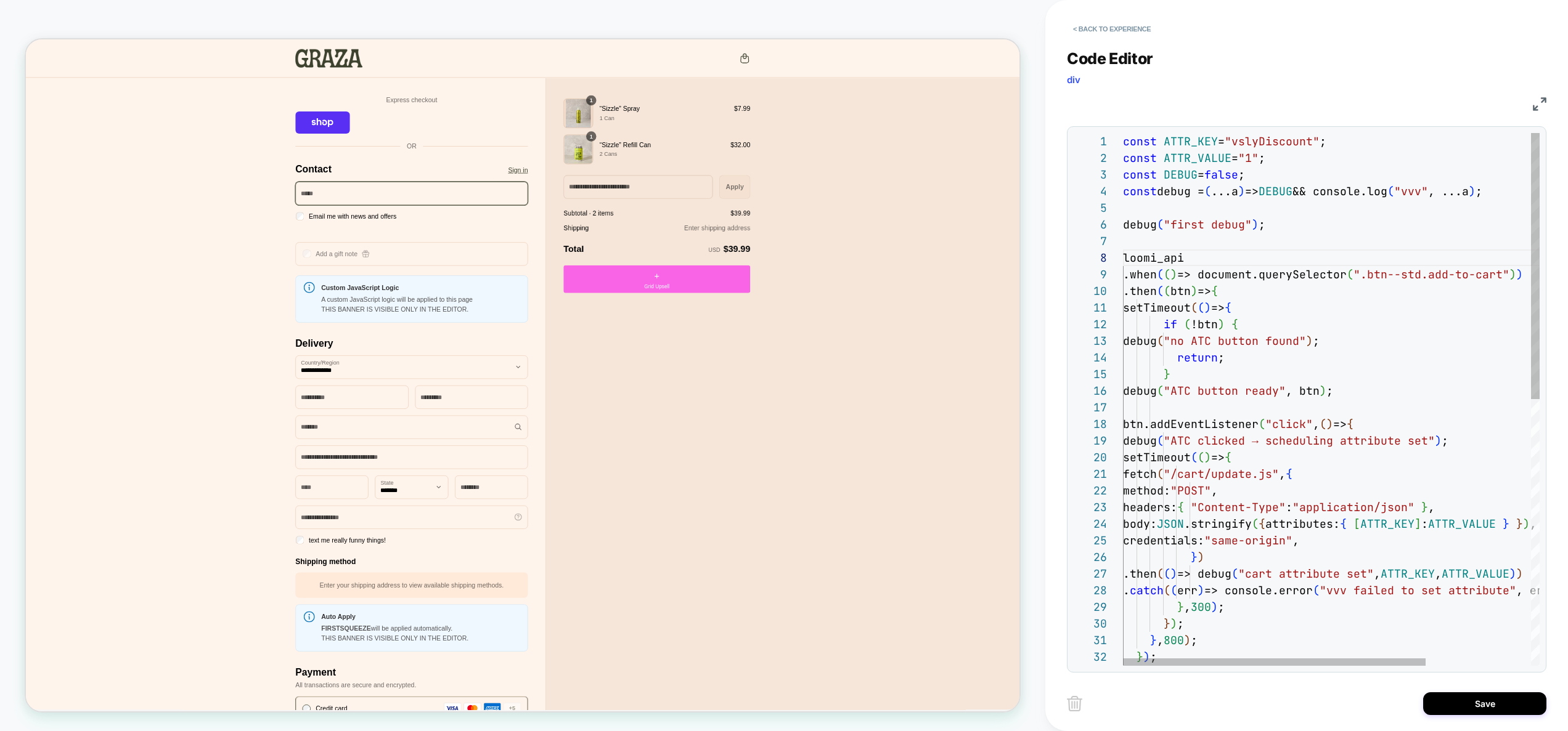
click at [1270, 225] on div "const ATTR_KEY = "vslyDiscount" ; const ATTR_VALUE = "1" ; const DEBUG = false …" at bounding box center [1403, 666] width 561 height 1065
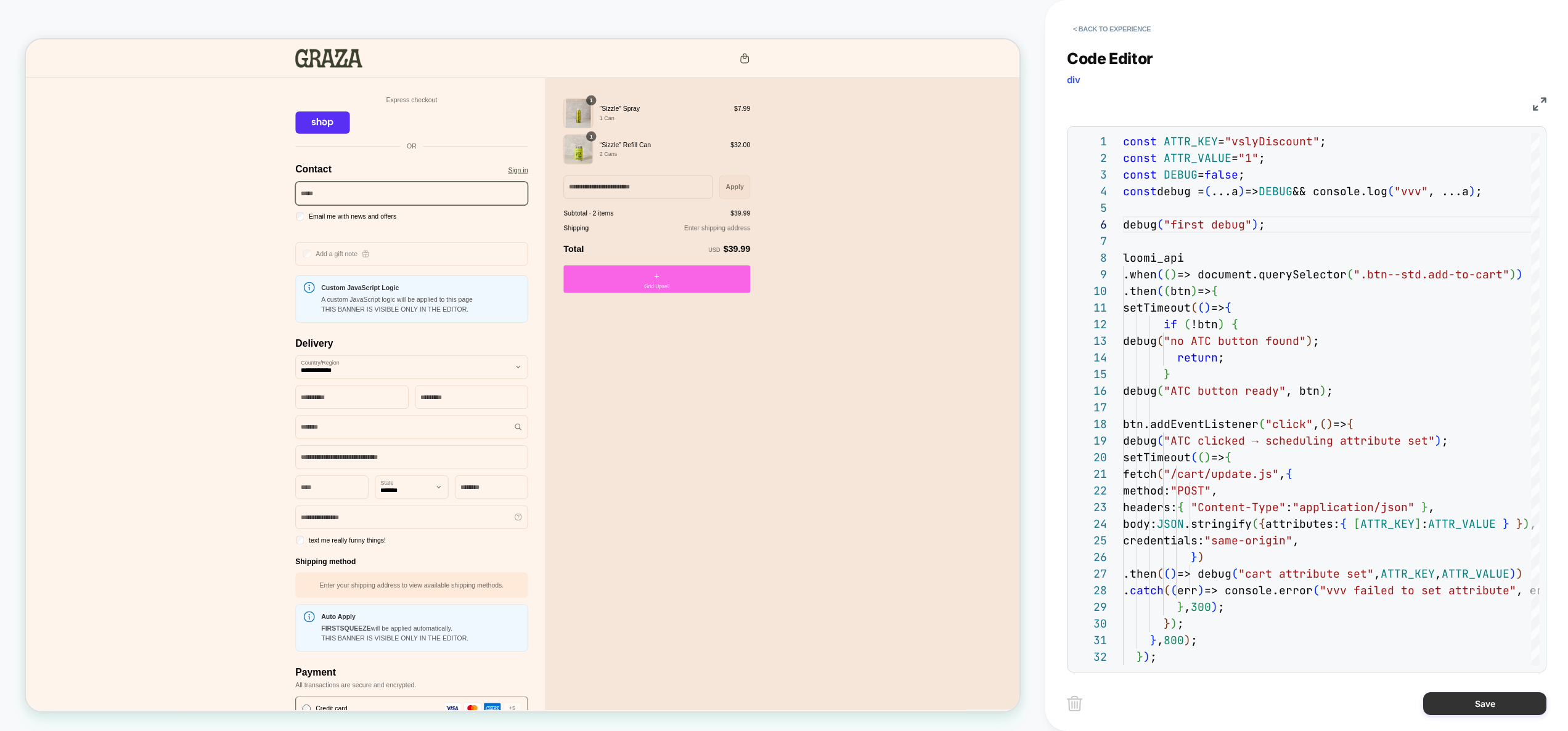
type textarea "**********"
click at [1477, 697] on button "Save" at bounding box center [1485, 704] width 123 height 23
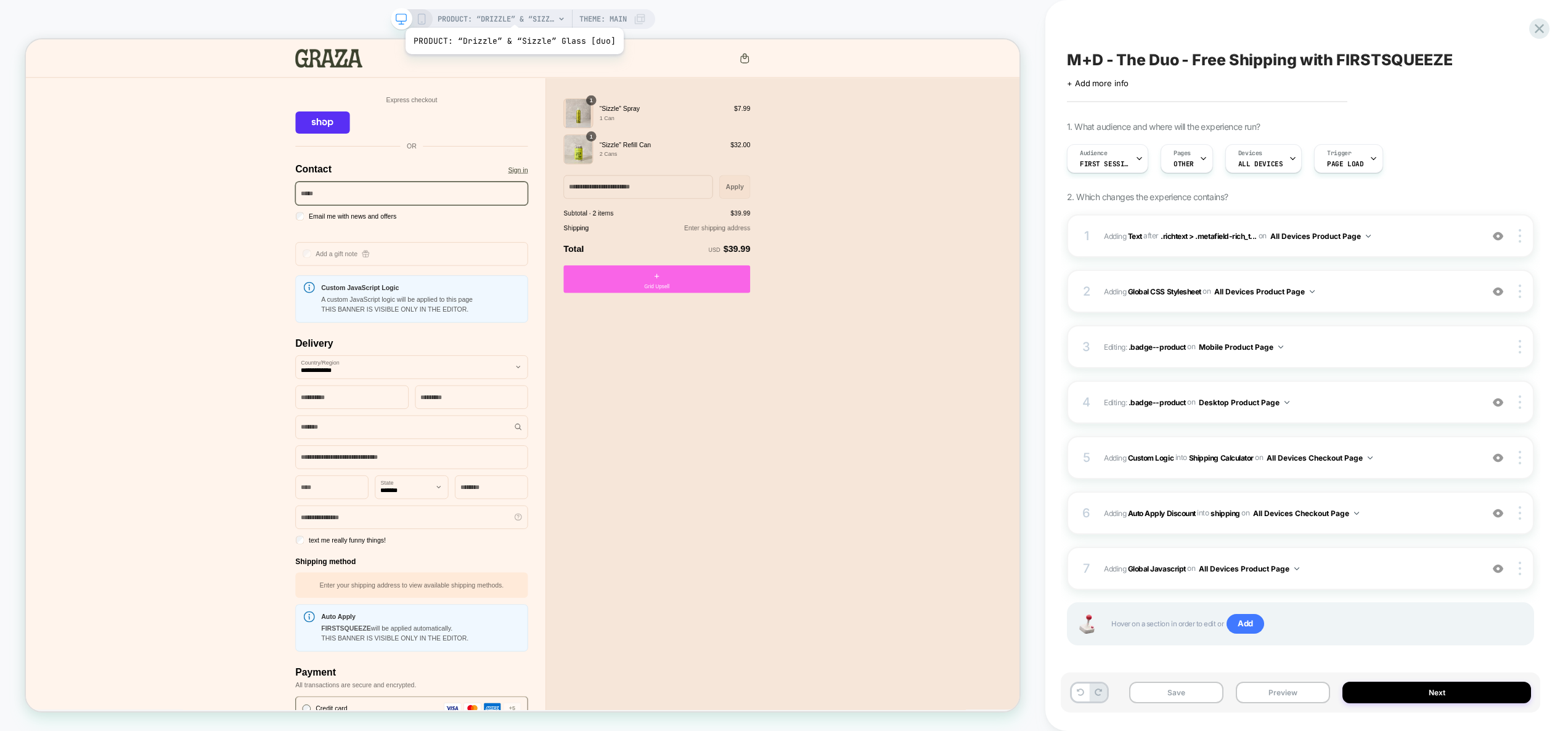
click at [511, 11] on span "PRODUCT: “Drizzle” & “Sizzle” Glass [duo]" at bounding box center [496, 19] width 117 height 19
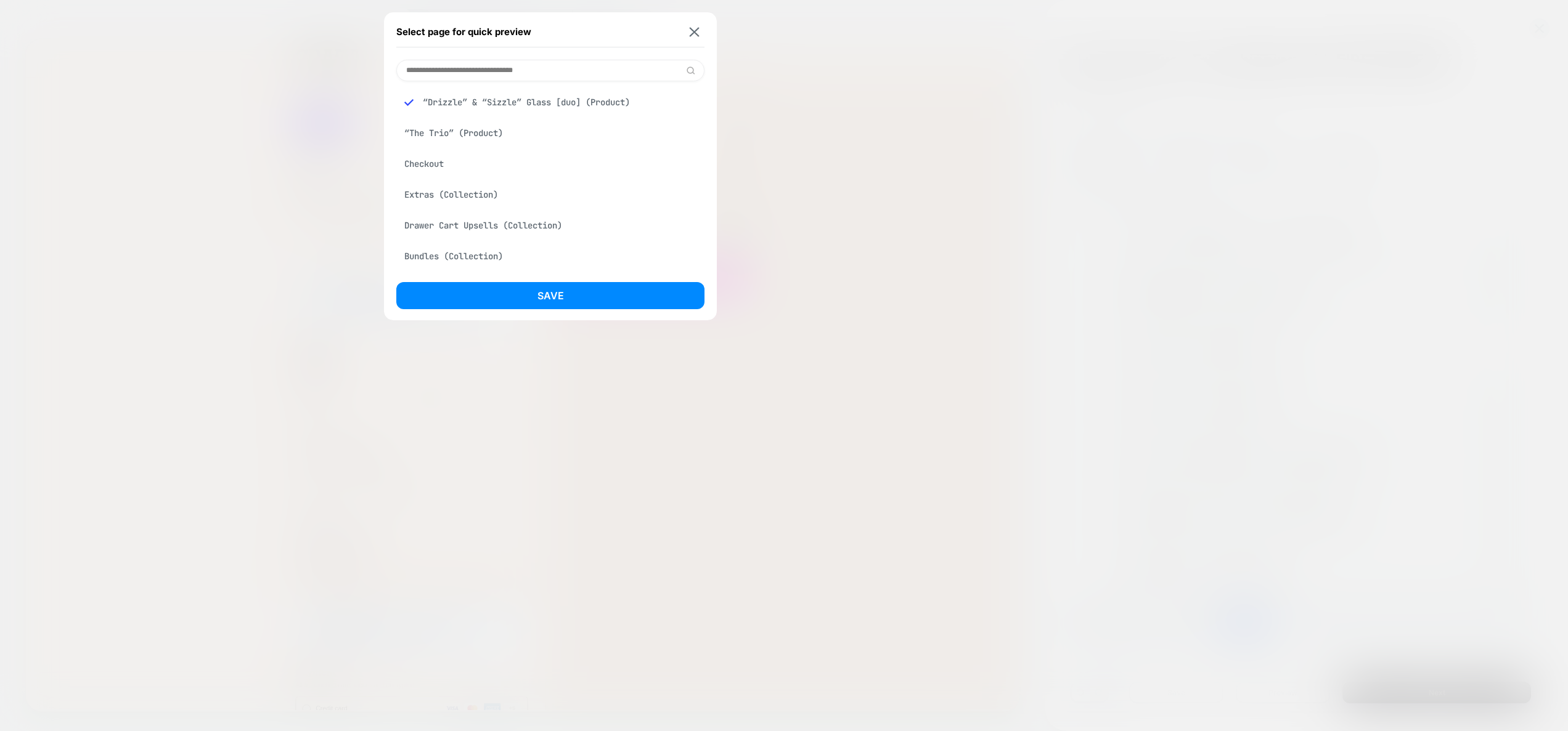
click at [499, 65] on input at bounding box center [550, 70] width 308 height 21
type input "*****"
click at [474, 105] on div "Checkout" at bounding box center [550, 102] width 308 height 23
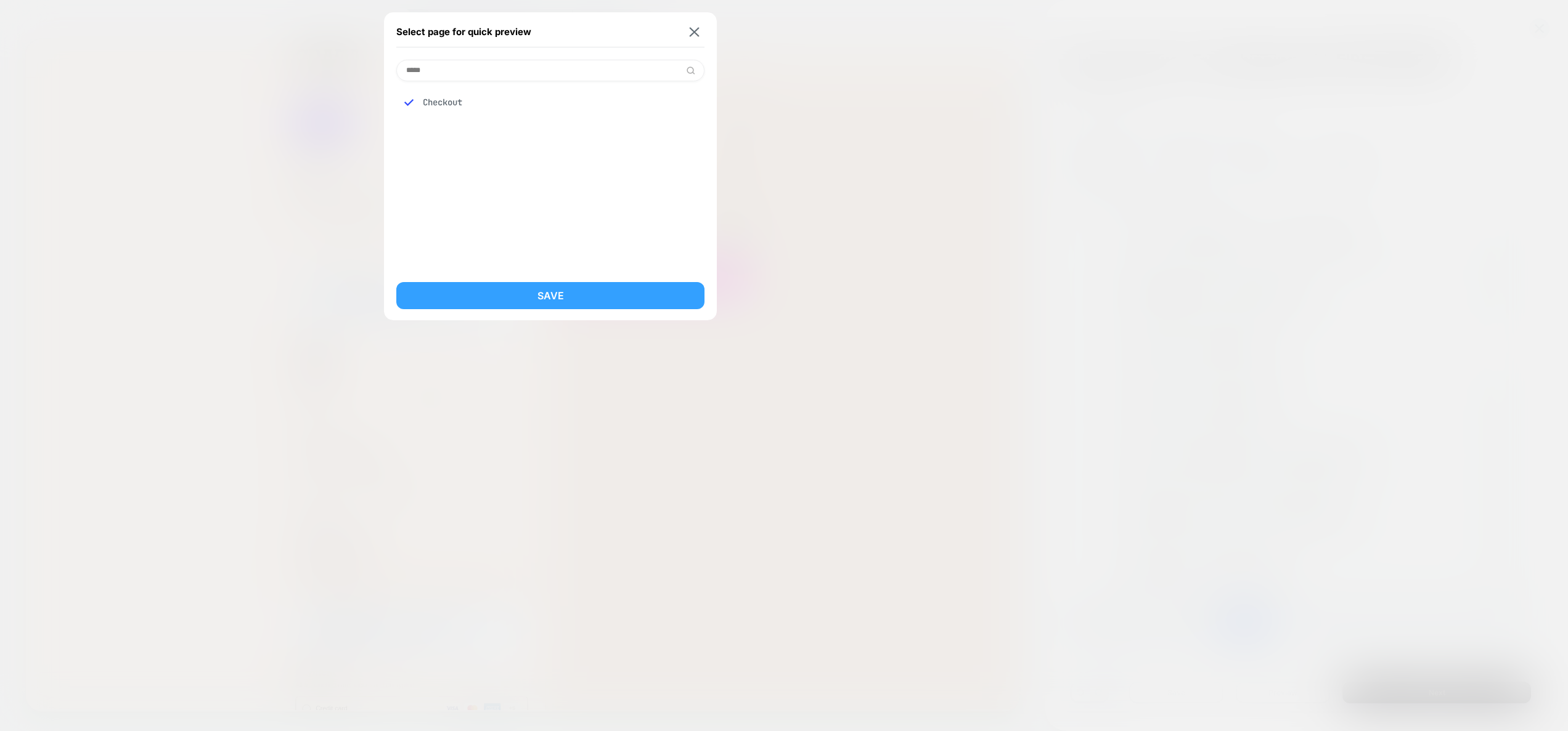
click at [553, 306] on button "Save" at bounding box center [550, 295] width 308 height 27
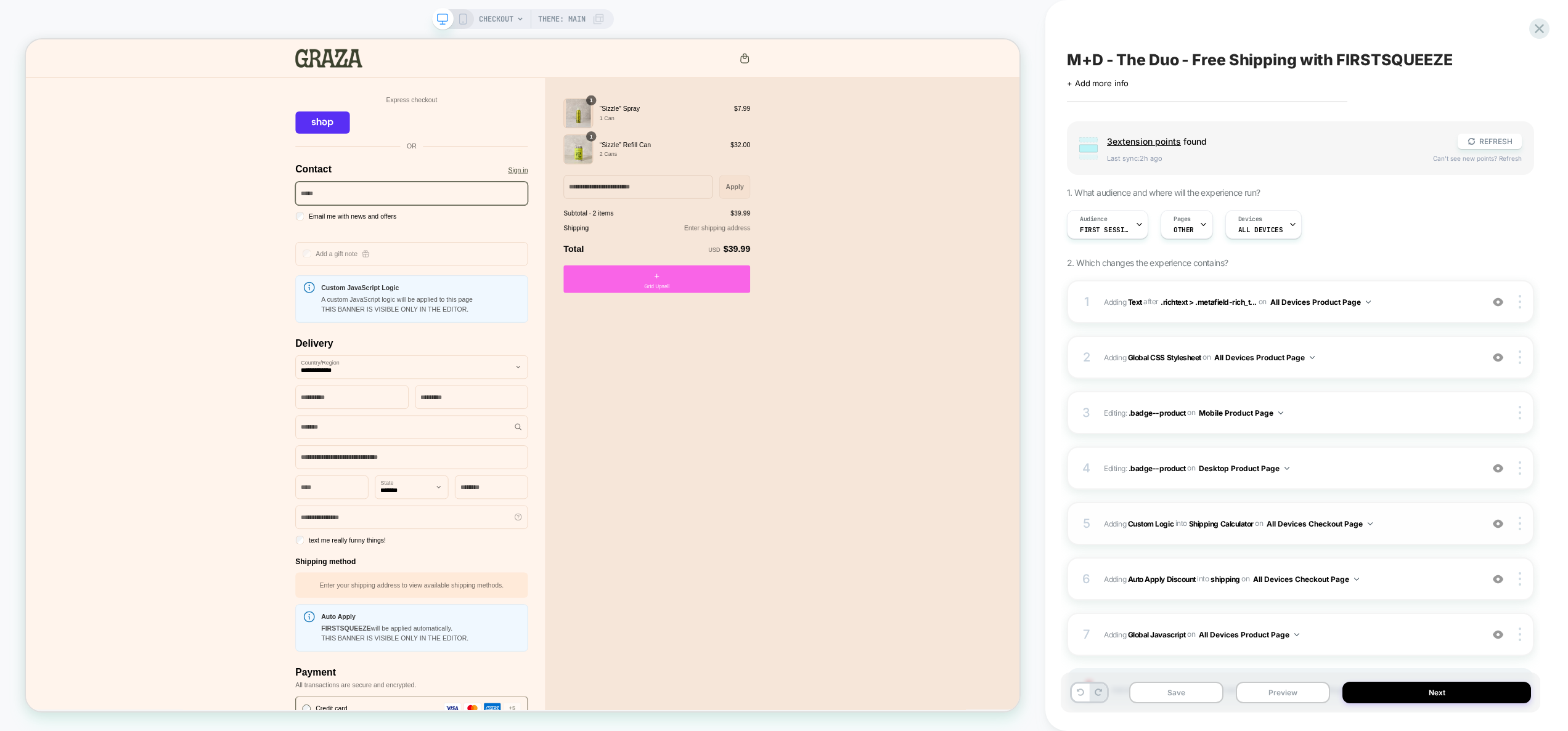
click at [1410, 523] on span "#_loomi_addon_1757415173517 Adding Custom Logic INTO Shipping Calculator Shippi…" at bounding box center [1290, 524] width 371 height 15
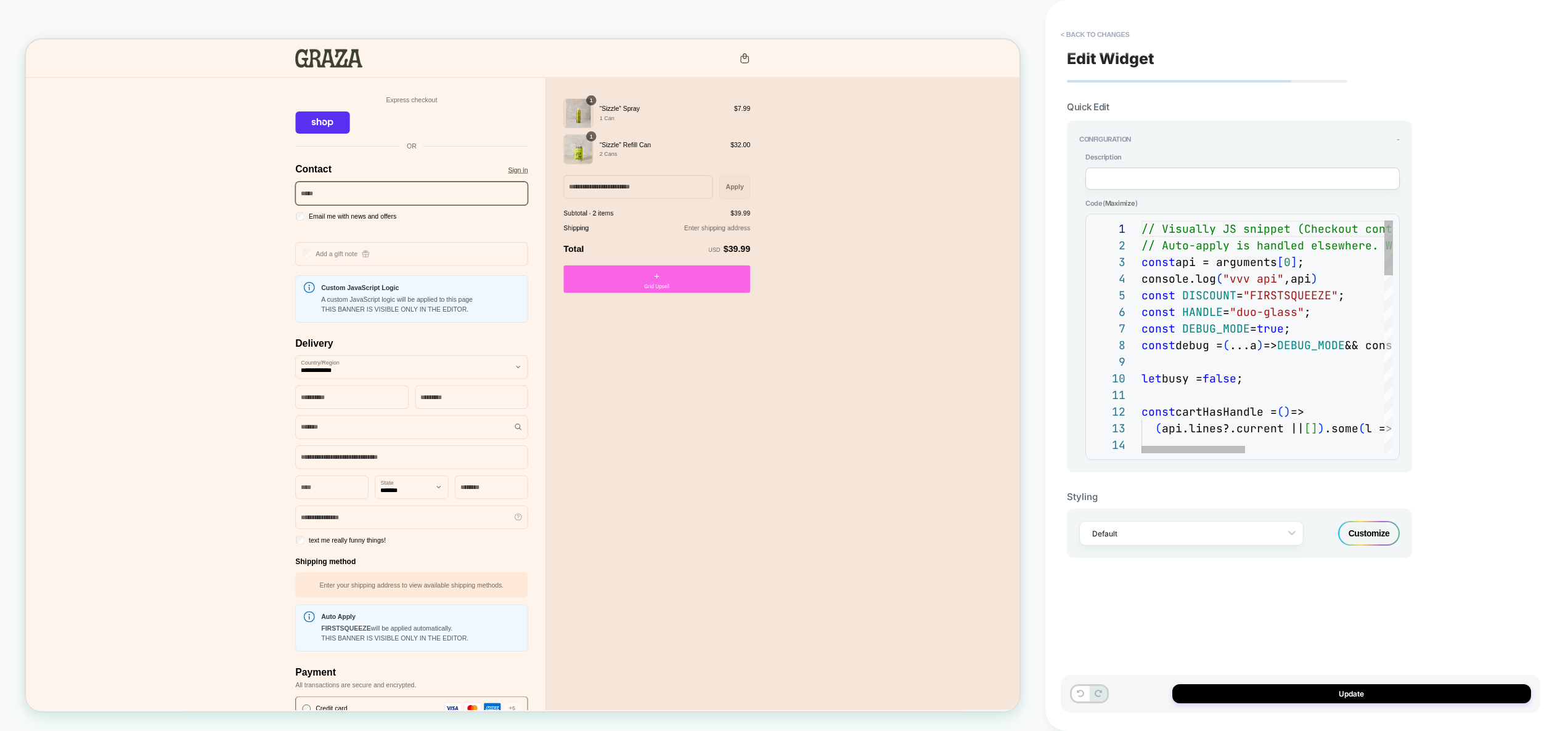
scroll to position [117, 219]
click at [1358, 347] on div "// Visually JS snippet (Checkout context) // Auto-apply is handled elsewhere. W…" at bounding box center [1435, 711] width 588 height 982
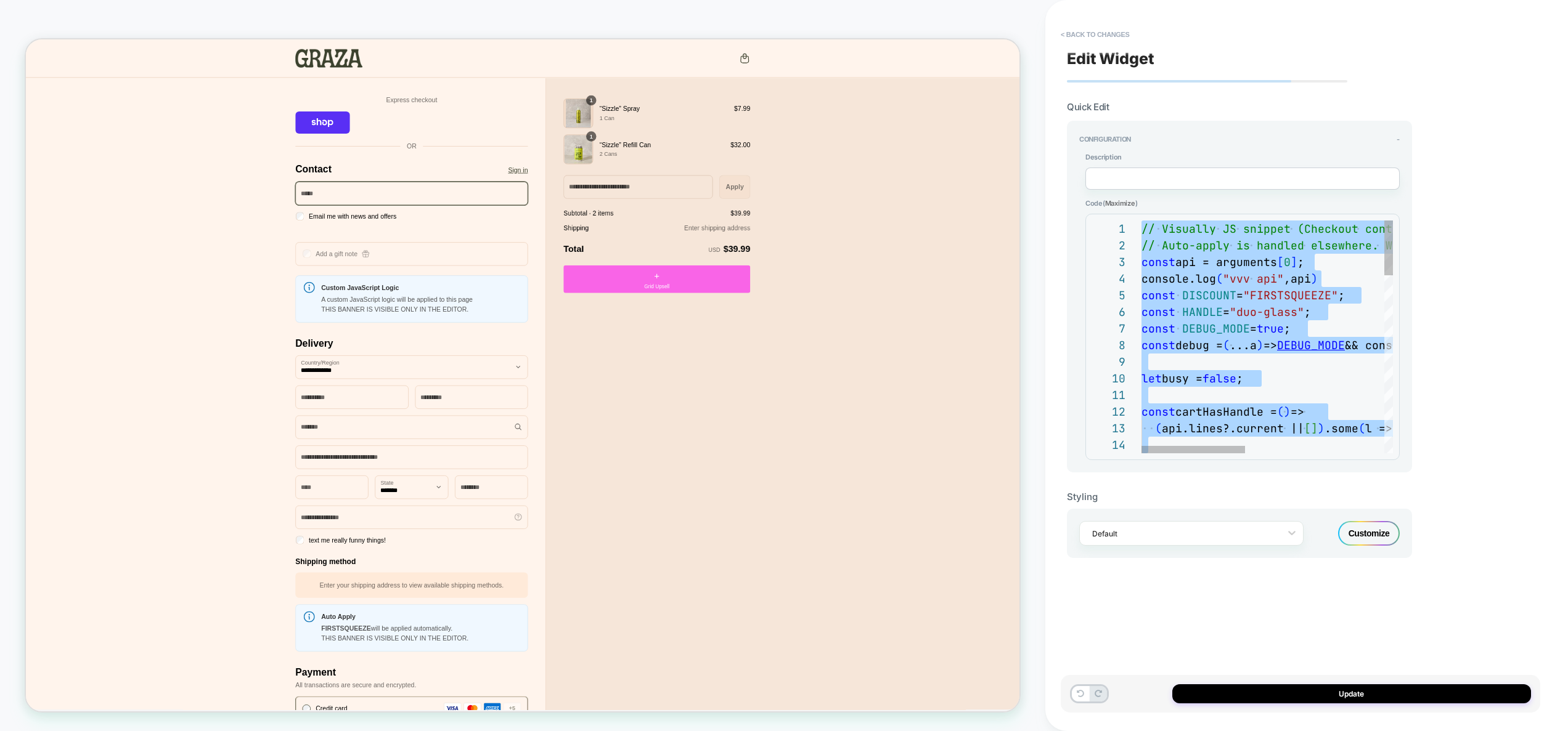
type textarea "**********"
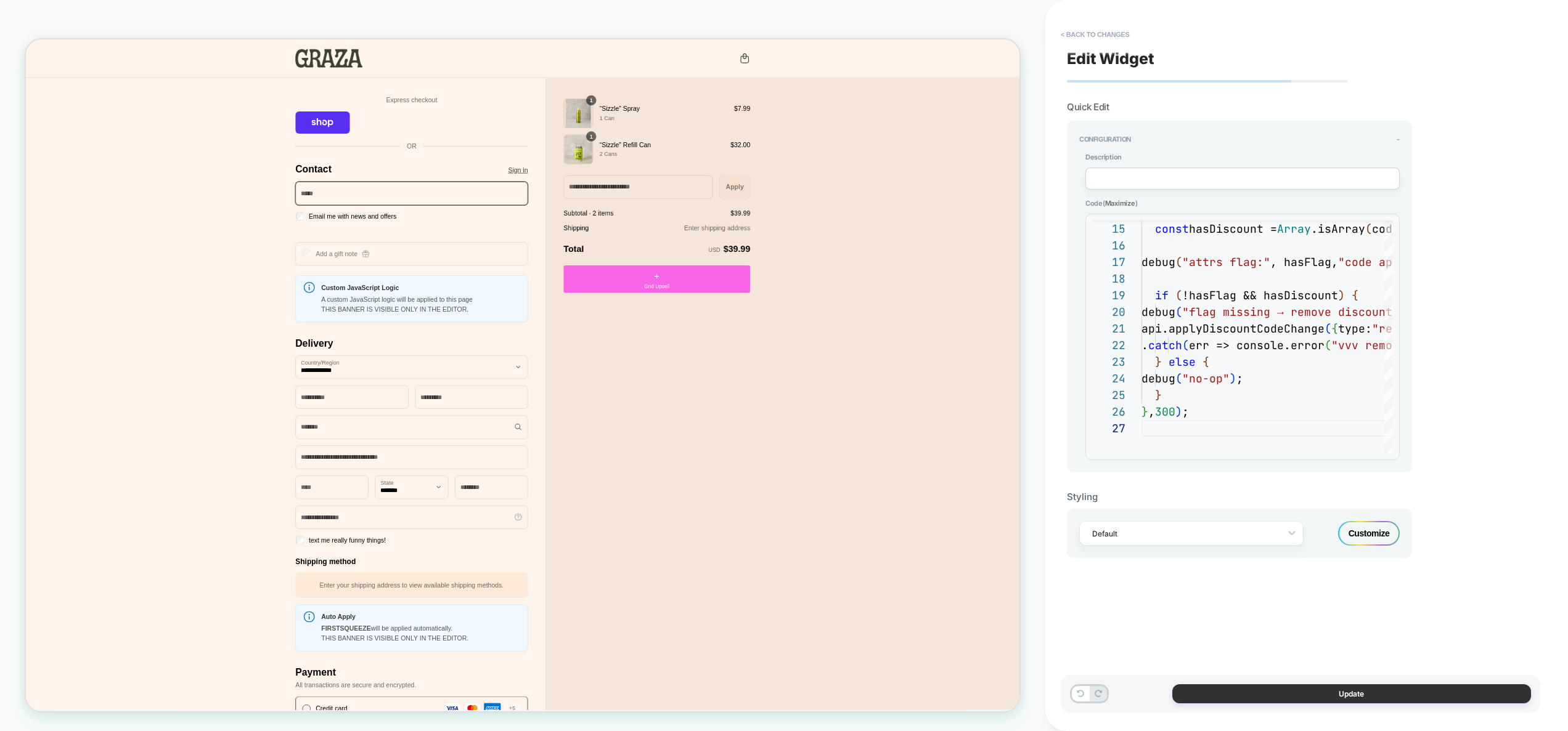
click at [1344, 693] on button "Update" at bounding box center [1351, 694] width 359 height 19
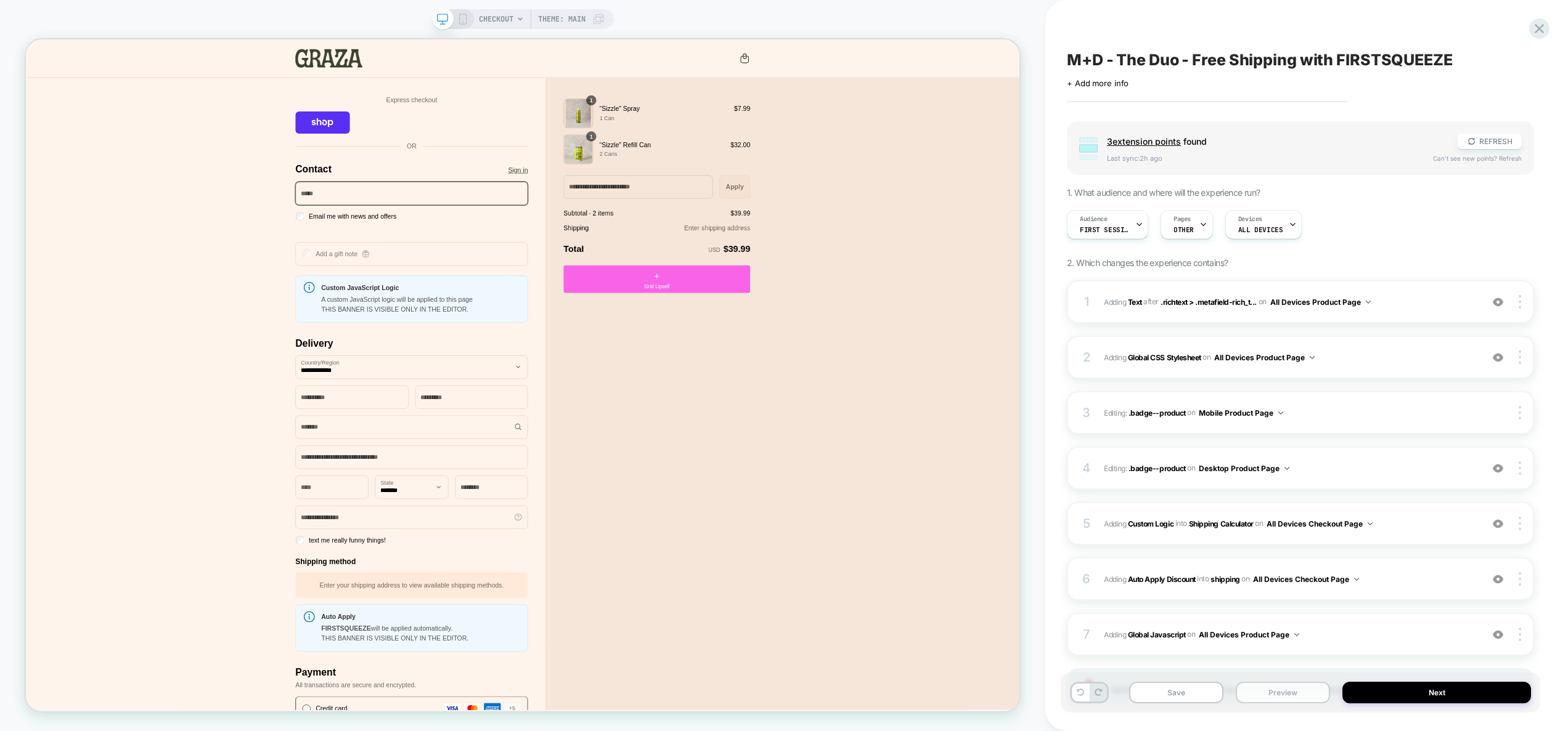
click at [1274, 697] on button "Preview" at bounding box center [1283, 693] width 95 height 21
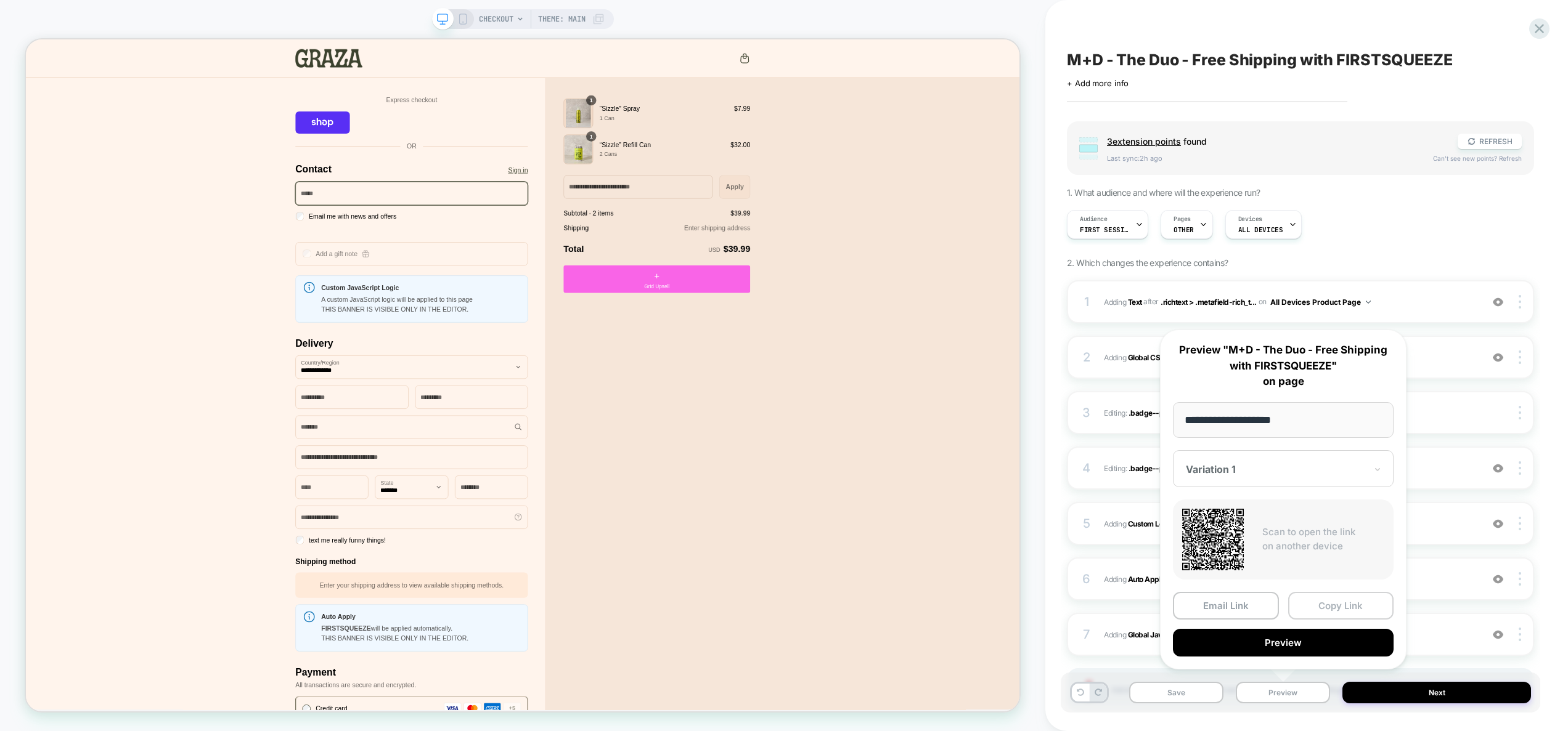
click at [1343, 602] on button "Copy Link" at bounding box center [1341, 606] width 106 height 27
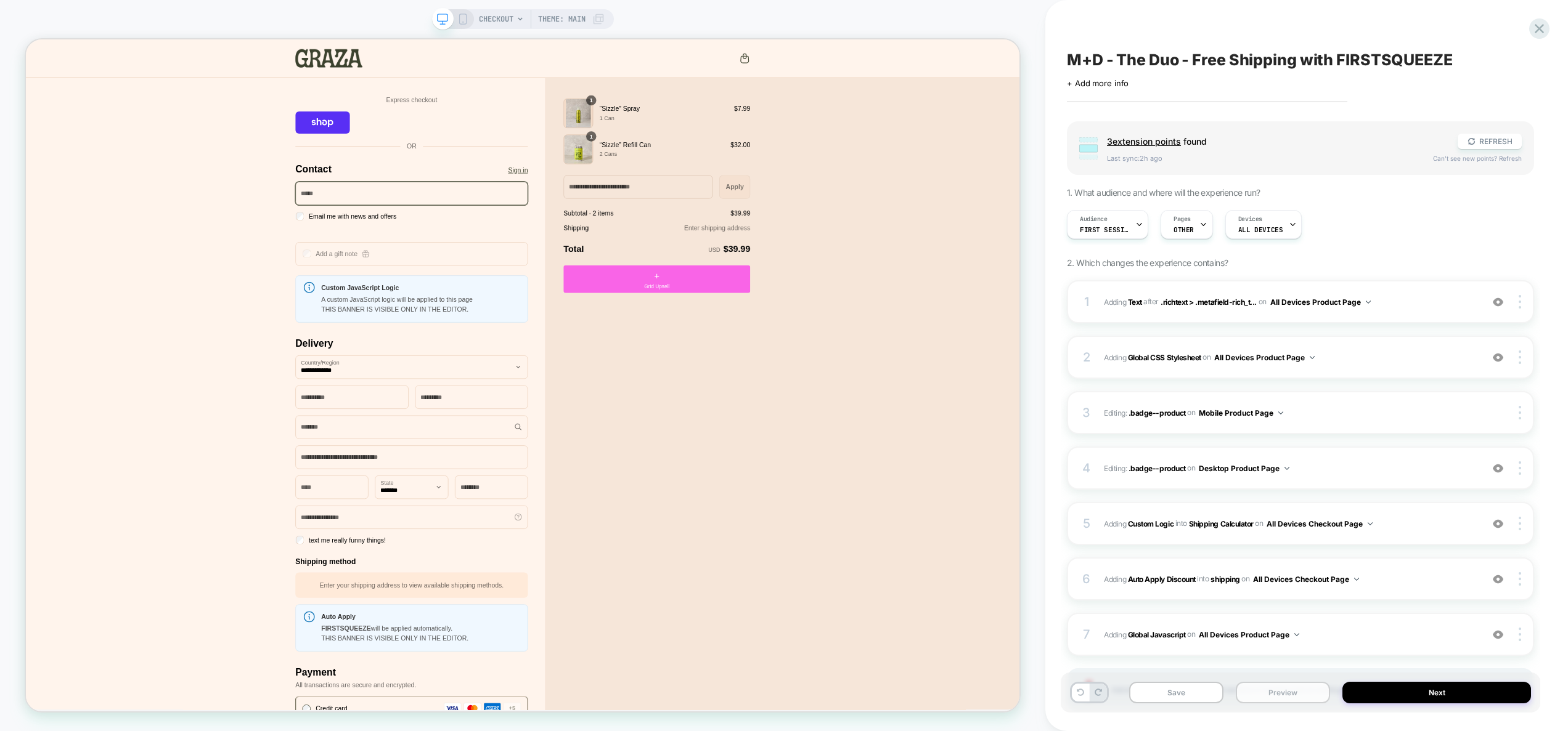
click at [1301, 689] on button "Preview" at bounding box center [1283, 693] width 95 height 21
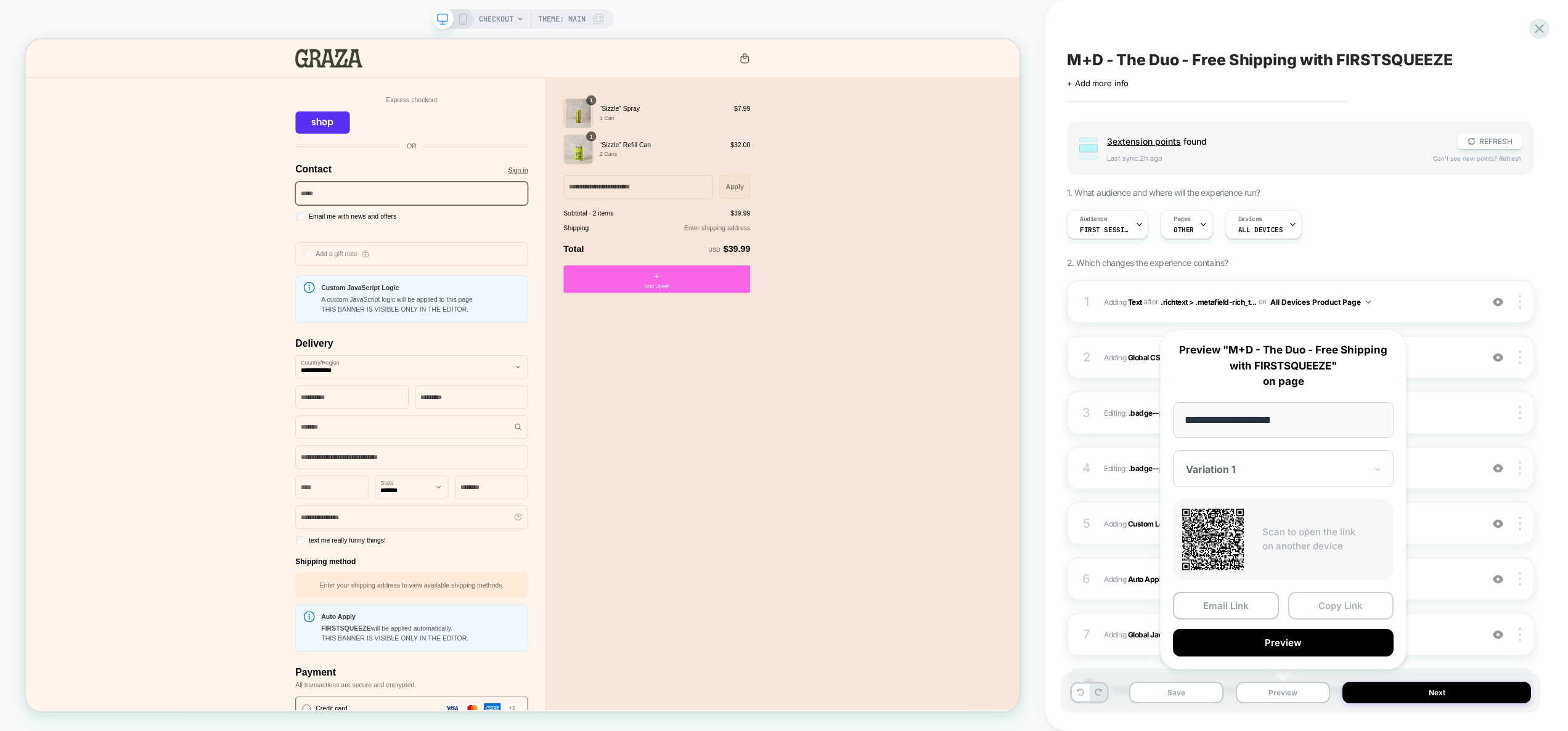
click at [1345, 610] on button "Copy Link" at bounding box center [1341, 606] width 106 height 27
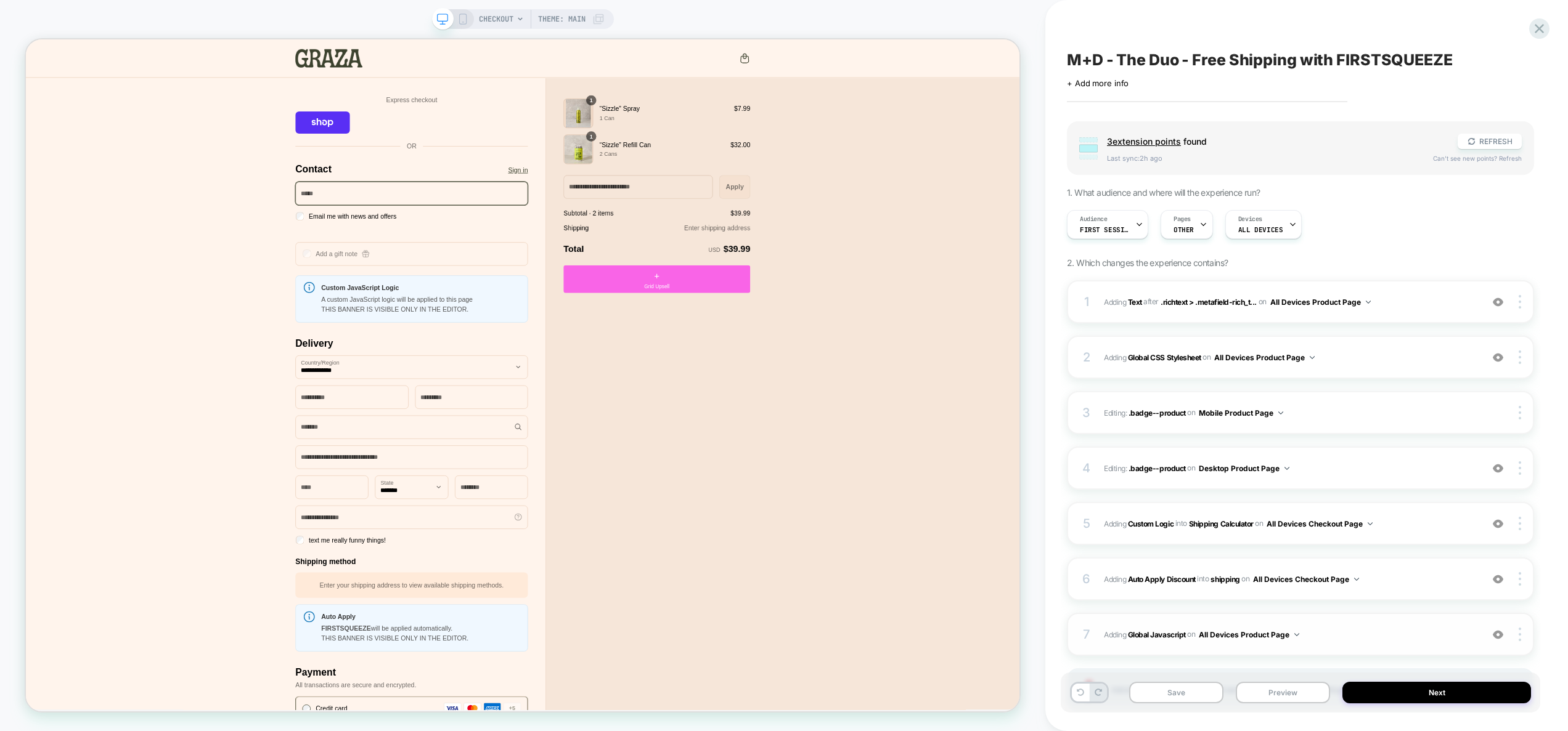
click at [1358, 639] on span "Adding Global Javascript on All Devices Product Page" at bounding box center [1290, 635] width 371 height 15
click at [1412, 525] on span "#_loomi_addon_1757415173517 Adding Custom Logic INTO Shipping Calculator Shippi…" at bounding box center [1290, 524] width 371 height 15
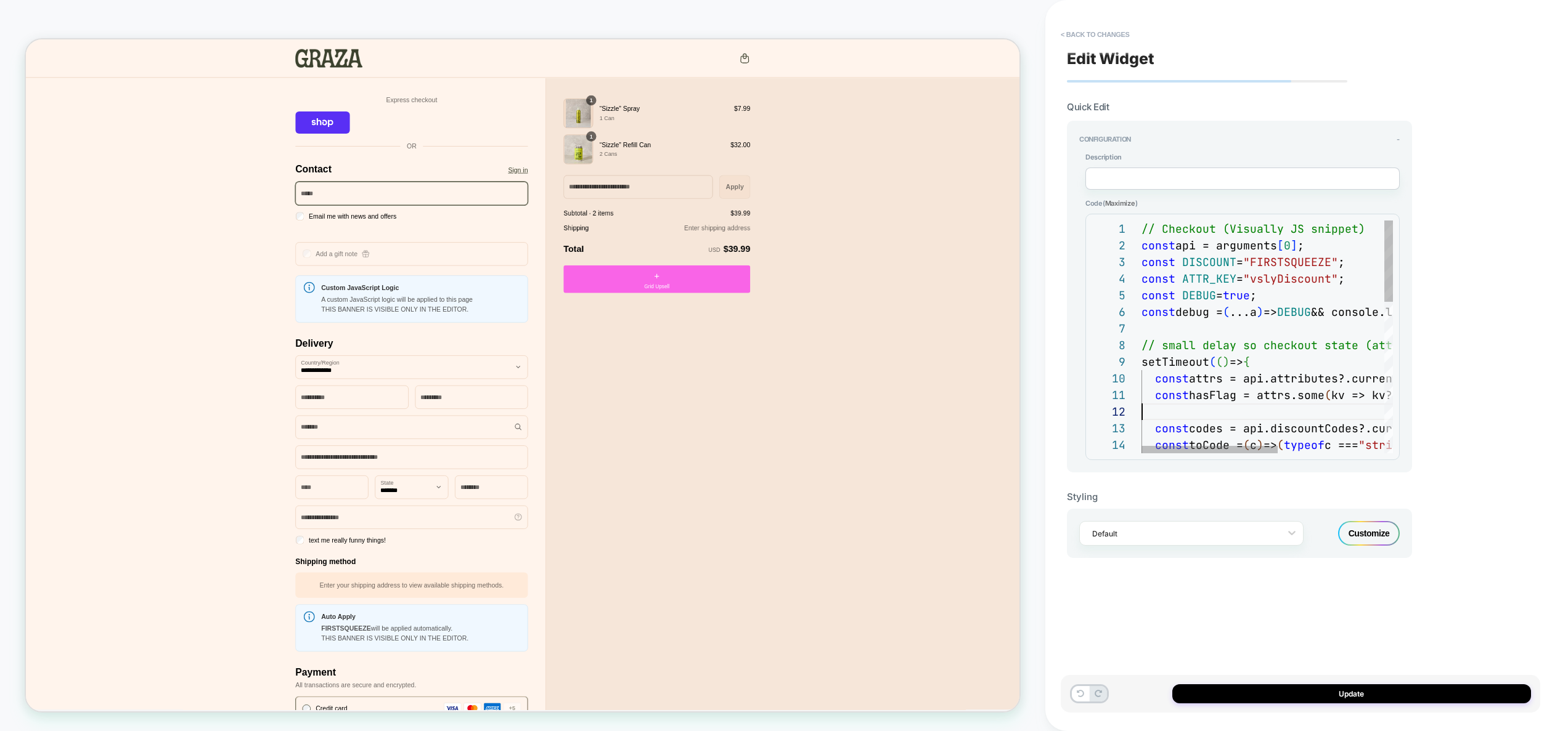
click at [1347, 413] on div "// Checkout (Visually JS snippet) const api = arguments [ 0 ] ; const DISCOUNT …" at bounding box center [1366, 553] width 448 height 665
type textarea "**********"
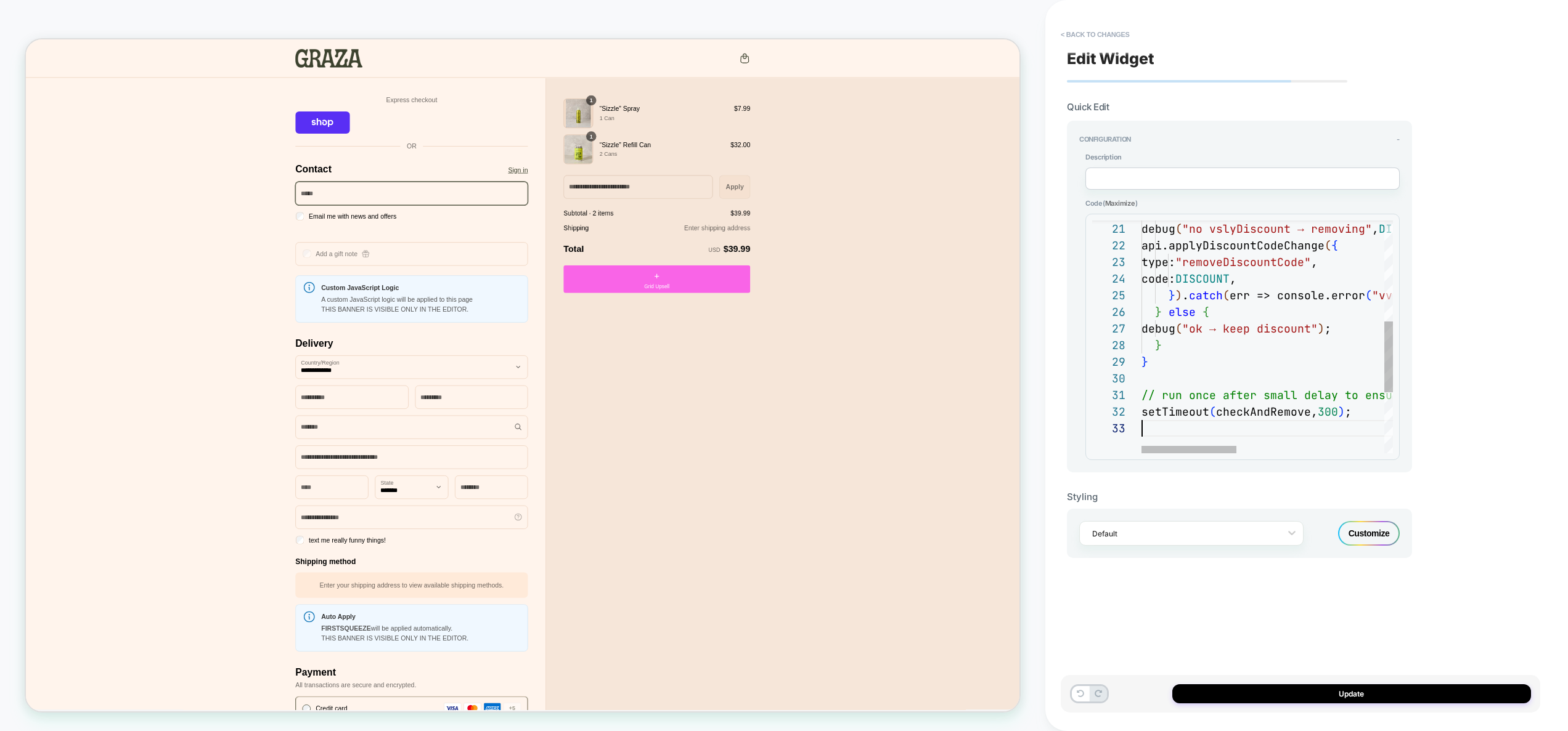
scroll to position [34, 0]
click at [1351, 701] on button "Update" at bounding box center [1351, 694] width 359 height 19
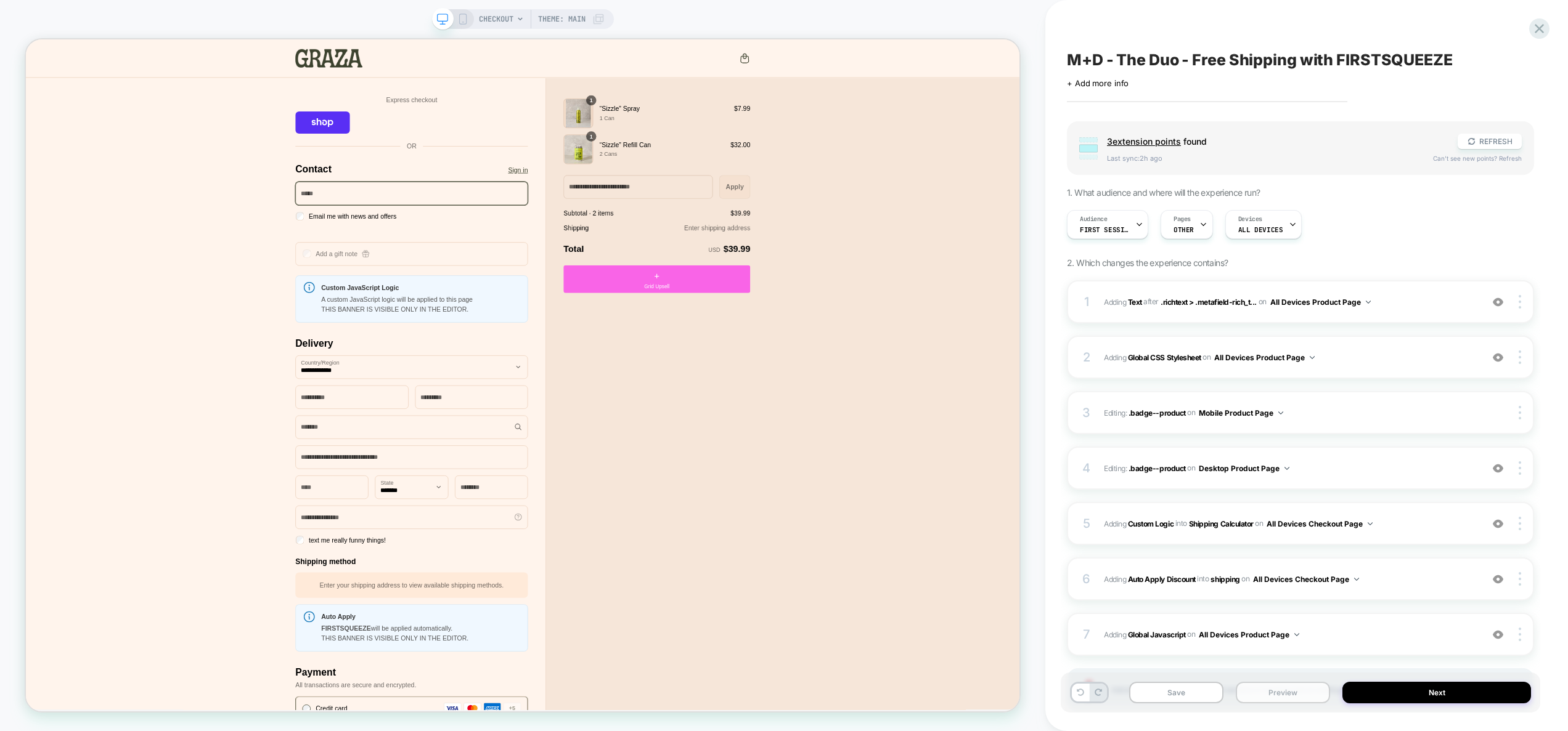
click at [1298, 695] on button "Preview" at bounding box center [1283, 693] width 95 height 21
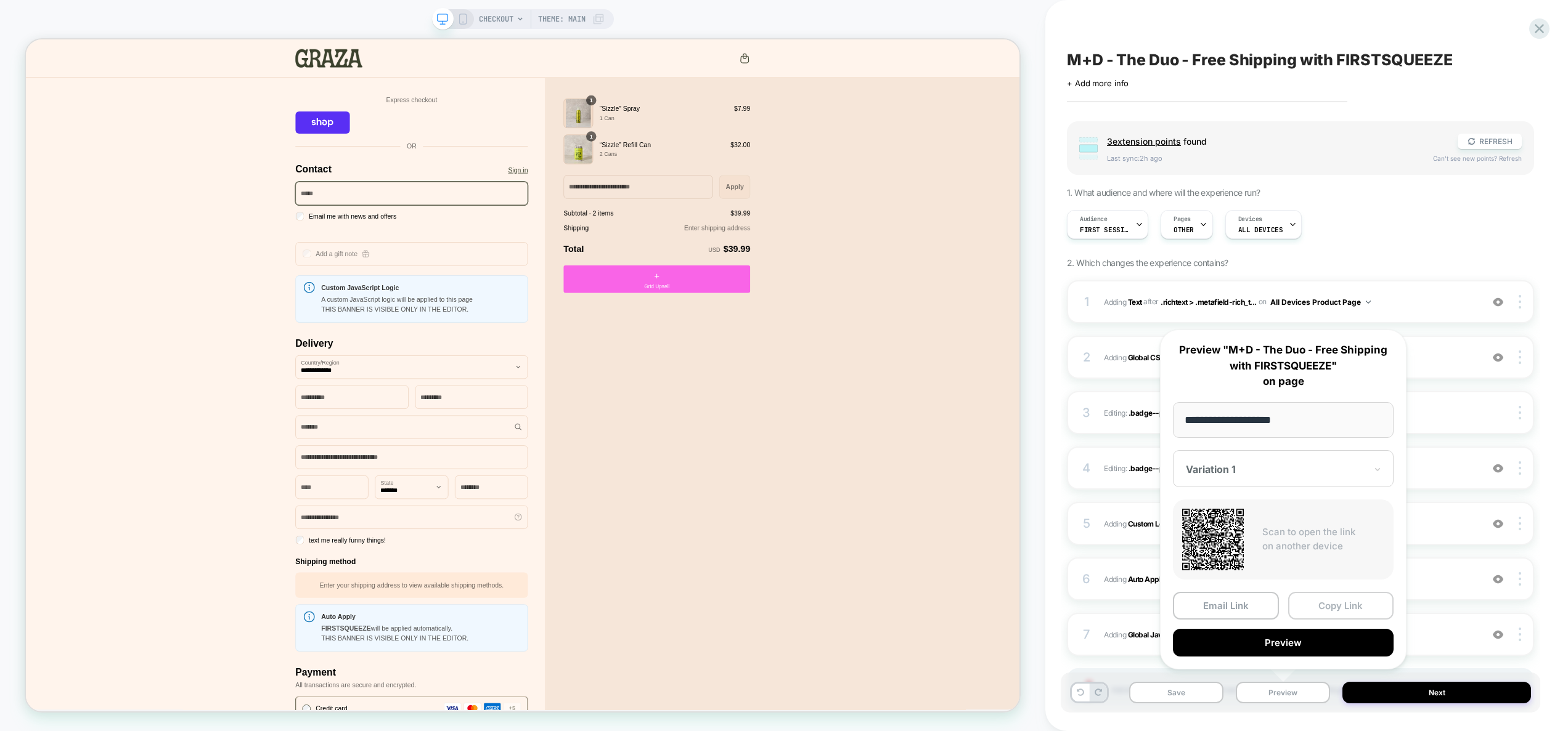
click at [1363, 600] on button "Copy Link" at bounding box center [1341, 606] width 106 height 27
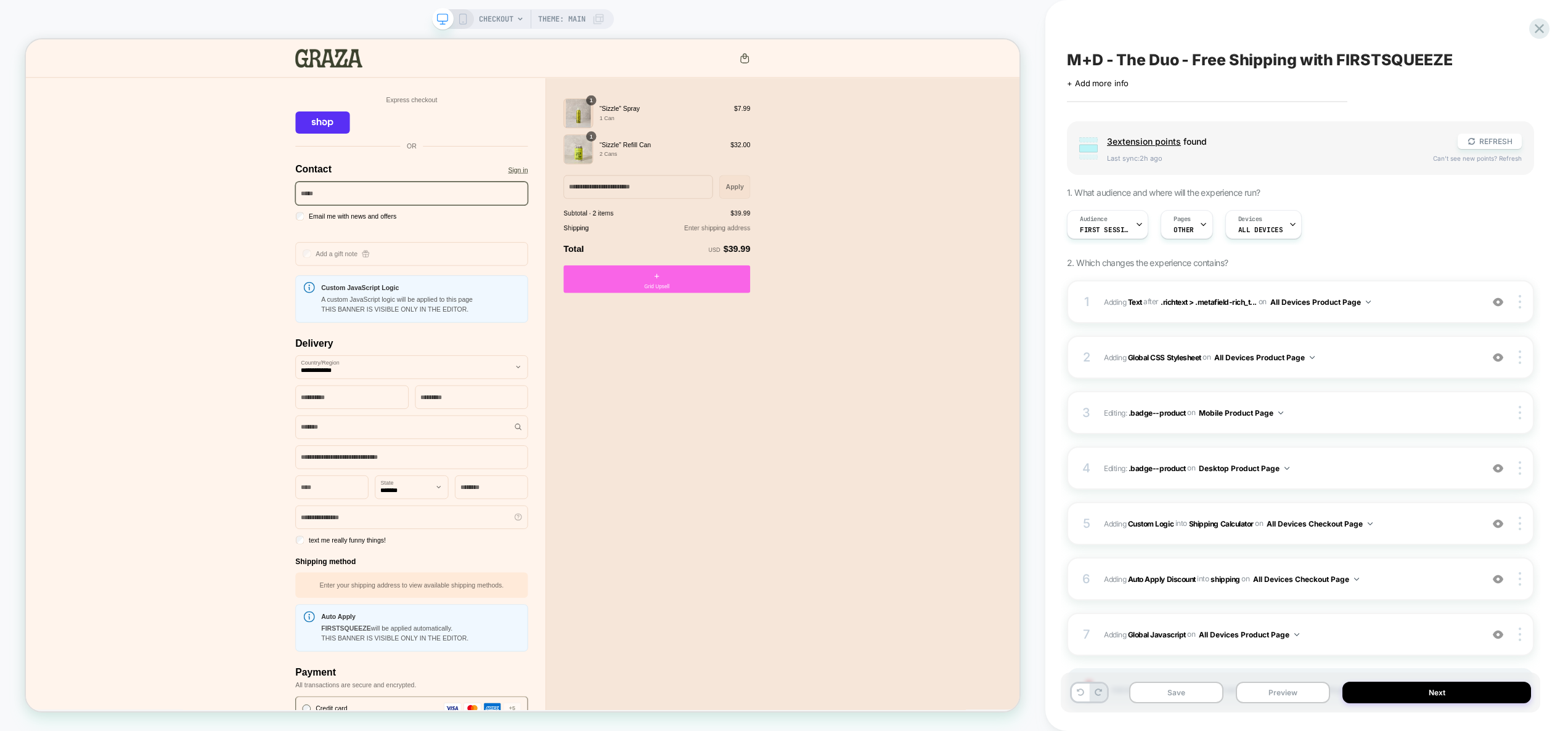
click at [514, 21] on div "CHECKOUT Theme: MAIN" at bounding box center [542, 19] width 126 height 19
click at [520, 20] on icon at bounding box center [520, 19] width 7 height 7
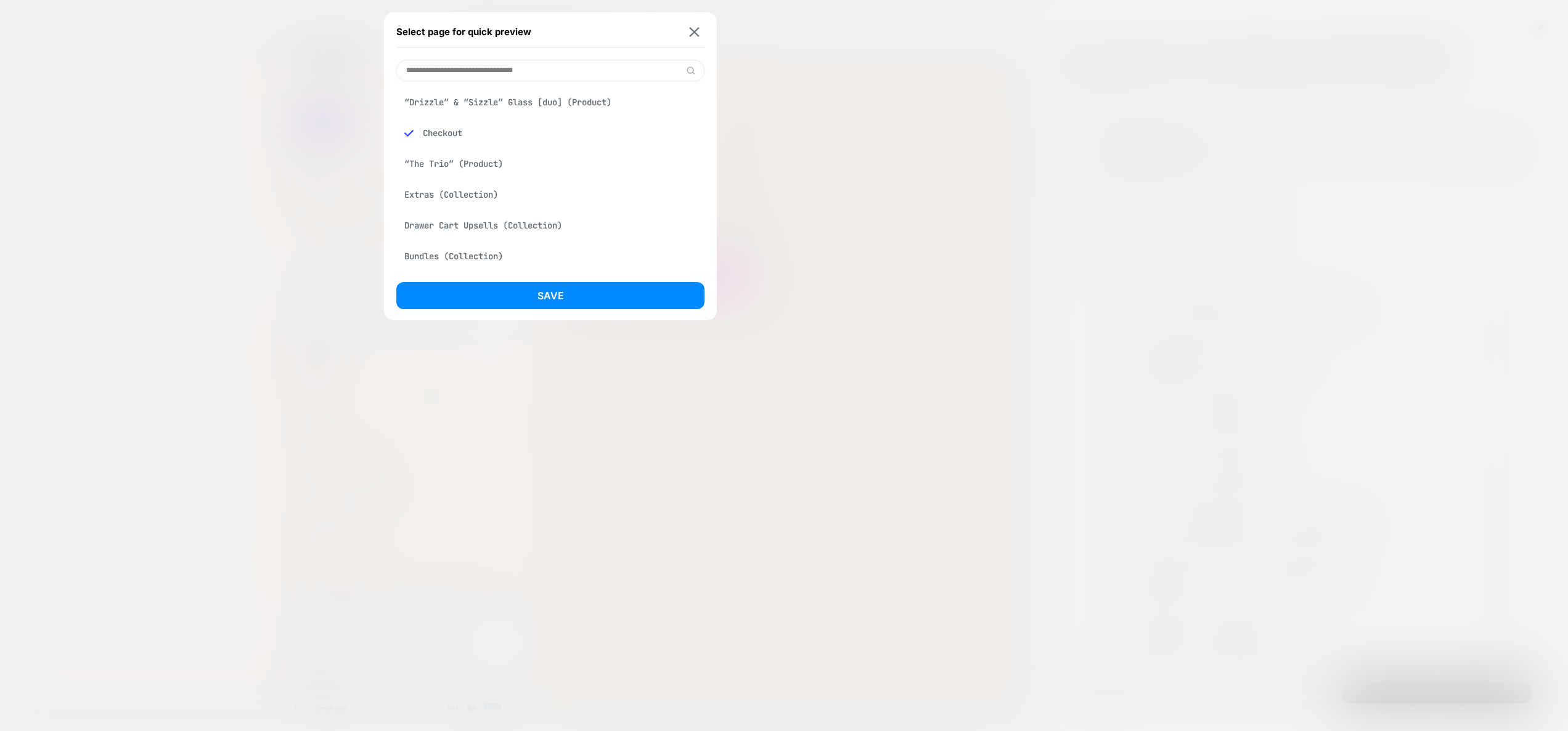
click at [491, 104] on div "“Drizzle” & “Sizzle” Glass [duo] (Product)" at bounding box center [550, 102] width 308 height 23
click at [615, 302] on button "Save" at bounding box center [550, 295] width 308 height 27
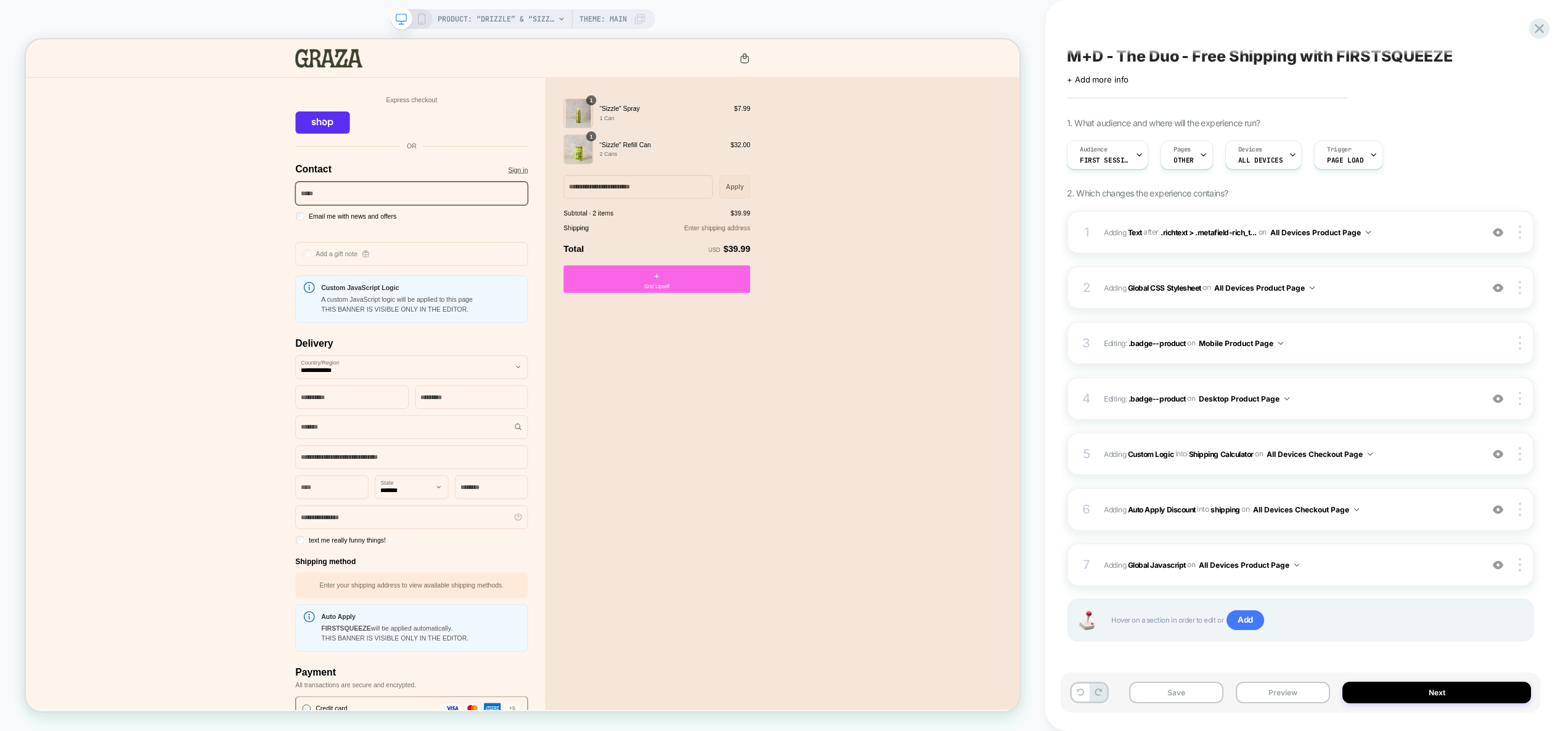
scroll to position [7, 0]
click at [1342, 571] on div "7 Adding Global Javascript on All Devices Product Page Add Before Add After Tar…" at bounding box center [1301, 561] width 467 height 43
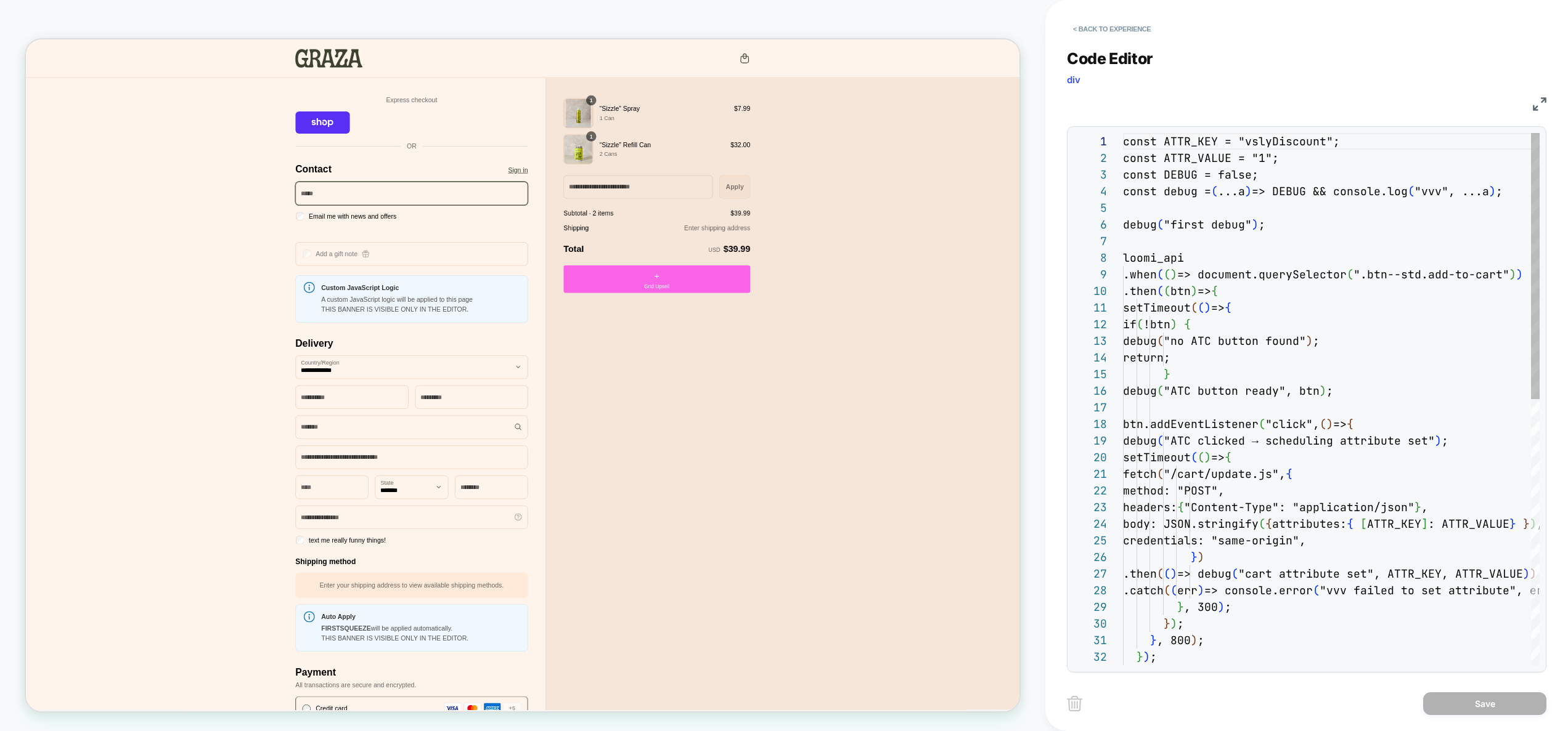
scroll to position [166, 0]
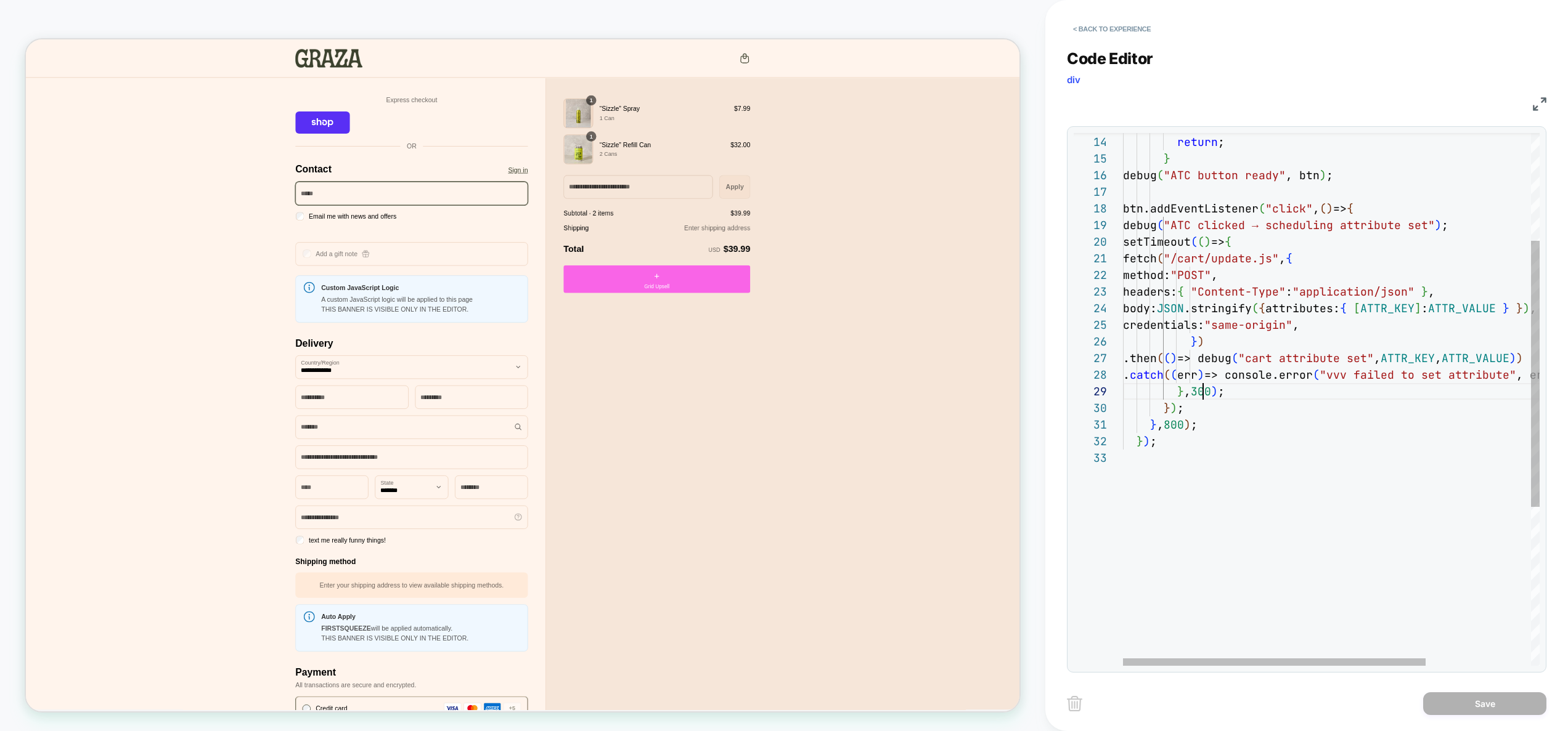
click at [1197, 392] on div "} ) ; } ) ; } , 800 ) ; . catch ( ( err ) => console.error ( "vvv failed to set…" at bounding box center [1403, 450] width 561 height 1065
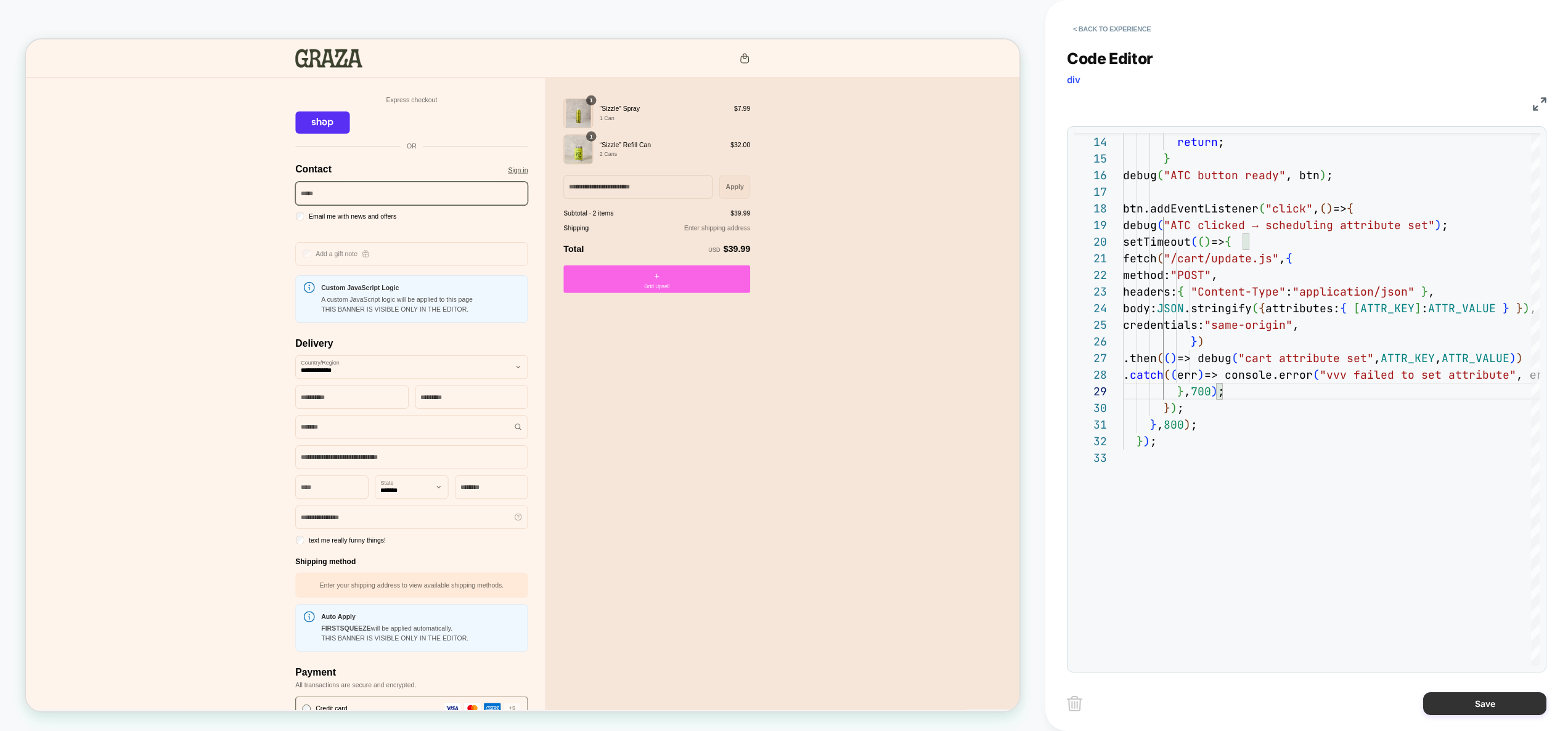
type textarea "**********"
click at [1465, 704] on button "Save" at bounding box center [1485, 704] width 123 height 23
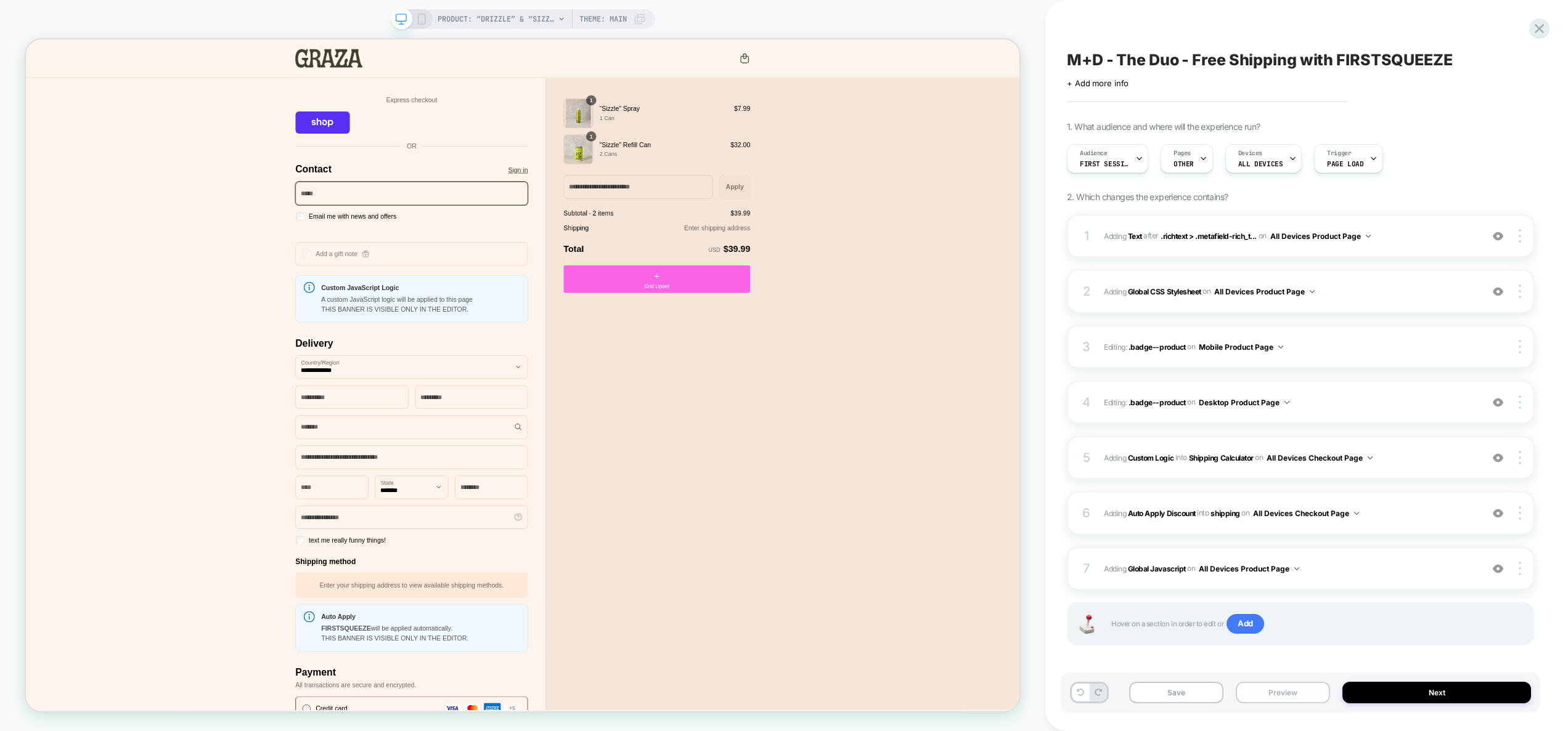
click at [1309, 699] on button "Preview" at bounding box center [1283, 693] width 95 height 21
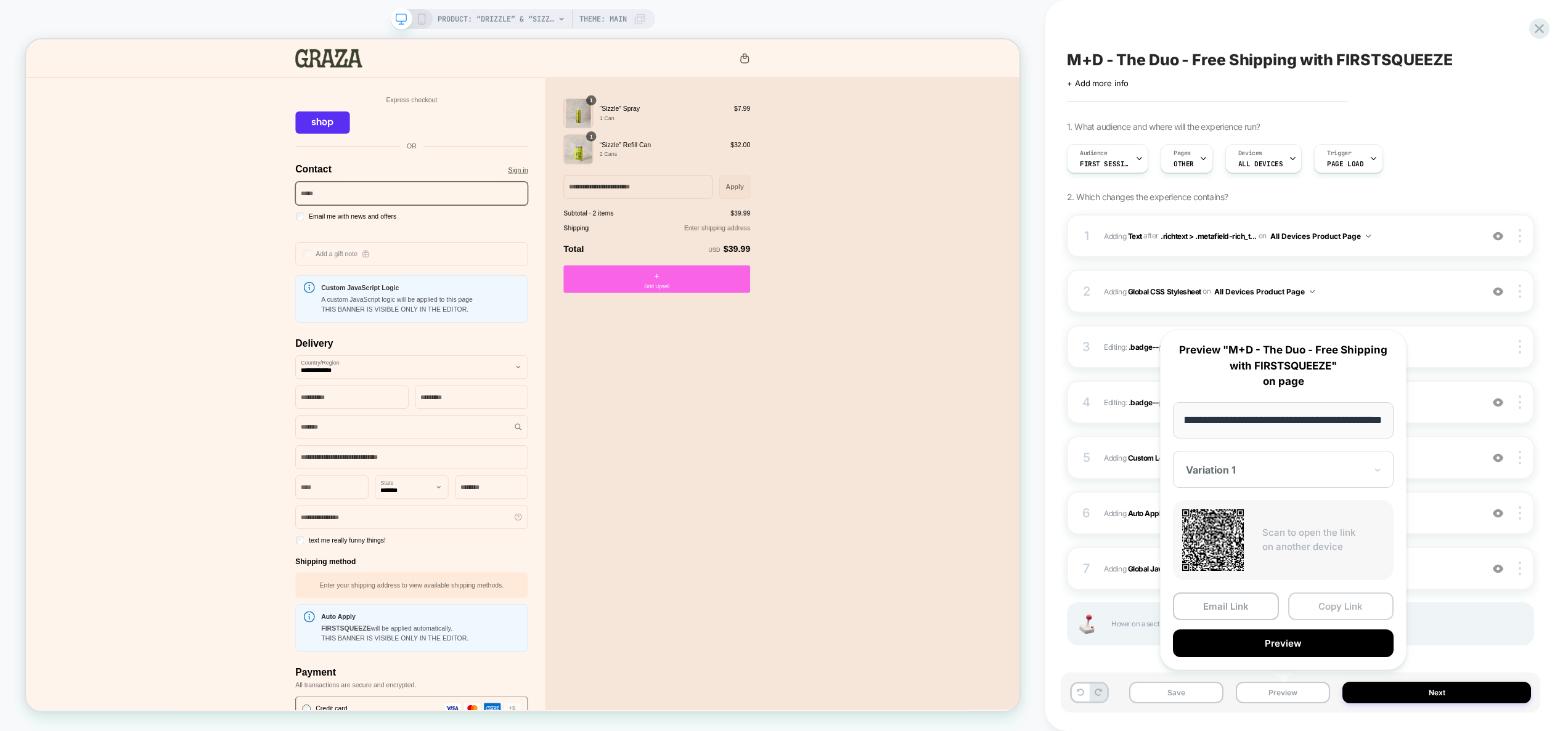
scroll to position [0, 0]
click at [1347, 610] on button "Copy Link" at bounding box center [1341, 606] width 106 height 27
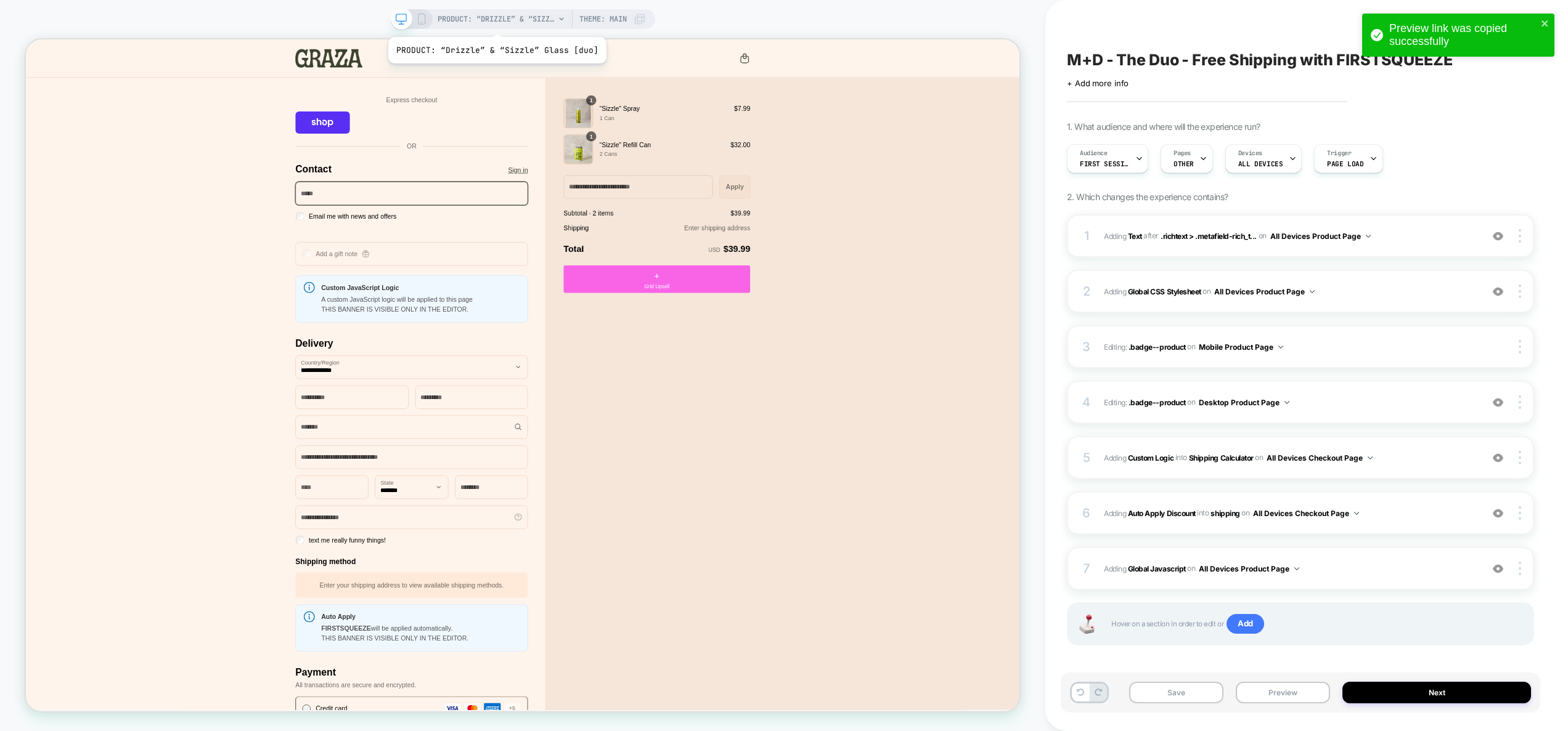
click at [495, 21] on span "PRODUCT: “Drizzle” & “Sizzle” Glass [duo]" at bounding box center [496, 19] width 117 height 19
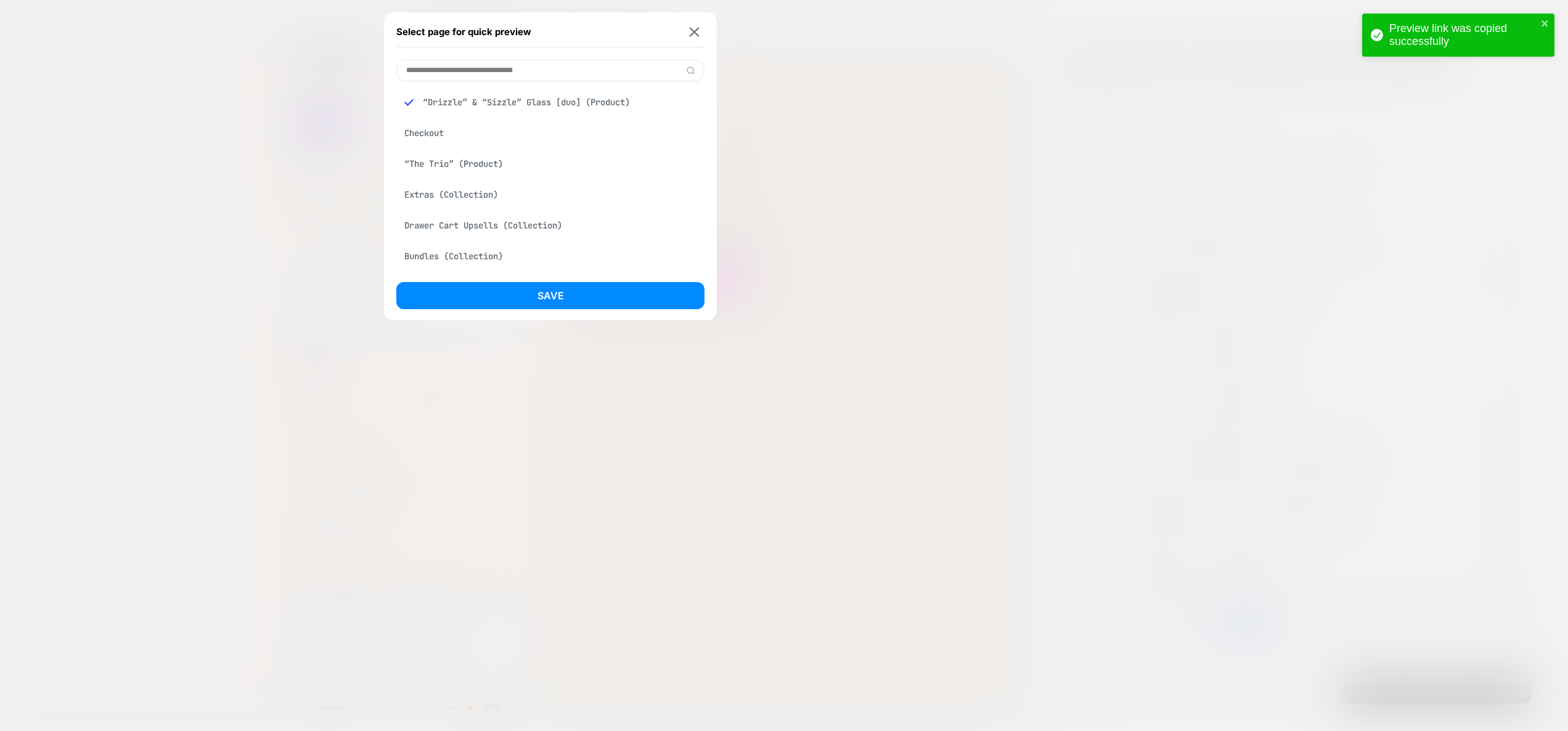
click at [478, 121] on div "Checkout" at bounding box center [550, 133] width 308 height 23
click at [557, 305] on button "Save" at bounding box center [550, 295] width 308 height 27
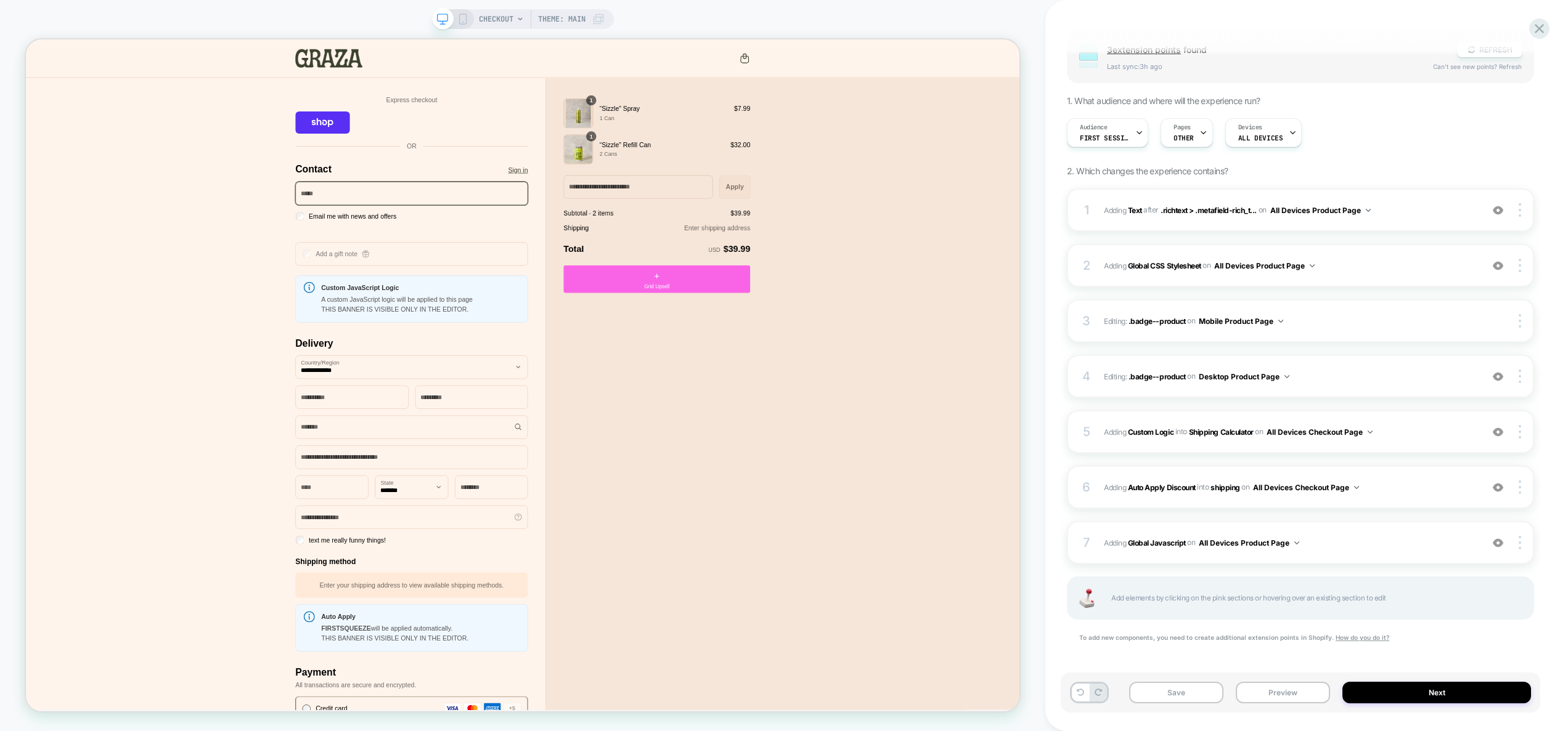
scroll to position [96, 0]
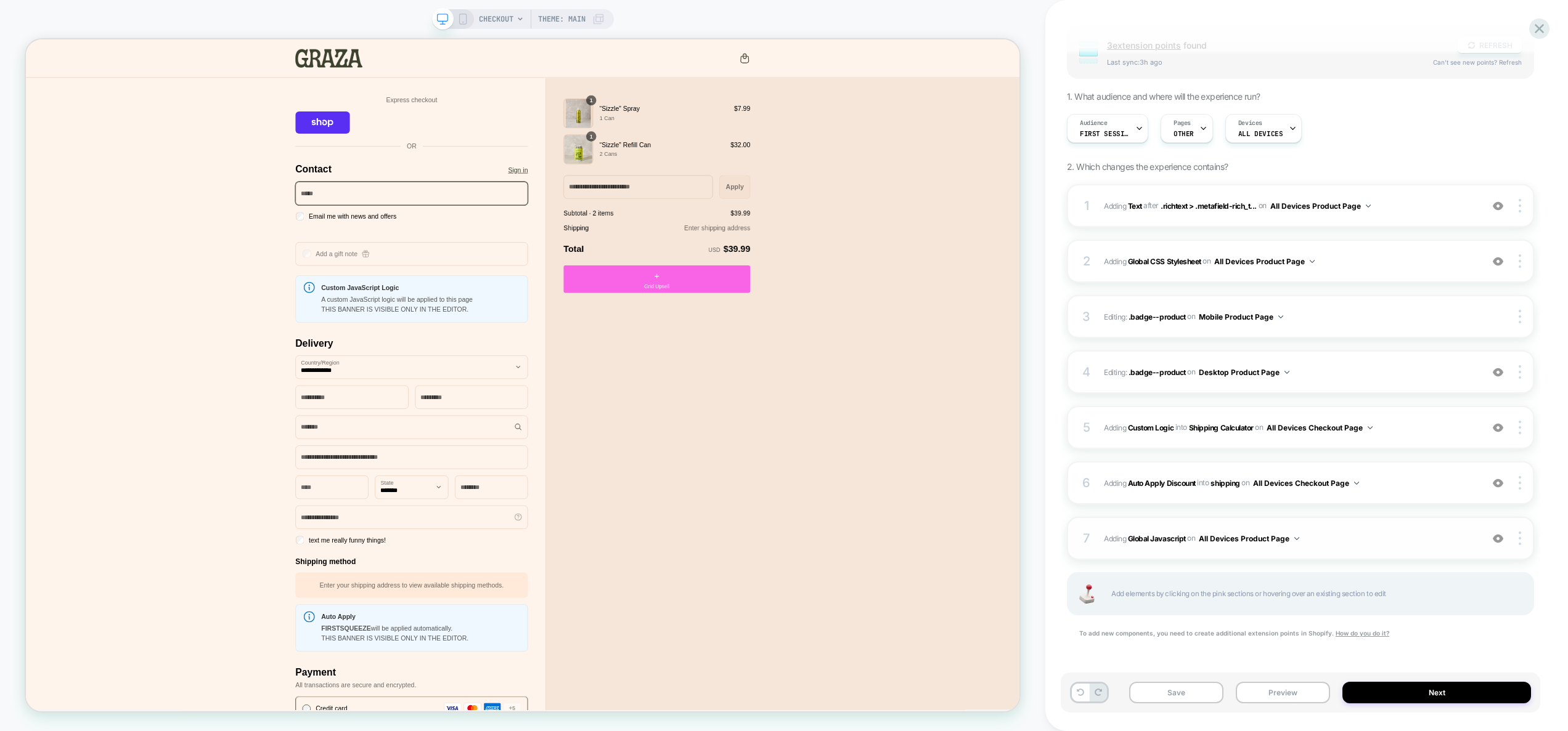
click at [1327, 531] on span "Adding Global Javascript on All Devices Product Page" at bounding box center [1290, 539] width 371 height 15
click at [1414, 482] on span "#_loomi_addon_1757415180773 Adding Auto Apply Discount INTO shipping shipping o…" at bounding box center [1290, 483] width 371 height 15
type textarea "*"
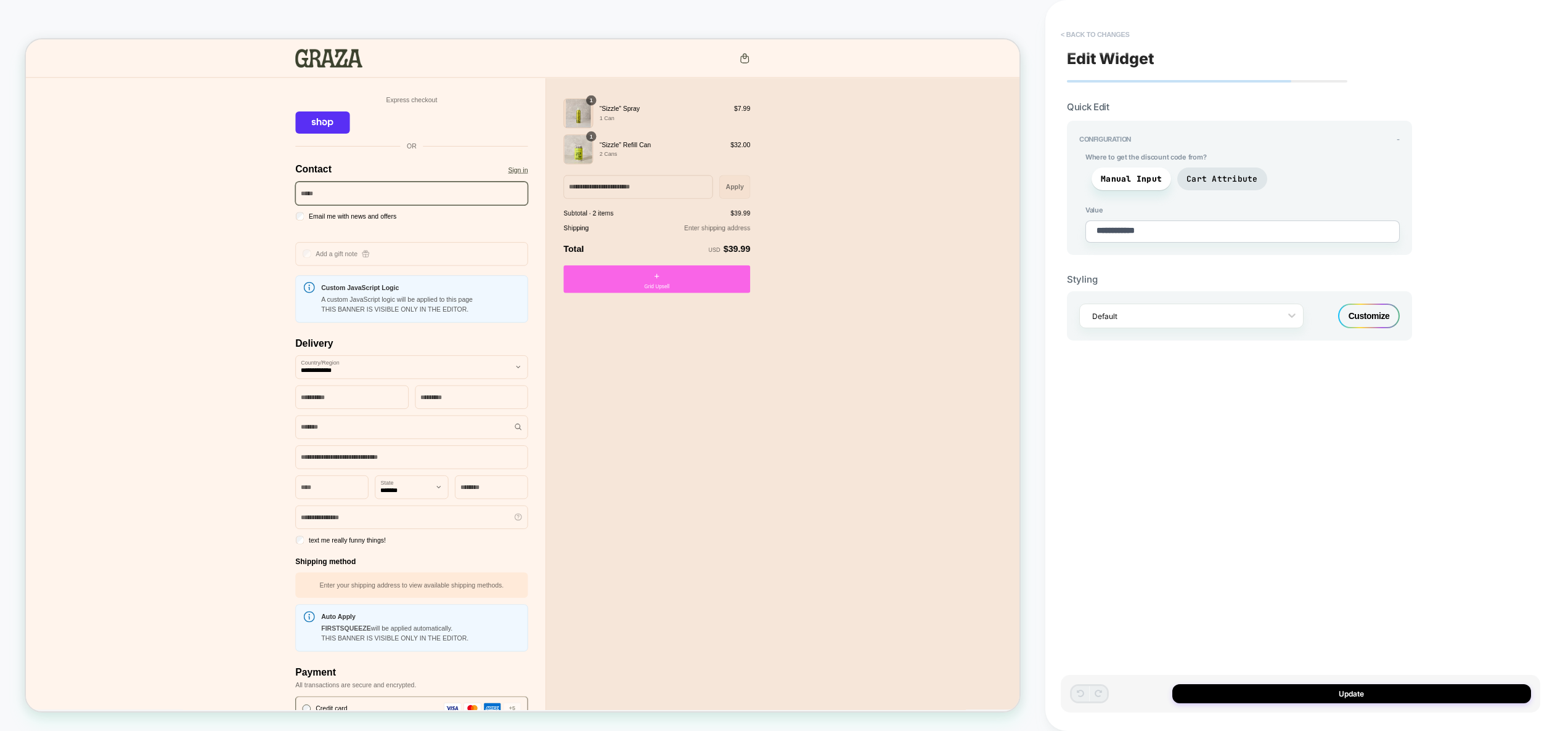
click at [1096, 28] on button "< Back to changes" at bounding box center [1095, 34] width 81 height 19
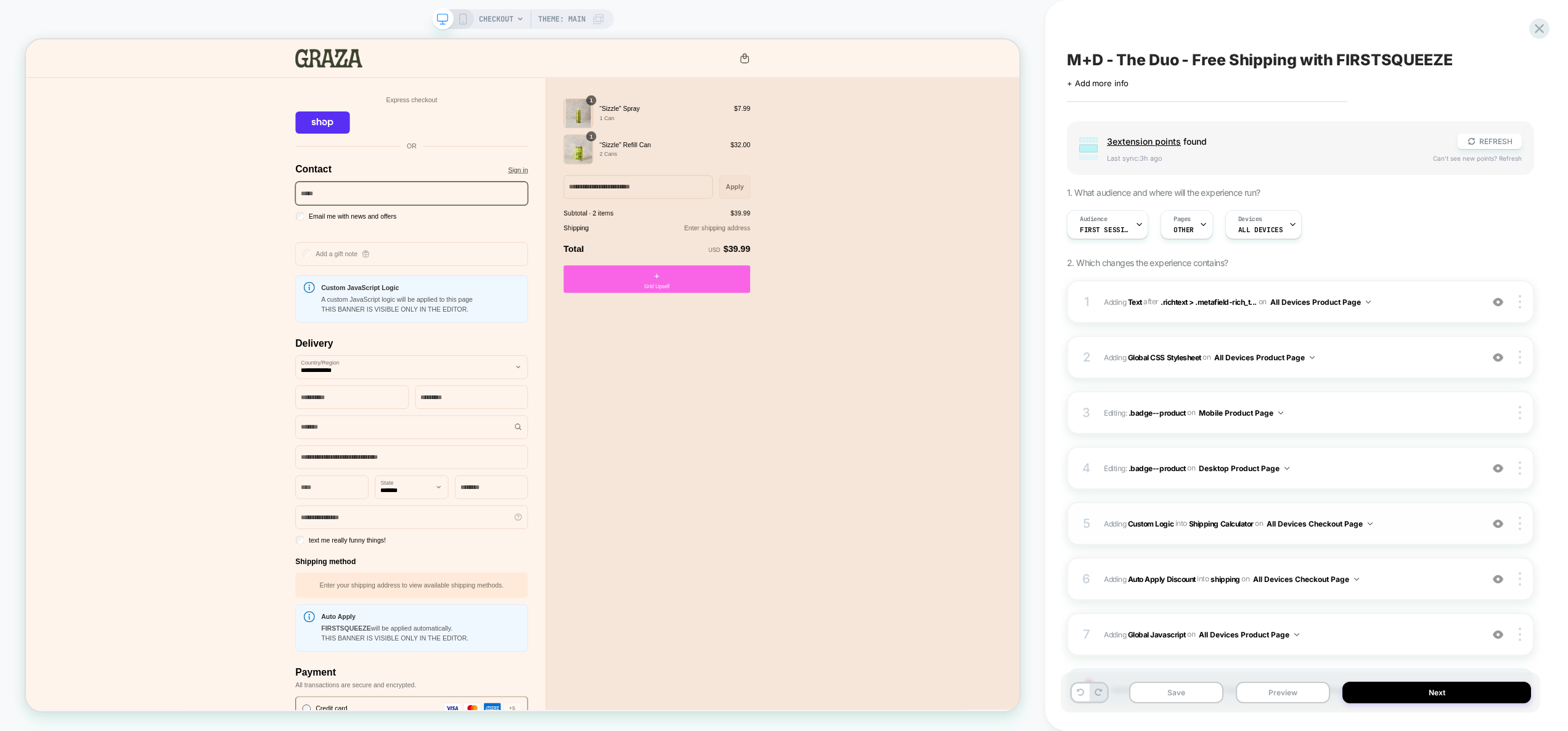
click at [1427, 526] on span "#_loomi_addon_1757415173517 Adding Custom Logic INTO Shipping Calculator Shippi…" at bounding box center [1290, 524] width 371 height 15
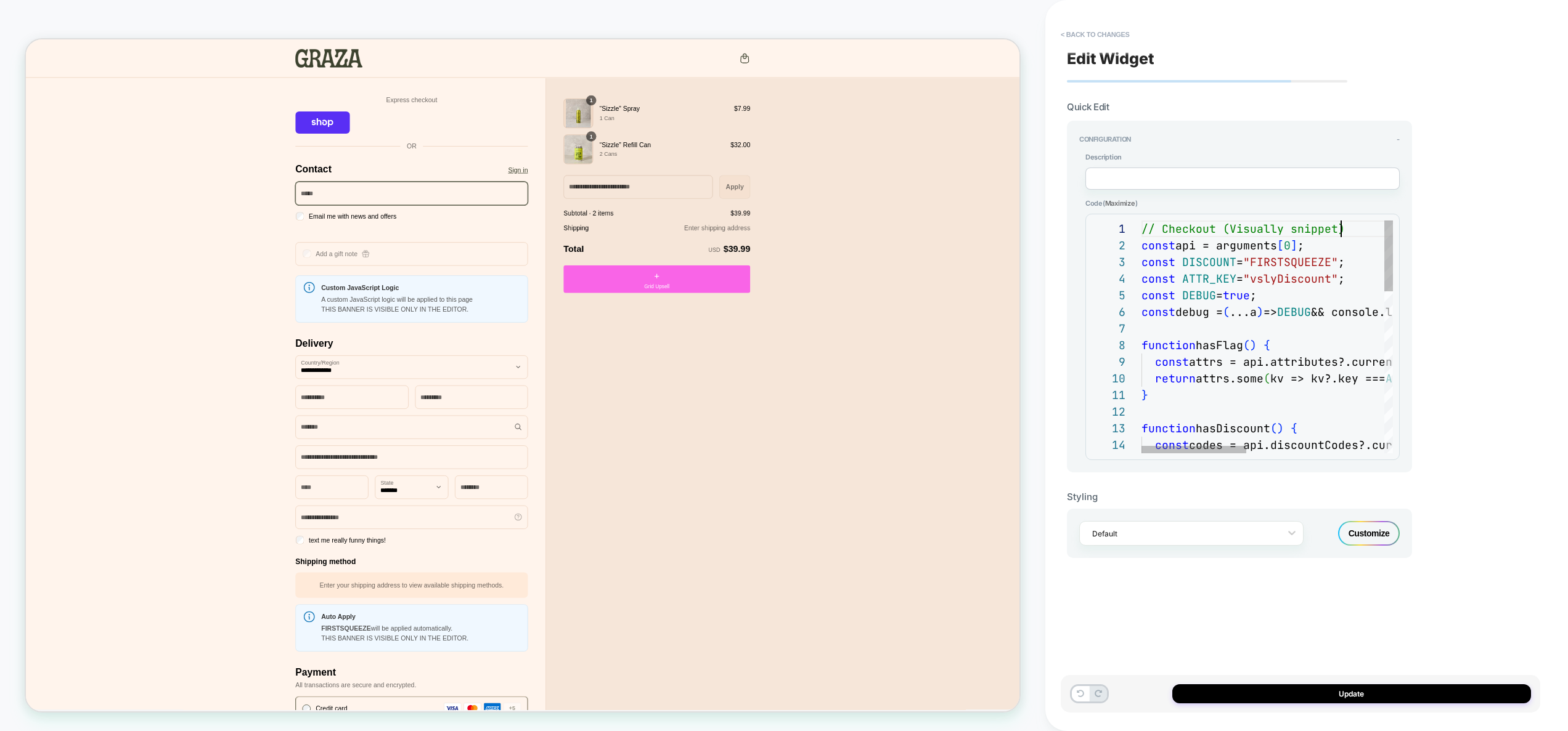
scroll to position [0, 200]
click at [1352, 235] on div "const api = arguments [ 0 ] ; const DISCOUNT = "FIRSTSQUEEZE" ; const ATTR_KEY …" at bounding box center [1432, 603] width 581 height 765
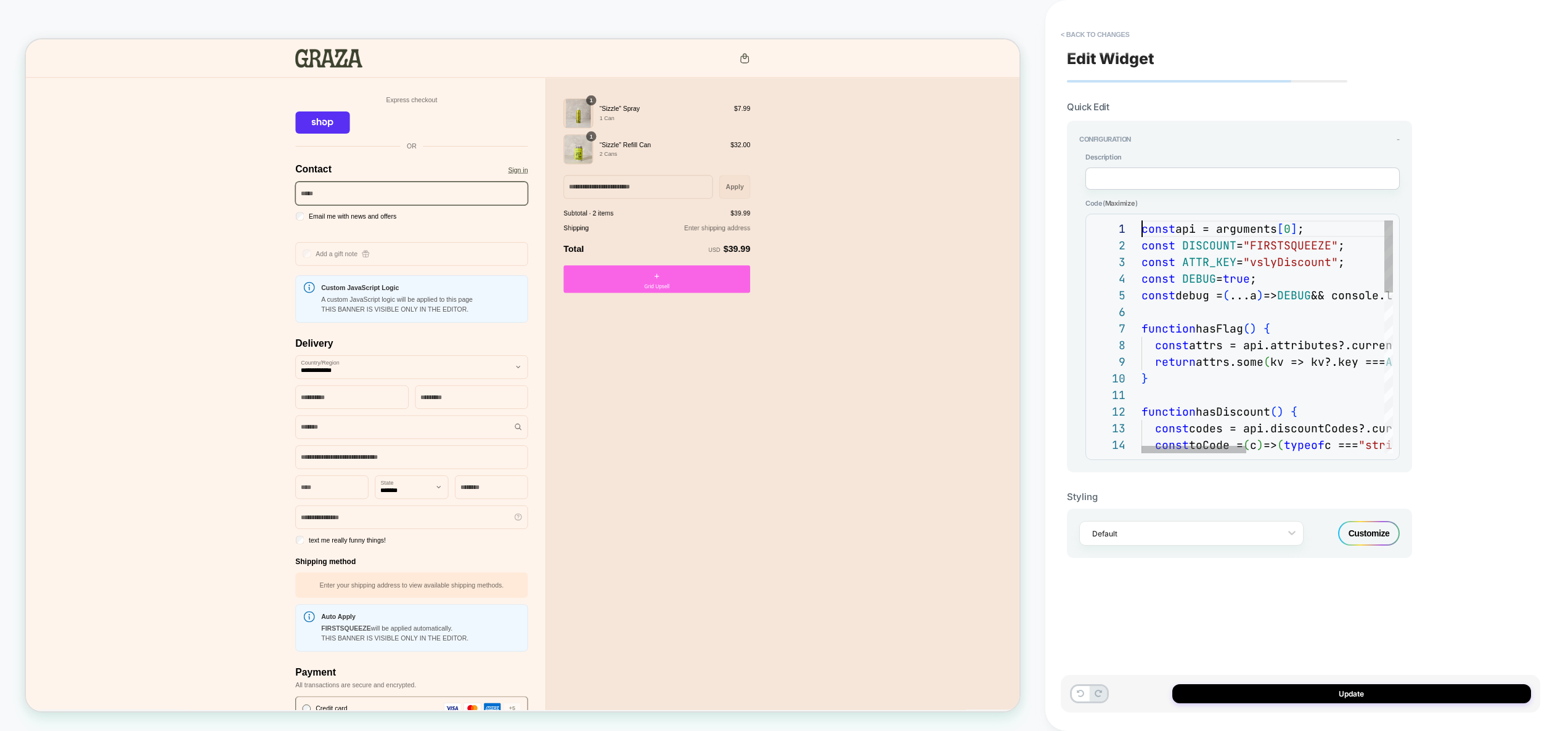
scroll to position [149, 7]
click at [1287, 378] on div "return attrs.some ( kv => kv?.key === ATTR_KEY && String ( kv?.value || "" ) !=…" at bounding box center [1432, 594] width 581 height 748
click at [1243, 272] on div "return attrs.some ( kv => kv?.key === ATTR_KEY && String ( kv?.value || "" ) !=…" at bounding box center [1432, 594] width 581 height 748
click at [1213, 295] on div "return attrs.some ( kv => kv?.key === ATTR_KEY && String ( kv?.value || "" ) !=…" at bounding box center [1432, 594] width 581 height 748
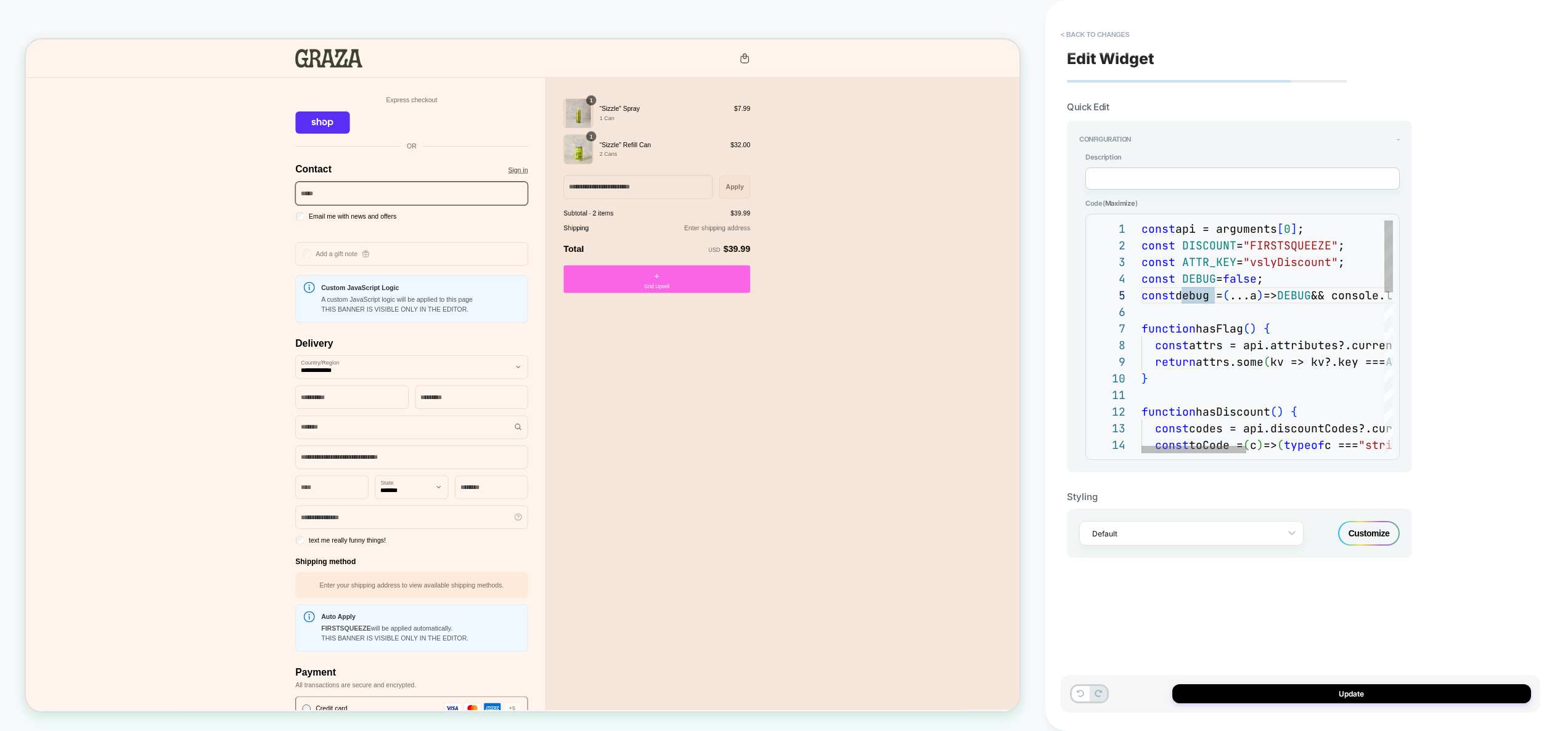
click at [1275, 382] on div "return attrs.some ( kv => kv?.key === ATTR_KEY && String ( kv?.value || "" ) !=…" at bounding box center [1432, 594] width 581 height 748
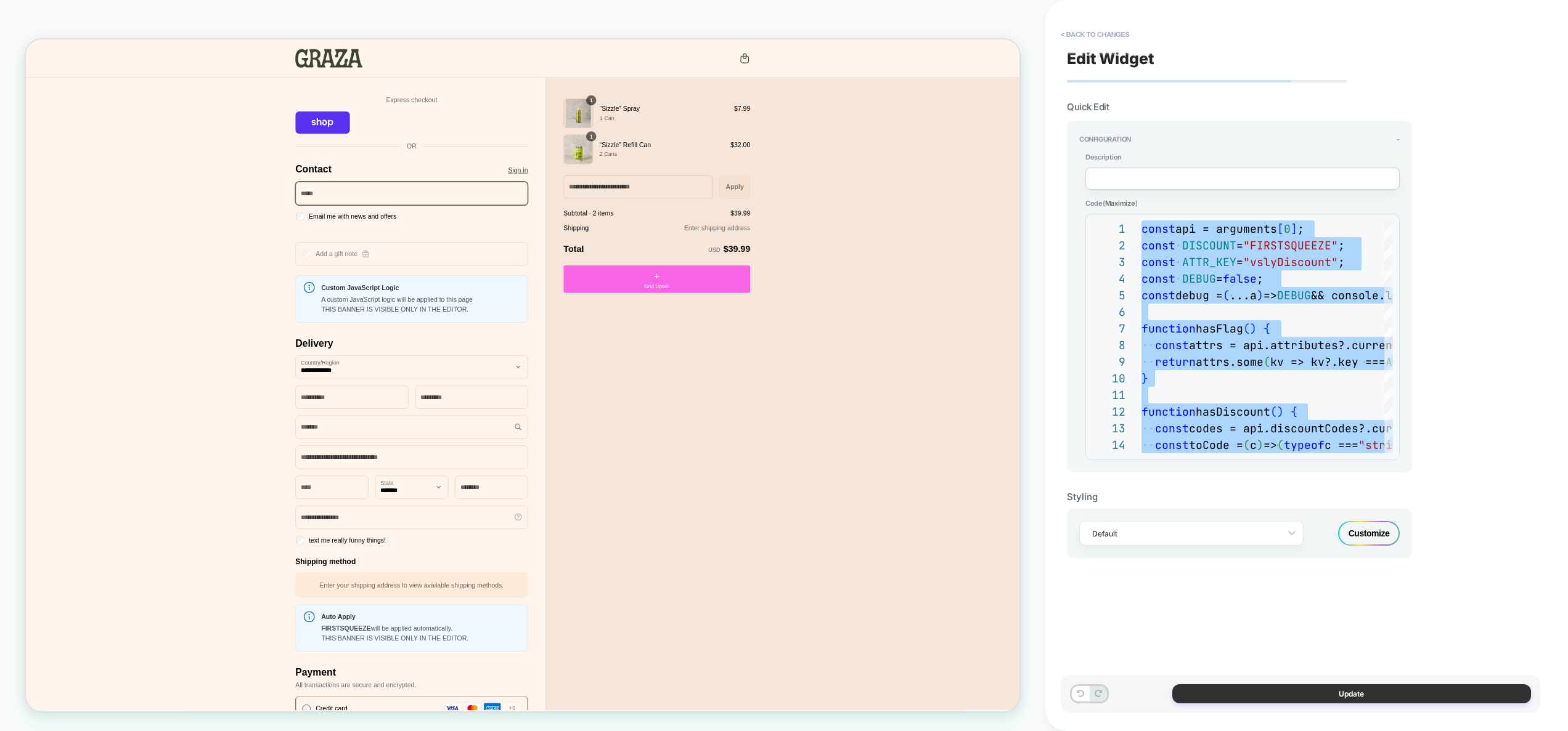
type textarea "**********"
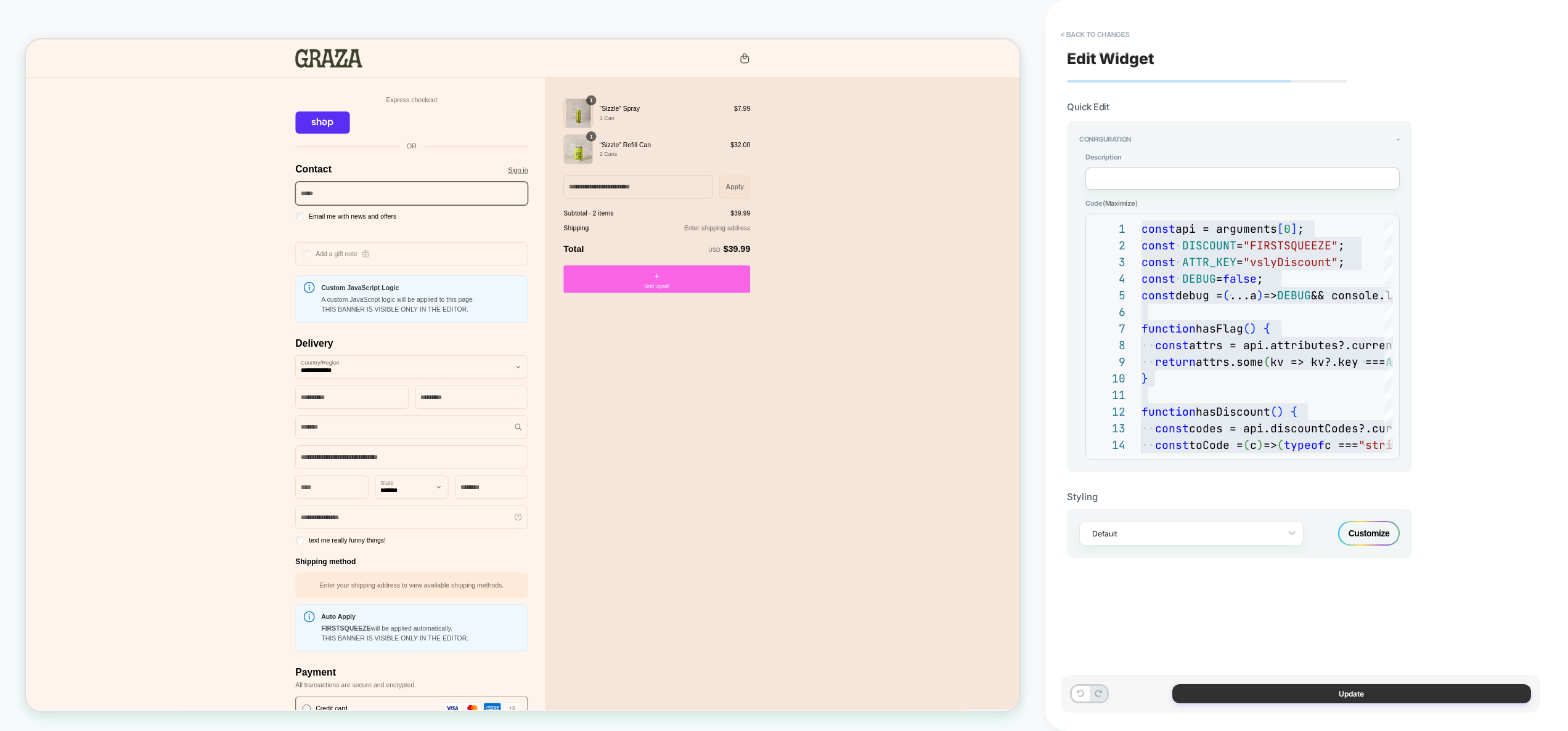
click at [1368, 698] on button "Update" at bounding box center [1351, 694] width 359 height 19
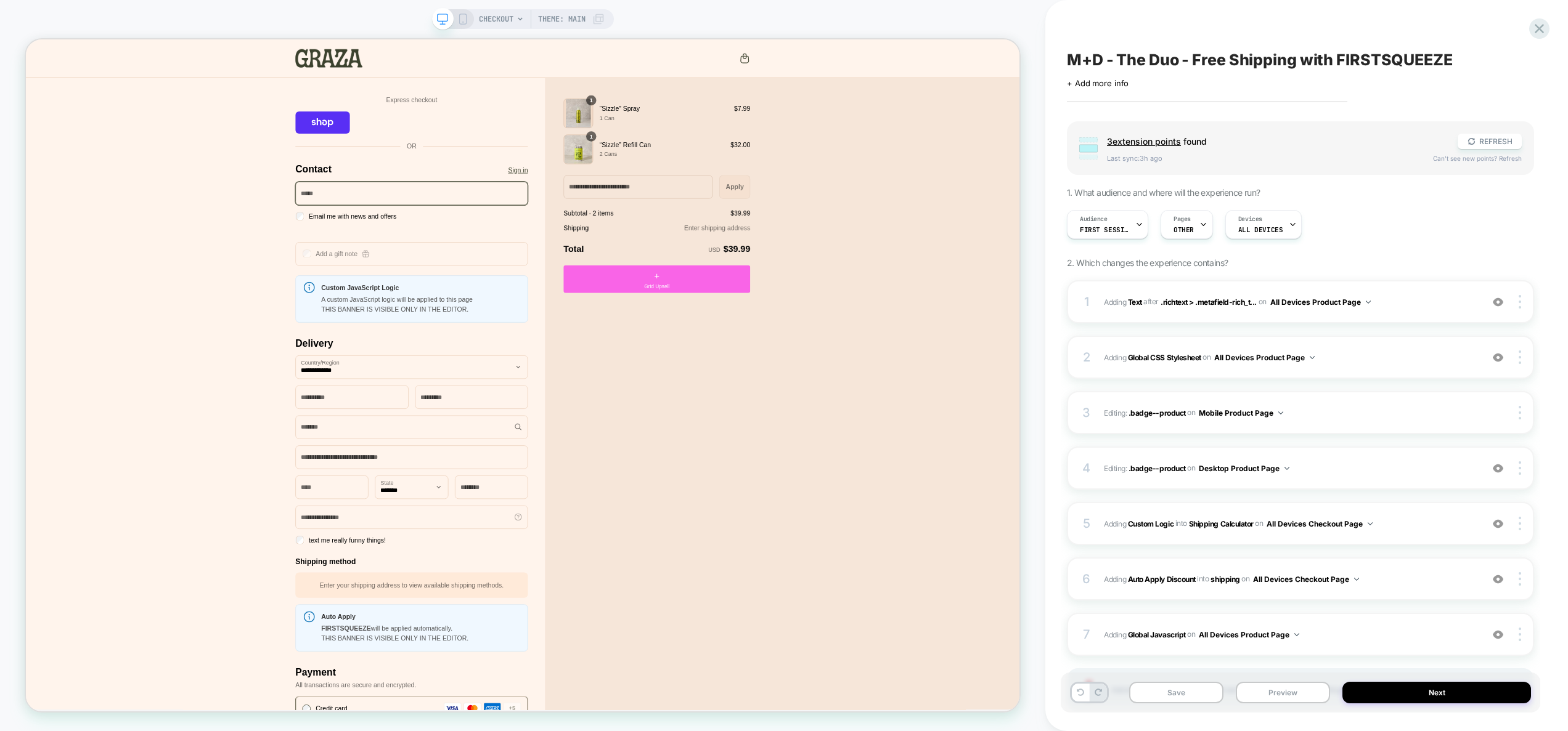
click at [505, 20] on span "CHECKOUT" at bounding box center [495, 19] width 34 height 19
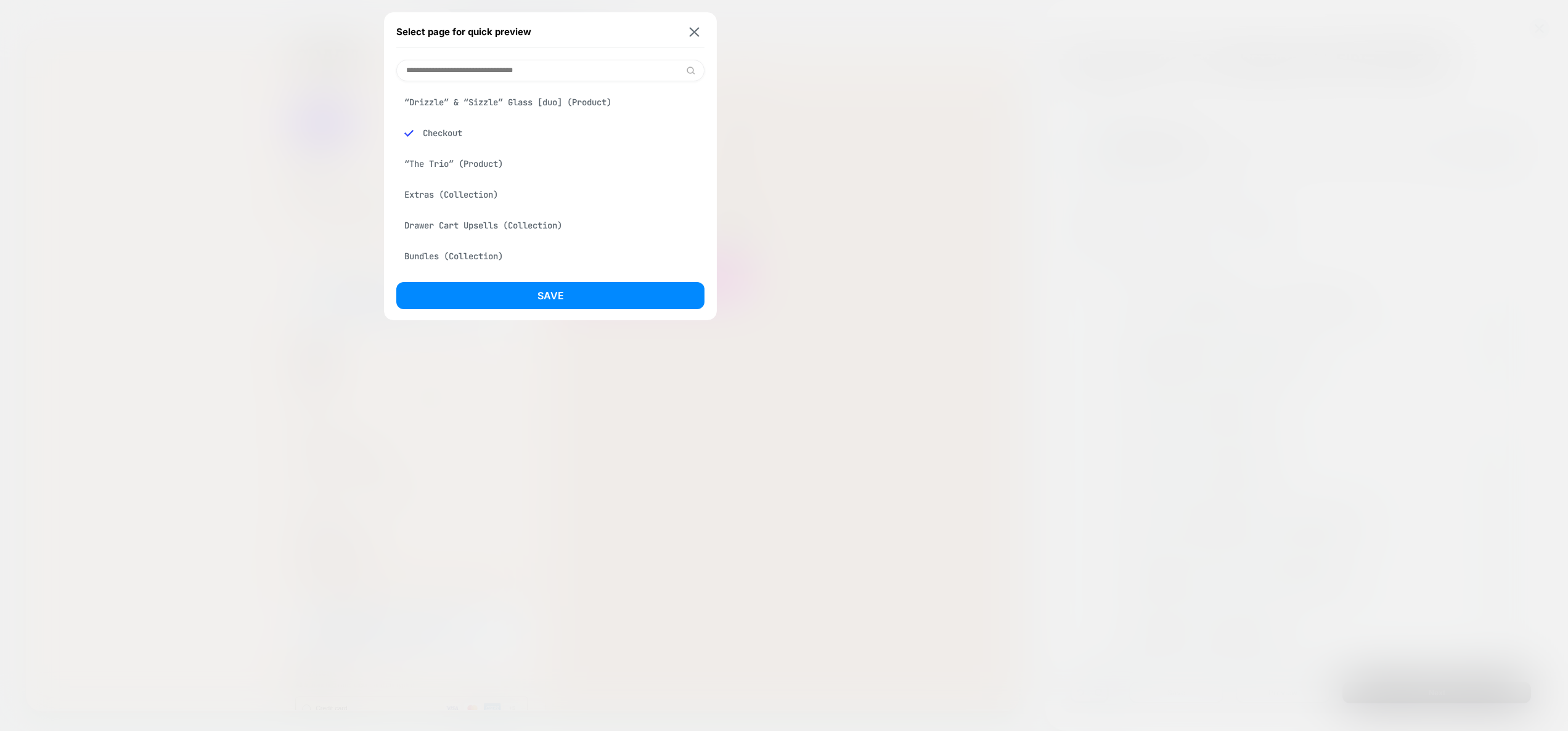
click at [579, 73] on input at bounding box center [550, 70] width 308 height 21
type input "*******"
click at [514, 103] on div "“Drizzle” & “Sizzle” Glass [duo] (Product)" at bounding box center [550, 102] width 308 height 23
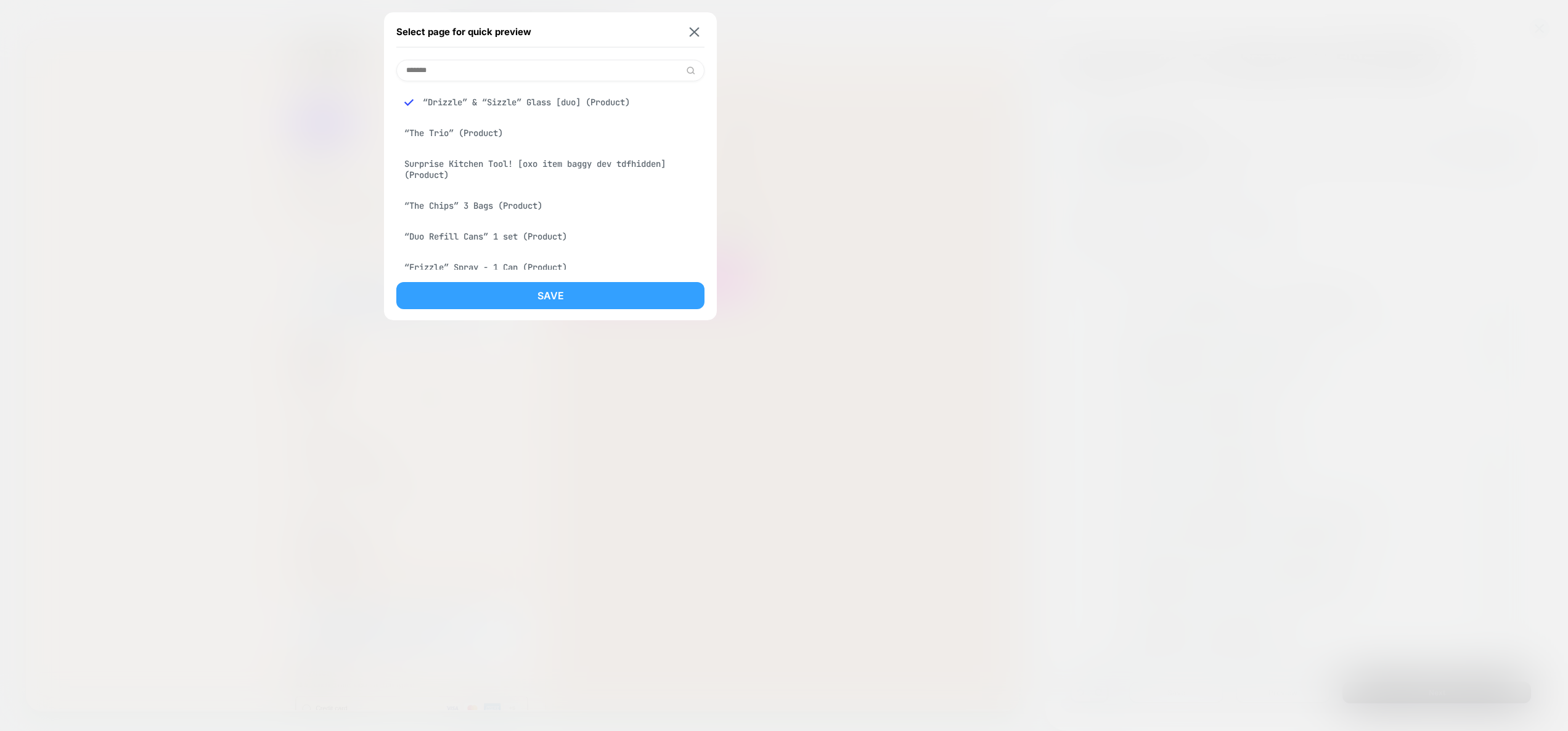
click at [581, 291] on button "Save" at bounding box center [550, 295] width 308 height 27
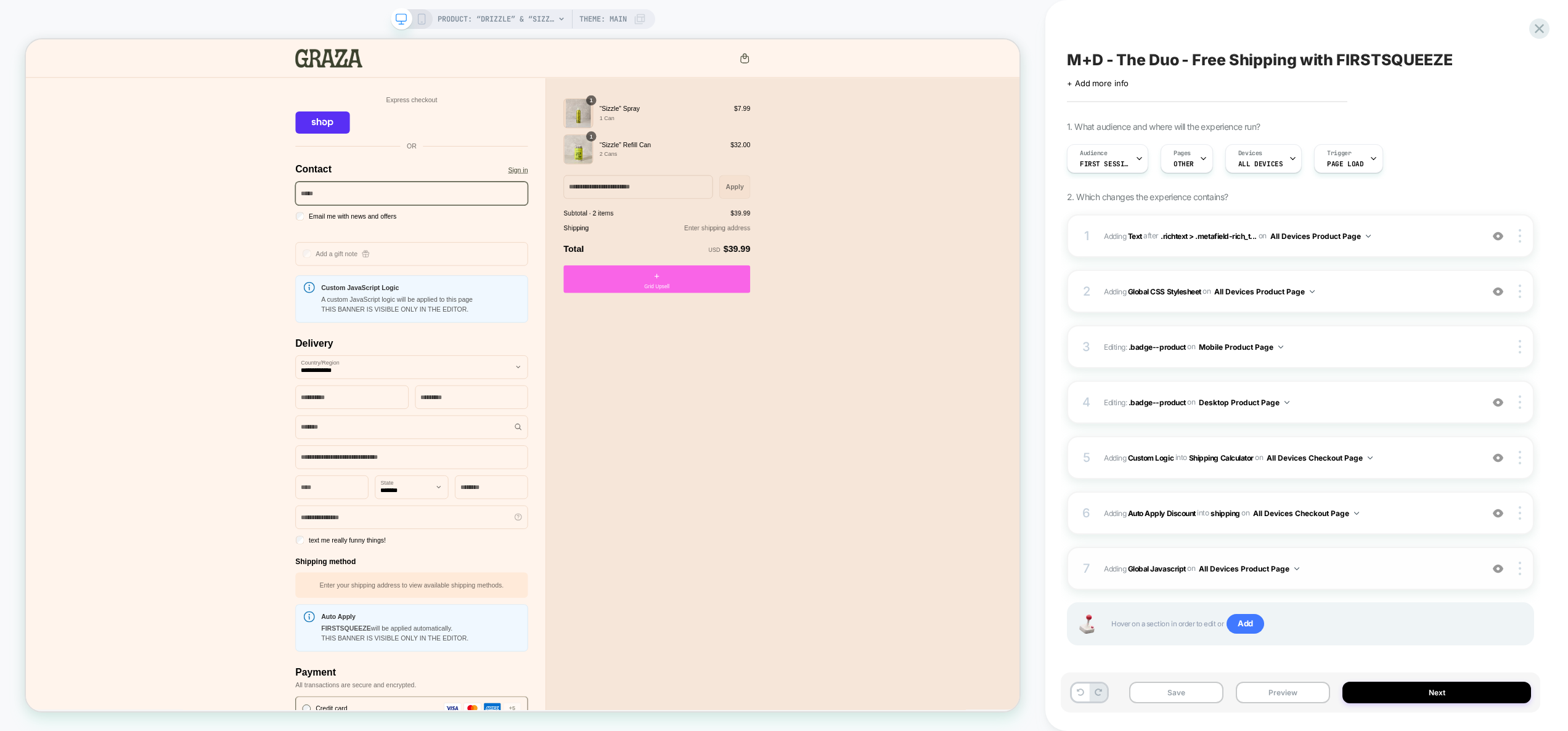
click at [1390, 571] on span "Adding Global Javascript on All Devices Product Page" at bounding box center [1290, 569] width 371 height 15
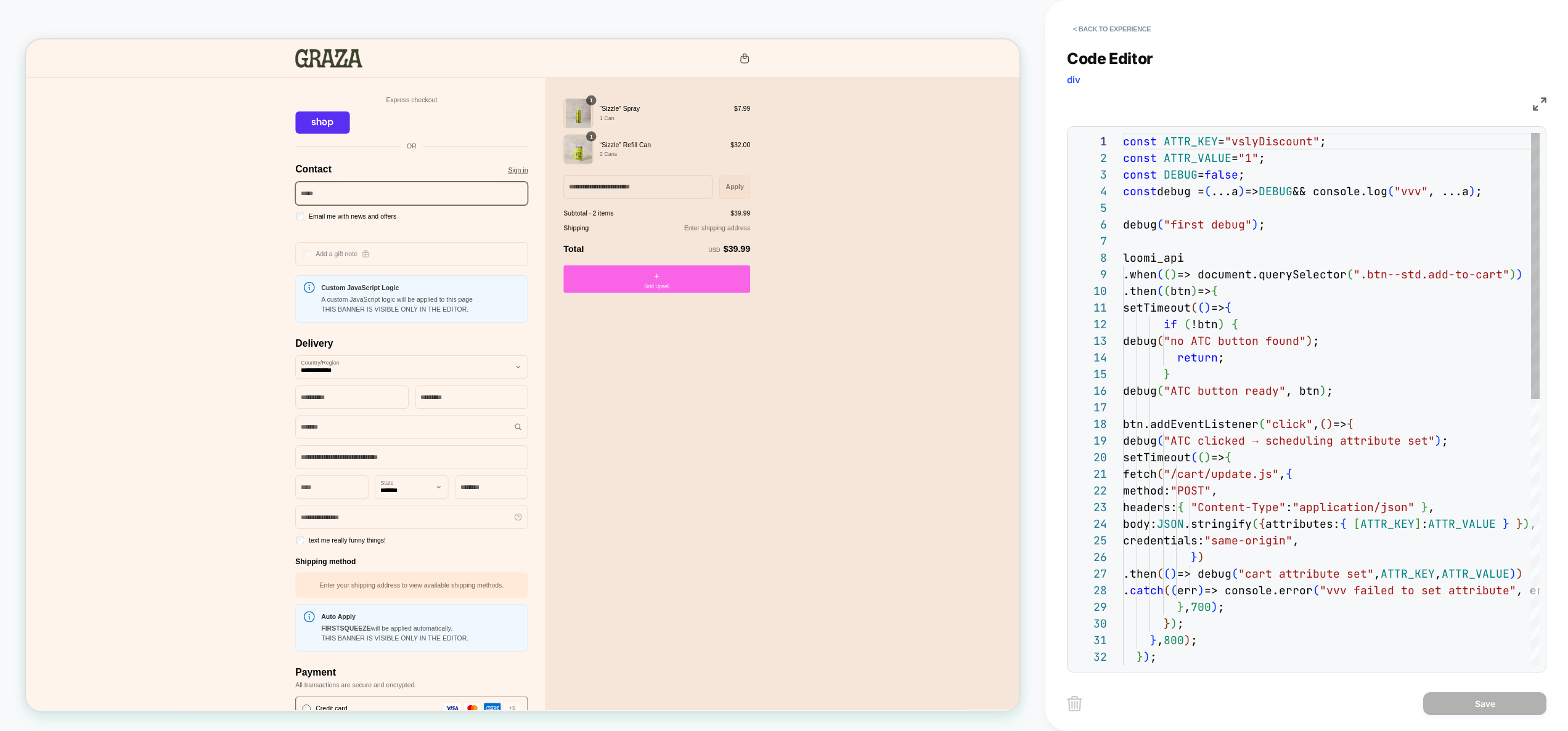
scroll to position [166, 0]
click at [1400, 416] on div "const ATTR_KEY = "vslyDiscount" ; const ATTR_VALUE = "1" ; const DEBUG = false …" at bounding box center [1403, 666] width 561 height 1065
type textarea "**********"
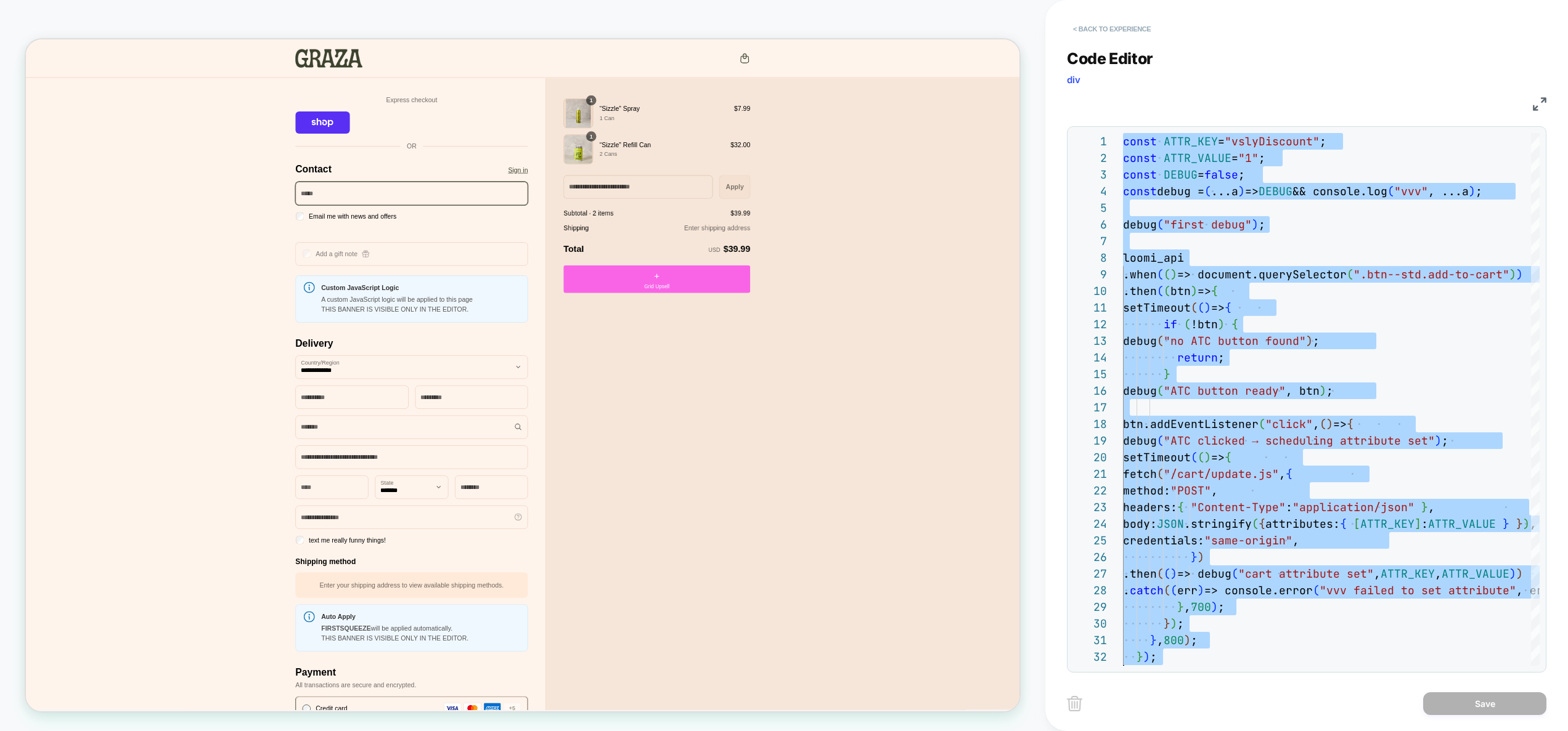
click at [1122, 29] on button "< Back to experience" at bounding box center [1112, 29] width 90 height 19
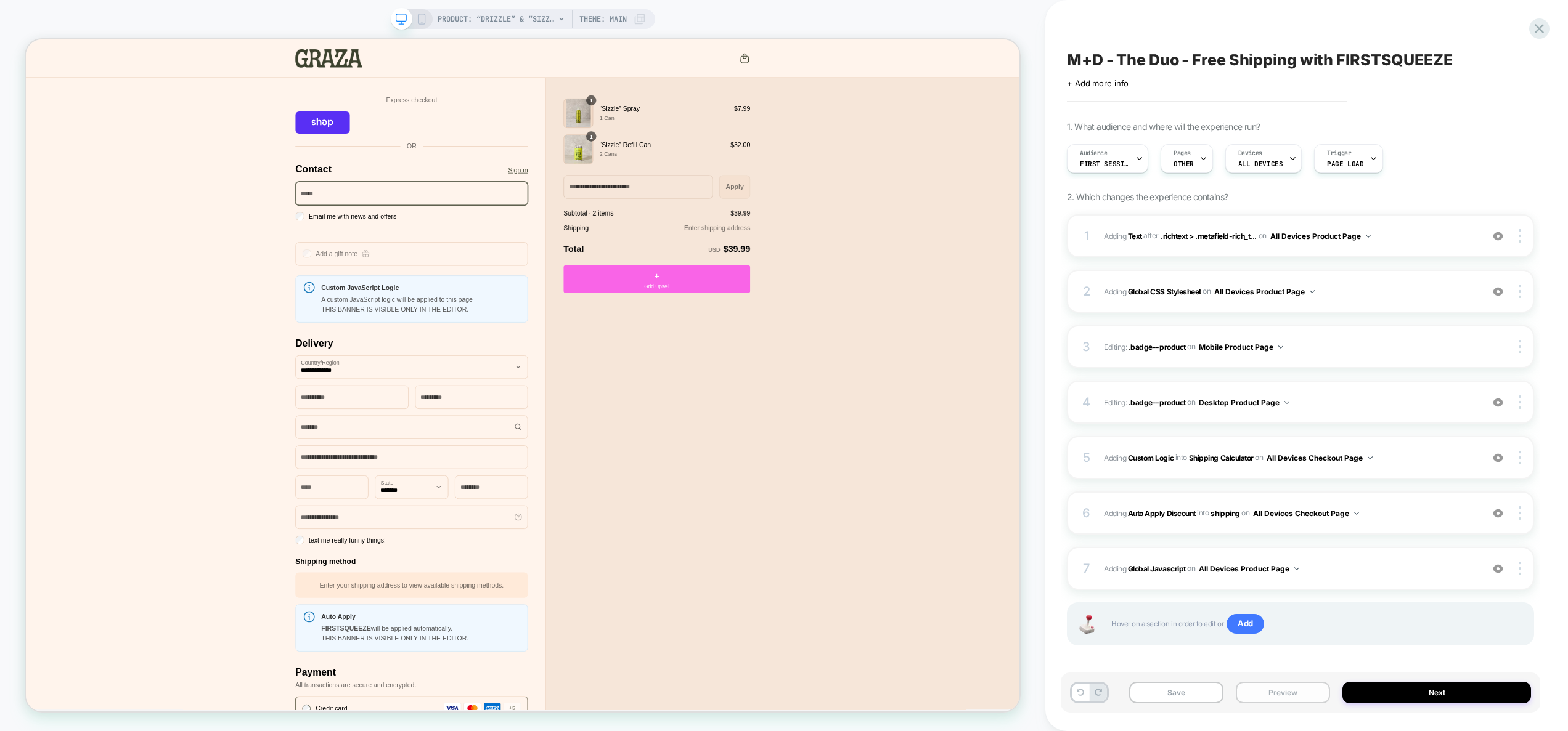
click at [1274, 693] on button "Preview" at bounding box center [1283, 693] width 95 height 21
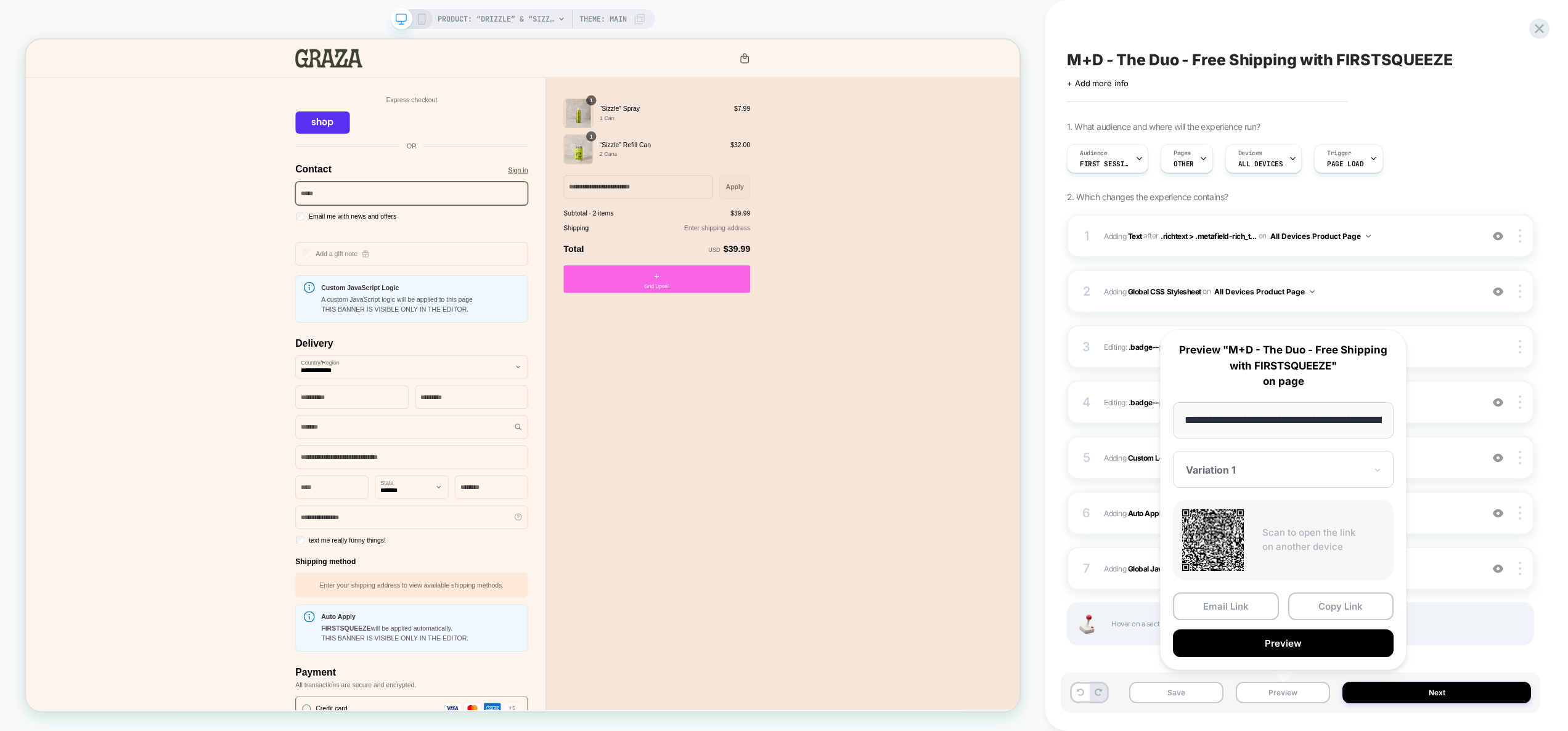
click at [1330, 606] on button "Copy Link" at bounding box center [1341, 606] width 106 height 27
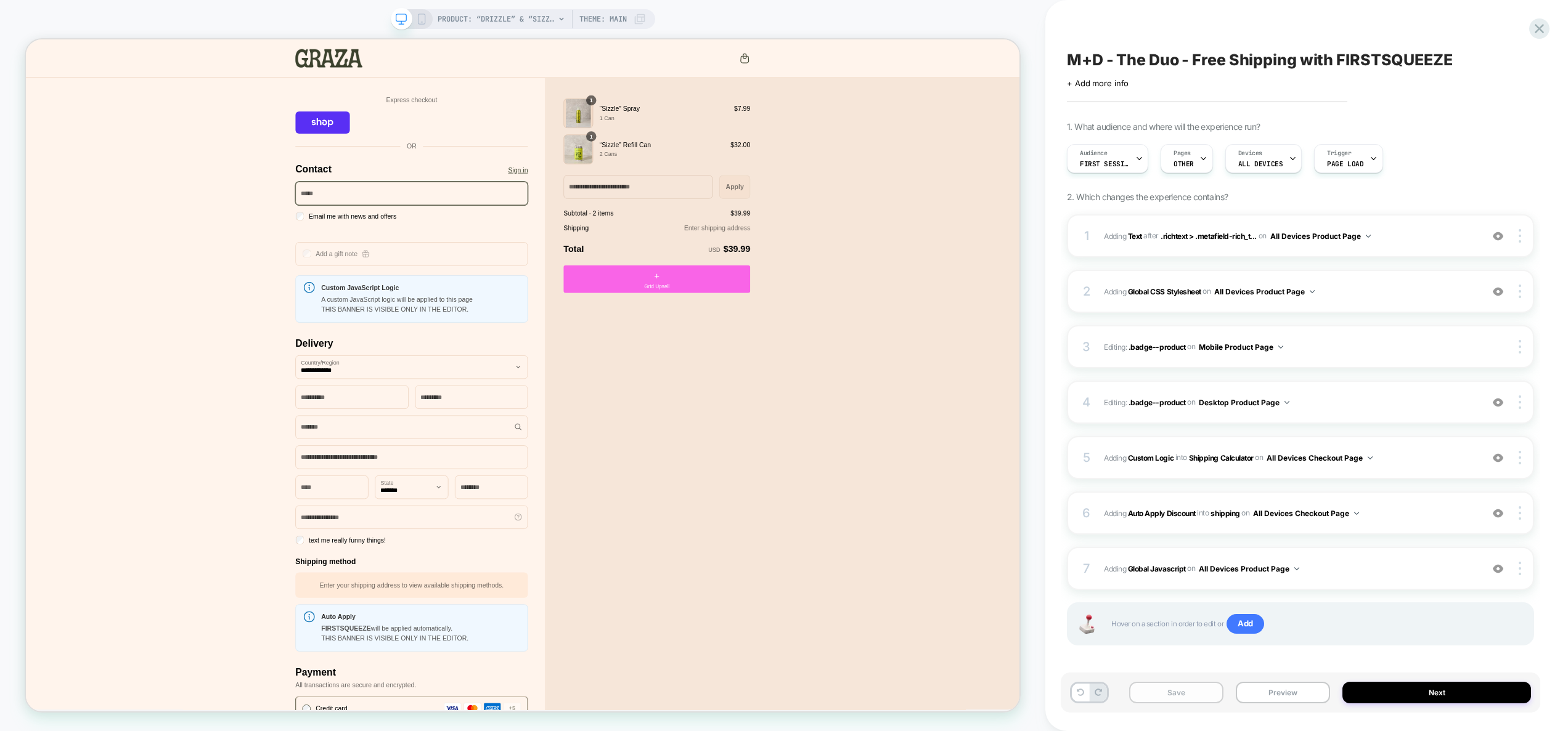
click at [1195, 697] on button "Save" at bounding box center [1177, 693] width 95 height 21
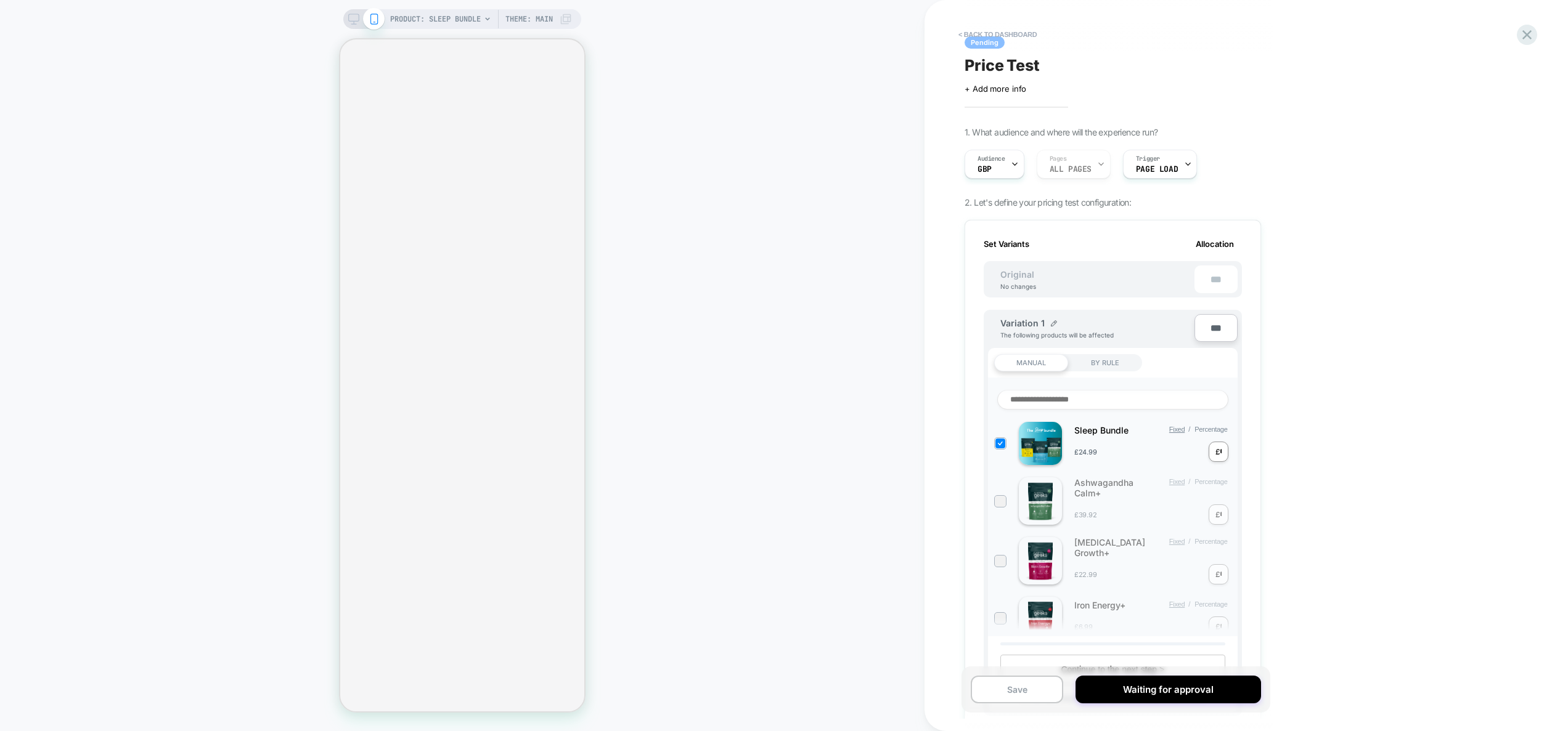
scroll to position [38, 0]
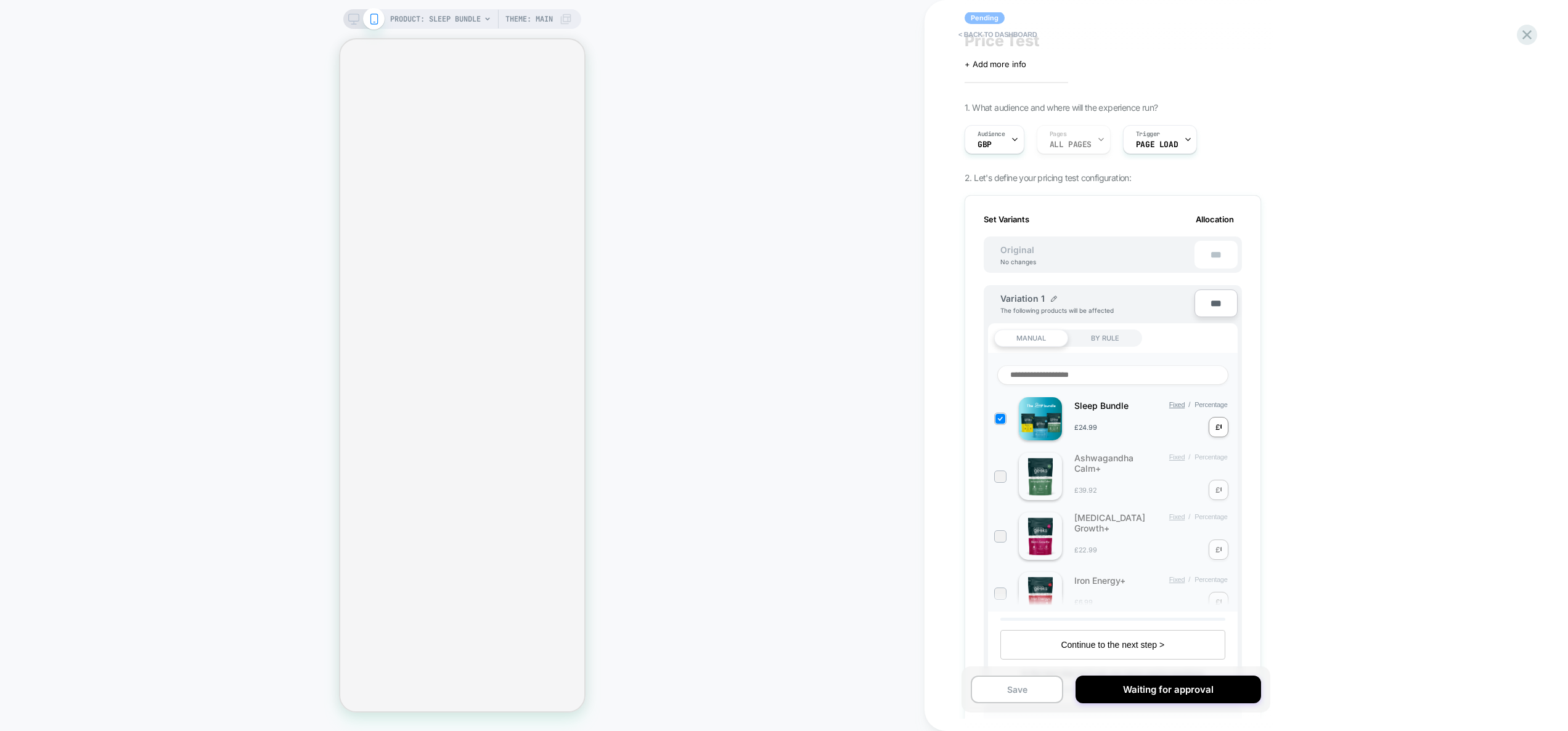
select select "**********"
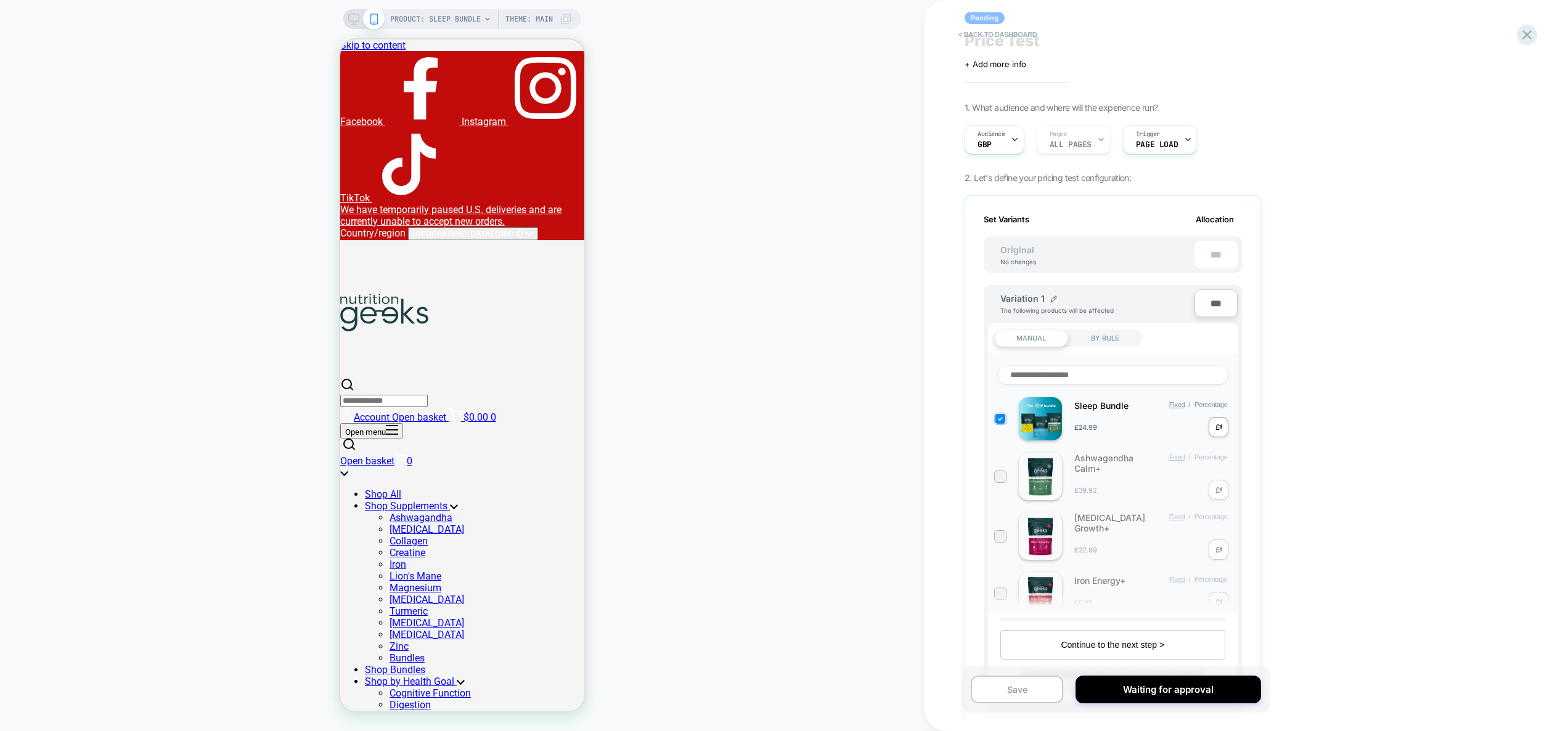
scroll to position [0, 0]
drag, startPoint x: 1220, startPoint y: 430, endPoint x: 1219, endPoint y: 438, distance: 8.1
click at [1215, 429] on div "£ *" at bounding box center [1218, 427] width 19 height 20
click at [1259, 443] on div "Set Variants Allocation Original No changes *** Variation 1 The following produ…" at bounding box center [1113, 548] width 296 height 706
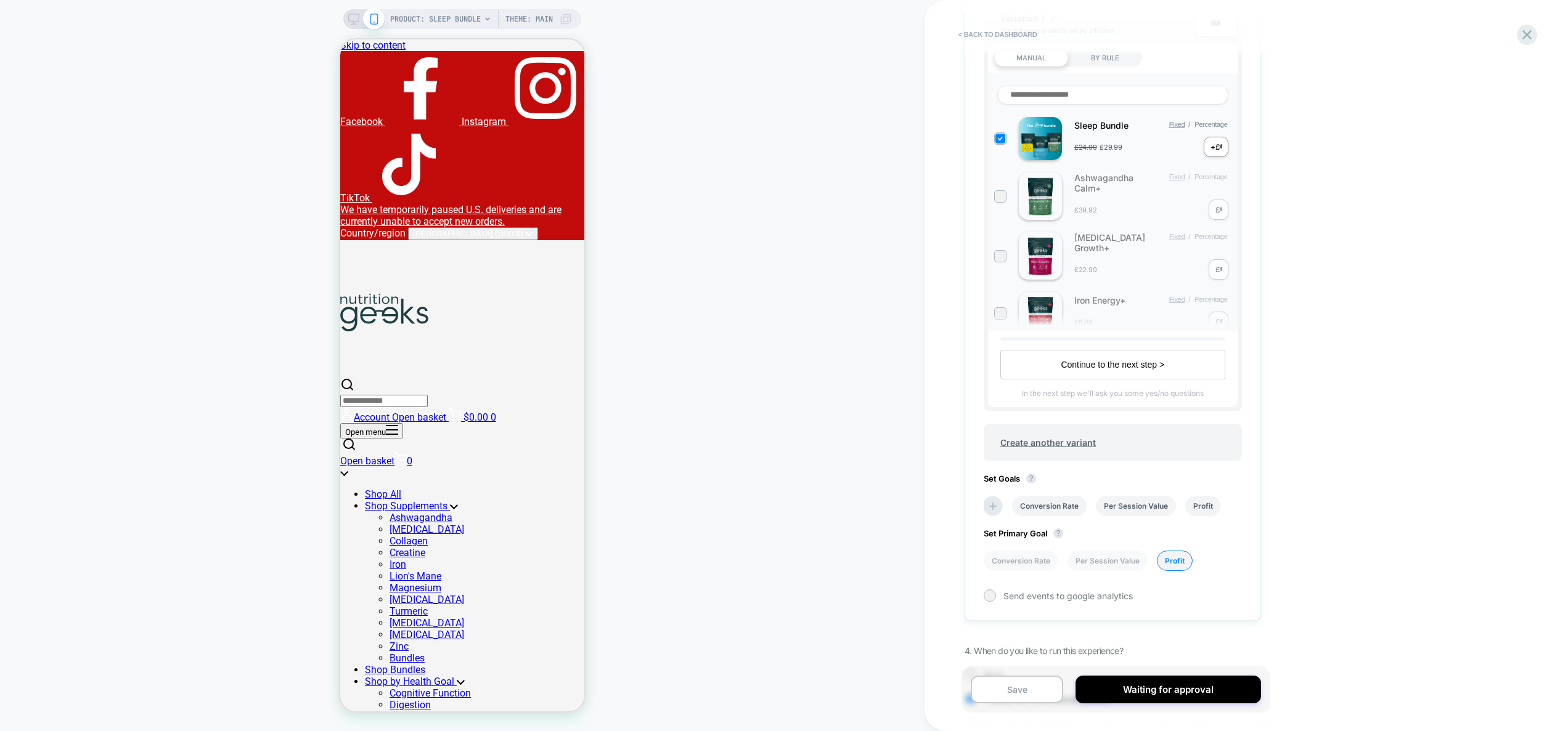
scroll to position [276, 0]
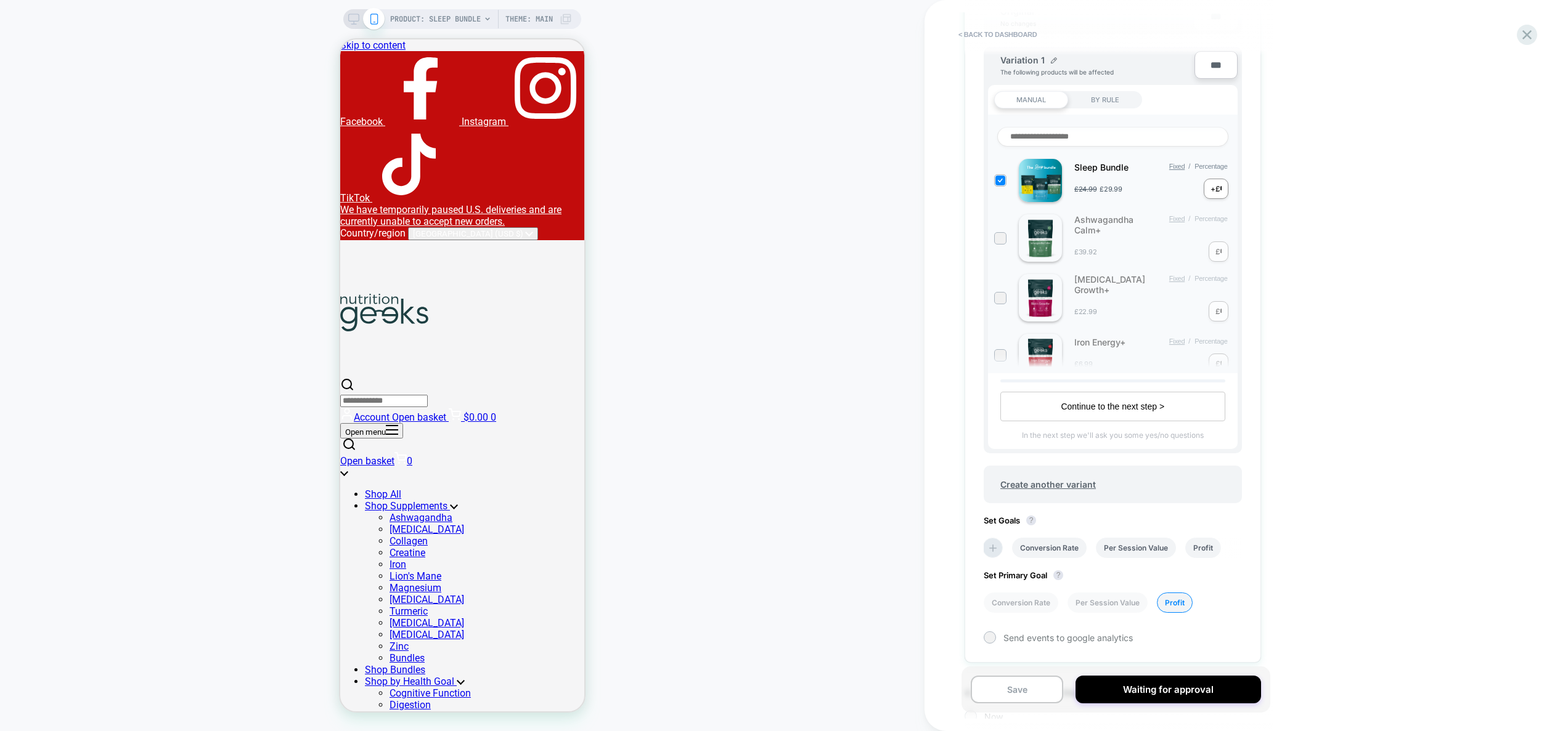
drag, startPoint x: 1221, startPoint y: 192, endPoint x: 1212, endPoint y: 190, distance: 9.2
click at [1212, 190] on div "+£ *" at bounding box center [1216, 189] width 24 height 20
click at [1220, 191] on input "*" at bounding box center [1221, 189] width 2 height 9
drag, startPoint x: 1219, startPoint y: 191, endPoint x: 1206, endPoint y: 190, distance: 13.0
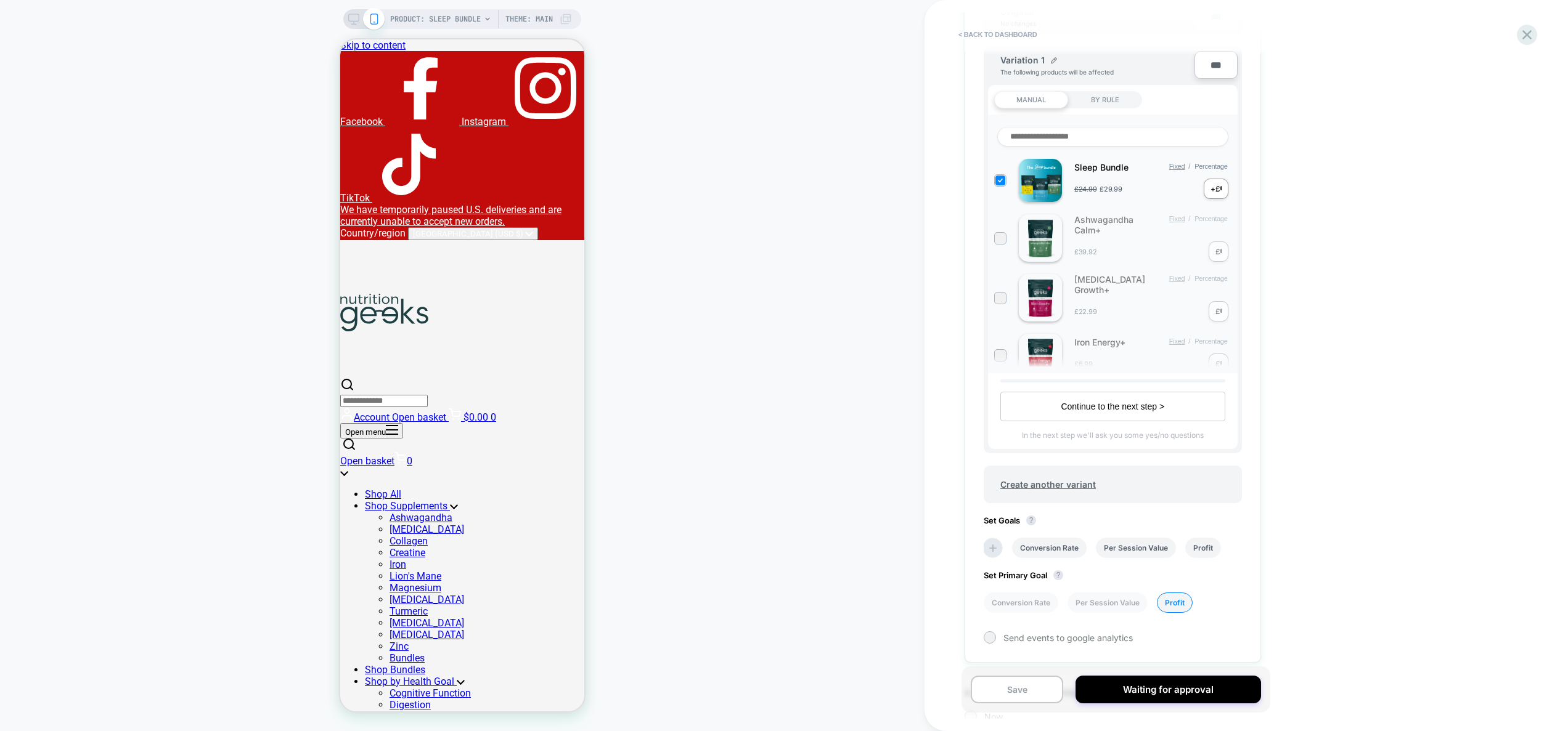
click at [1206, 190] on div "+£ *" at bounding box center [1216, 189] width 24 height 20
type input "*"
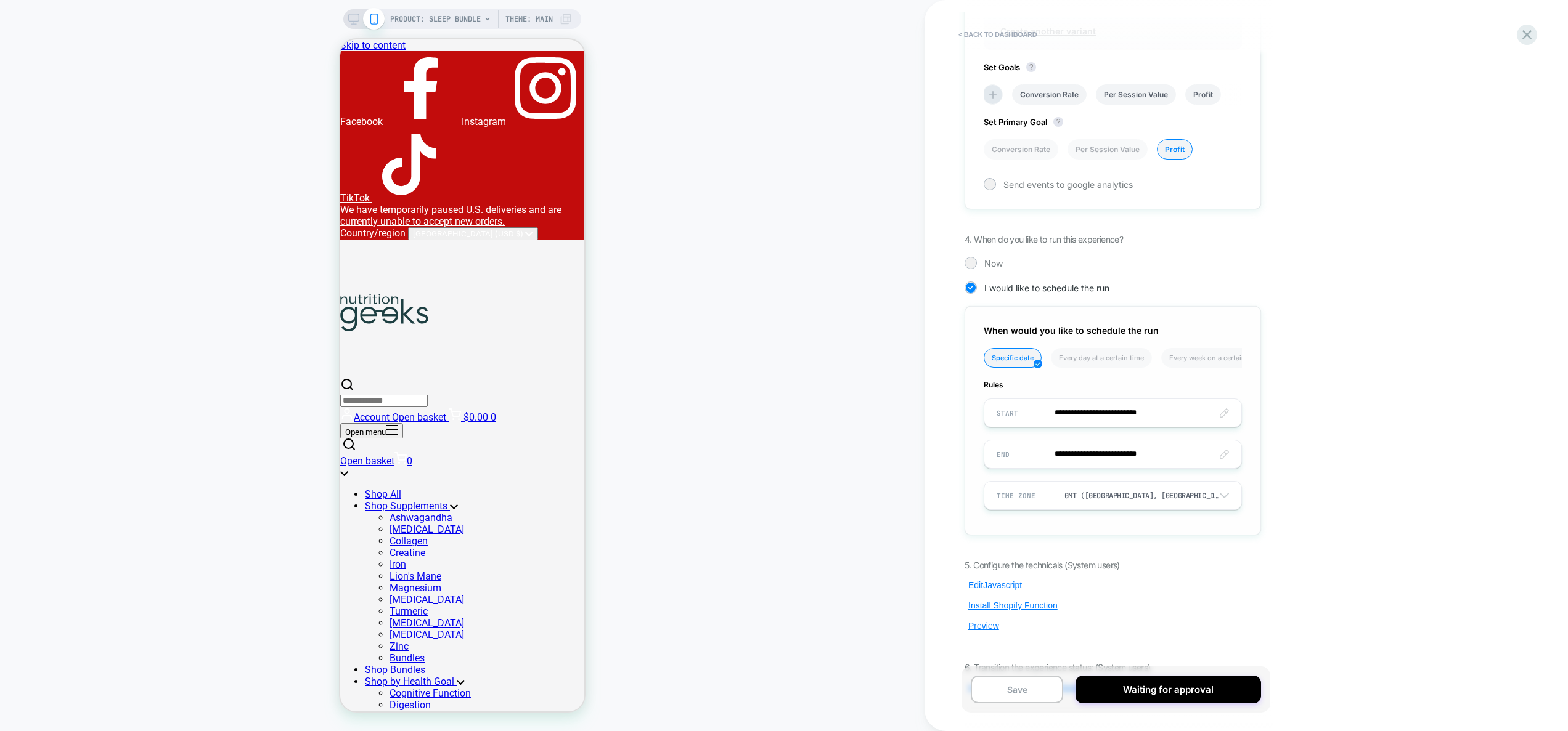
scroll to position [771, 0]
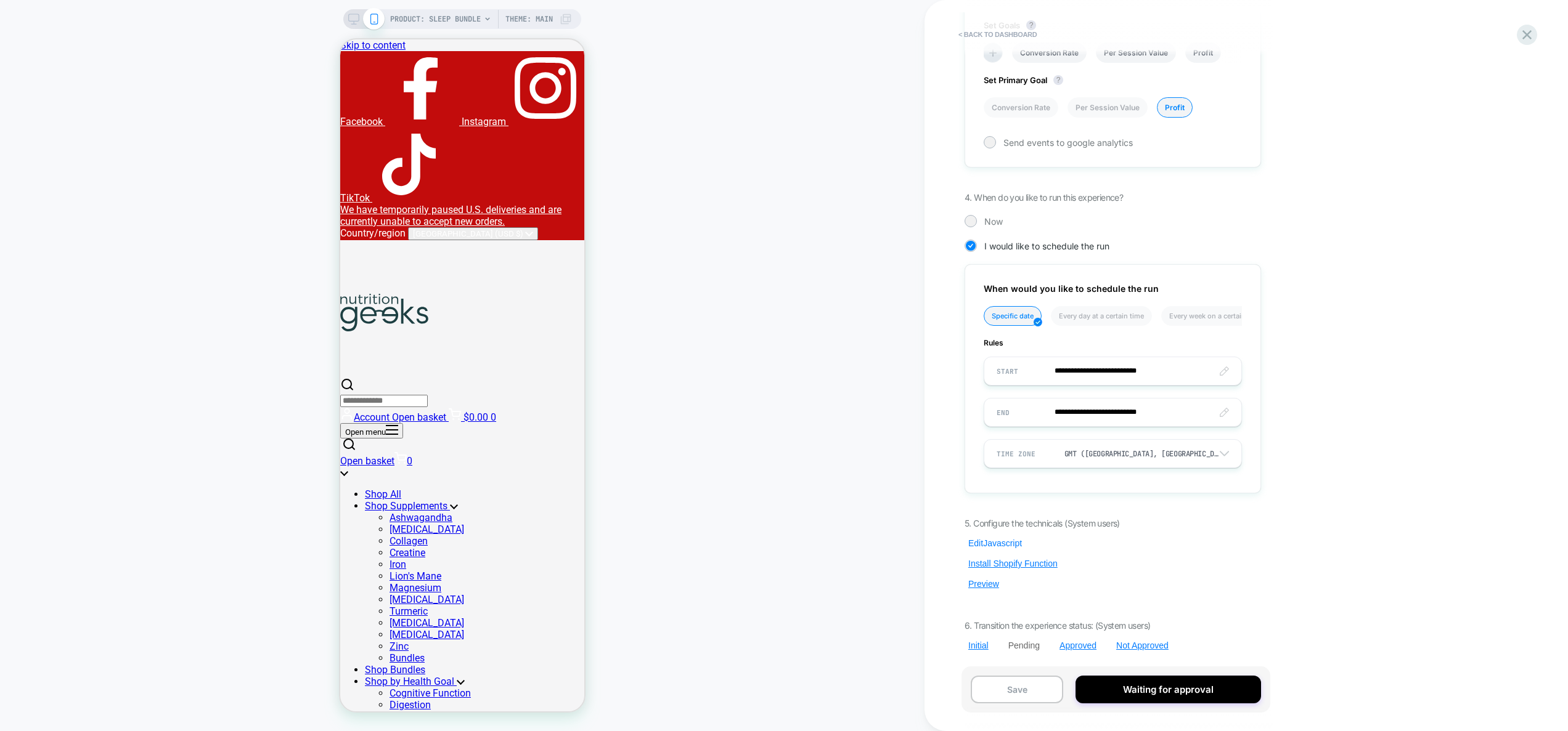
click at [992, 547] on button "Edit Javascript" at bounding box center [995, 543] width 61 height 11
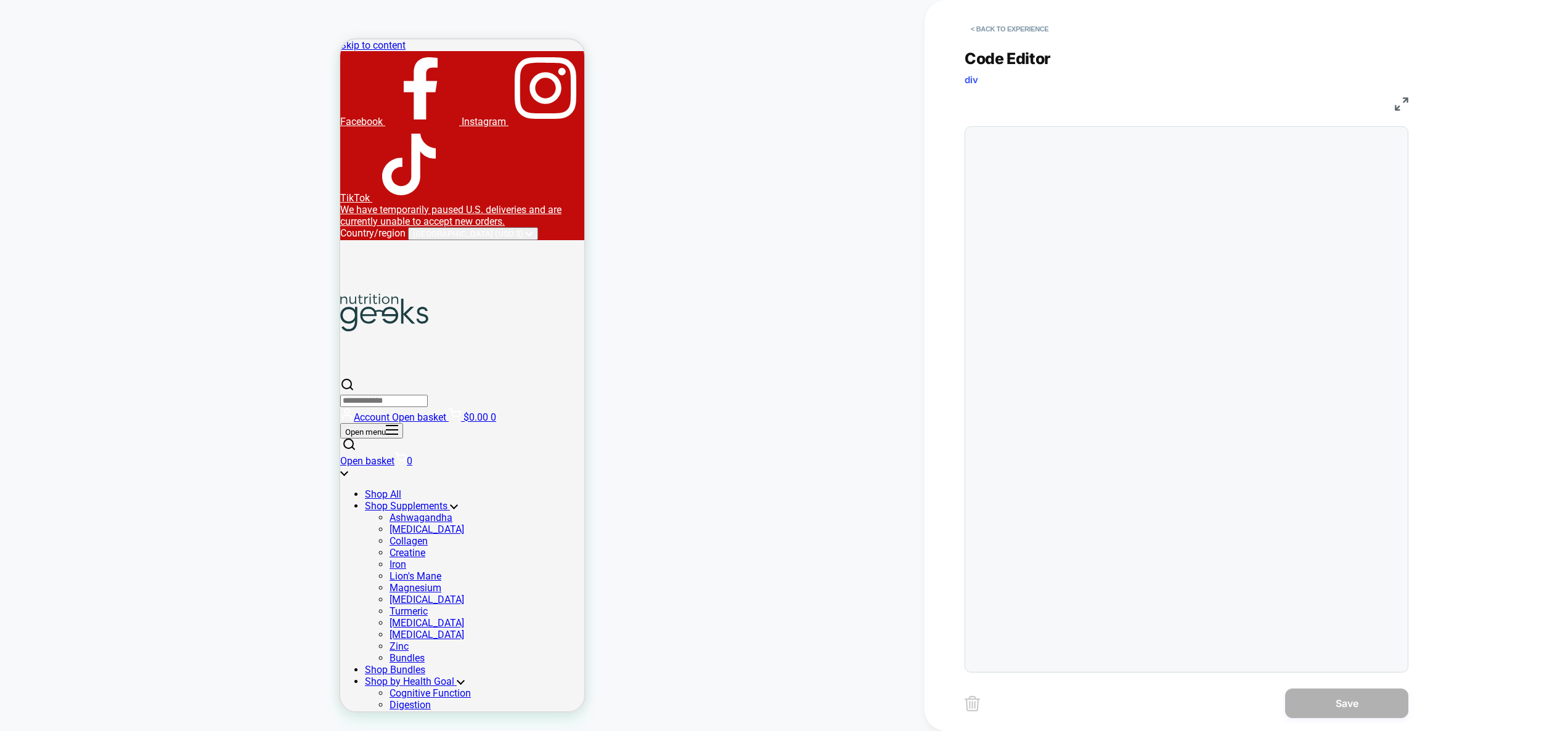
click at [1132, 259] on div at bounding box center [1187, 399] width 444 height 547
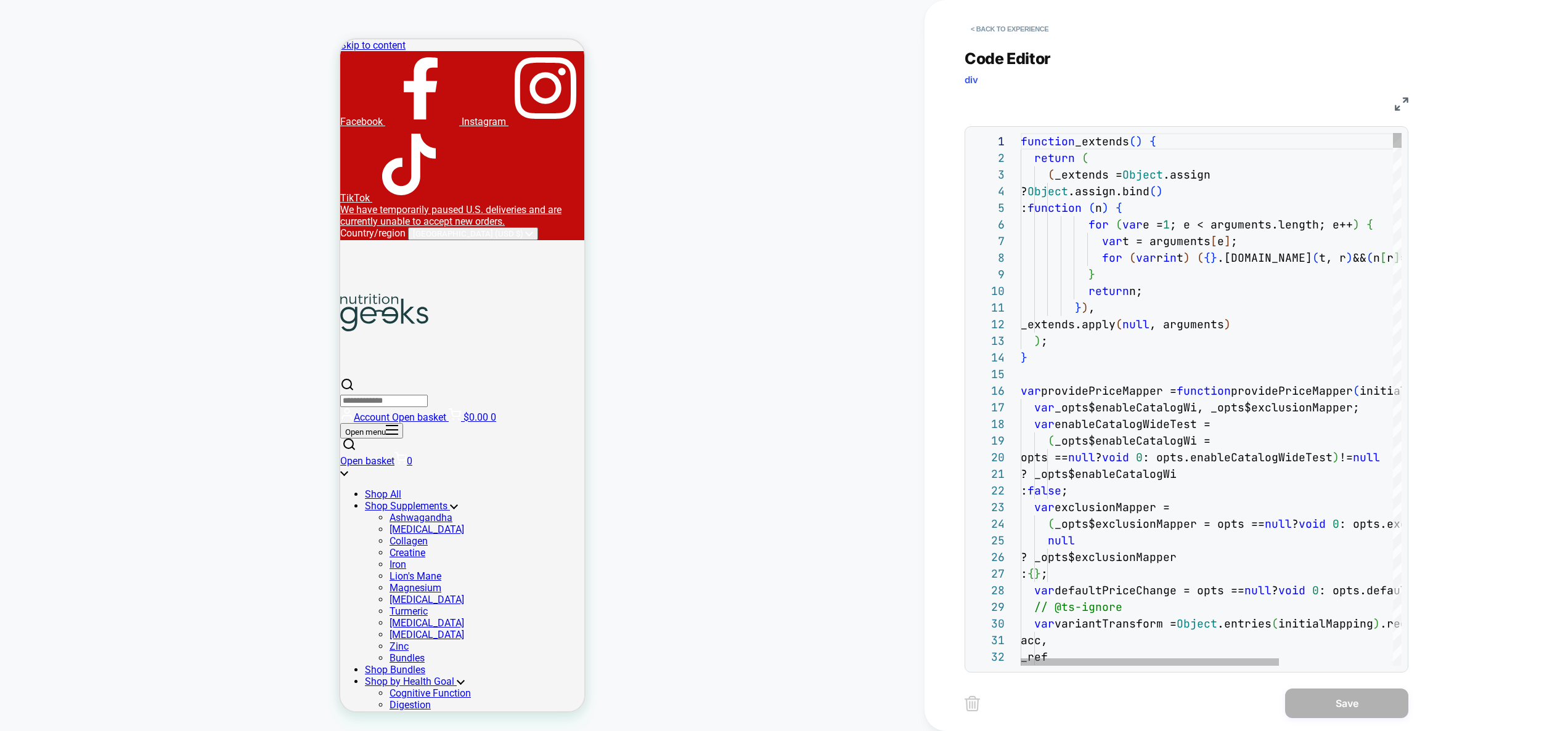
scroll to position [166, 0]
type textarea "*"
type textarea "**********"
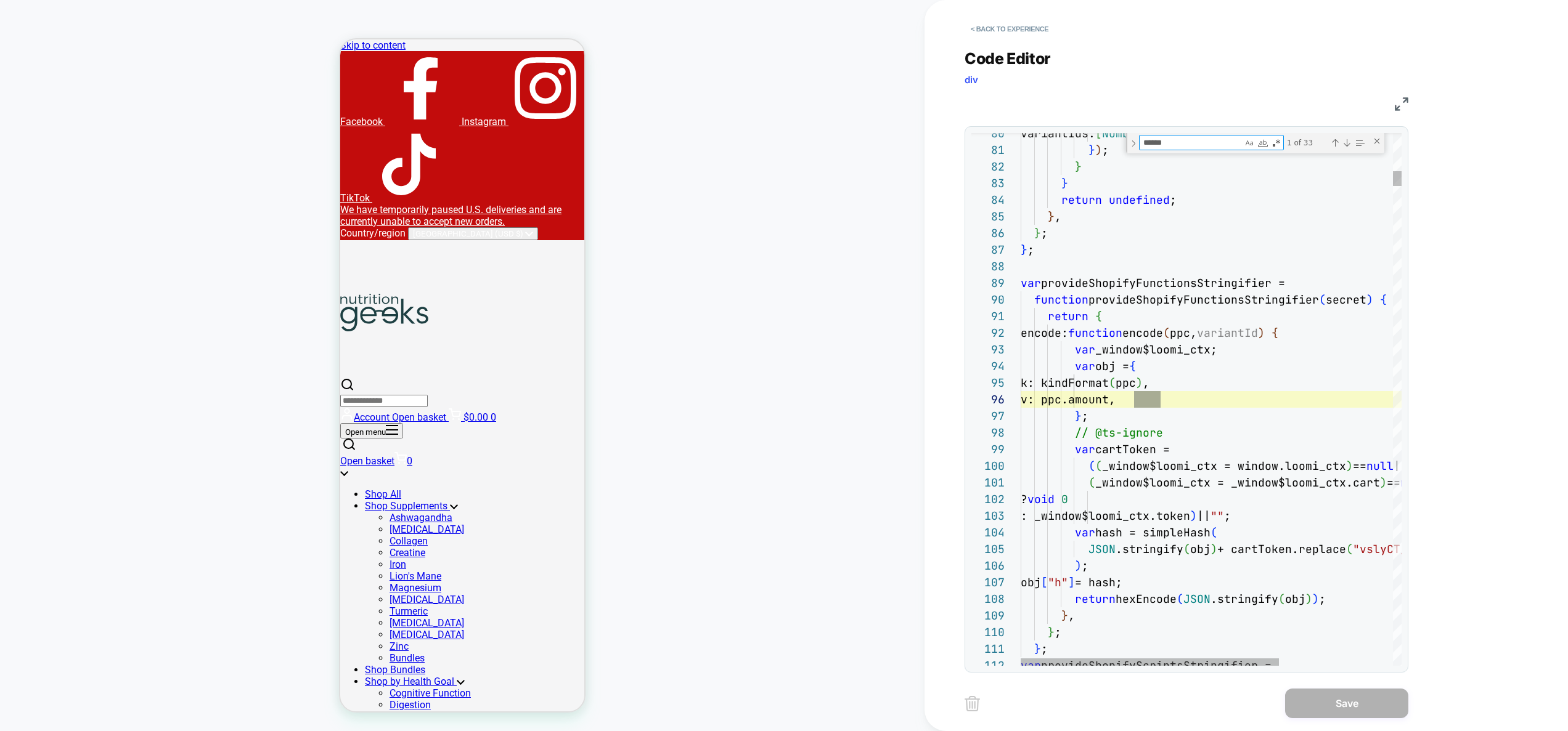
scroll to position [166, 153]
type textarea "******"
drag, startPoint x: 1351, startPoint y: 141, endPoint x: 1346, endPoint y: 145, distance: 6.4
click at [1351, 141] on div "1 of 33" at bounding box center [1325, 142] width 82 height 15
click at [1346, 145] on div "Next Match (Enter)" at bounding box center [1347, 143] width 10 height 10
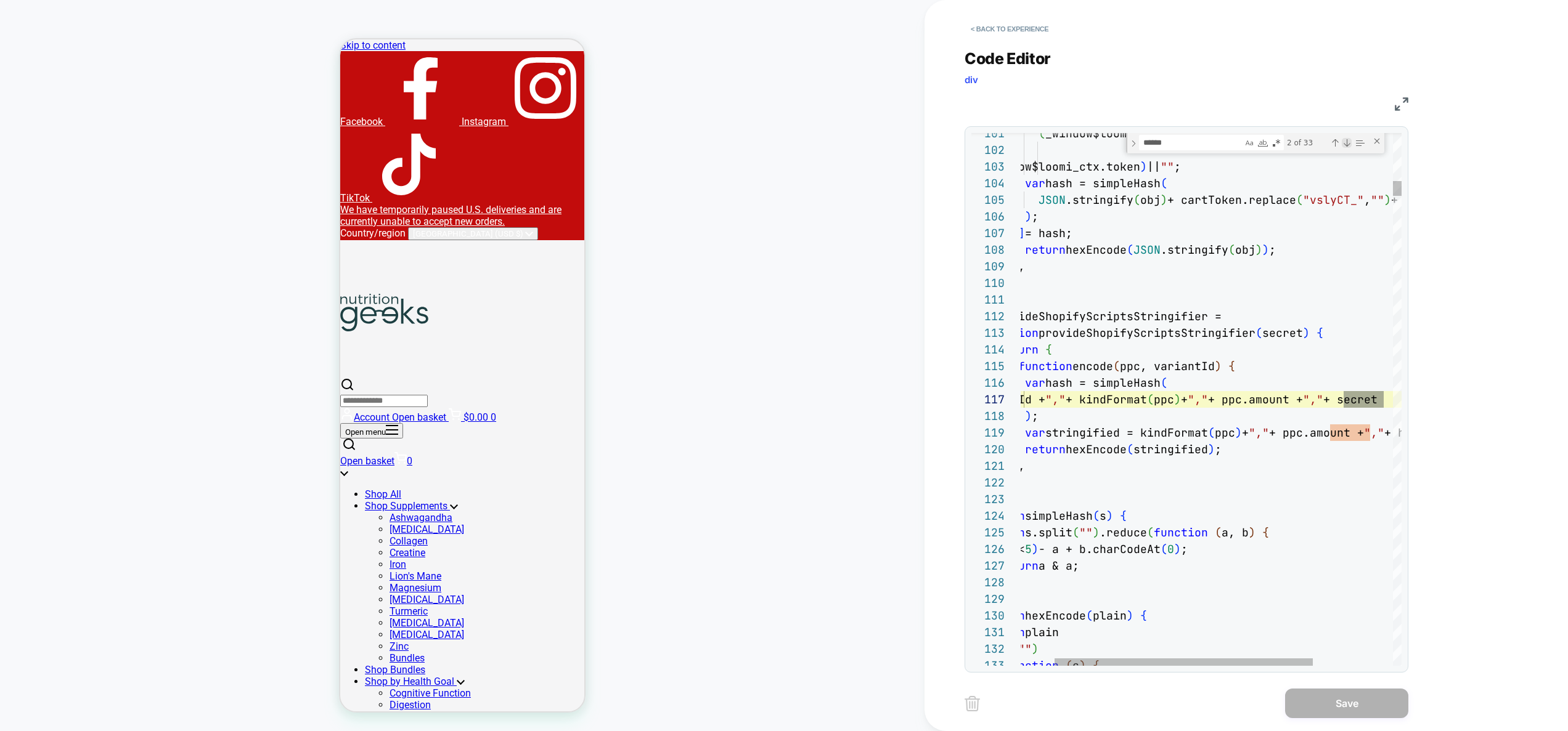
click at [1346, 145] on div "Next Match (Enter)" at bounding box center [1347, 143] width 10 height 10
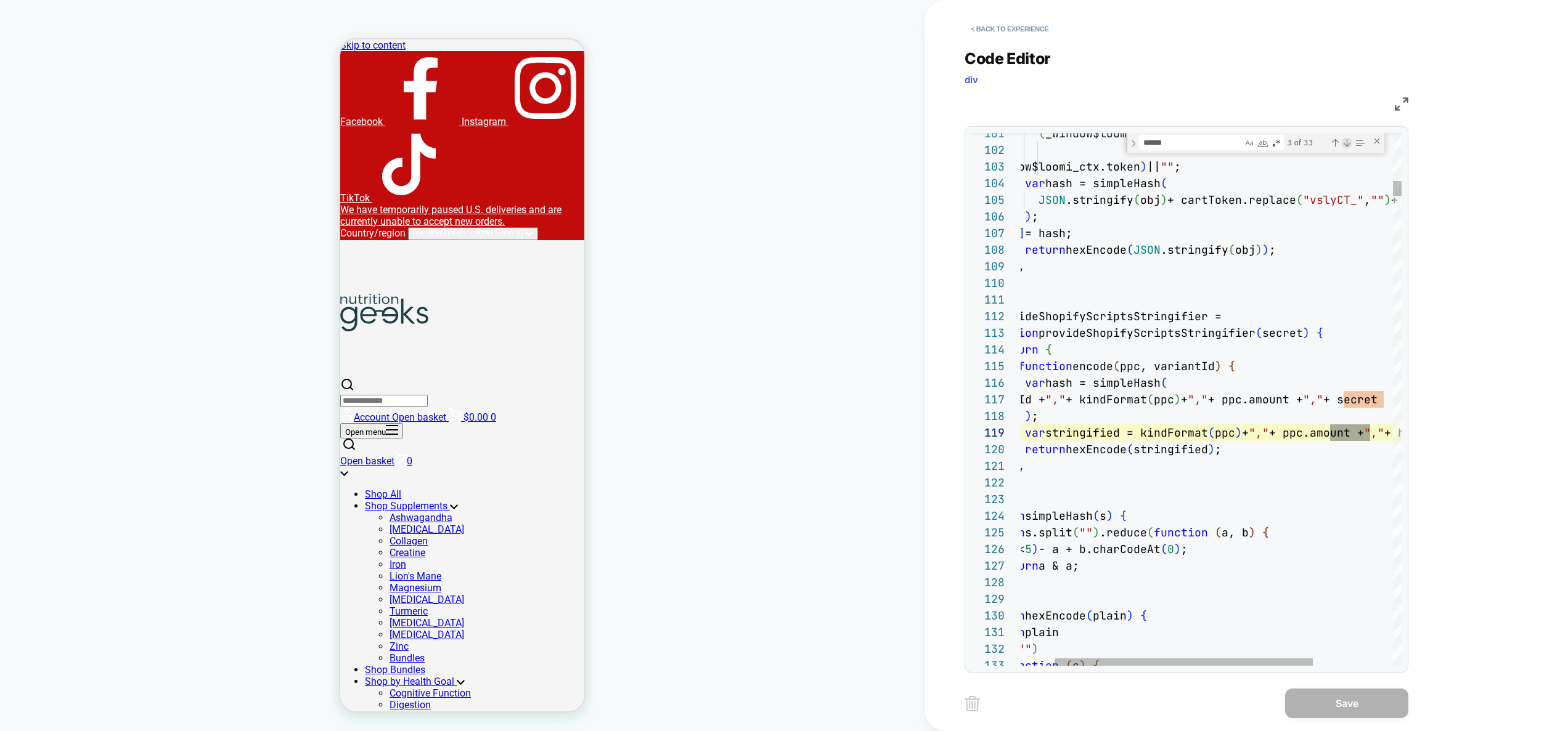
click at [1346, 145] on div "Next Match (Enter)" at bounding box center [1347, 143] width 10 height 10
type textarea "**********"
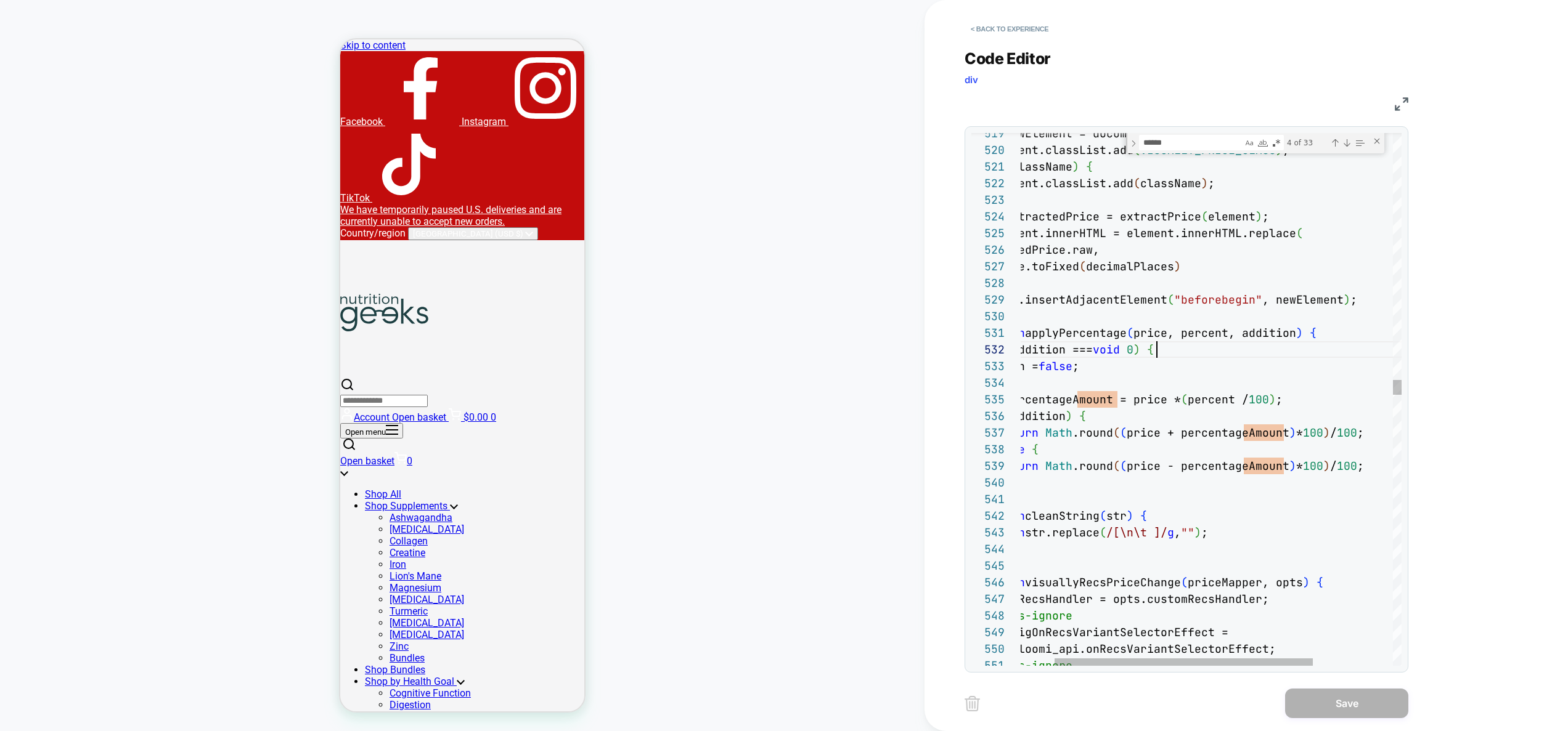
type textarea "**"
type textarea "**********"
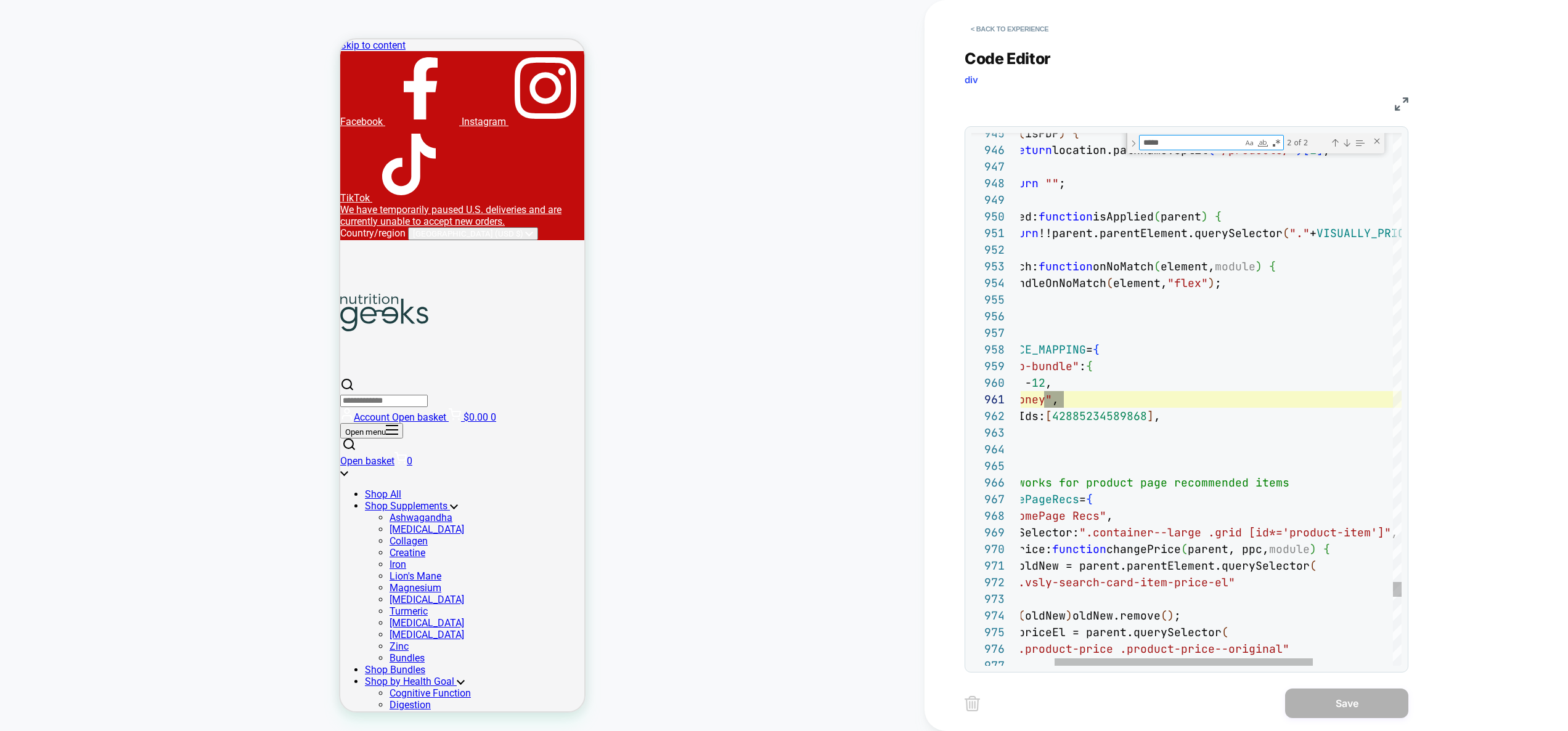
scroll to position [166, 107]
type textarea "*****"
drag, startPoint x: 1071, startPoint y: 379, endPoint x: 1061, endPoint y: 379, distance: 10.0
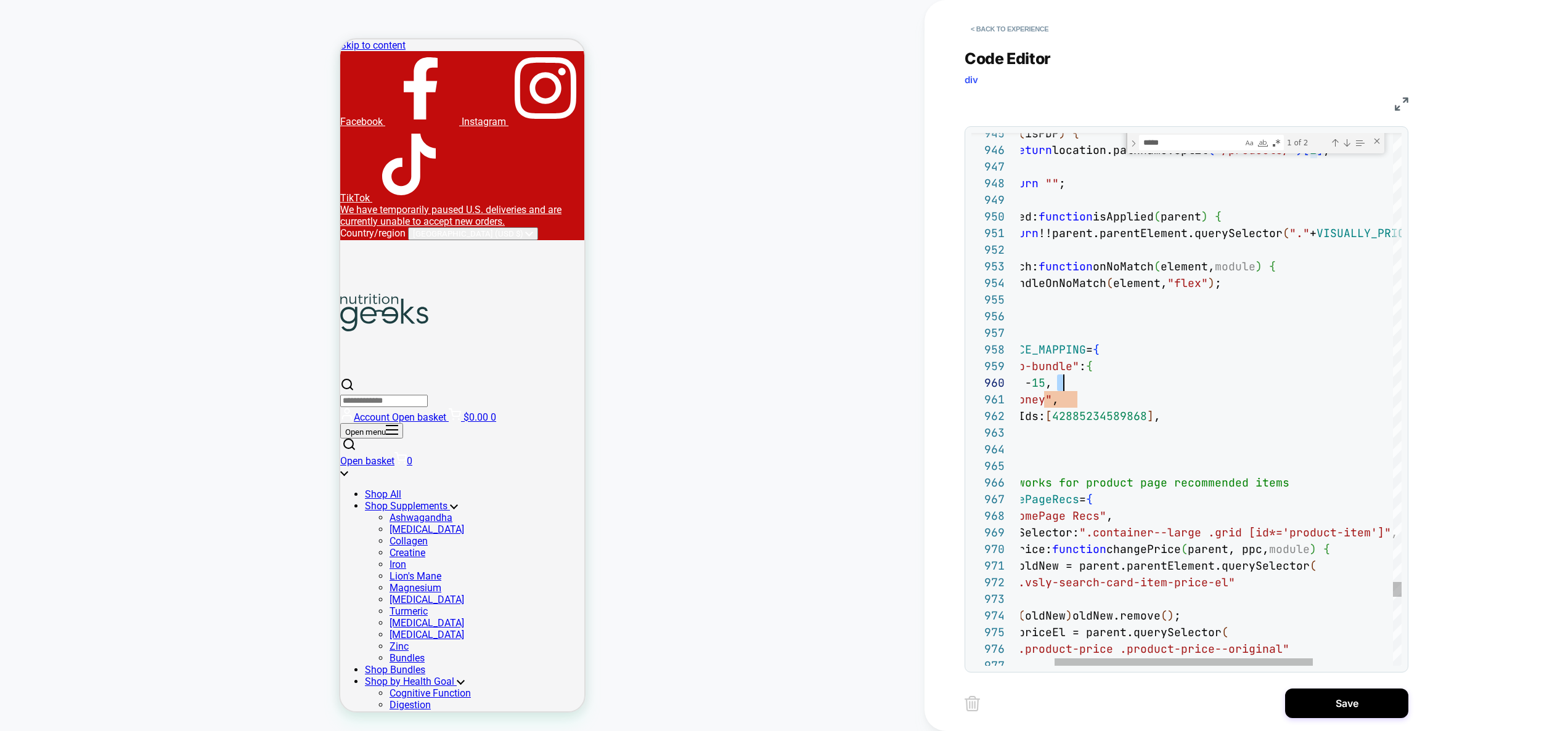
drag, startPoint x: 1059, startPoint y: 380, endPoint x: 1069, endPoint y: 381, distance: 10.0
type textarea "**********"
click at [1323, 711] on button "Save" at bounding box center [1347, 704] width 123 height 29
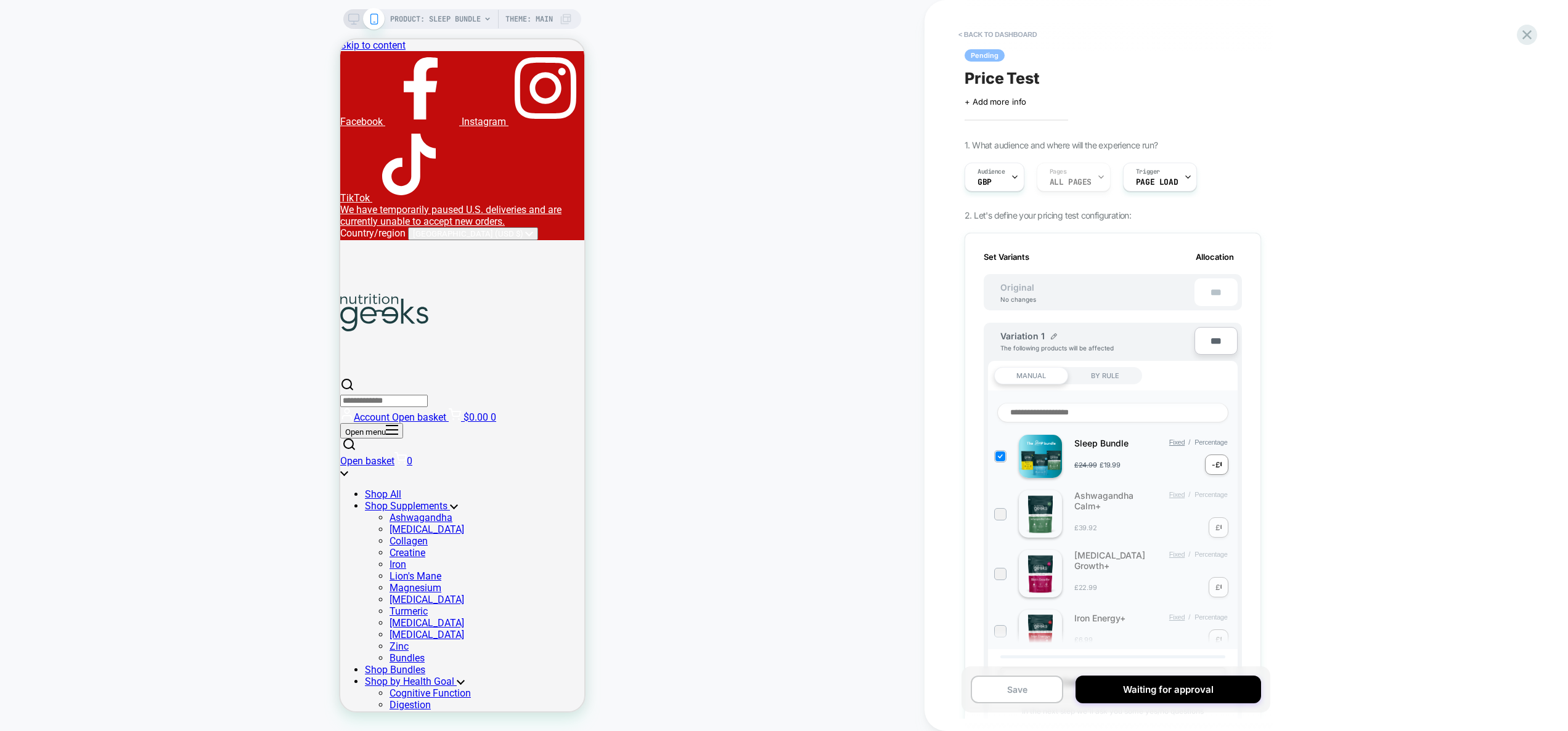
scroll to position [771, 0]
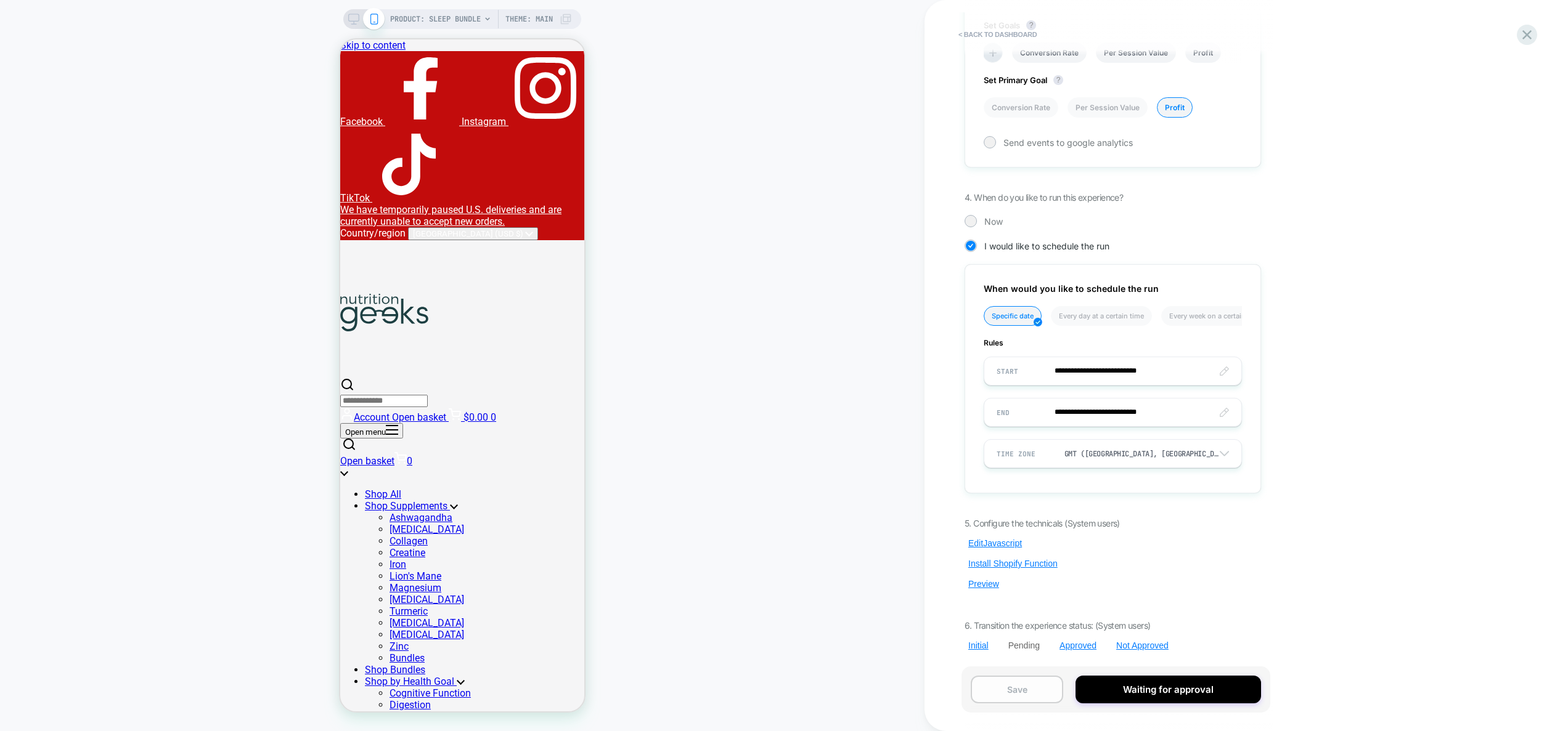
click at [1034, 693] on button "Save" at bounding box center [1017, 689] width 93 height 27
click at [988, 586] on button "Preview" at bounding box center [983, 584] width 38 height 11
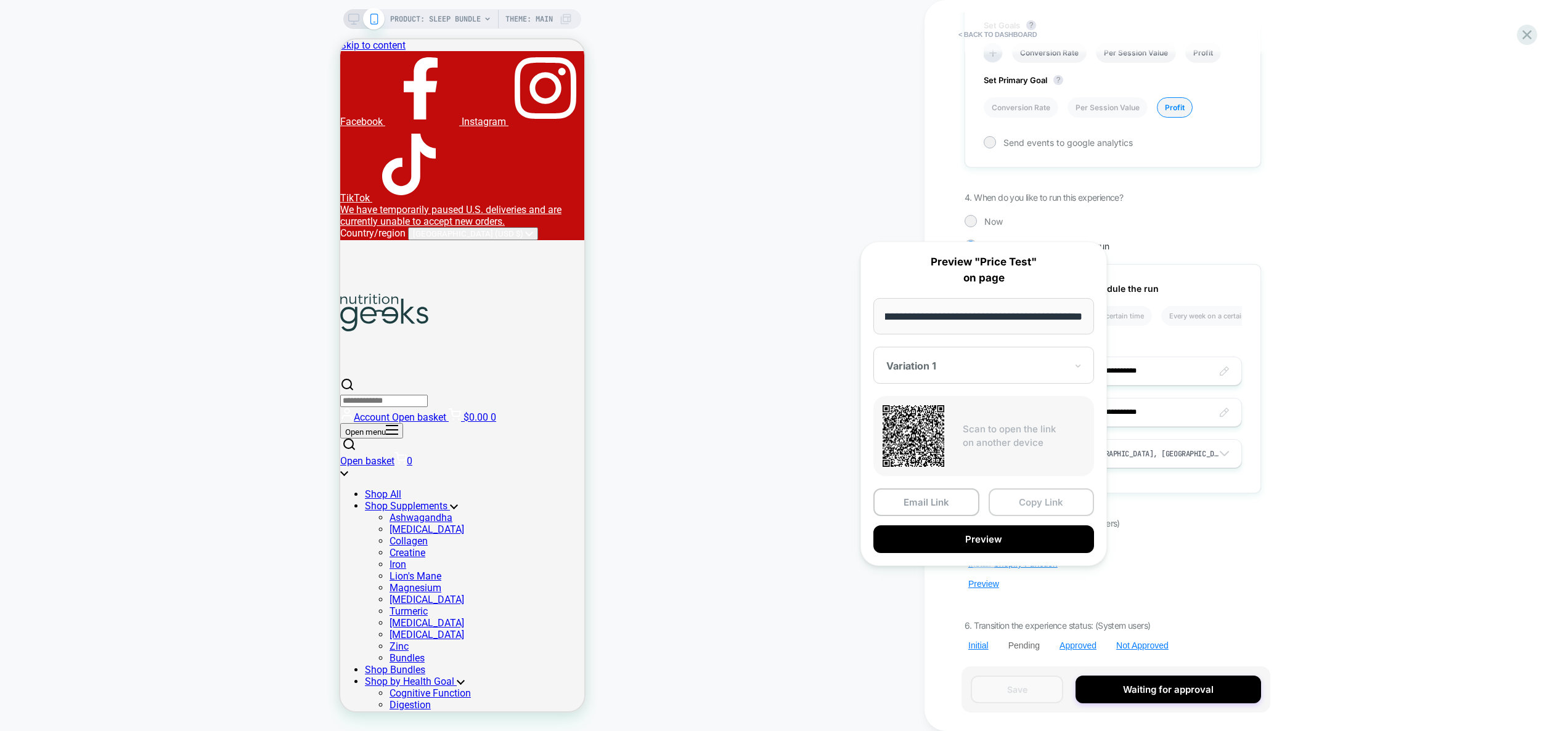
scroll to position [0, 0]
click at [1029, 505] on button "Copy Link" at bounding box center [1042, 502] width 106 height 27
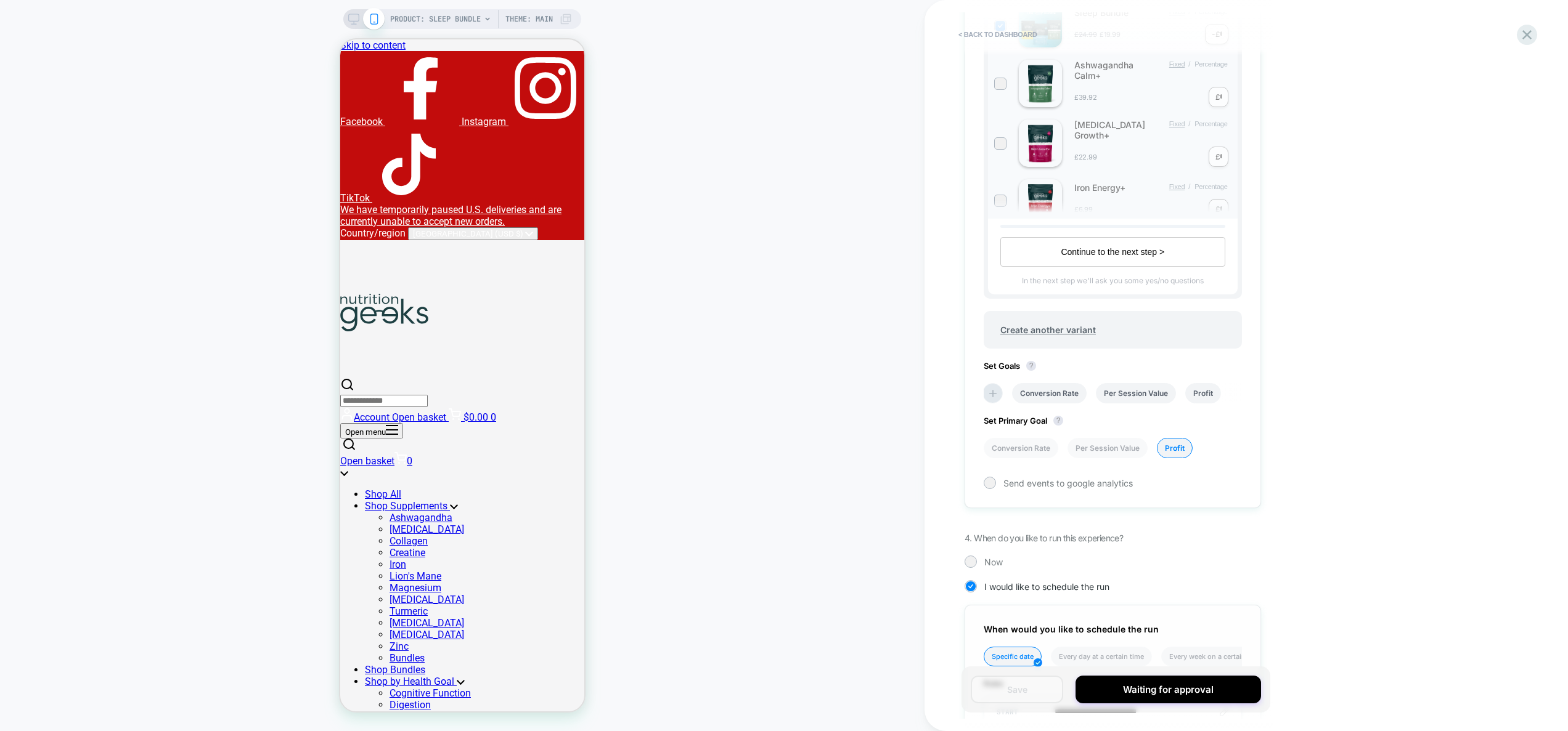
scroll to position [771, 0]
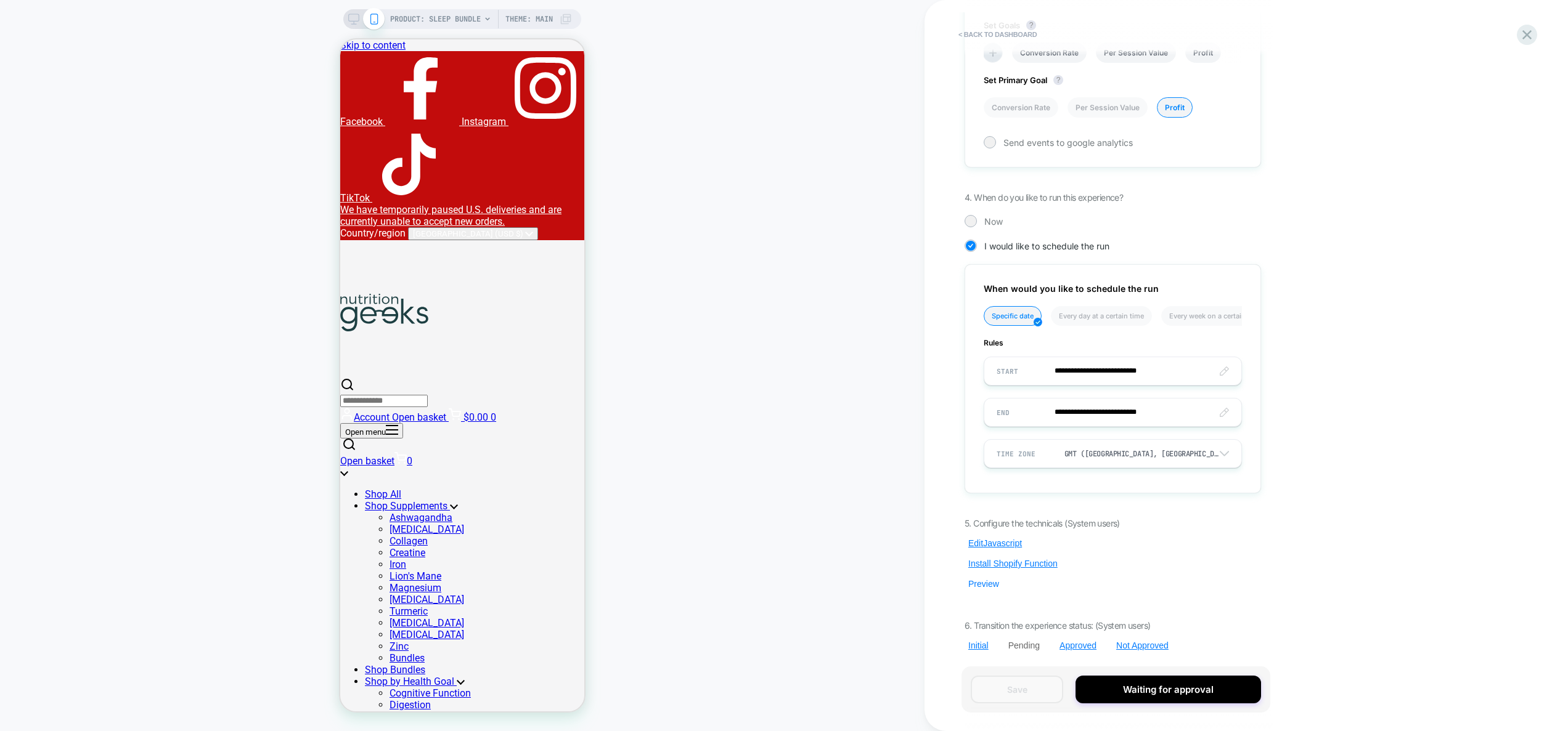
click at [980, 585] on button "Preview" at bounding box center [983, 584] width 38 height 11
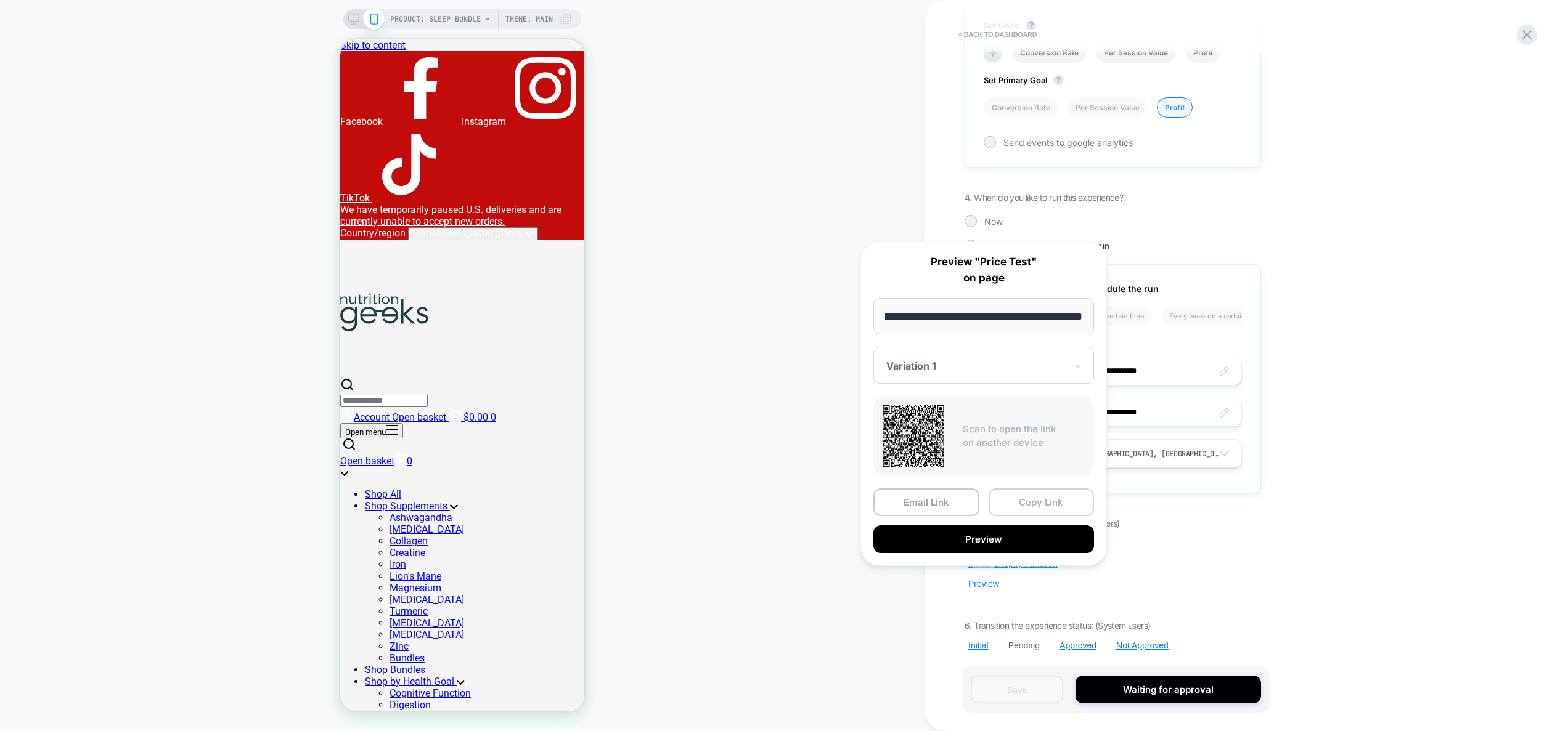
scroll to position [0, 0]
click at [1039, 509] on button "Copy Link" at bounding box center [1042, 502] width 106 height 27
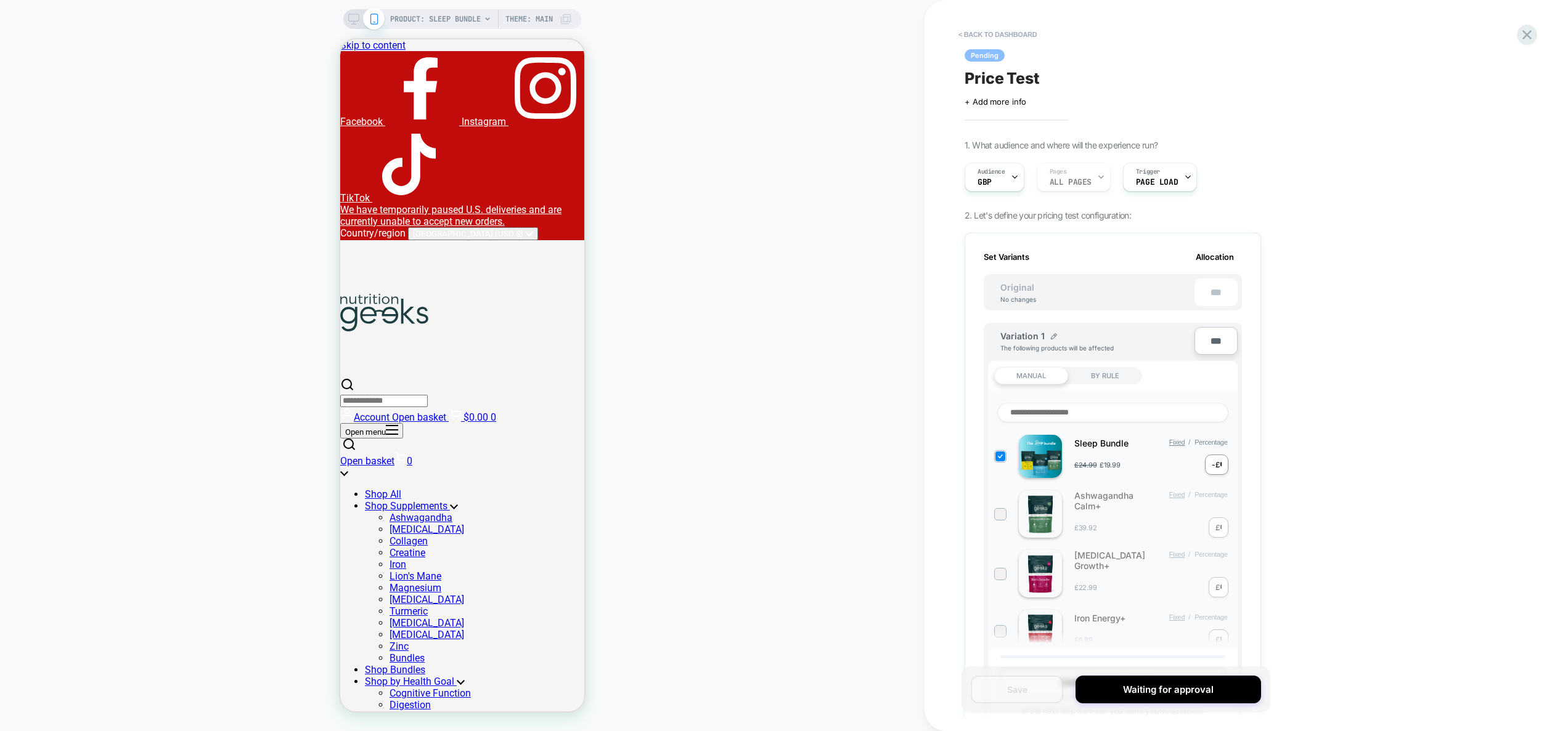
scroll to position [771, 0]
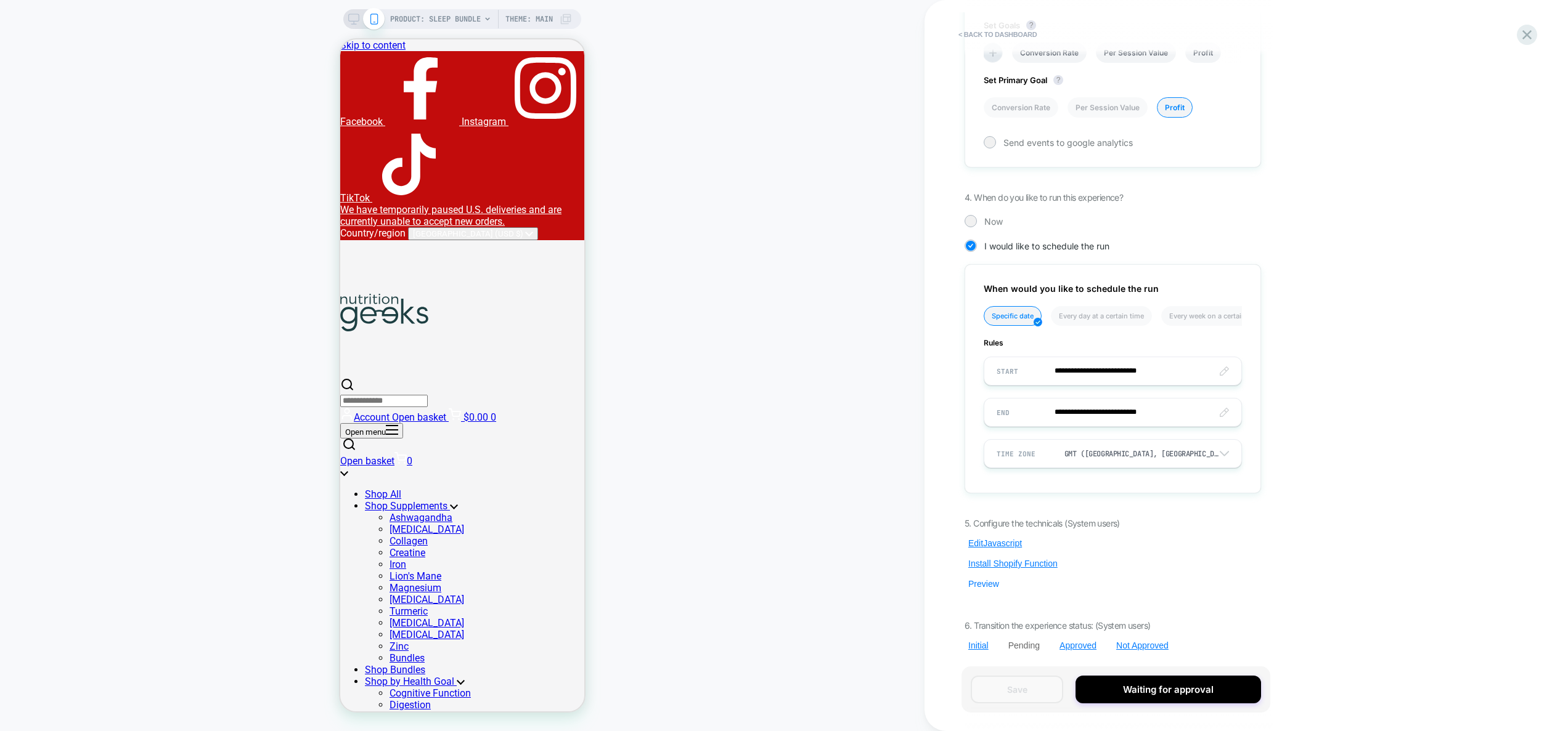
click at [979, 586] on button "Preview" at bounding box center [983, 584] width 38 height 11
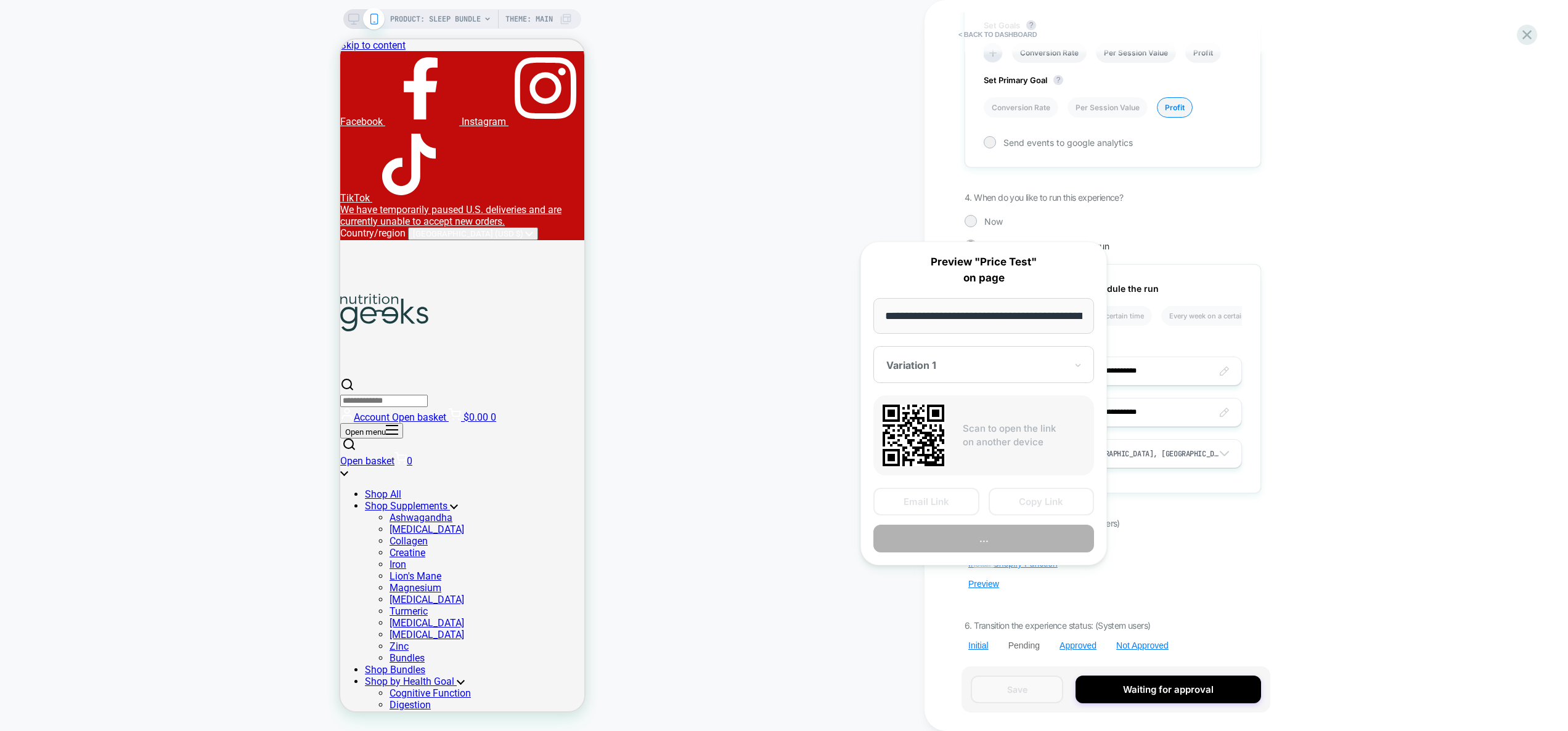
scroll to position [0, 162]
click at [996, 549] on button "Preview" at bounding box center [983, 539] width 221 height 27
click at [1022, 543] on button "Preview" at bounding box center [983, 539] width 221 height 27
